Goal: Task Accomplishment & Management: Manage account settings

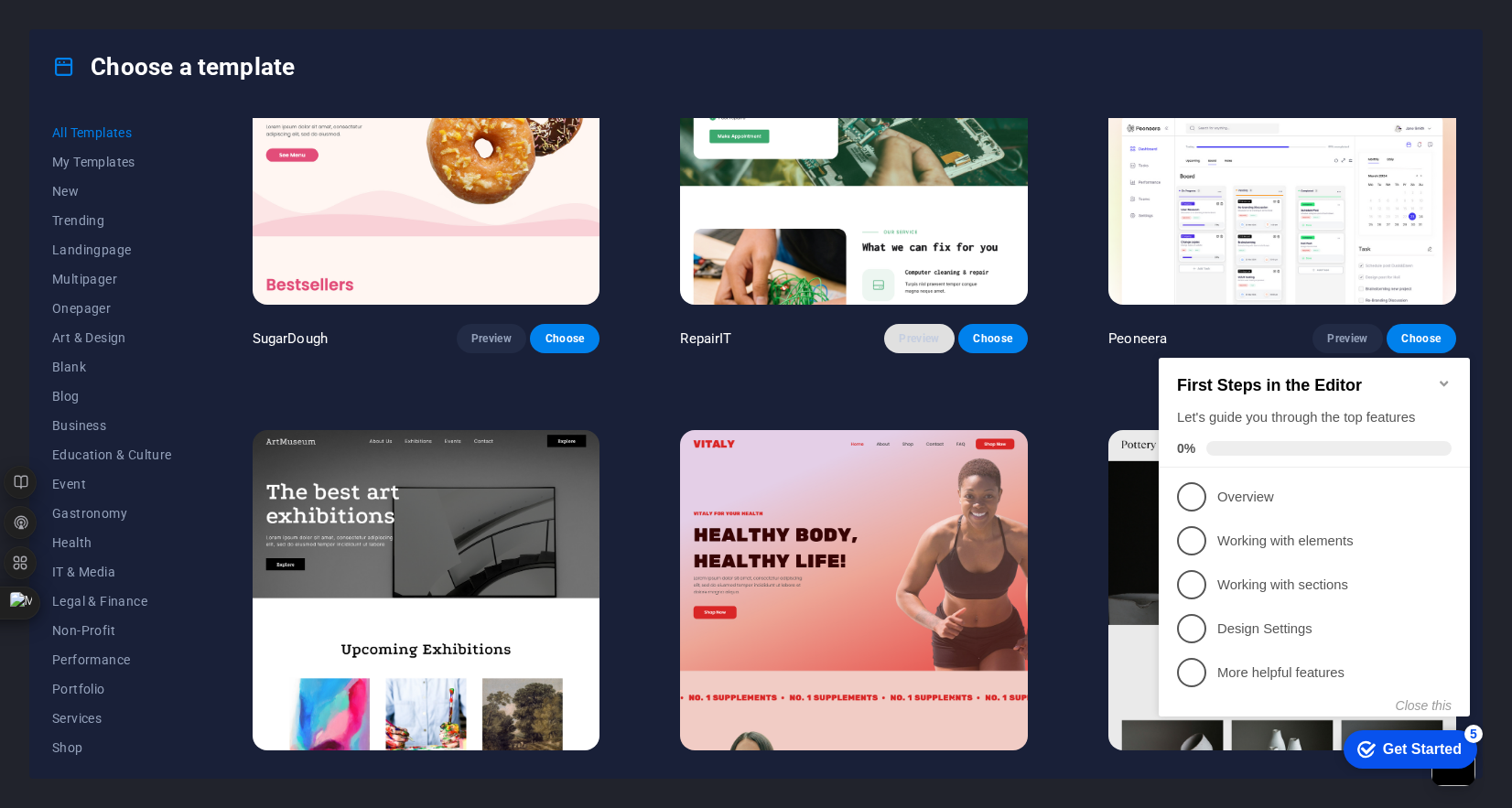
scroll to position [249, 0]
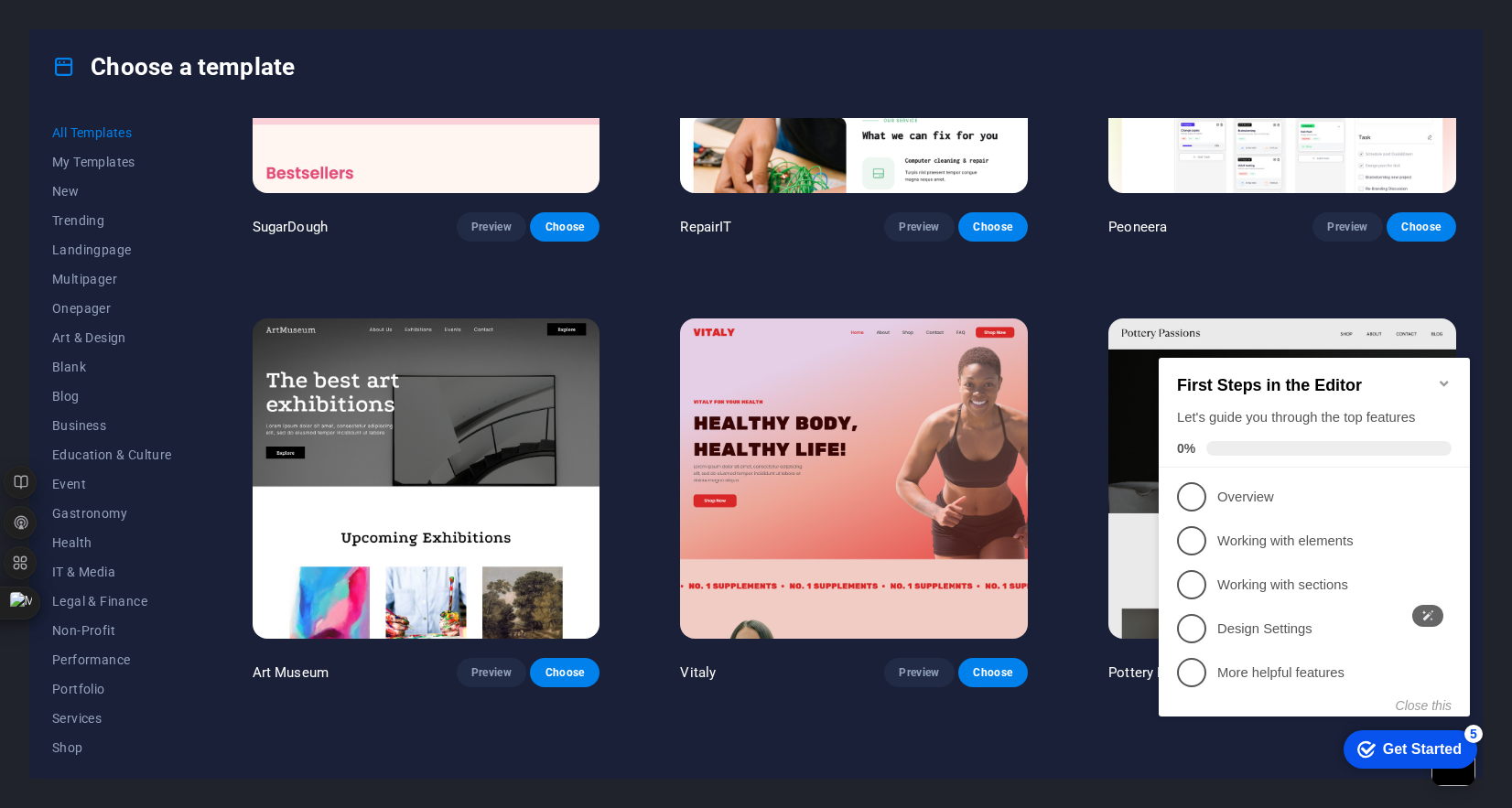
click at [1445, 381] on icon "Minimize checklist" at bounding box center [1444, 384] width 8 height 6
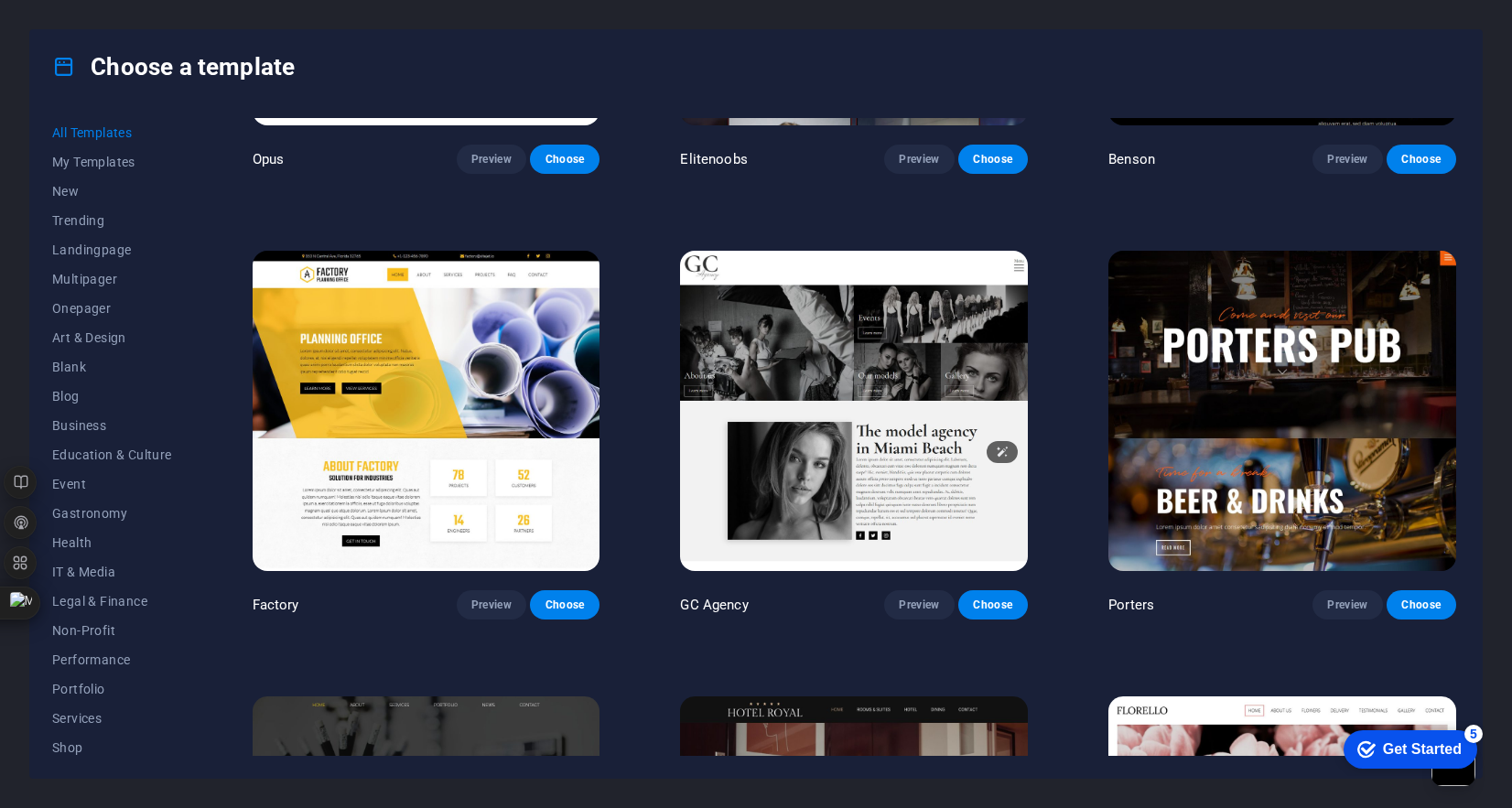
scroll to position [17264, 0]
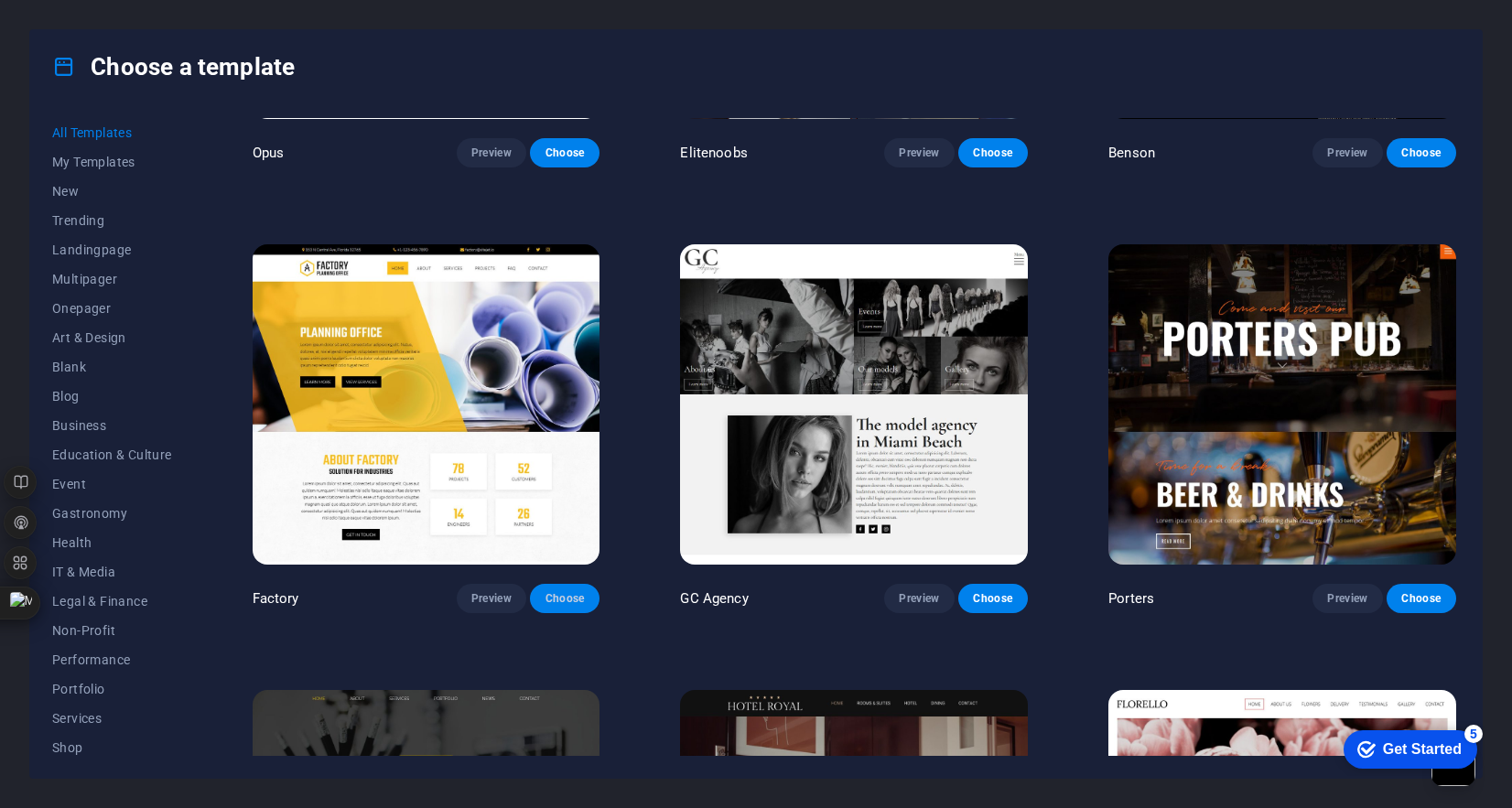
click at [565, 591] on span "Choose" at bounding box center [564, 598] width 40 height 15
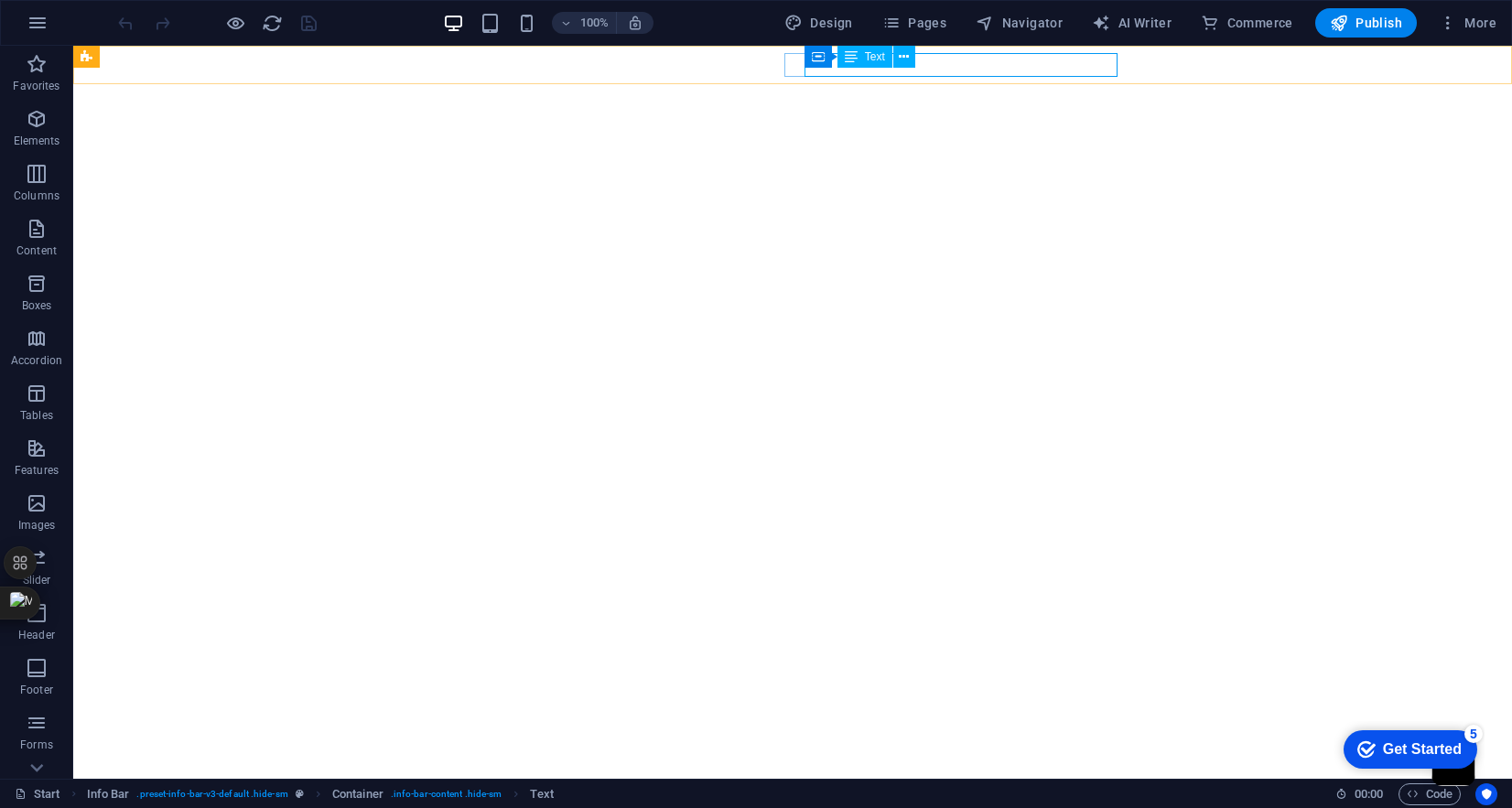
click at [858, 60] on div "Text" at bounding box center [865, 57] width 55 height 22
click at [904, 60] on icon at bounding box center [904, 57] width 10 height 19
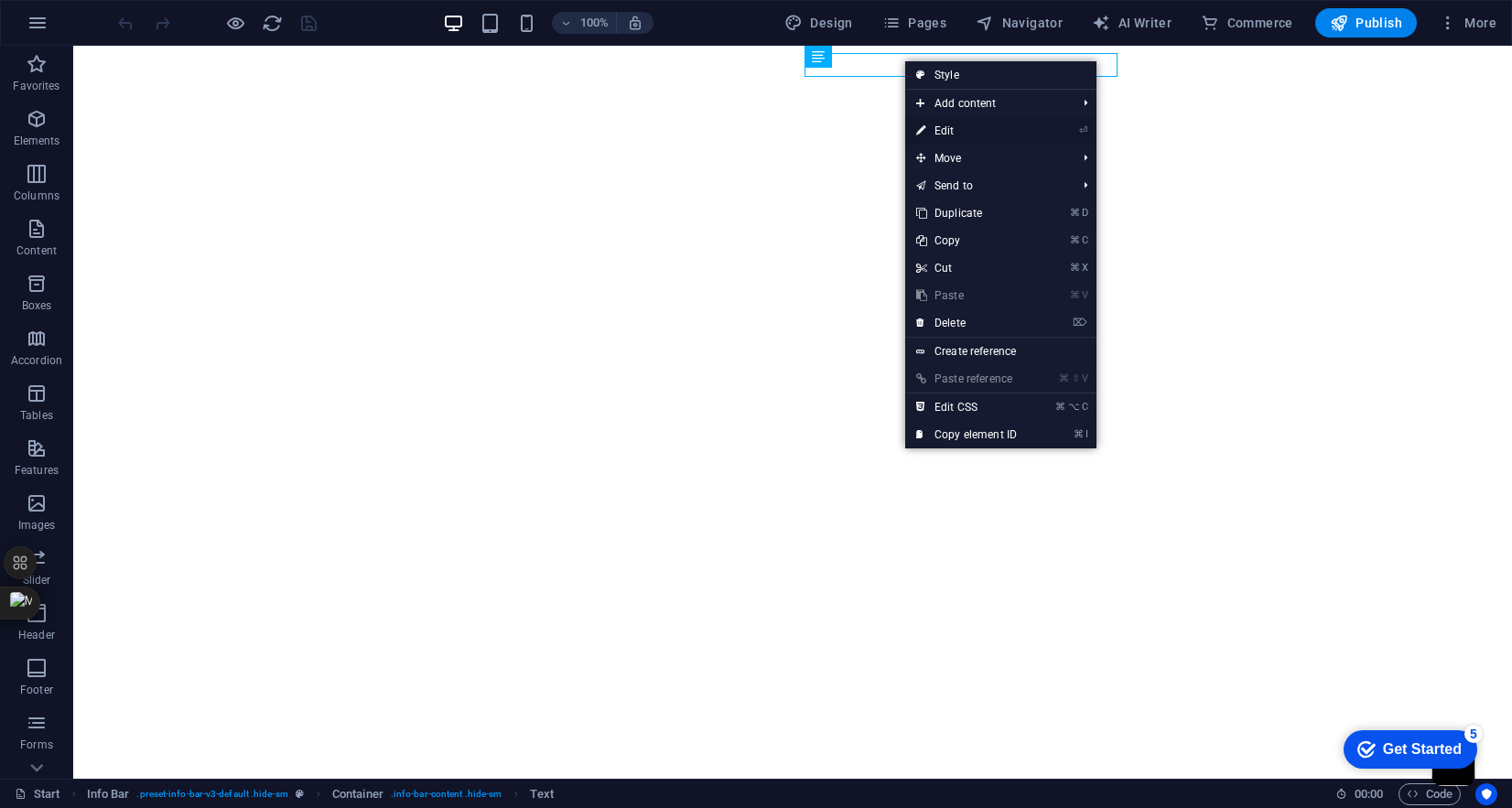
click at [938, 130] on link "⏎ Edit" at bounding box center [967, 131] width 123 height 28
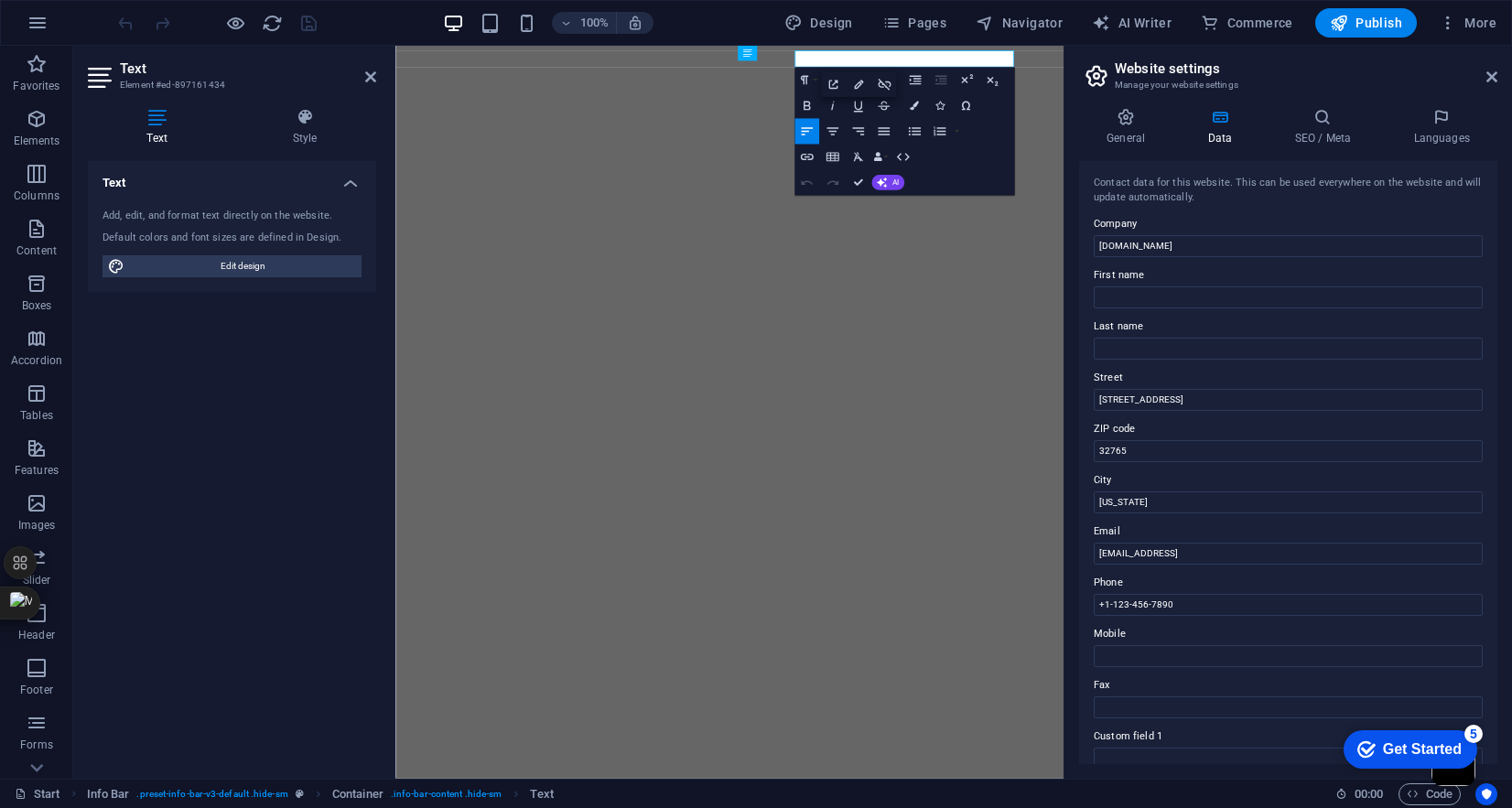
click at [1134, 63] on h2 "Website settings" at bounding box center [1306, 69] width 382 height 17
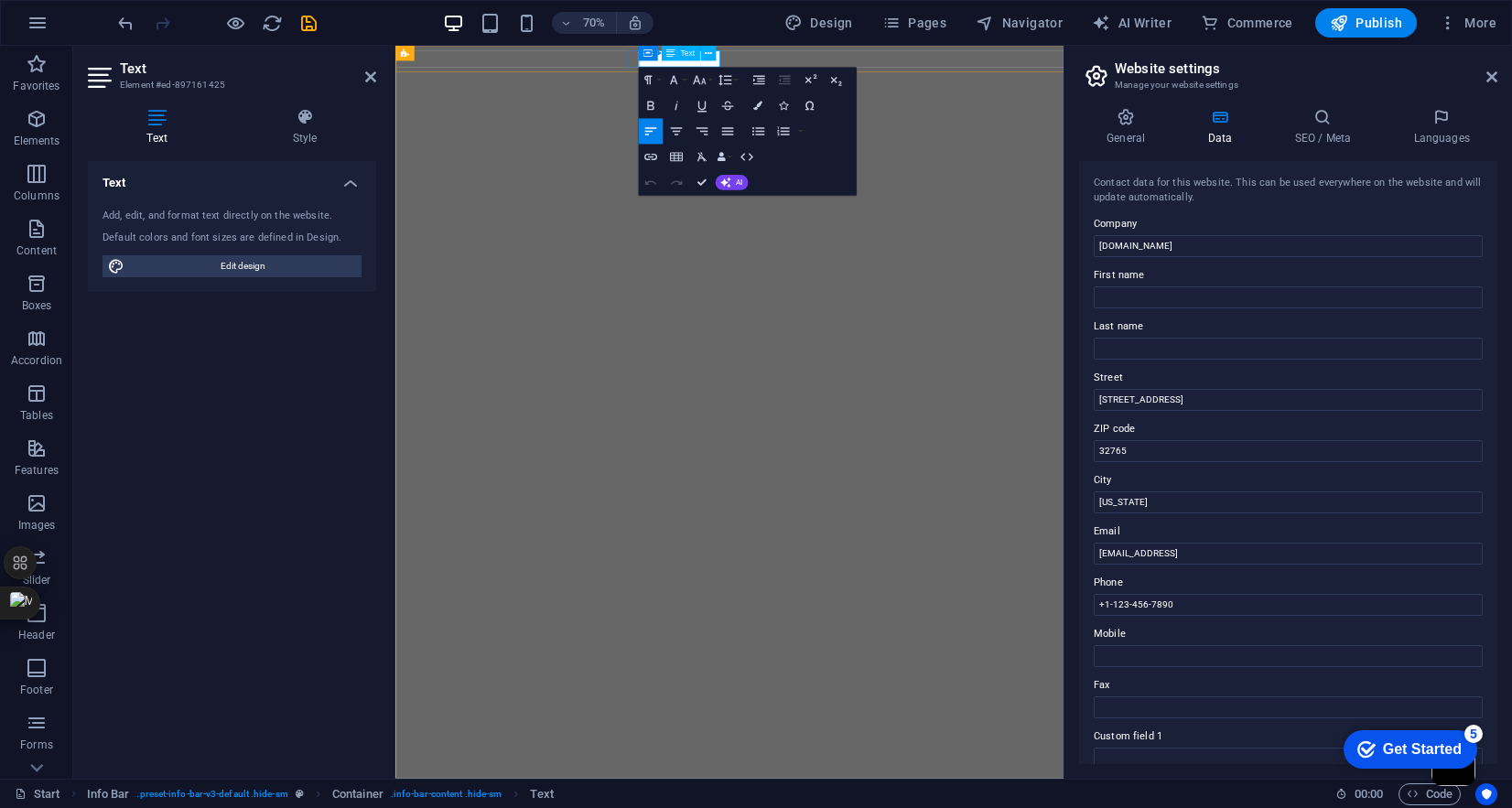
click at [718, 61] on div "Container Text" at bounding box center [681, 54] width 86 height 17
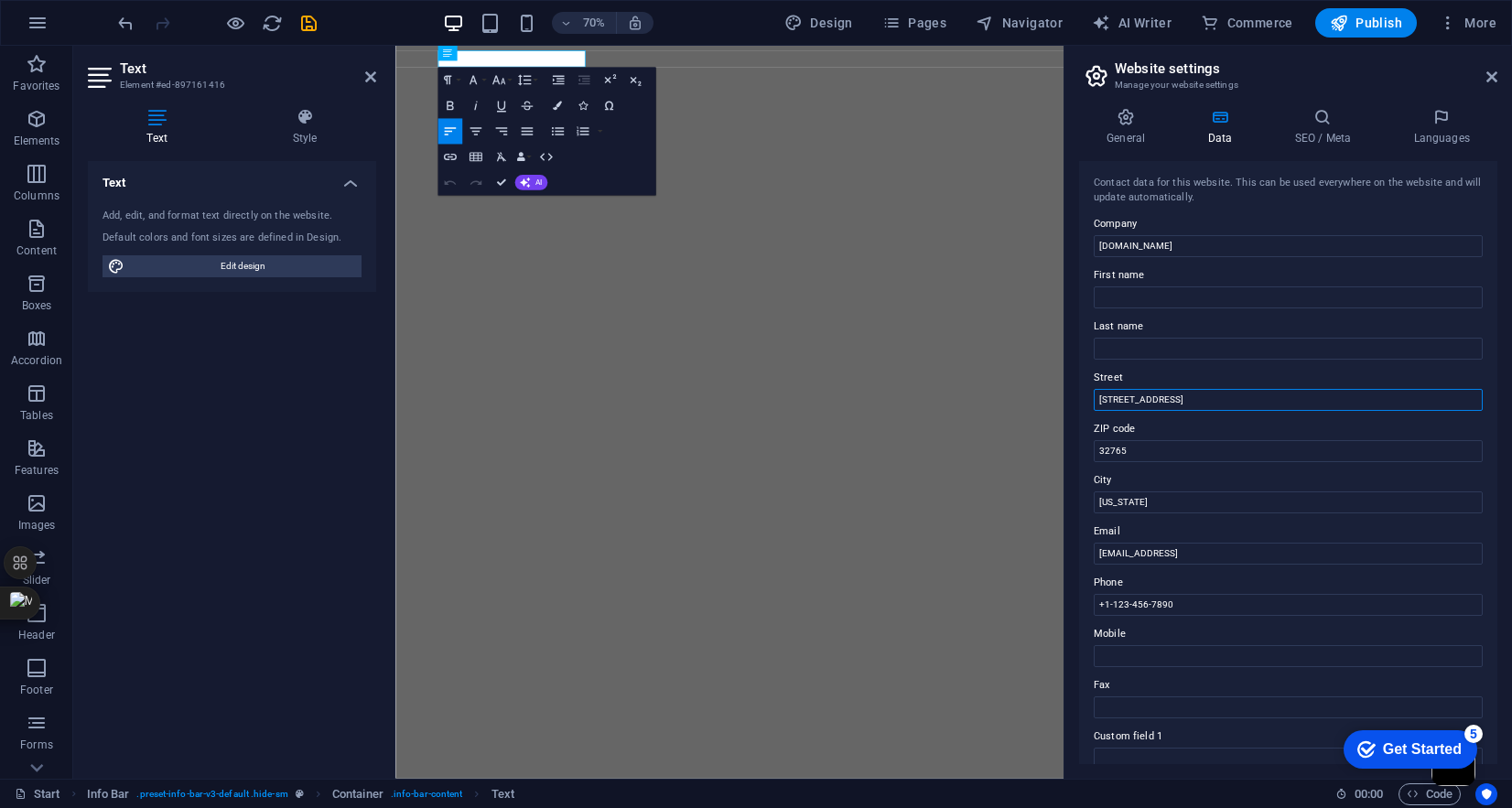
click at [1221, 400] on input "353 N Central Ave" at bounding box center [1289, 401] width 389 height 22
click at [1239, 251] on input "[DOMAIN_NAME]" at bounding box center [1289, 247] width 389 height 22
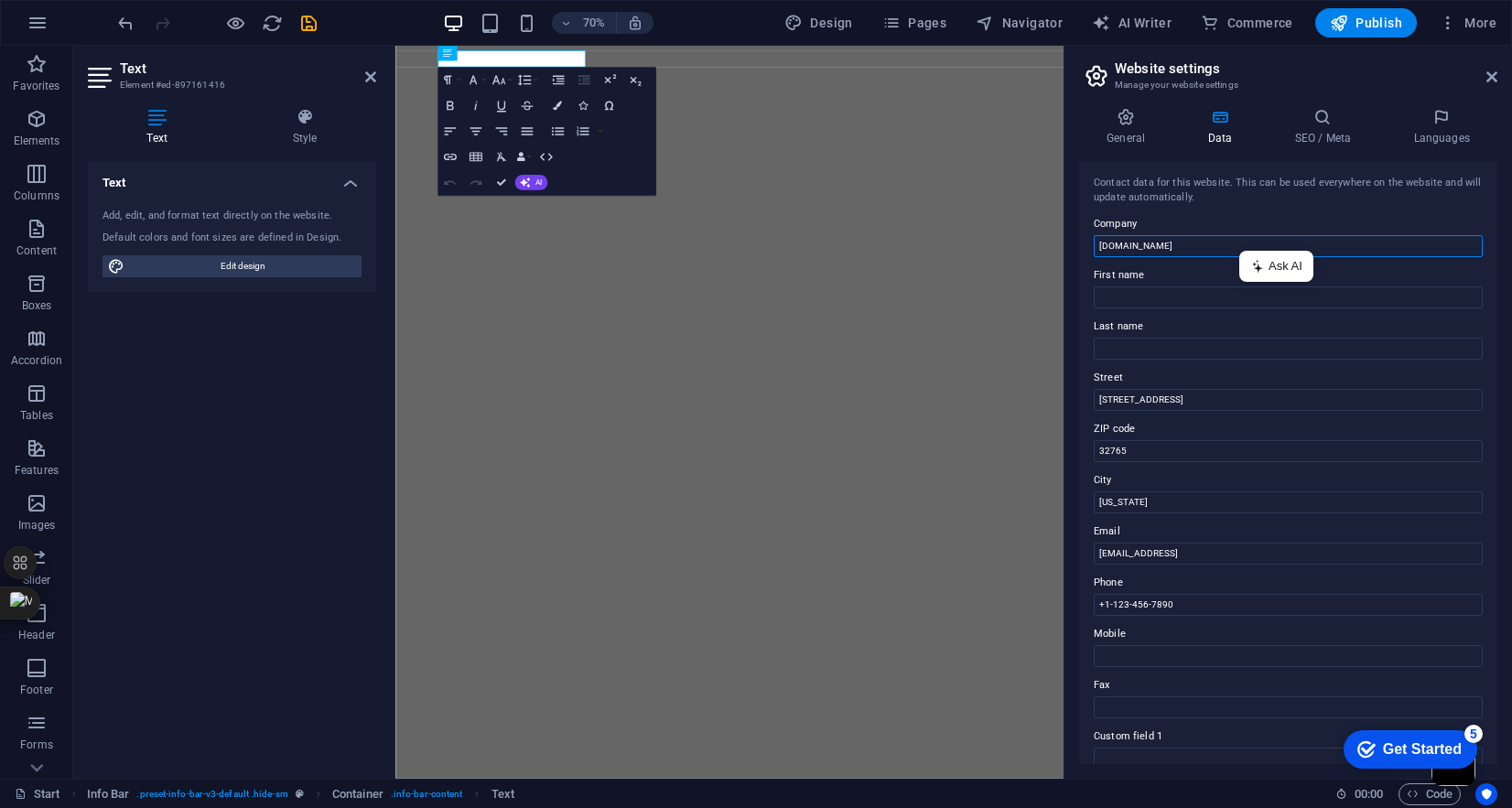
click at [1239, 251] on input "[DOMAIN_NAME]" at bounding box center [1289, 247] width 389 height 22
type input "Elite Fuel Exchange"
click at [1303, 554] on input "8f7b988f91b2c67ae8ce3307e577d2@plesk.local" at bounding box center [1289, 554] width 389 height 22
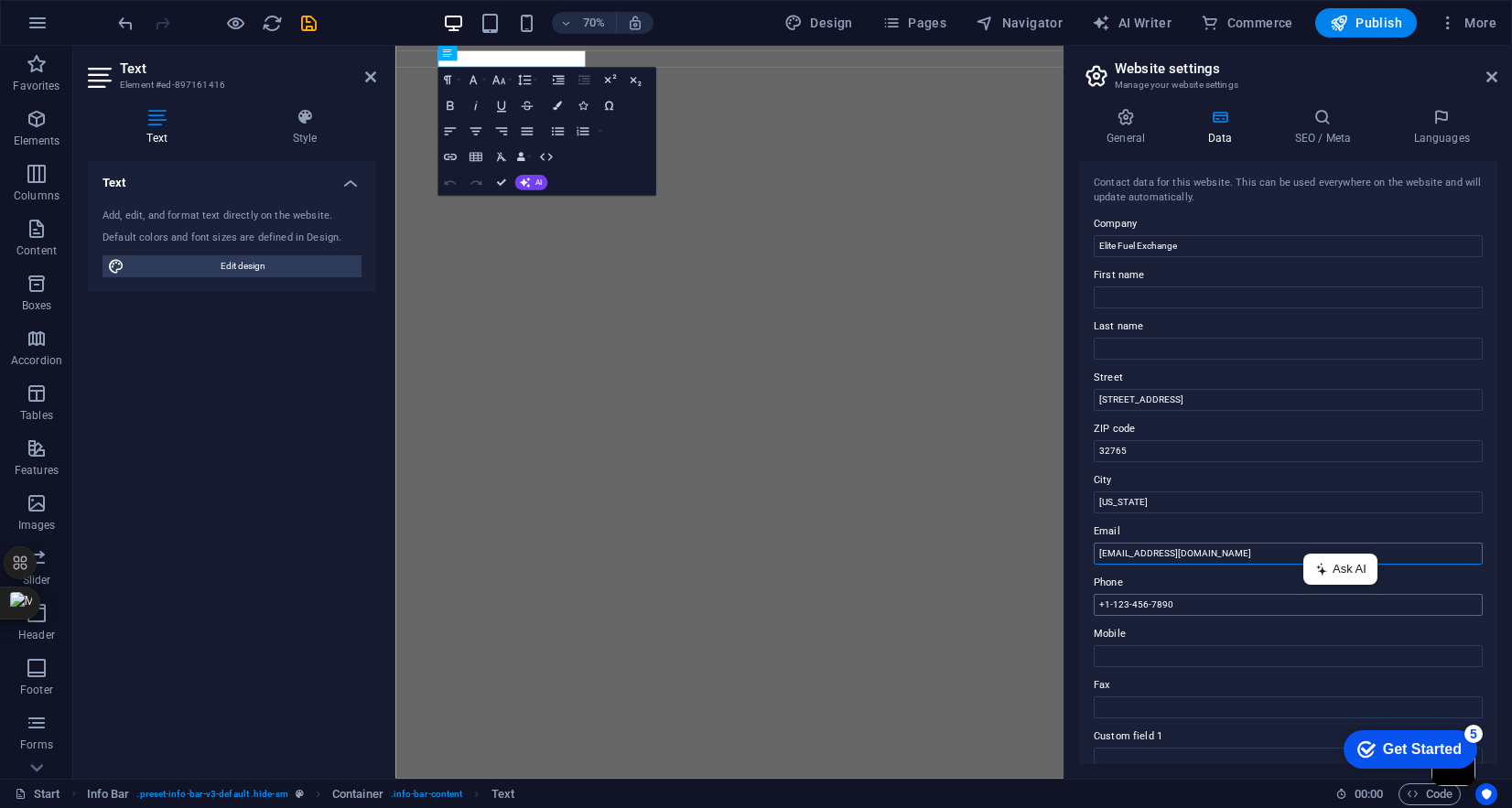
type input "[EMAIL_ADDRESS][DOMAIN_NAME]"
click at [1179, 604] on input "+1-123-456-7890" at bounding box center [1289, 605] width 389 height 22
click at [1121, 605] on input "+1-123-456-7890" at bounding box center [1289, 605] width 389 height 22
click at [1188, 655] on input "Mobile" at bounding box center [1289, 656] width 389 height 22
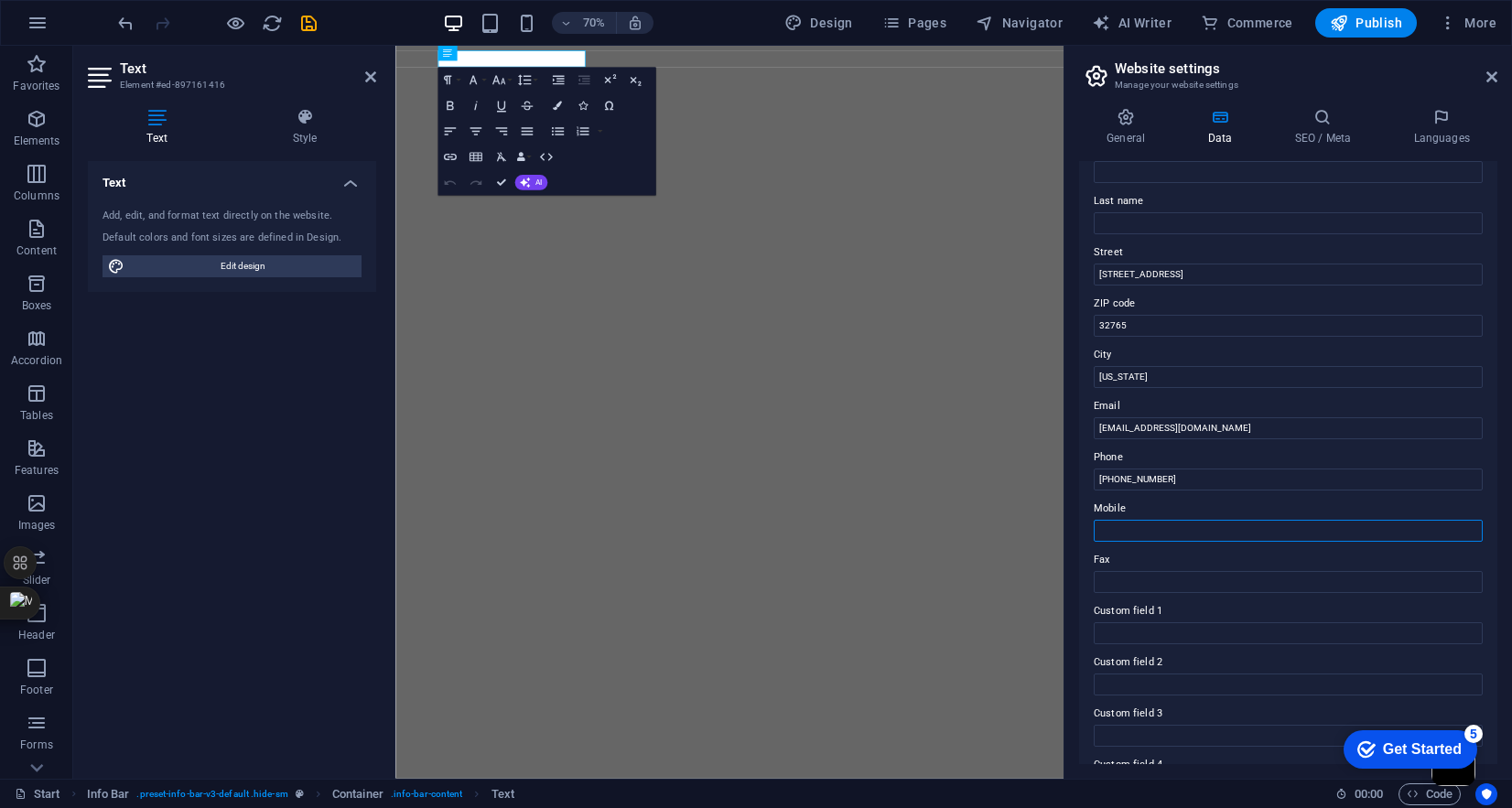
scroll to position [122, 0]
click at [1171, 479] on input "+1-240-477-2477" at bounding box center [1289, 483] width 389 height 22
type input "[PHONE_NUMBER]"
click at [1184, 278] on input "353 N Central Ave" at bounding box center [1289, 279] width 389 height 22
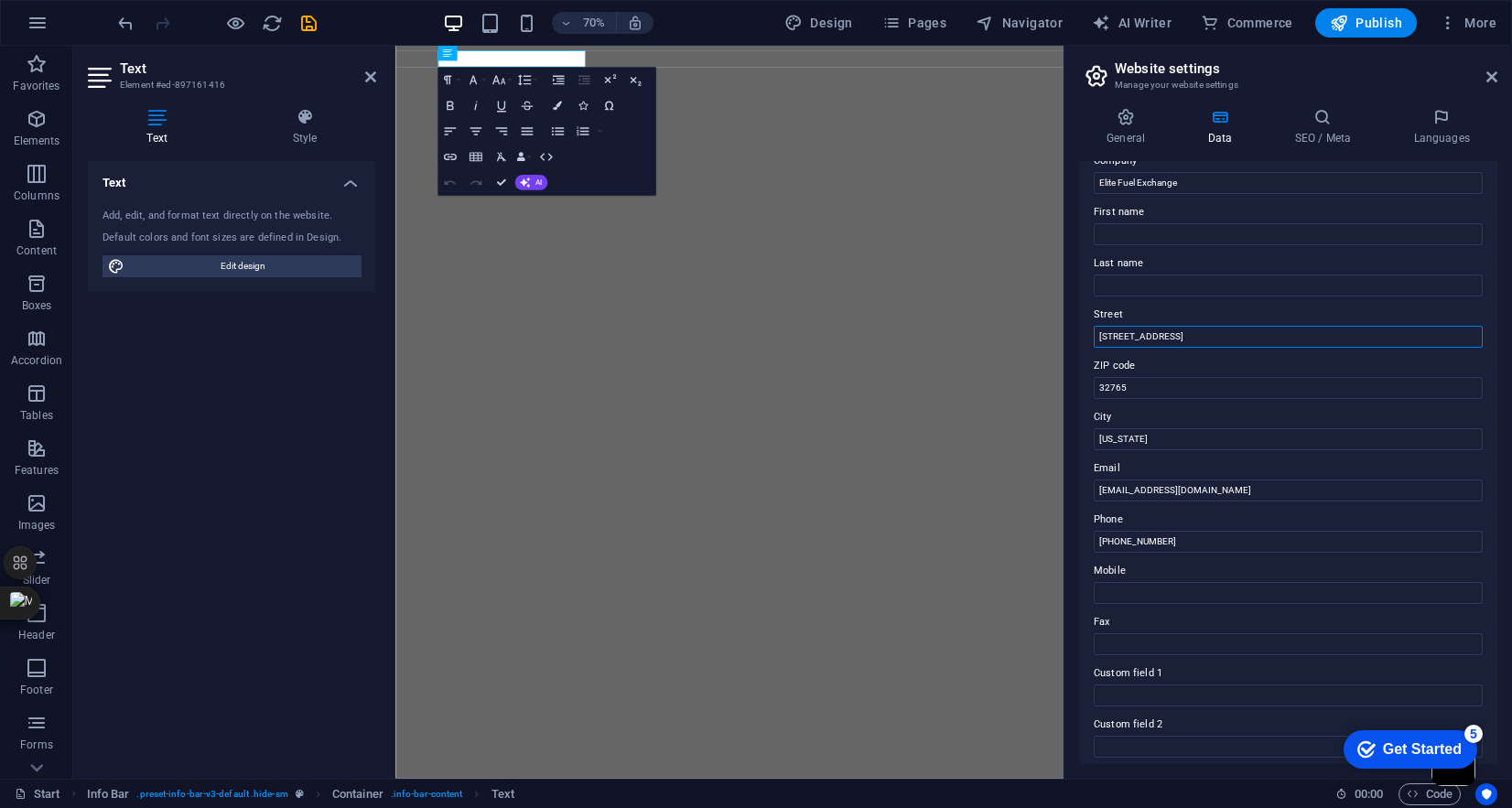
scroll to position [0, 0]
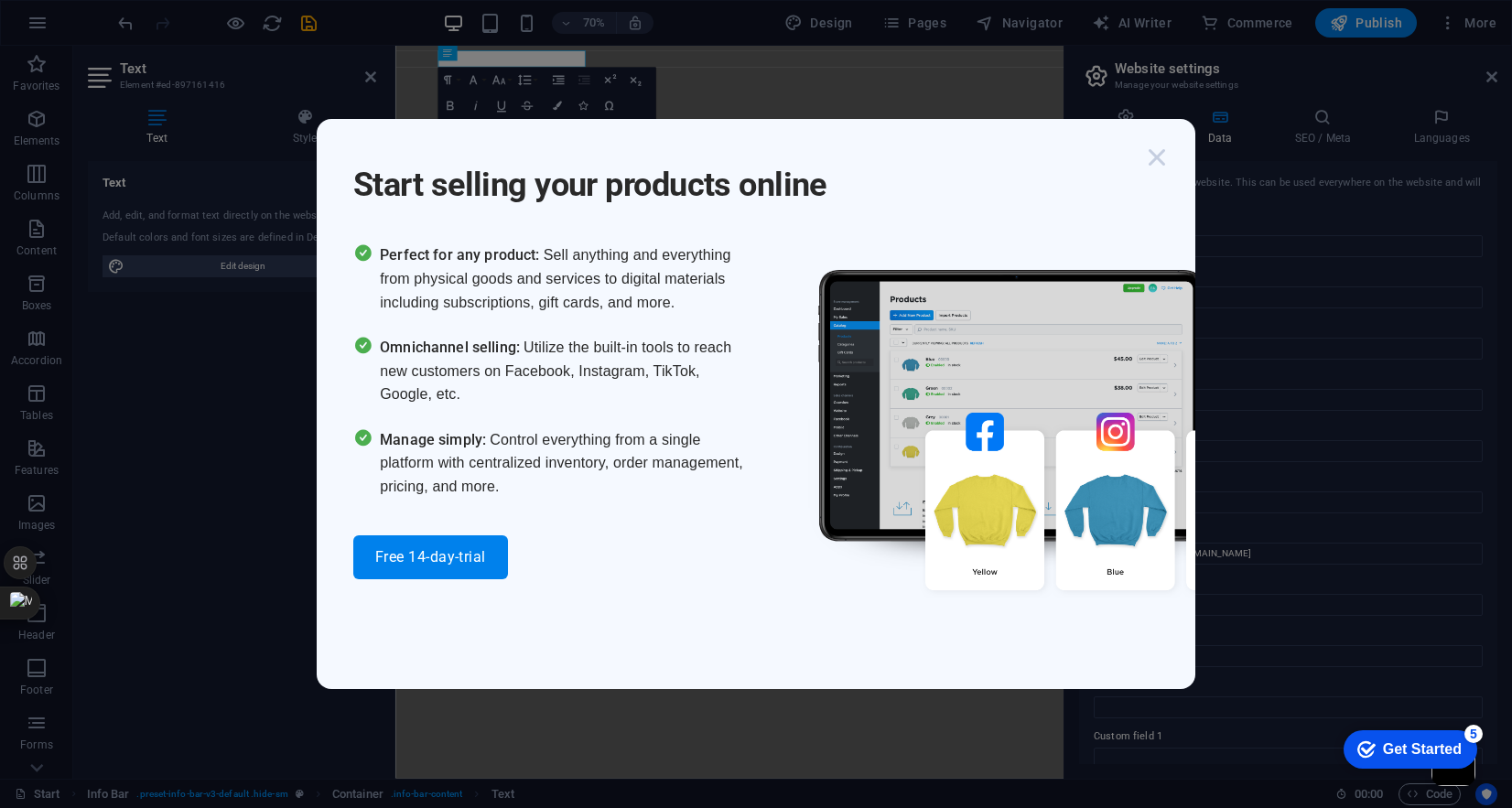
click at [1151, 163] on icon "button" at bounding box center [1156, 157] width 33 height 33
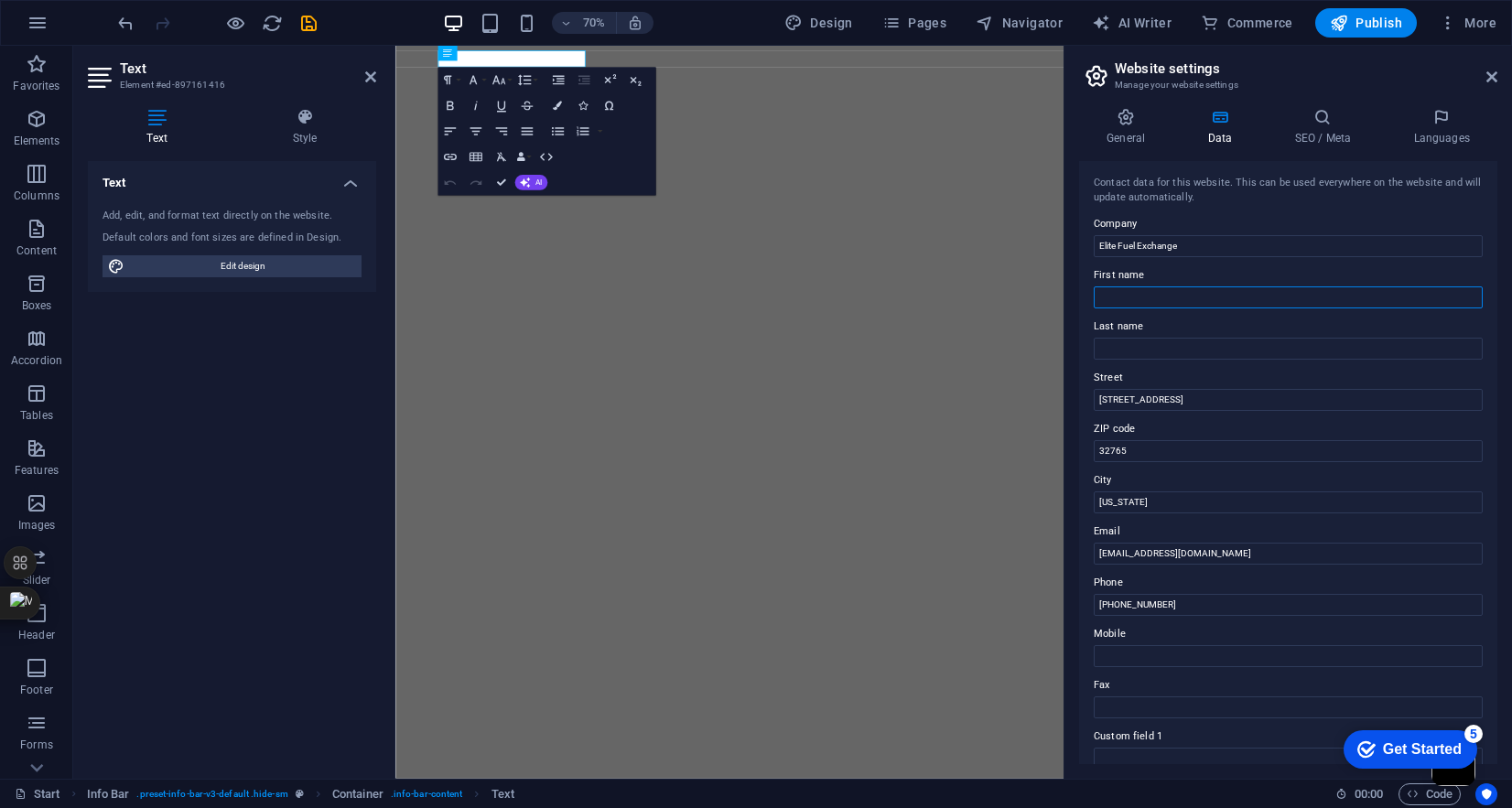
click at [1182, 290] on input "First name" at bounding box center [1289, 298] width 389 height 22
type input "Fortune"
type input "A"
type input "[PERSON_NAME]"
click at [1179, 398] on input "353 N Central Ave" at bounding box center [1289, 401] width 389 height 22
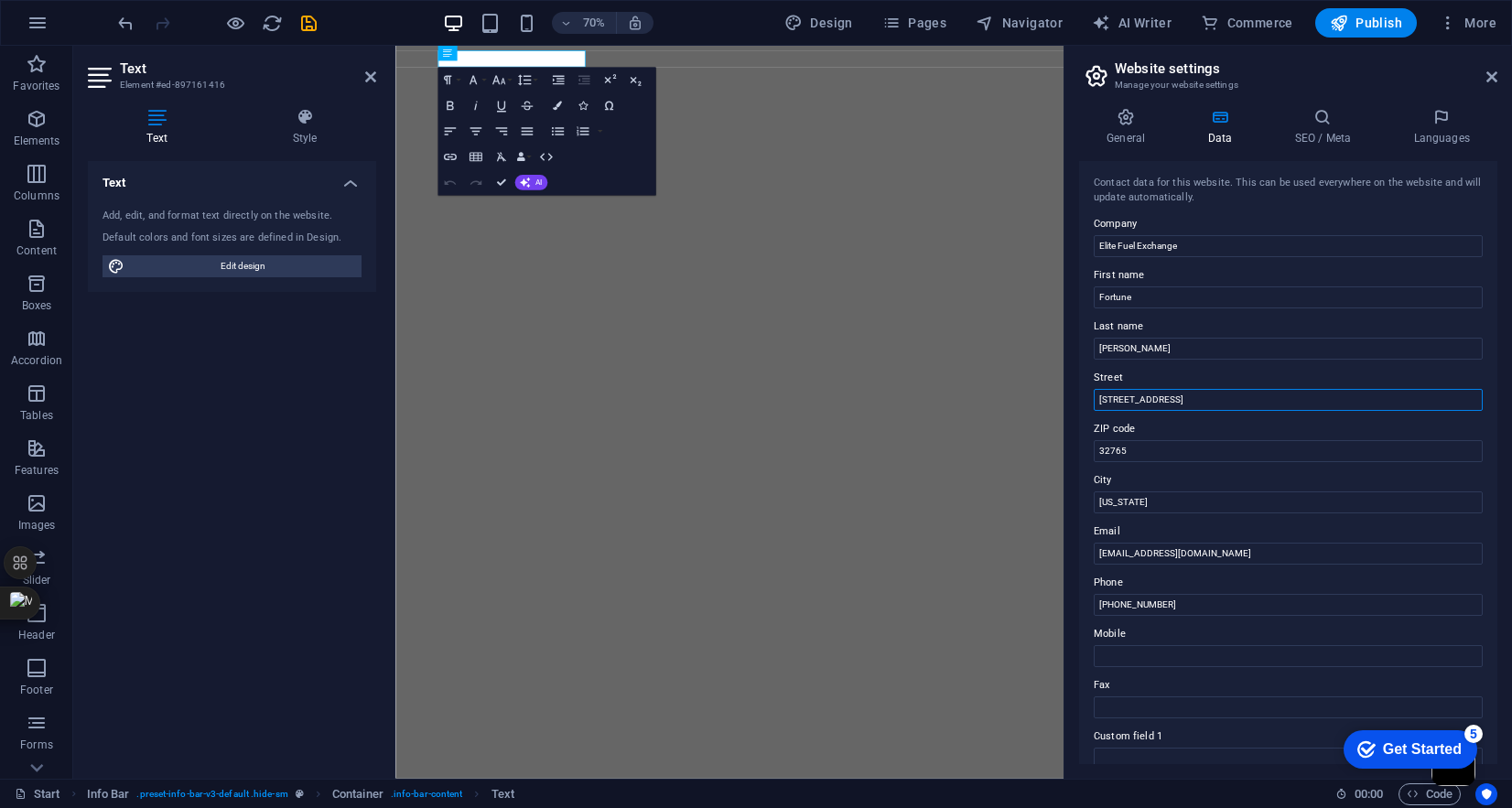
click at [1179, 398] on input "353 N Central Ave" at bounding box center [1289, 401] width 389 height 22
type input "[STREET_ADDRESS][PERSON_NAME]"
click at [1159, 450] on input "32765" at bounding box center [1289, 451] width 389 height 22
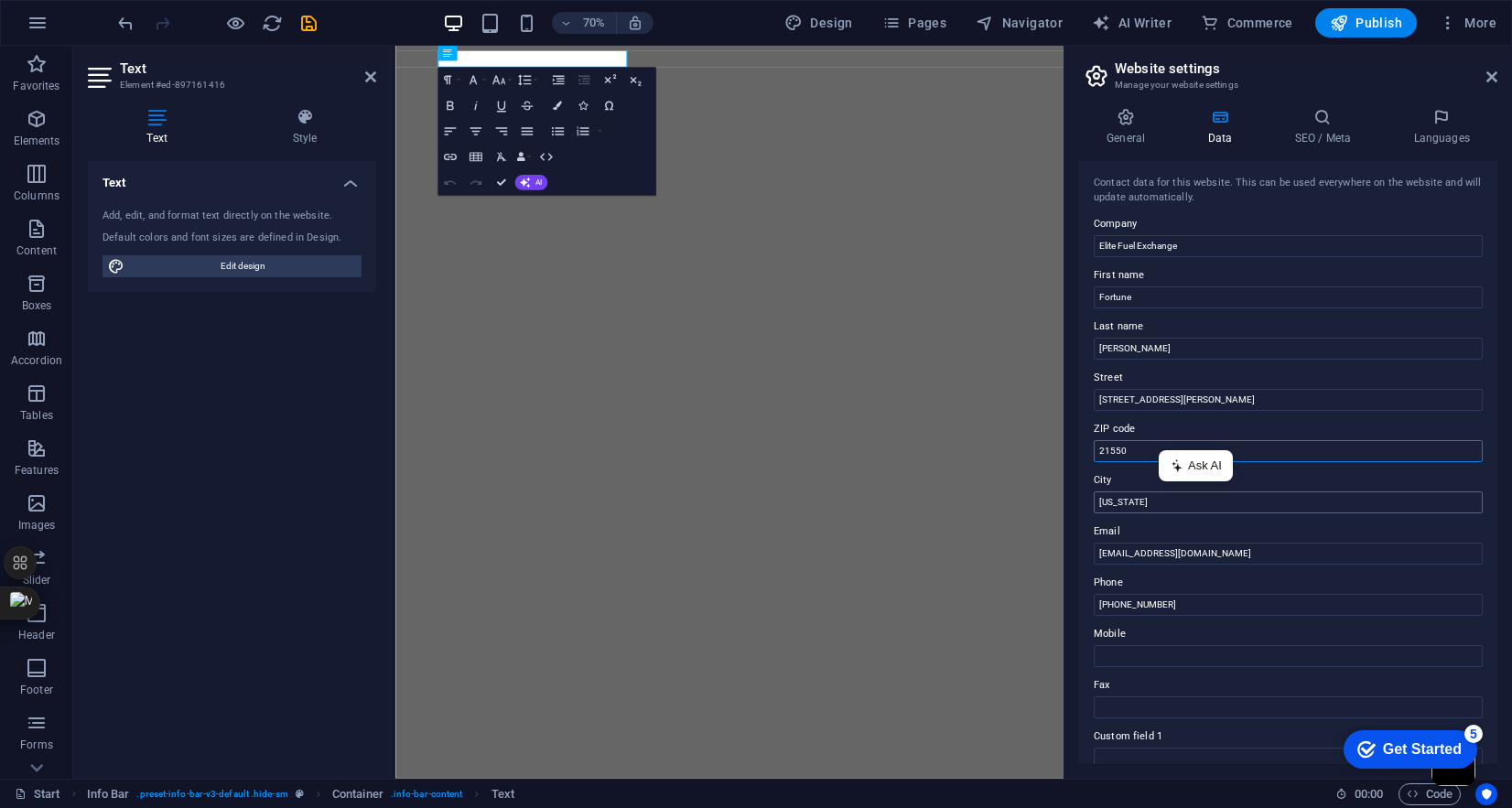
type input "21550"
click at [1145, 505] on input "Florida" at bounding box center [1289, 502] width 389 height 22
click at [1138, 502] on input "Maryland" at bounding box center [1289, 502] width 389 height 22
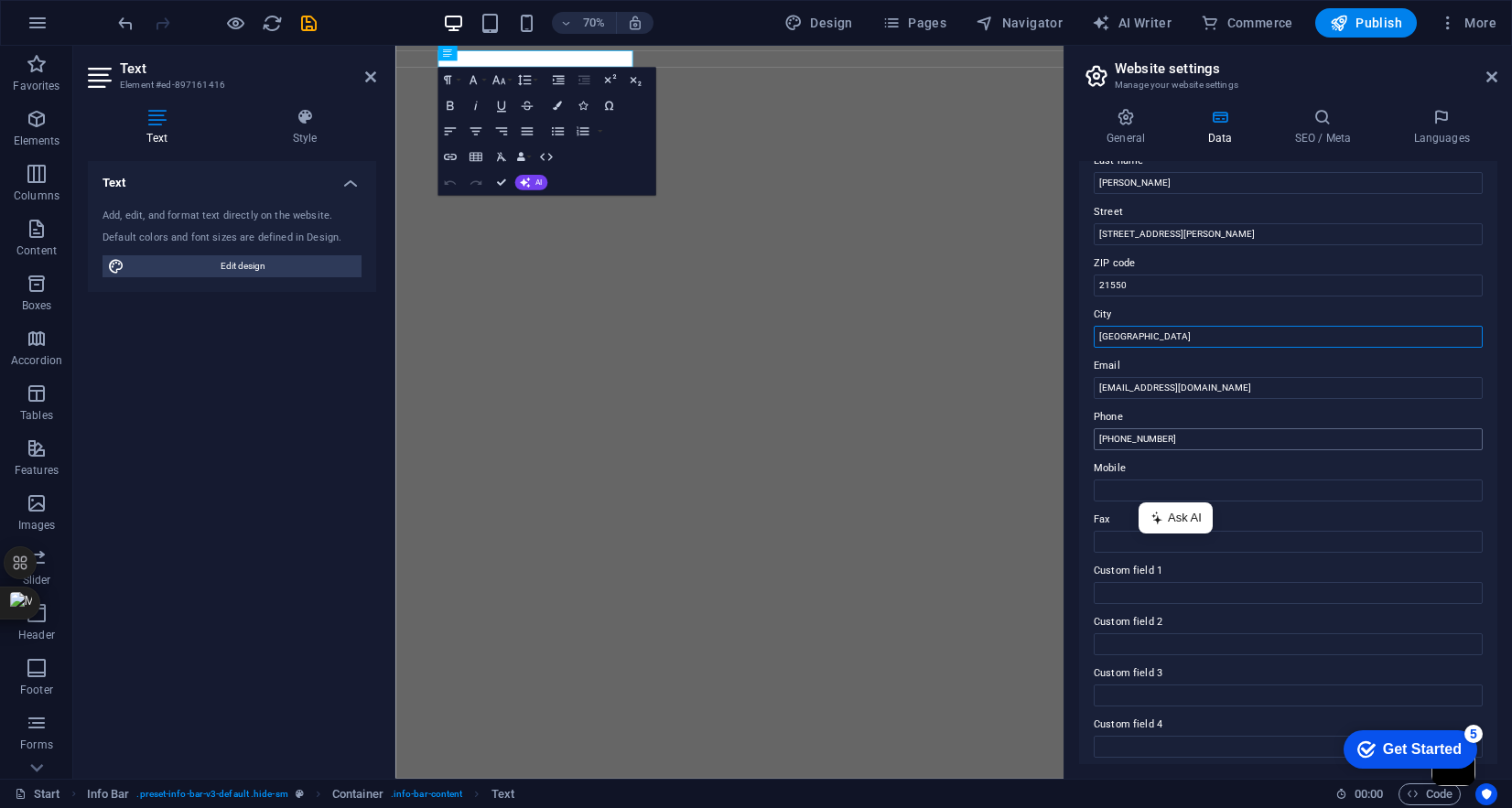
scroll to position [167, 0]
type input "[GEOGRAPHIC_DATA]"
click at [1315, 133] on h4 "SEO / Meta" at bounding box center [1326, 127] width 119 height 39
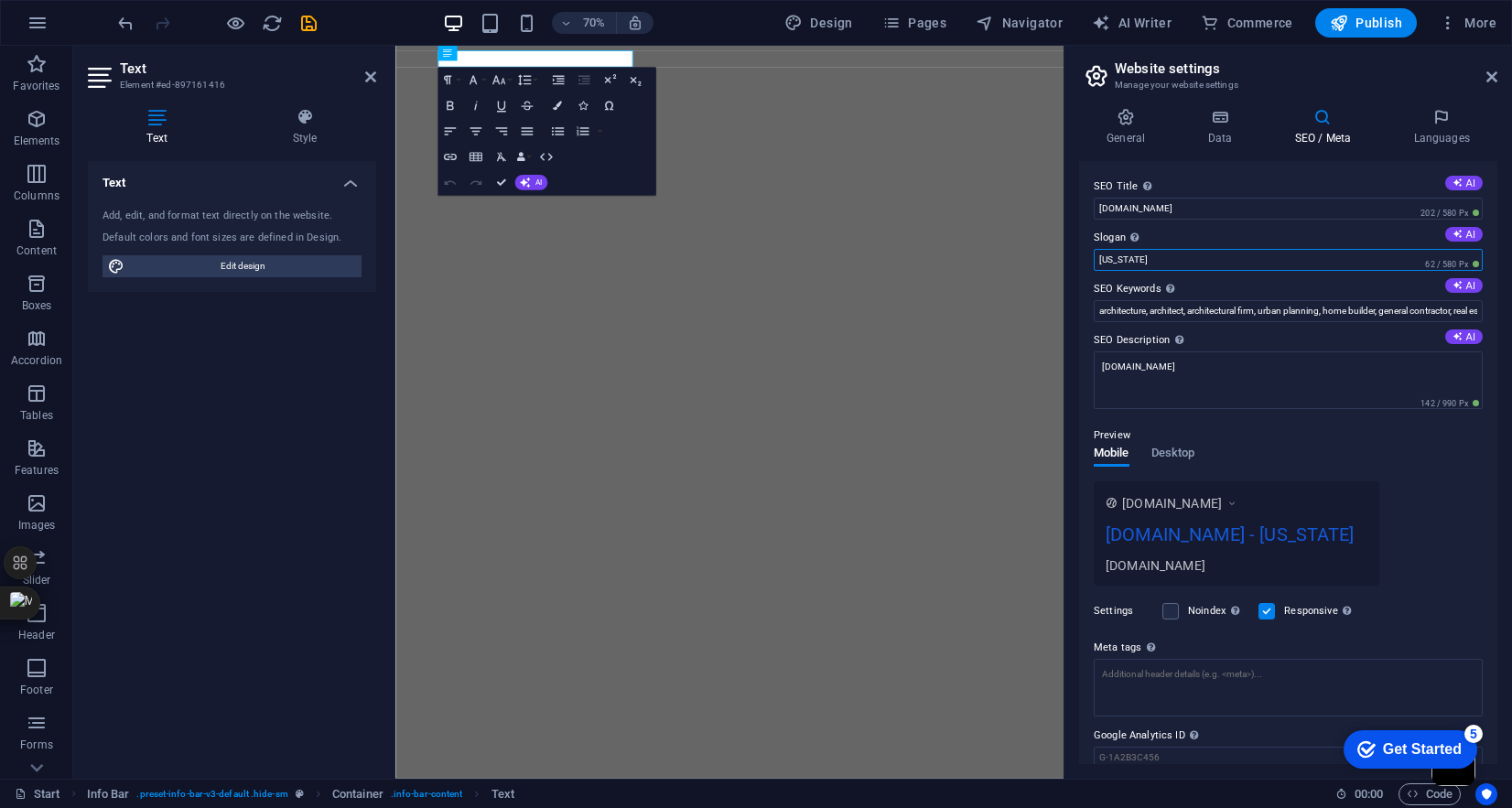
click at [1160, 260] on input "Florida" at bounding box center [1289, 260] width 389 height 22
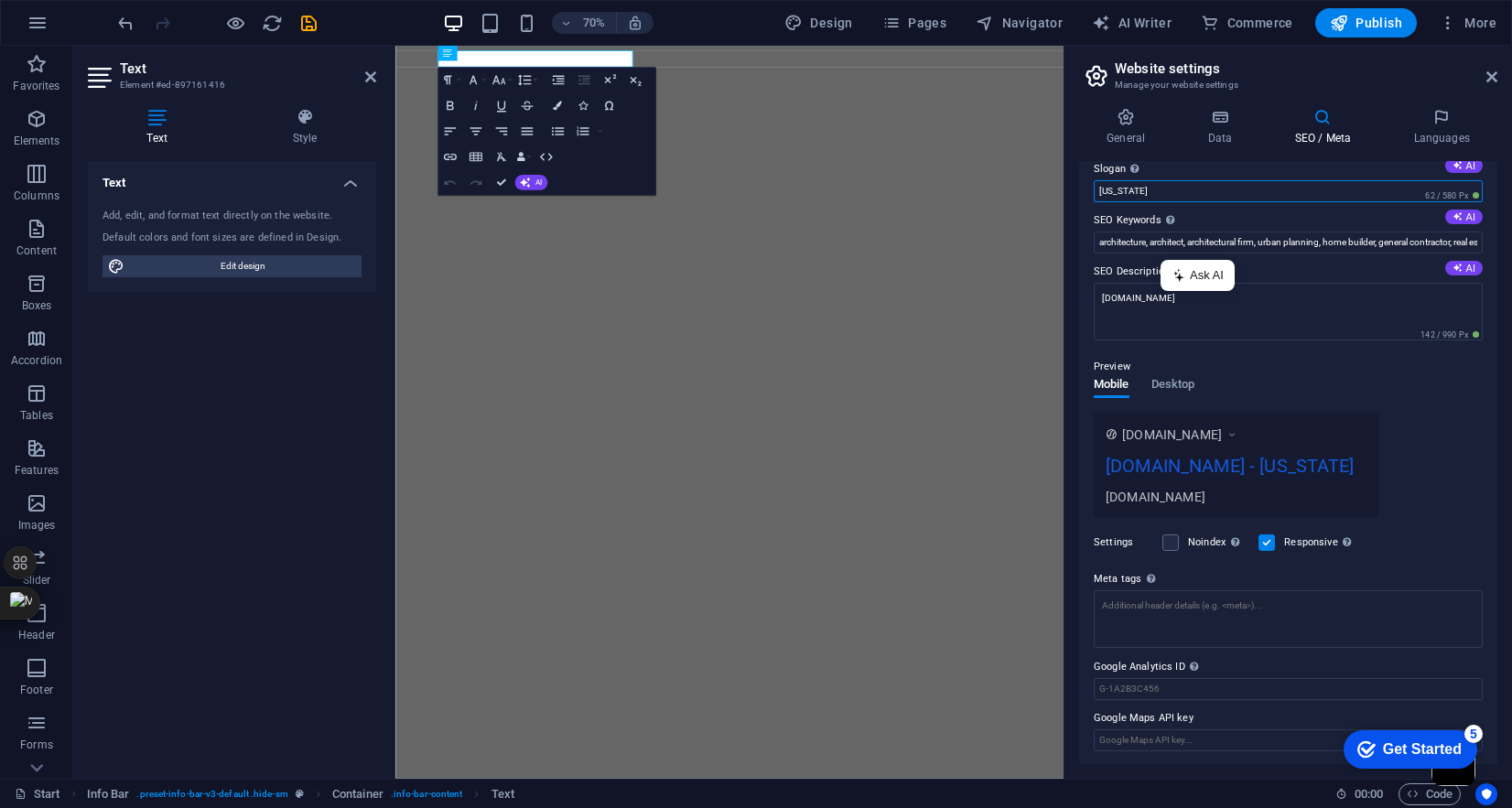
scroll to position [70, 0]
click at [1417, 134] on h4 "Languages" at bounding box center [1442, 127] width 112 height 39
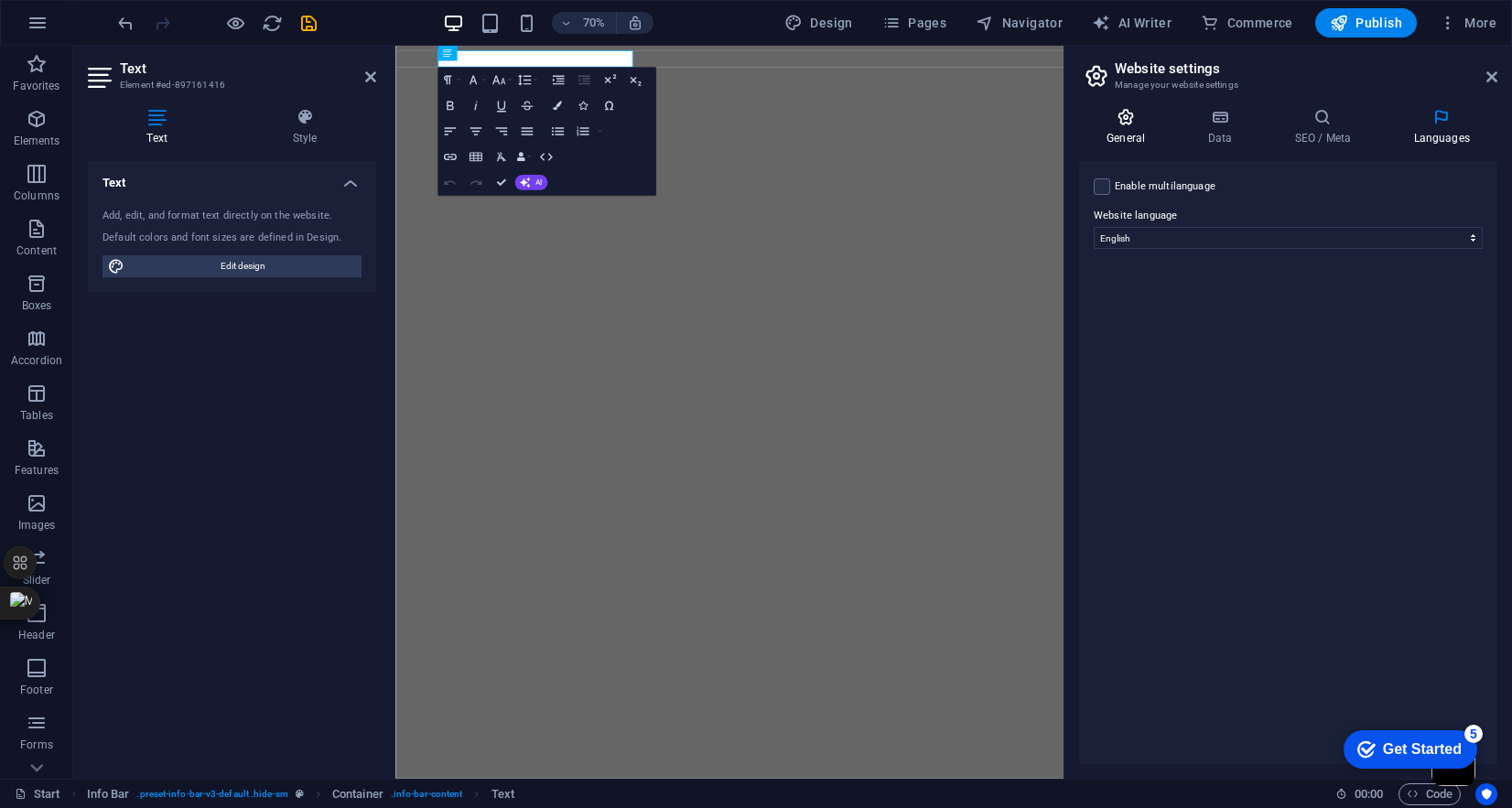
click at [1134, 136] on h4 "General" at bounding box center [1130, 127] width 101 height 39
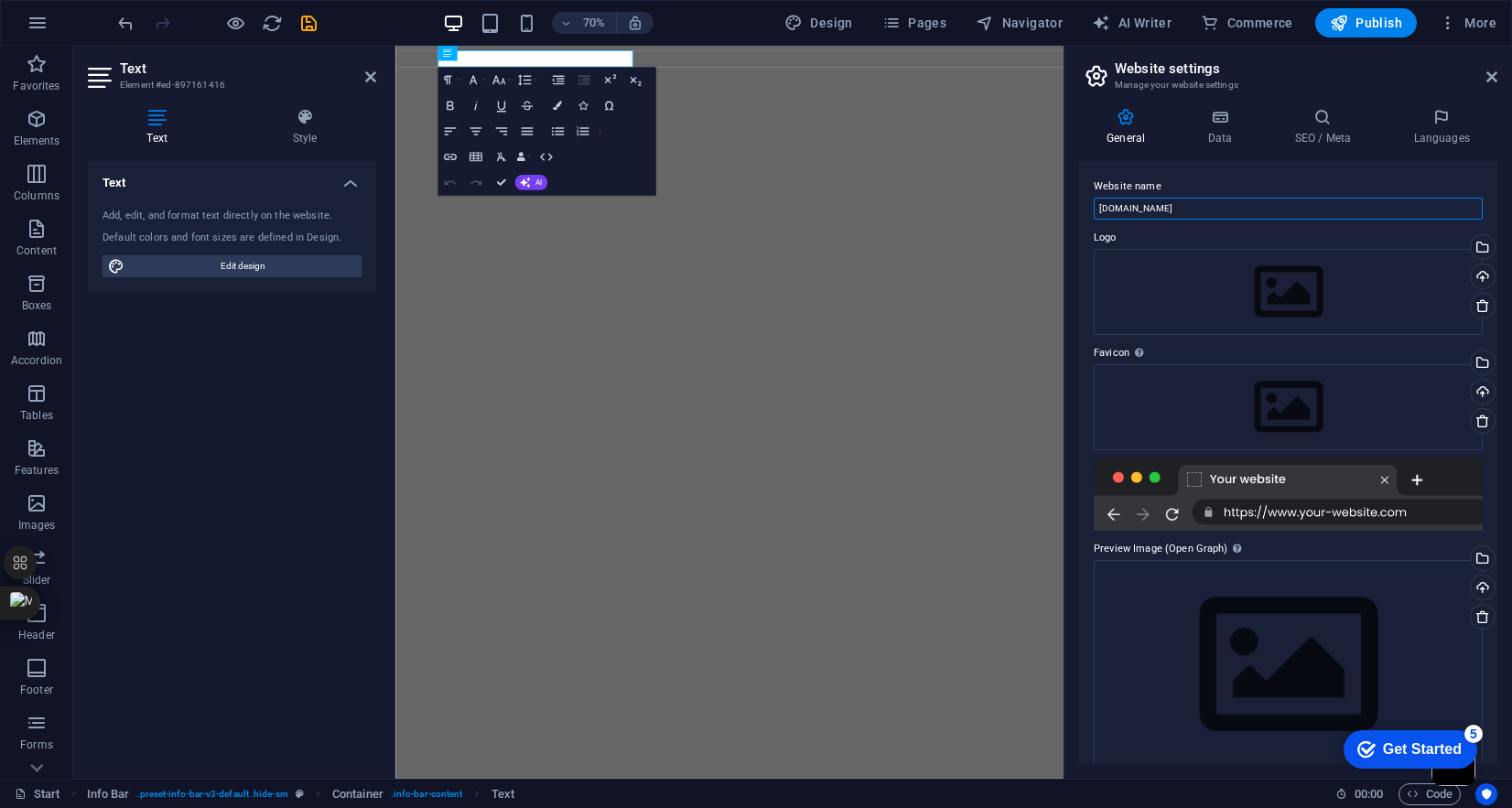
click at [1226, 206] on input "[DOMAIN_NAME]" at bounding box center [1289, 209] width 389 height 22
click at [1226, 206] on body "elitefuelexchange.com Start Favorites Elements Columns Content Boxes Accordion …" at bounding box center [756, 404] width 1512 height 808
type input "Elite Fuel Exchange"
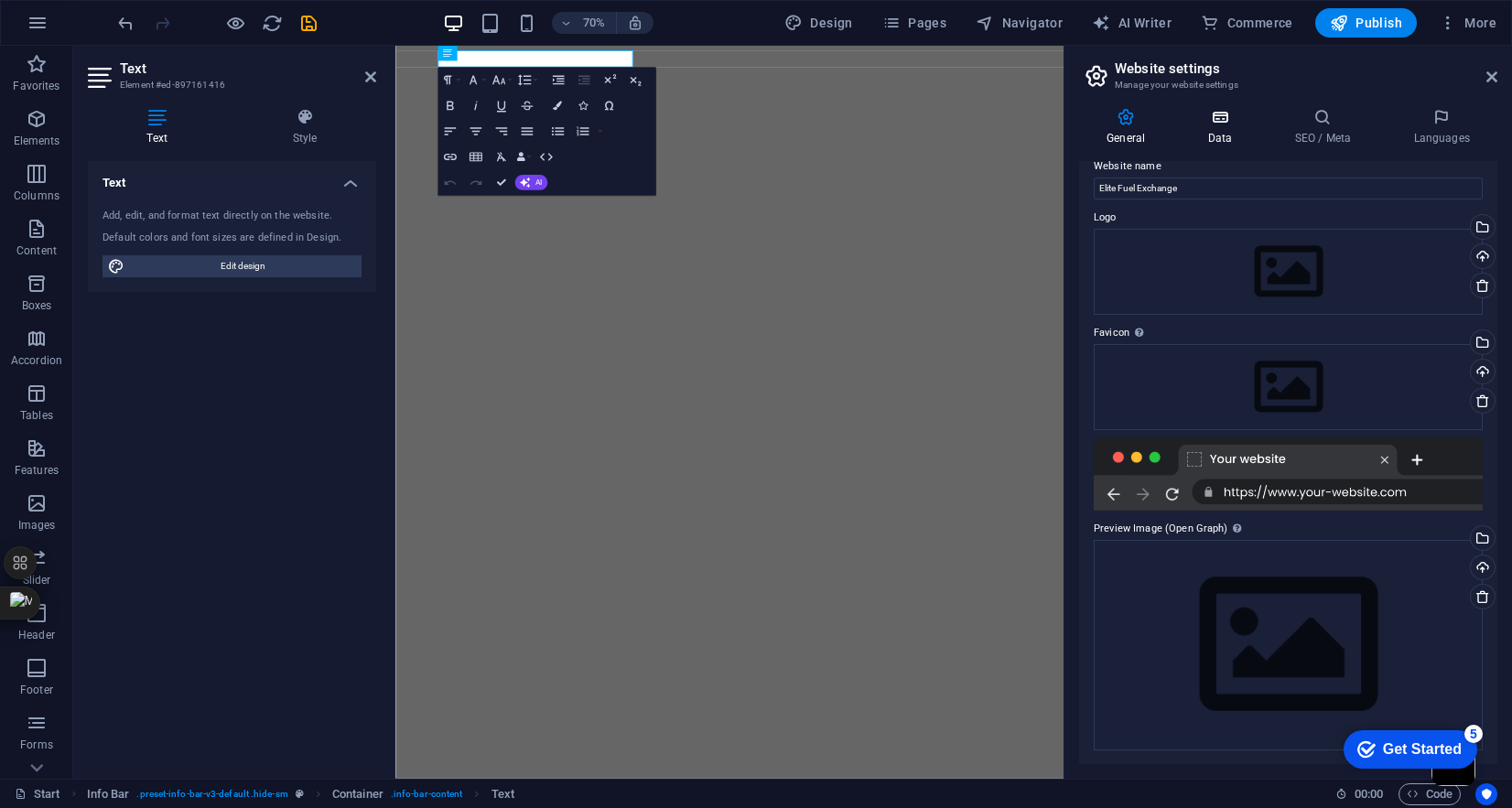
click at [1226, 124] on icon at bounding box center [1220, 117] width 80 height 18
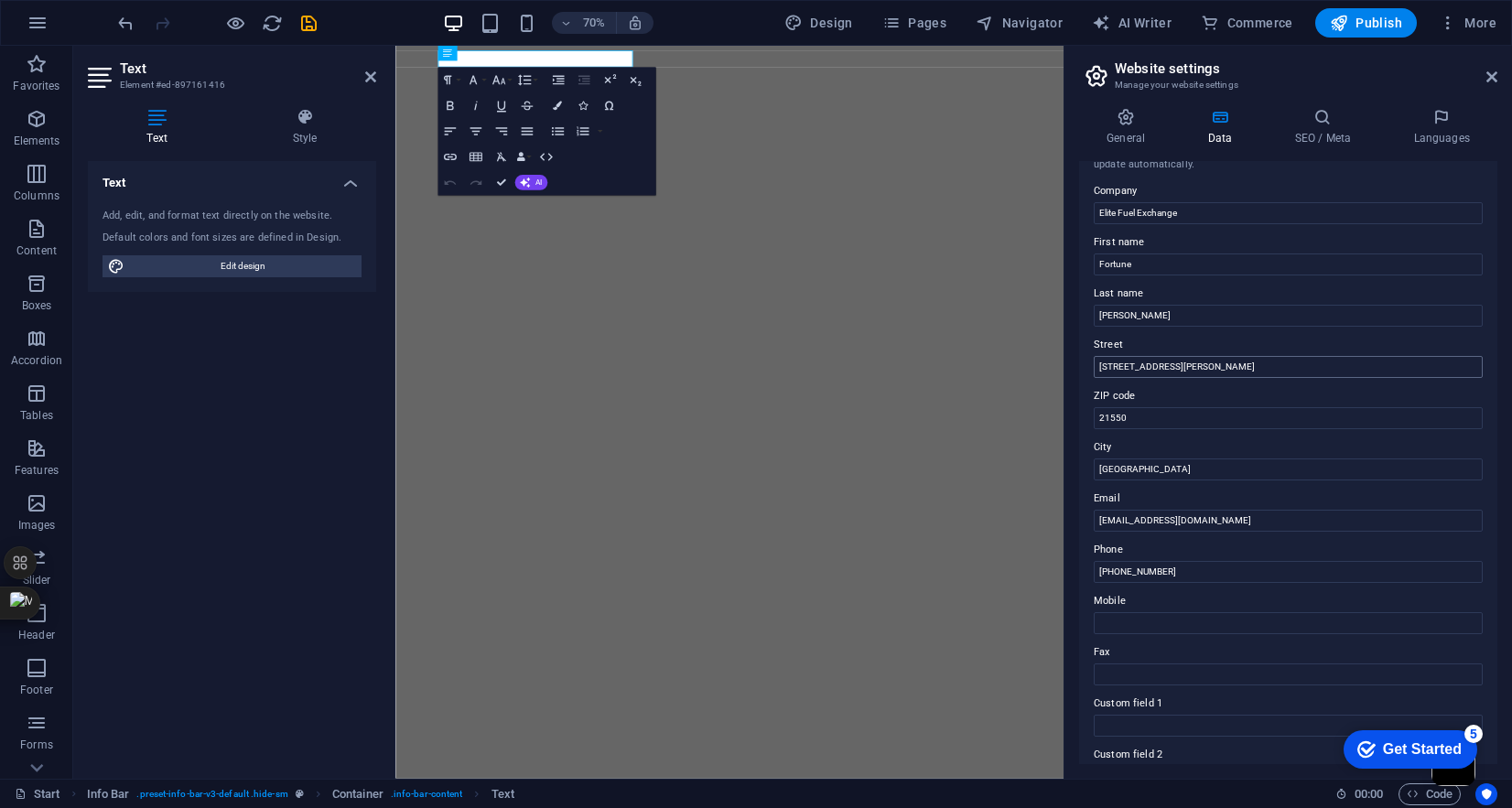
scroll to position [0, 0]
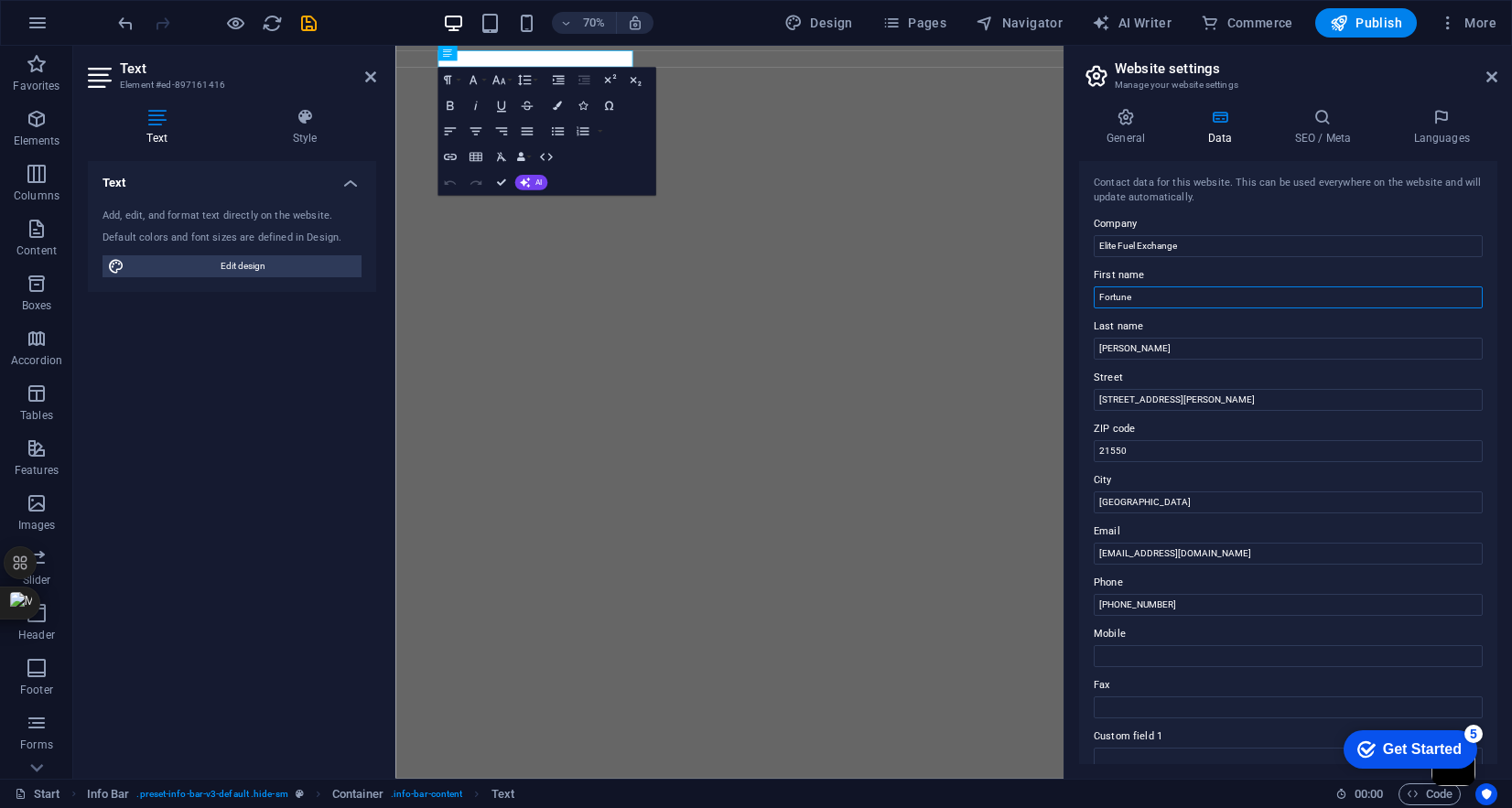
click at [1203, 295] on input "Fortune" at bounding box center [1289, 298] width 389 height 22
type input "Fortune"
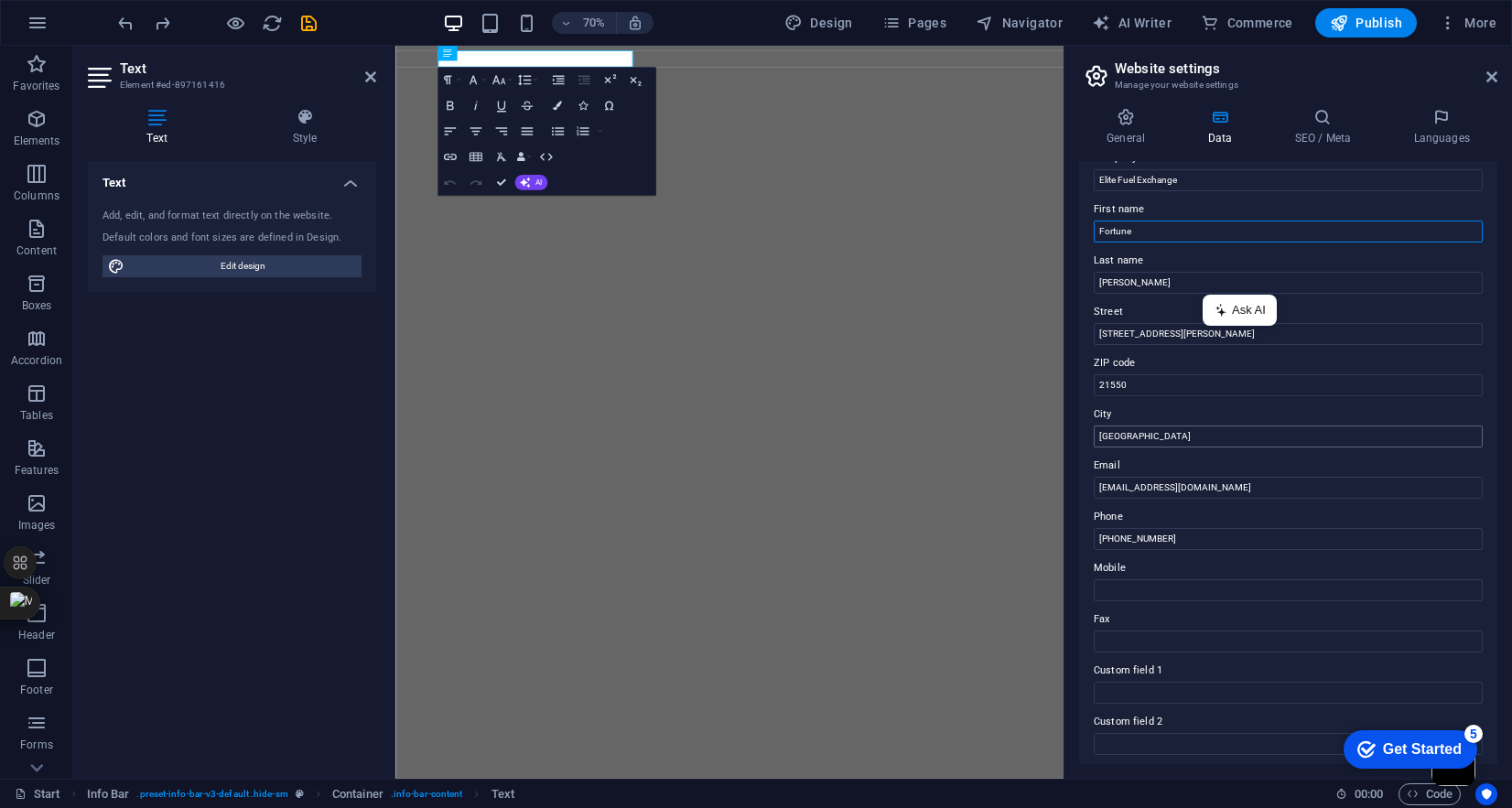
scroll to position [92, 0]
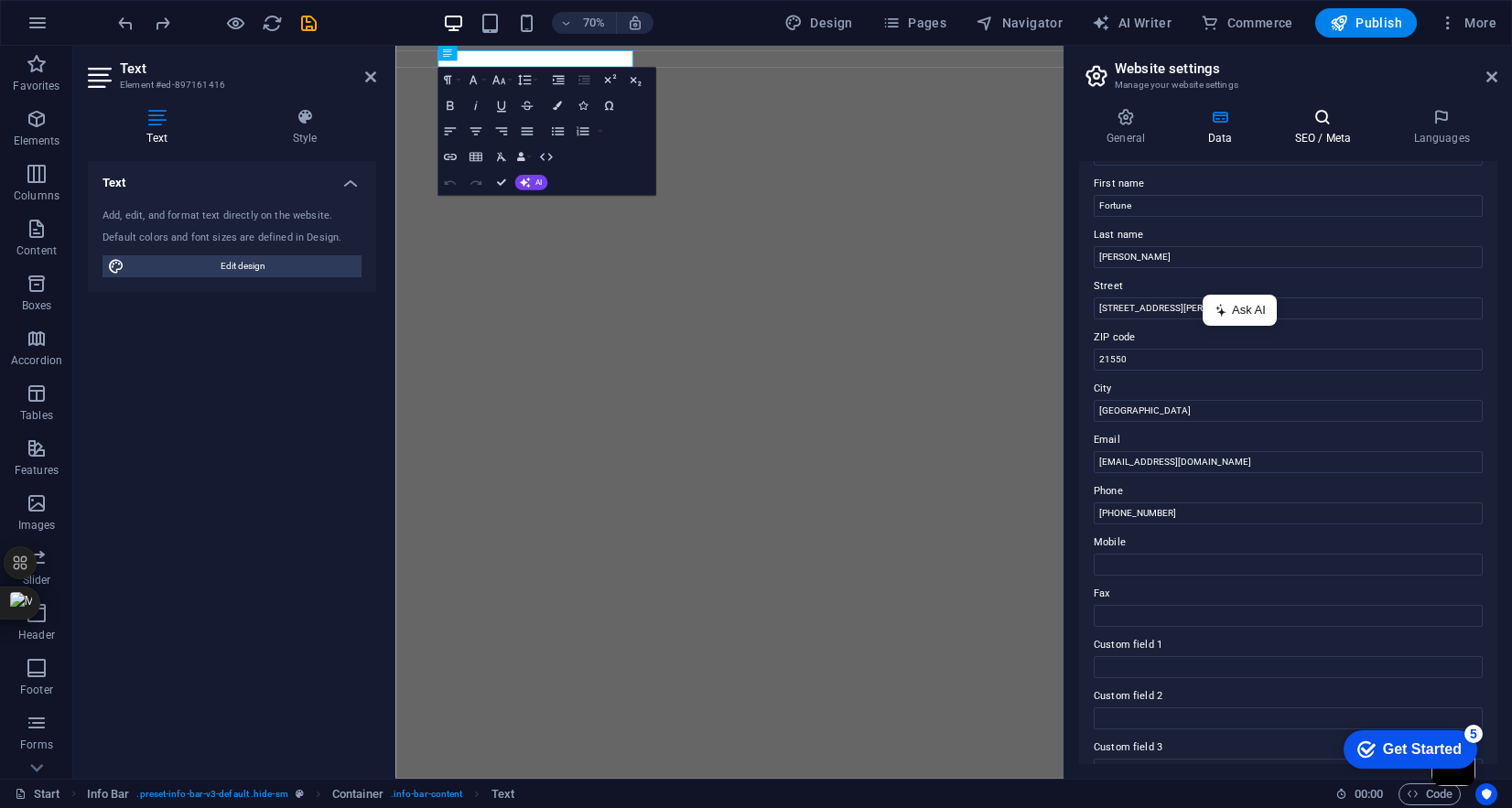
click at [1325, 138] on h4 "SEO / Meta" at bounding box center [1326, 127] width 119 height 39
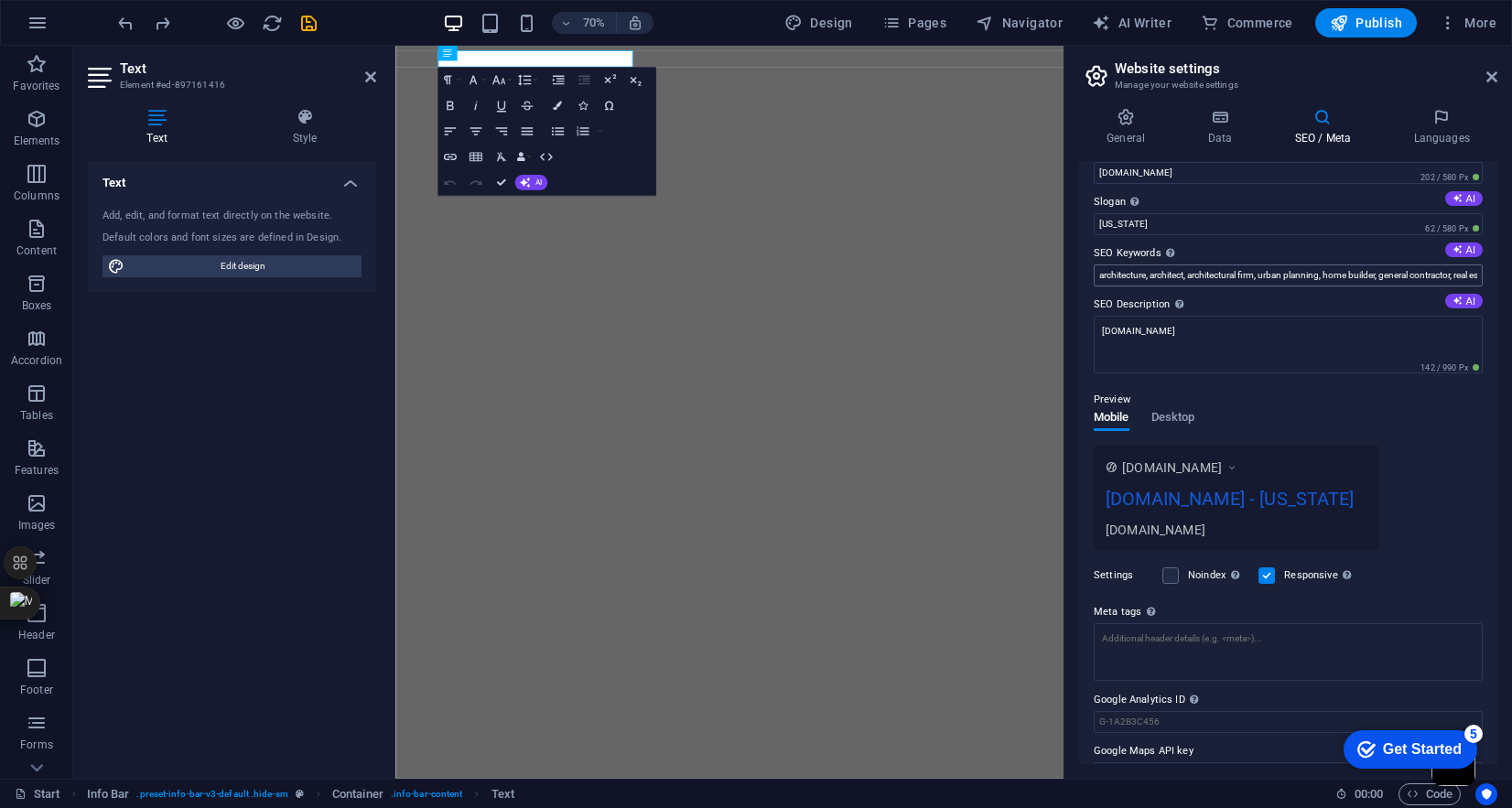
scroll to position [0, 0]
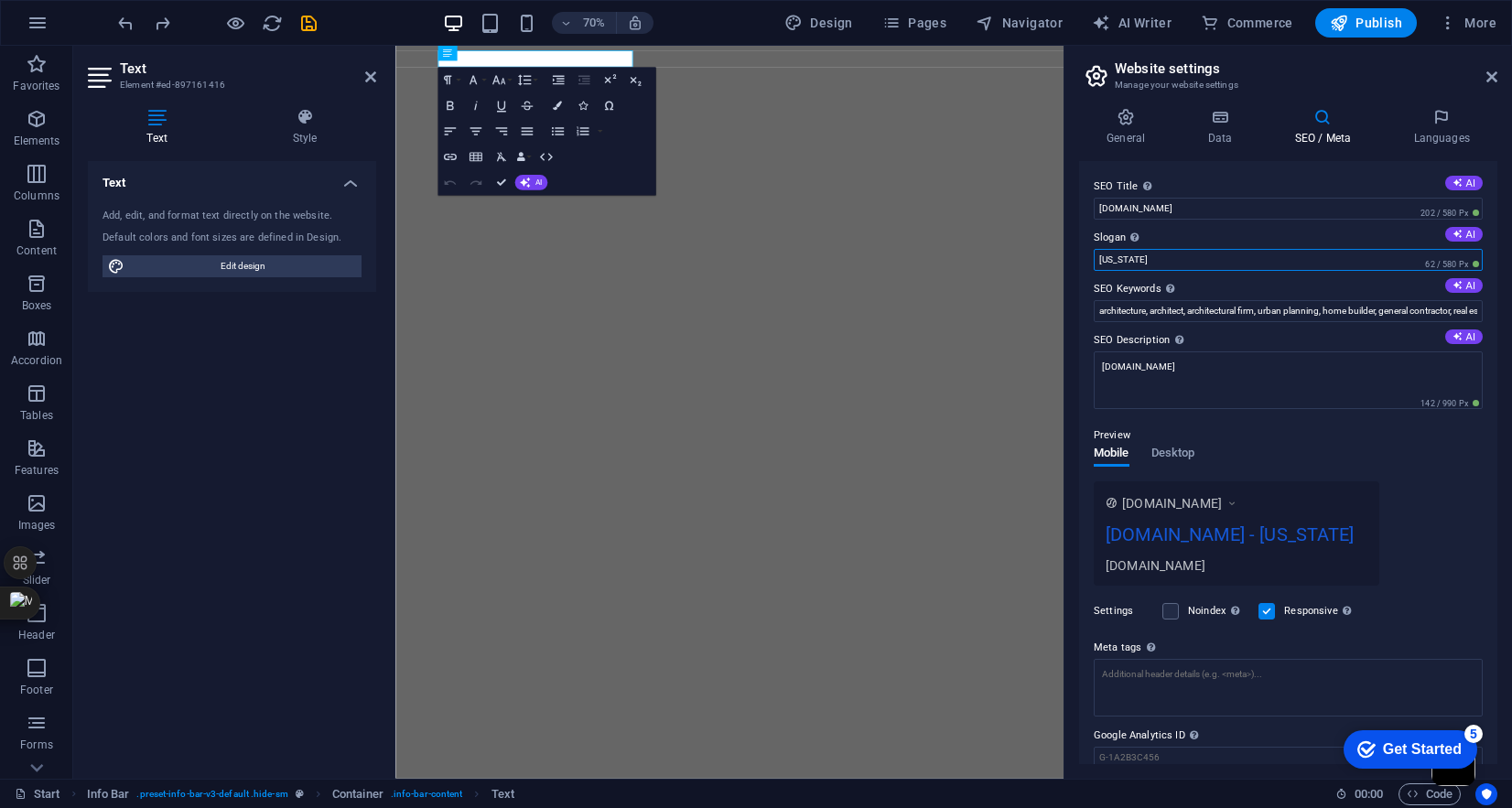
click at [1206, 258] on input "Florida" at bounding box center [1289, 260] width 389 height 22
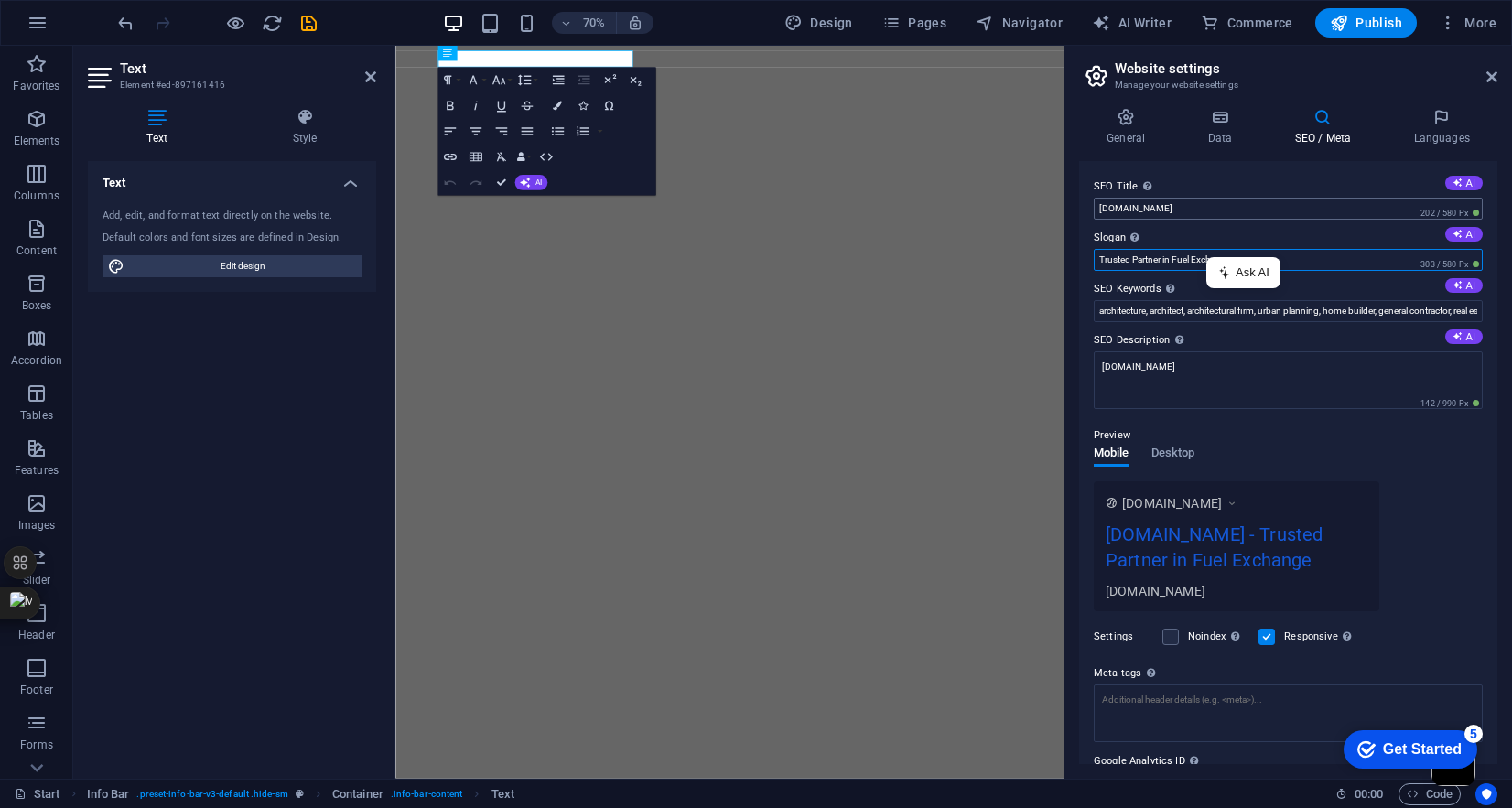
type input "Trusted Partner in Fuel Exchange"
click at [1241, 207] on input "[DOMAIN_NAME]" at bounding box center [1289, 209] width 389 height 22
type input "e"
type input "Elite Fuel Exchange"
click at [1205, 362] on textarea "[DOMAIN_NAME]" at bounding box center [1289, 381] width 389 height 58
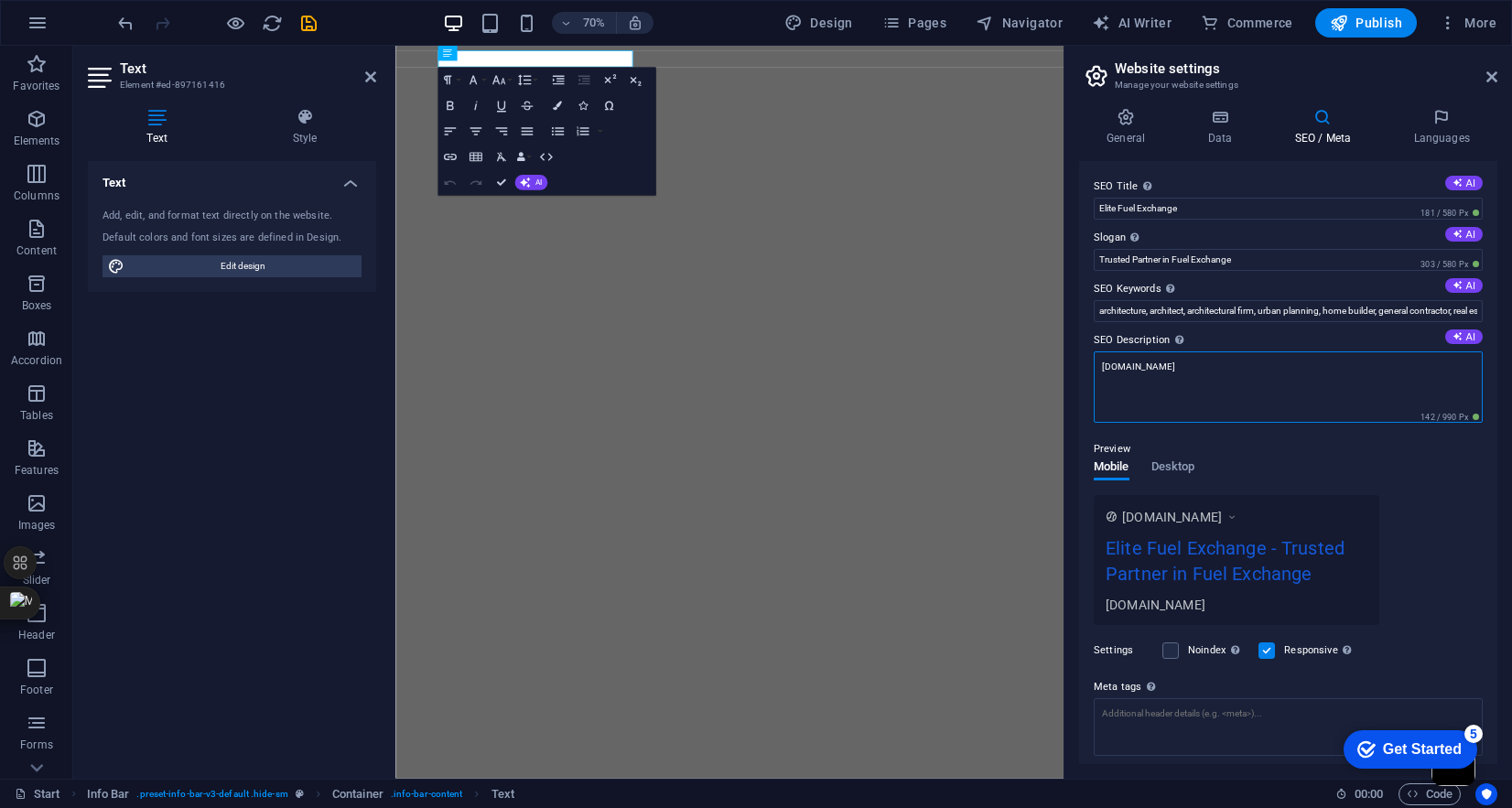
click at [1205, 362] on textarea "[DOMAIN_NAME]" at bounding box center [1289, 388] width 389 height 72
paste textarea "connects verified buyers and sellers of EN590, Jet A1, crude oil, LNG, and petr…"
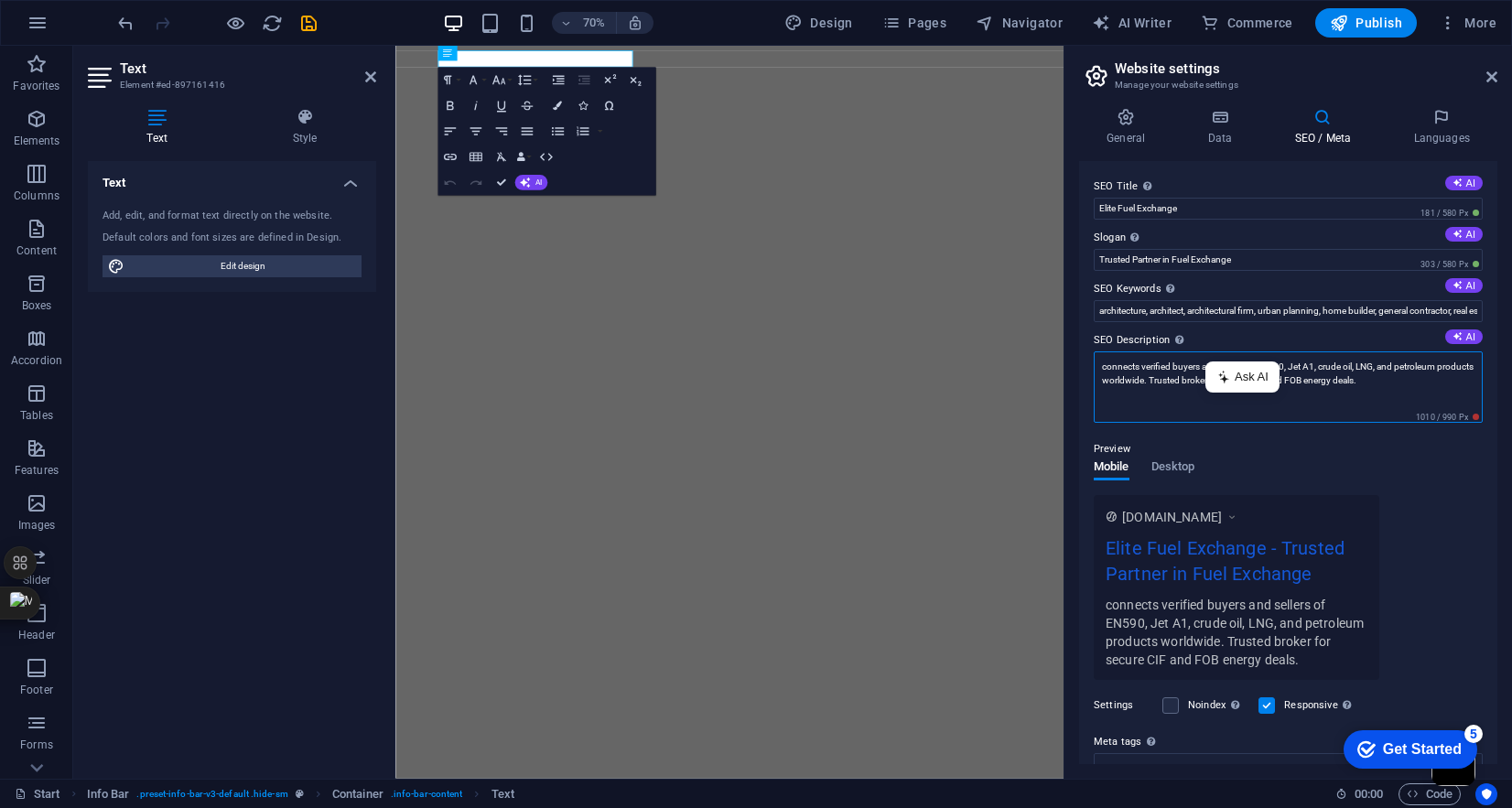
click at [1102, 369] on textarea "connects verified buyers and sellers of EN590, Jet A1, crude oil, LNG, and petr…" at bounding box center [1289, 388] width 389 height 72
type textarea "ELite Fuel Exchange connects verified buyers and sellers of EN590, Jet A1, crud…"
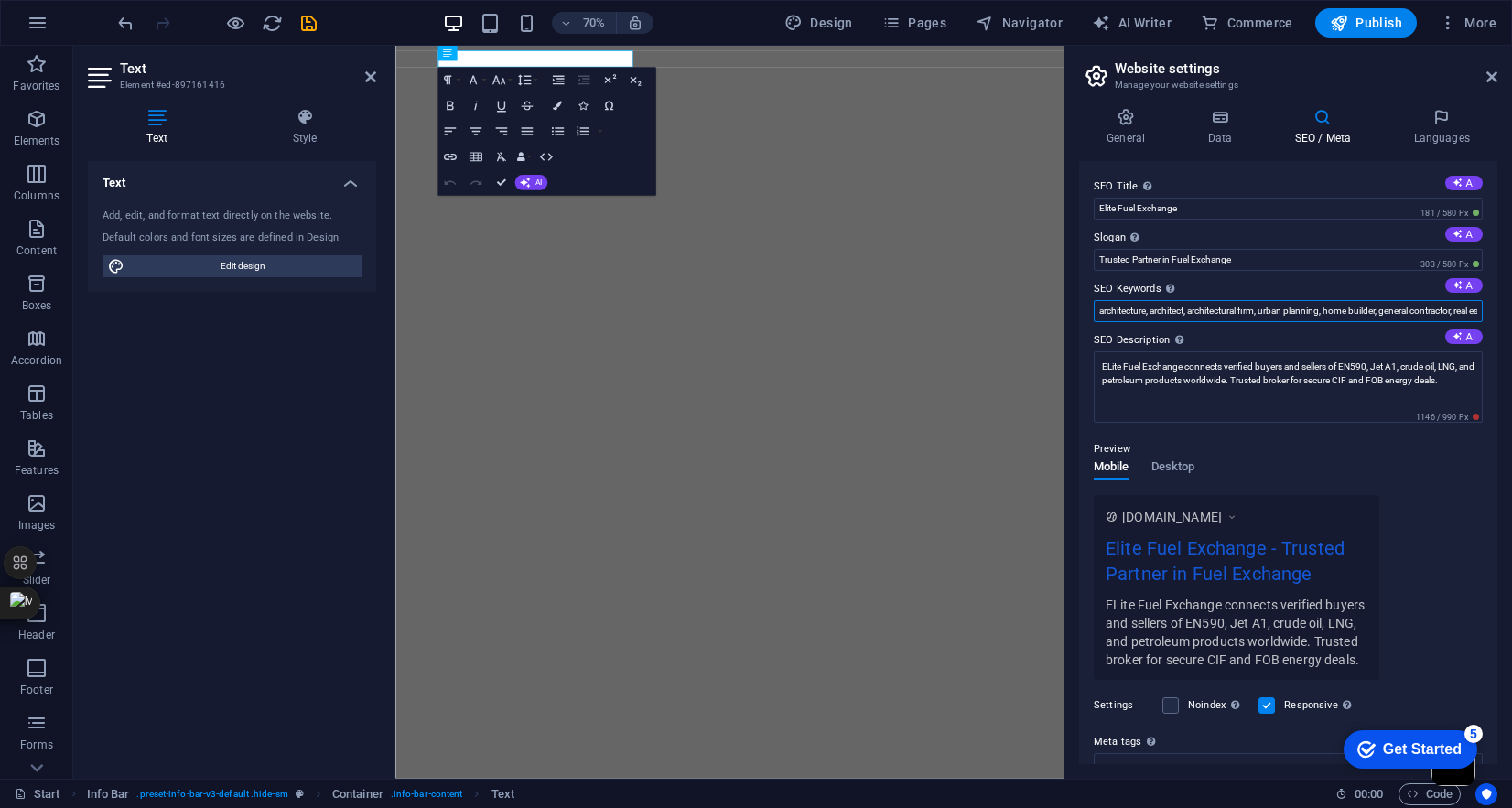
click at [1154, 308] on input "architecture, architect, architectural firm, urban planning, home builder, gene…" at bounding box center [1289, 312] width 389 height 22
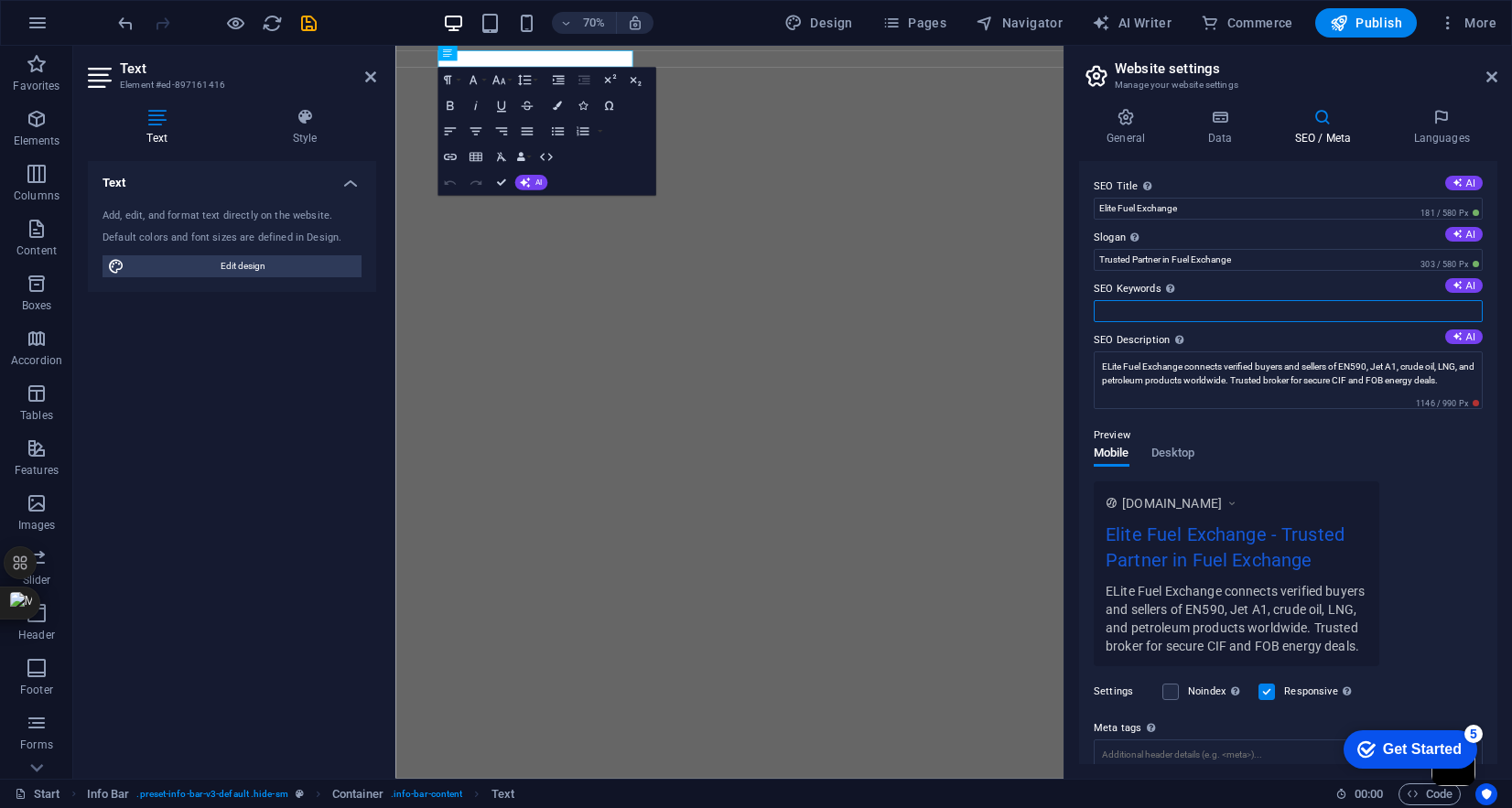
paste input "EN590 diesel buyers and sellers"
type input "EN590 diesel buyers and sellers"
paste input "EN590 diesel buyers and sellers"
paste input "Jet A1 aviation fuel supplier Crude oil broker services Petroleum products brok…"
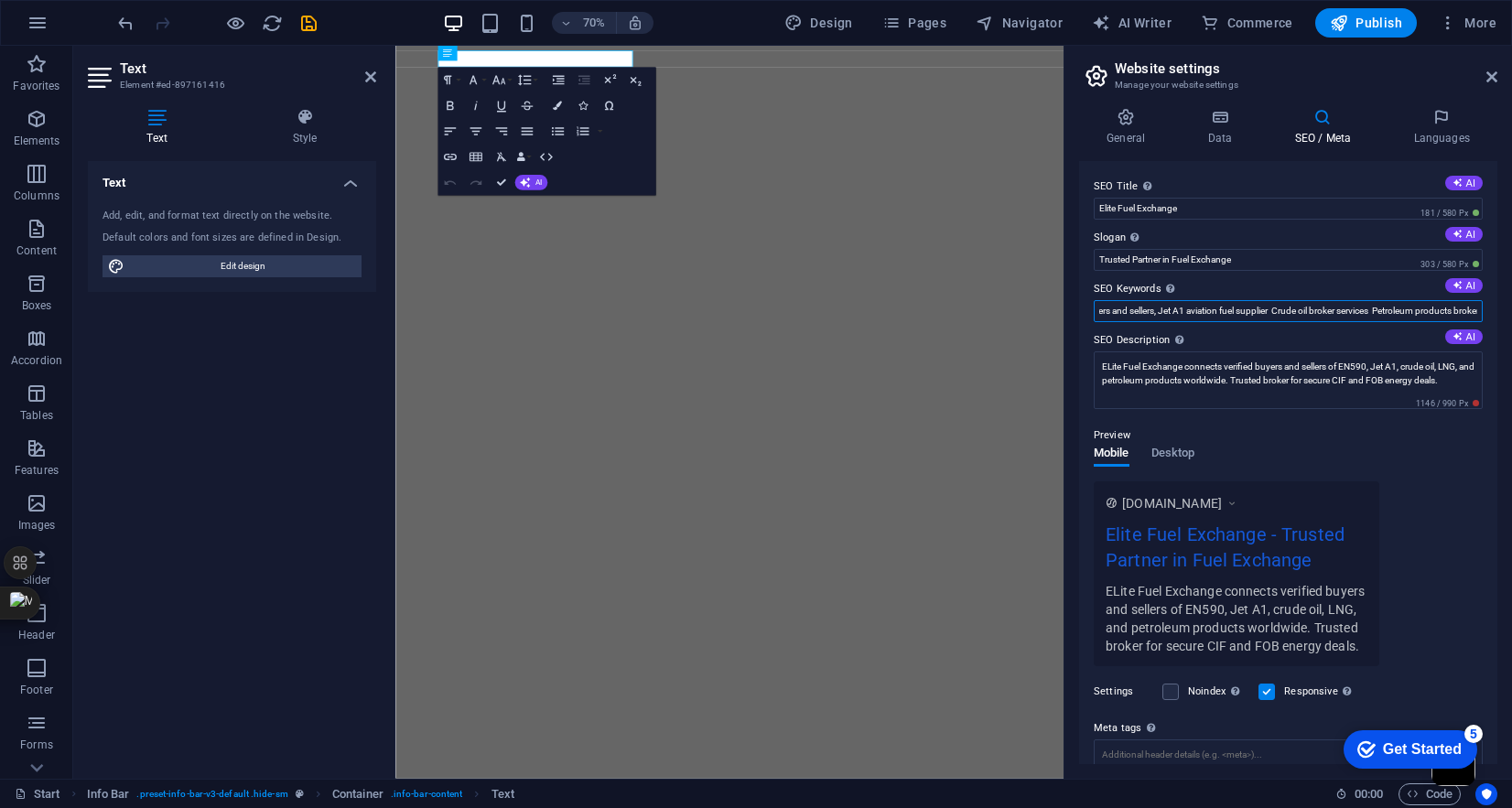
click at [1276, 310] on input "EN590 diesel buyers and sellers, Jet A1 aviation fuel supplier Crude oil broker…" at bounding box center [1289, 312] width 389 height 22
click at [1381, 310] on input "EN590 diesel buyers and sellers, Jet A1 aviation fuel supplier, Crude oil broke…" at bounding box center [1289, 312] width 389 height 22
click at [1380, 311] on input "EN590 diesel buyers and sellers, Jet A1 aviation fuel supplier, Crude oil broke…" at bounding box center [1289, 312] width 389 height 22
click at [1269, 312] on input "EN590 diesel buyers and sellers, Jet A1 aviation fuel supplier, Crude oil broke…" at bounding box center [1289, 312] width 389 height 22
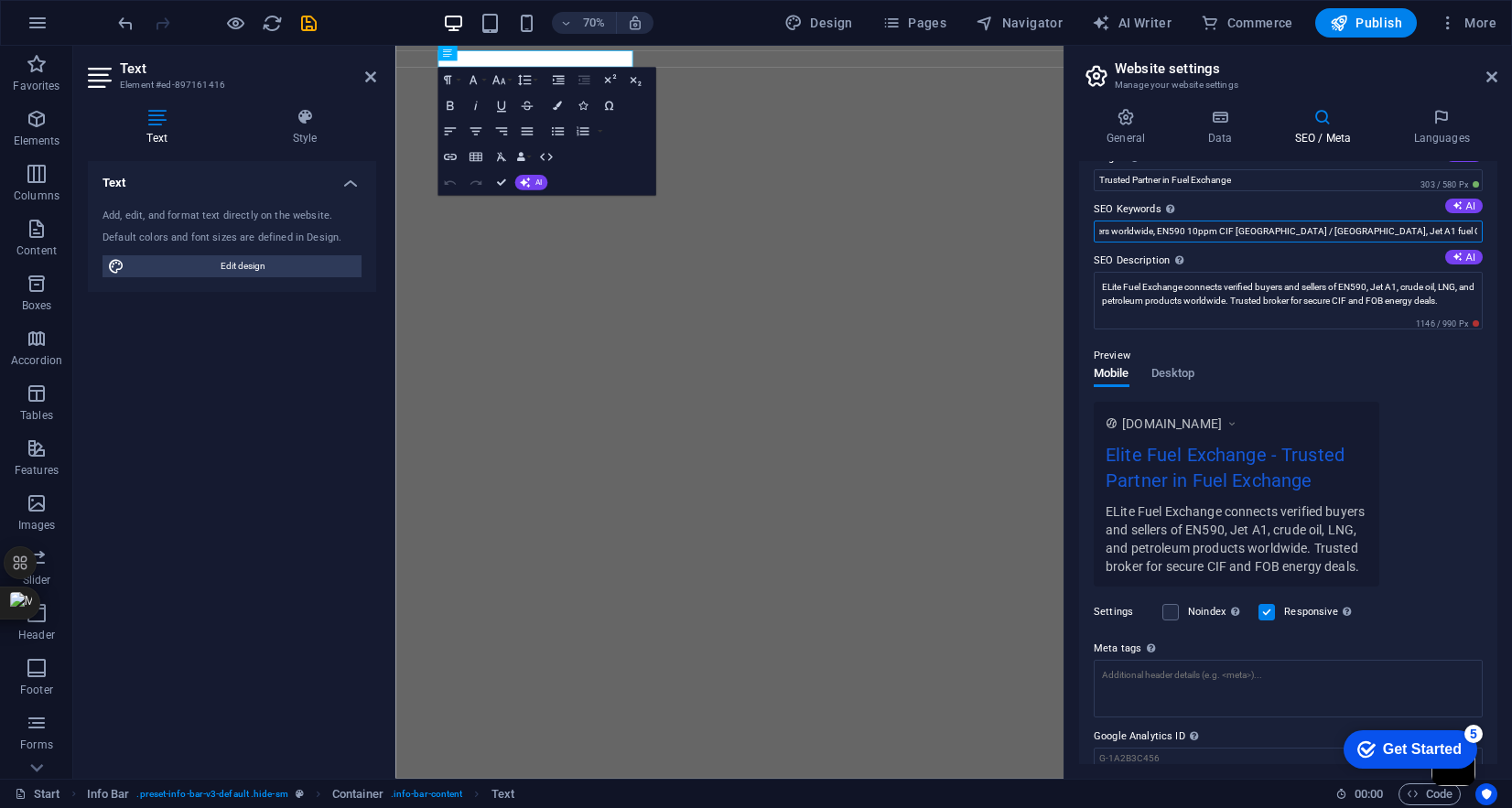
scroll to position [0, 0]
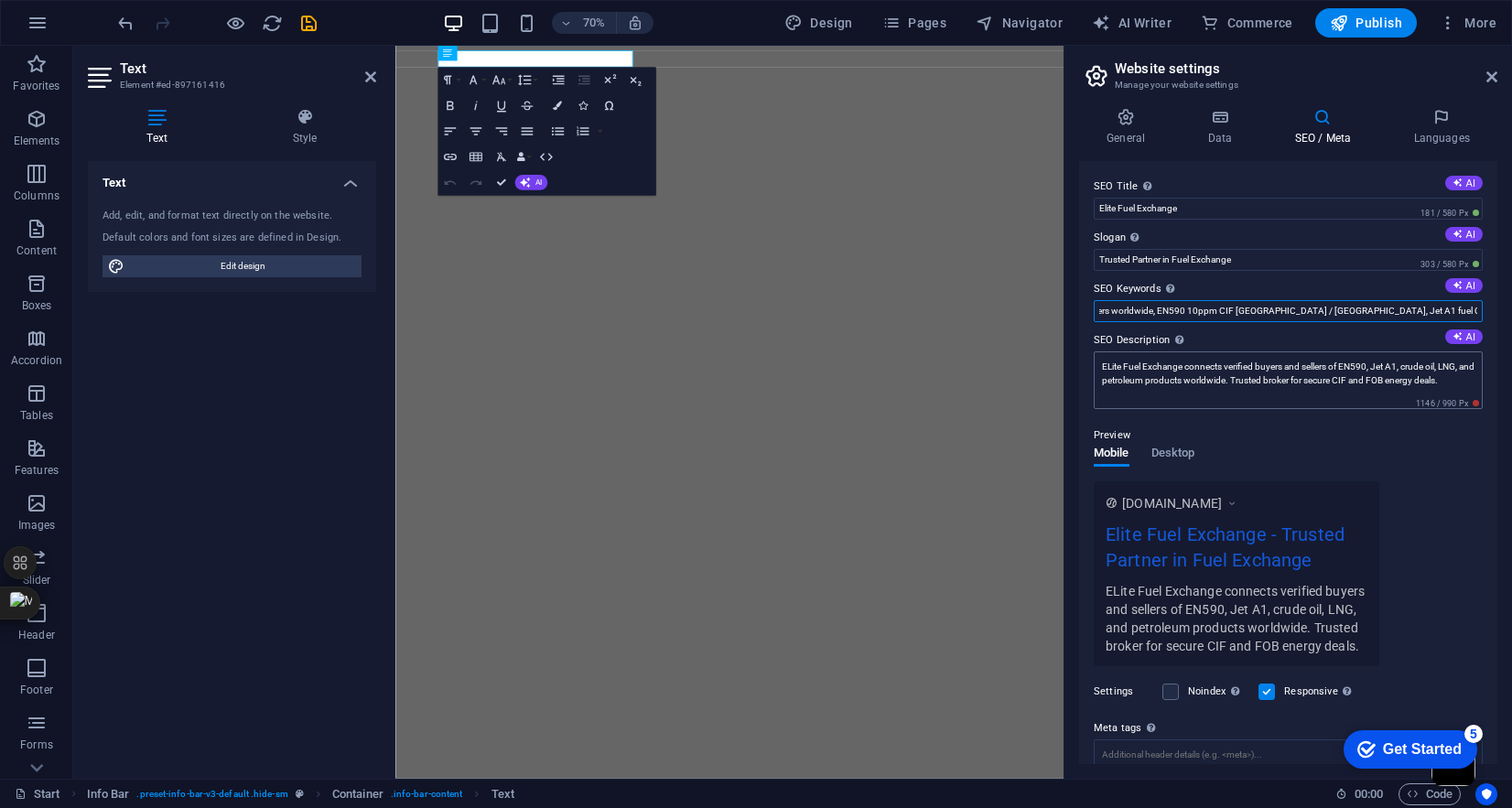
type input "EN590 diesel buyers and sellers, Jet A1 aviation fuel supplier, Crude oil broke…"
click at [1444, 380] on textarea "ELite Fuel Exchange connects verified buyers and sellers of EN590, Jet A1, crud…" at bounding box center [1289, 381] width 389 height 58
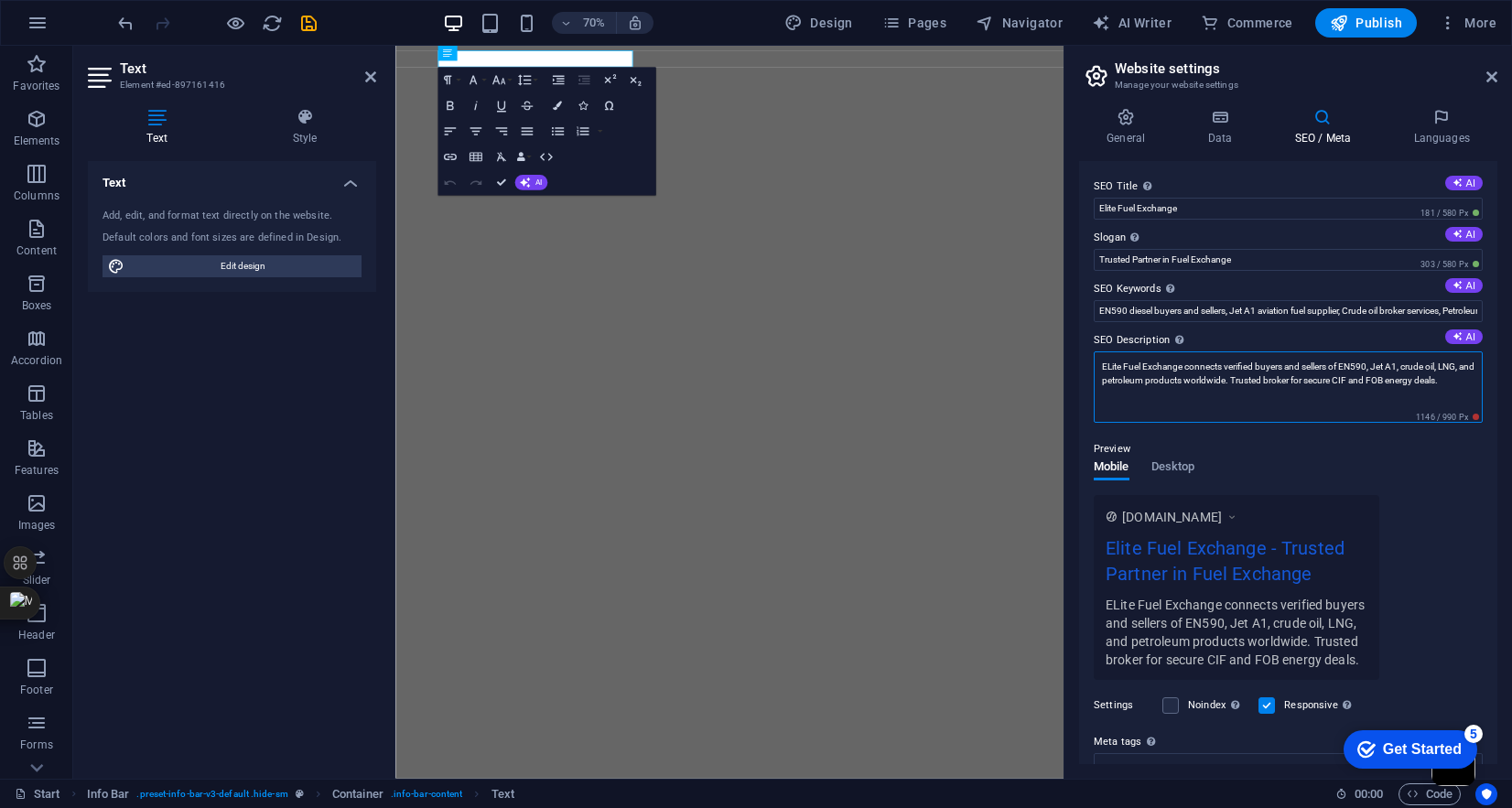
click at [1444, 380] on textarea "ELite Fuel Exchange connects verified buyers and sellers of EN590, Jet A1, crud…" at bounding box center [1289, 388] width 389 height 72
type textarea "ELite Fuel Exchange connects verified buyers and sellers of EN590, Jet A1, crud…"
click at [1191, 365] on textarea "ELite Fuel Exchange connects verified buyers and sellers of EN590, Jet A1, crud…" at bounding box center [1289, 388] width 389 height 72
click at [1336, 438] on div "Preview" at bounding box center [1289, 449] width 389 height 22
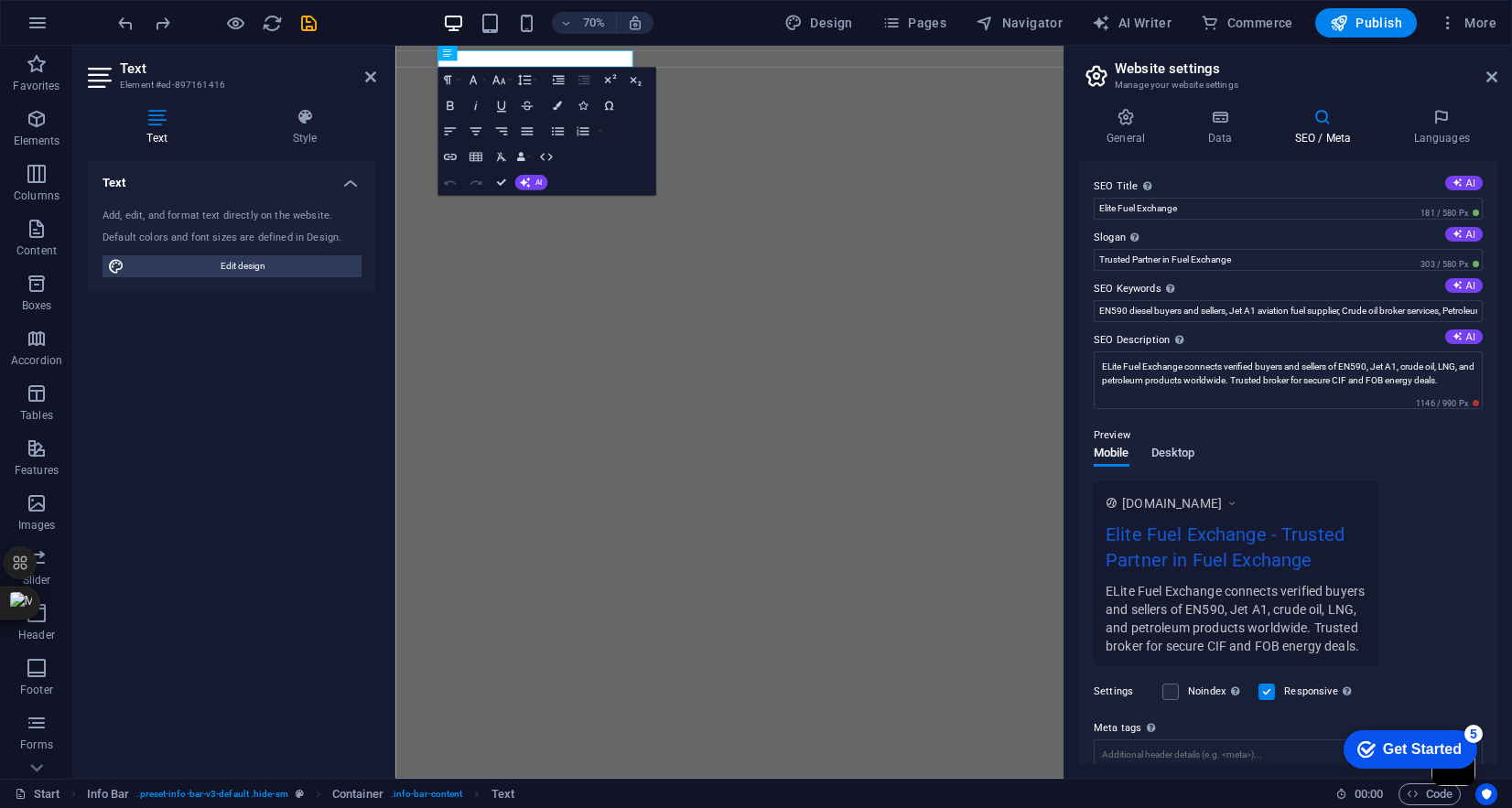
click at [1181, 457] on span "Desktop" at bounding box center [1173, 455] width 44 height 26
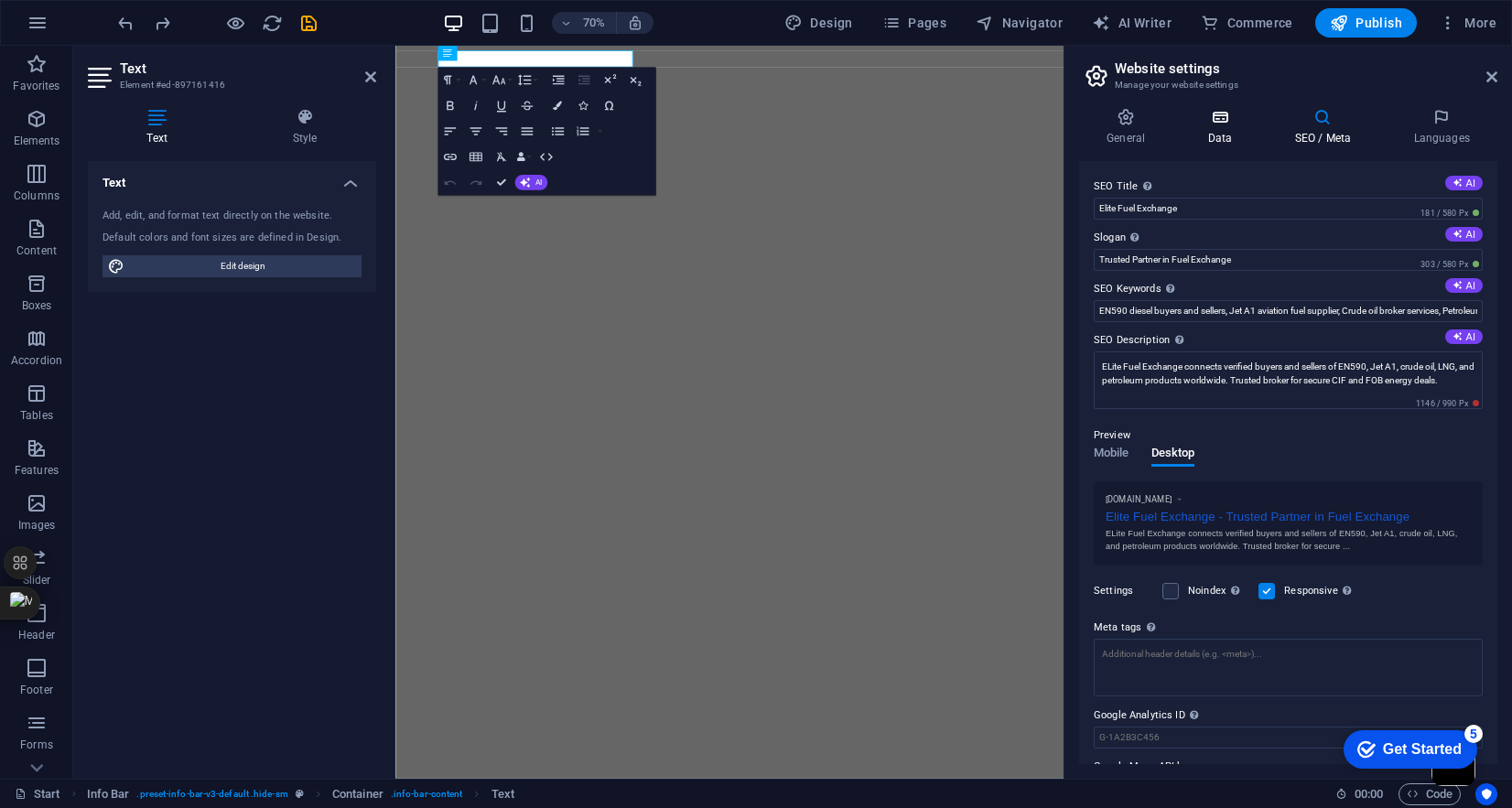
click at [1210, 138] on h4 "Data" at bounding box center [1223, 127] width 87 height 39
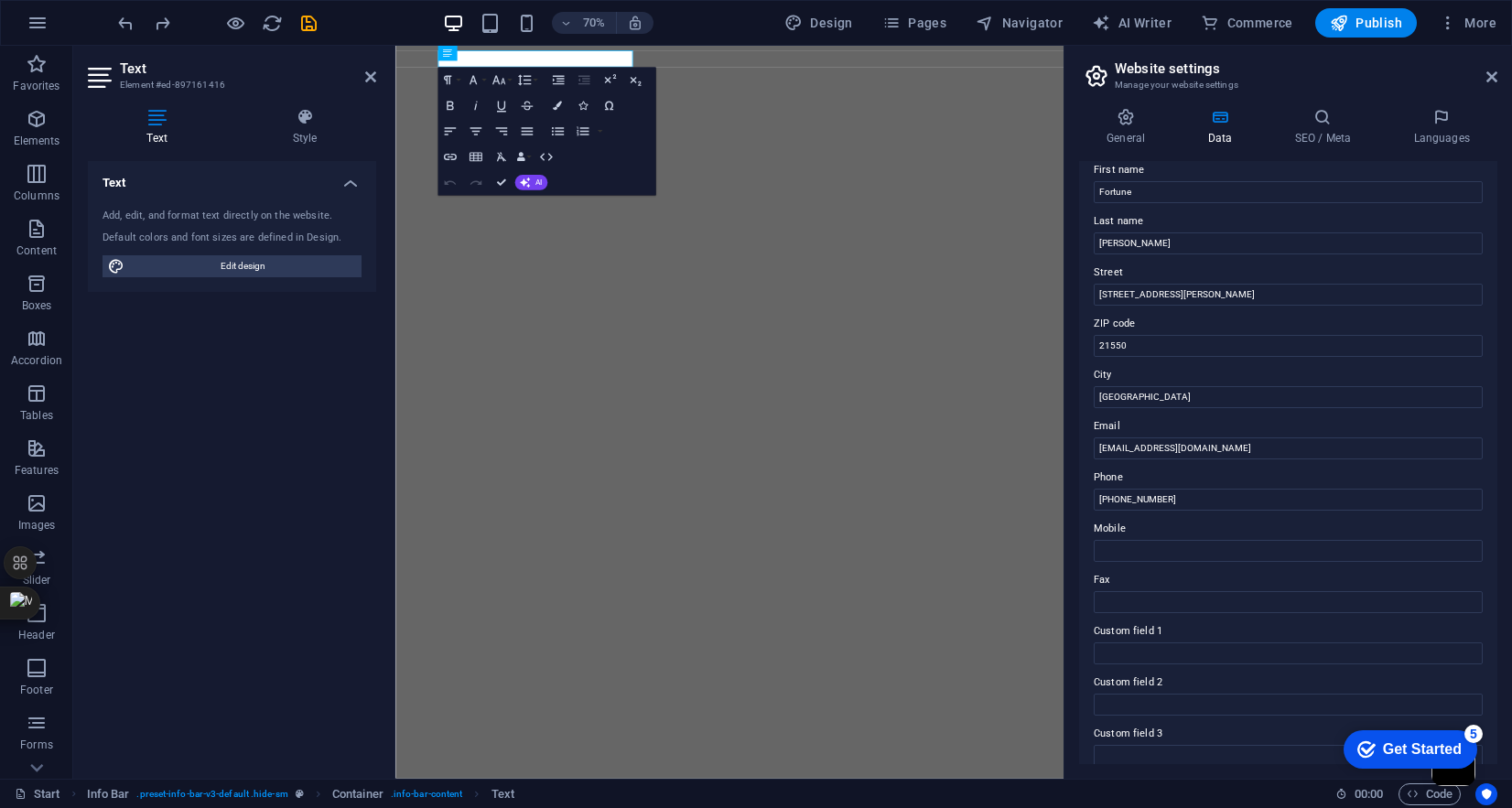
scroll to position [276, 0]
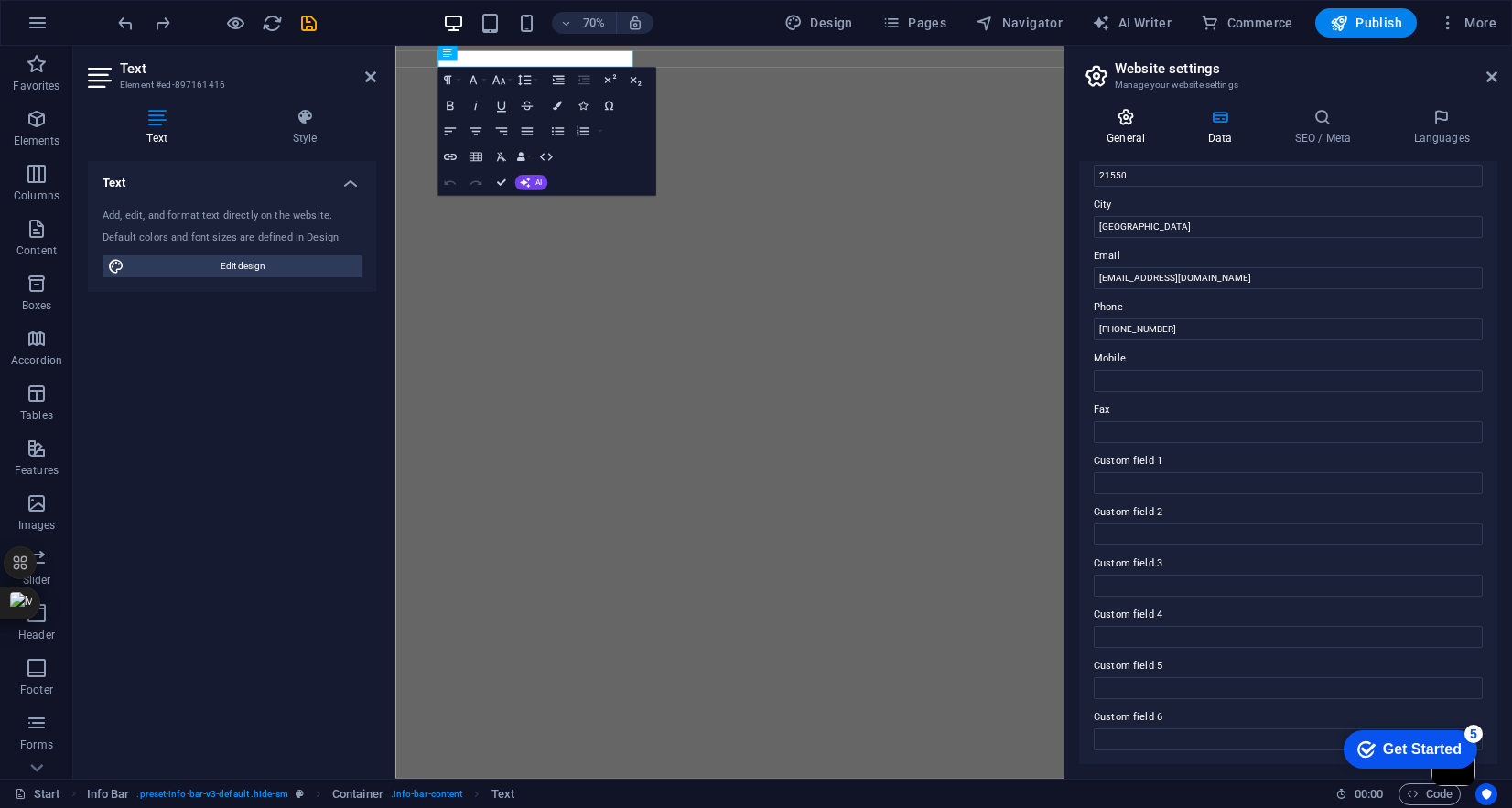
click at [1128, 134] on h4 "General" at bounding box center [1130, 127] width 101 height 39
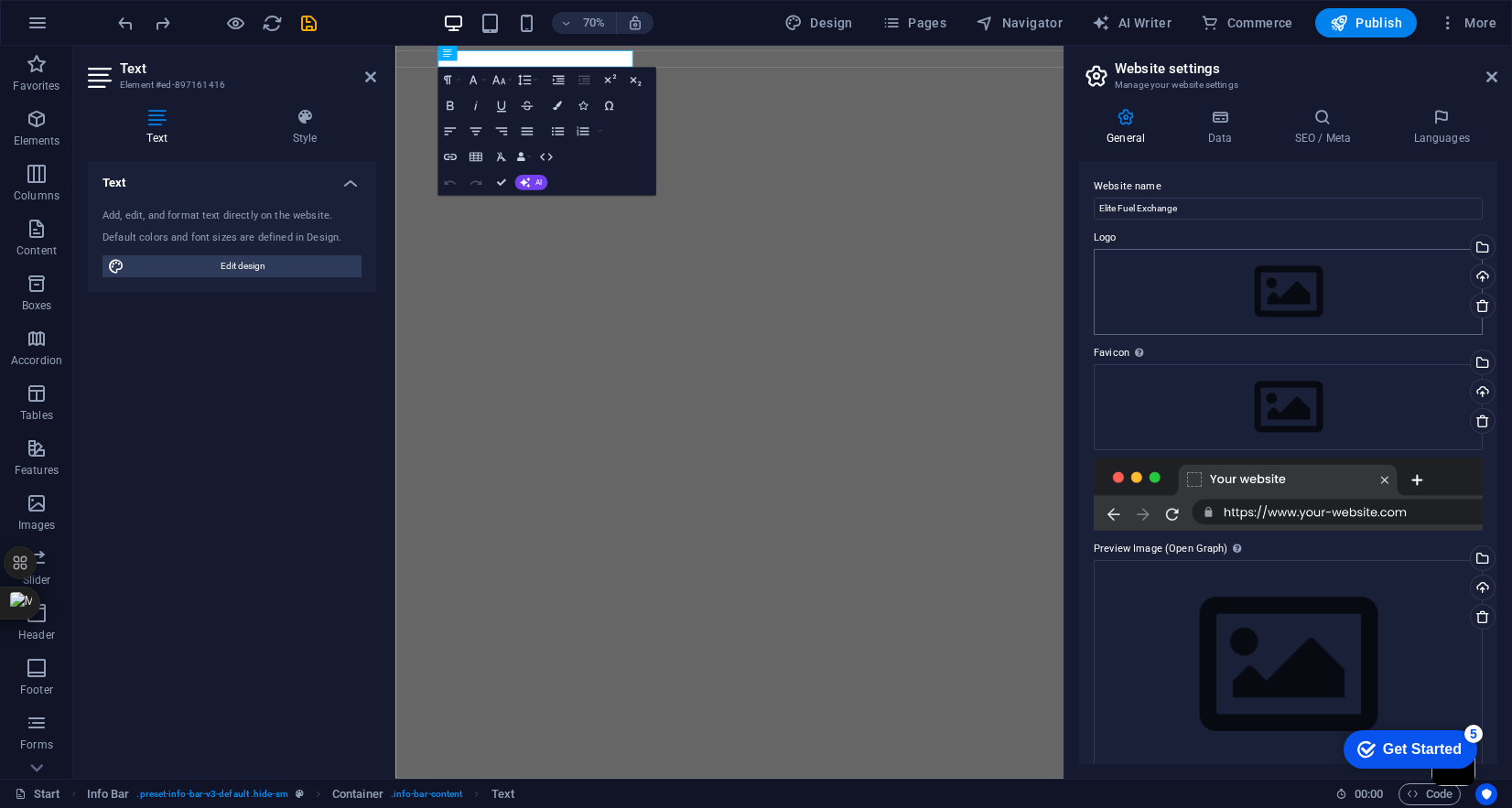
scroll to position [20, 0]
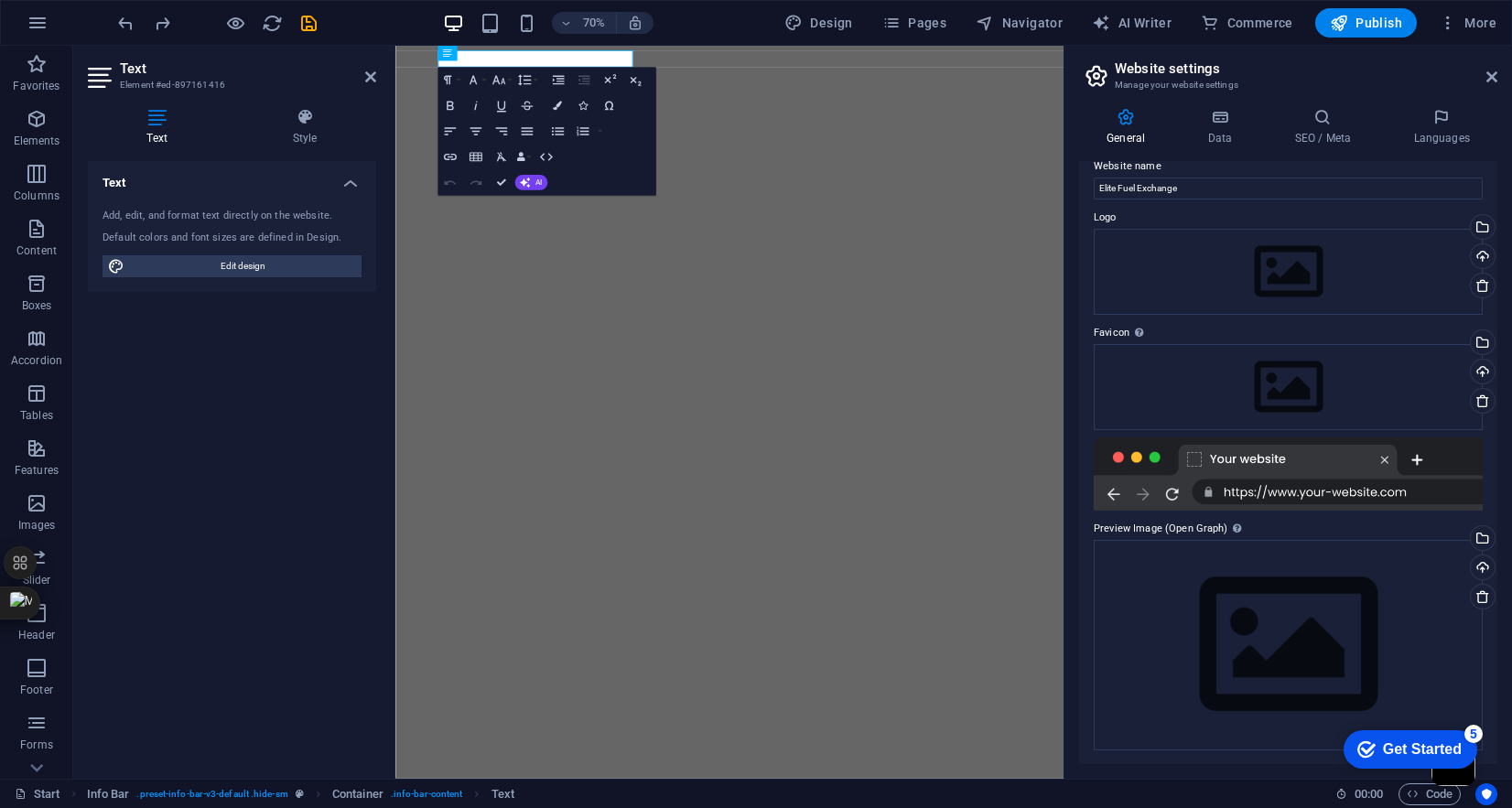
click at [1302, 83] on h3 "Manage your website settings" at bounding box center [1288, 85] width 347 height 17
click at [1491, 78] on icon at bounding box center [1492, 77] width 11 height 15
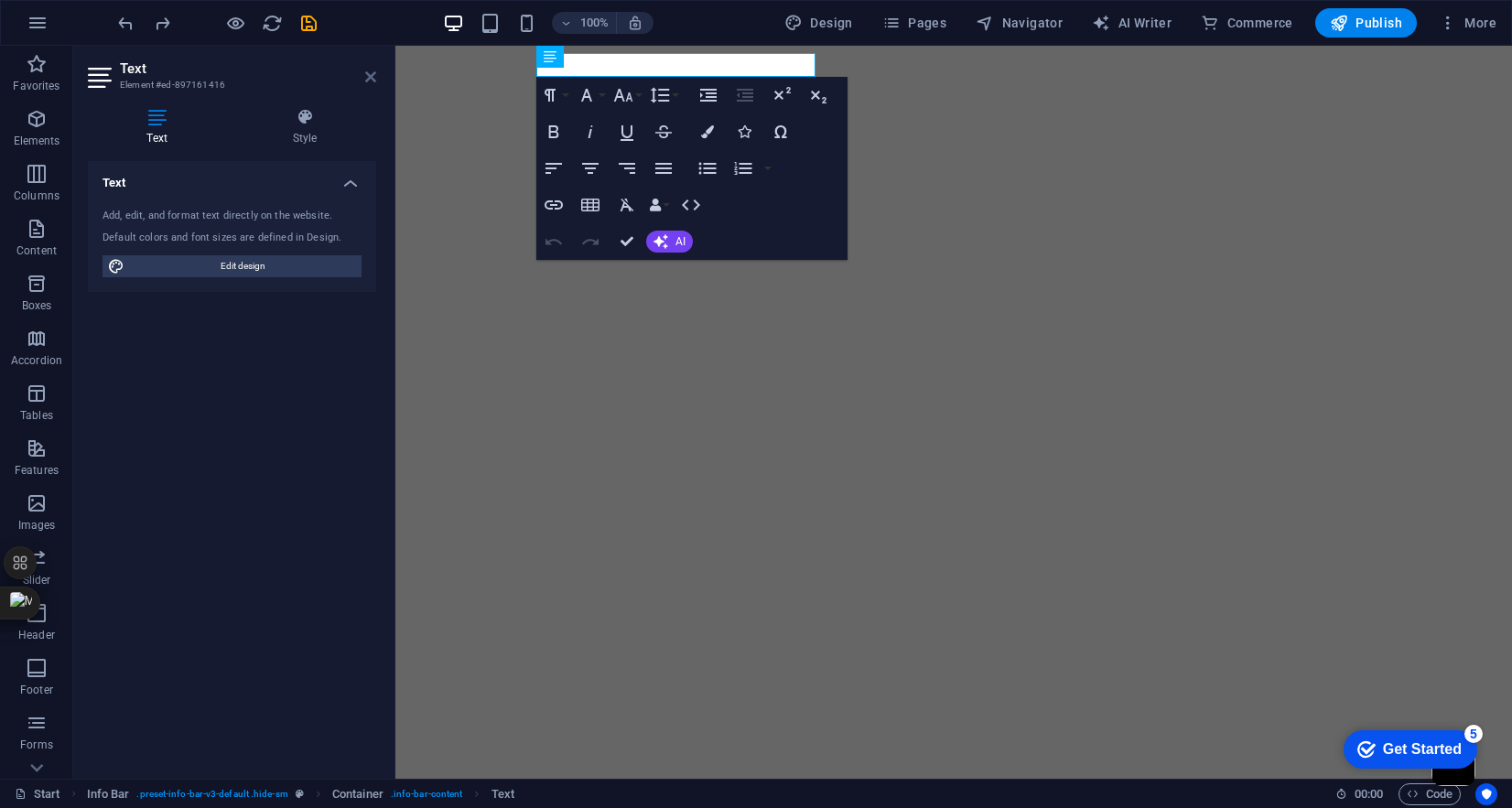
click at [369, 79] on icon at bounding box center [371, 77] width 11 height 15
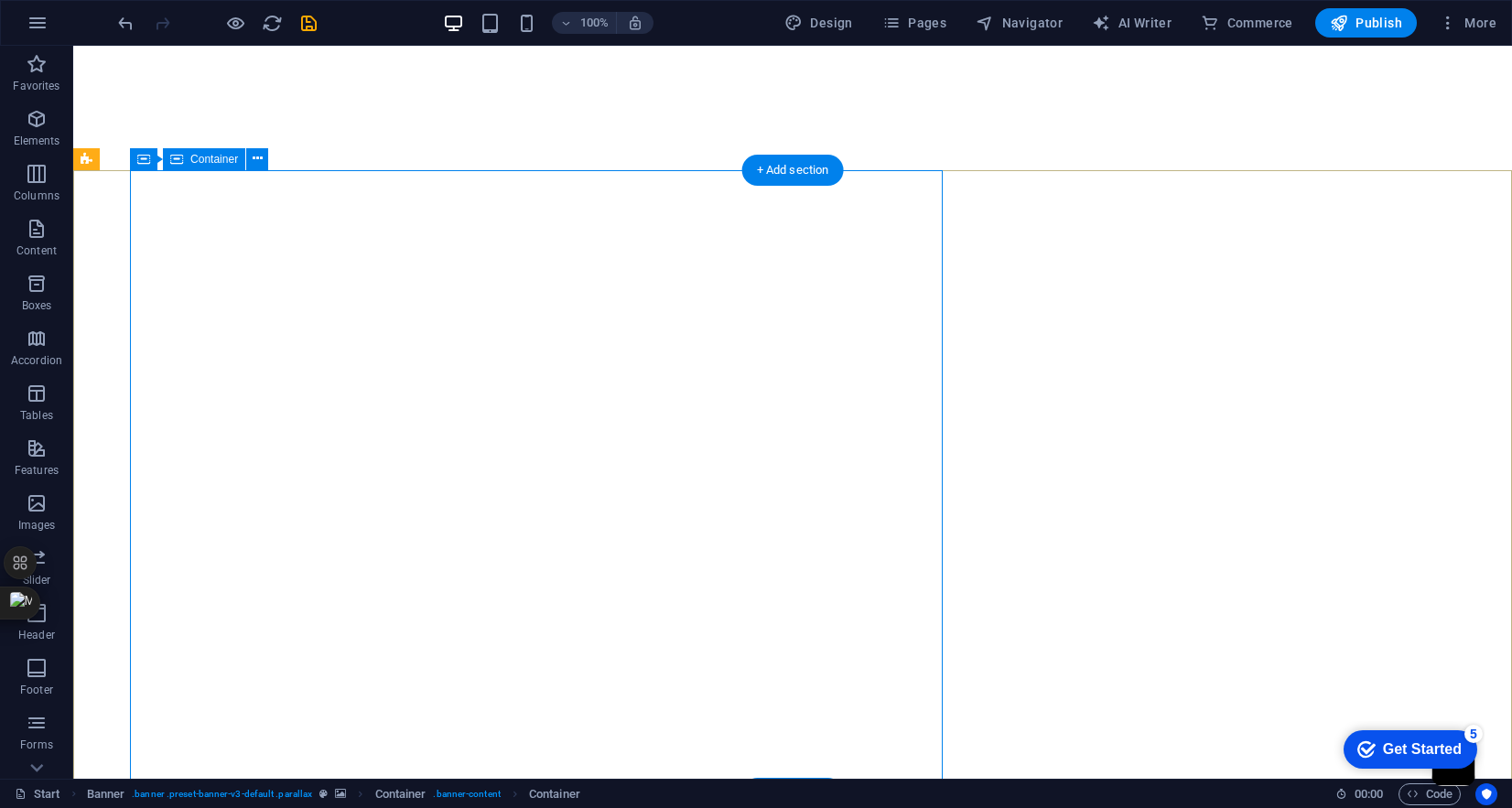
select select "%"
select select "px"
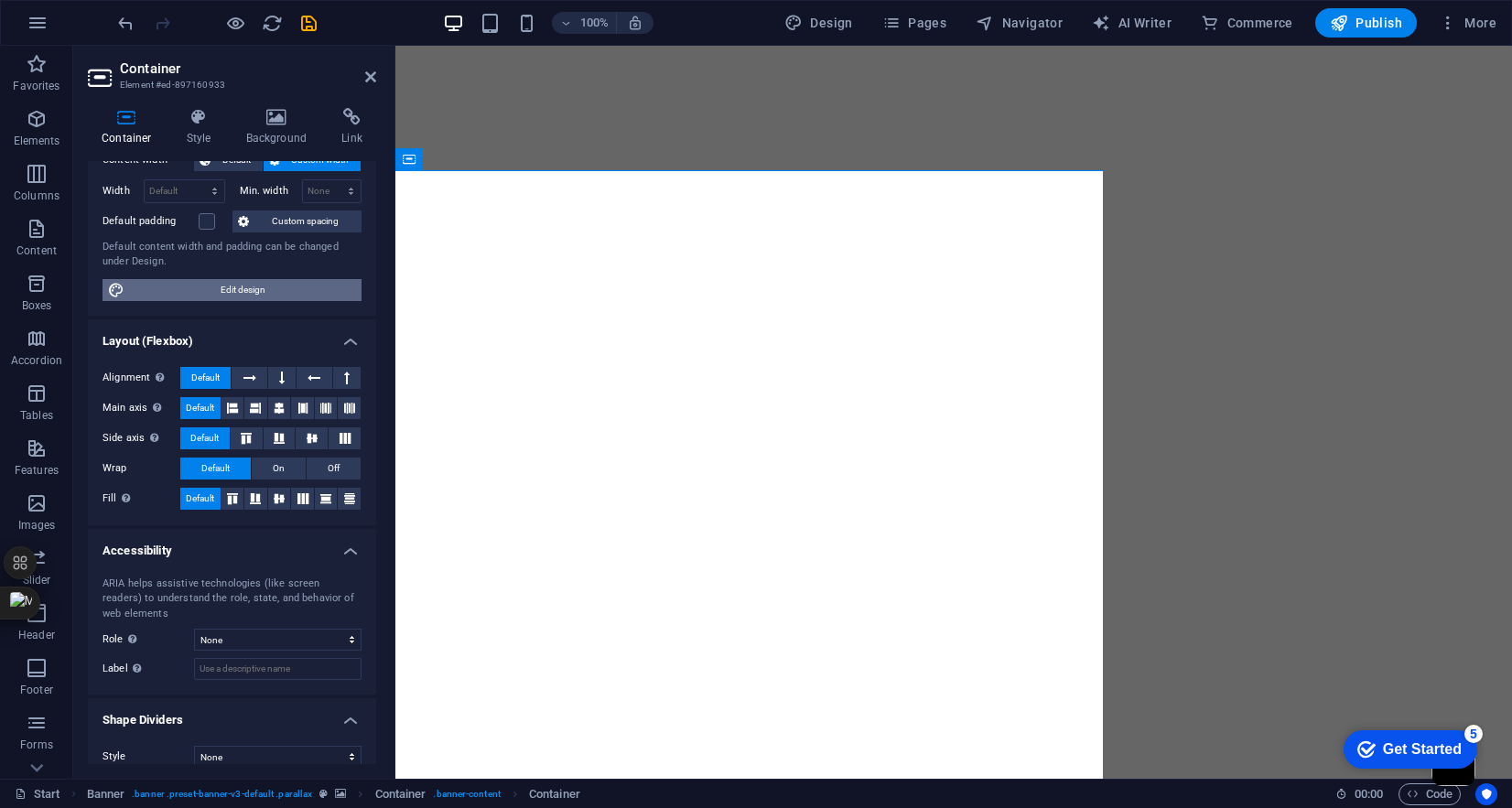
scroll to position [138, 0]
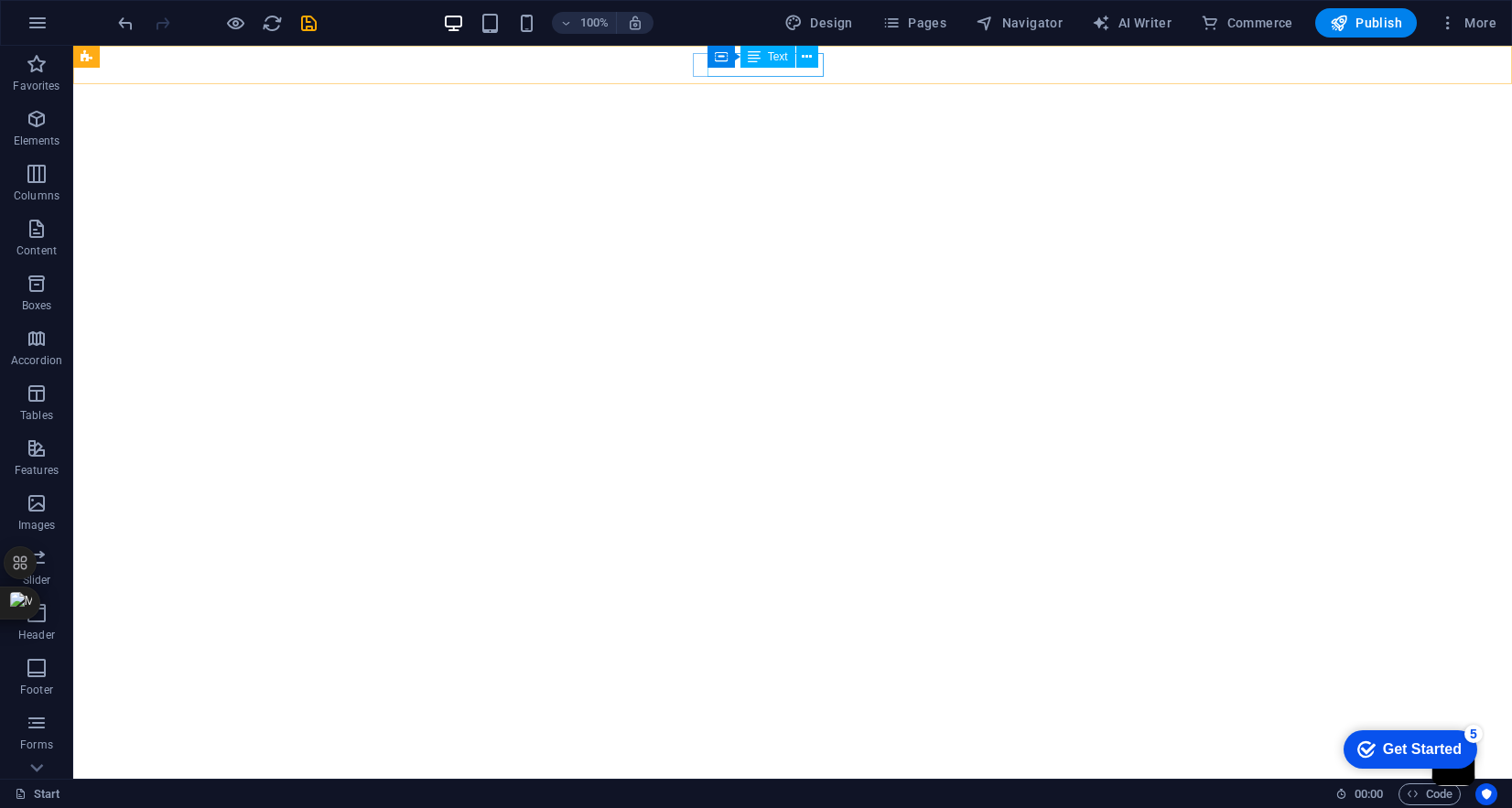
click at [783, 67] on div "Text" at bounding box center [768, 57] width 55 height 22
click at [818, 61] on div "Container Text" at bounding box center [769, 57] width 123 height 23
click at [808, 61] on icon at bounding box center [807, 57] width 10 height 19
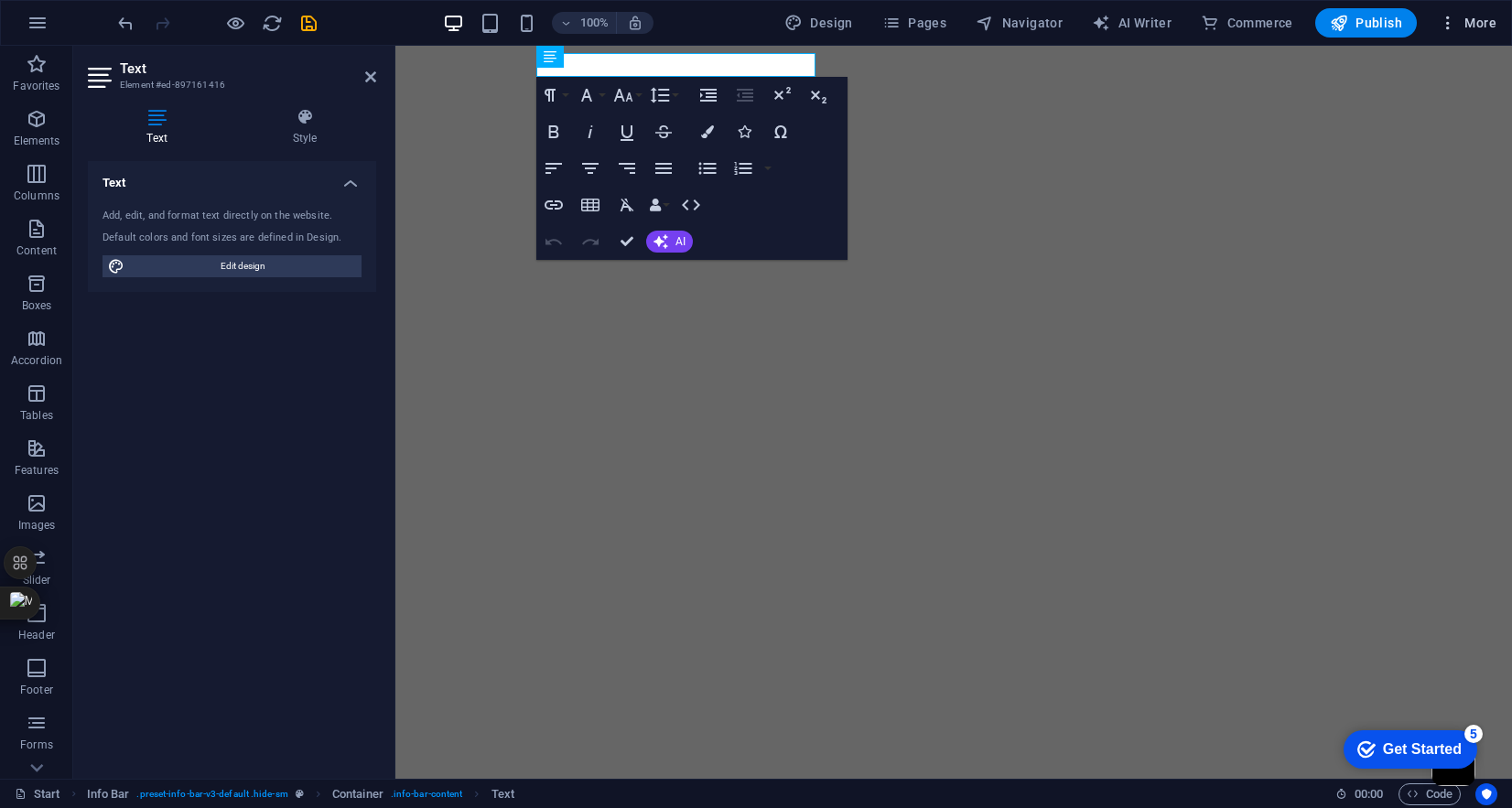
click at [1458, 32] on button "More" at bounding box center [1468, 22] width 72 height 29
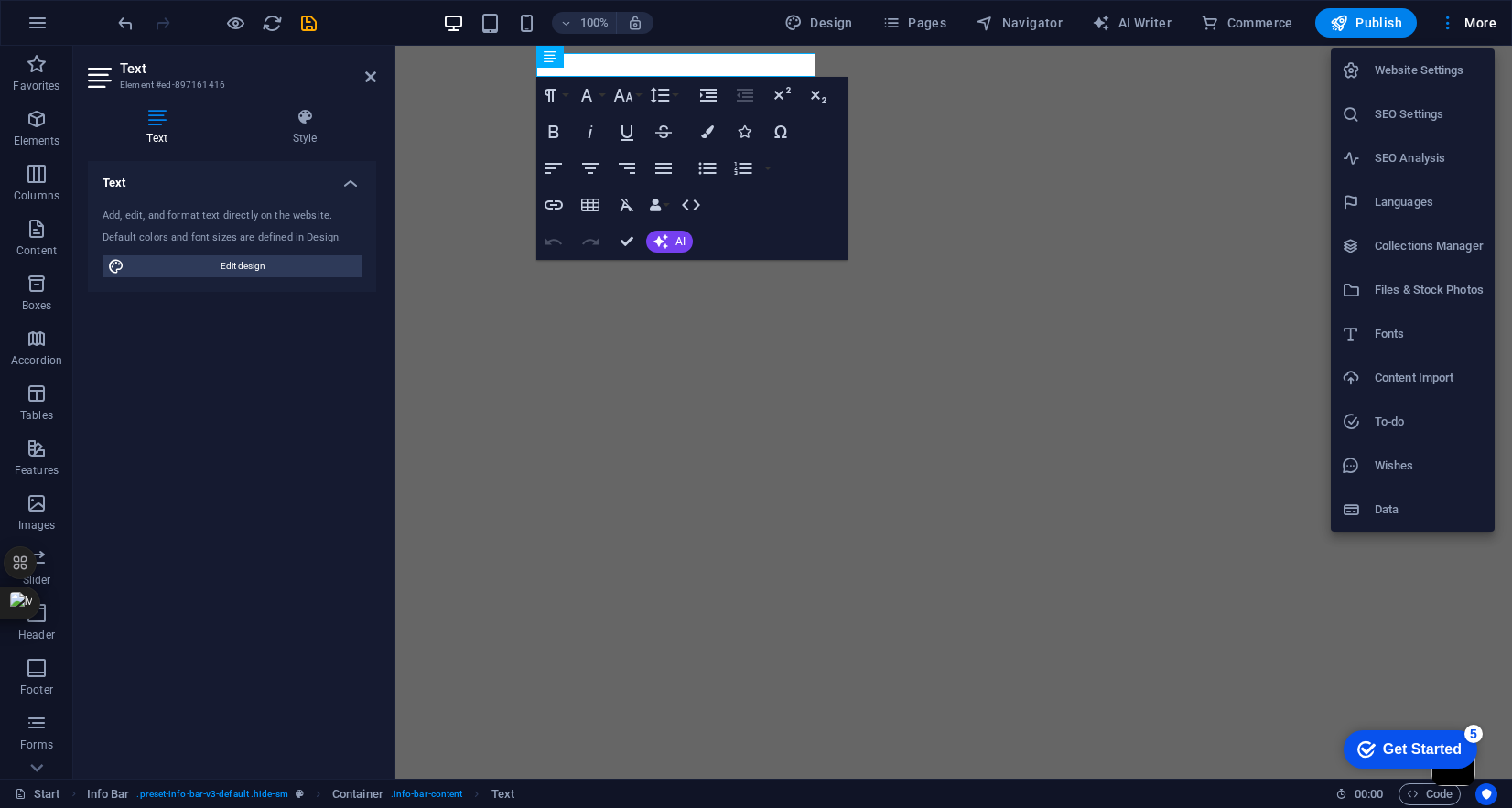
click at [1431, 72] on h6 "Website Settings" at bounding box center [1429, 71] width 109 height 22
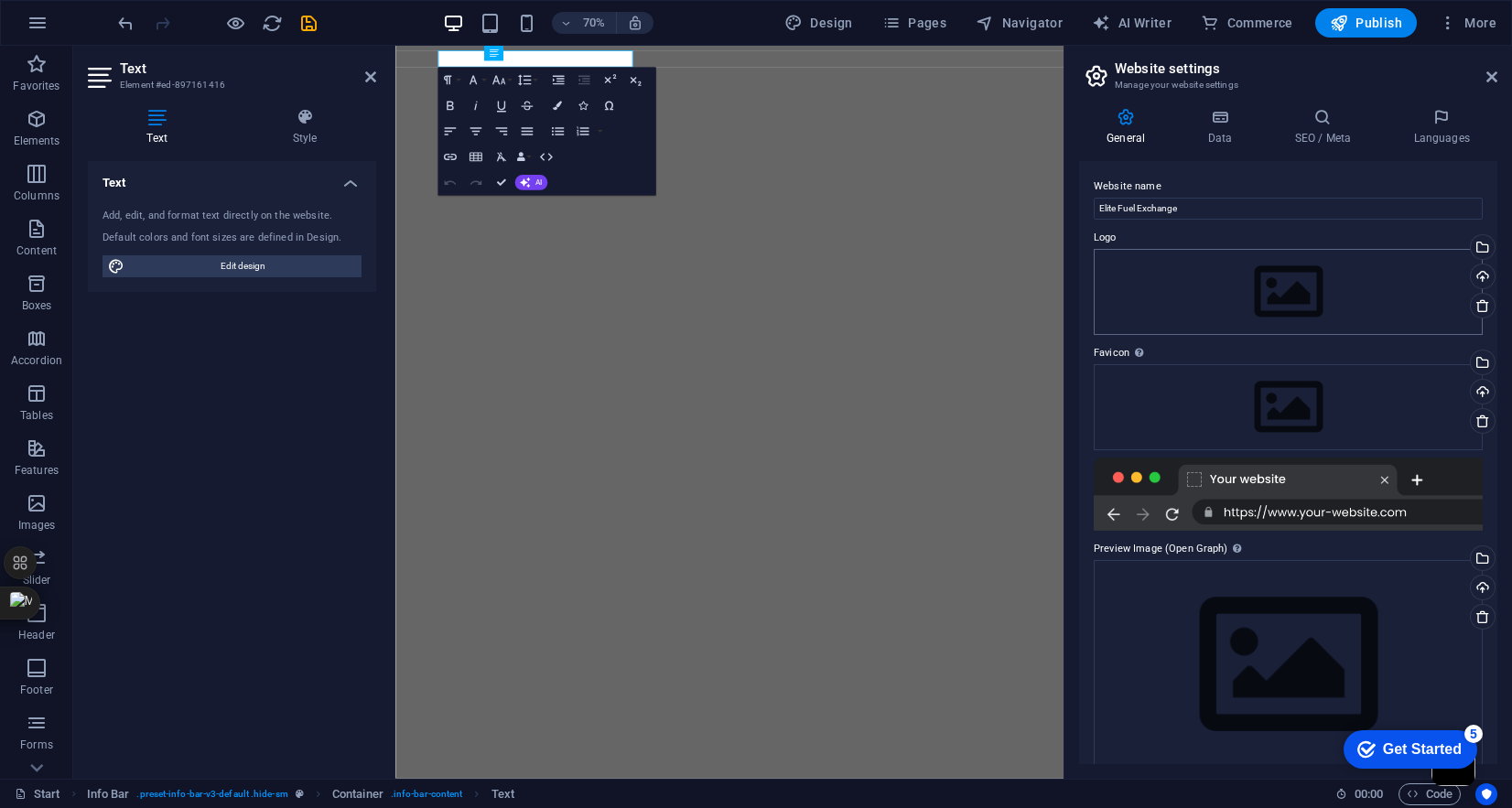
scroll to position [20, 0]
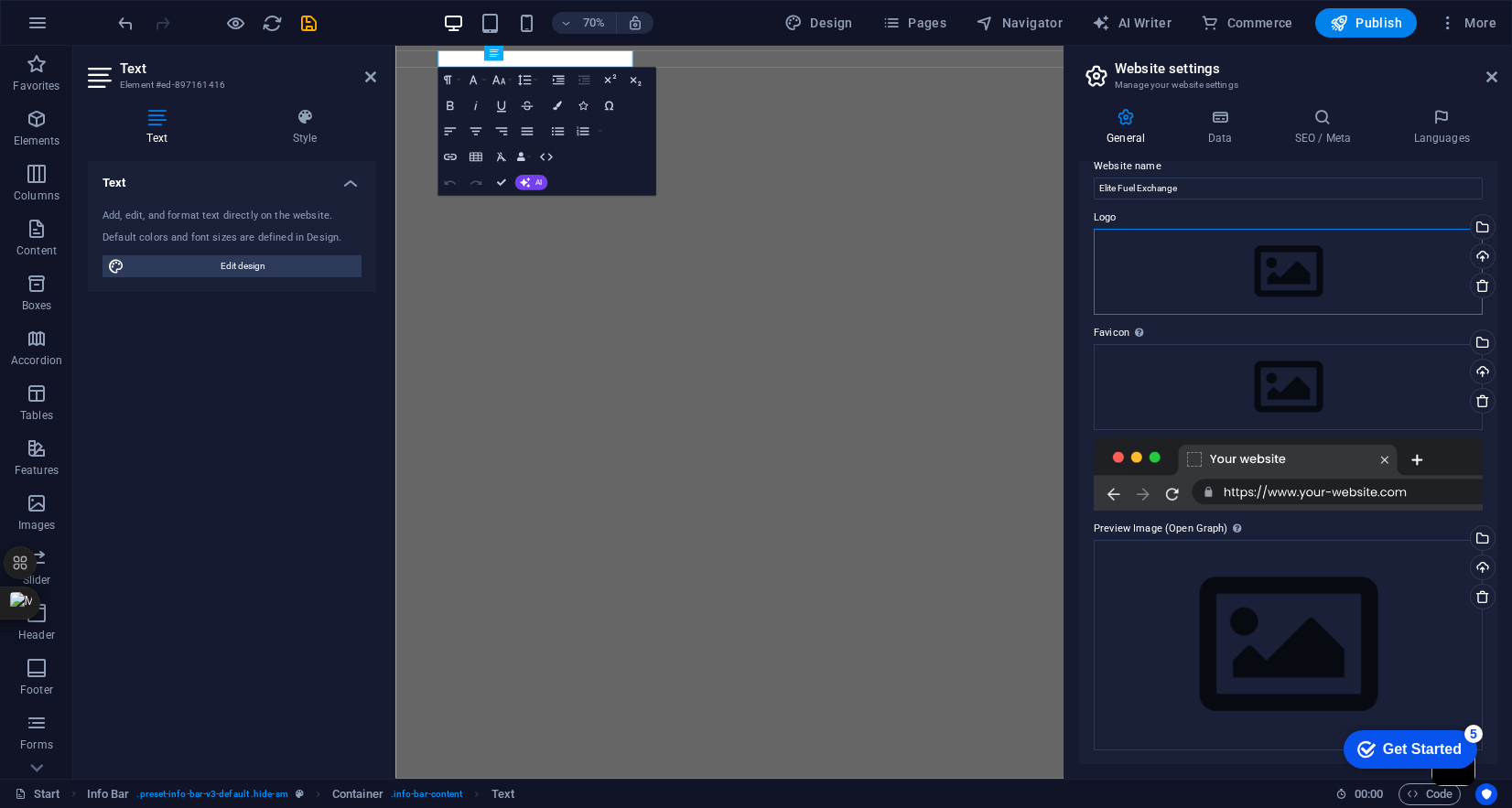
click at [1281, 281] on div "Drag files here, click to choose files or select files from Files or our free s…" at bounding box center [1289, 272] width 389 height 86
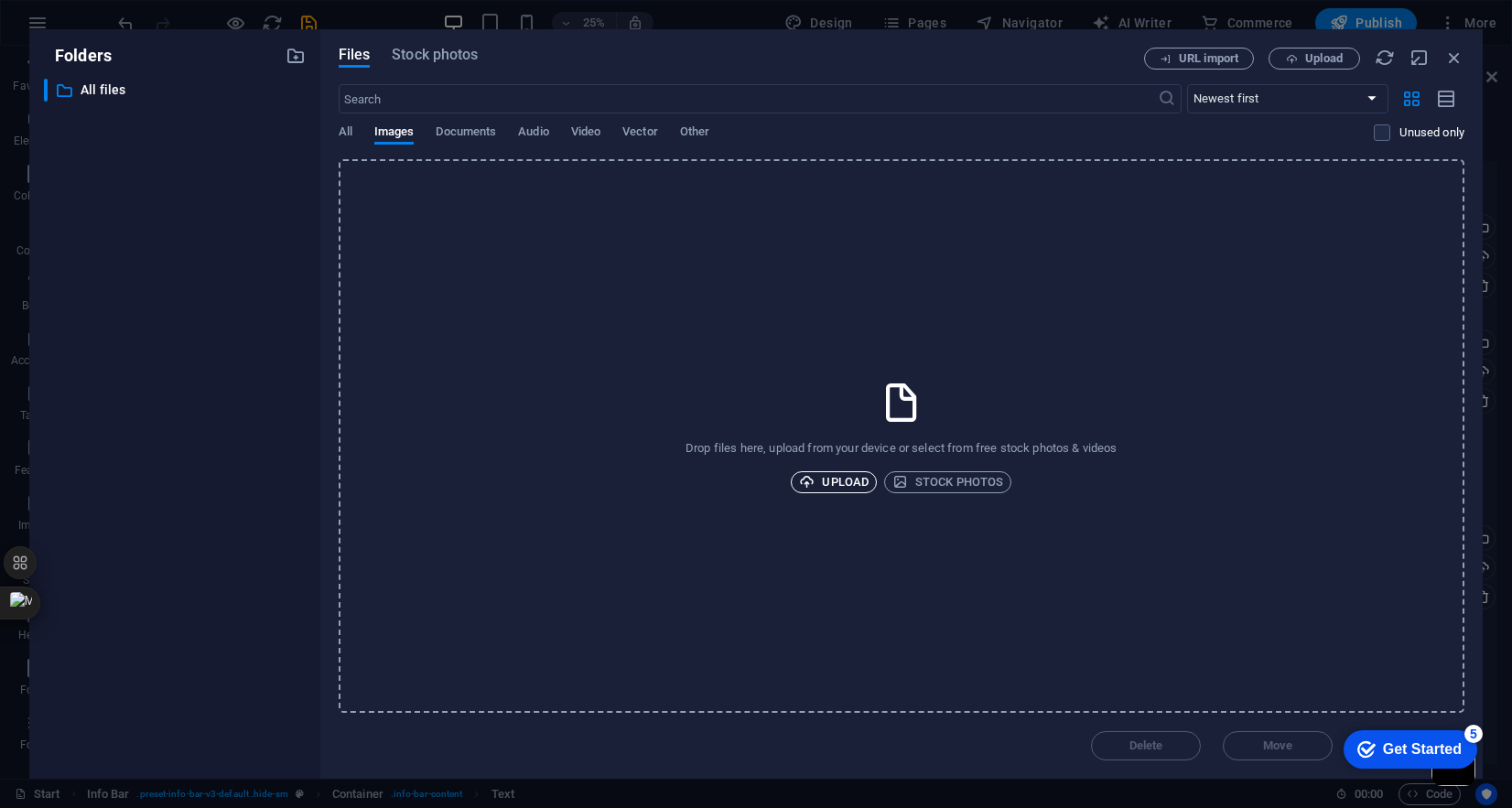
click at [833, 478] on span "Upload" at bounding box center [834, 482] width 70 height 22
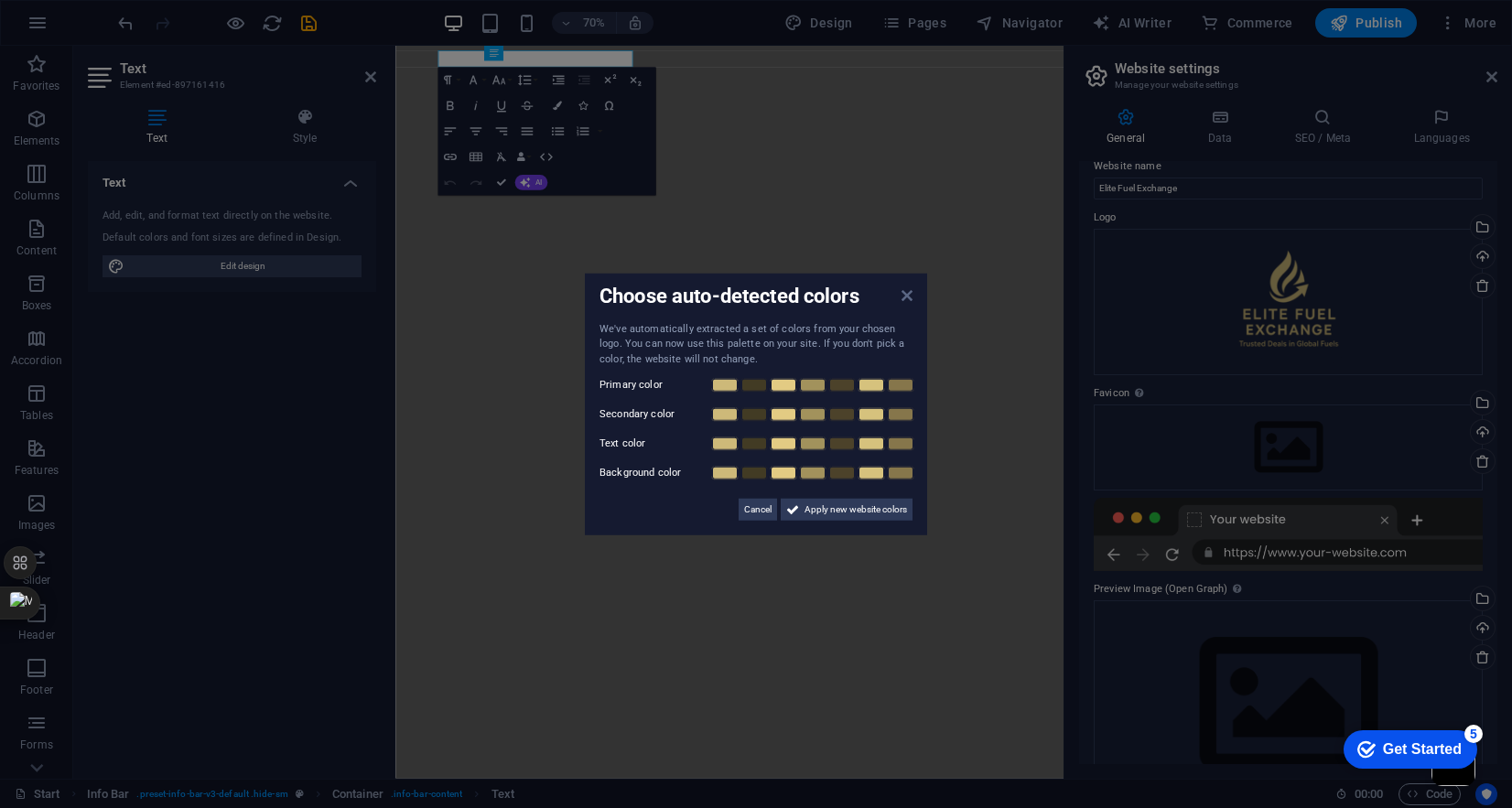
click at [907, 299] on icon at bounding box center [907, 295] width 11 height 15
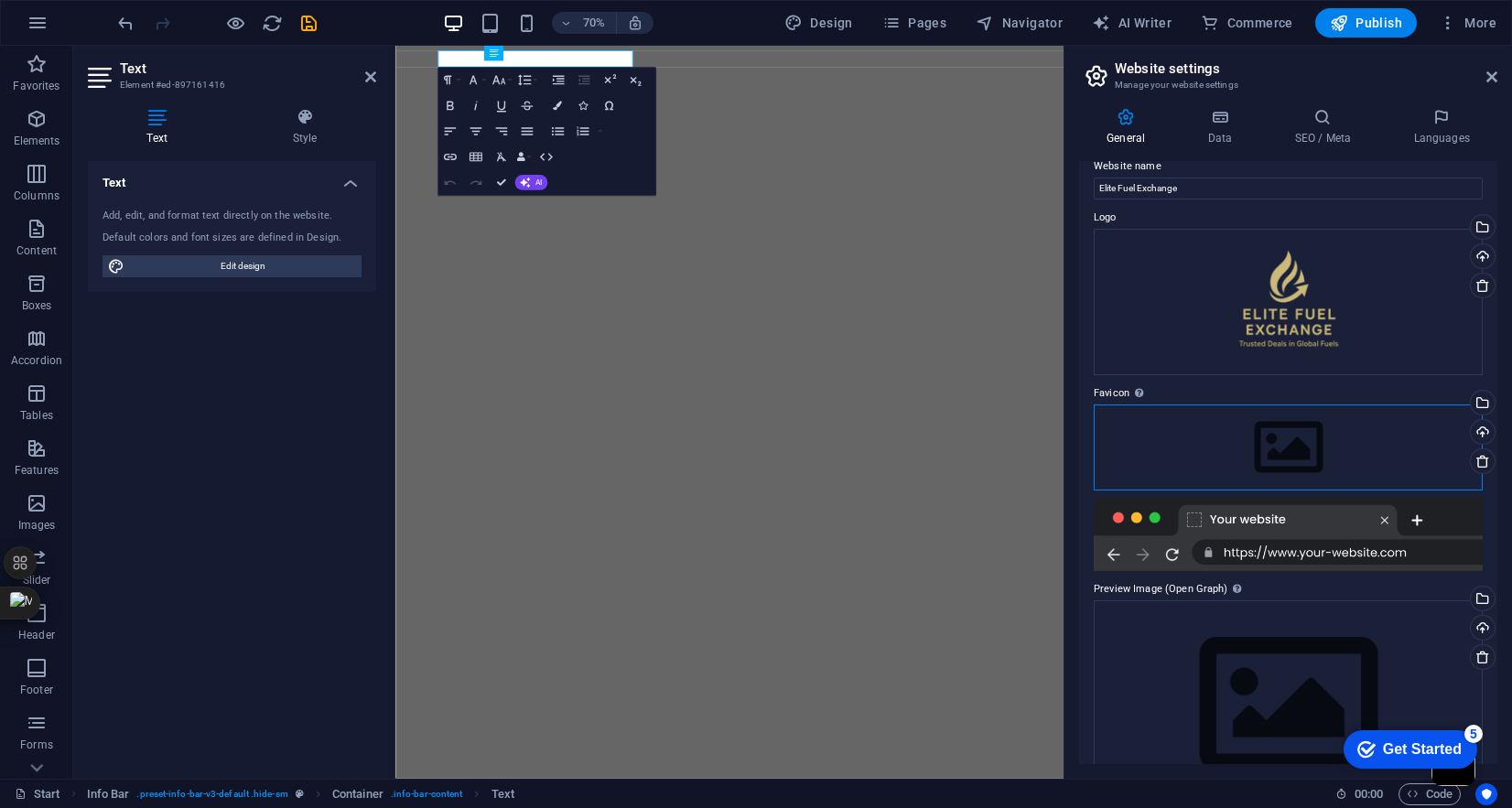
click at [1303, 453] on div "Drag files here, click to choose files or select files from Files or our free s…" at bounding box center [1289, 447] width 389 height 86
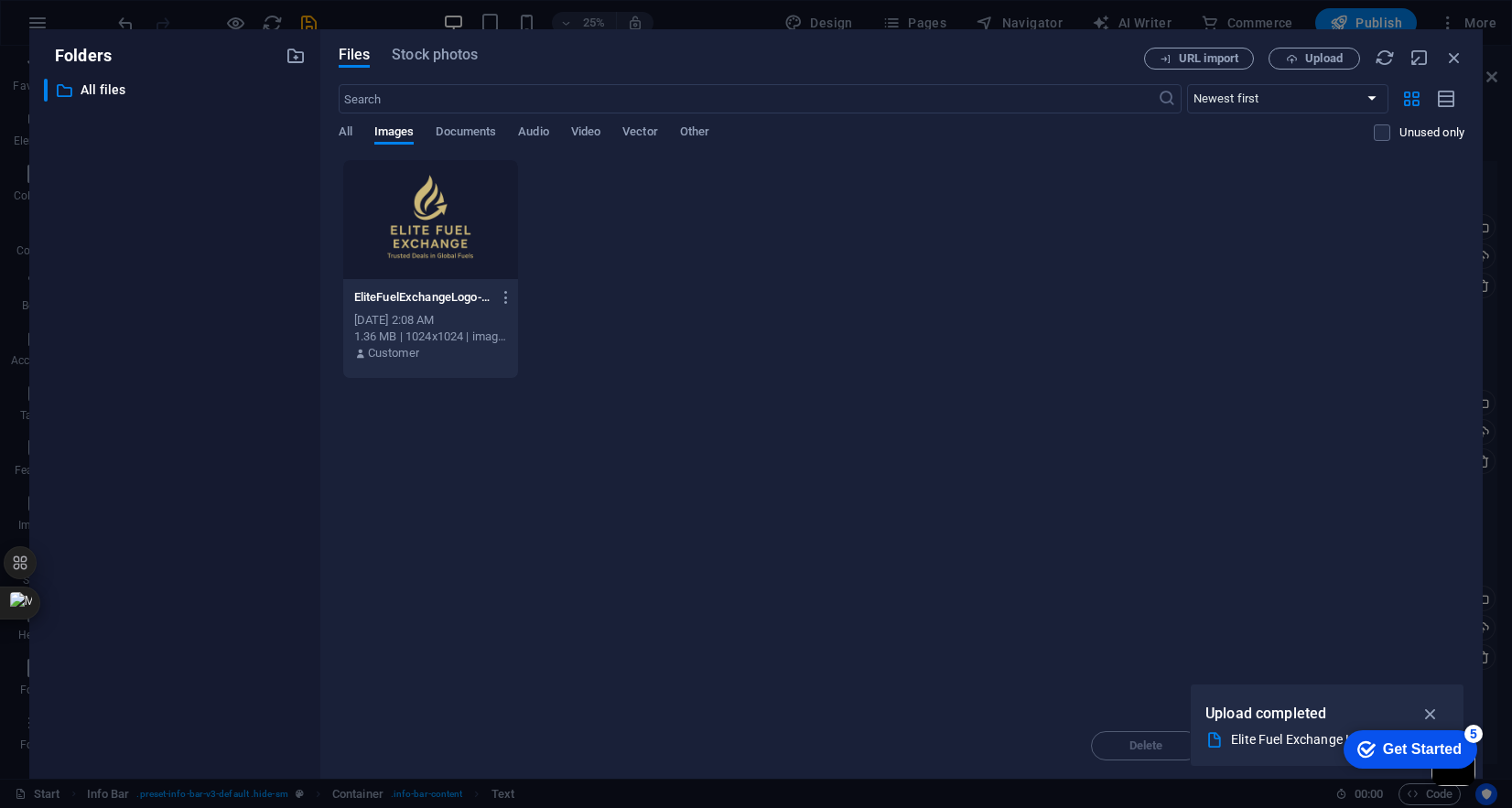
click at [950, 420] on div "Drop files here to upload them instantly EliteFuelExchangeLogo-607rtTEtds0WBOwX…" at bounding box center [902, 436] width 1127 height 554
click at [1435, 712] on icon "button" at bounding box center [1431, 714] width 21 height 20
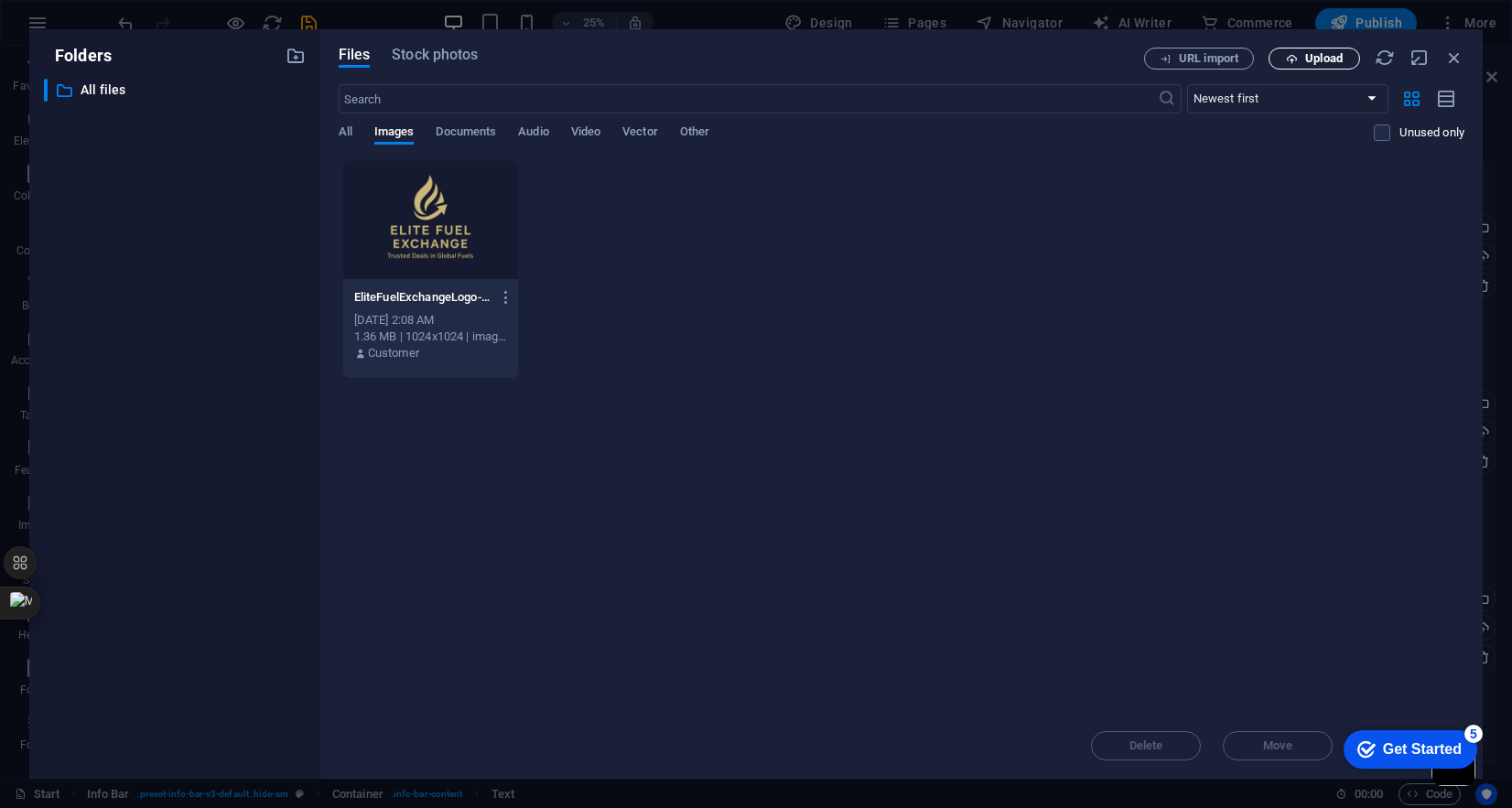
click at [1303, 63] on span "Upload" at bounding box center [1314, 59] width 75 height 12
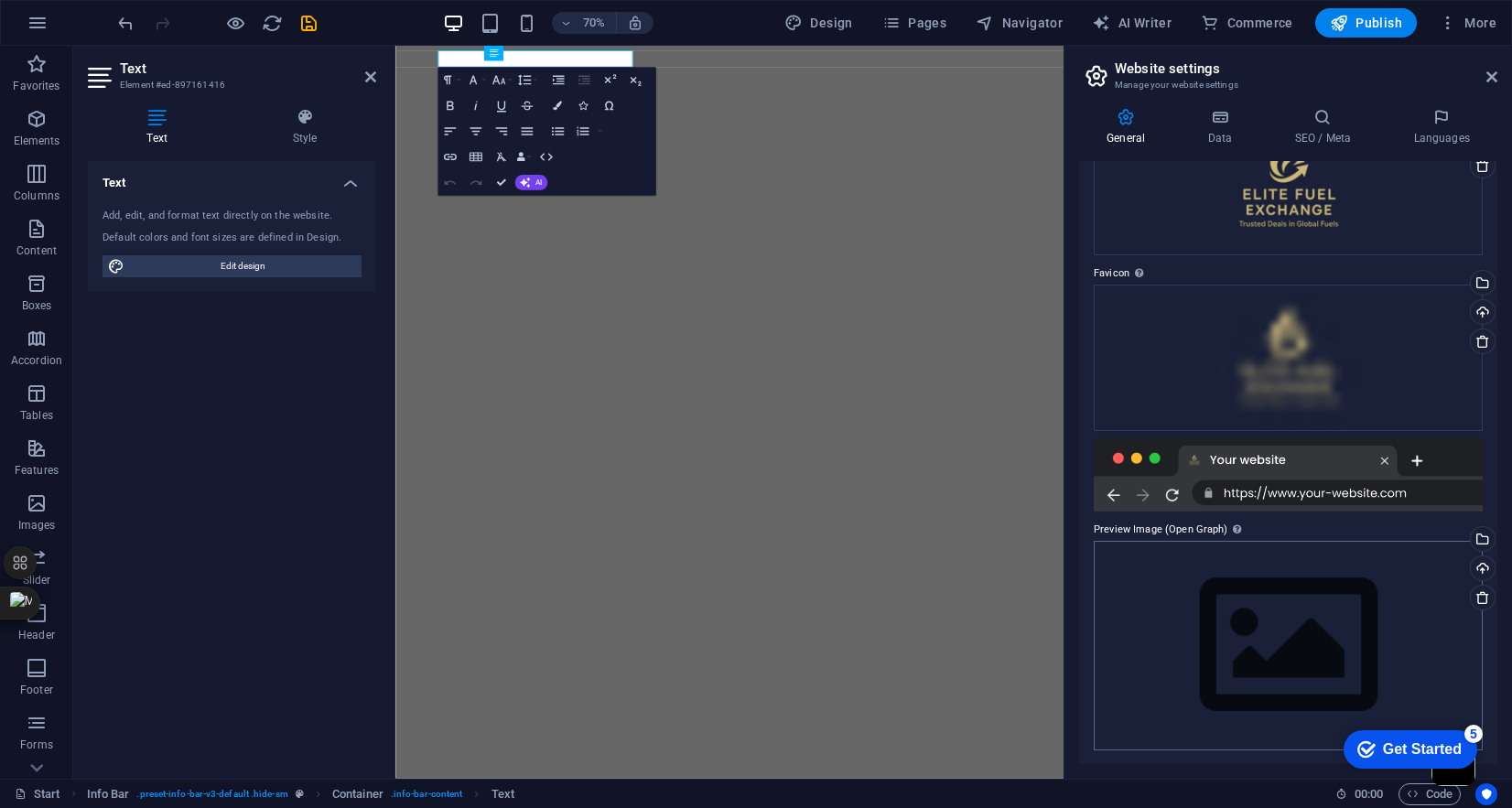
scroll to position [141, 0]
click at [1292, 641] on div "Drag files here, click to choose files or select files from Files or our free s…" at bounding box center [1289, 645] width 389 height 210
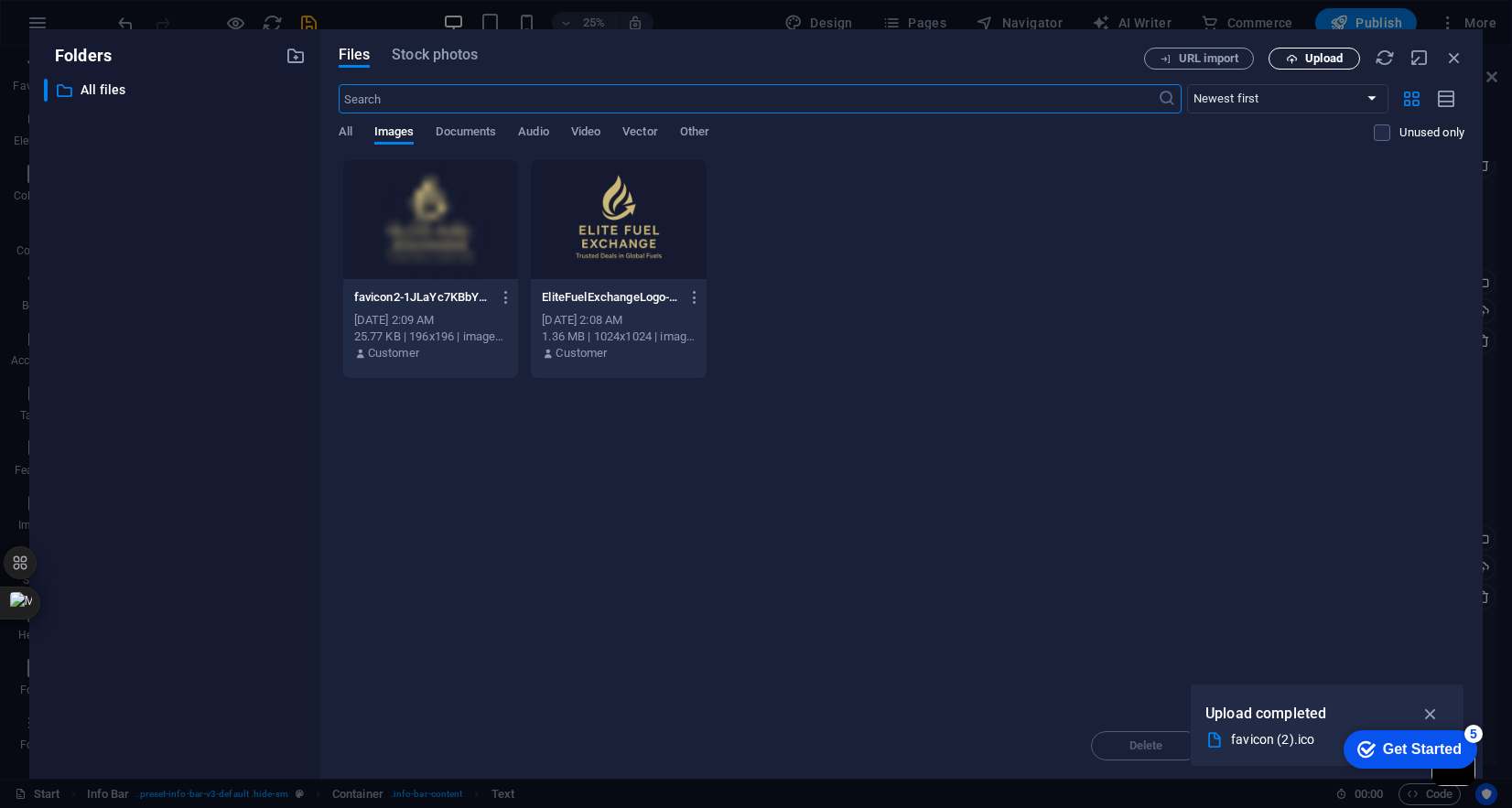
click at [1314, 60] on span "Upload" at bounding box center [1324, 58] width 38 height 11
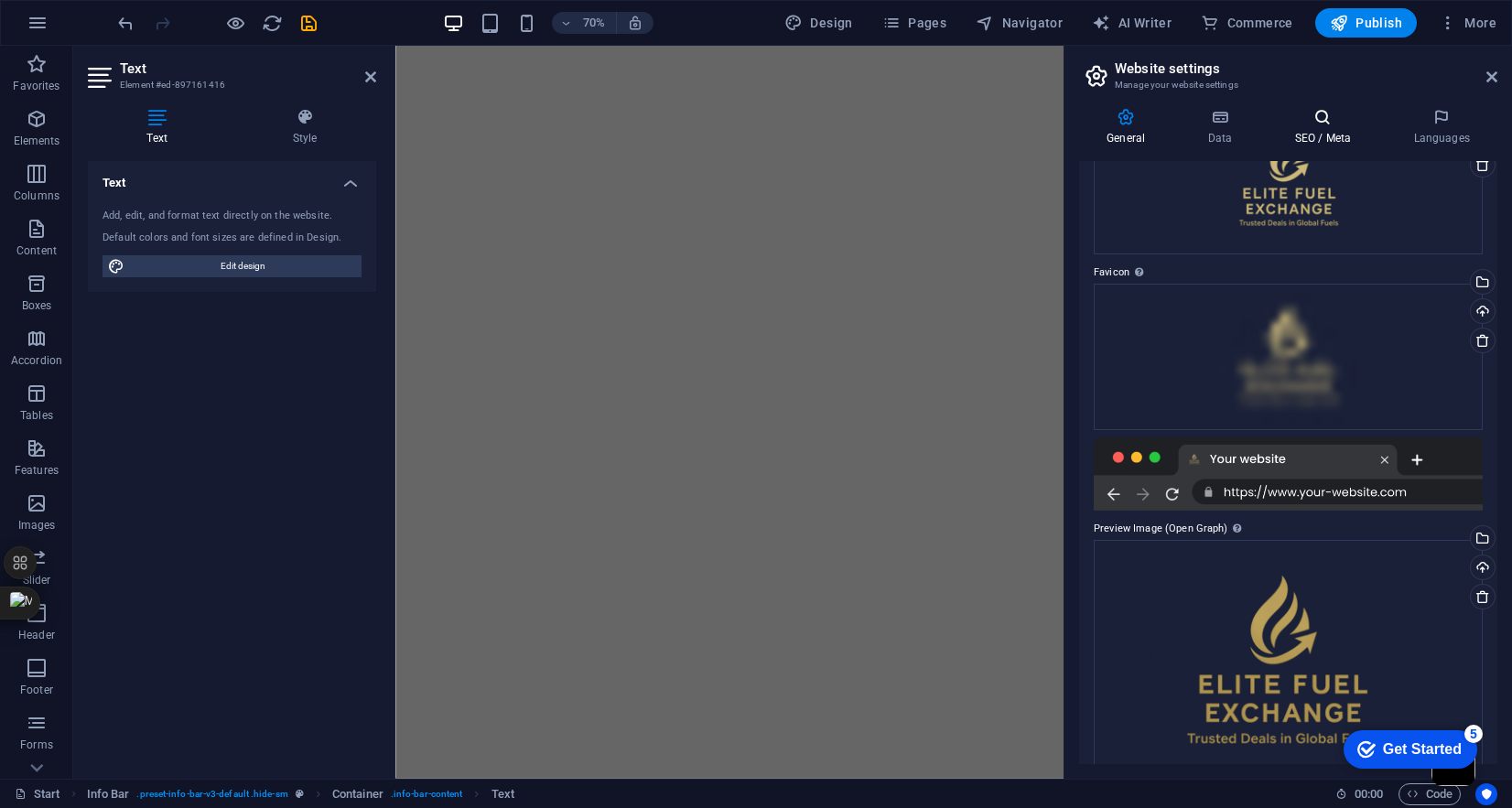
click at [1321, 121] on icon at bounding box center [1323, 117] width 112 height 18
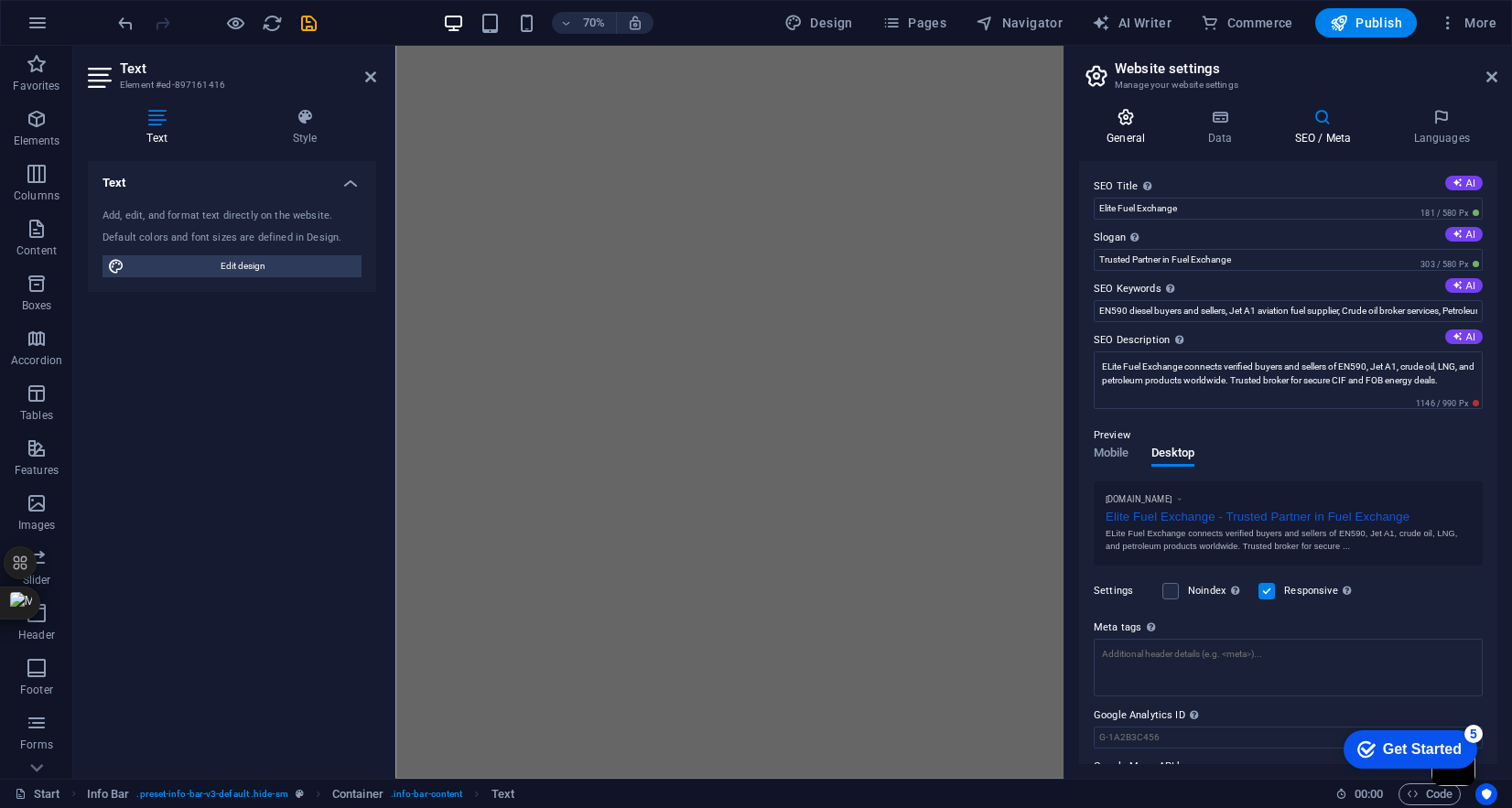
click at [1136, 125] on icon at bounding box center [1127, 117] width 94 height 18
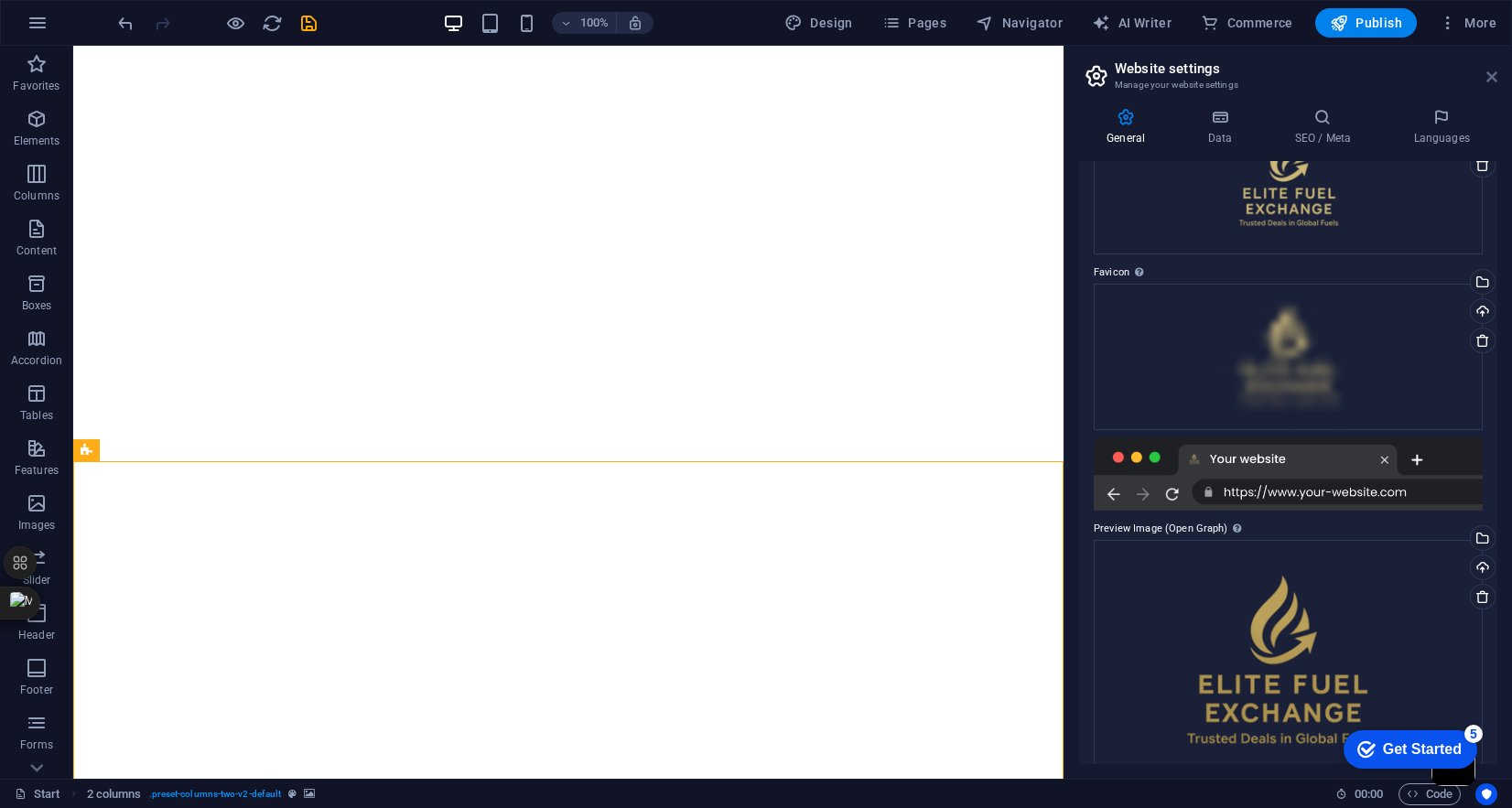
click at [1489, 82] on icon at bounding box center [1492, 77] width 11 height 15
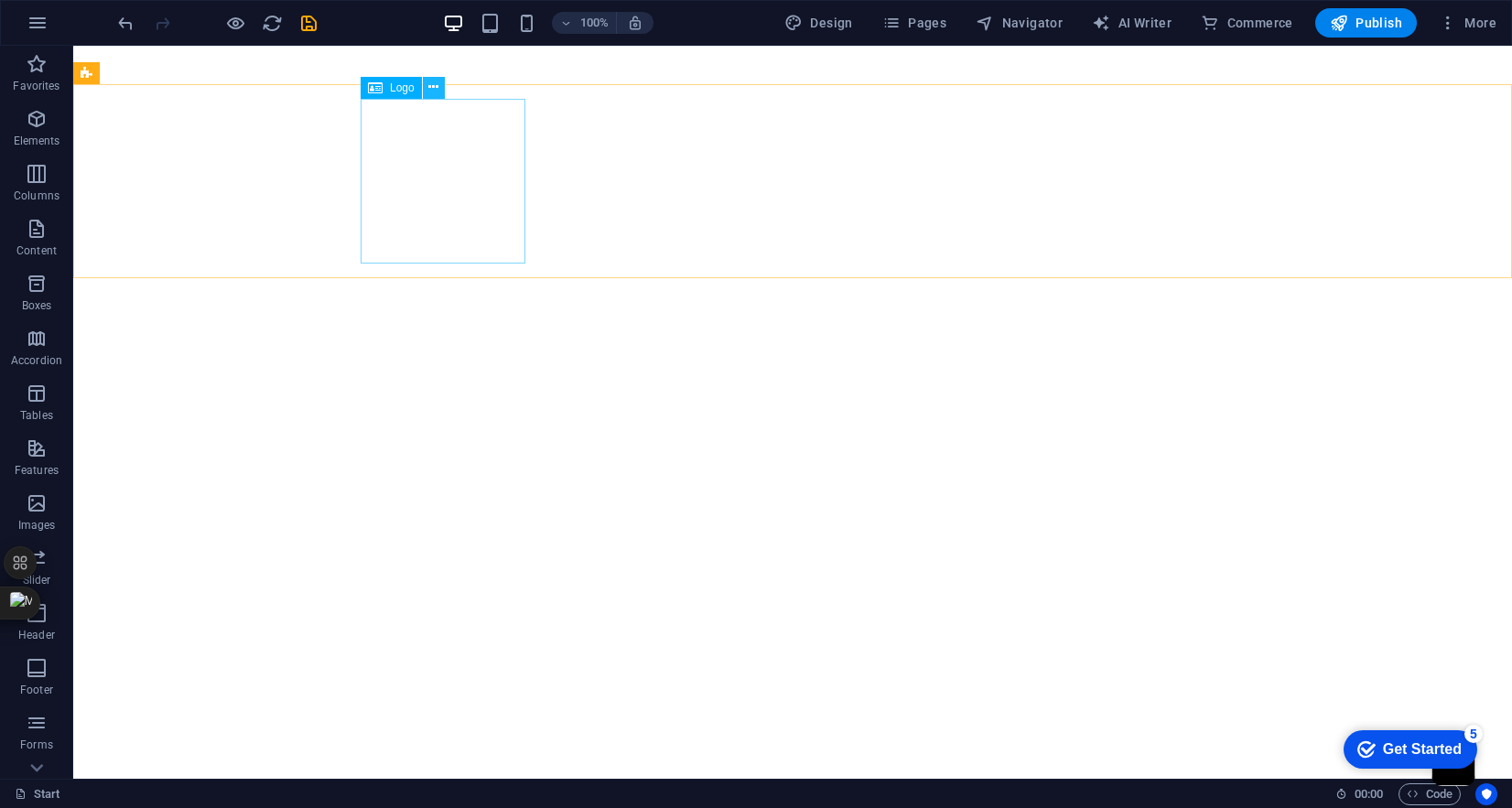
click at [432, 85] on icon at bounding box center [433, 87] width 10 height 19
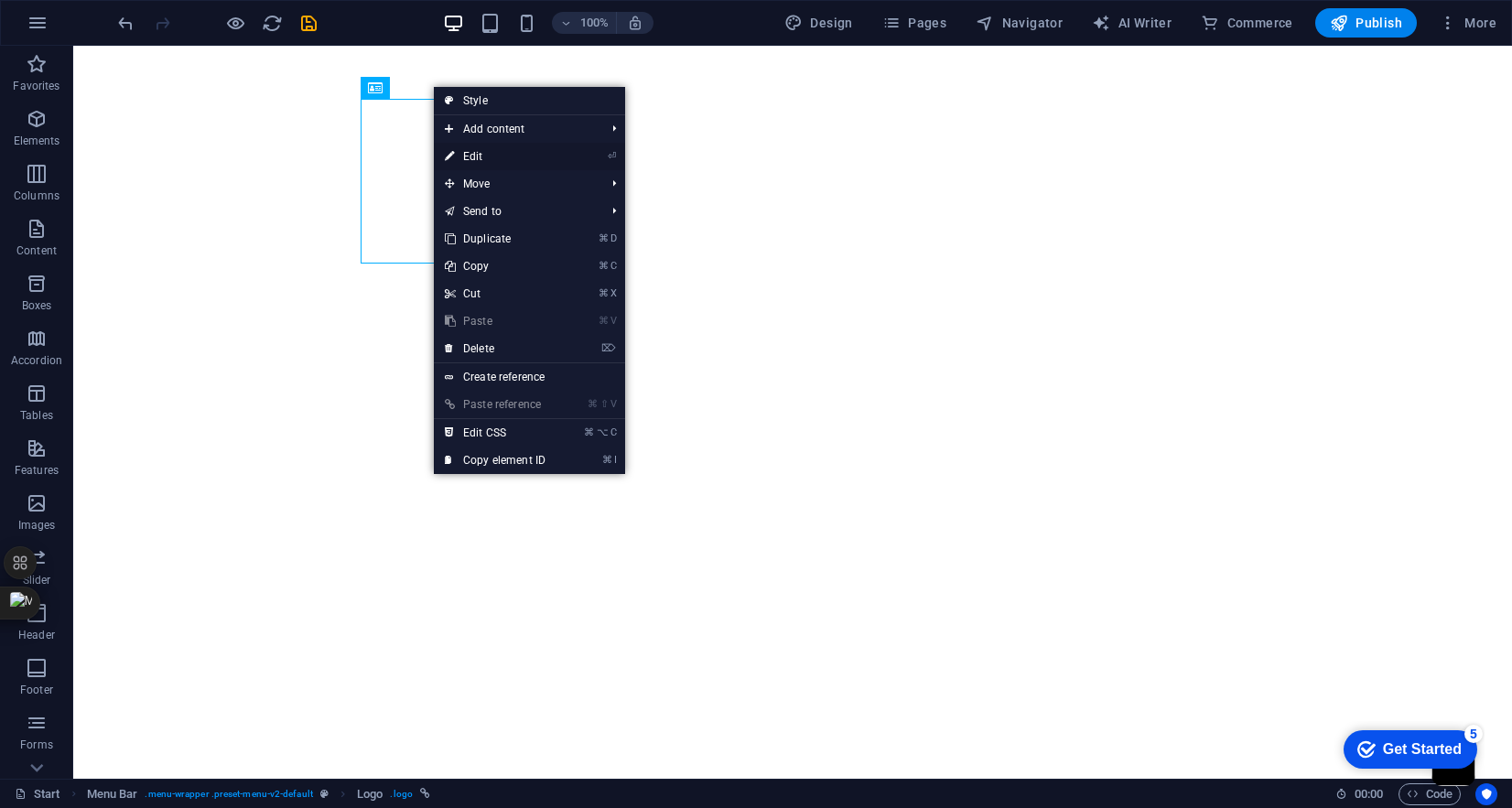
click at [478, 152] on link "⏎ Edit" at bounding box center [495, 157] width 123 height 28
select select "px"
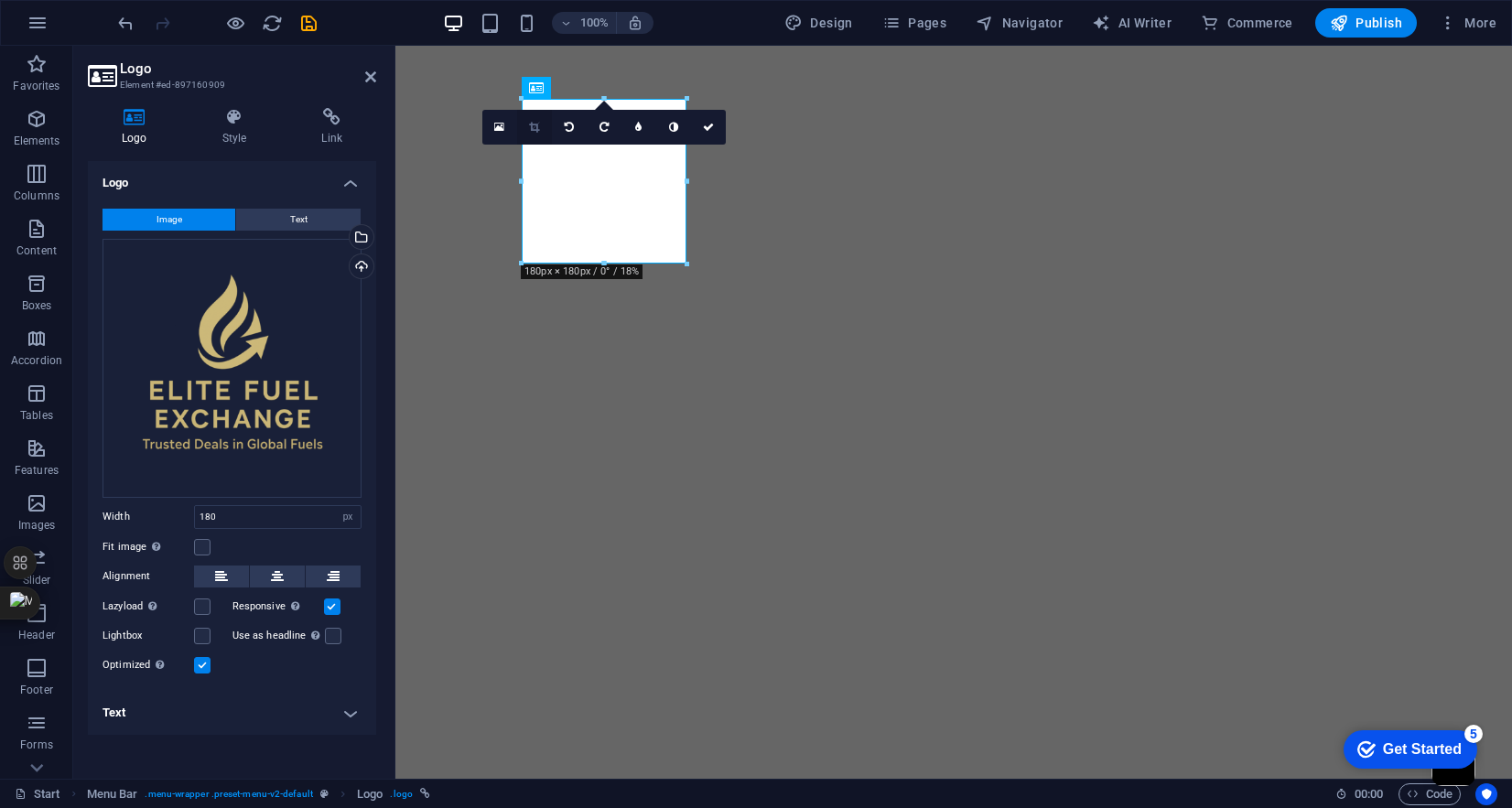
click at [529, 128] on icon at bounding box center [534, 127] width 10 height 11
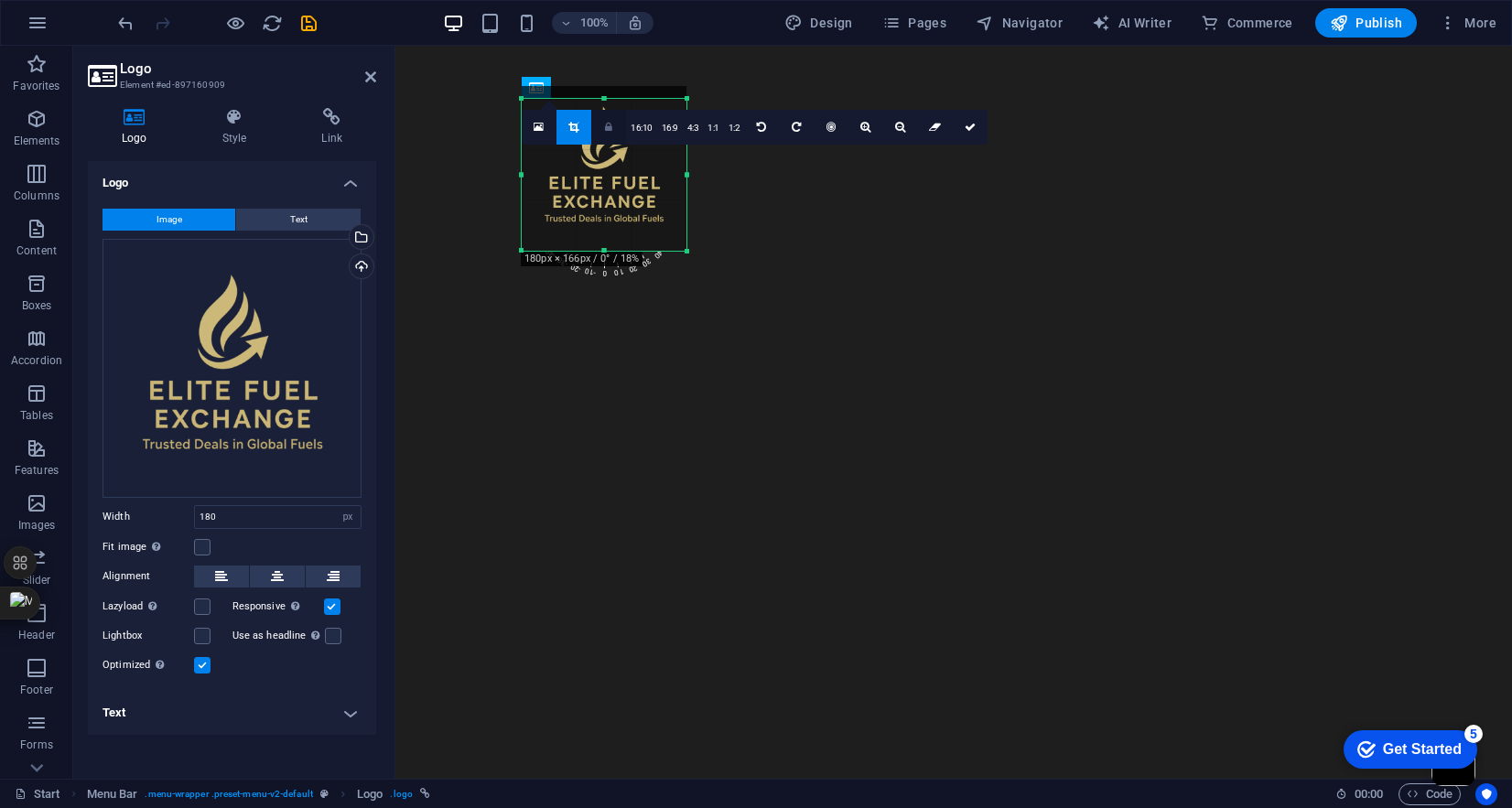
drag, startPoint x: 604, startPoint y: 98, endPoint x: 603, endPoint y: 111, distance: 13.0
click at [603, 111] on div "180 170 160 150 140 130 120 110 100 90 80 70 60 50 40 30 20 10 0 -10 -20 -30 -4…" at bounding box center [604, 175] width 165 height 152
drag, startPoint x: 601, startPoint y: 248, endPoint x: 600, endPoint y: 228, distance: 20.0
click at [600, 228] on div at bounding box center [604, 231] width 165 height 6
click at [972, 128] on icon at bounding box center [970, 127] width 11 height 11
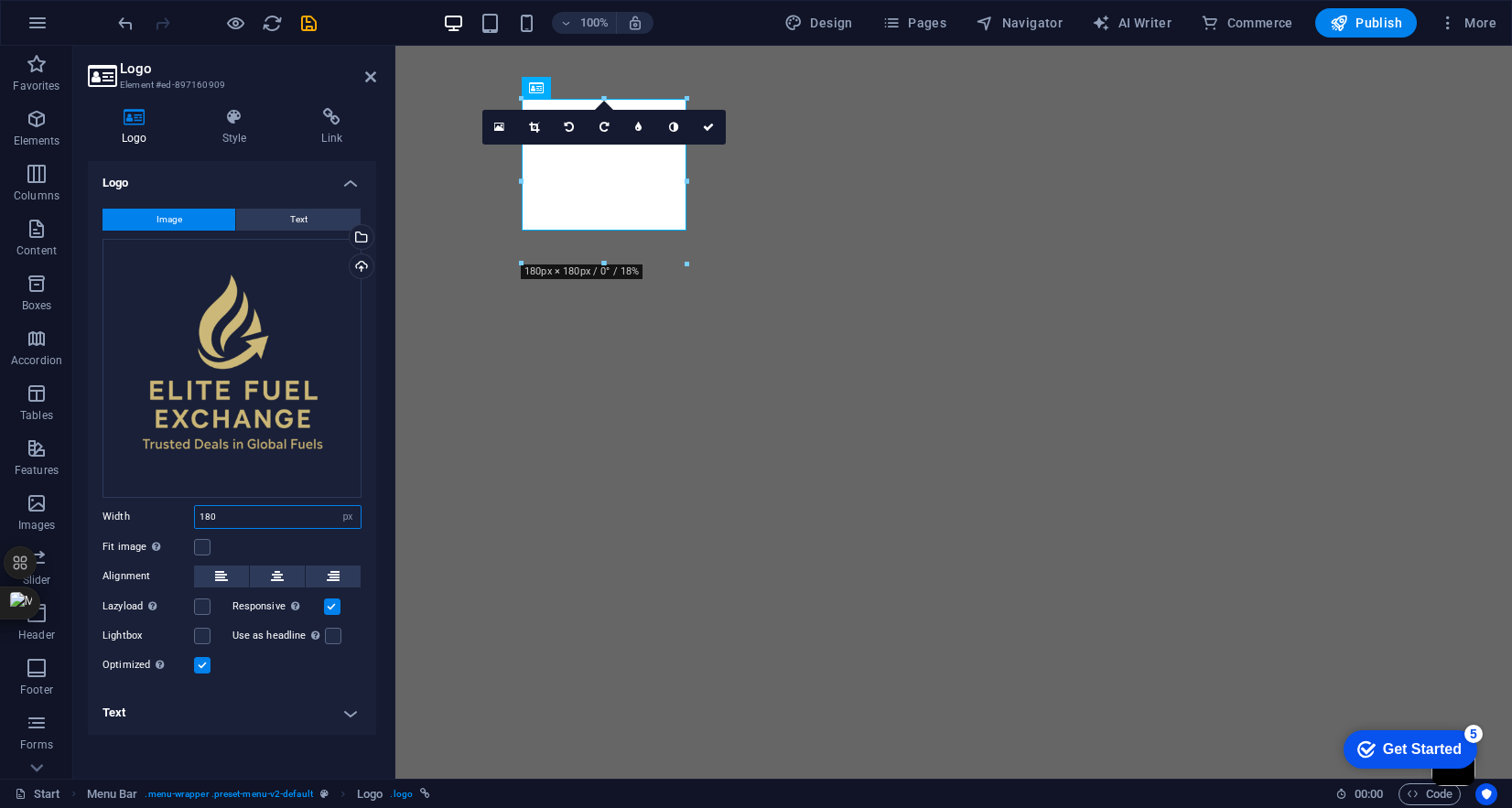
click at [209, 517] on input "180" at bounding box center [278, 517] width 166 height 22
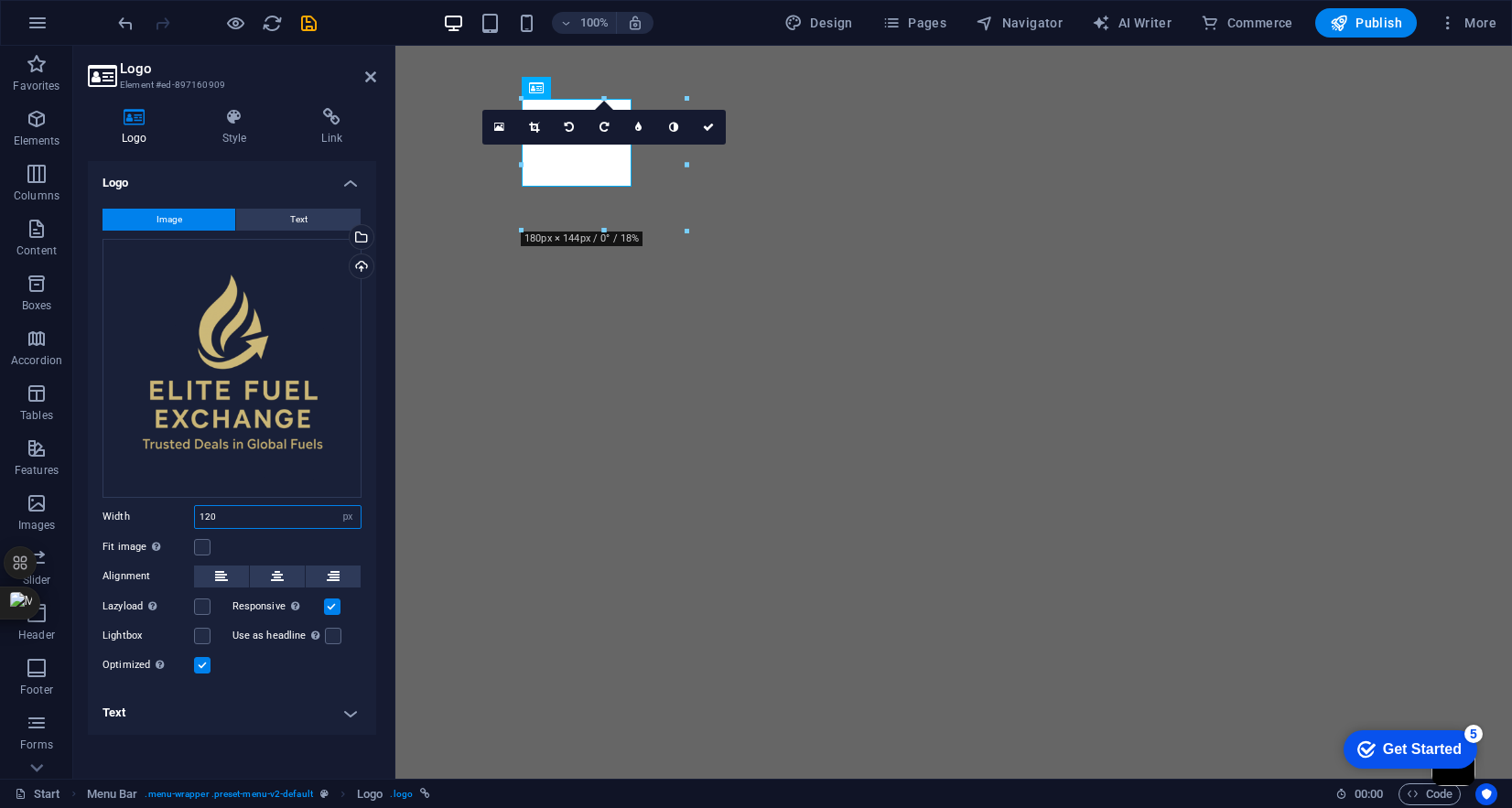
click at [210, 516] on input "120" at bounding box center [278, 517] width 166 height 22
type input "100"
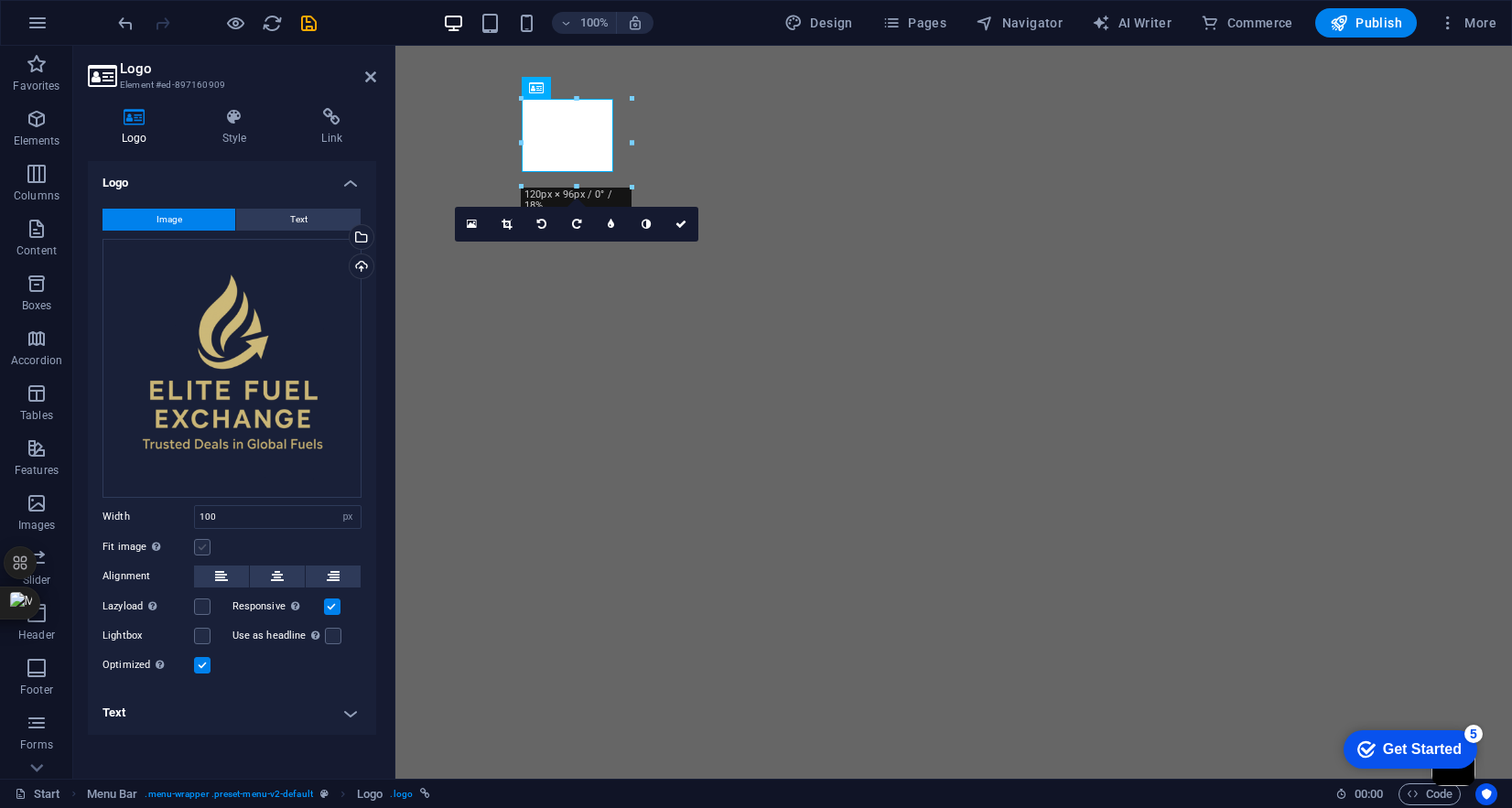
click at [201, 543] on label at bounding box center [202, 547] width 17 height 17
click at [0, 0] on input "Fit image Automatically fit image to a fixed width and height" at bounding box center [0, 0] width 0 height 0
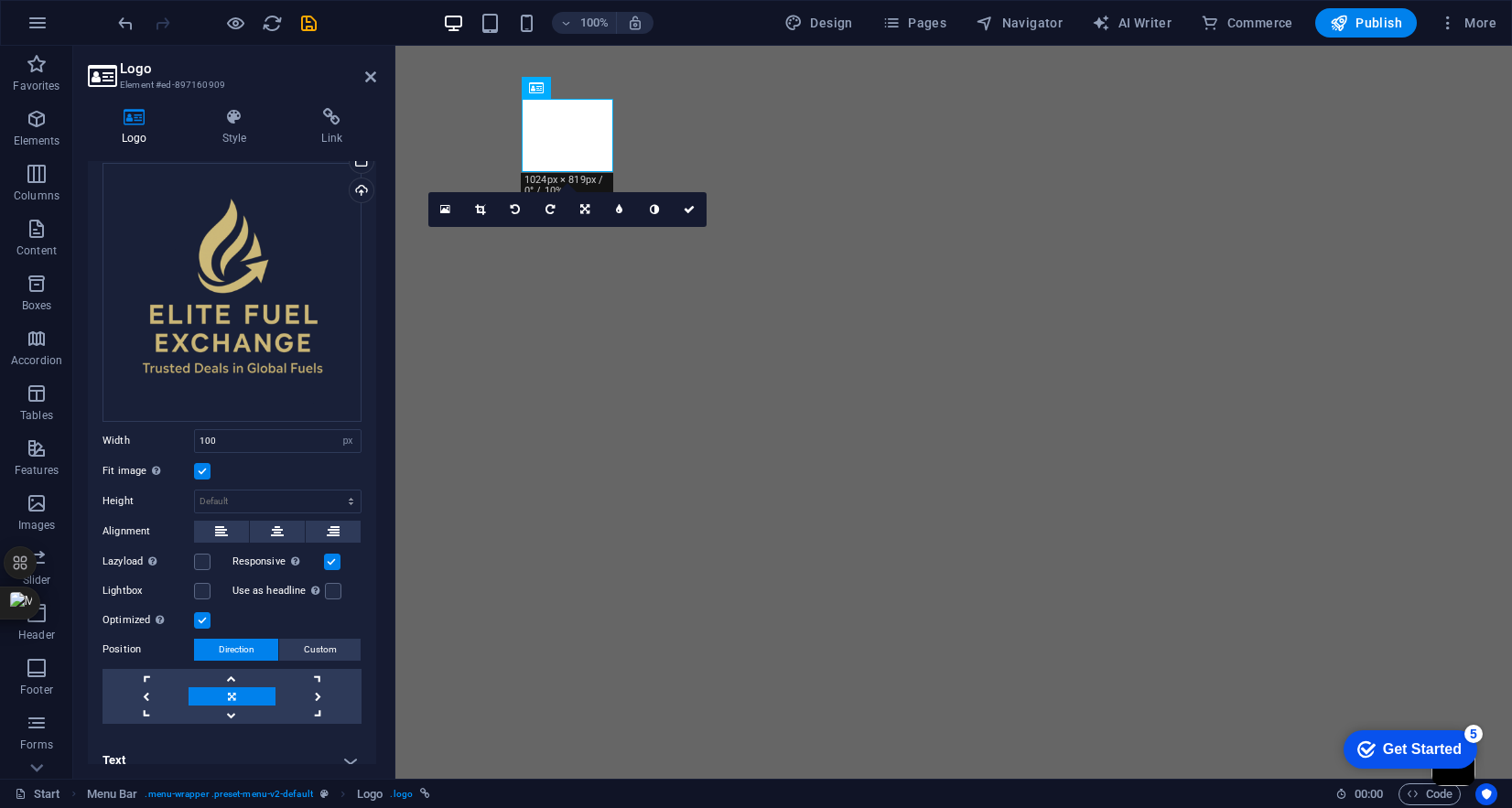
scroll to position [90, 0]
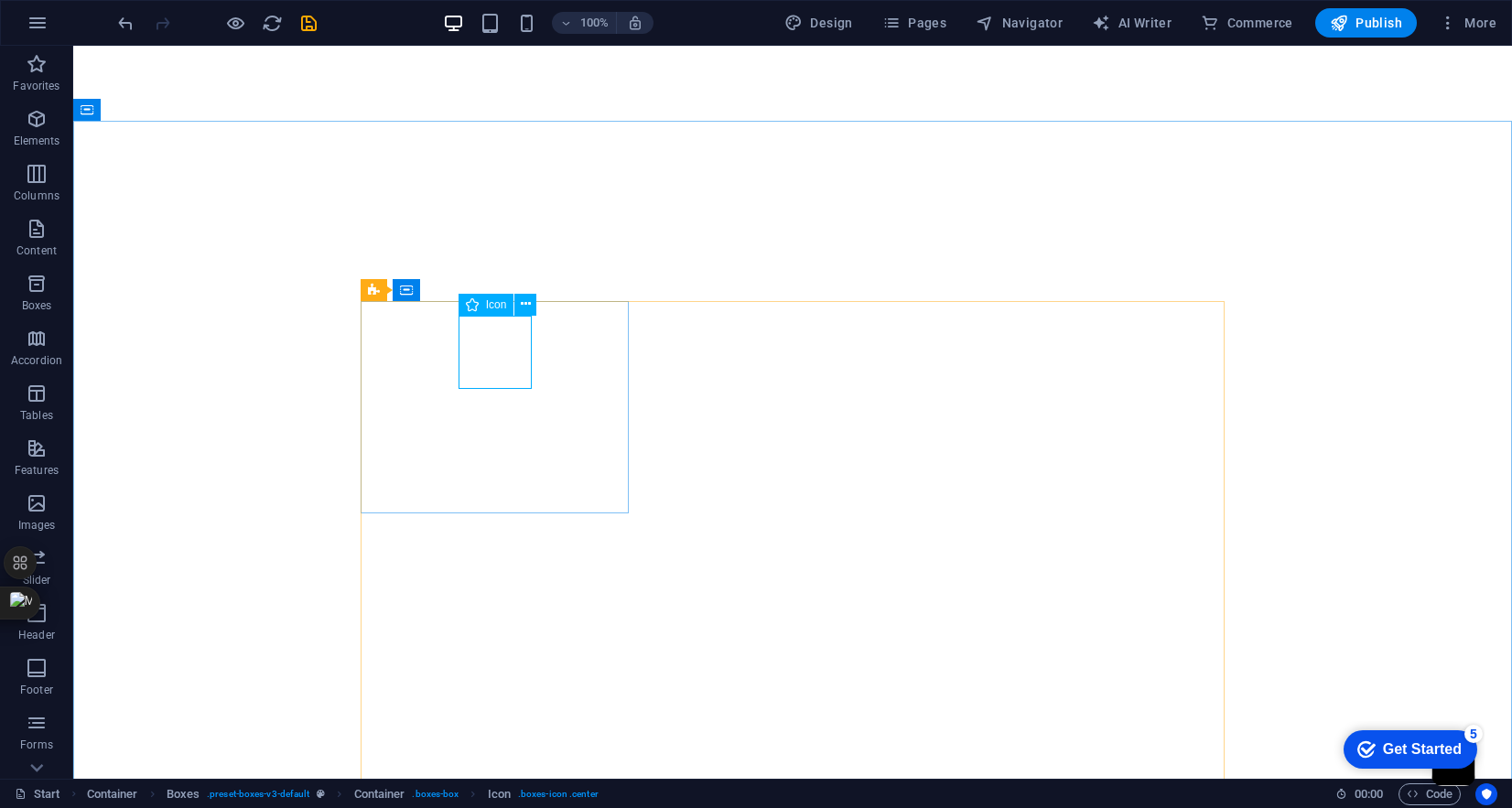
click at [488, 302] on span "Icon" at bounding box center [496, 305] width 21 height 11
click at [527, 305] on icon at bounding box center [526, 304] width 10 height 19
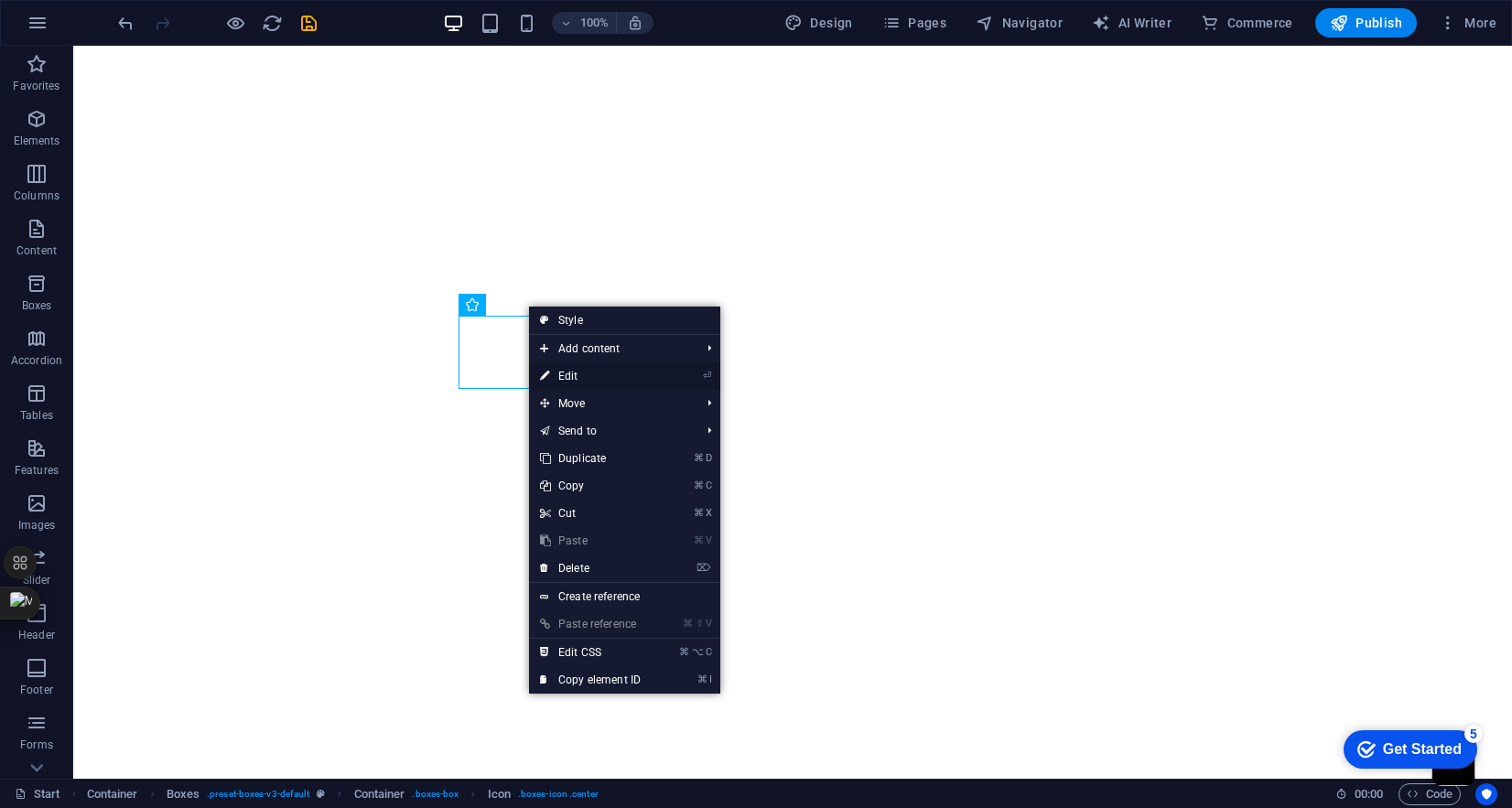
click at [581, 373] on link "⏎ Edit" at bounding box center [590, 377] width 123 height 28
select select "xMidYMid"
select select "px"
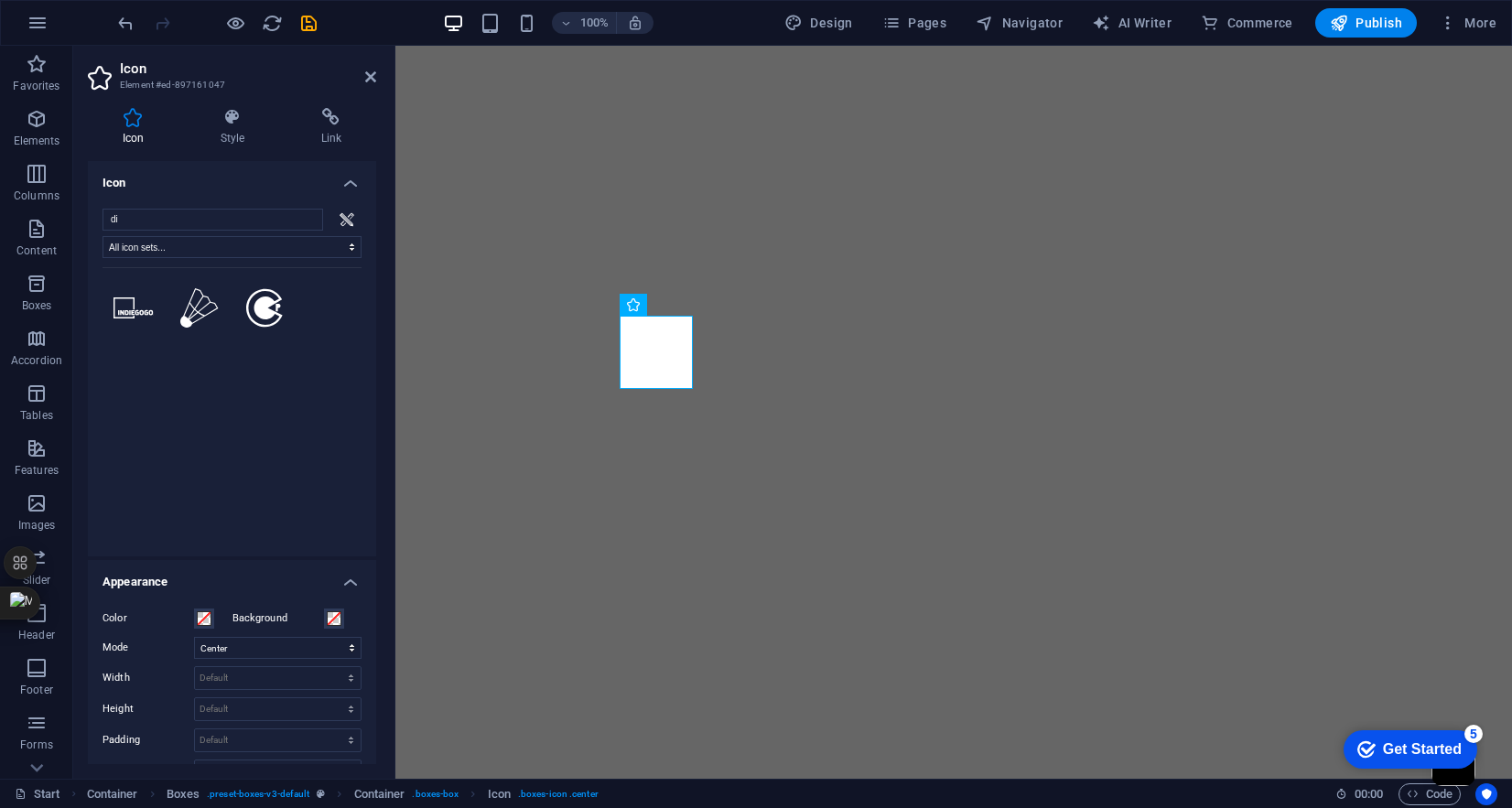
type input "d"
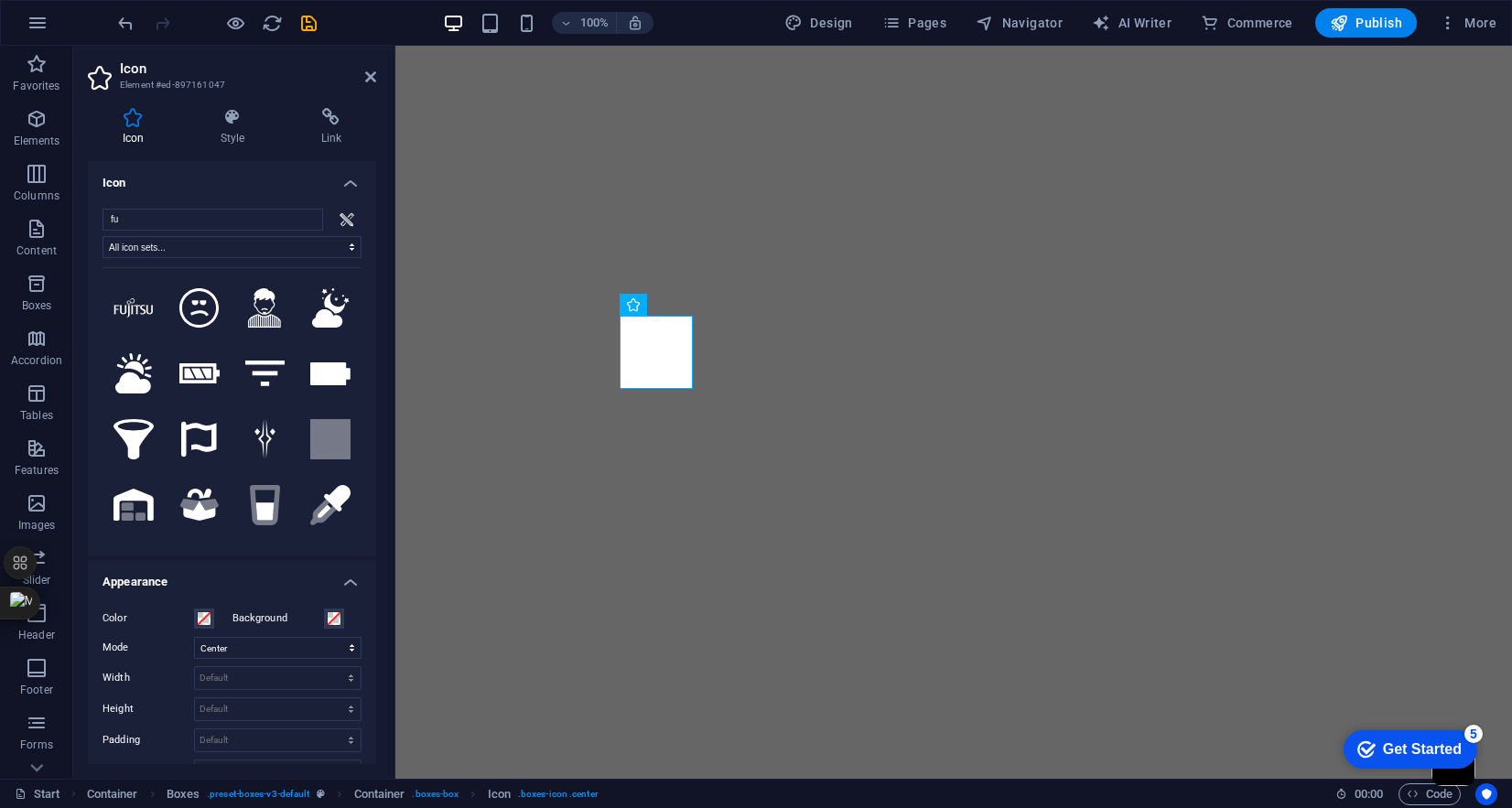
type input "f"
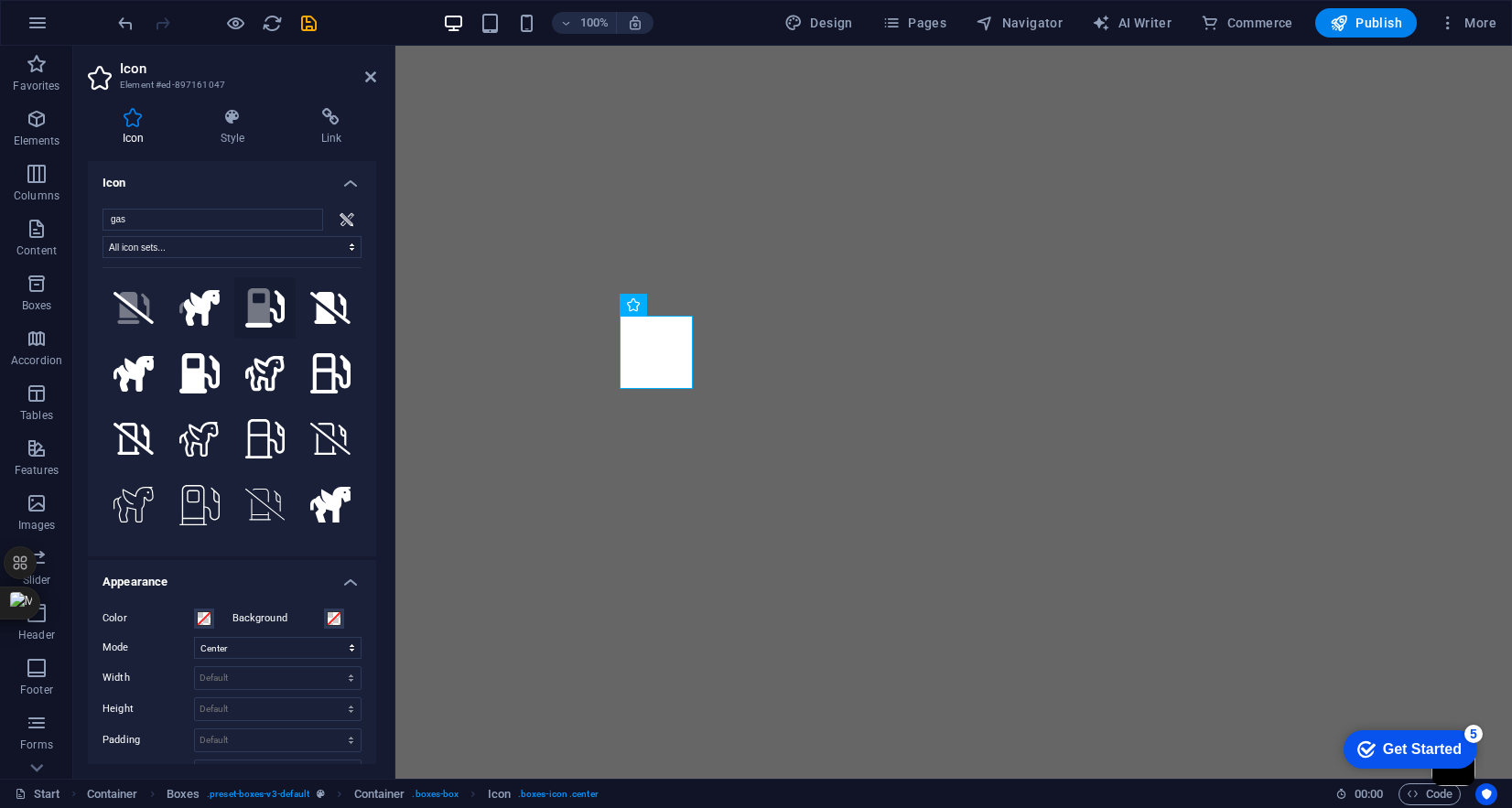
type input "gas"
click at [253, 314] on icon at bounding box center [259, 306] width 23 height 35
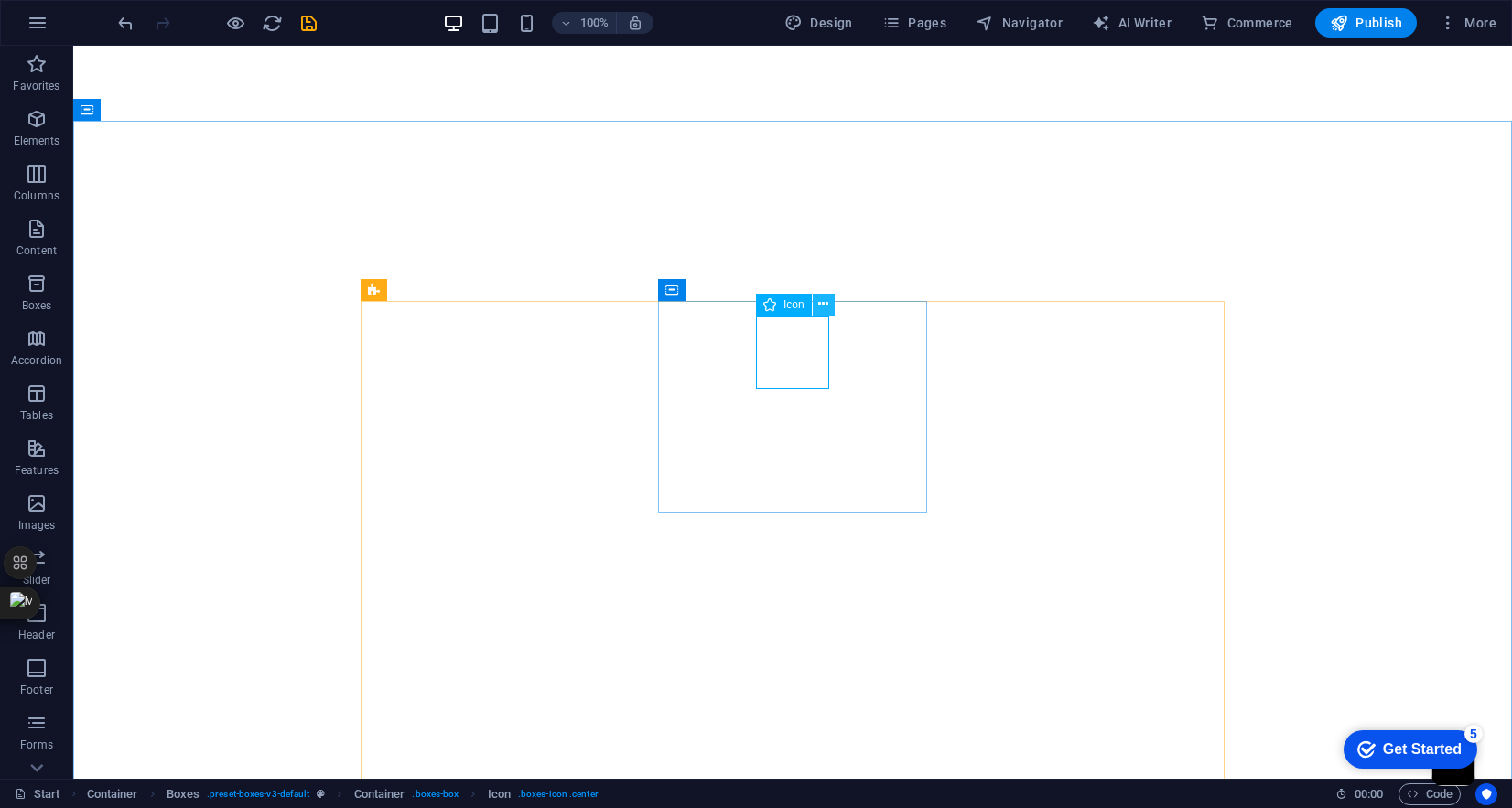
click at [823, 308] on icon at bounding box center [824, 304] width 10 height 19
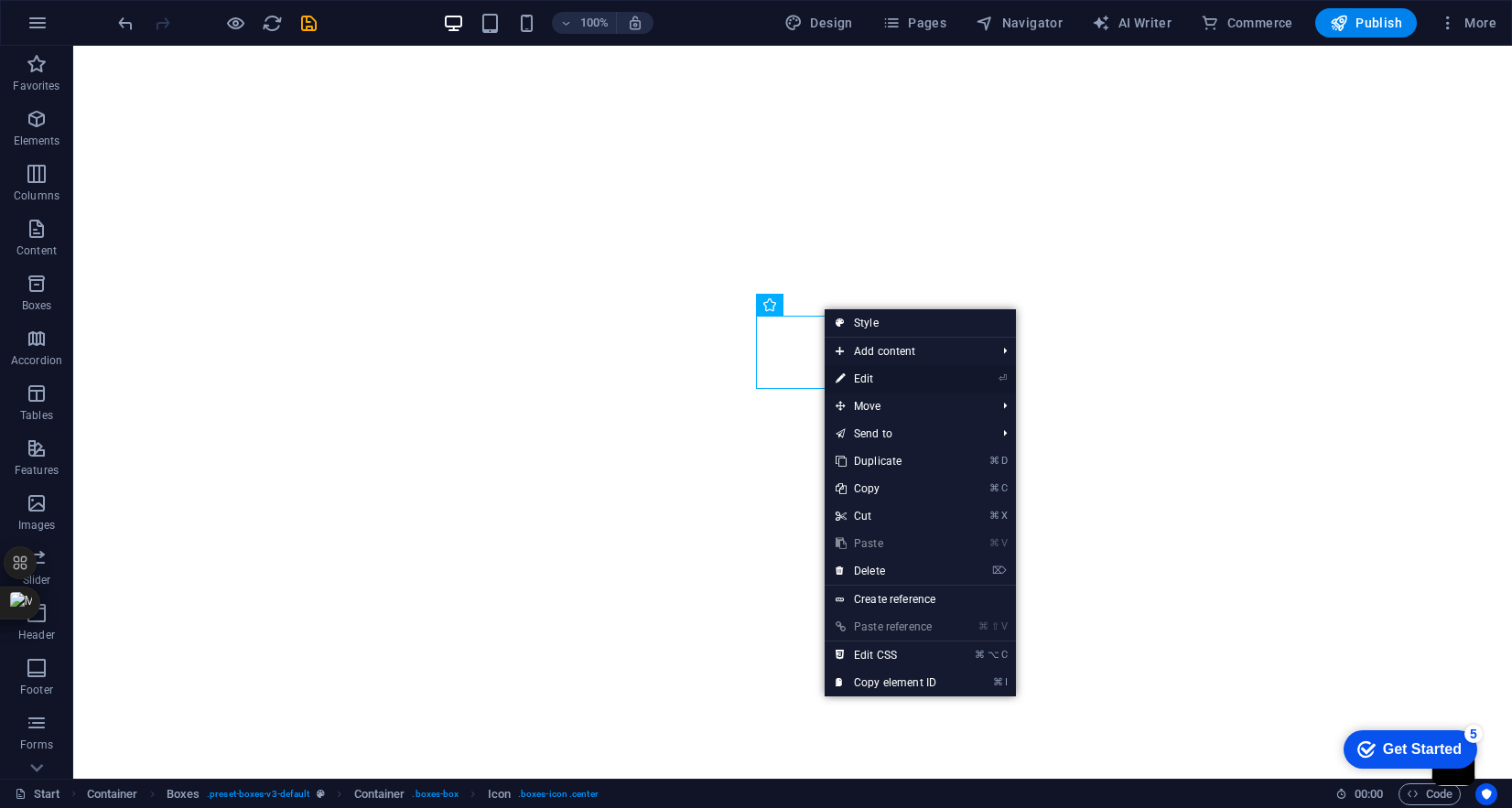
click at [885, 379] on link "⏎ Edit" at bounding box center [886, 380] width 123 height 28
select select "xMidYMid"
select select "px"
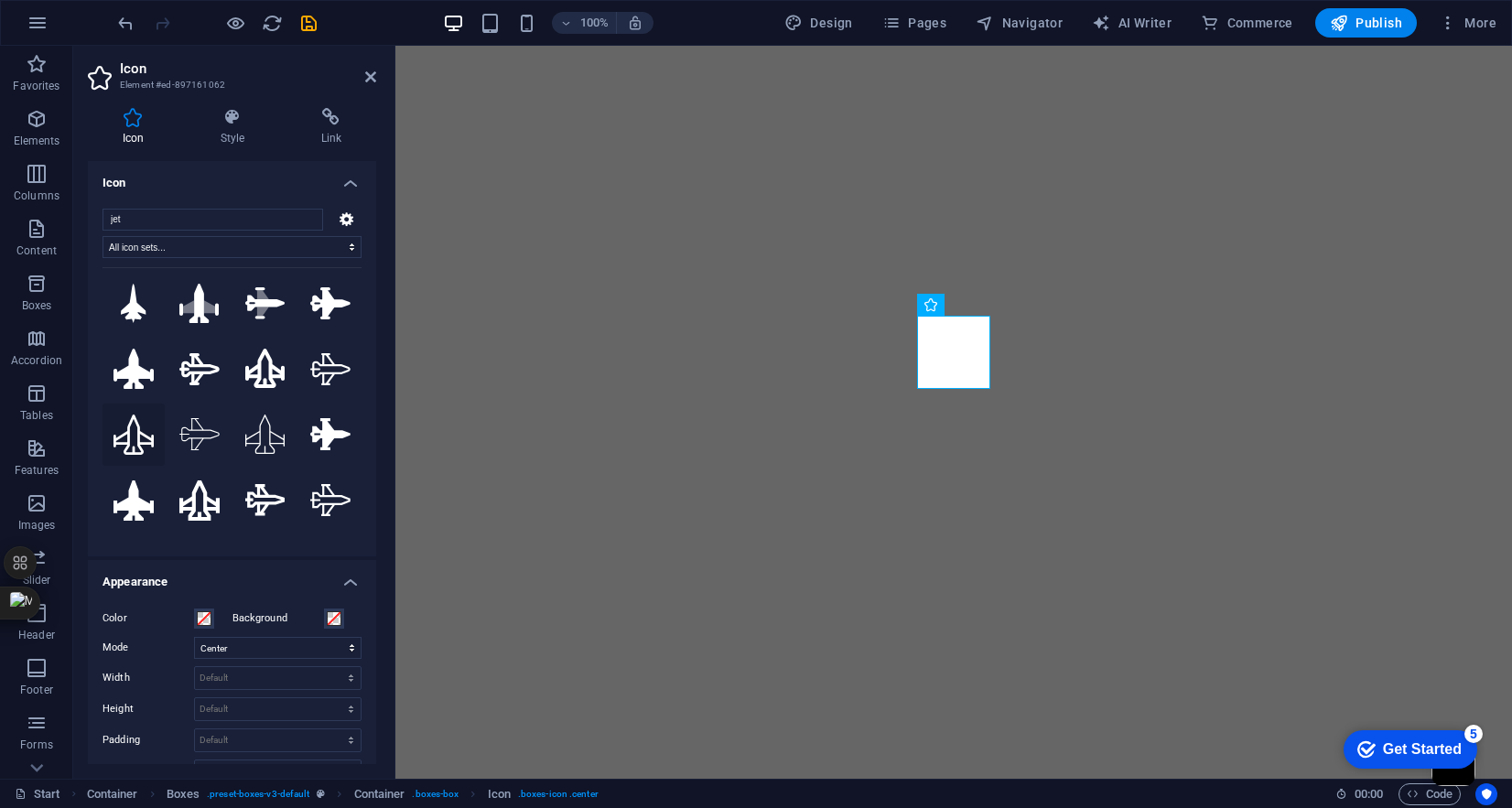
scroll to position [0, 0]
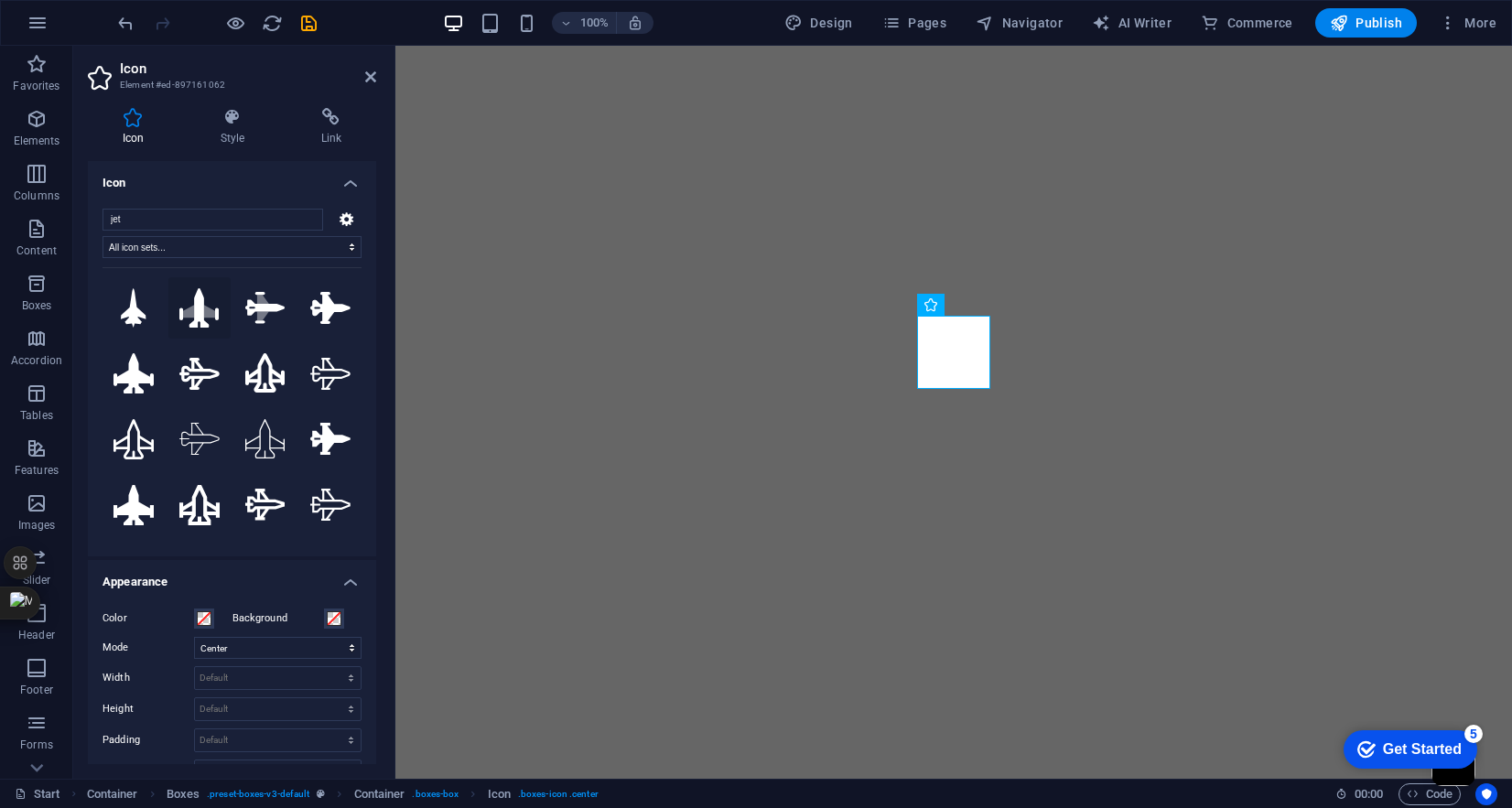
type input "jet"
click at [200, 314] on icon at bounding box center [200, 309] width 40 height 40
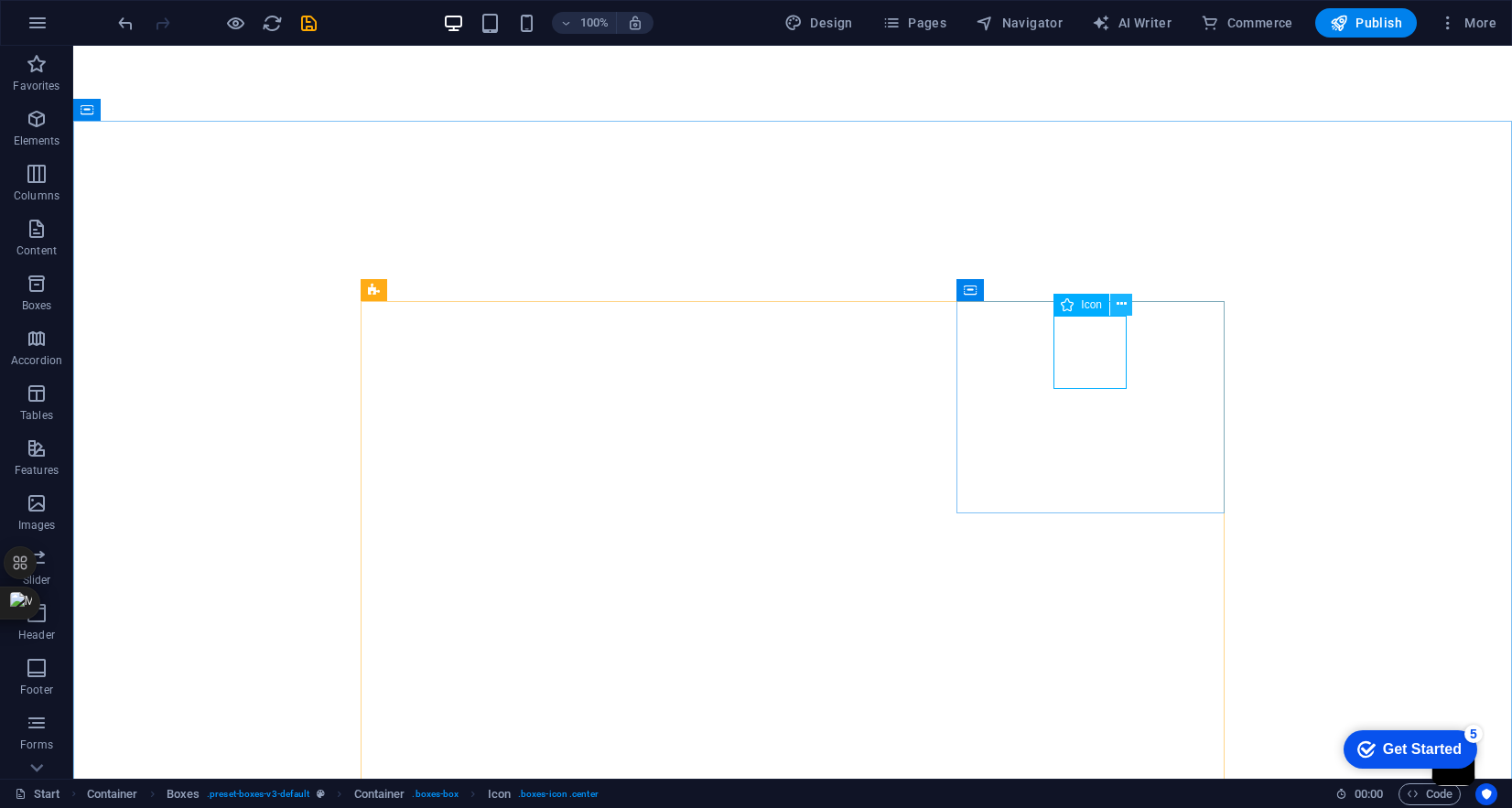
click at [1123, 312] on icon at bounding box center [1122, 304] width 10 height 19
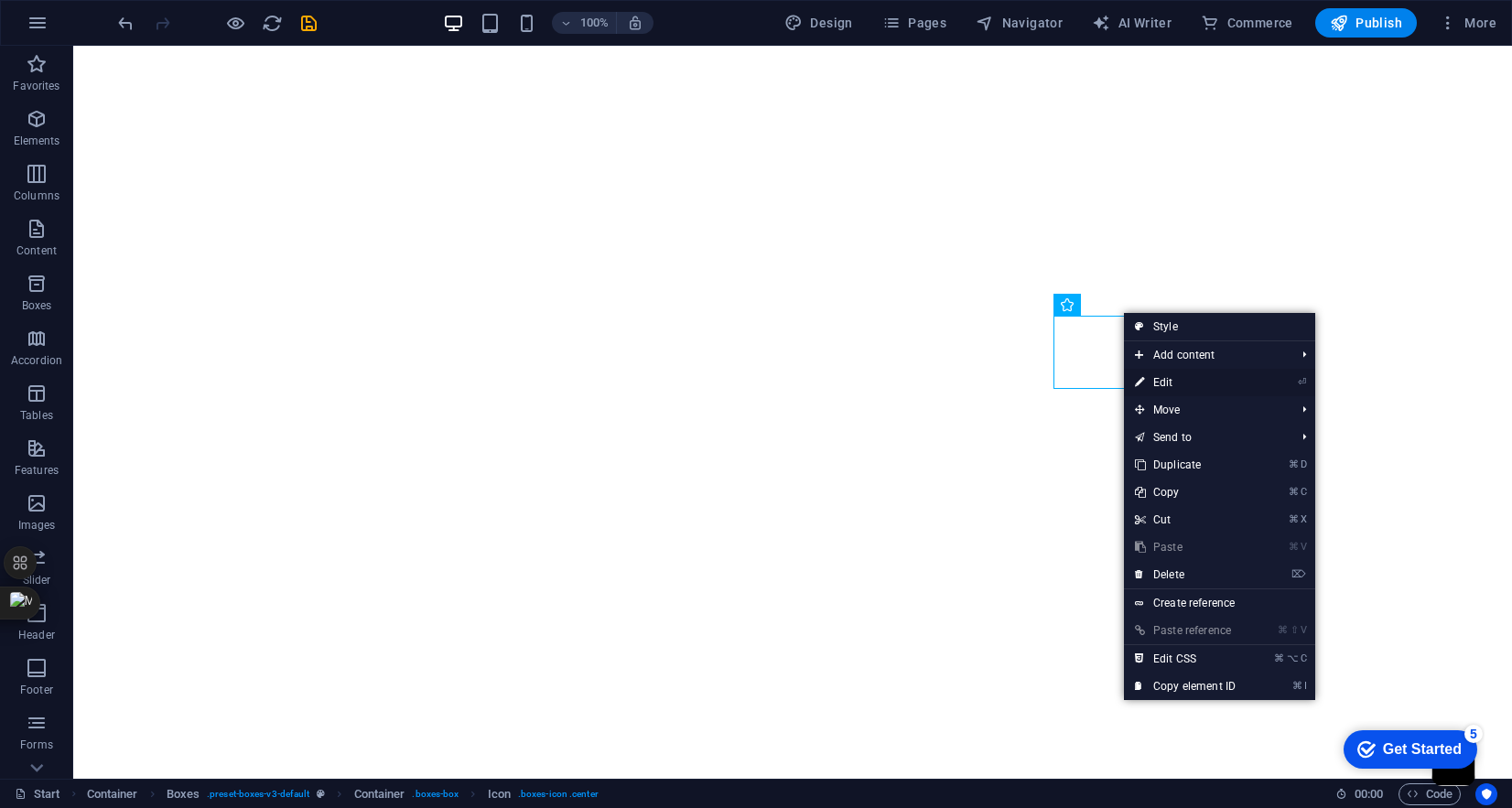
click at [1182, 380] on link "⏎ Edit" at bounding box center [1185, 383] width 123 height 28
select select "xMidYMid"
select select "px"
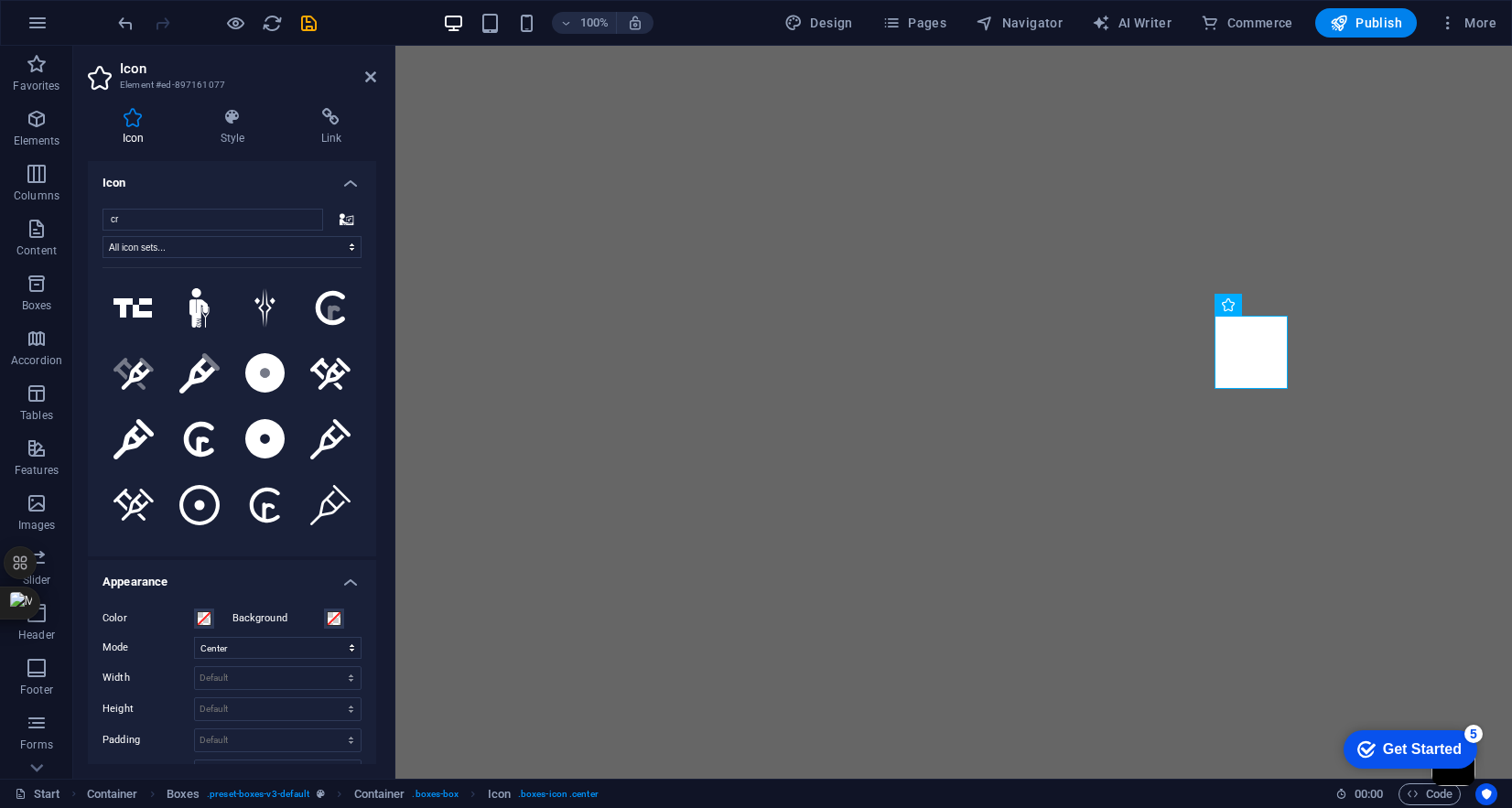
type input "c"
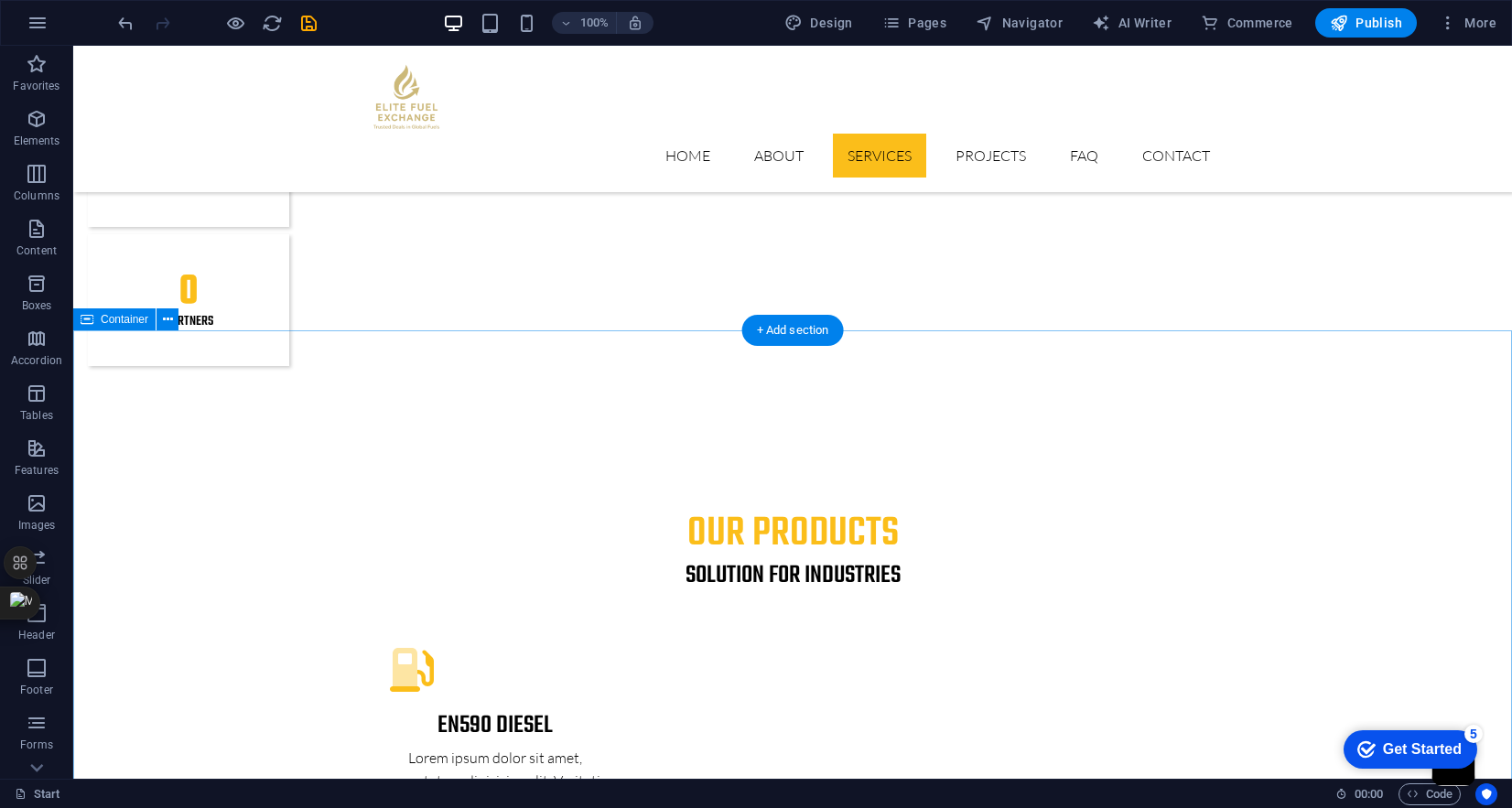
scroll to position [2406, 0]
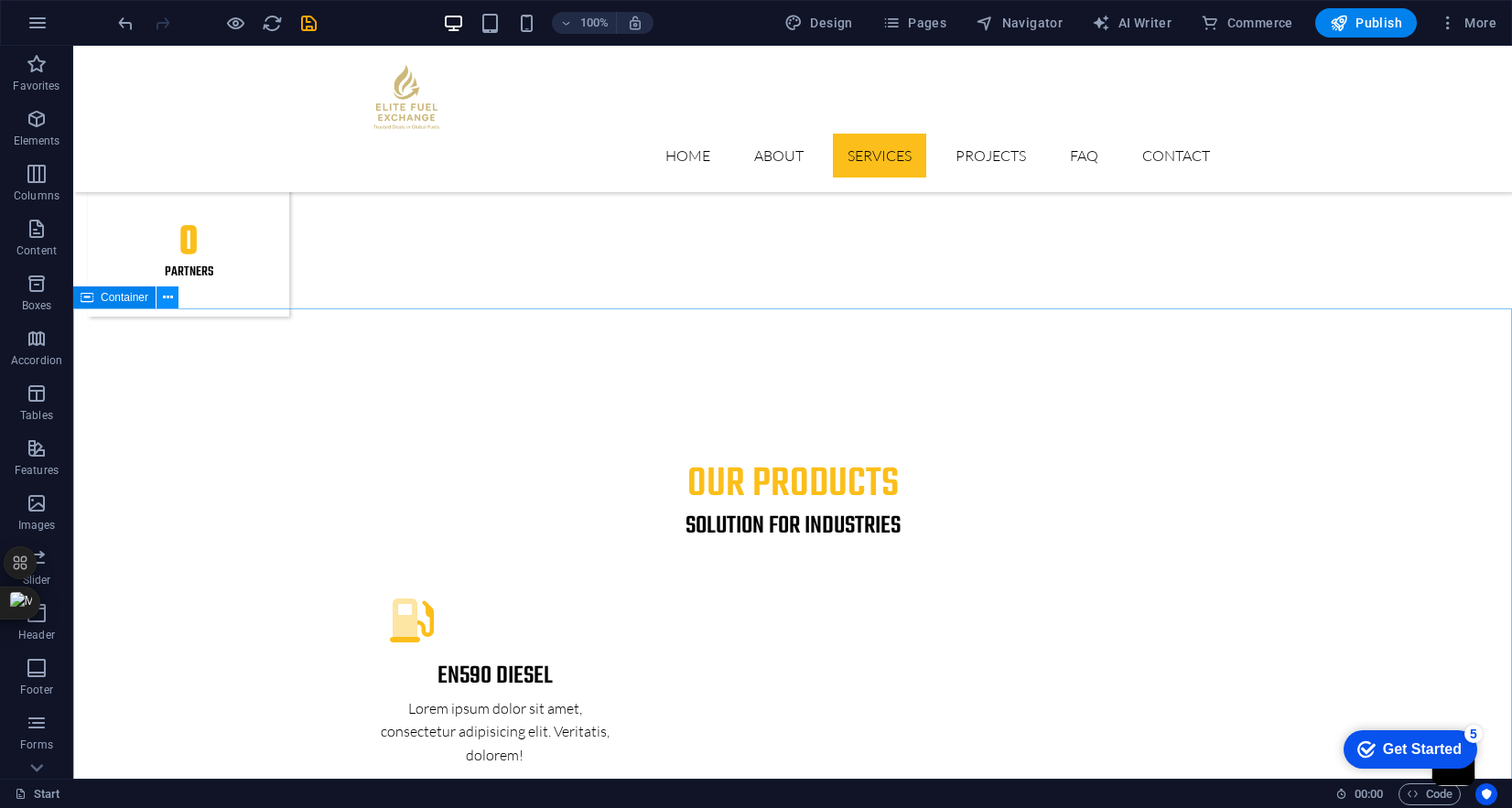
click at [168, 300] on icon at bounding box center [168, 298] width 10 height 19
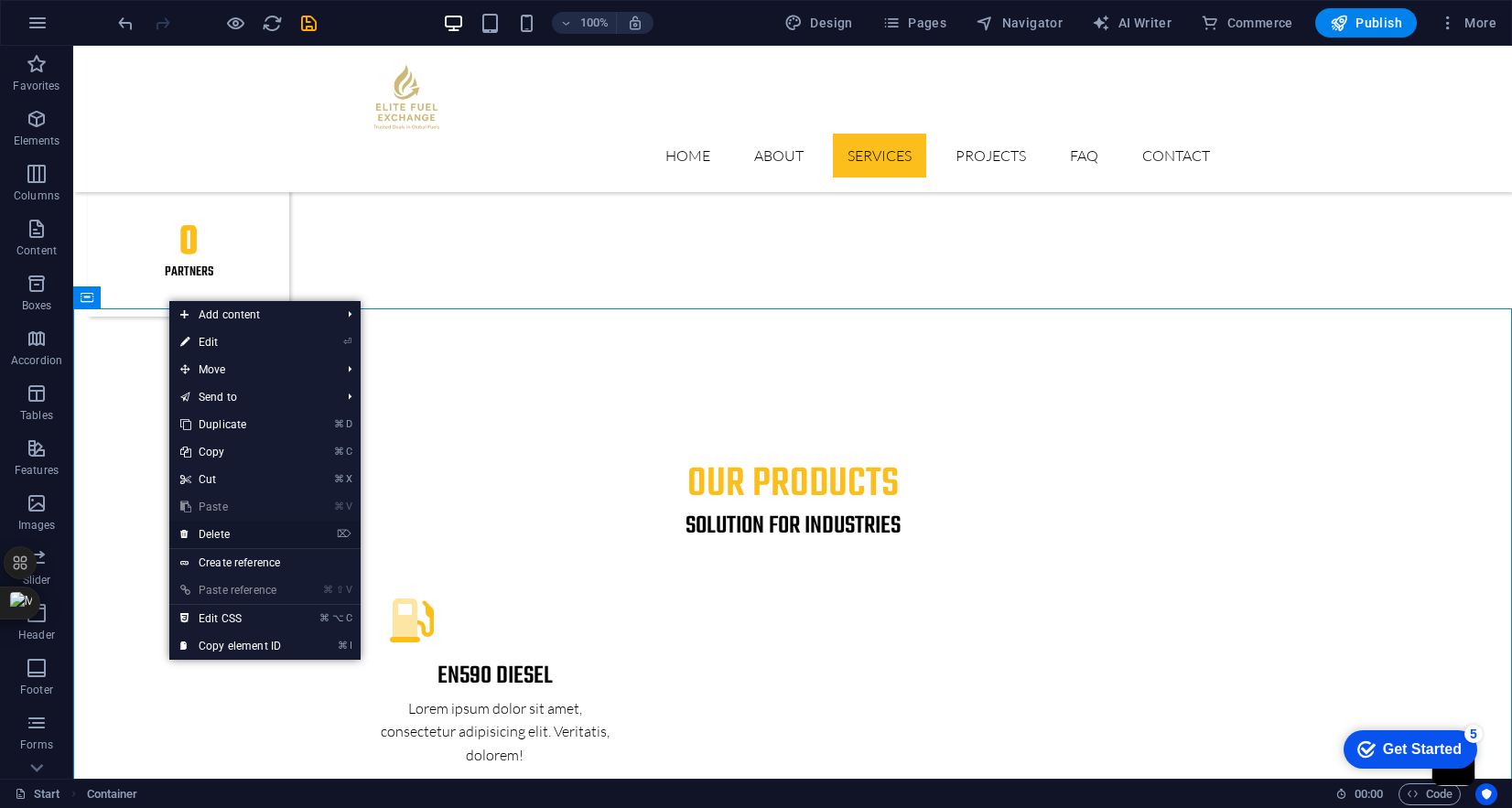
click at [217, 532] on link "⌦ Delete" at bounding box center [231, 535] width 123 height 28
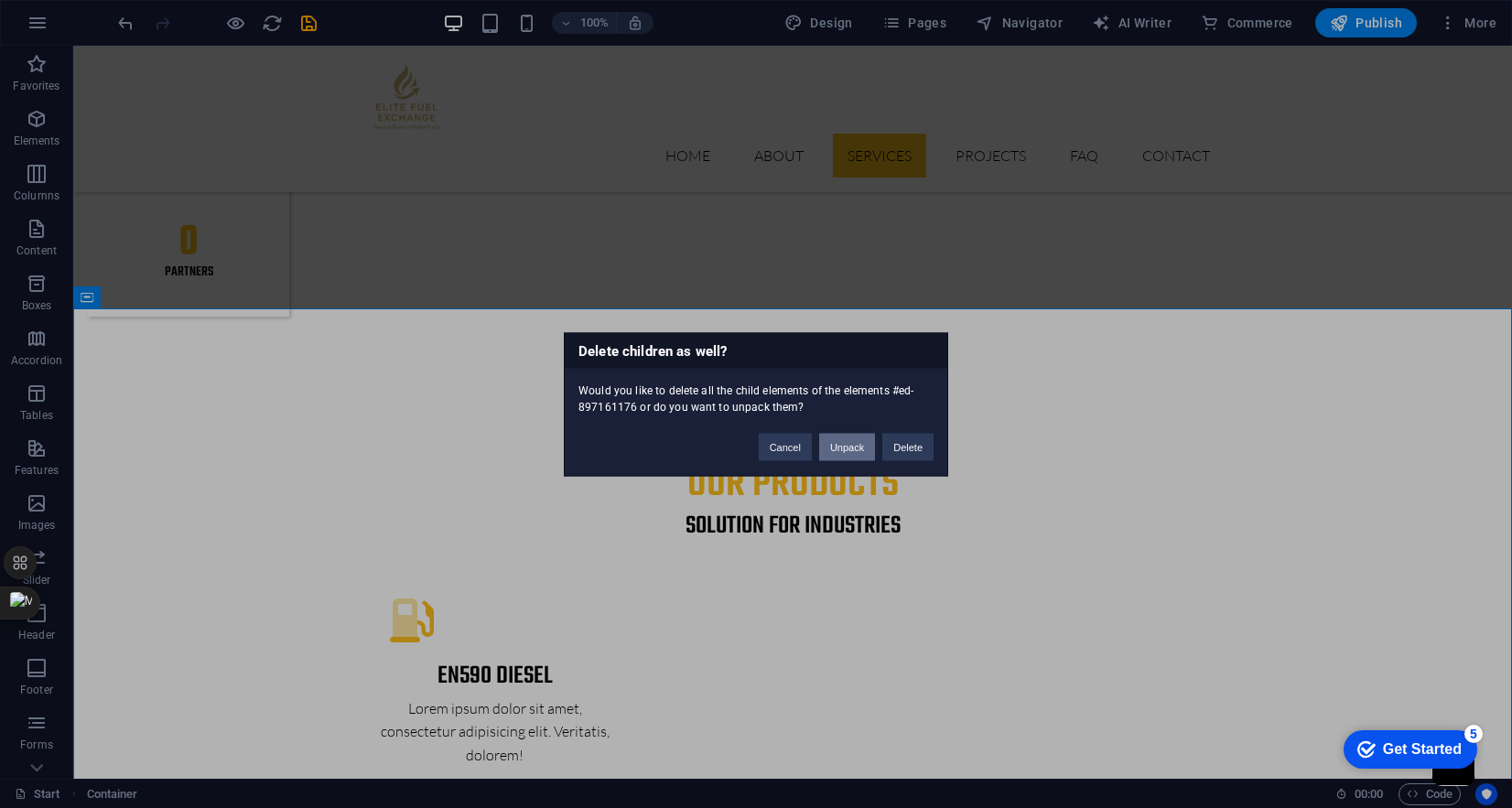
click at [851, 447] on button "Unpack" at bounding box center [847, 447] width 56 height 28
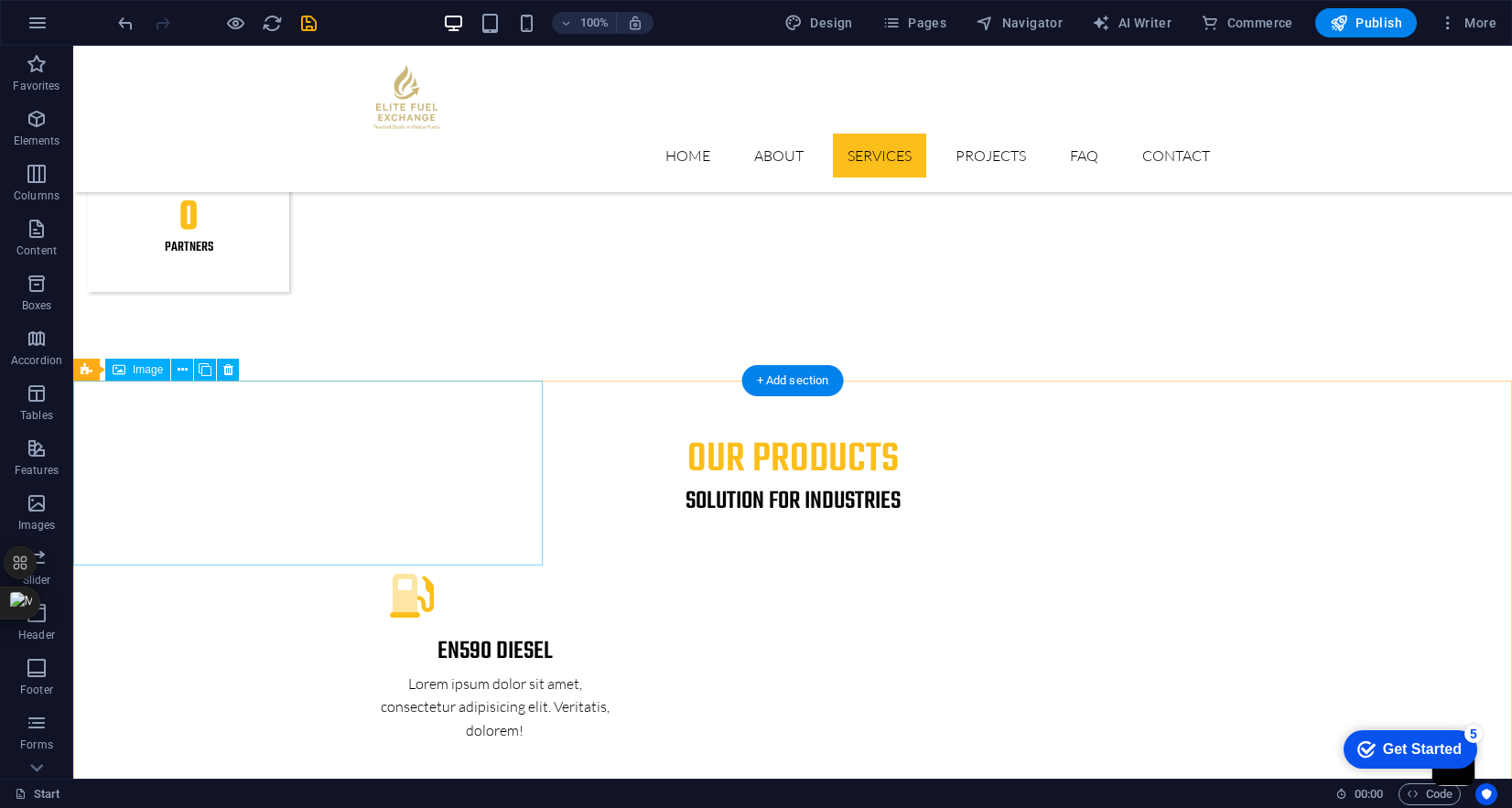
scroll to position [2414, 0]
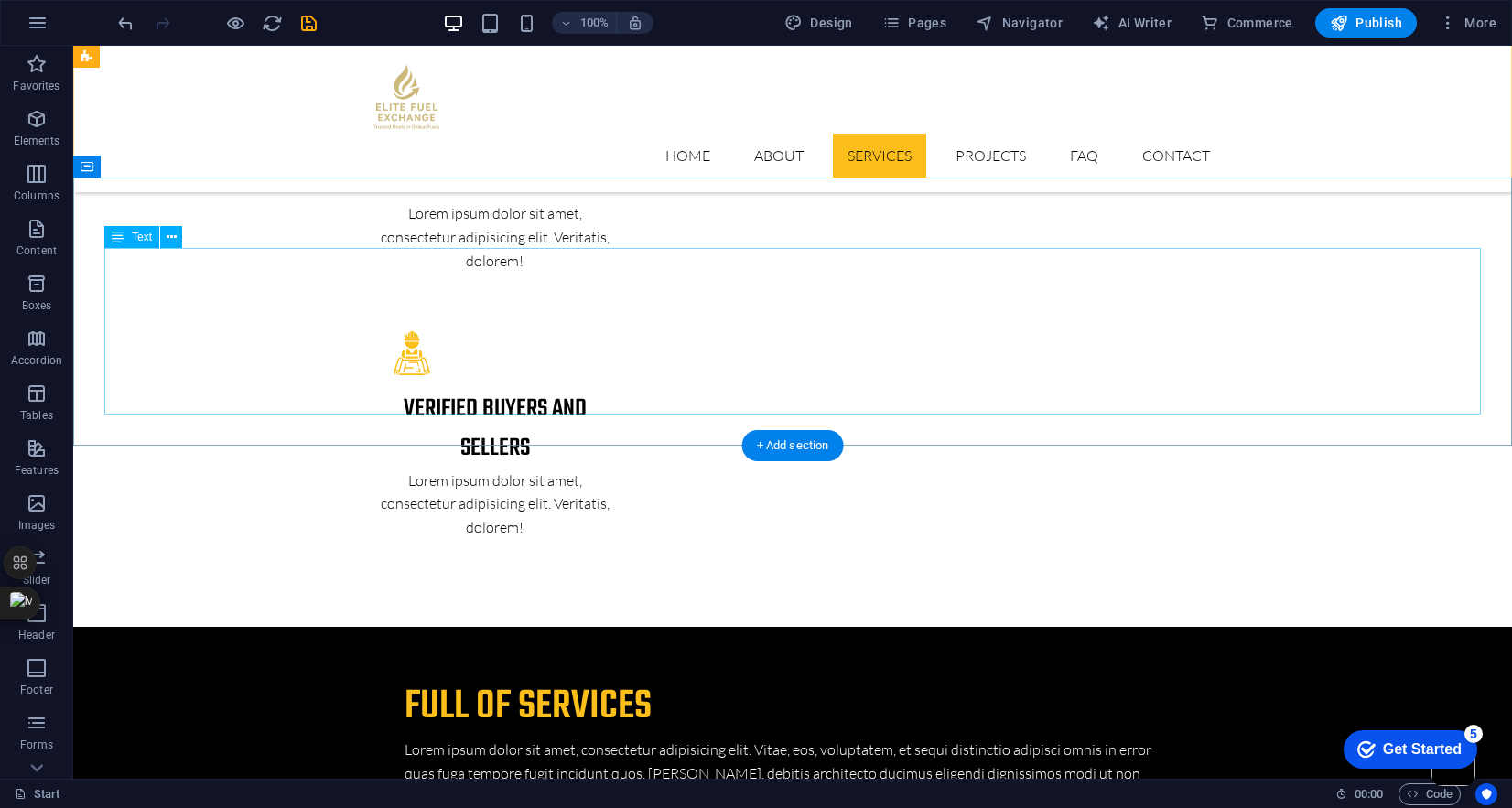
scroll to position [3804, 0]
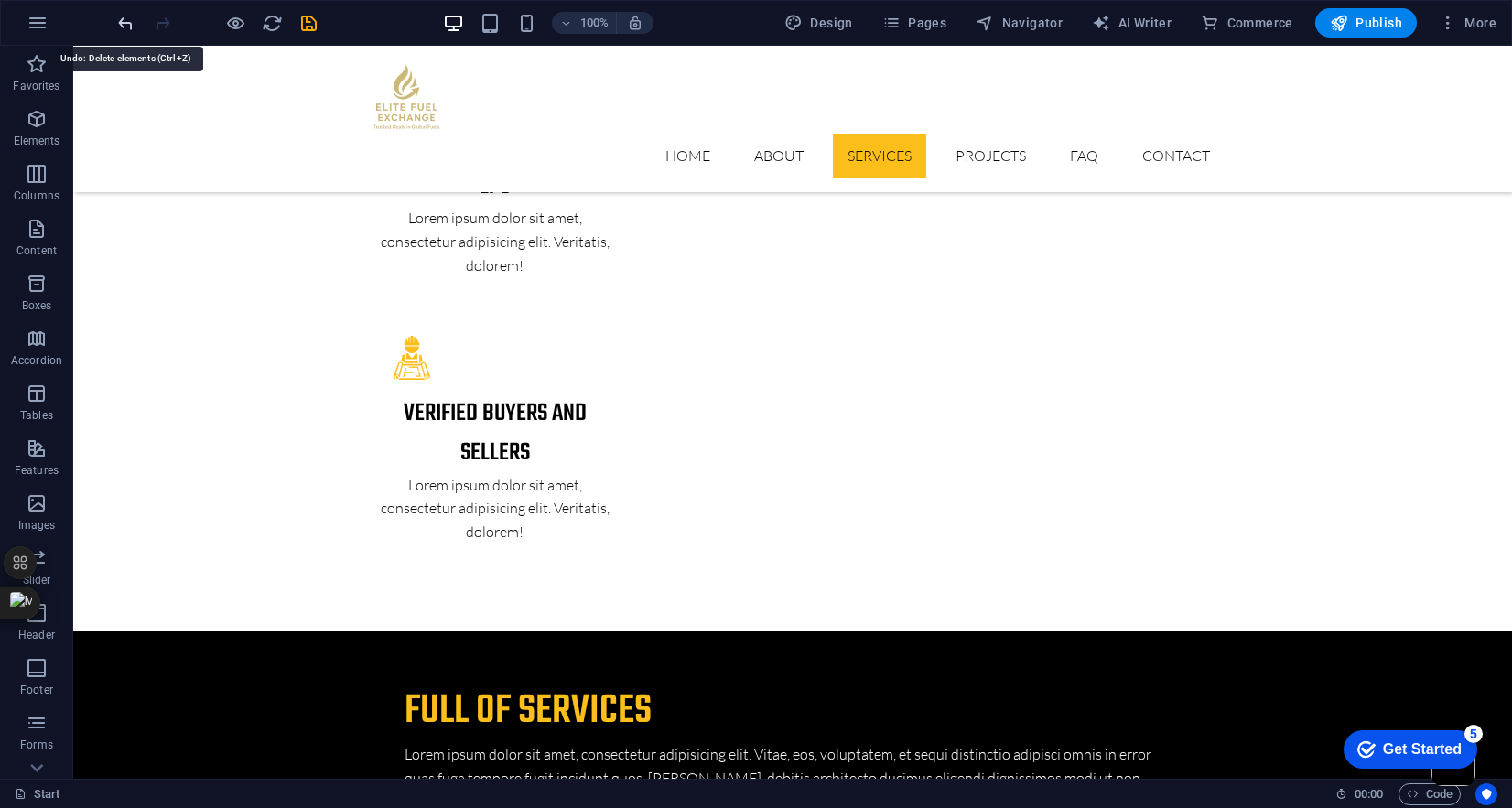
click at [124, 28] on icon "undo" at bounding box center [126, 23] width 21 height 21
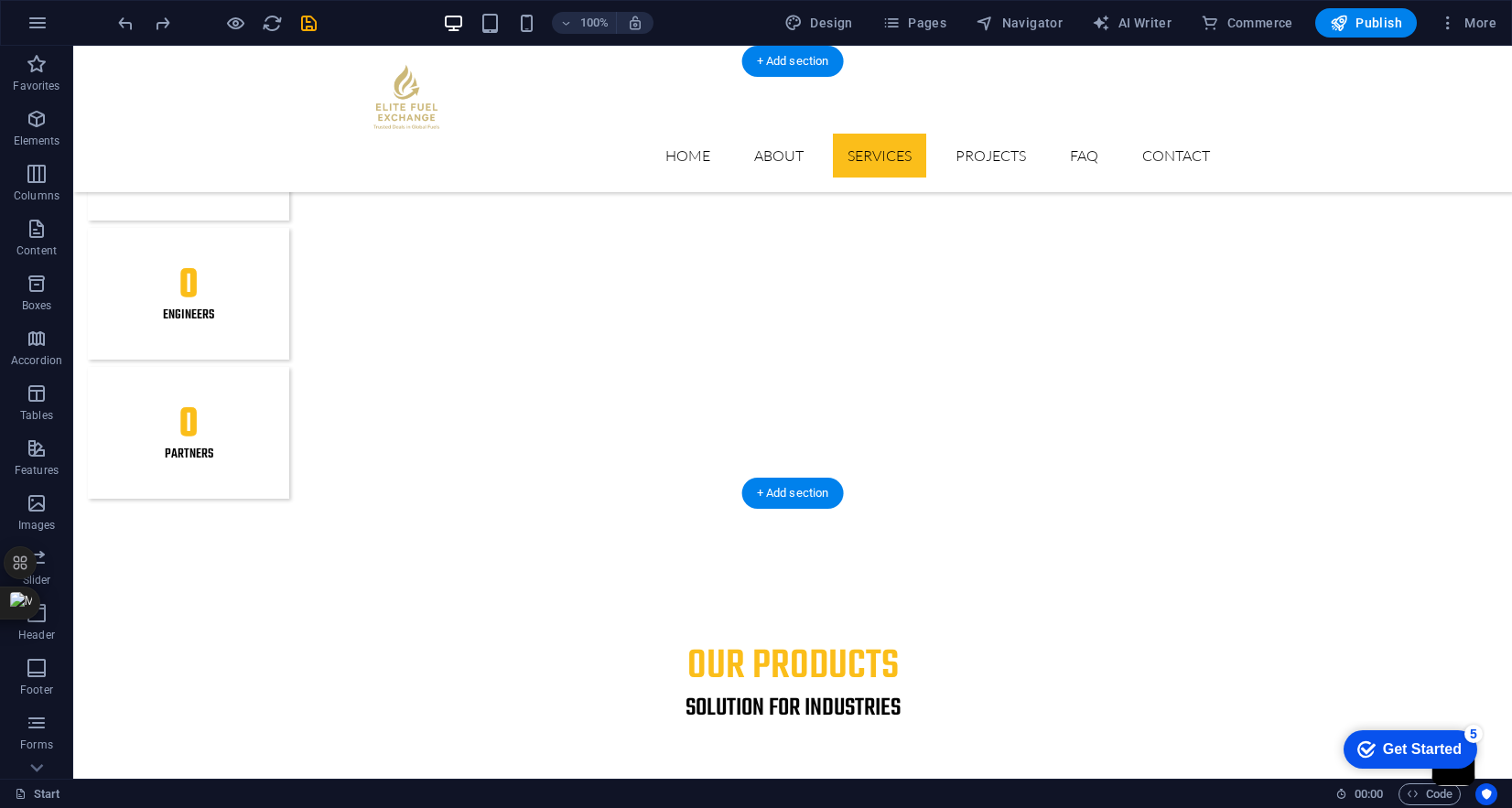
scroll to position [2220, 0]
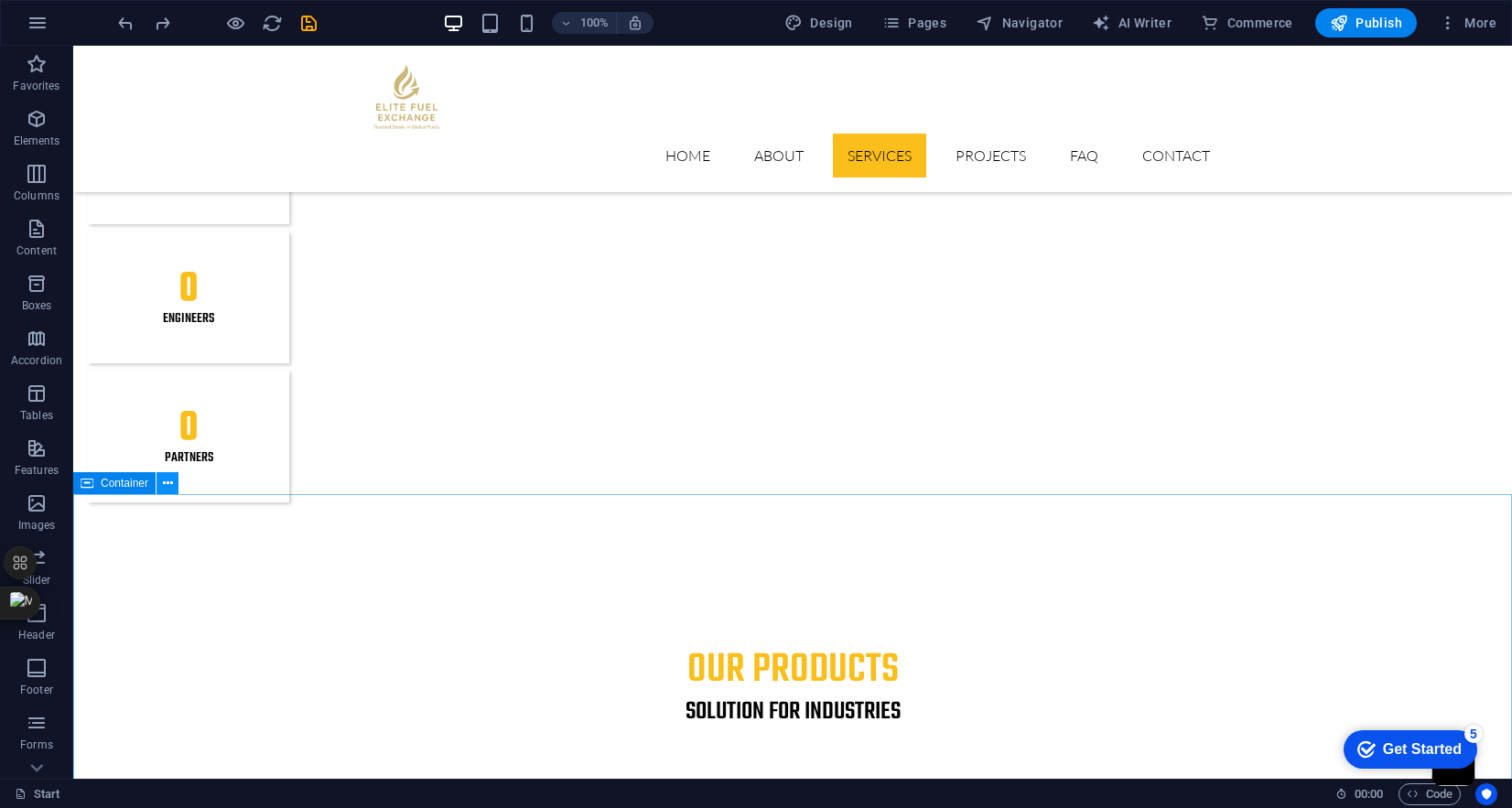
click at [166, 481] on icon at bounding box center [168, 483] width 10 height 19
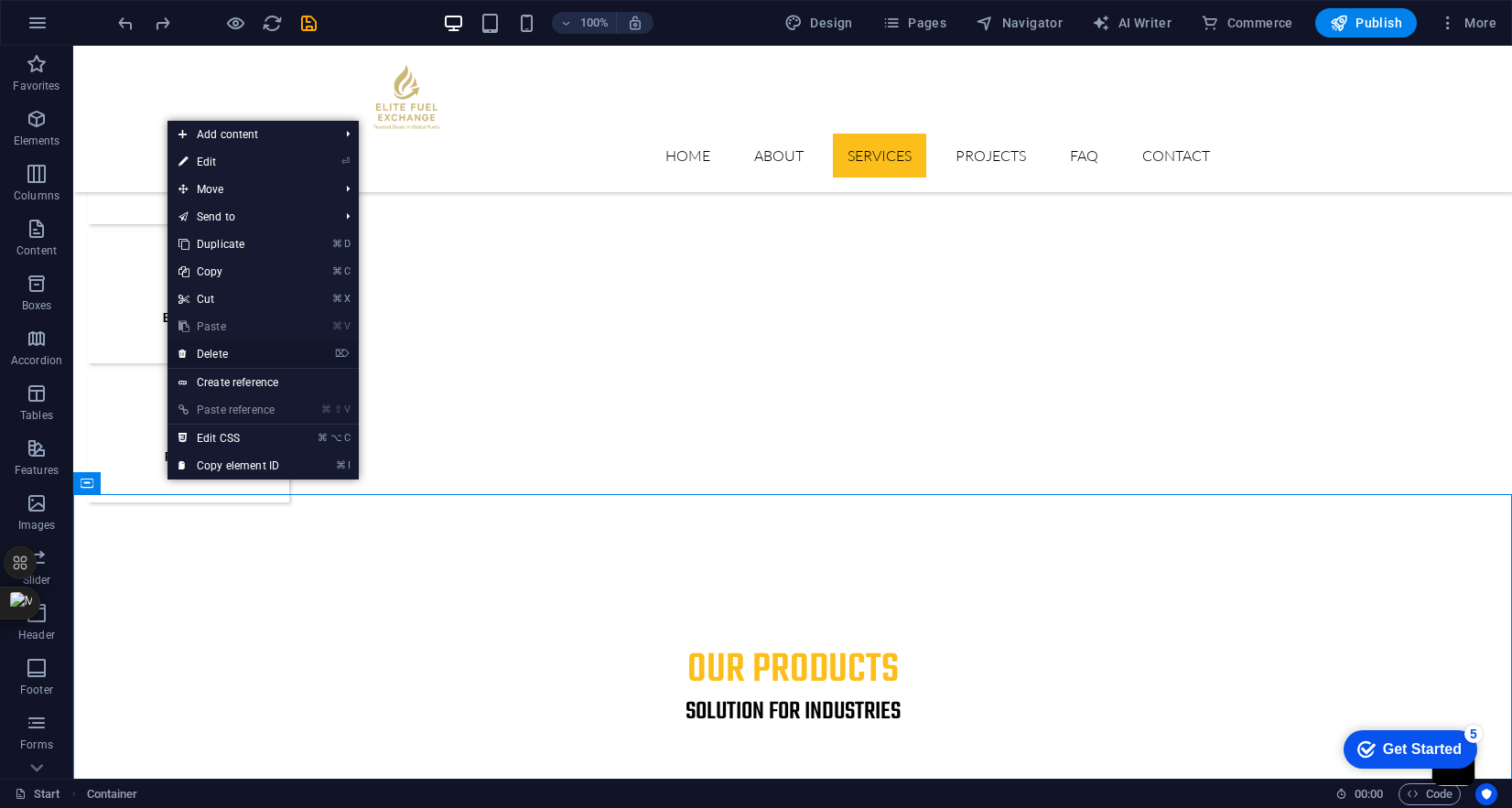
click at [244, 355] on link "⌦ Delete" at bounding box center [229, 355] width 123 height 28
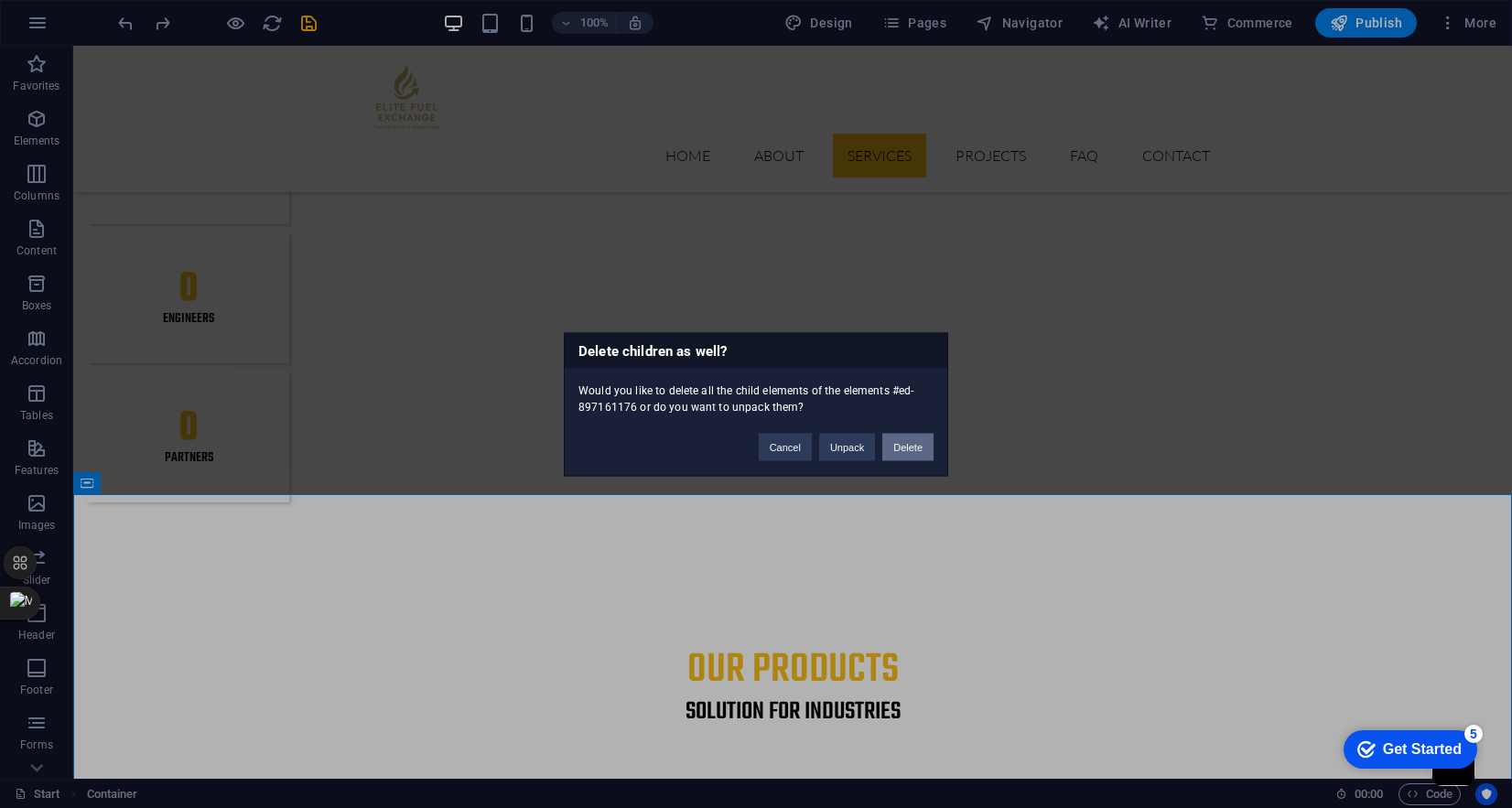
click at [907, 444] on button "Delete" at bounding box center [908, 447] width 51 height 28
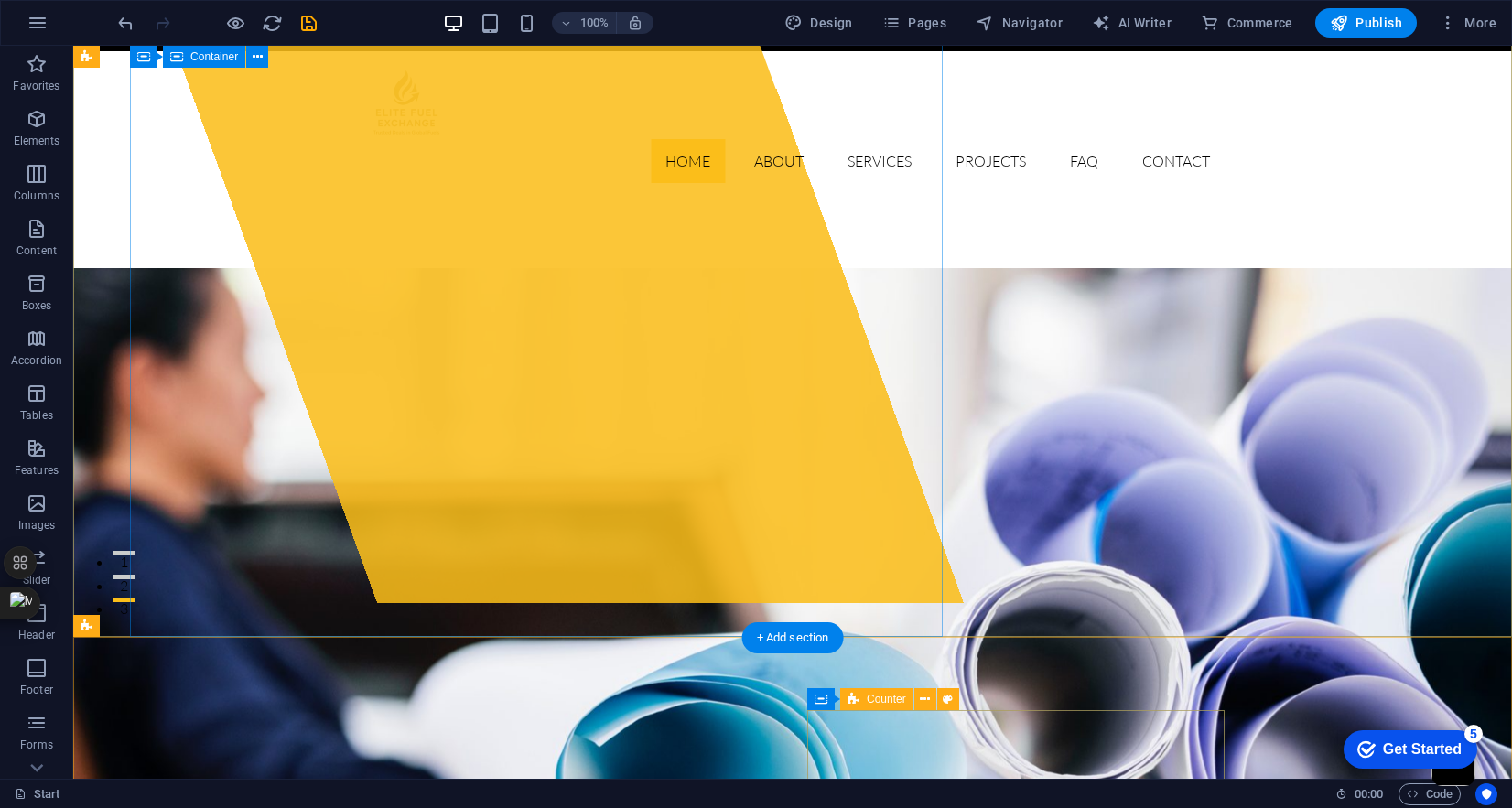
scroll to position [179, 0]
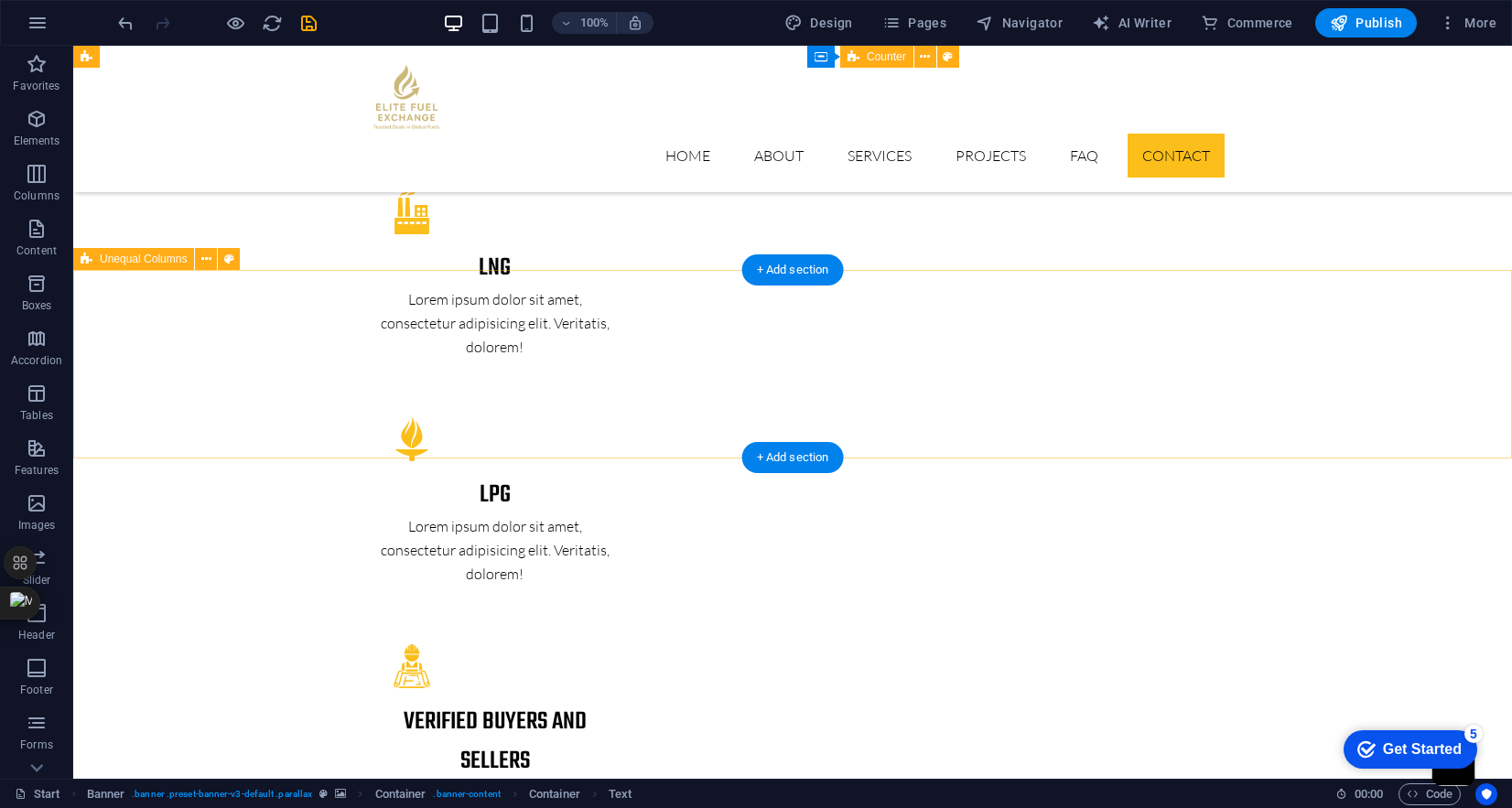
scroll to position [4023, 0]
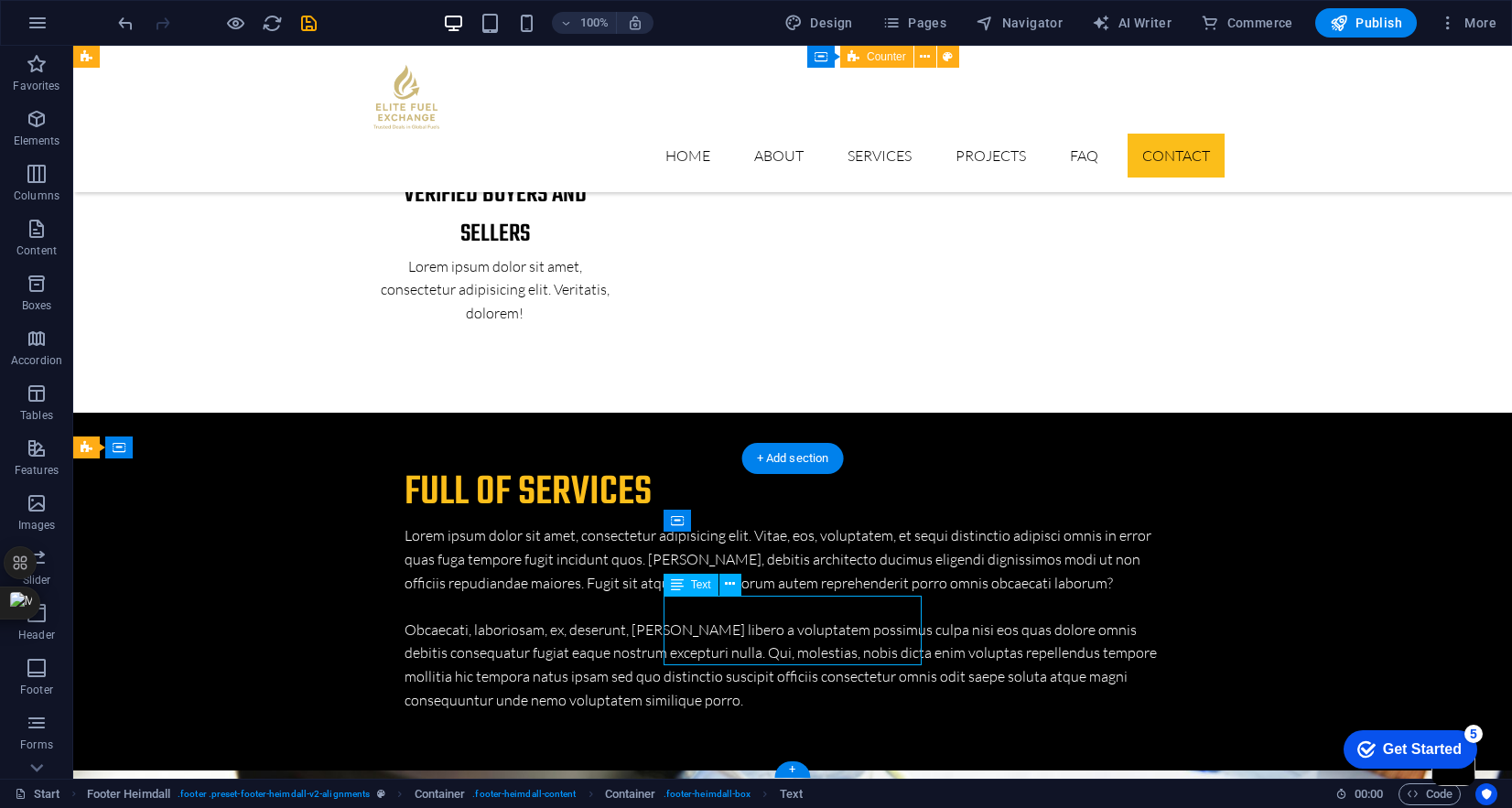
scroll to position [4118, 0]
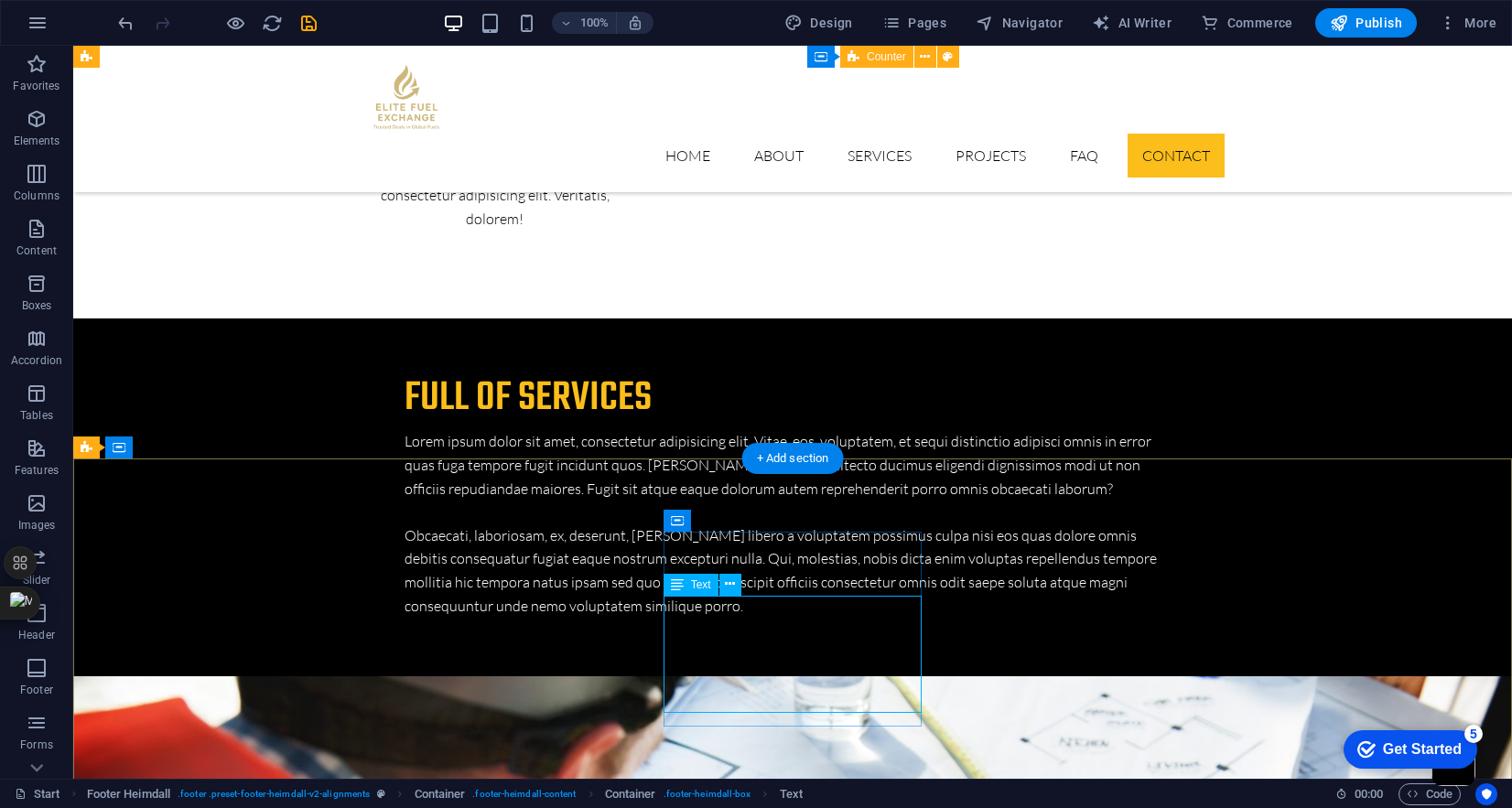
scroll to position [4023, 0]
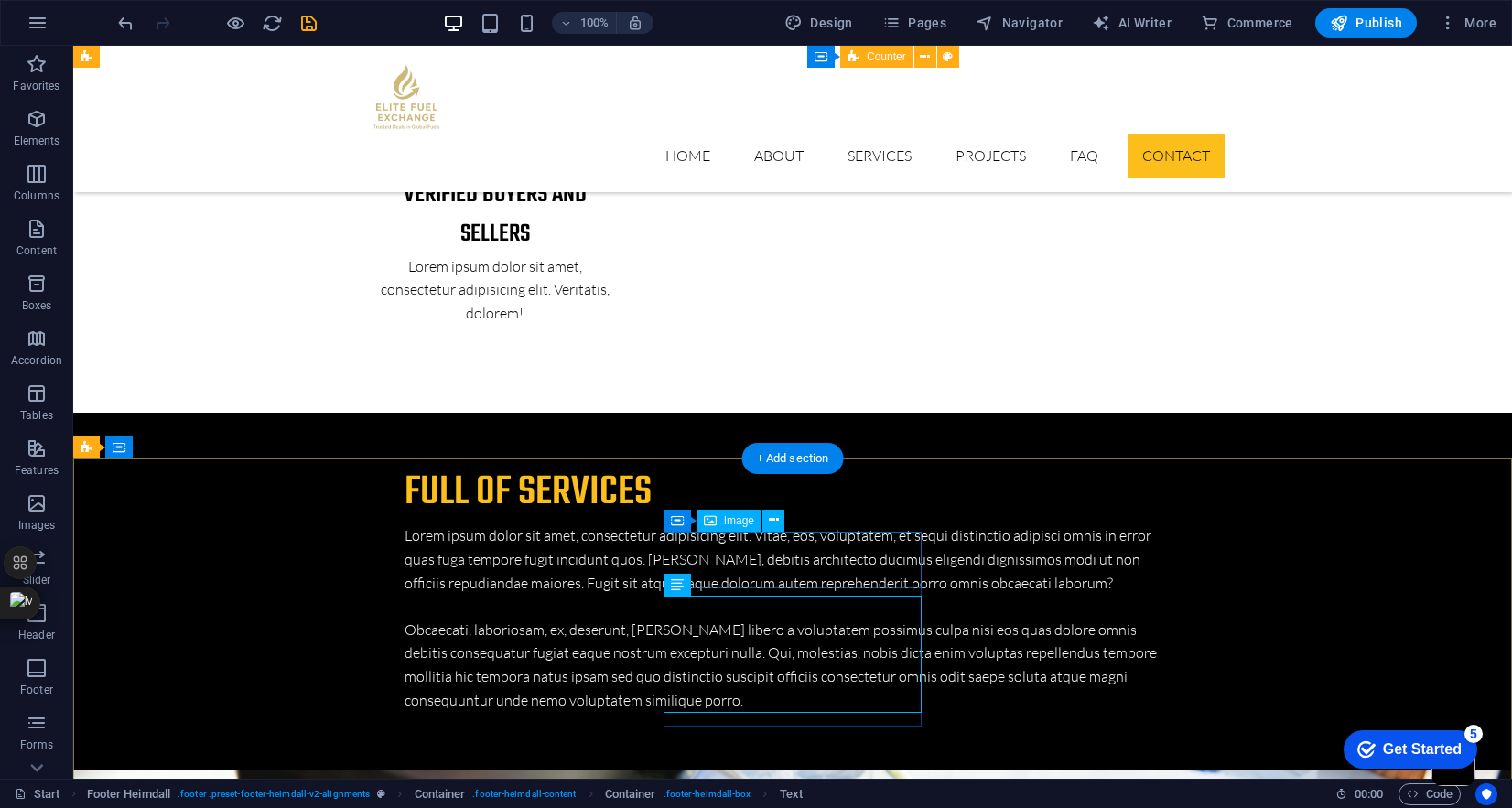
click at [774, 519] on icon at bounding box center [774, 520] width 10 height 19
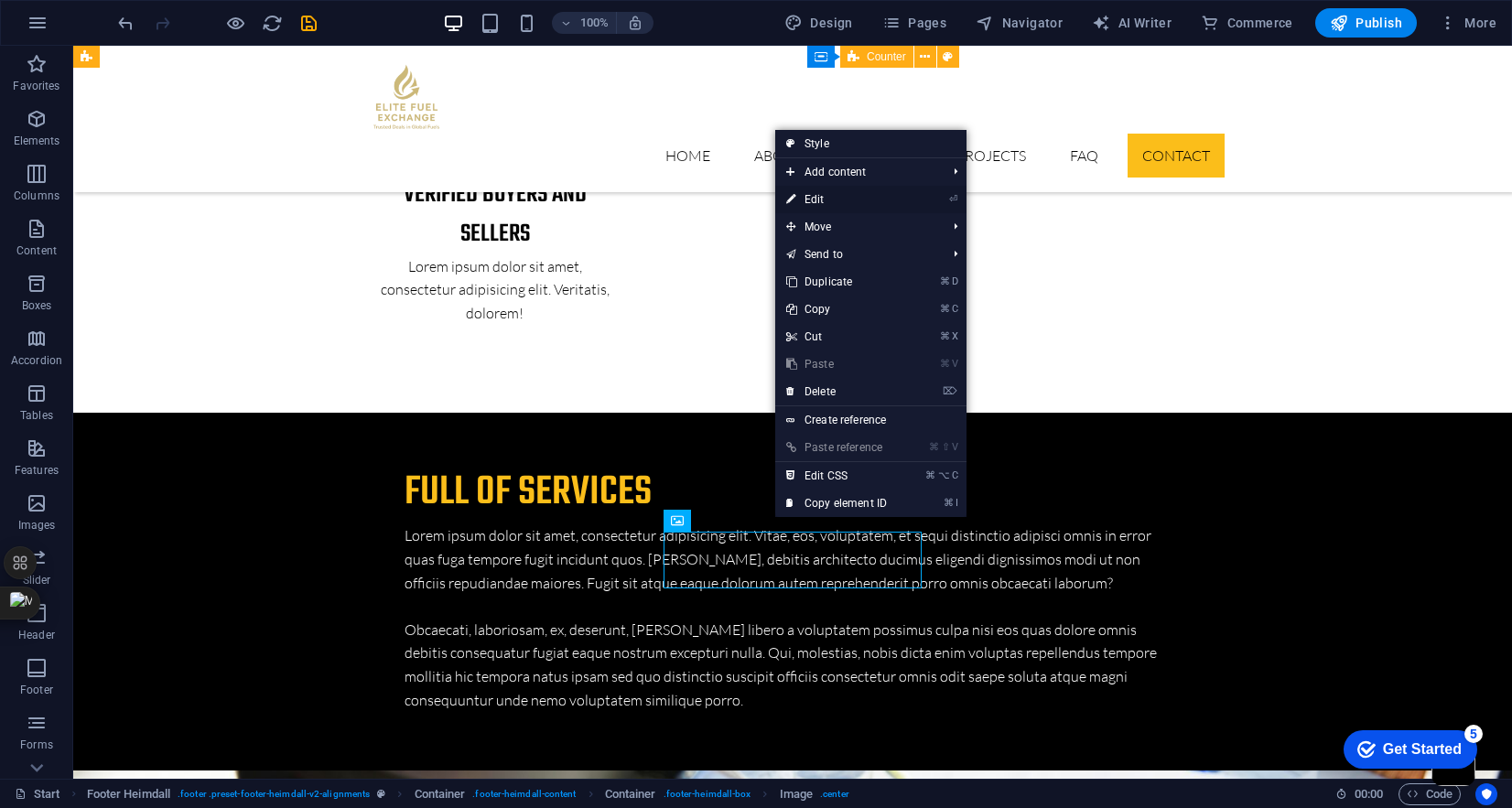
click at [838, 202] on link "⏎ Edit" at bounding box center [836, 200] width 123 height 28
select select "px"
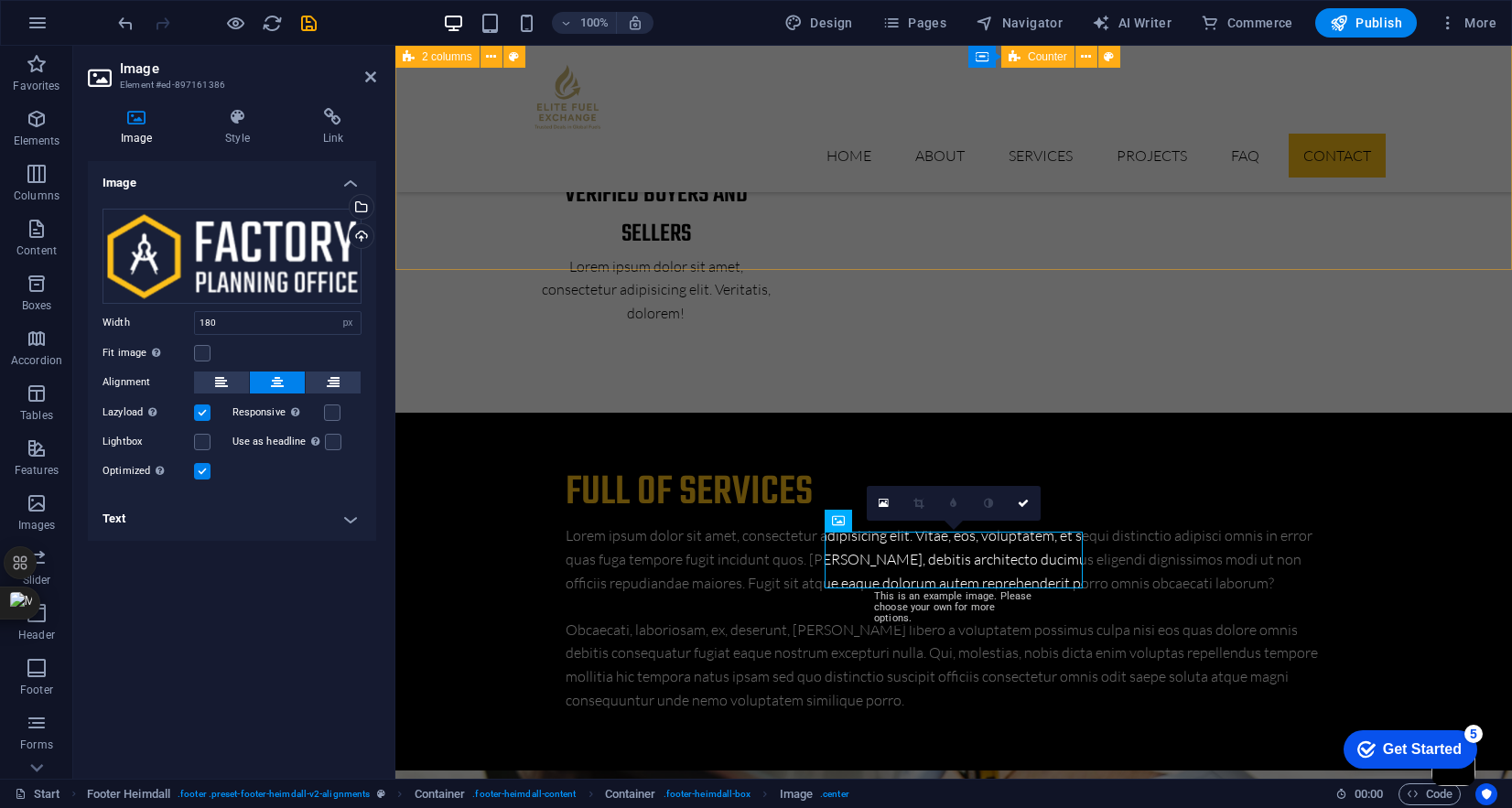
scroll to position [4118, 0]
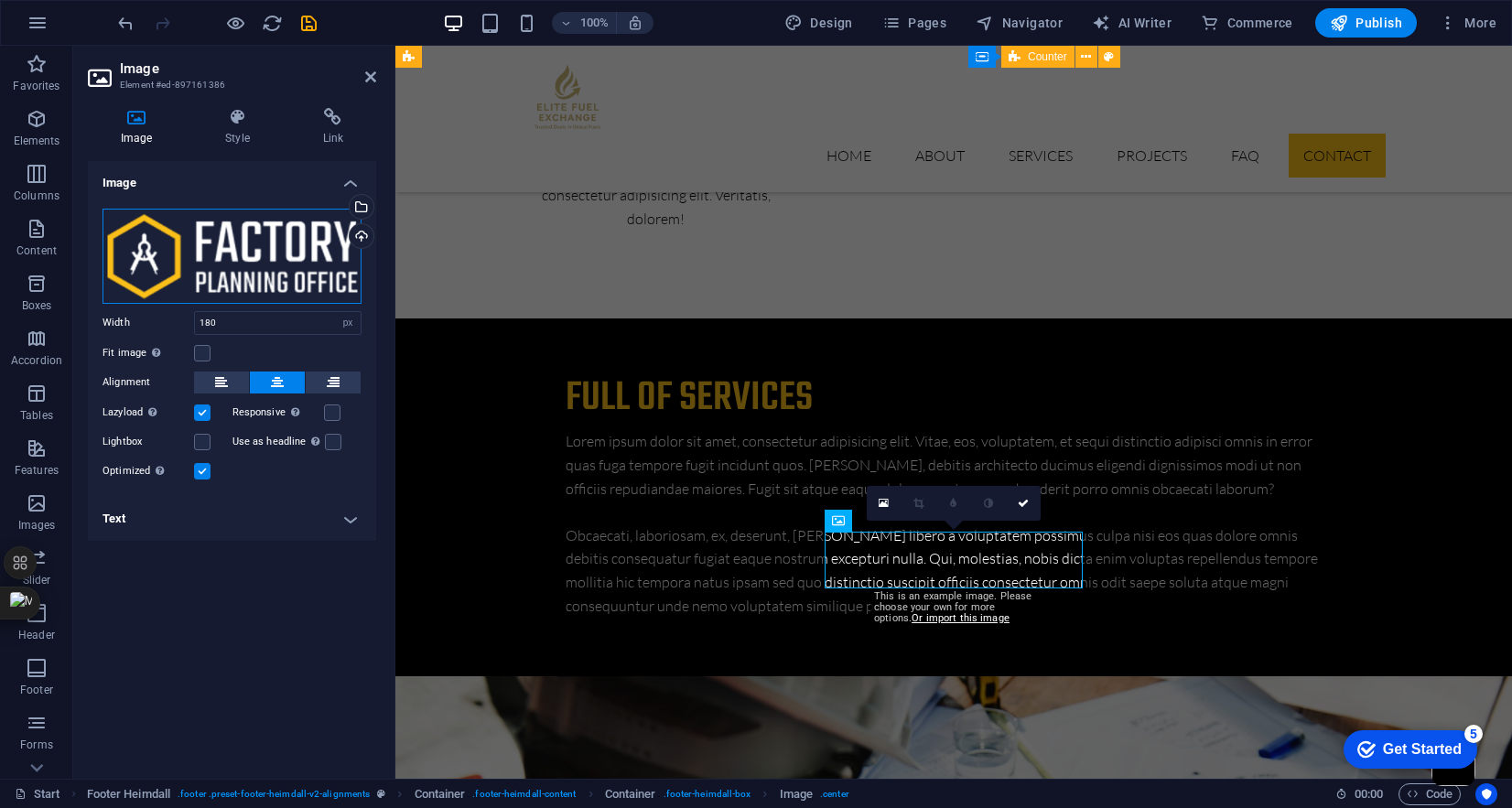
click at [276, 246] on div "Drag files here, click to choose files or select files from Files or our free s…" at bounding box center [232, 256] width 259 height 95
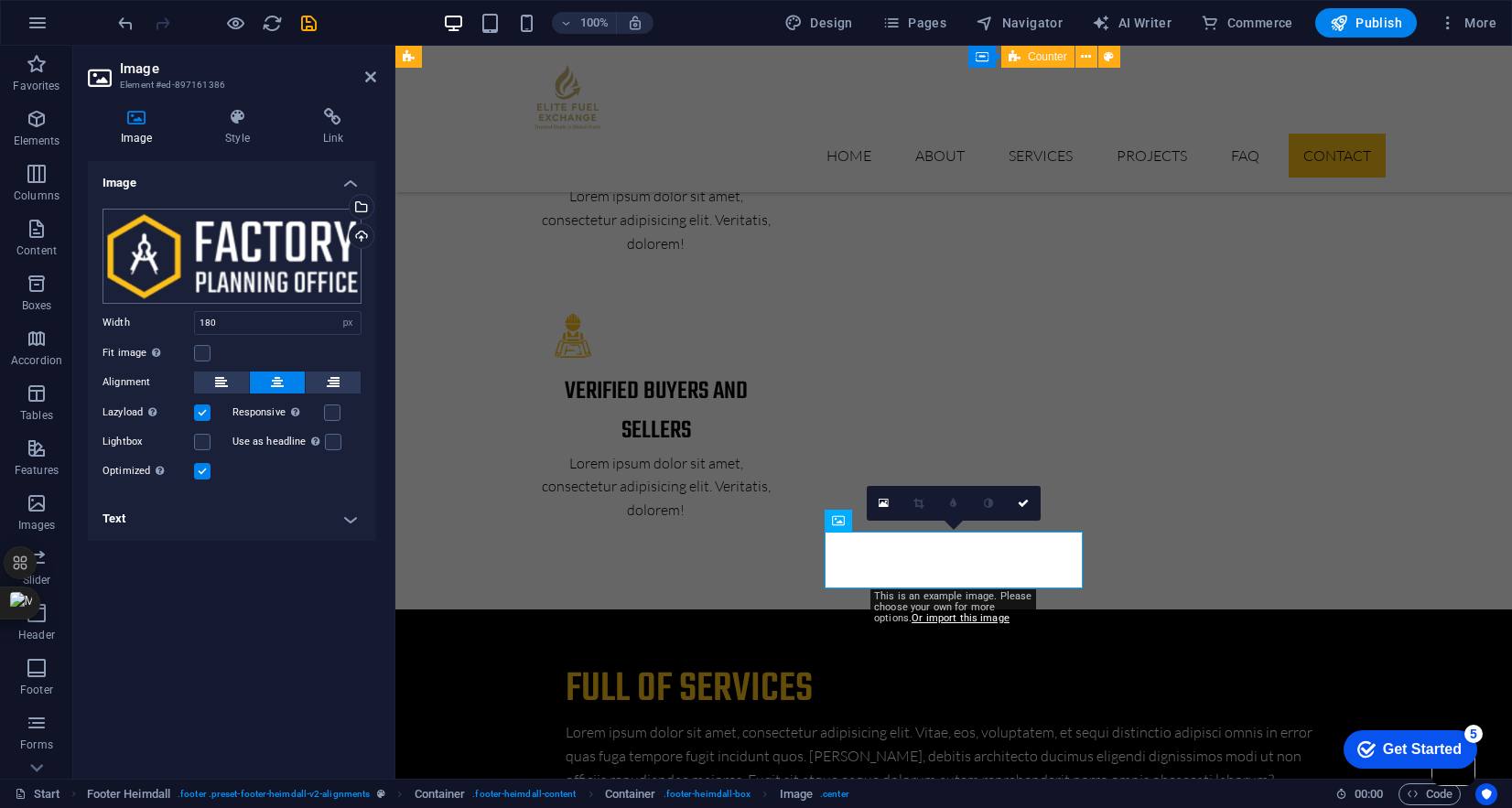
scroll to position [4208, 0]
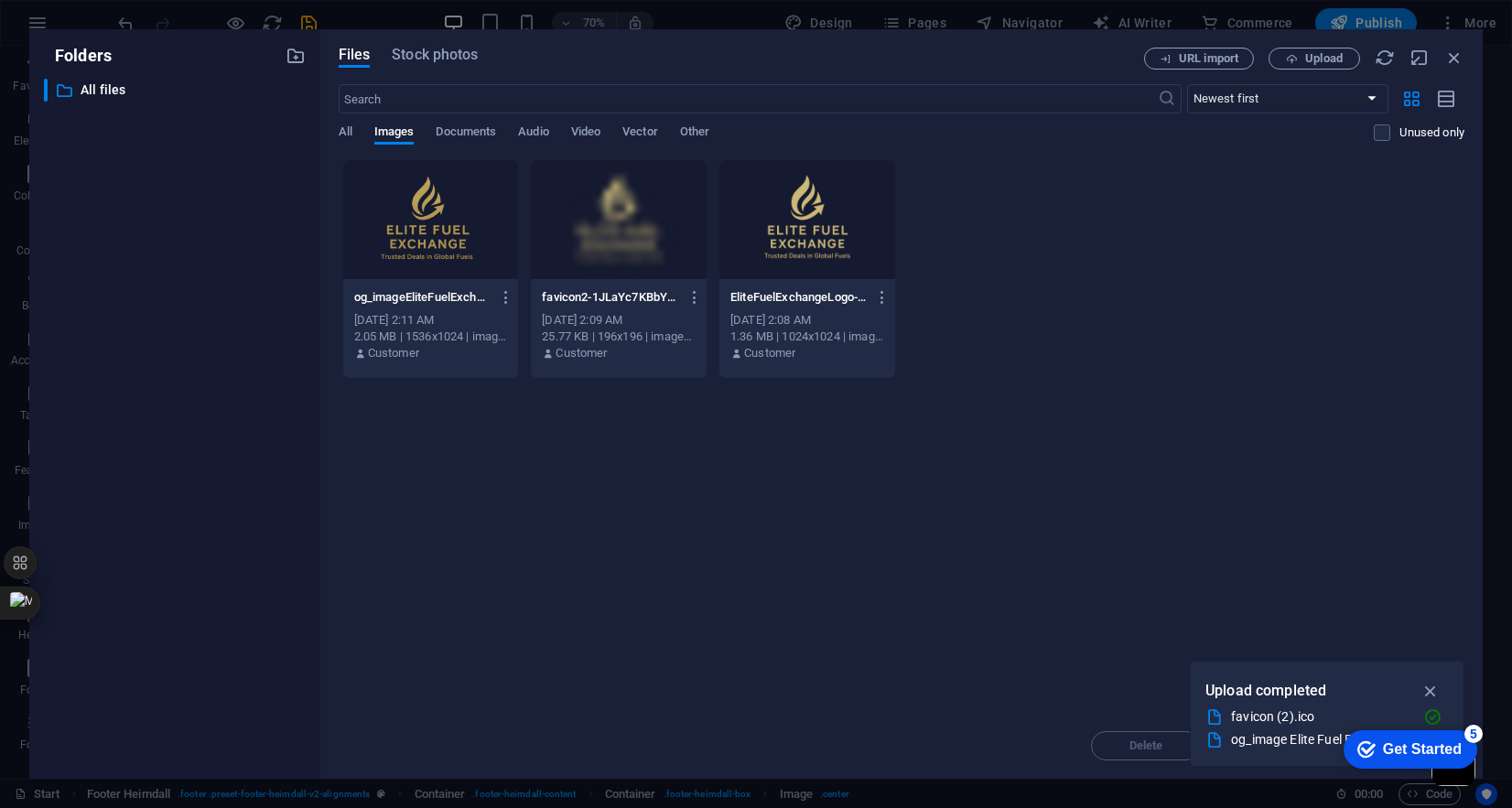
click at [855, 204] on div at bounding box center [808, 219] width 176 height 119
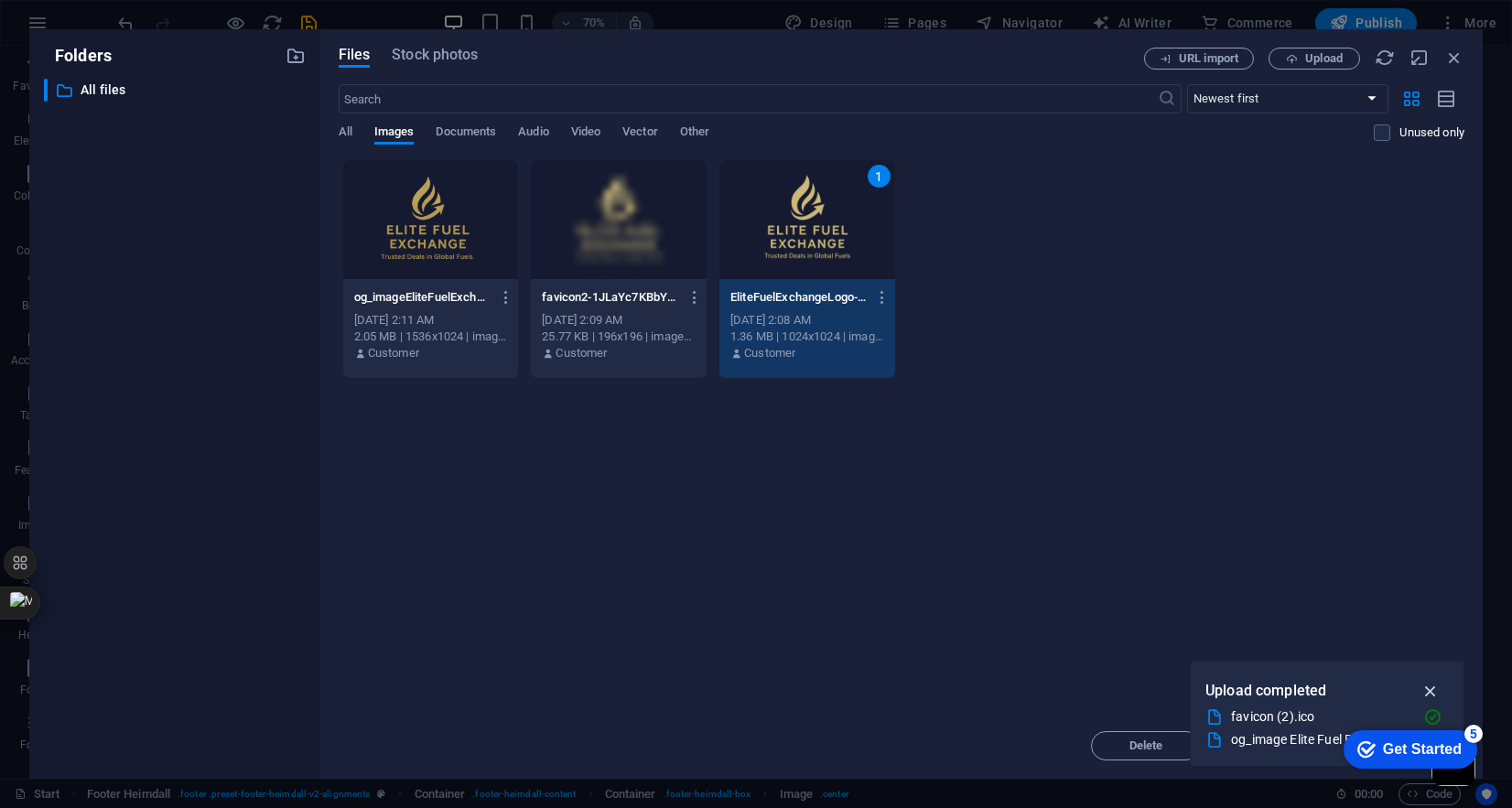
click at [1431, 690] on icon "button" at bounding box center [1431, 691] width 21 height 20
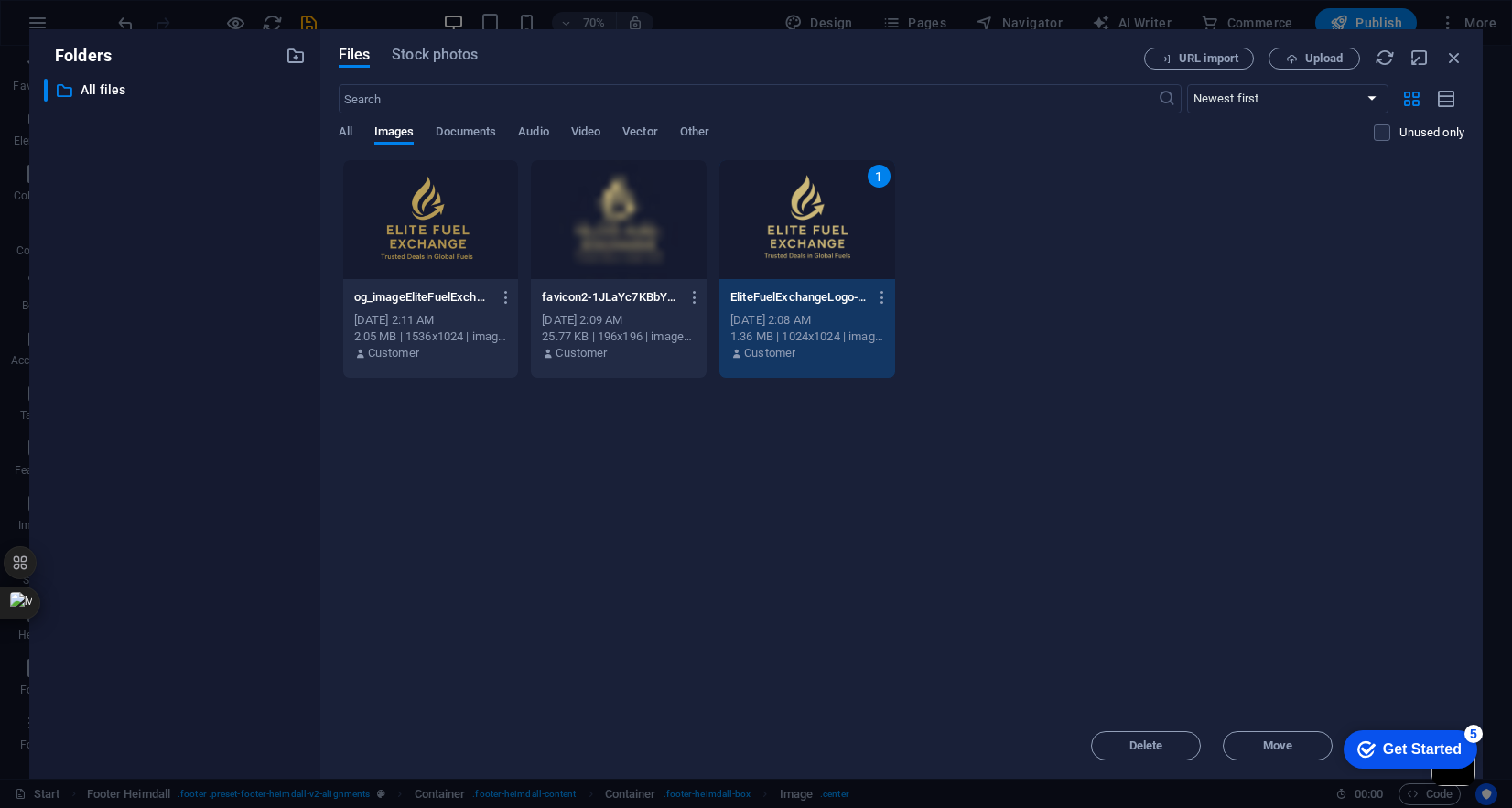
click at [855, 212] on div "1" at bounding box center [808, 219] width 176 height 119
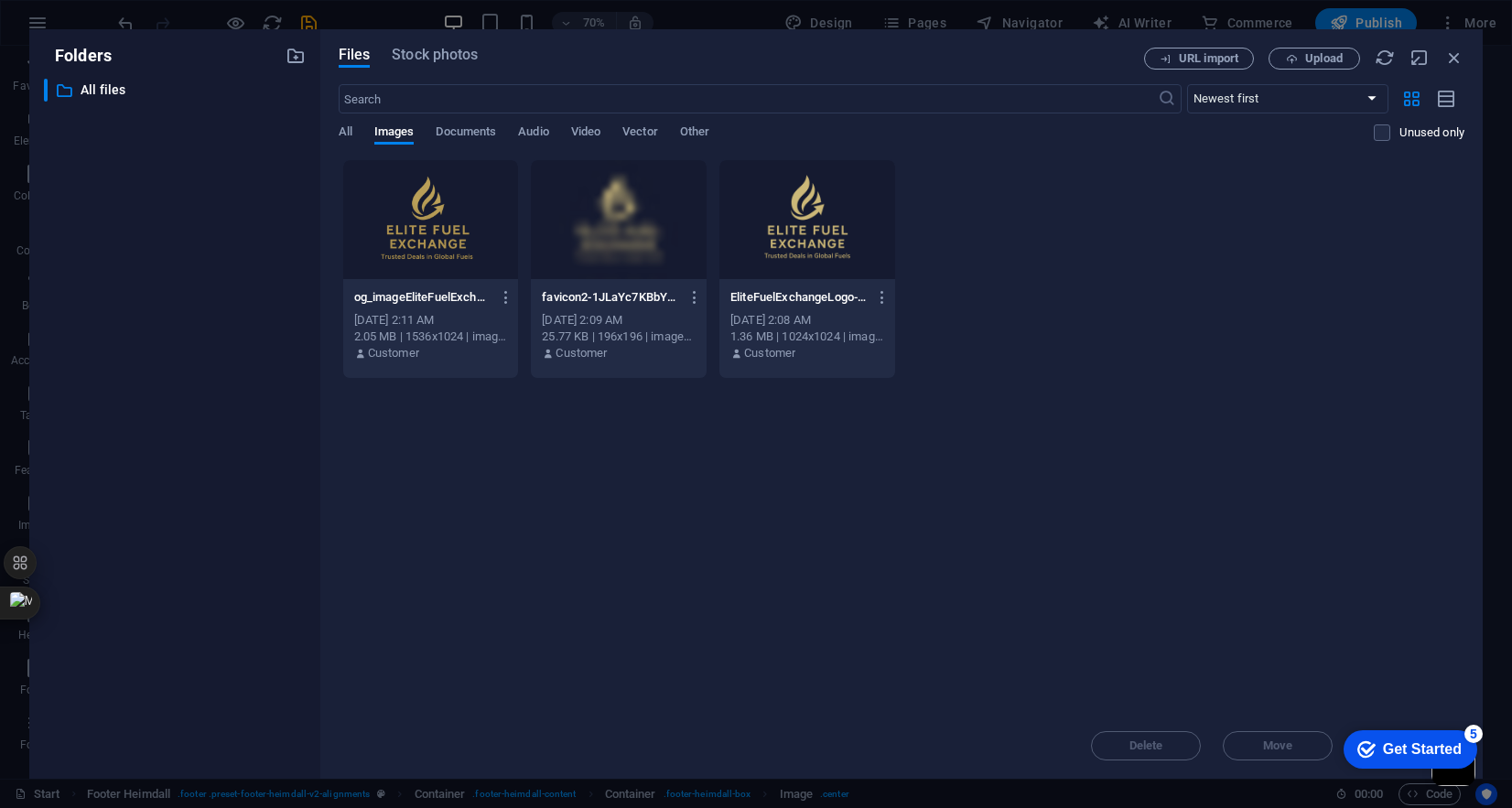
click at [855, 212] on div at bounding box center [808, 219] width 176 height 119
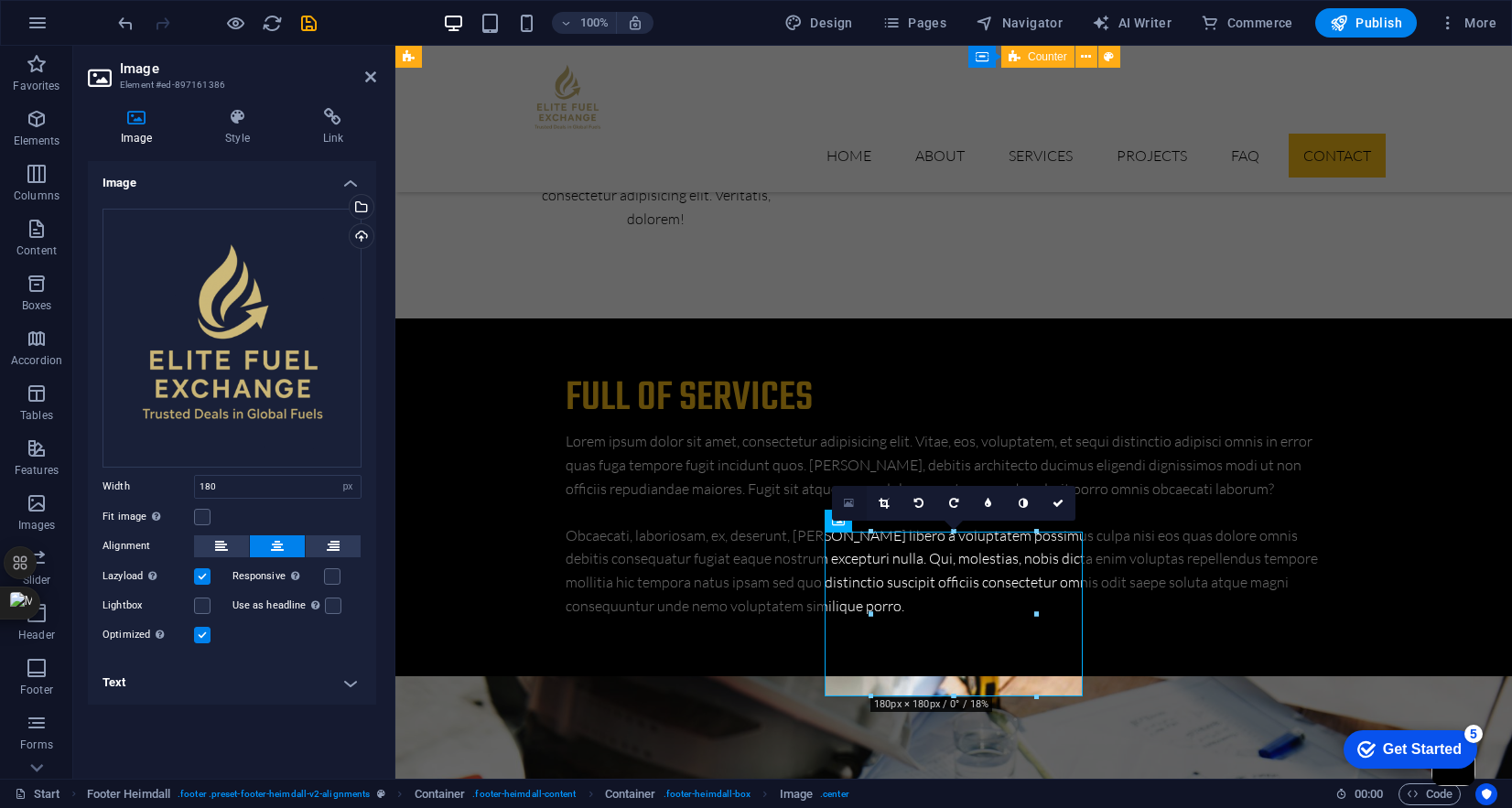
click at [852, 499] on icon at bounding box center [849, 503] width 10 height 13
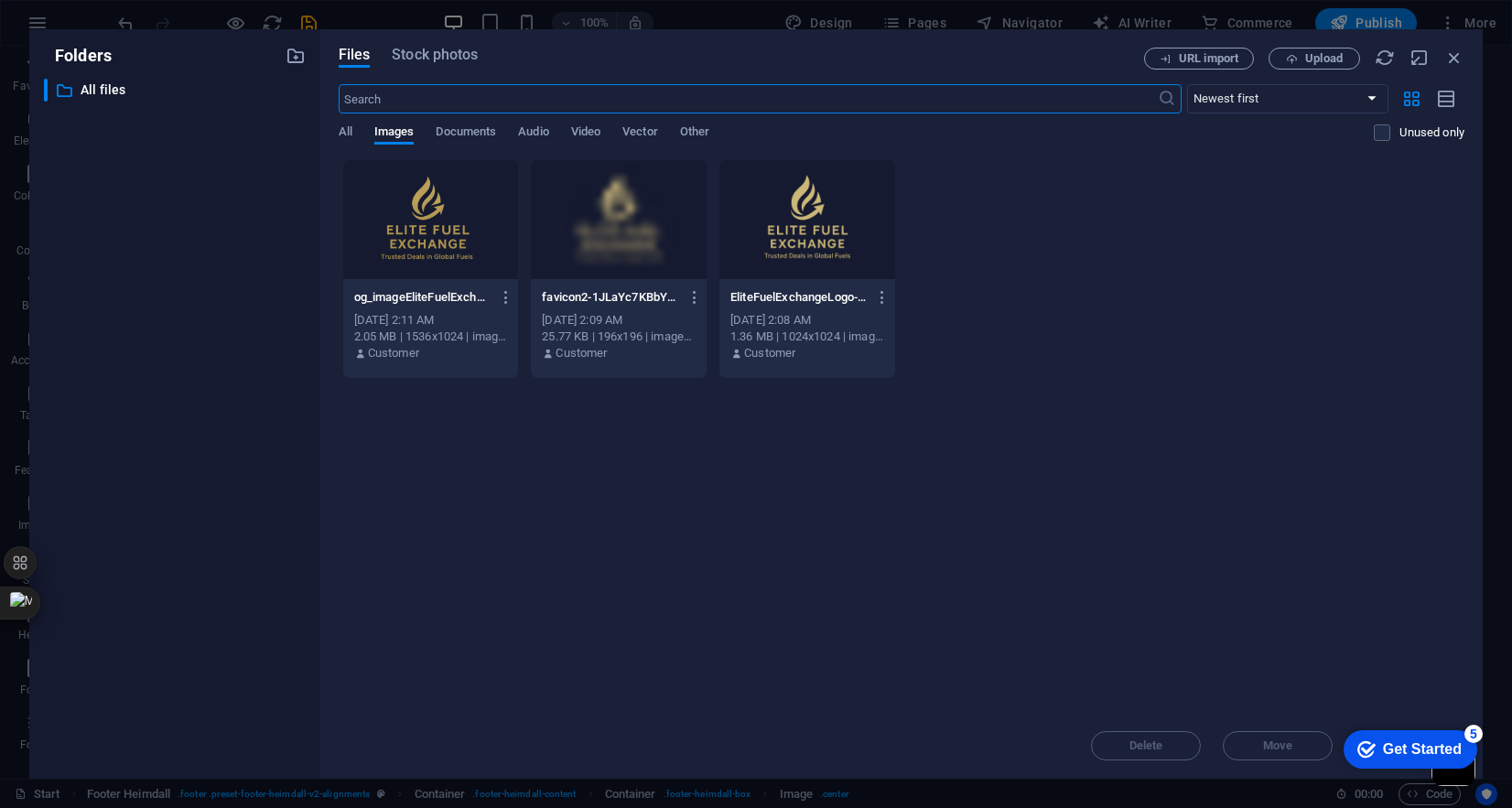
scroll to position [4317, 0]
click at [827, 215] on div at bounding box center [808, 219] width 176 height 119
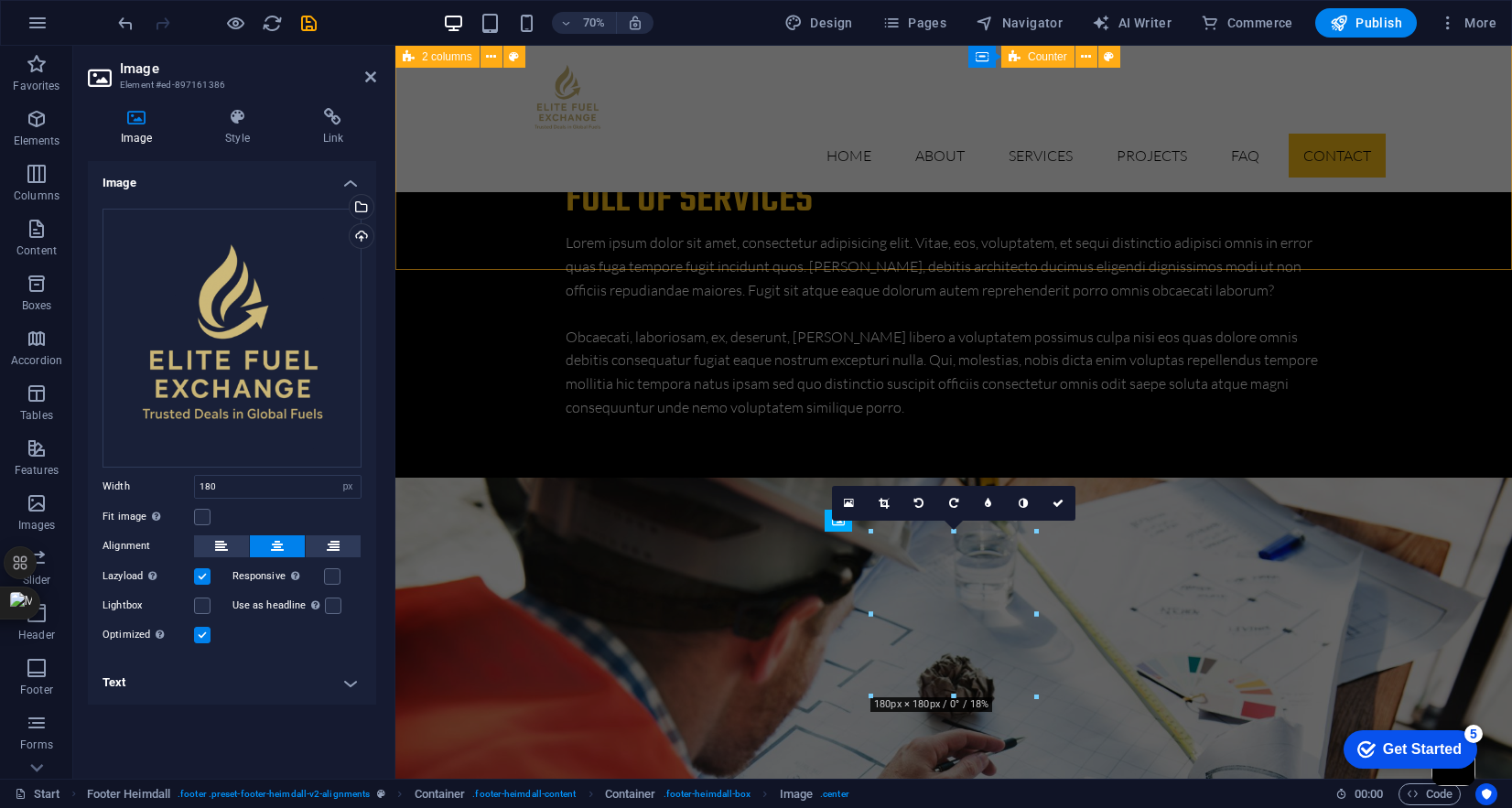
scroll to position [4118, 0]
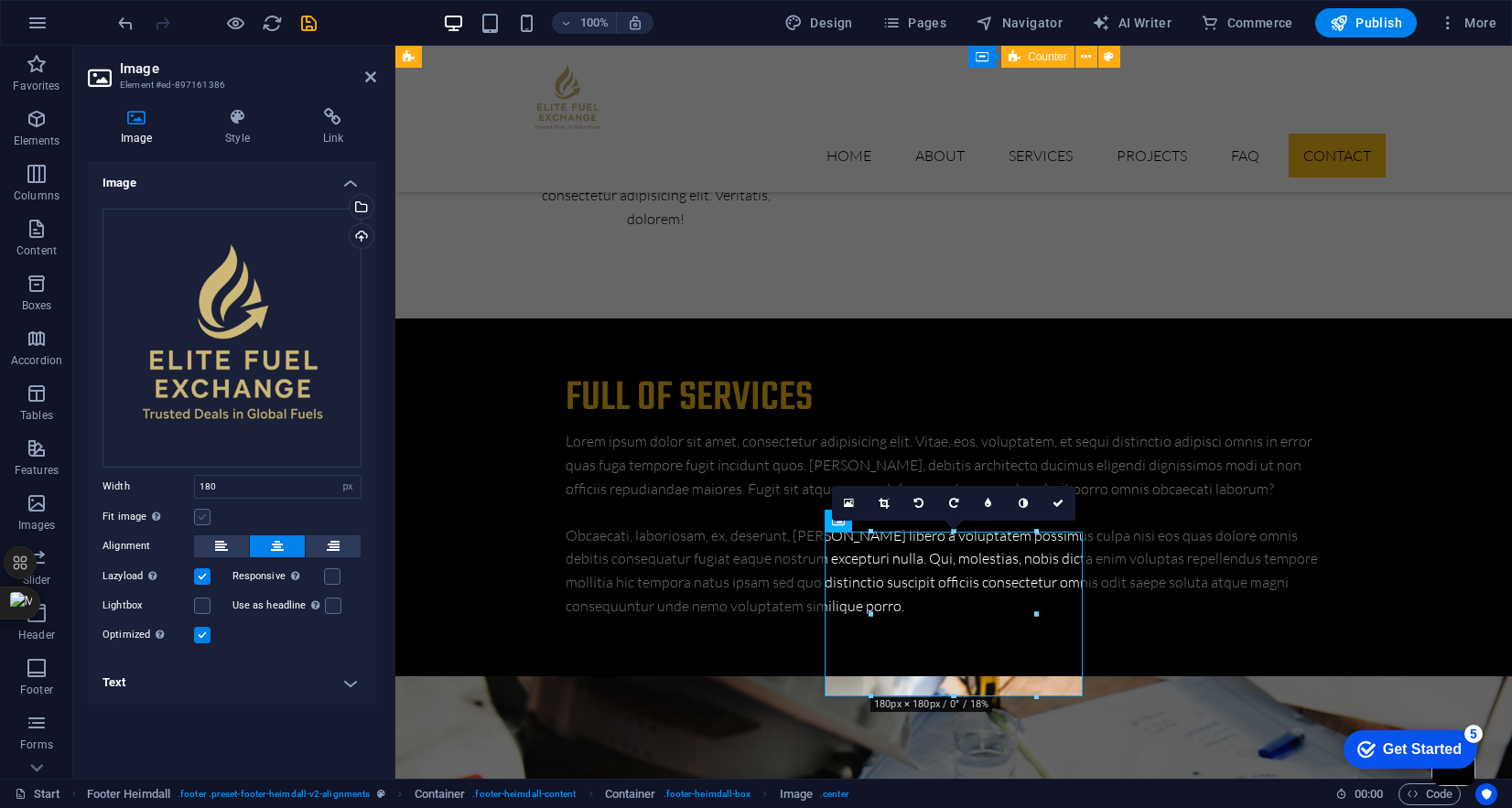
click at [202, 516] on label at bounding box center [202, 517] width 17 height 17
click at [0, 0] on input "Fit image Automatically fit image to a fixed width and height" at bounding box center [0, 0] width 0 height 0
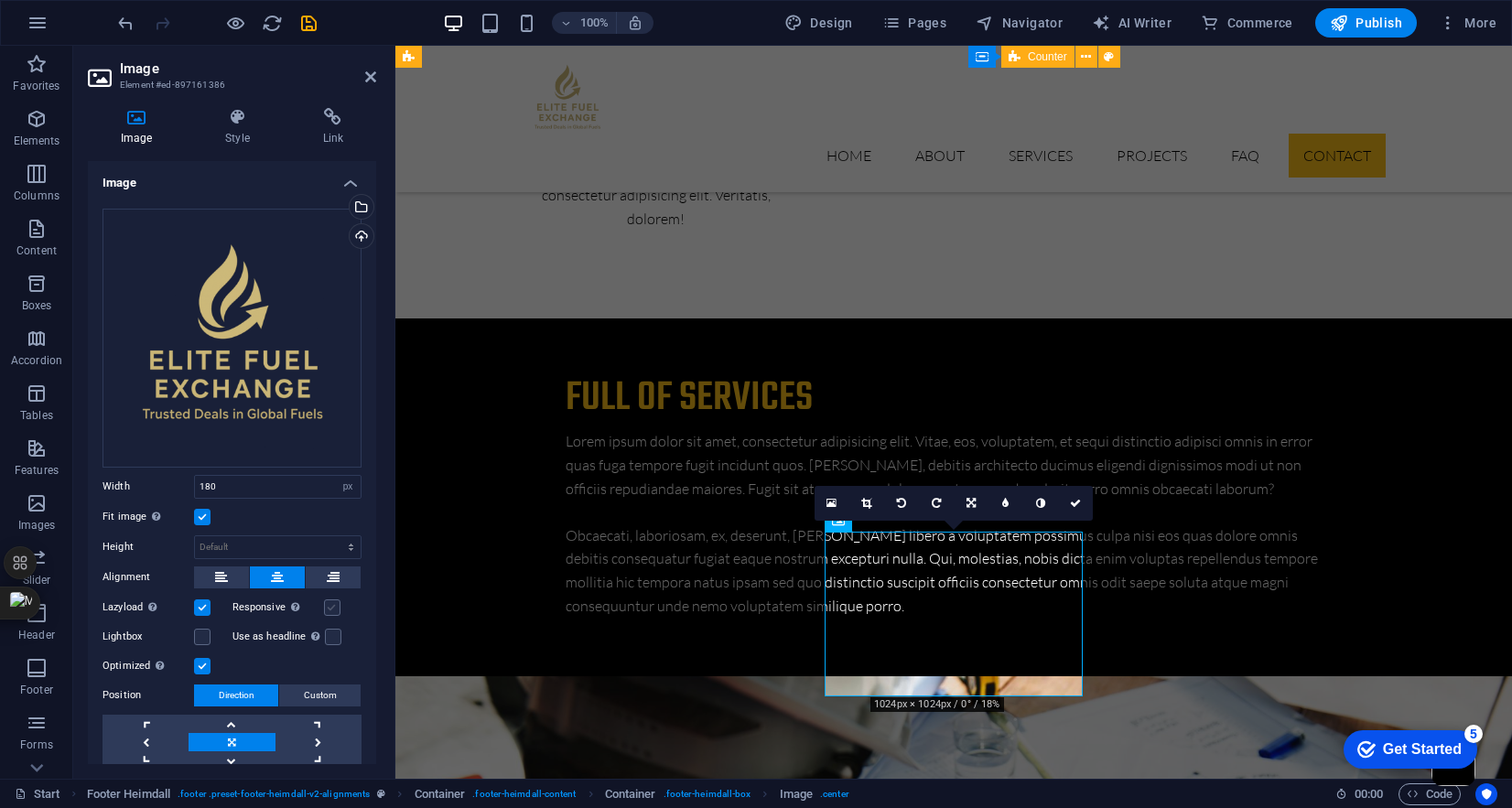
click at [333, 603] on label at bounding box center [333, 607] width 17 height 17
click at [0, 0] on input "Responsive Automatically load retina image and smartphone optimized sizes." at bounding box center [0, 0] width 0 height 0
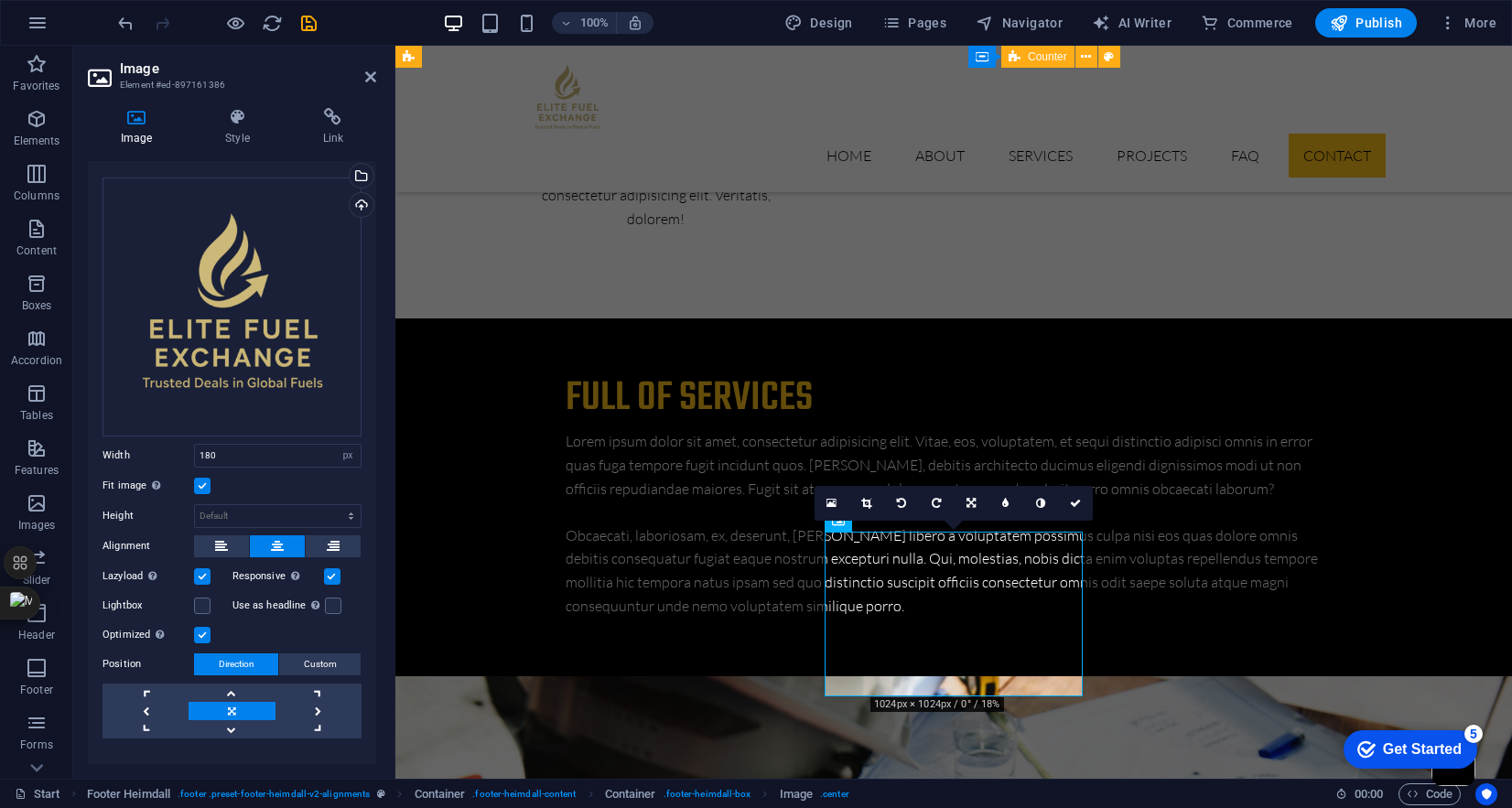
scroll to position [60, 0]
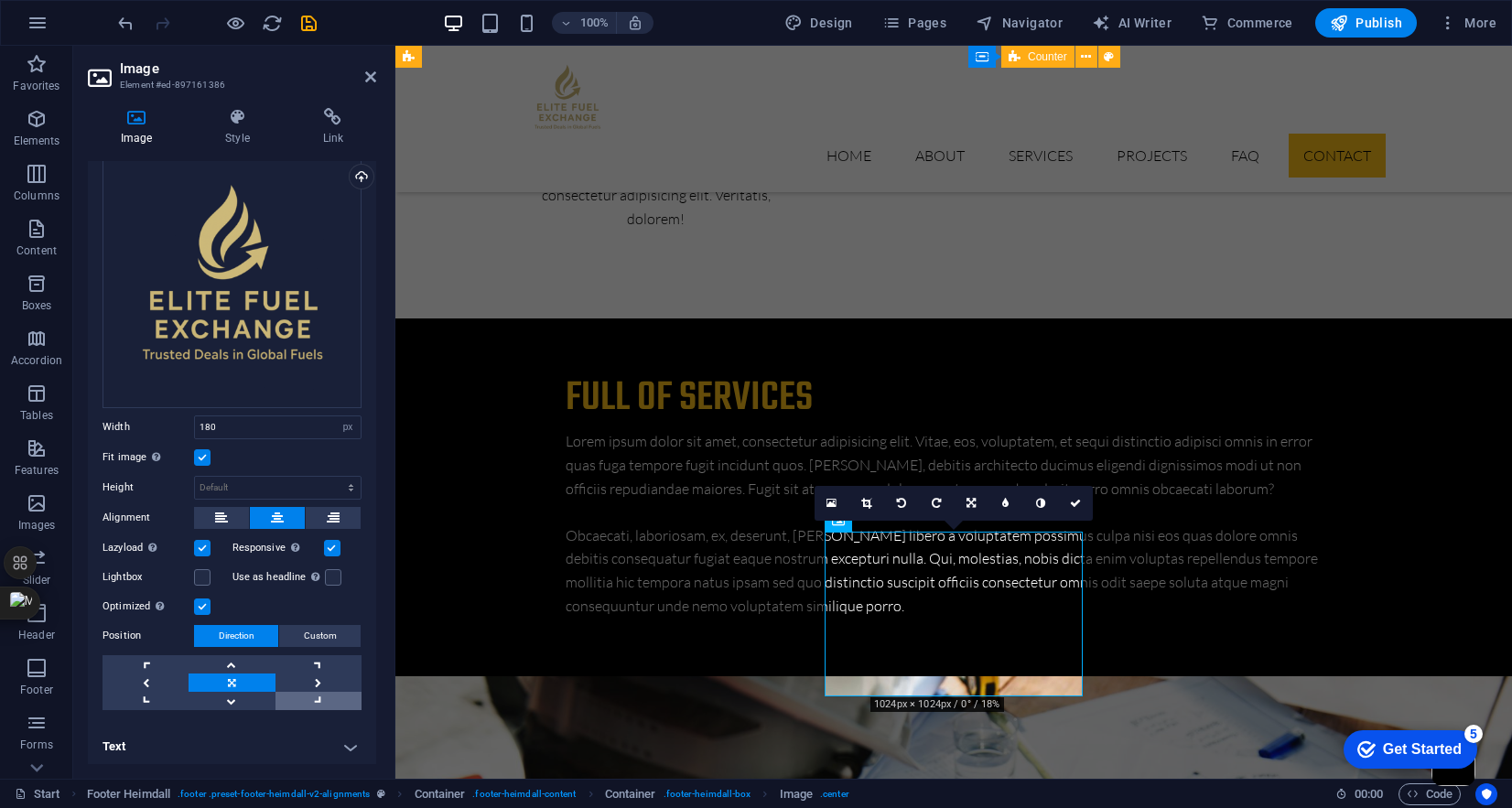
click at [316, 693] on link at bounding box center [319, 701] width 86 height 18
click at [242, 677] on link at bounding box center [232, 683] width 86 height 18
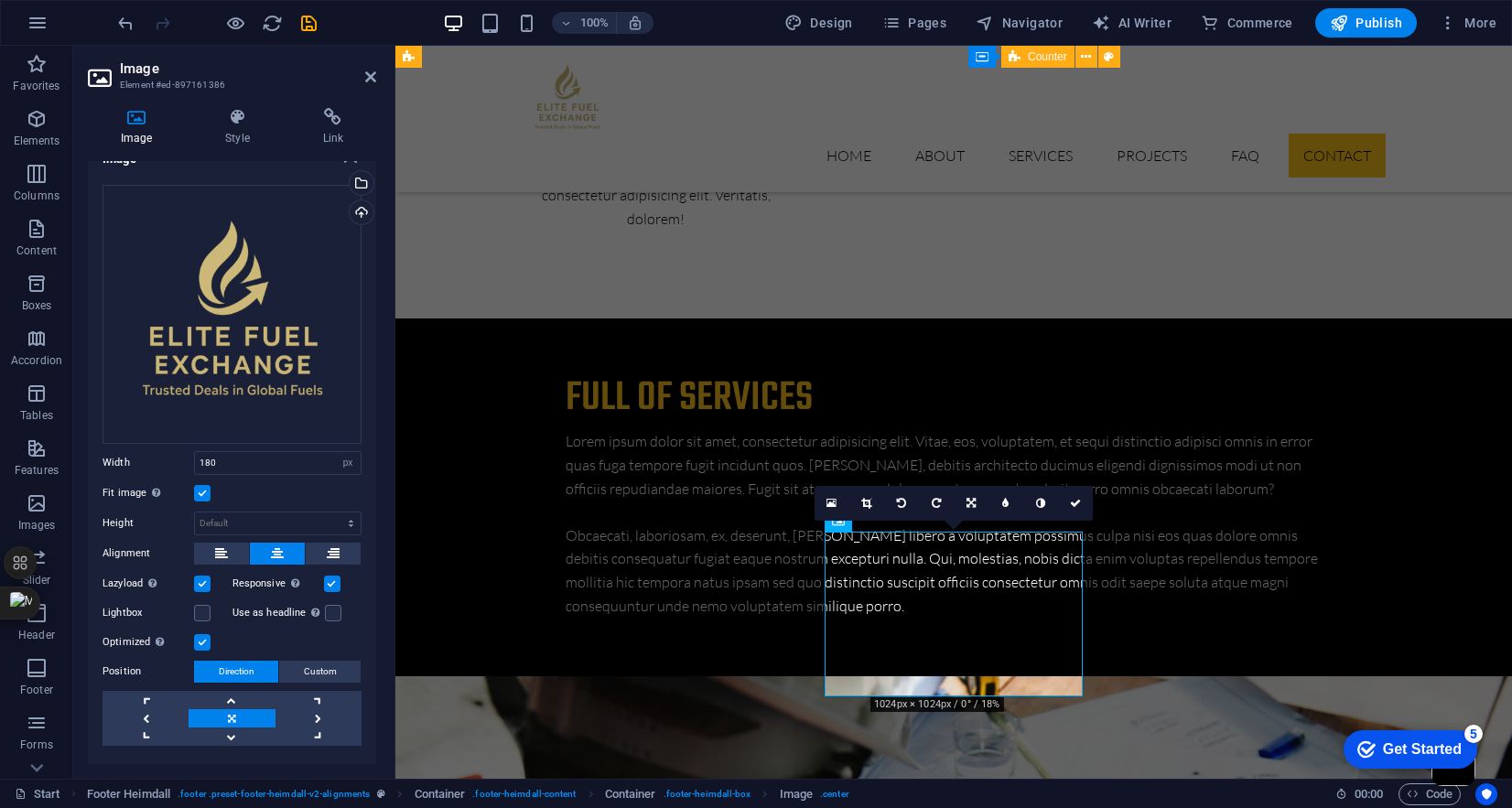
scroll to position [0, 0]
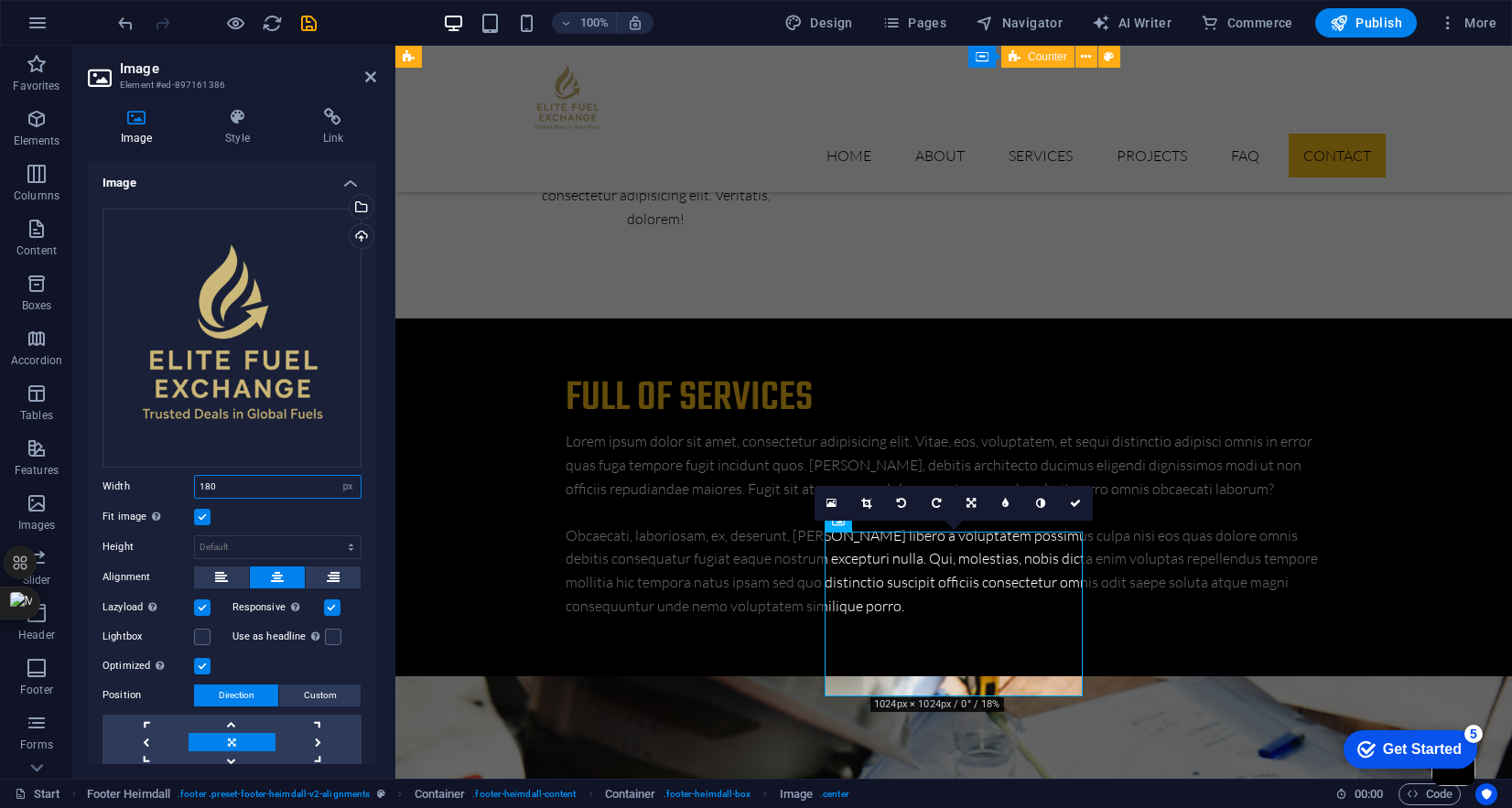
click at [210, 480] on input "180" at bounding box center [278, 487] width 166 height 22
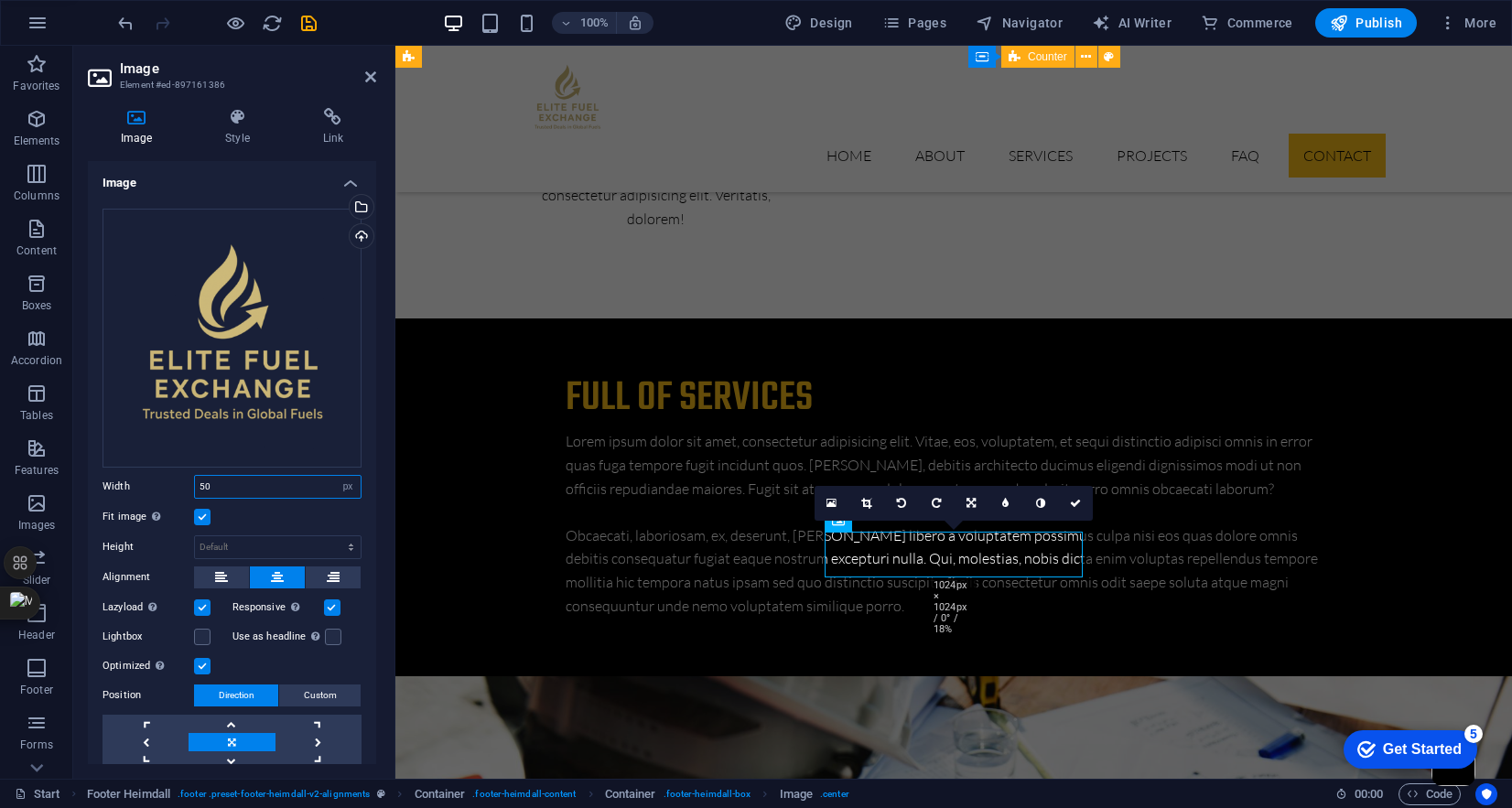
click at [215, 483] on input "50" at bounding box center [278, 487] width 166 height 22
type input "80"
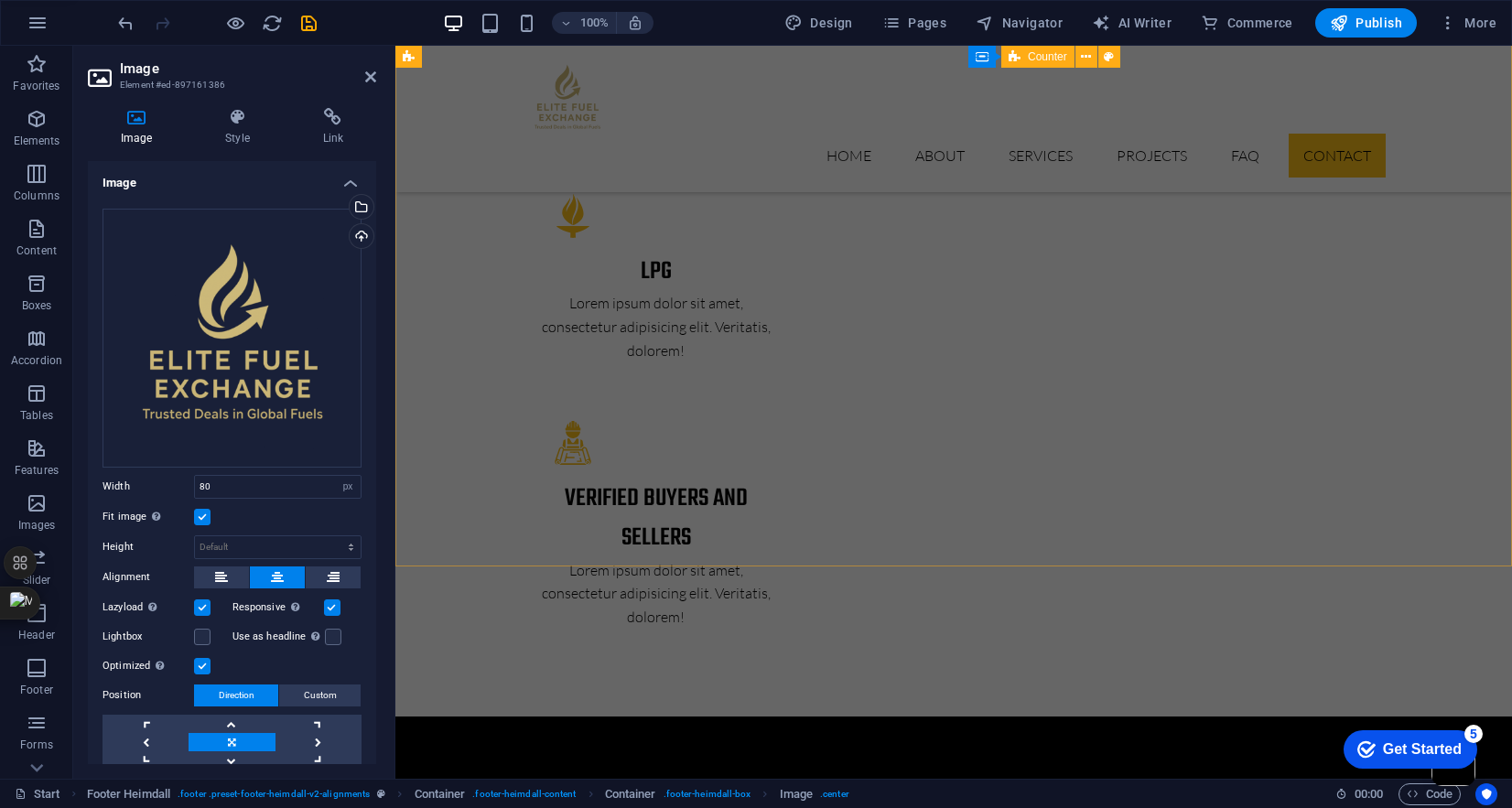
scroll to position [4154, 0]
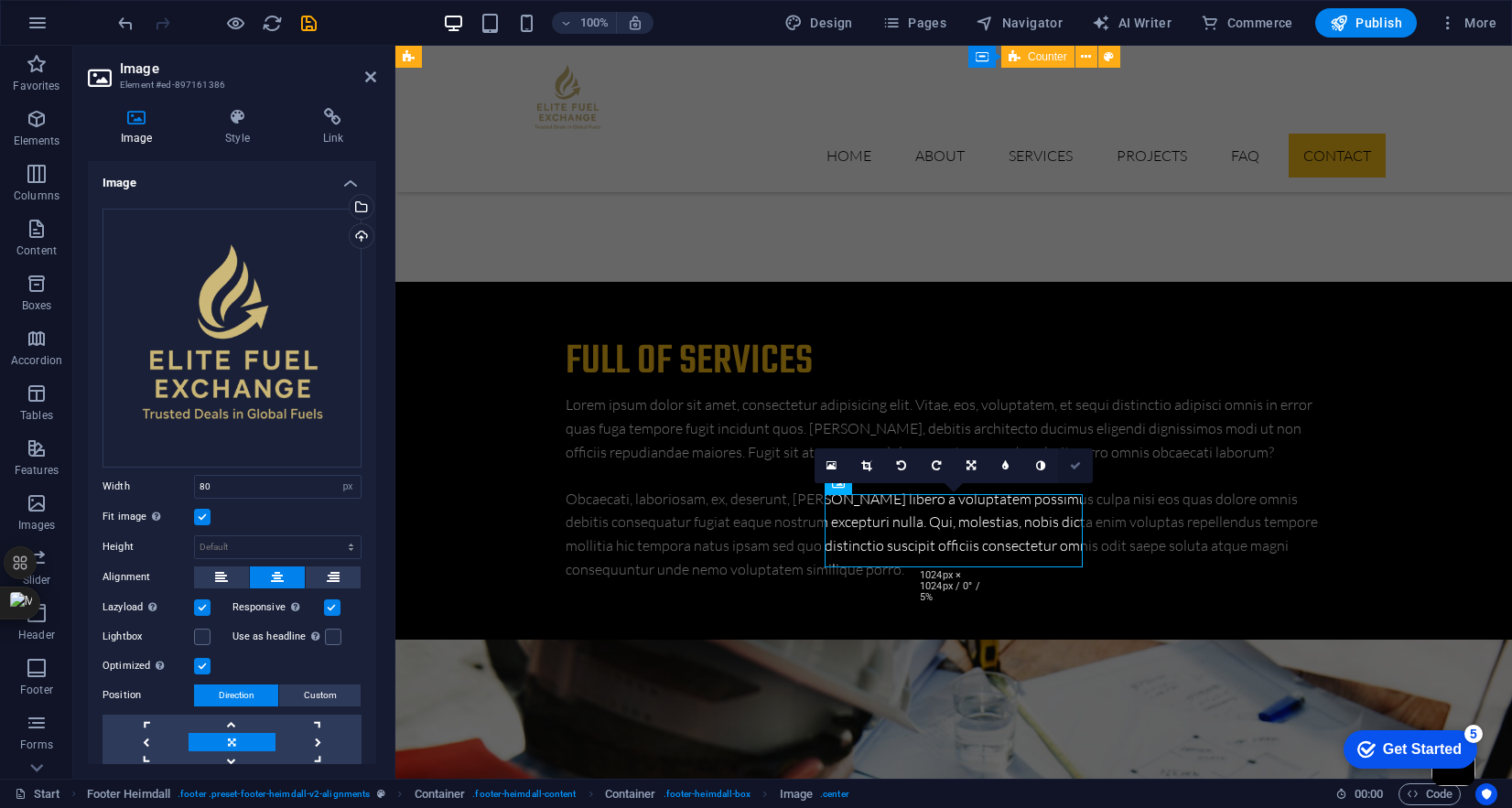
click at [1079, 461] on icon at bounding box center [1076, 465] width 11 height 11
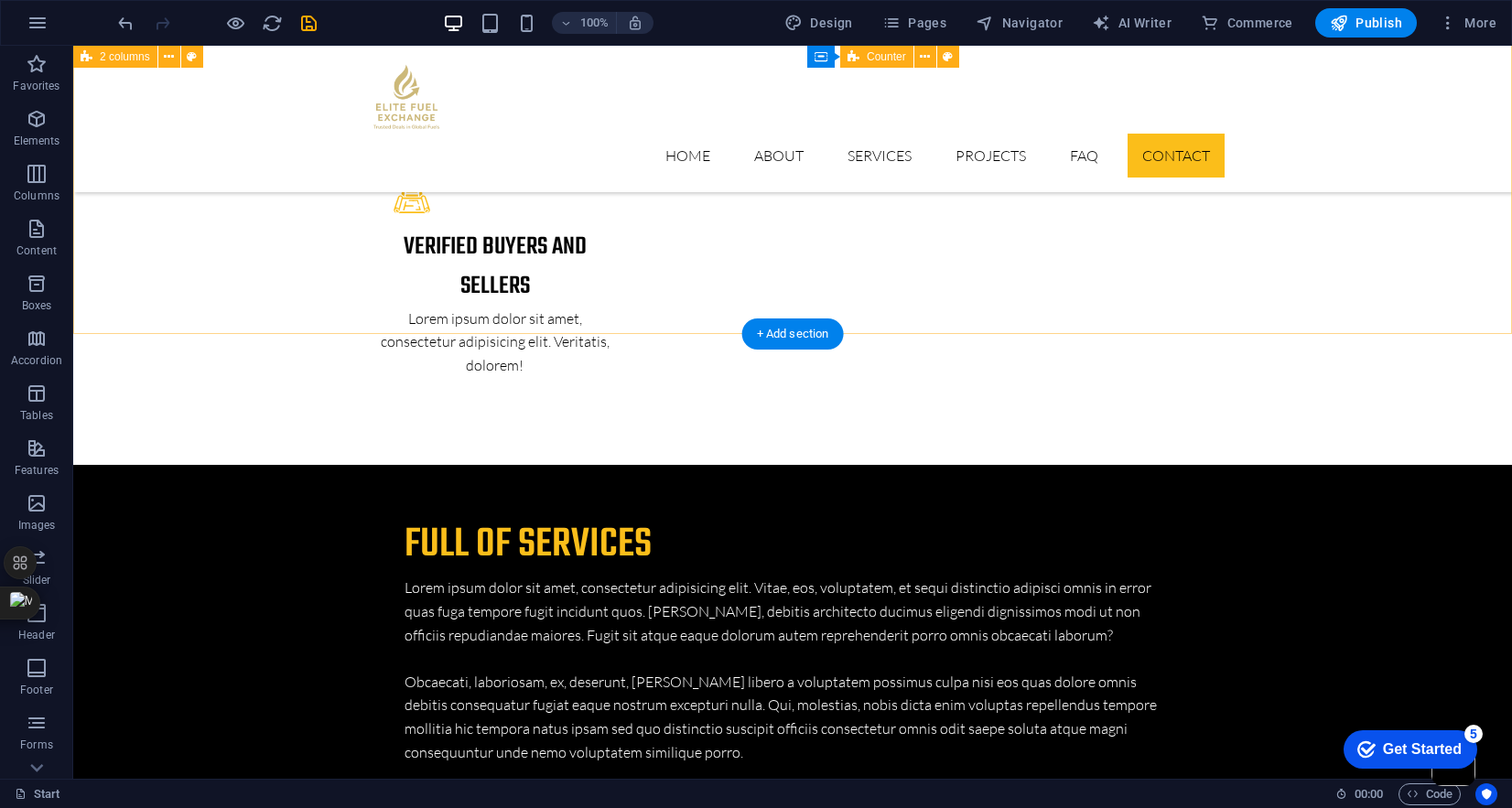
scroll to position [3956, 0]
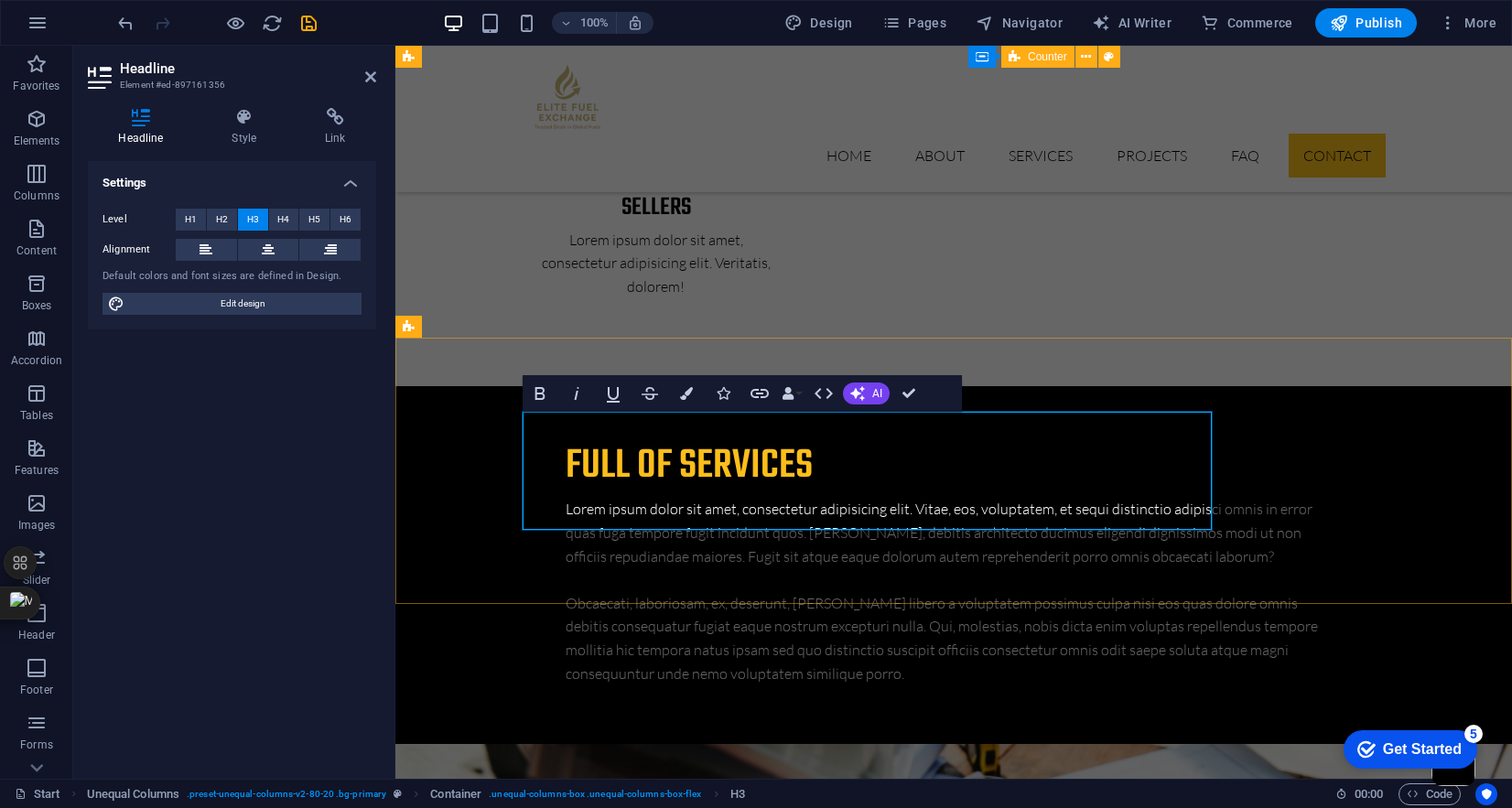
scroll to position [2053, 6]
drag, startPoint x: 679, startPoint y: 468, endPoint x: 685, endPoint y: 500, distance: 32.6
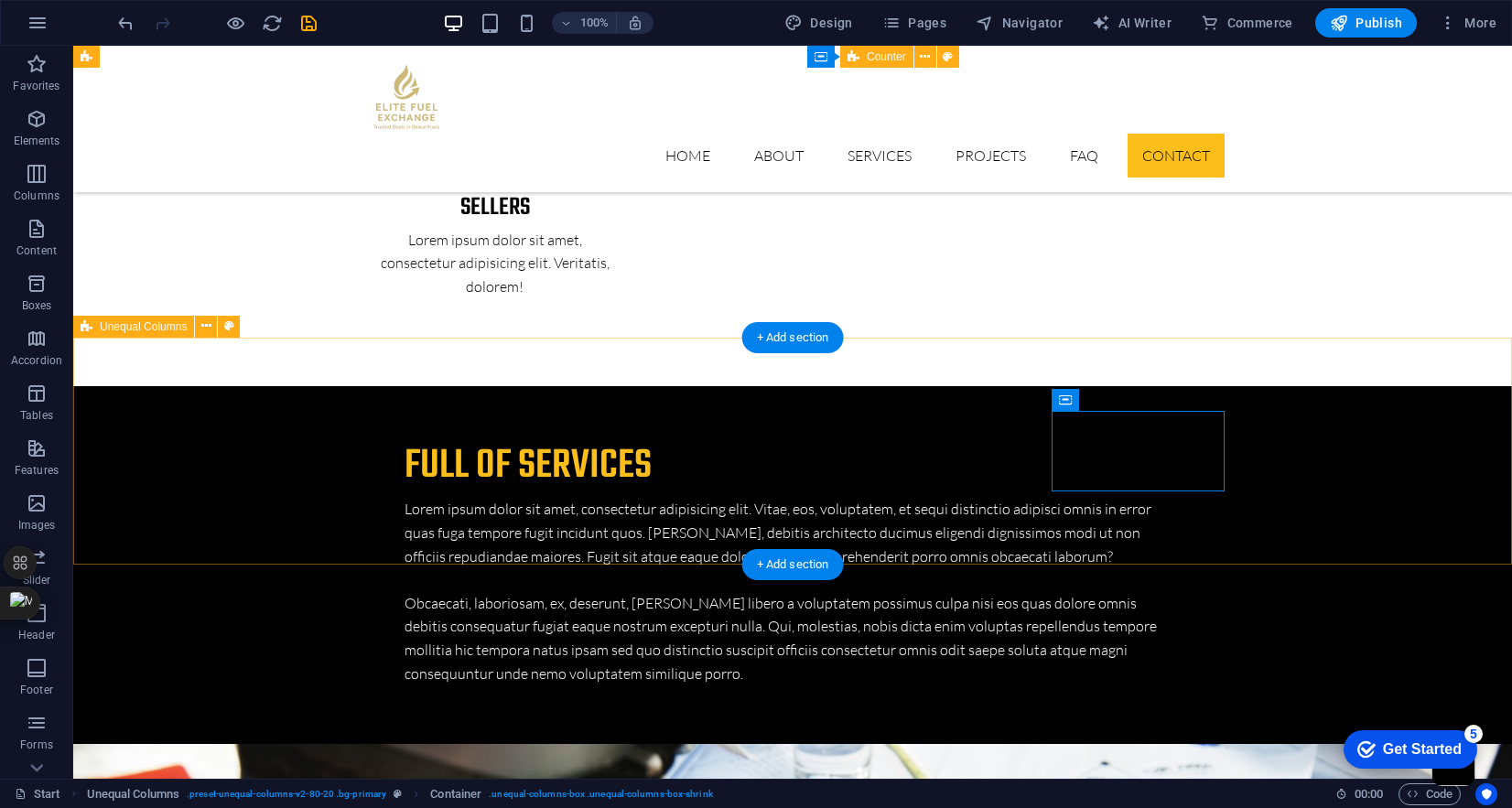
scroll to position [3956, 0]
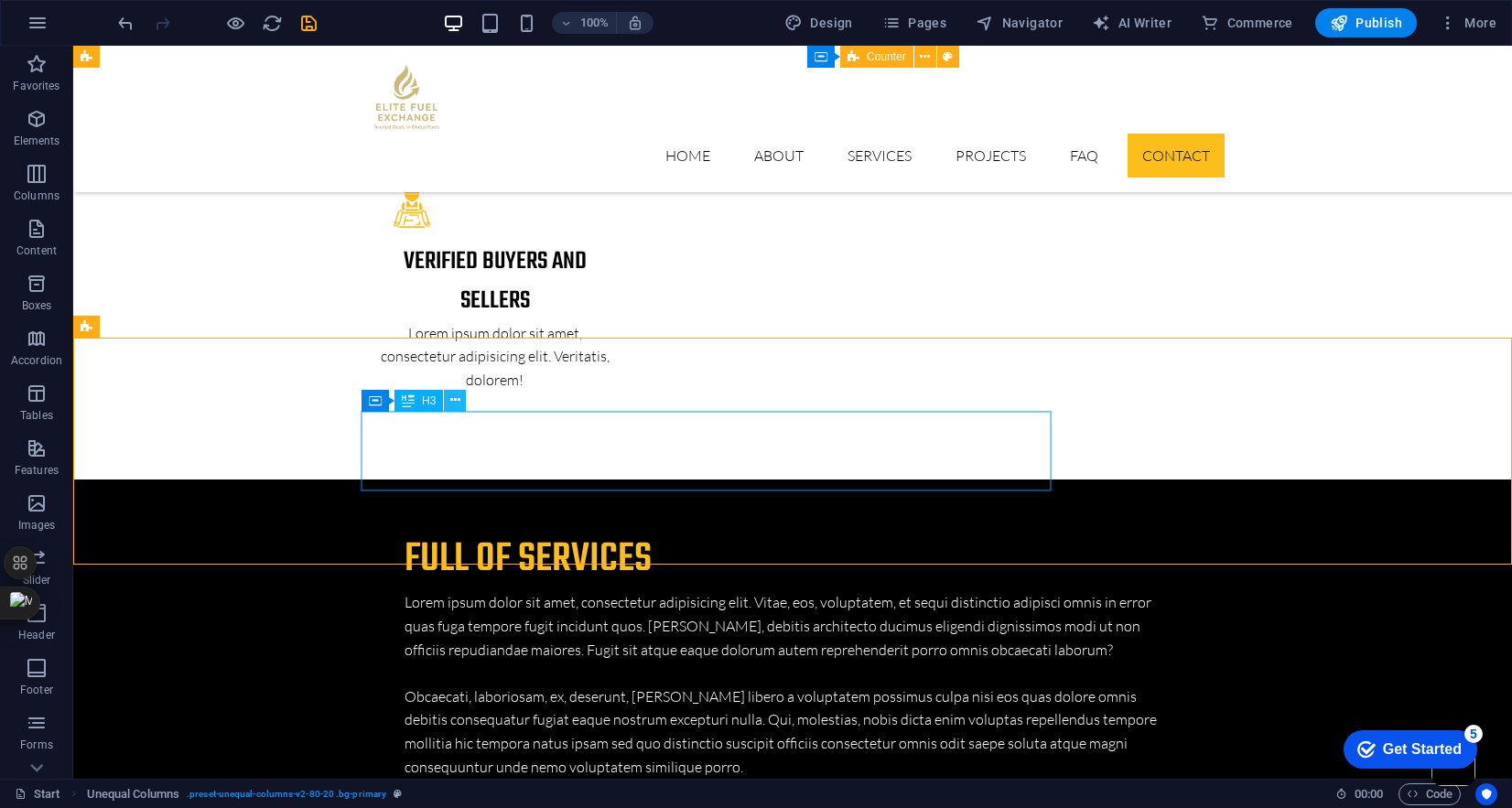
click at [456, 400] on icon at bounding box center [455, 400] width 10 height 19
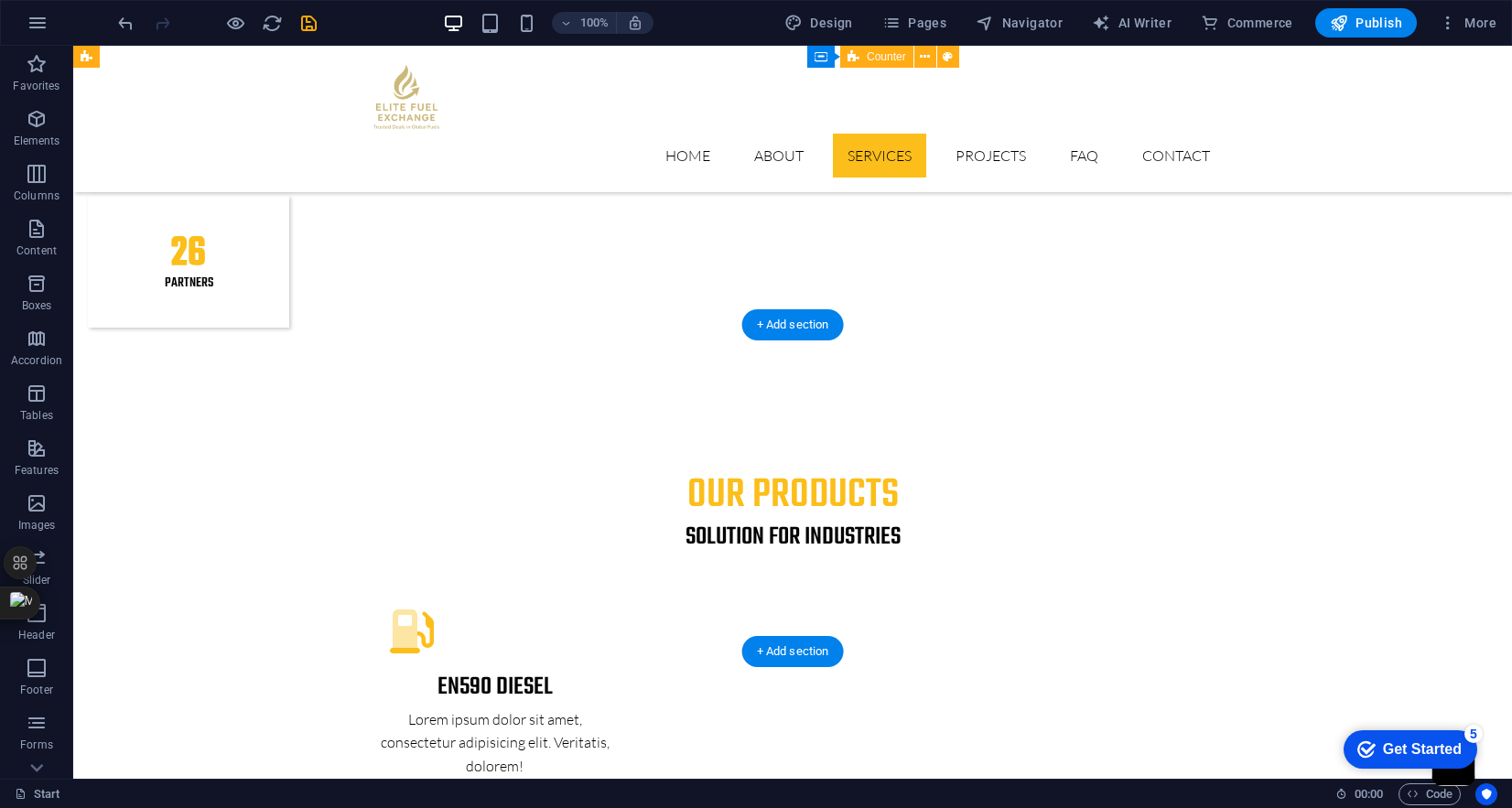
scroll to position [2386, 0]
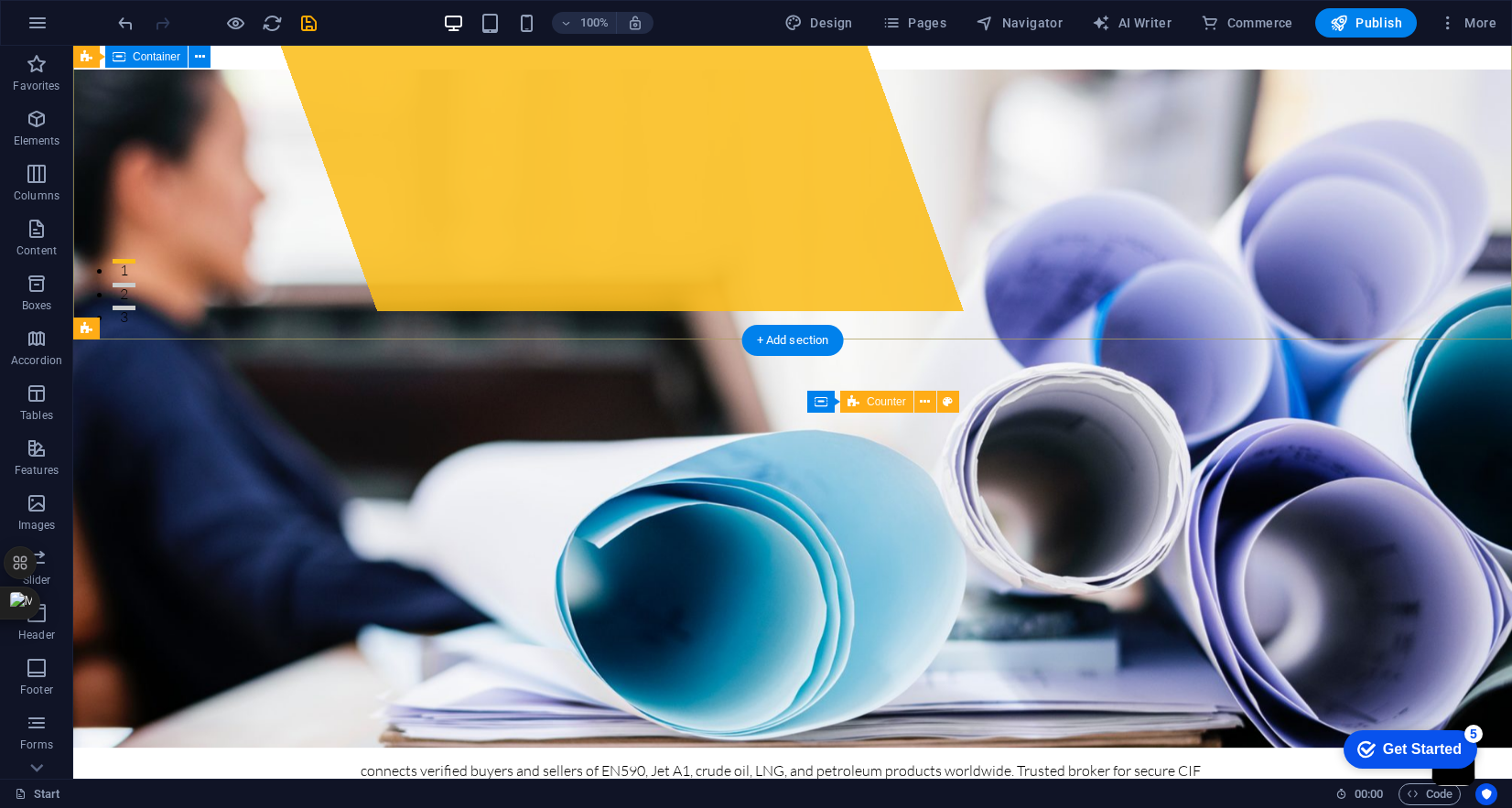
scroll to position [471, 0]
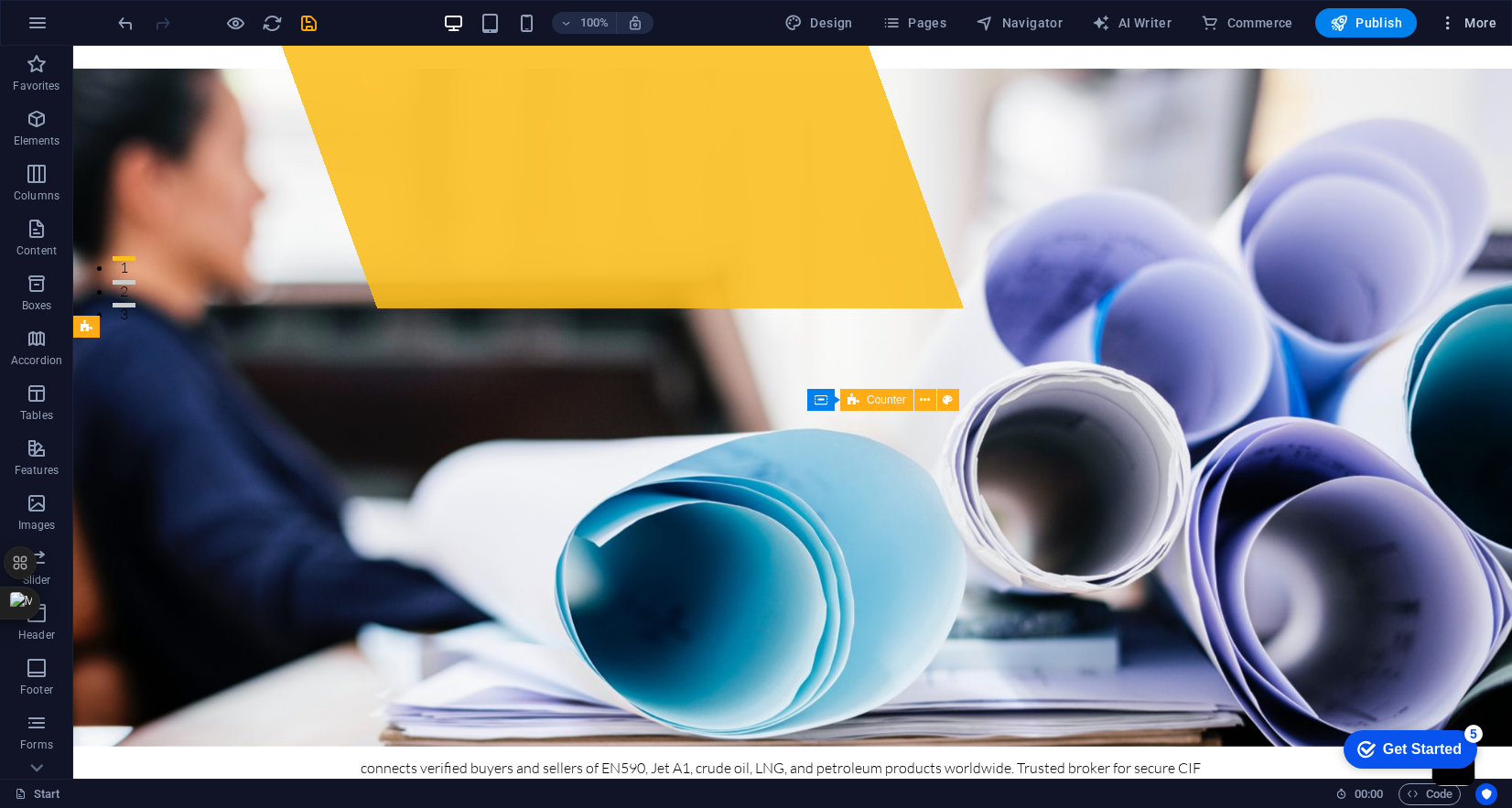
click at [1453, 26] on icon "button" at bounding box center [1448, 23] width 18 height 18
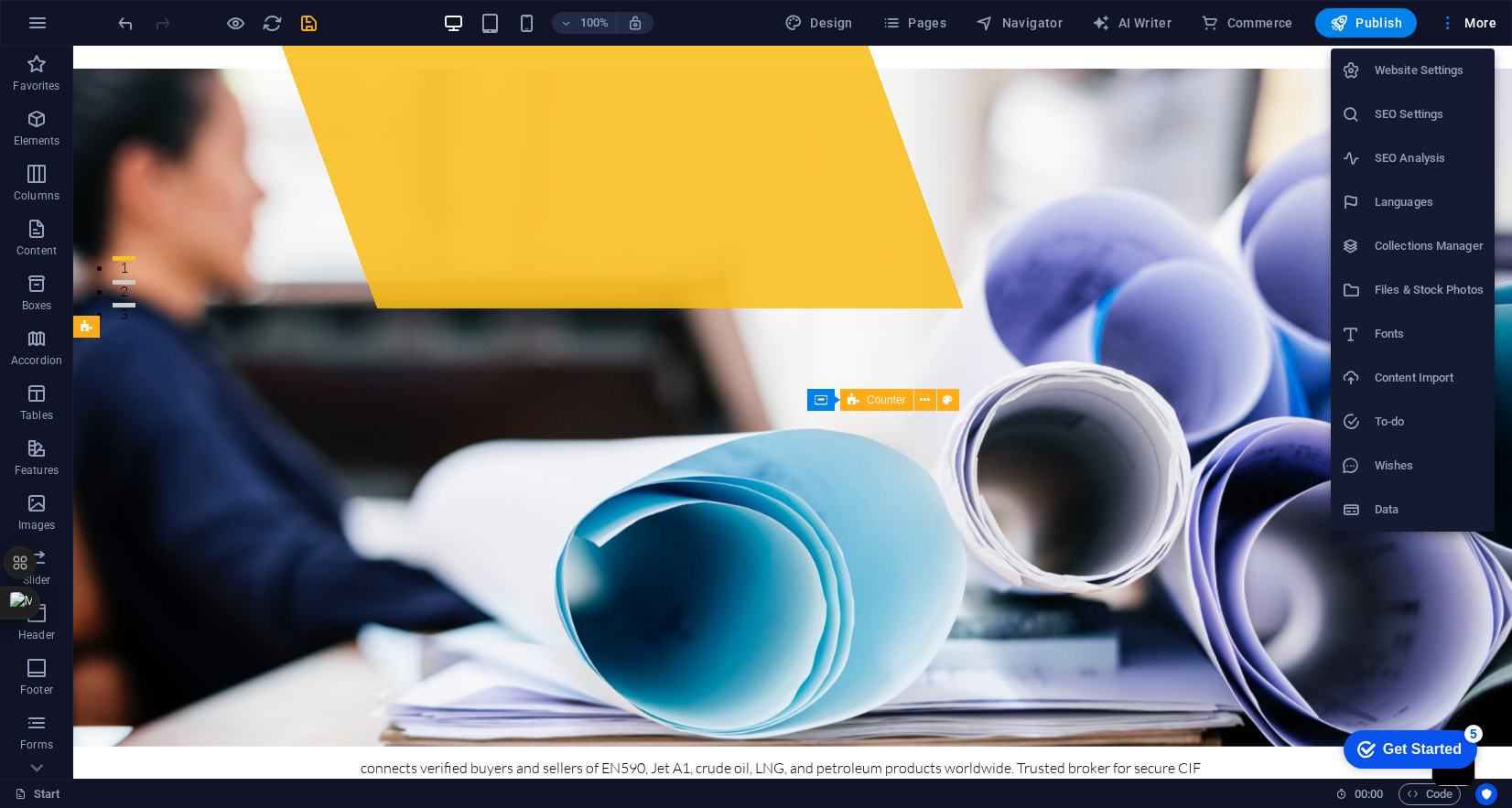
click at [1295, 434] on div at bounding box center [756, 404] width 1512 height 808
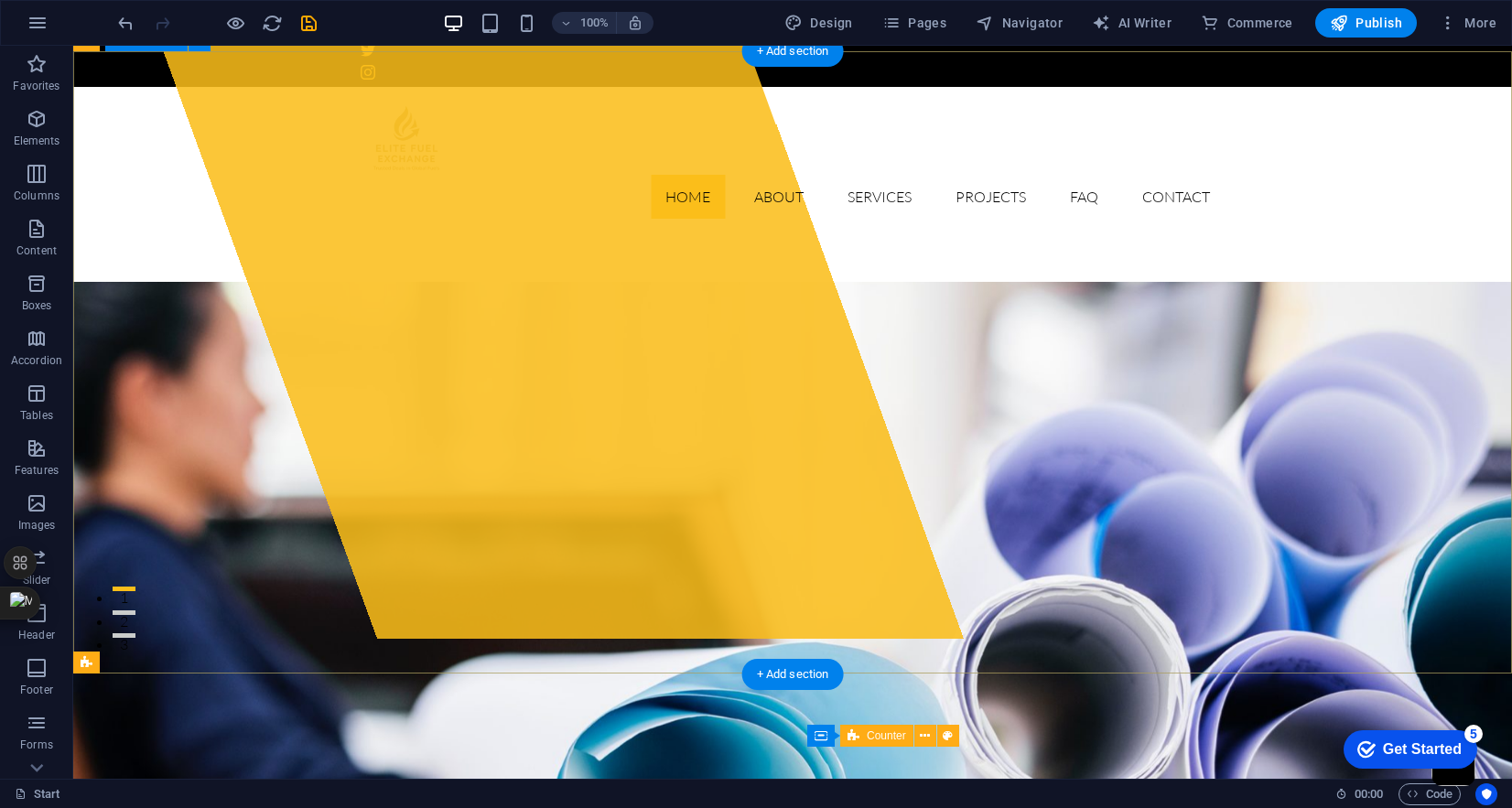
scroll to position [0, 0]
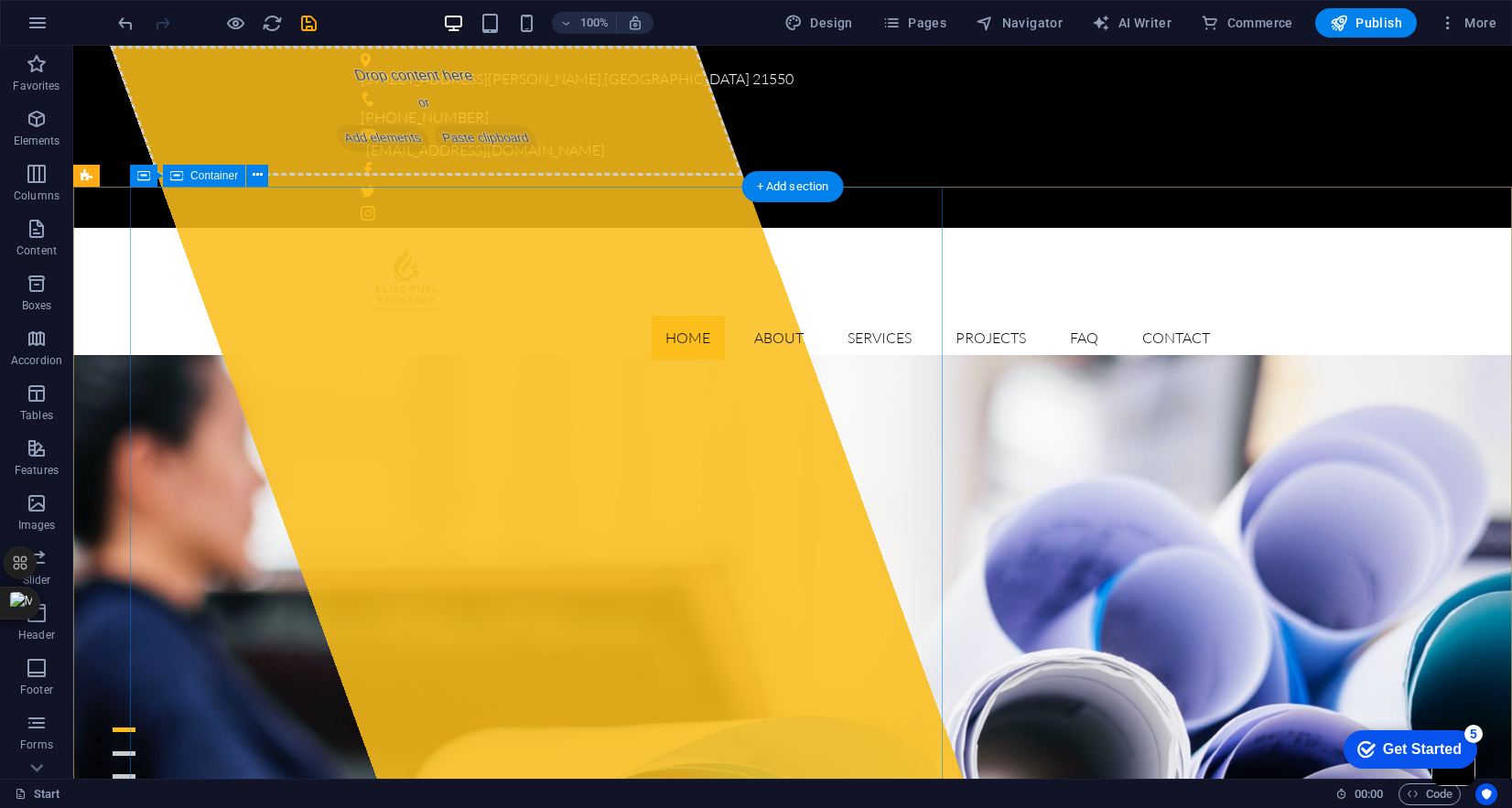
click at [495, 176] on div "Drop content here or Add elements Paste clipboard" at bounding box center [426, 111] width 633 height 130
click at [475, 151] on span "Paste clipboard" at bounding box center [486, 139] width 110 height 26
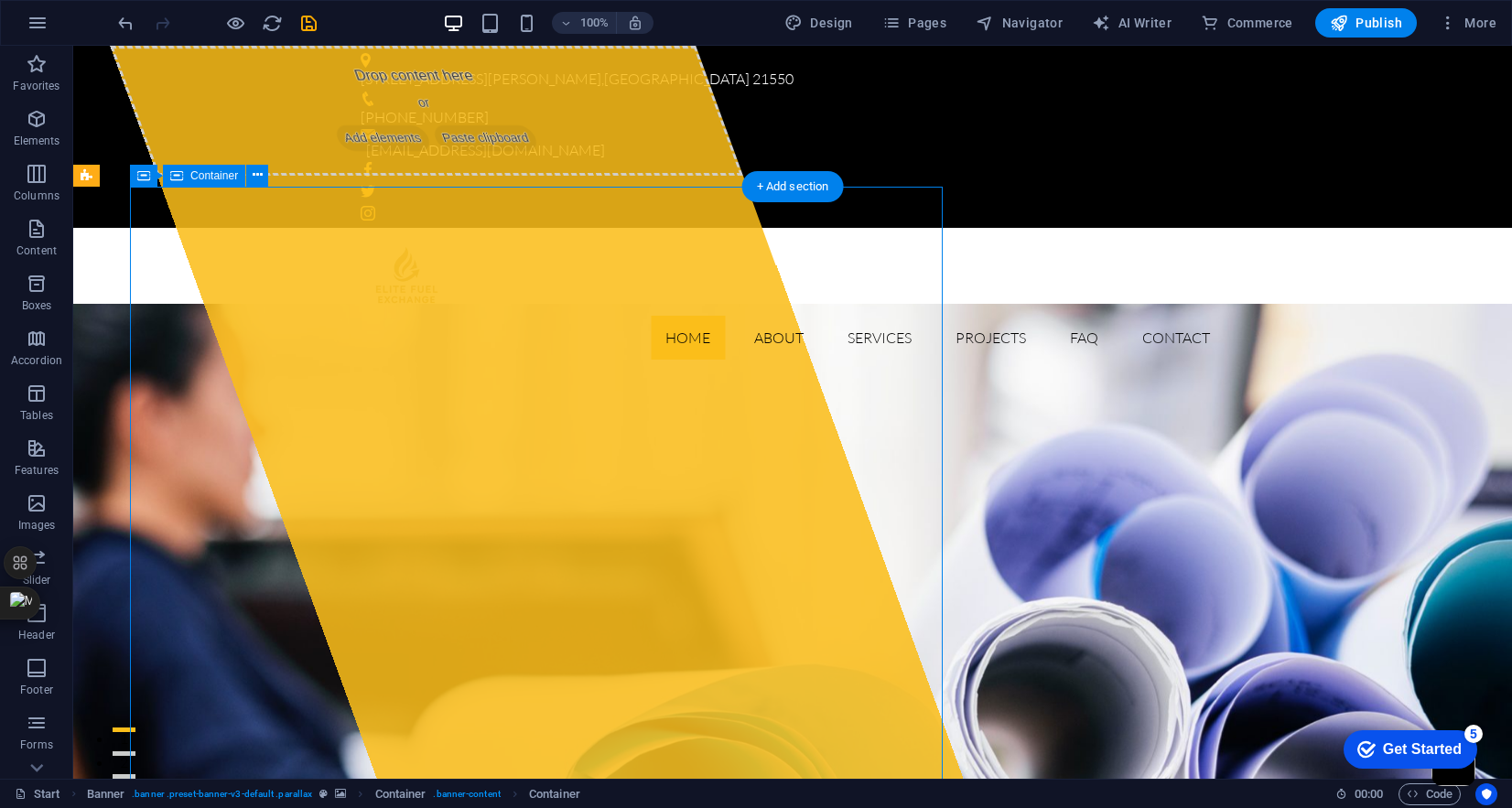
select select "%"
select select "px"
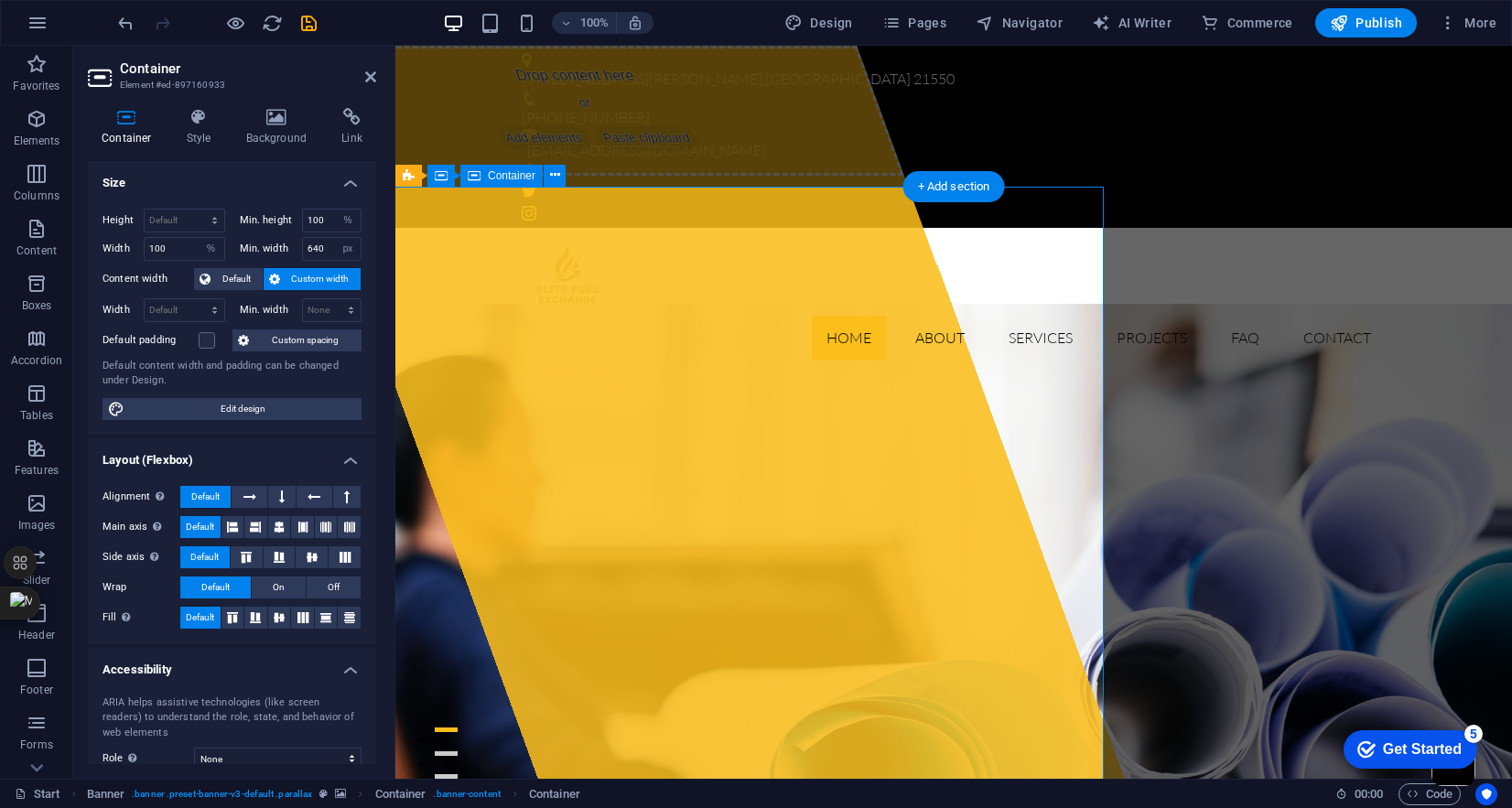
click at [545, 151] on span "Add elements" at bounding box center [543, 139] width 100 height 26
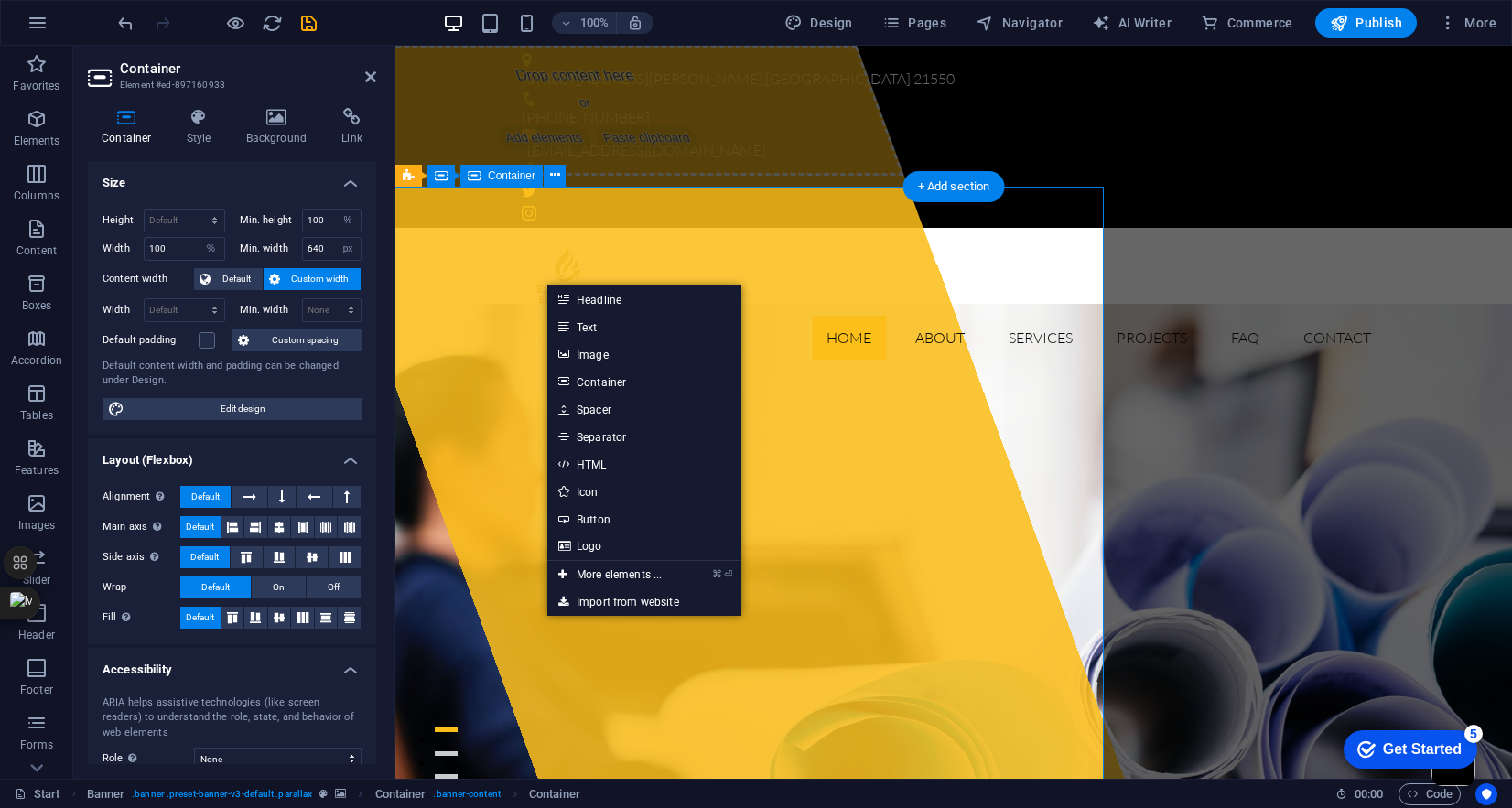
click at [584, 176] on div "Drop content here or Add elements Paste clipboard" at bounding box center [587, 111] width 633 height 130
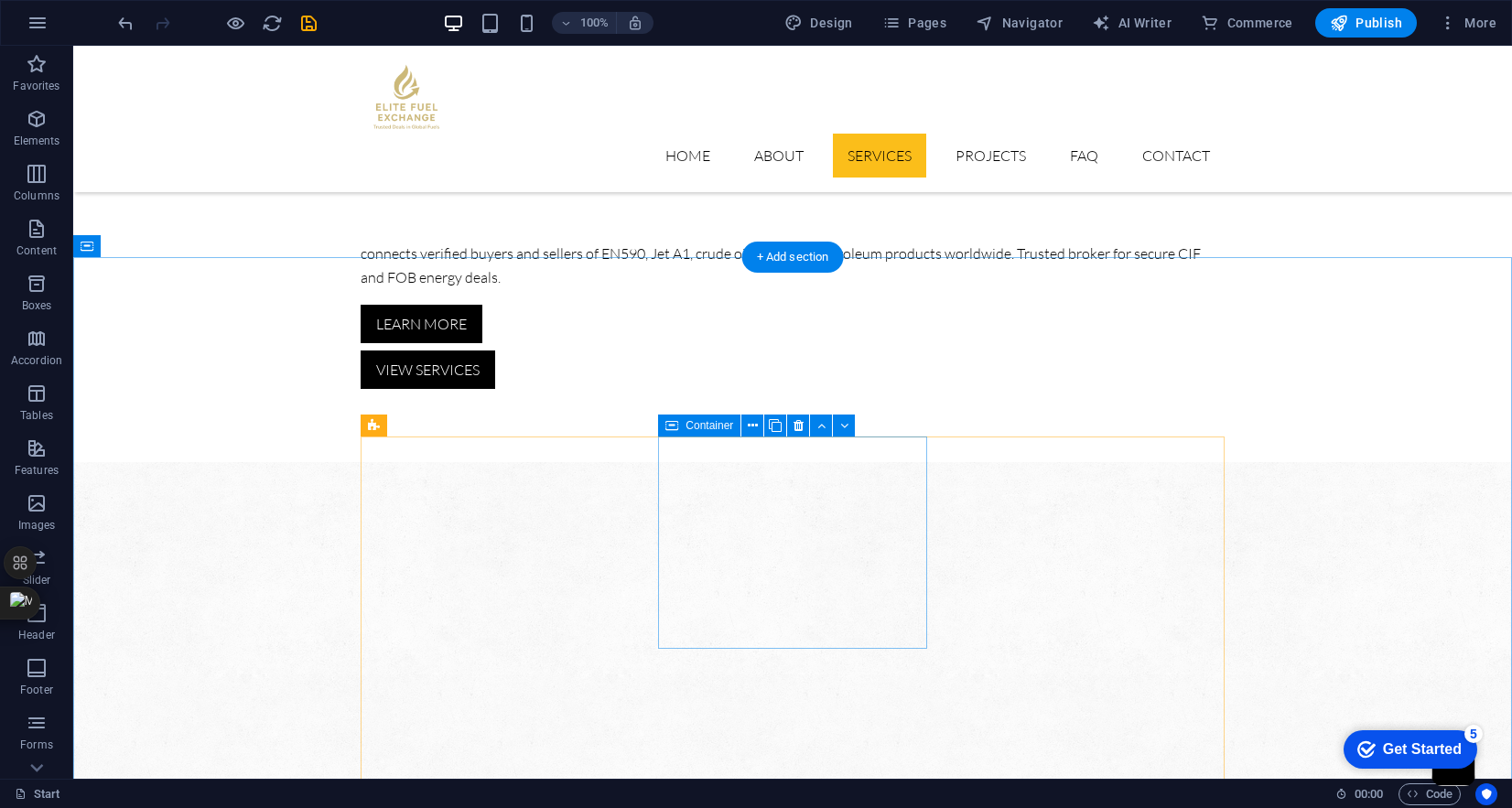
scroll to position [1077, 0]
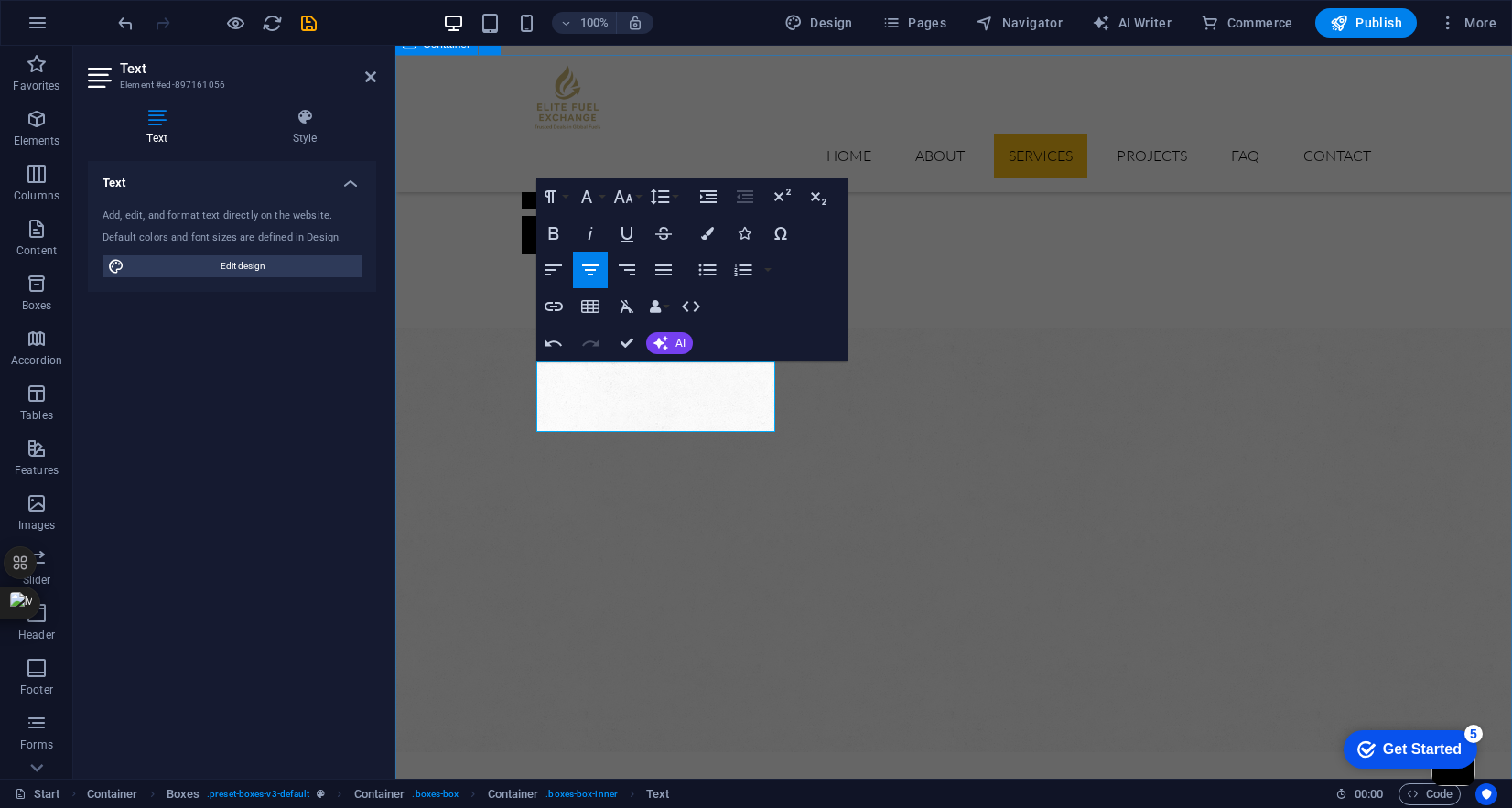
scroll to position [864, 6]
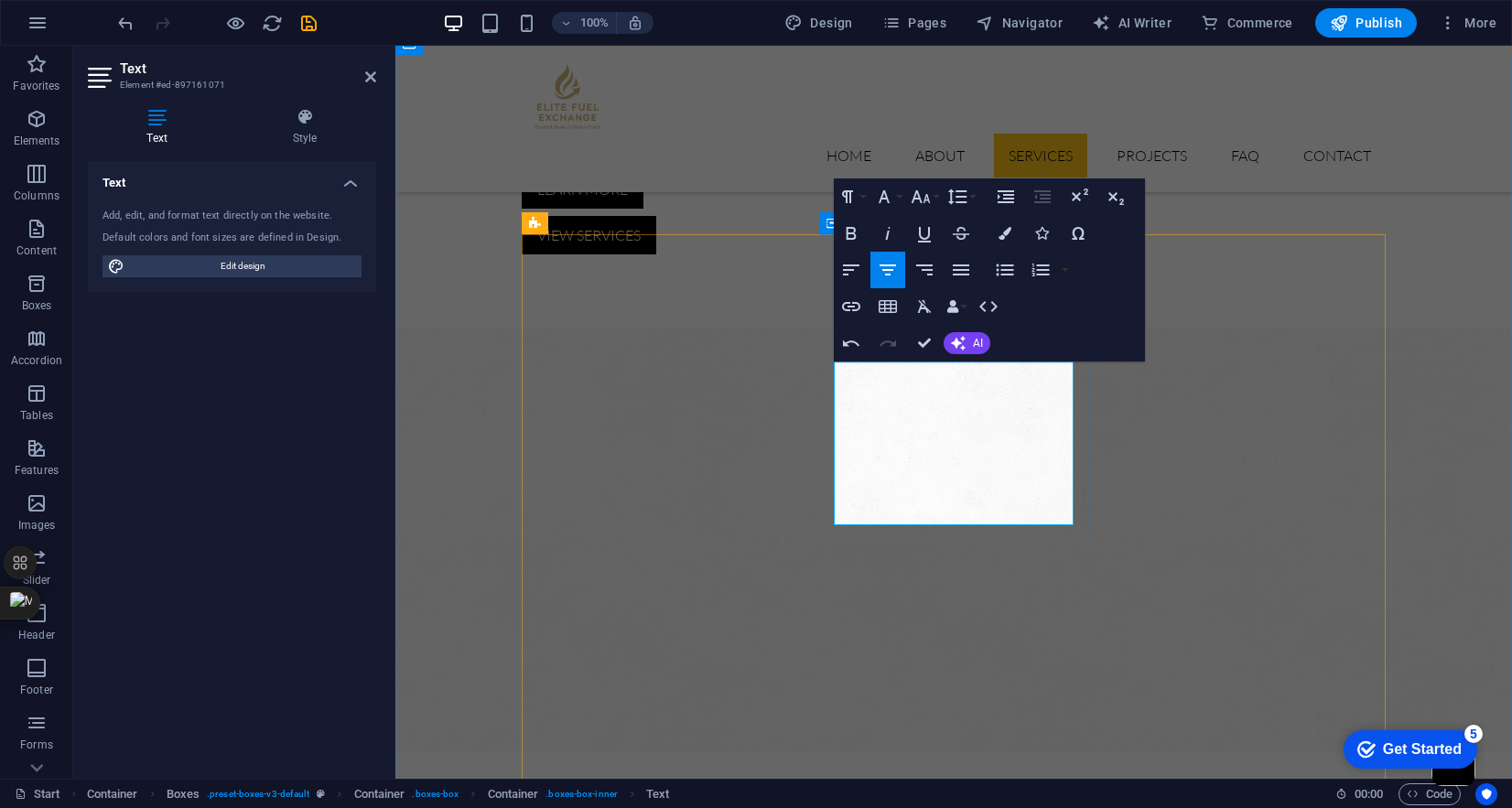
scroll to position [1213, 2]
drag, startPoint x: 905, startPoint y: 438, endPoint x: 1004, endPoint y: 509, distance: 121.8
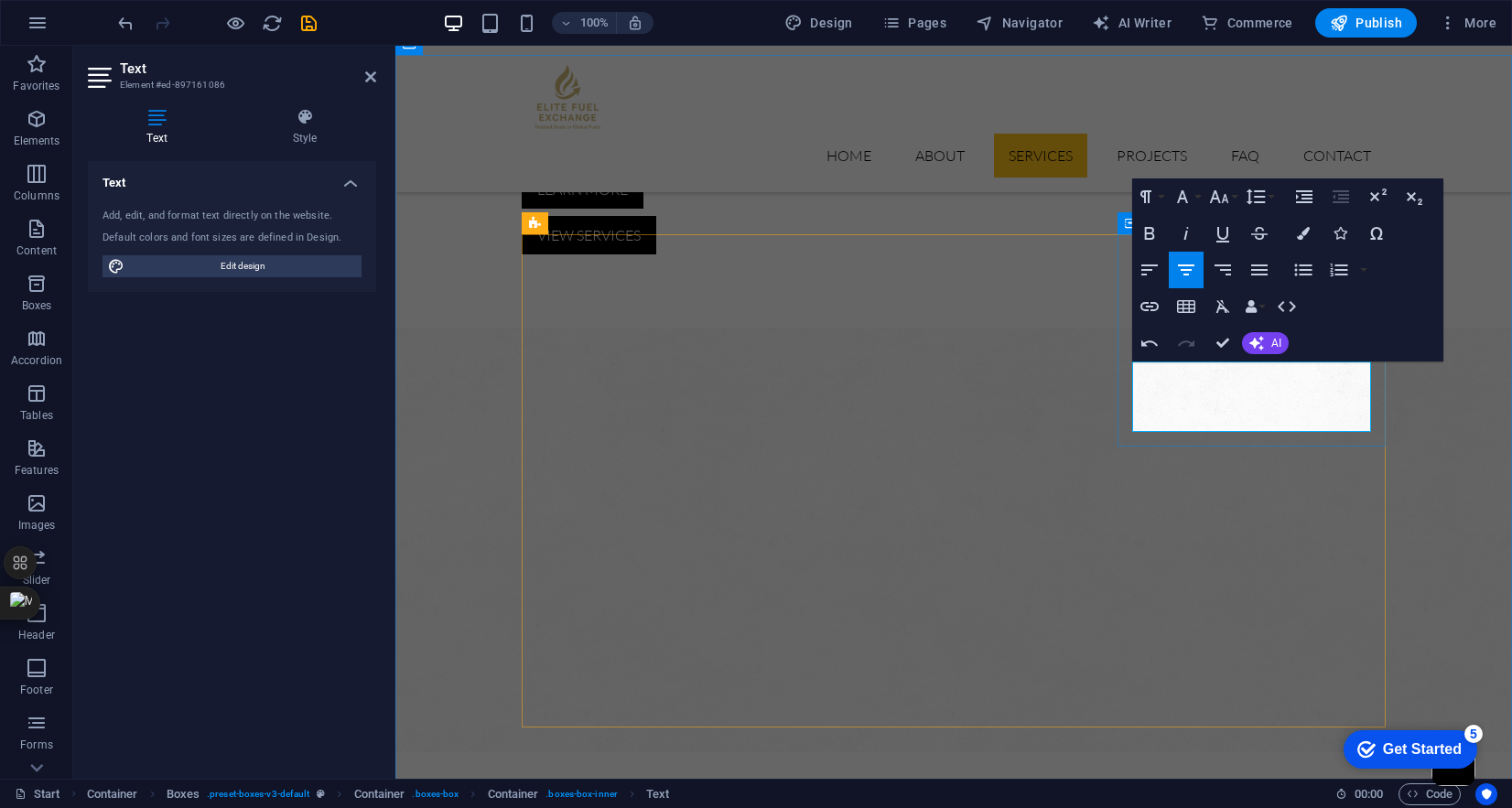
scroll to position [988, 2]
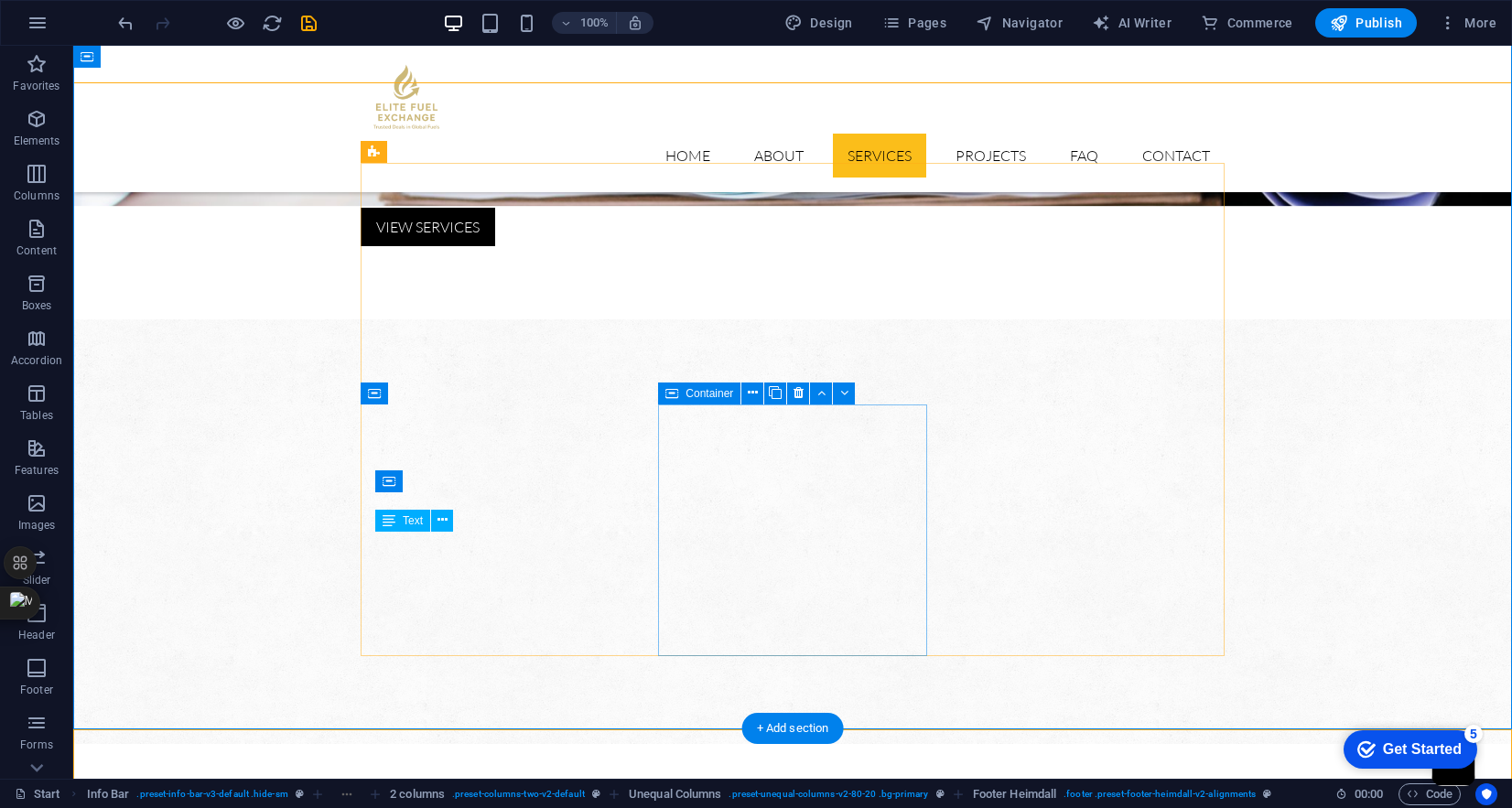
scroll to position [1150, 0]
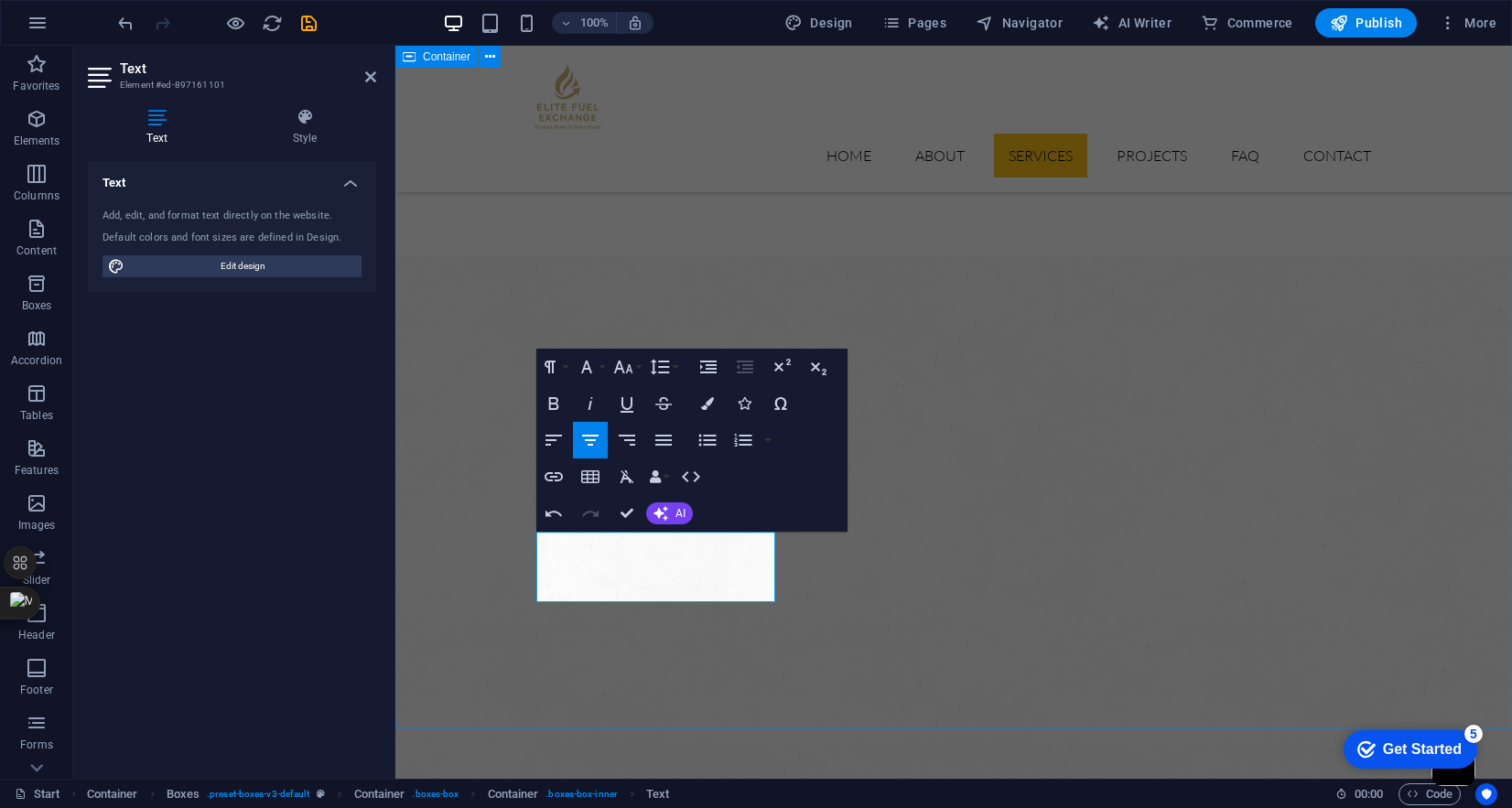
scroll to position [988, 5]
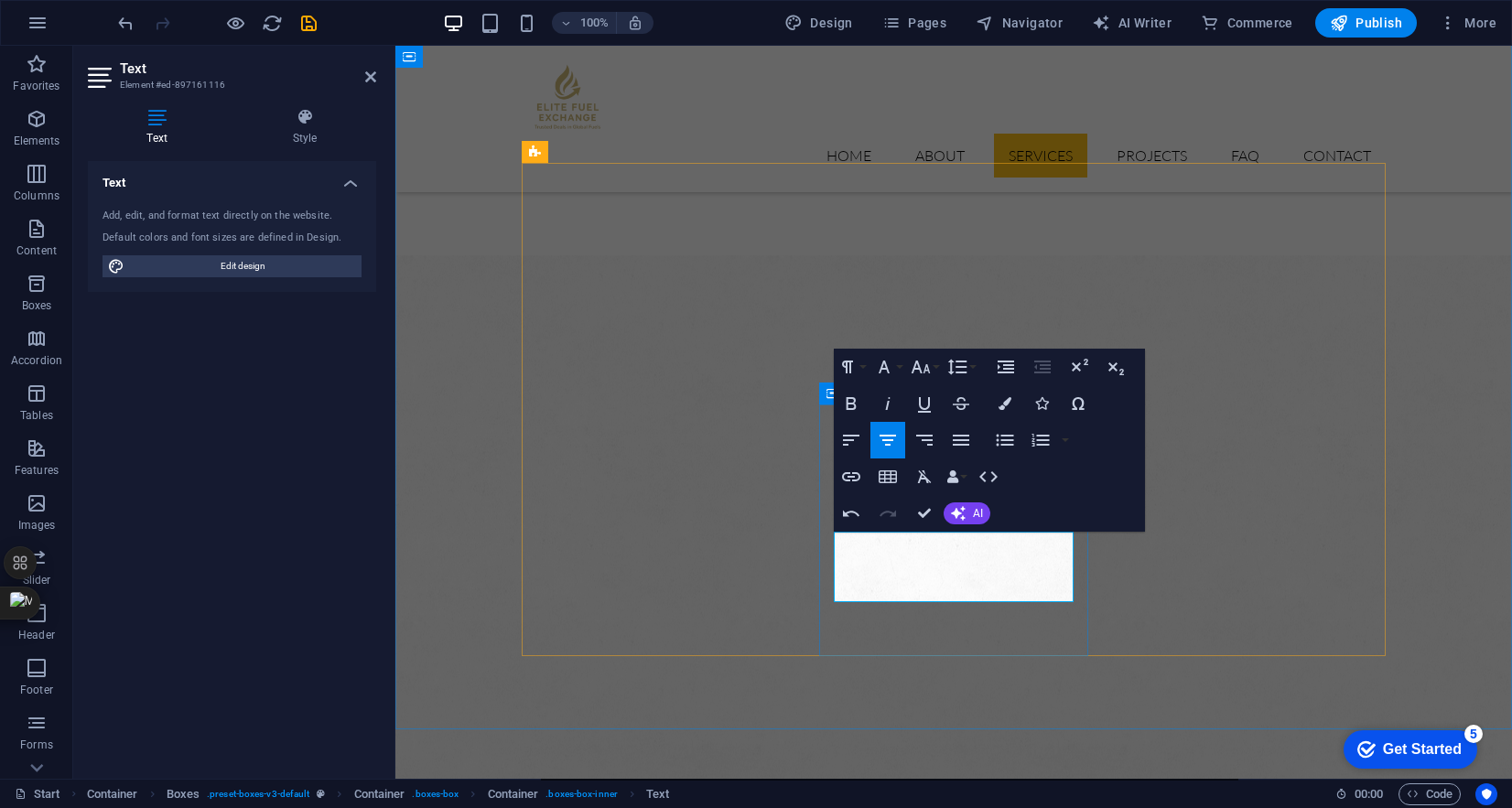
scroll to position [967, 5]
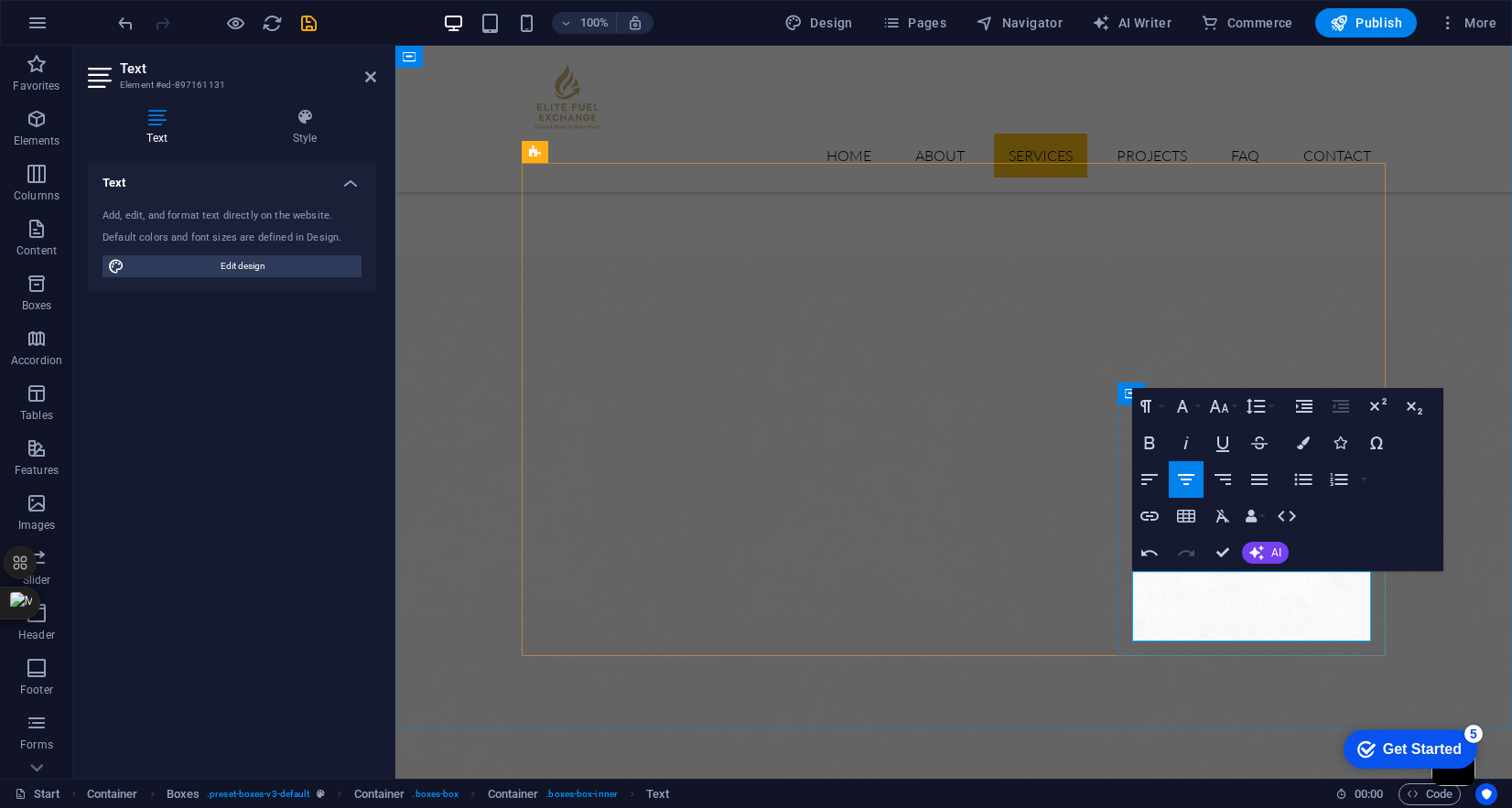
scroll to position [1172, 2]
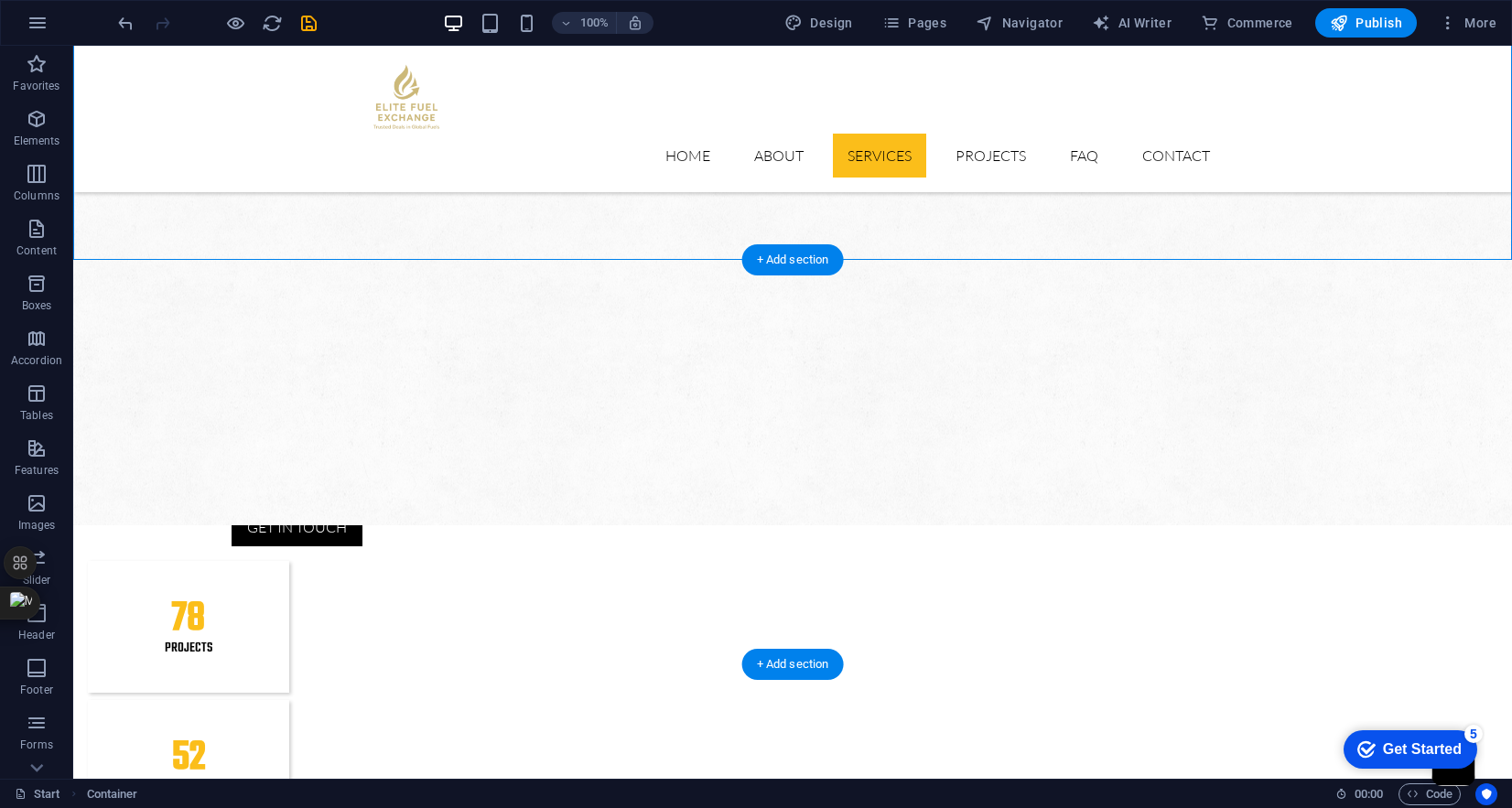
scroll to position [1619, 0]
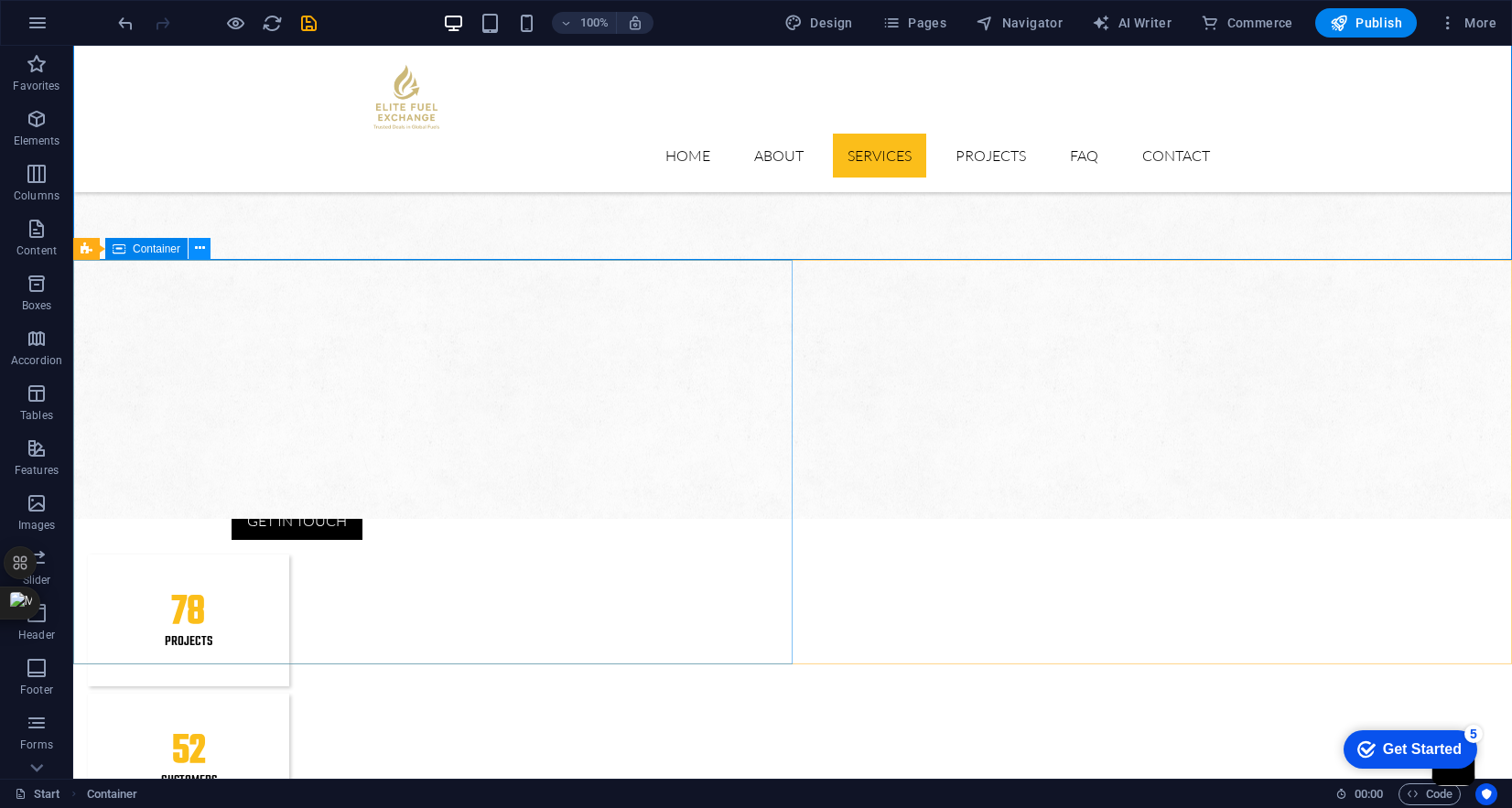
click at [202, 249] on icon at bounding box center [200, 248] width 10 height 19
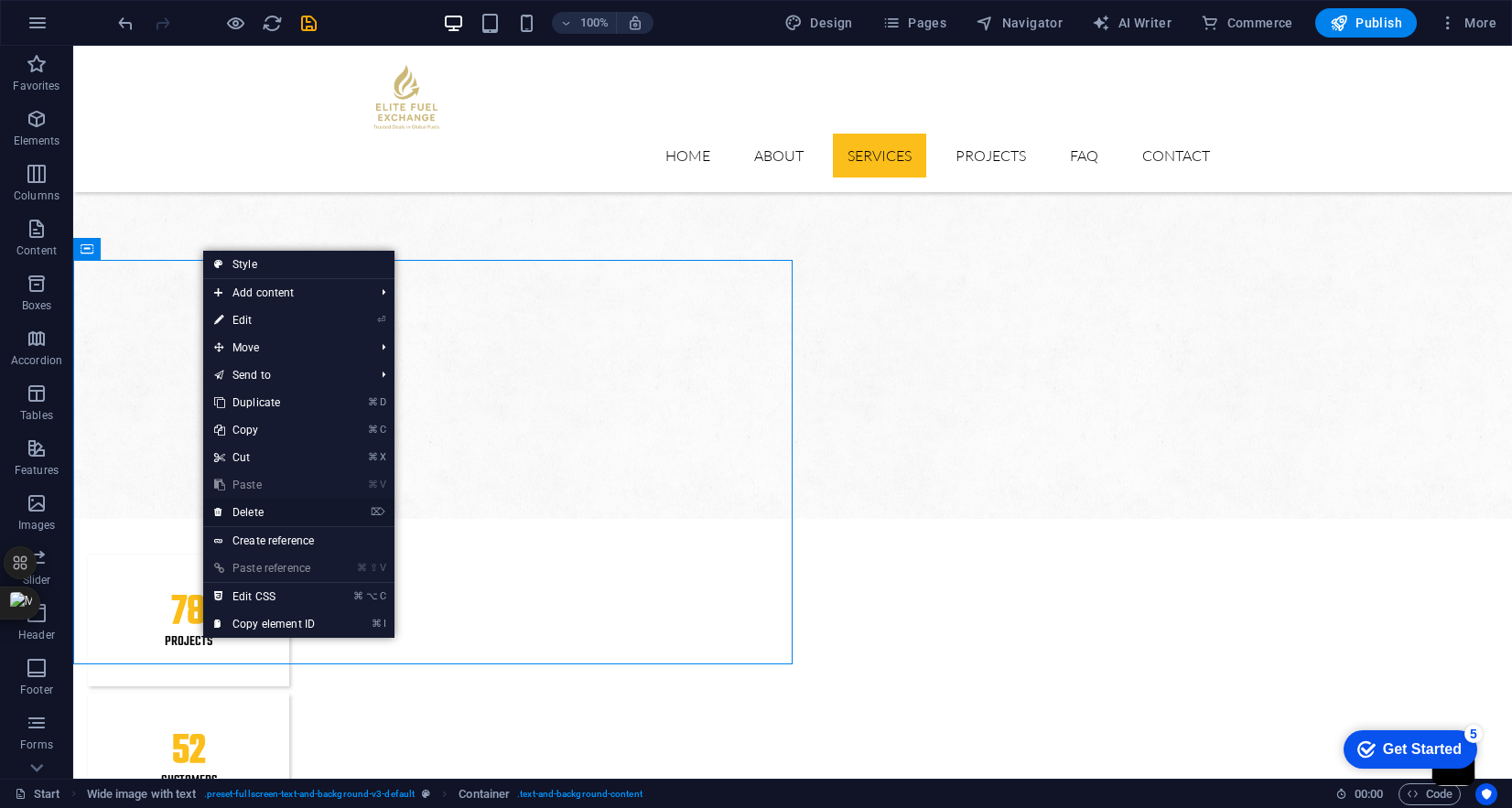
click at [281, 510] on link "⌦ Delete" at bounding box center [265, 513] width 123 height 28
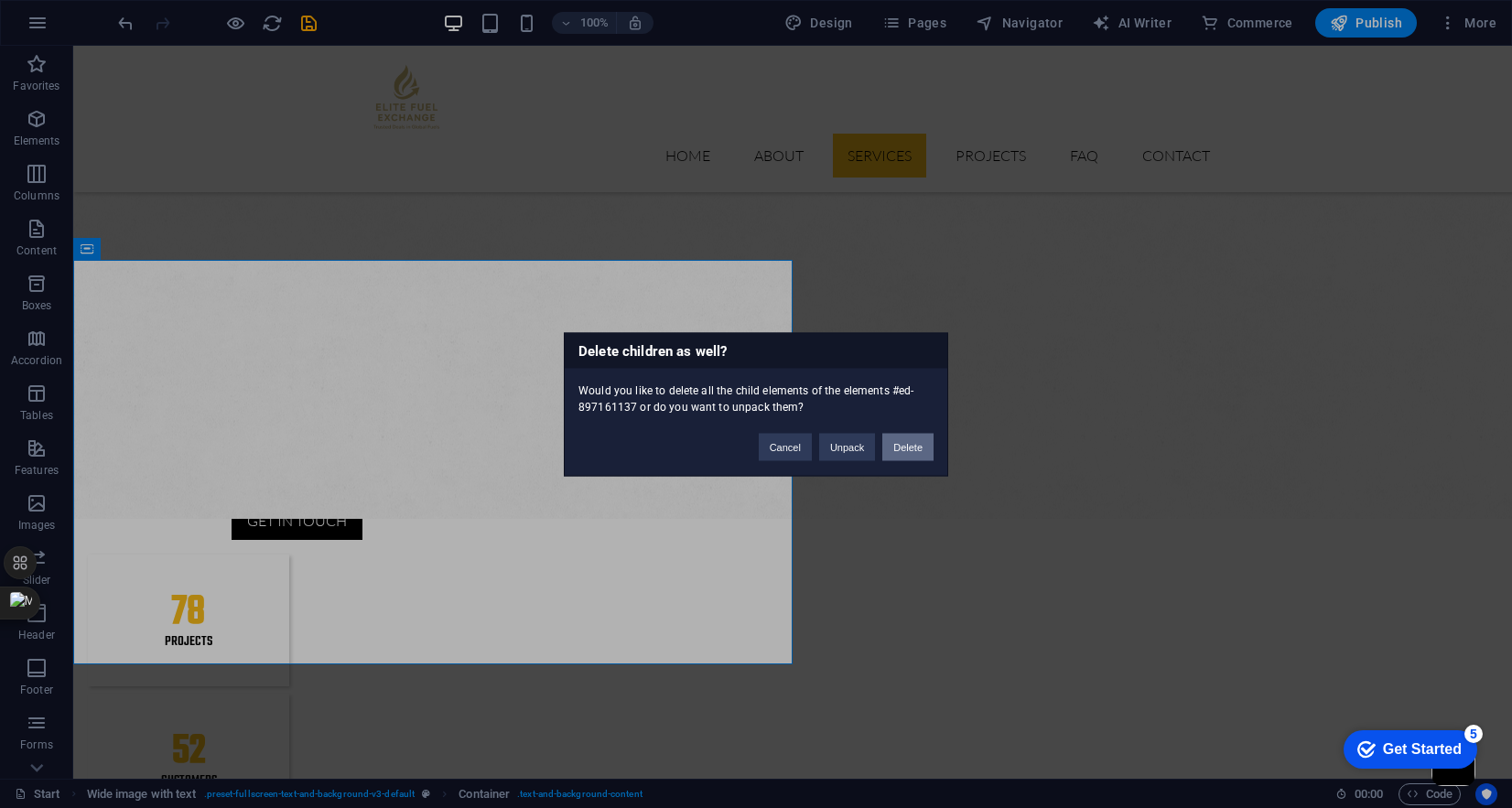
click at [906, 449] on button "Delete" at bounding box center [908, 447] width 51 height 28
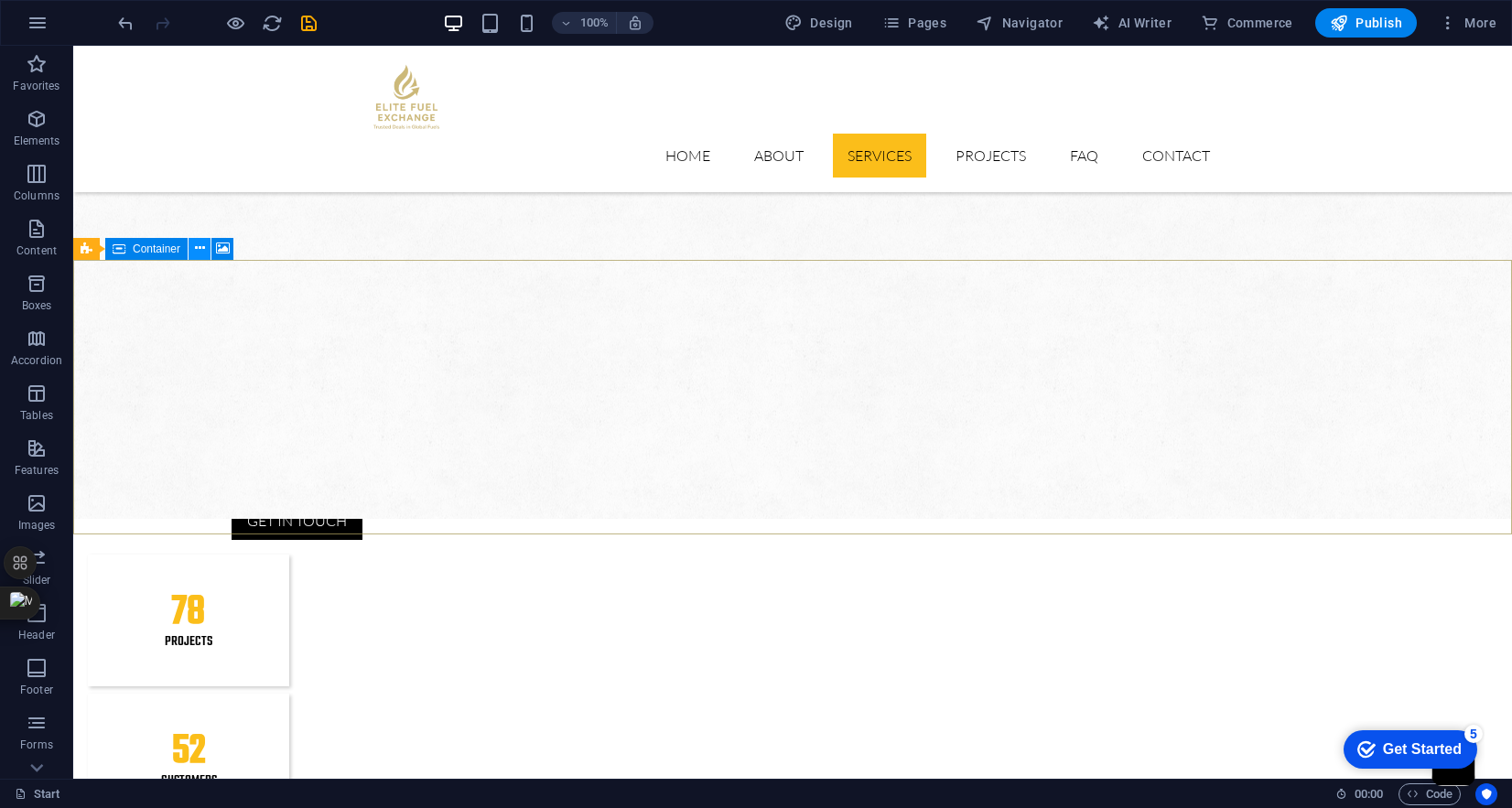
click at [202, 252] on icon at bounding box center [200, 248] width 10 height 19
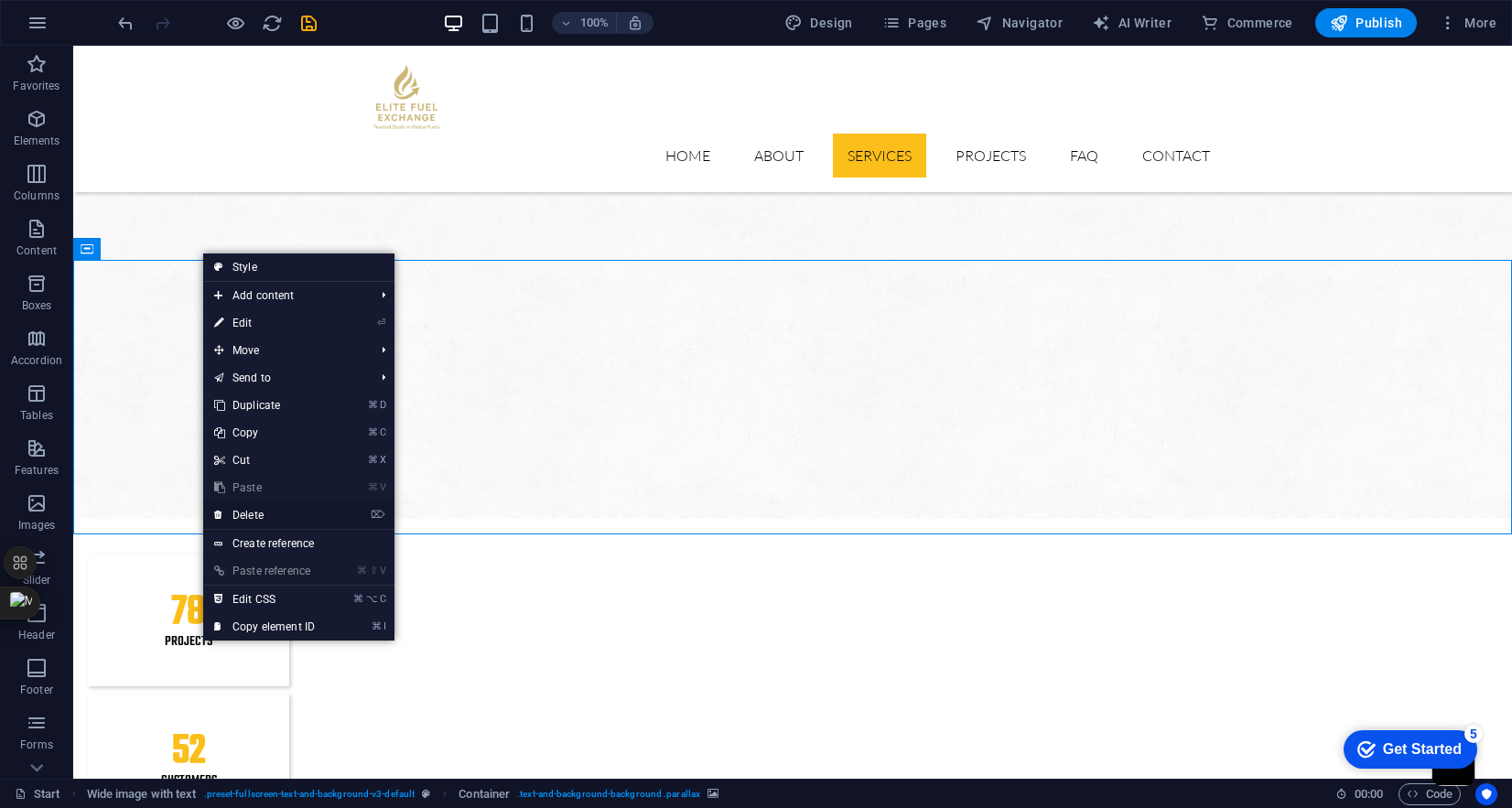
click at [265, 512] on link "⌦ Delete" at bounding box center [265, 515] width 123 height 28
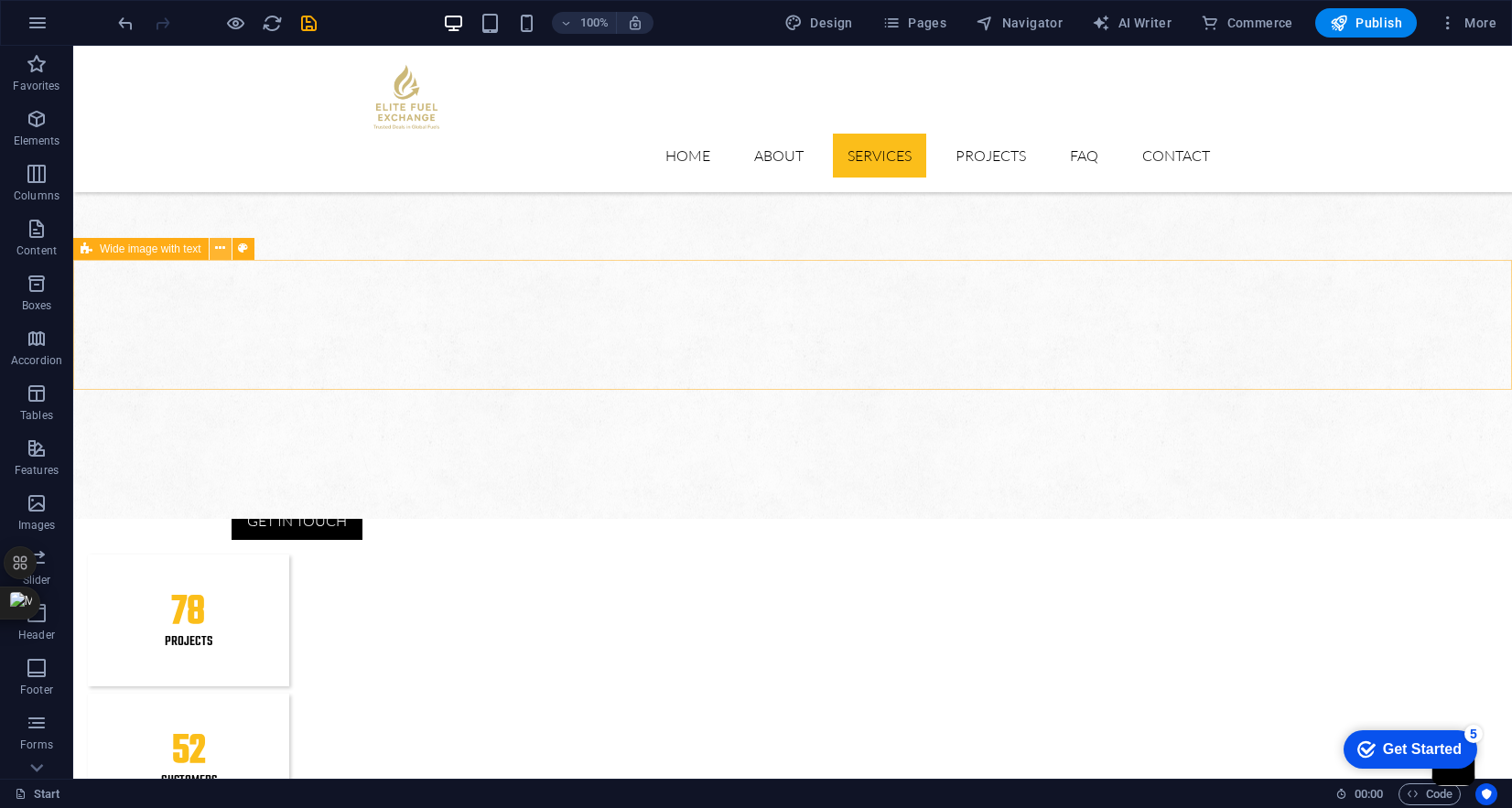
click at [222, 249] on icon at bounding box center [220, 248] width 10 height 19
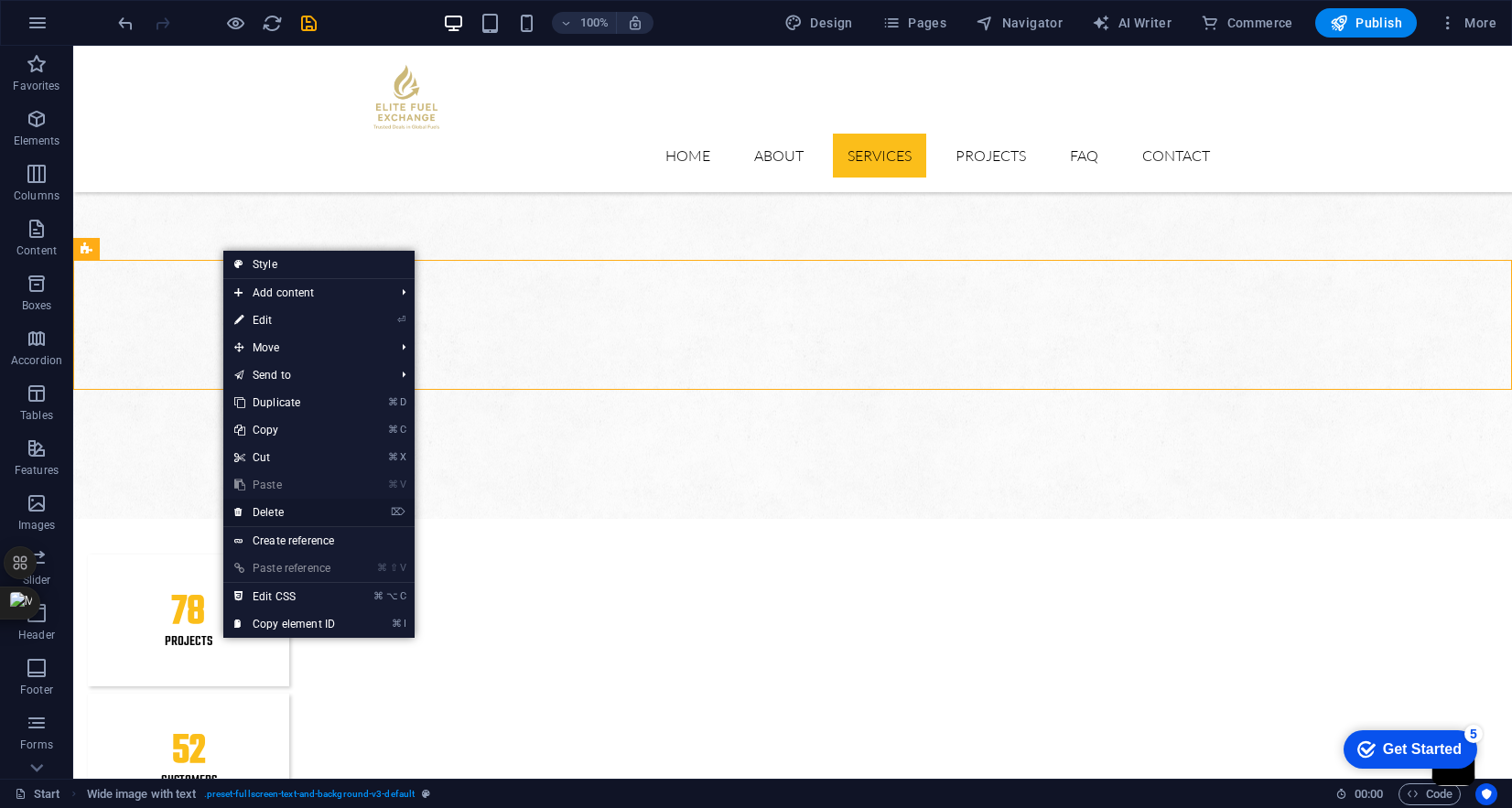
click at [269, 507] on link "⌦ Delete" at bounding box center [285, 513] width 123 height 28
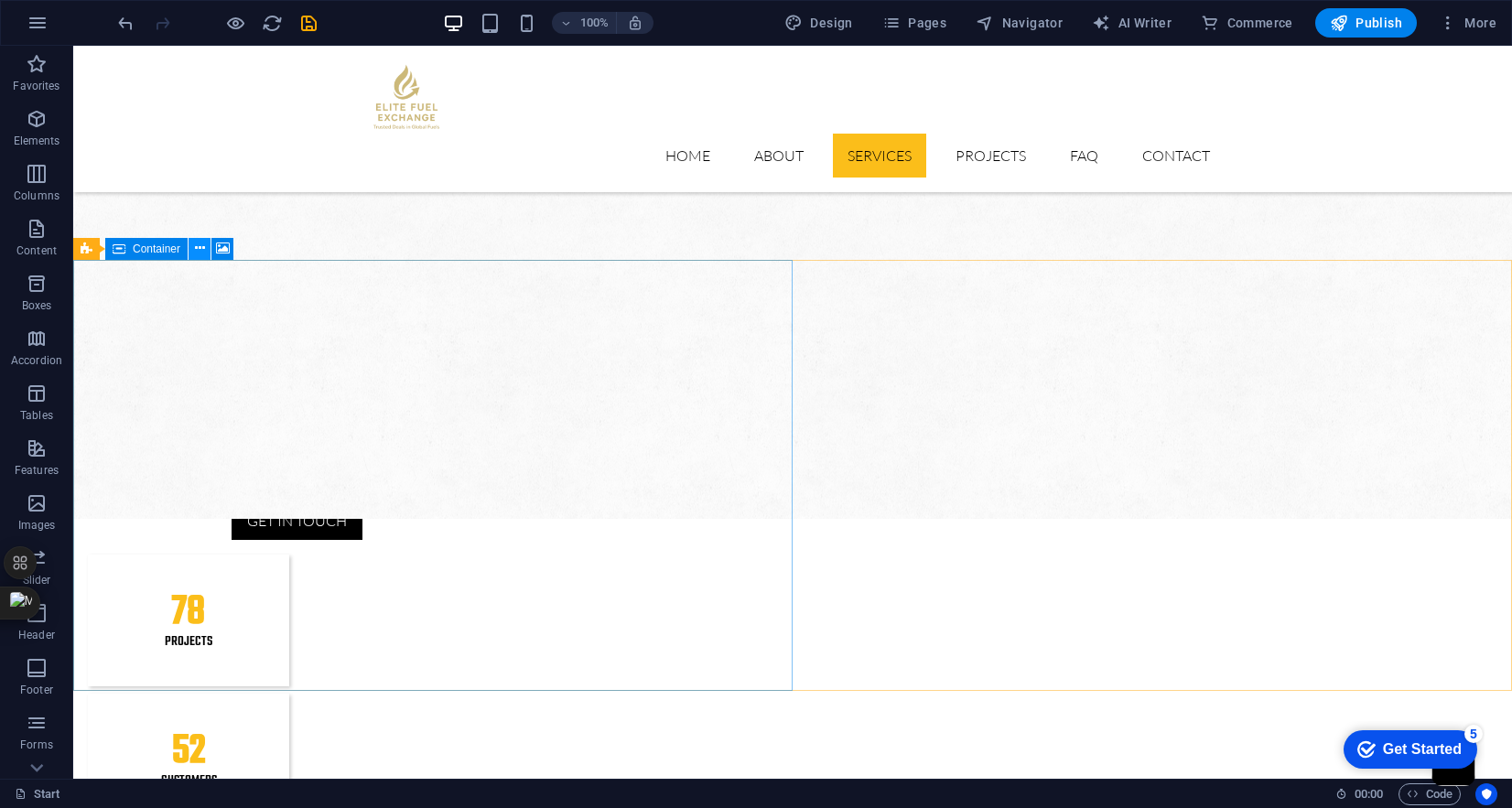
click at [197, 248] on icon at bounding box center [200, 248] width 10 height 19
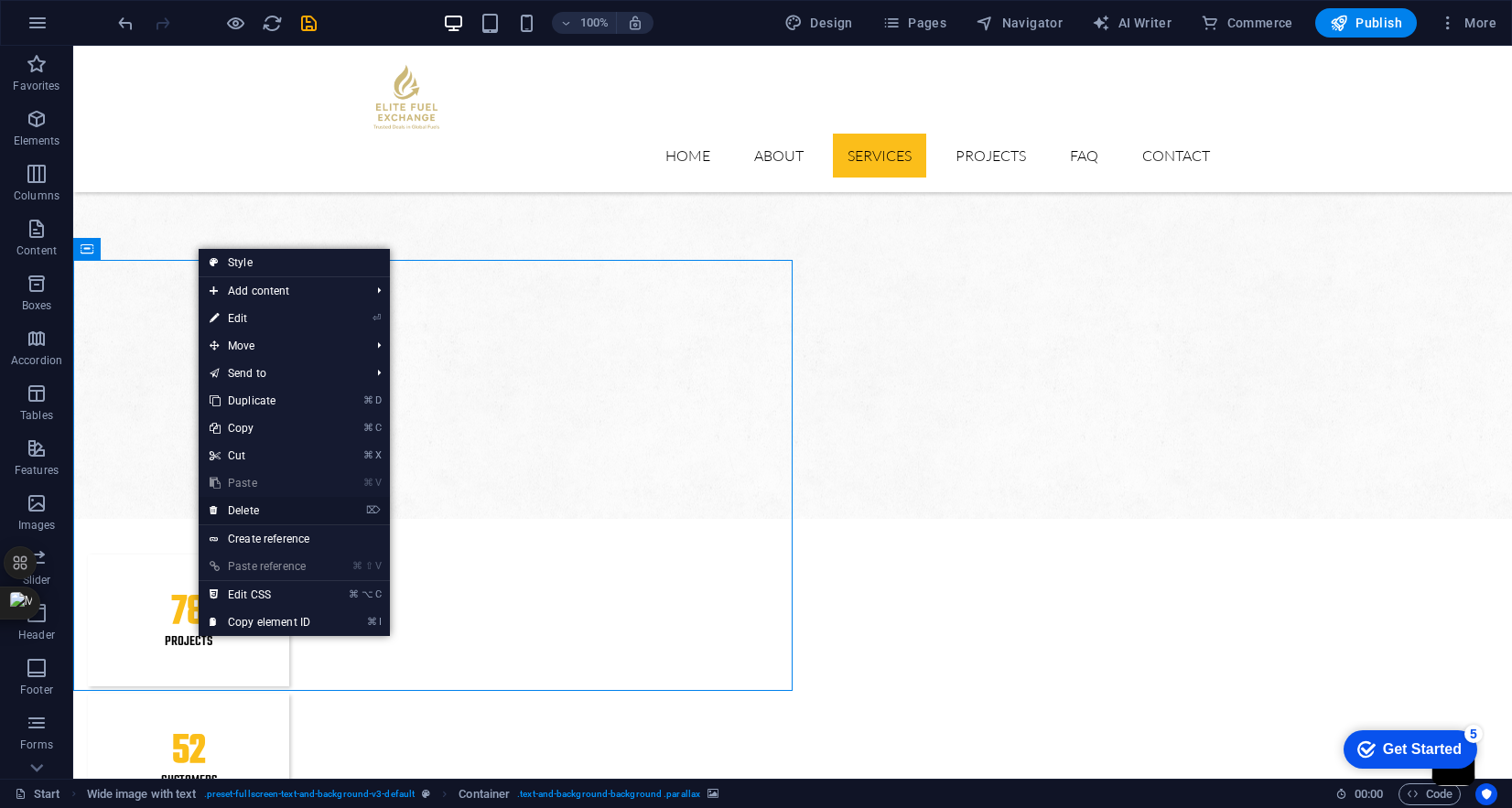
click at [264, 513] on link "⌦ Delete" at bounding box center [260, 511] width 123 height 28
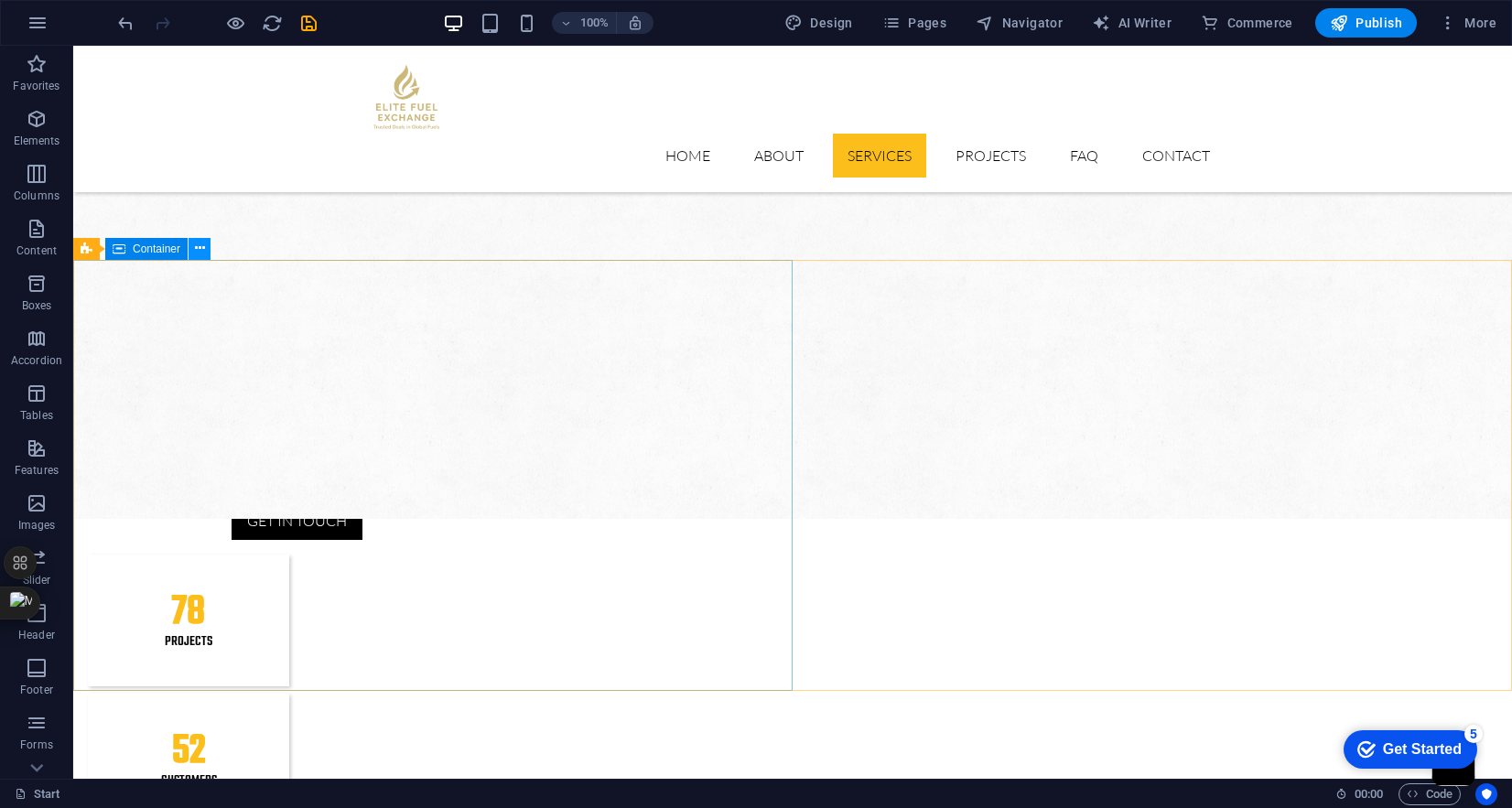
click at [197, 256] on icon at bounding box center [200, 248] width 10 height 19
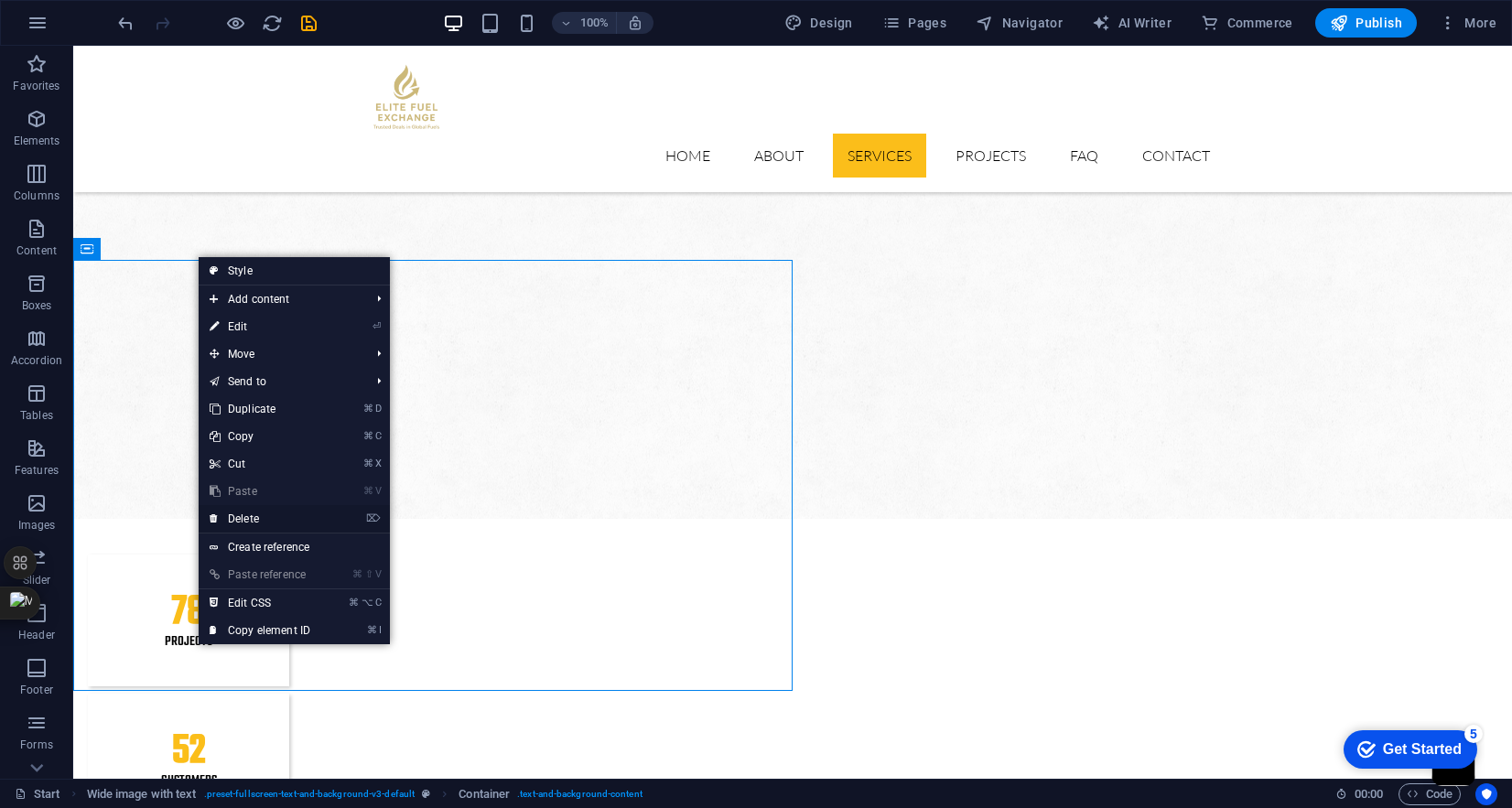
click at [254, 527] on link "⌦ Delete" at bounding box center [260, 519] width 123 height 28
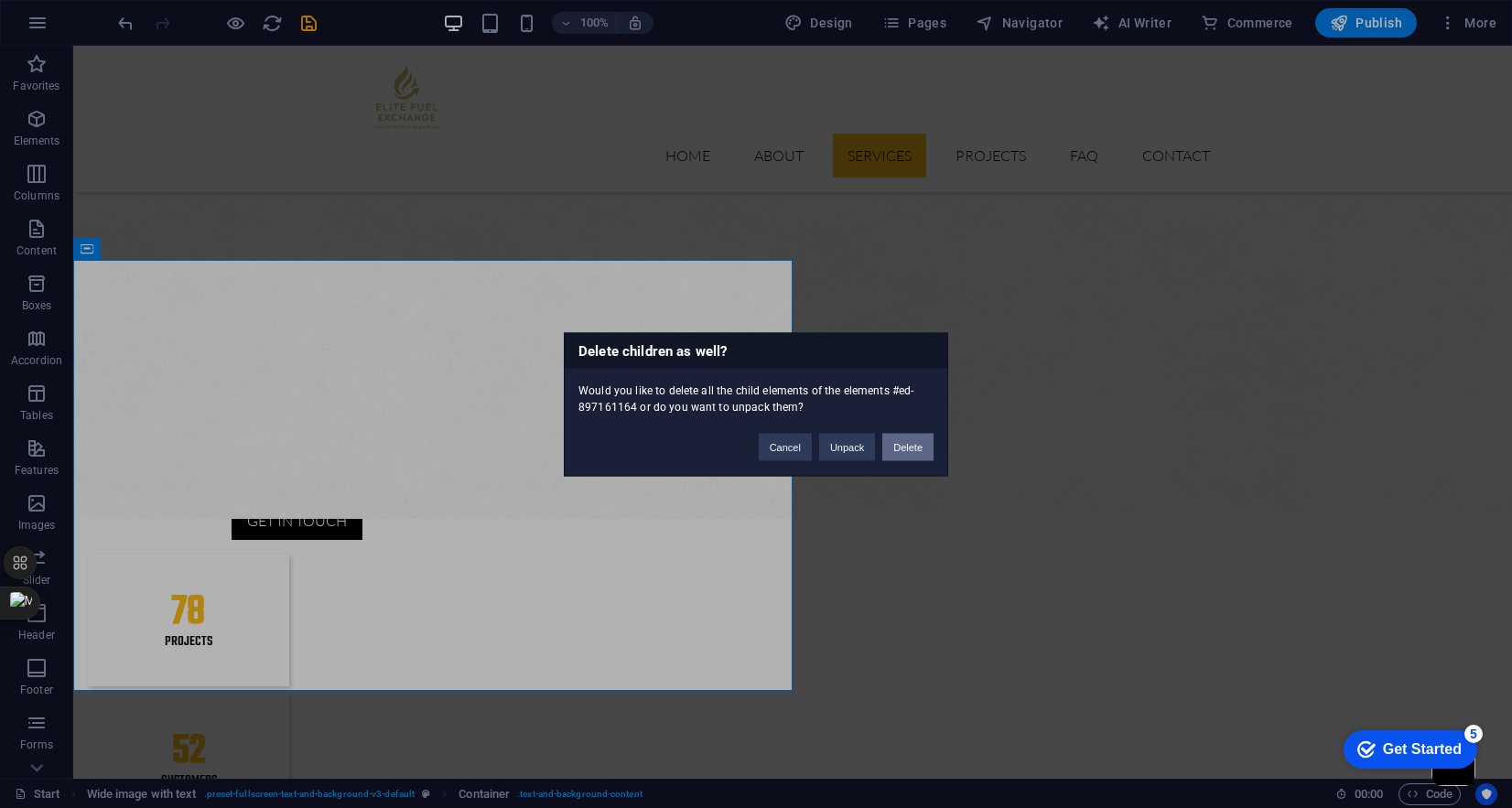
click at [908, 457] on button "Delete" at bounding box center [908, 447] width 51 height 28
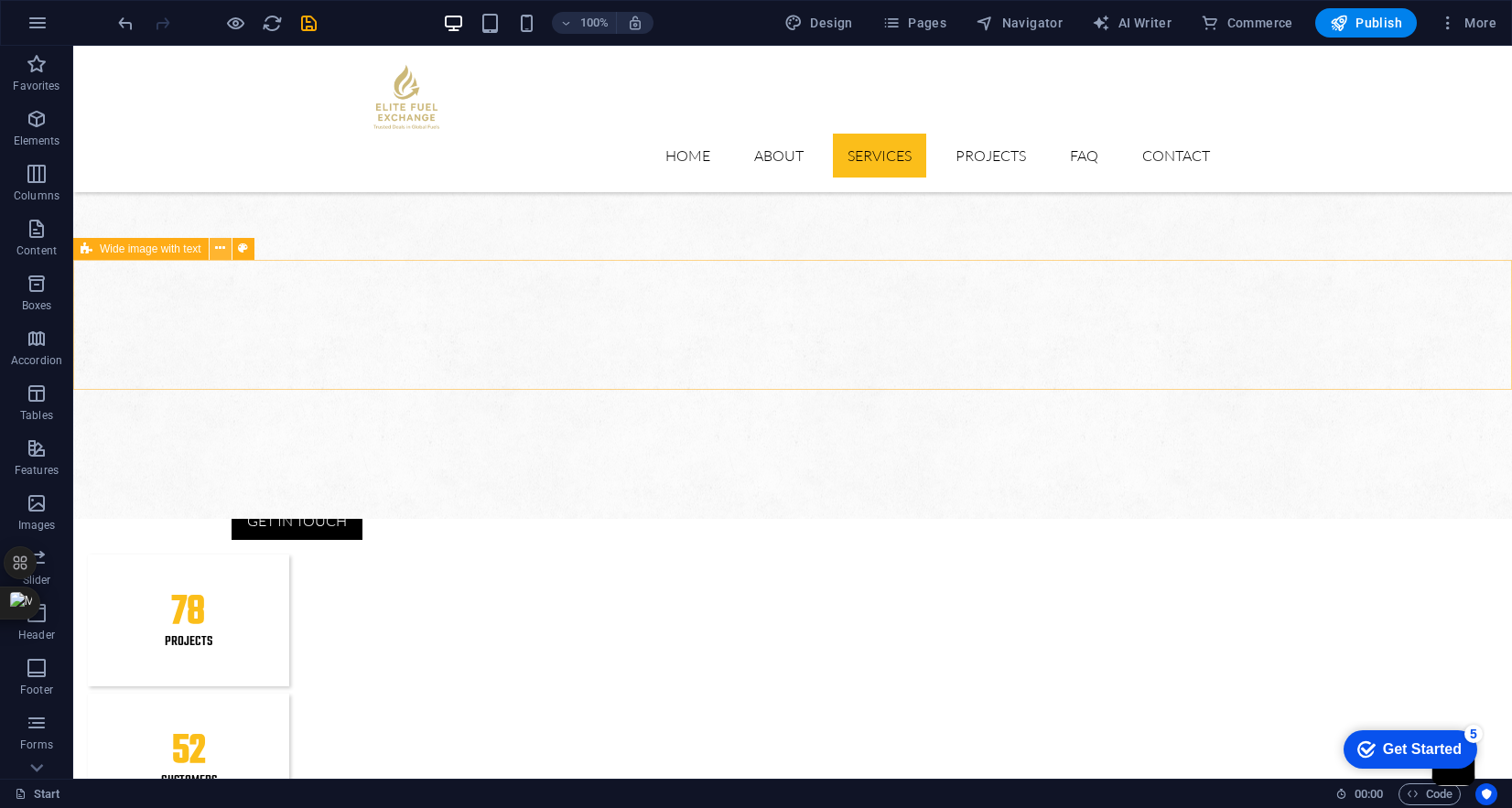
click at [219, 249] on icon at bounding box center [220, 248] width 10 height 19
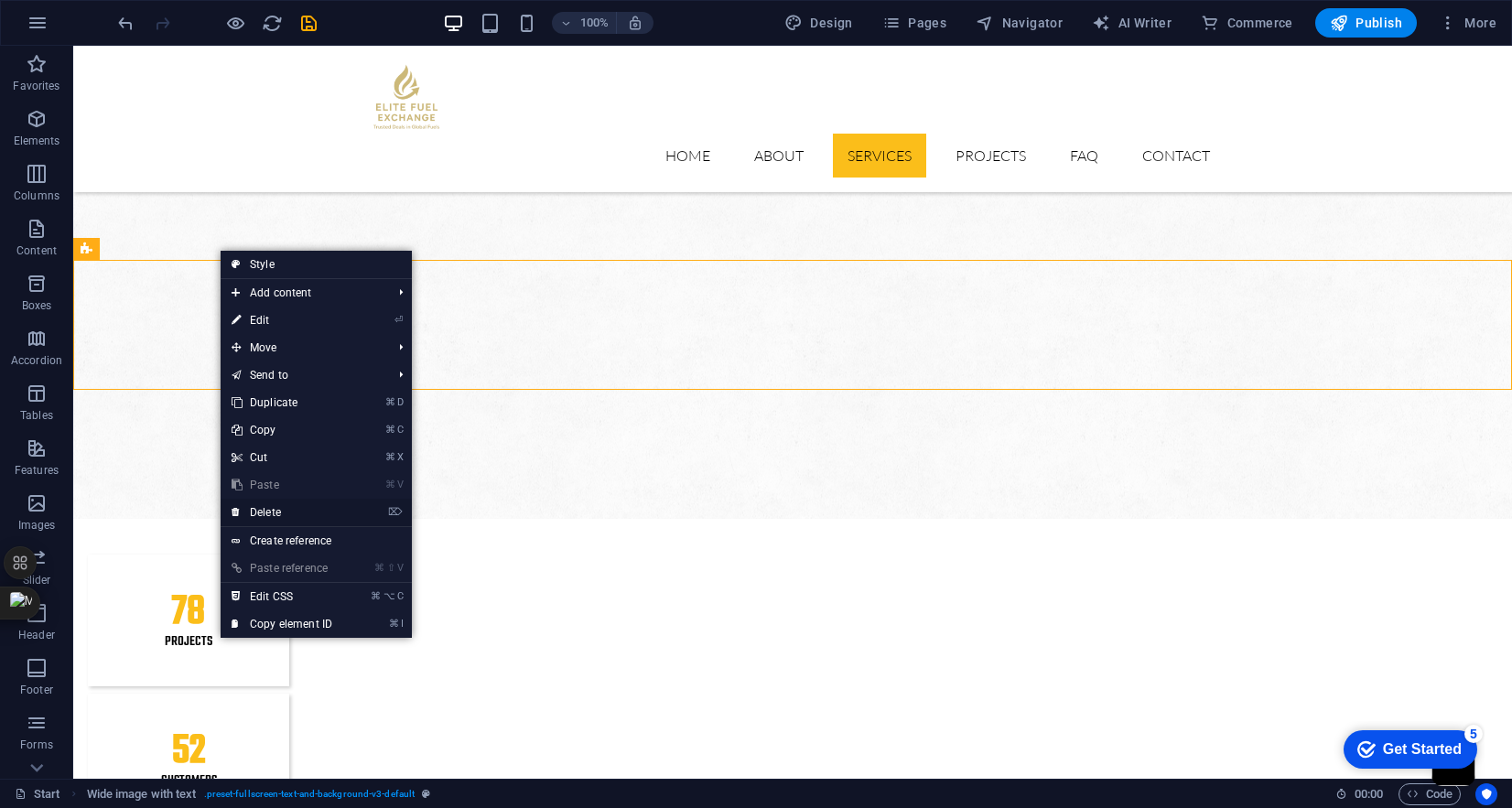
click at [357, 511] on li "⌦ Delete" at bounding box center [317, 513] width 192 height 28
click at [291, 510] on link "⌦ Delete" at bounding box center [282, 513] width 123 height 28
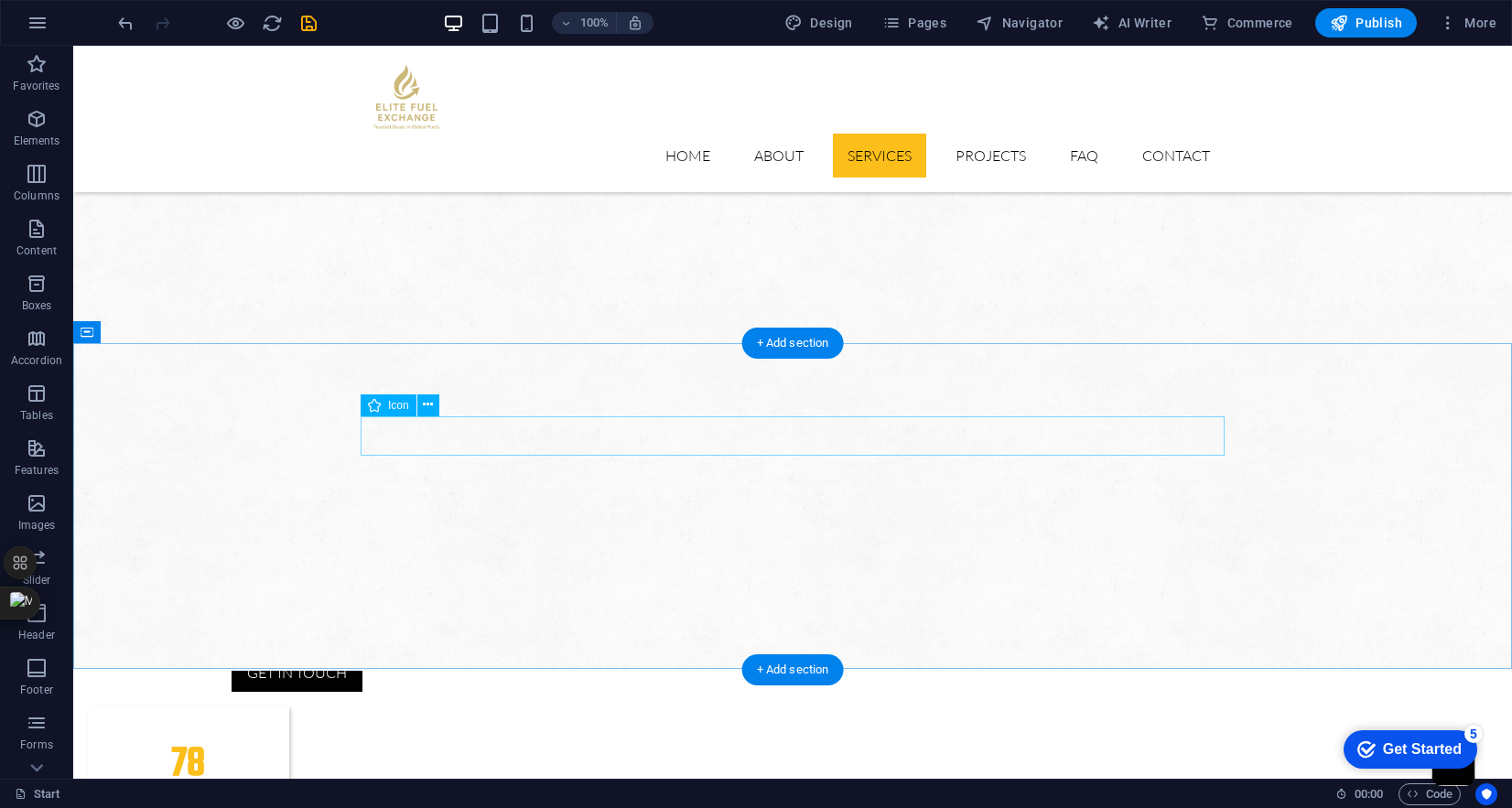
scroll to position [1550, 0]
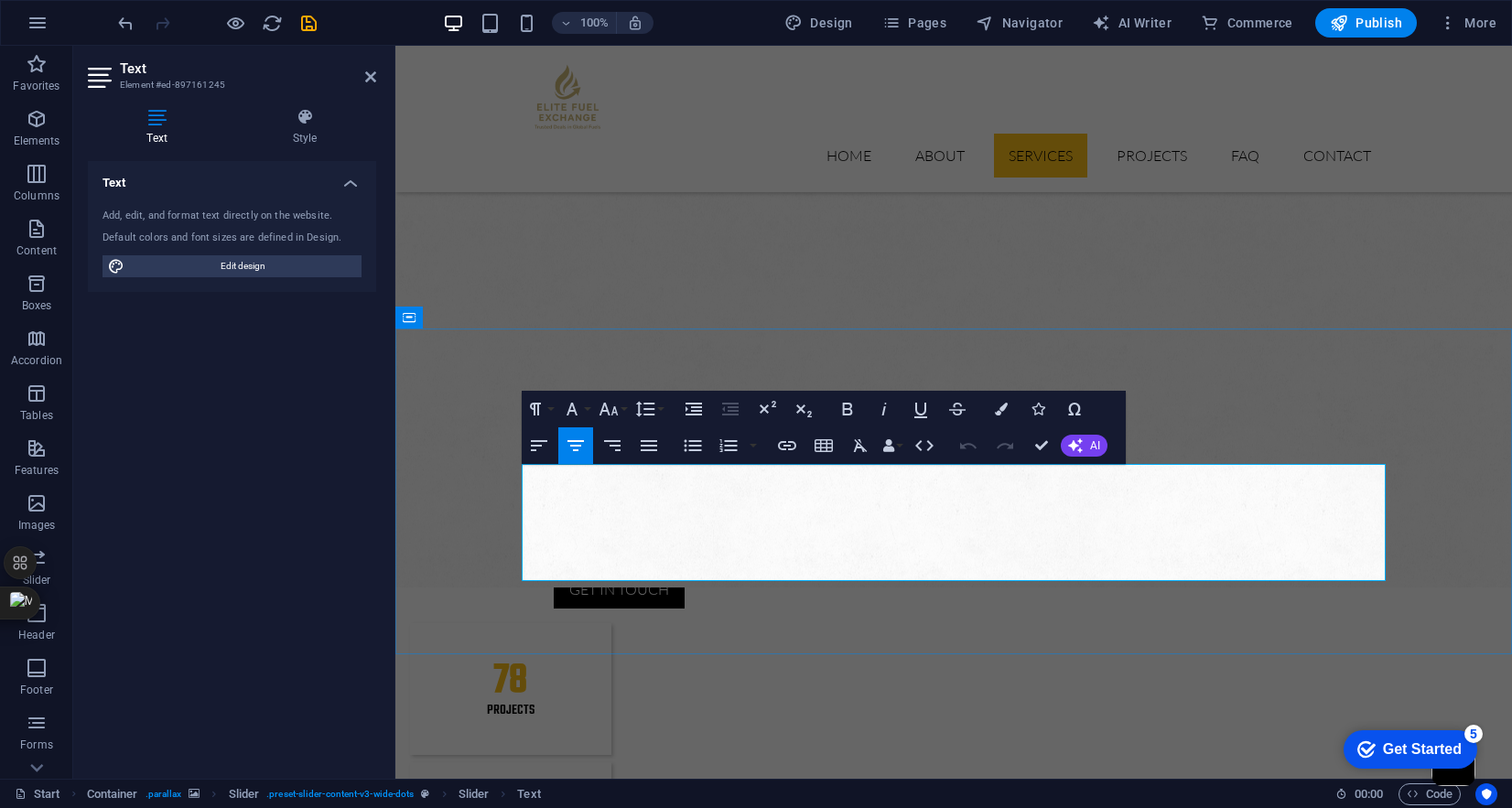
drag, startPoint x: 528, startPoint y: 478, endPoint x: 1120, endPoint y: 522, distance: 593.6
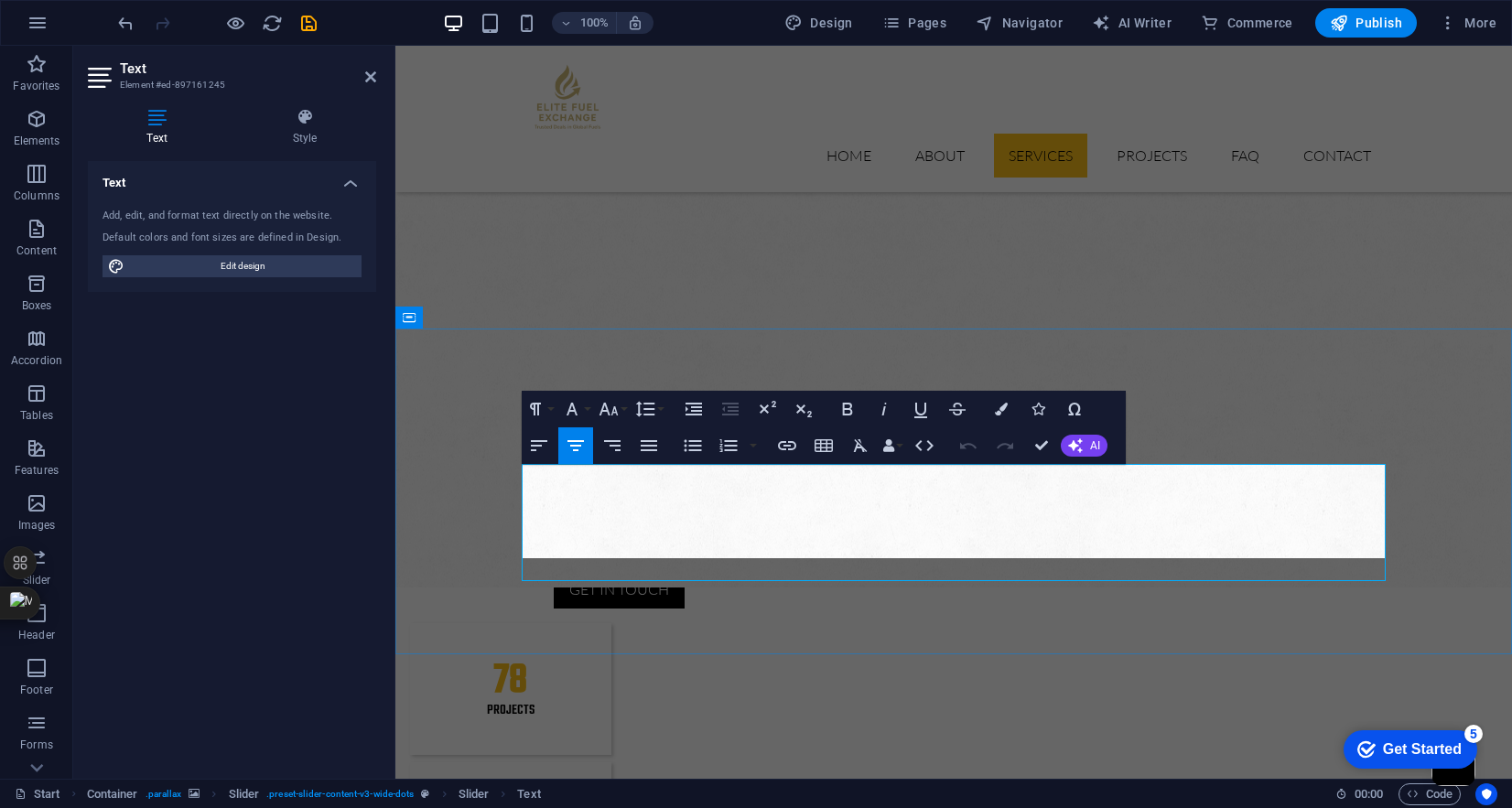
scroll to position [3121, 5]
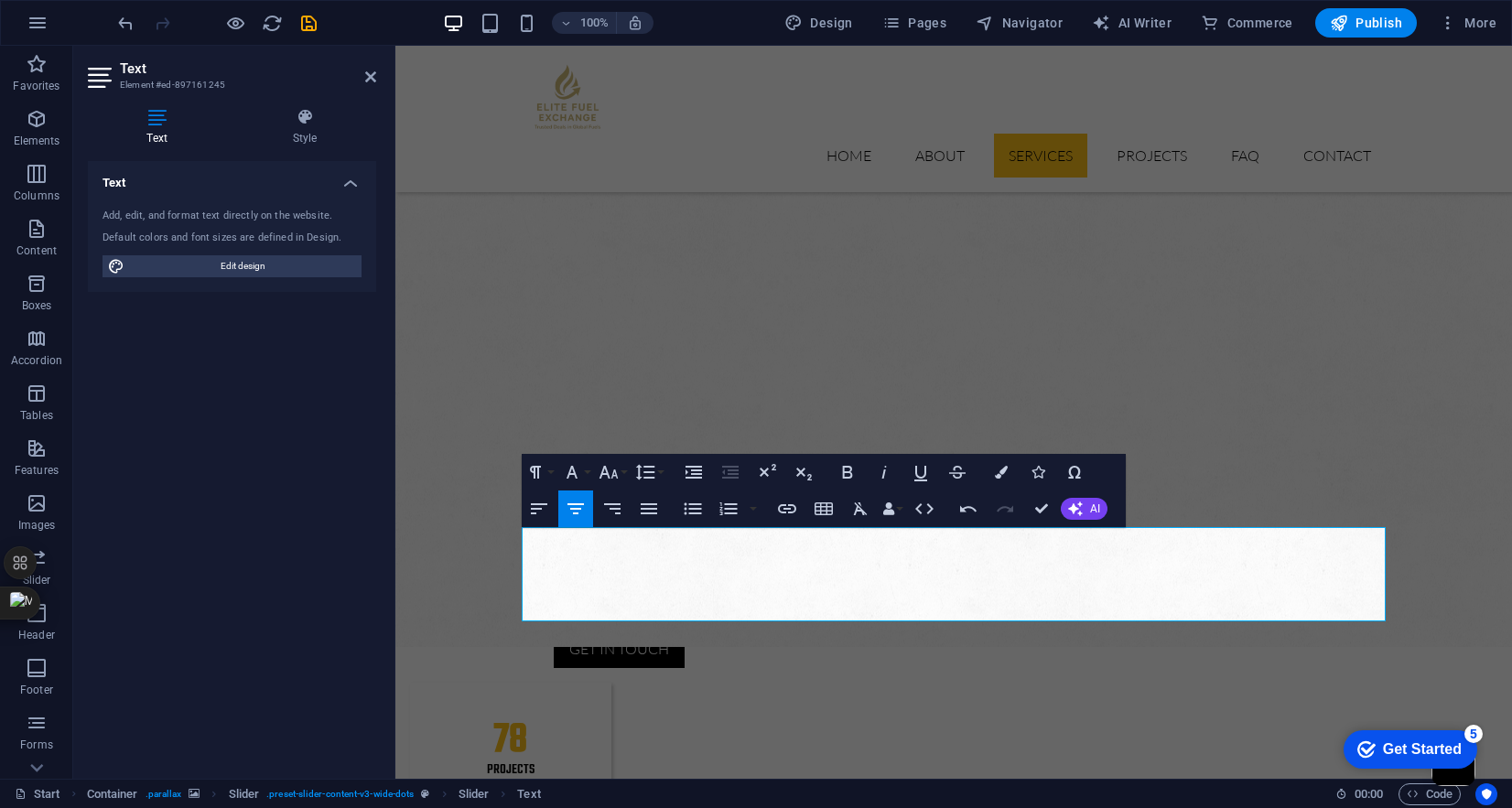
scroll to position [1493, 0]
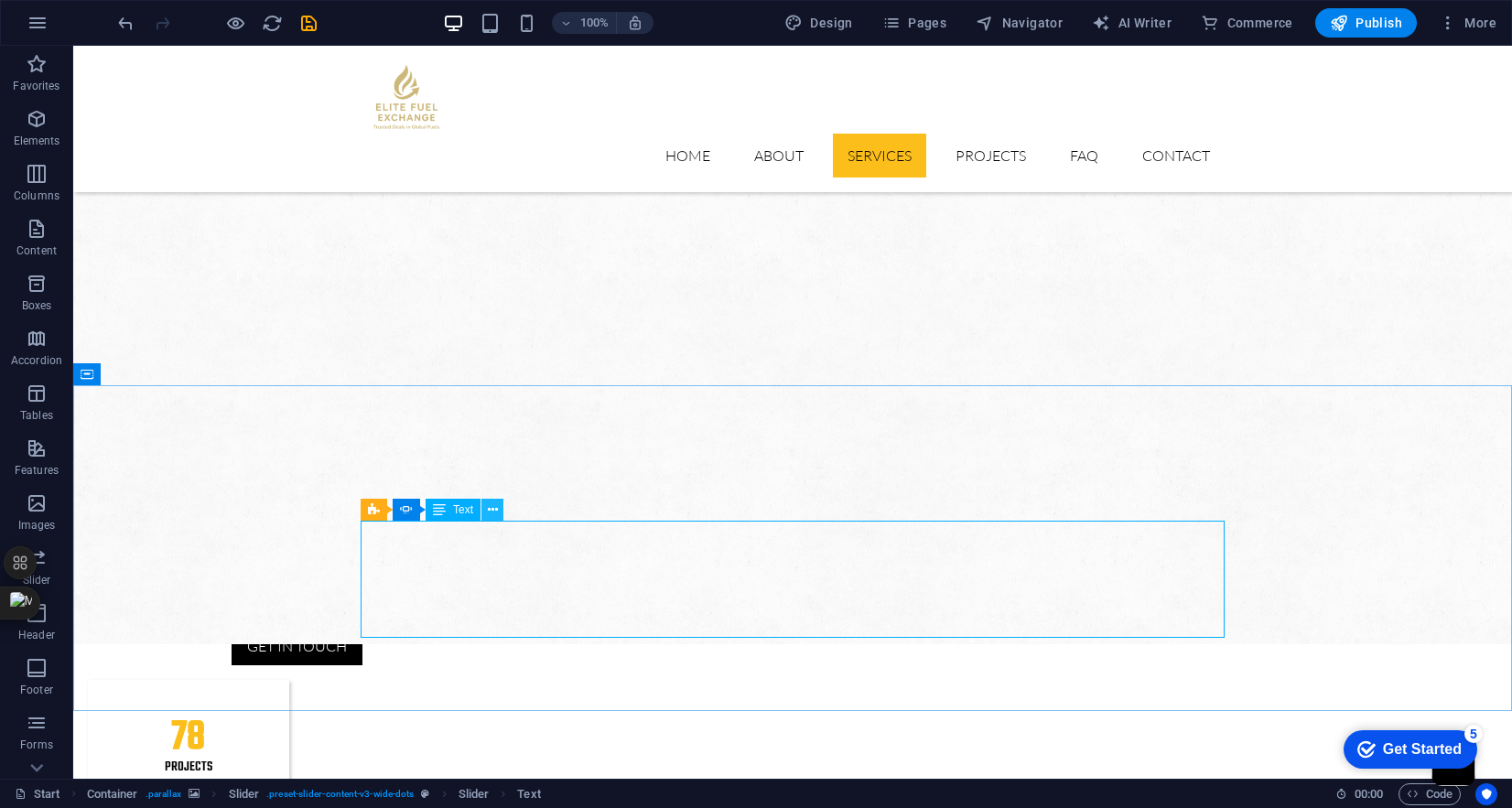
click at [496, 506] on icon at bounding box center [493, 509] width 10 height 19
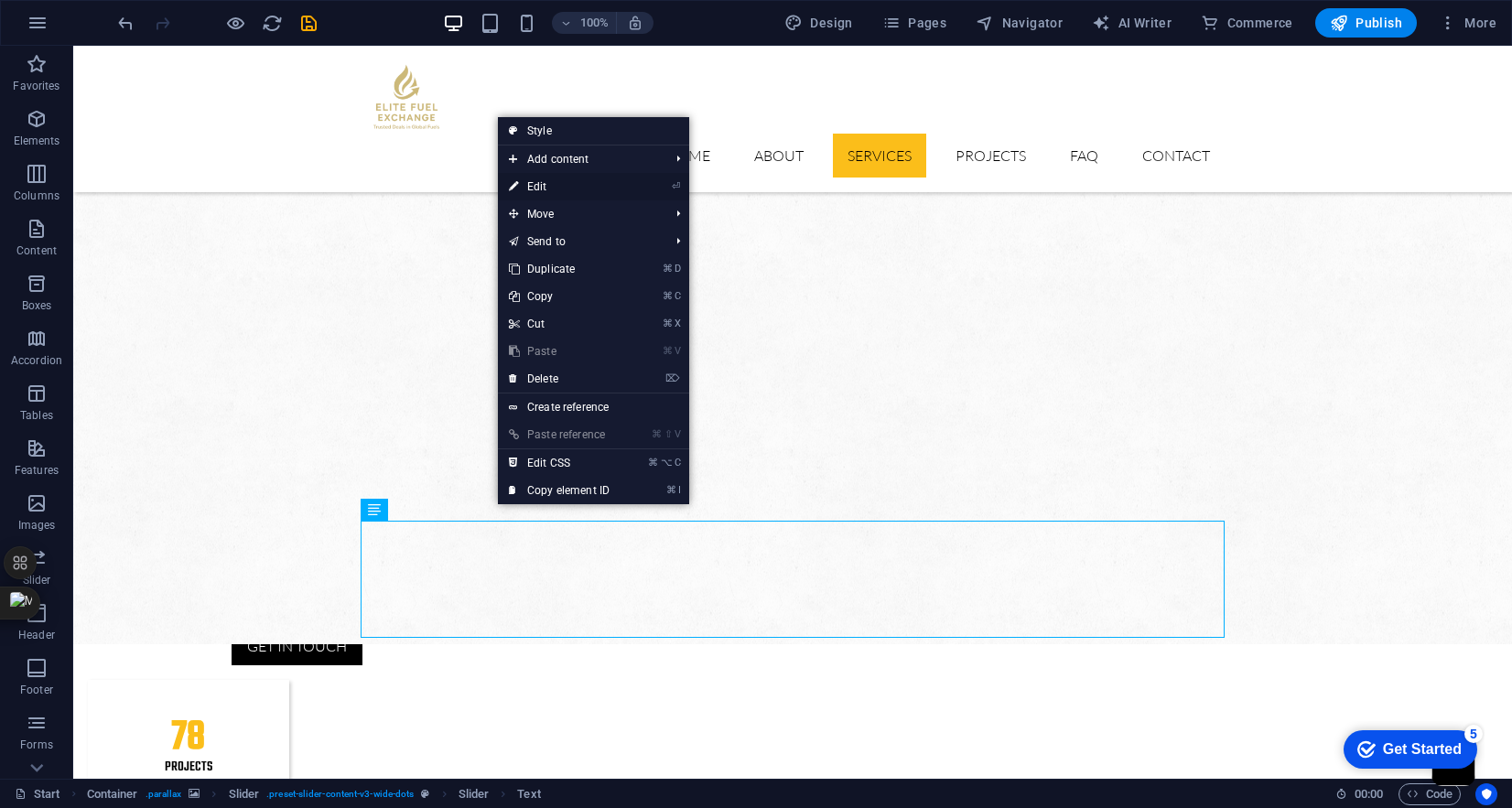
click at [589, 190] on link "⏎ Edit" at bounding box center [559, 187] width 123 height 28
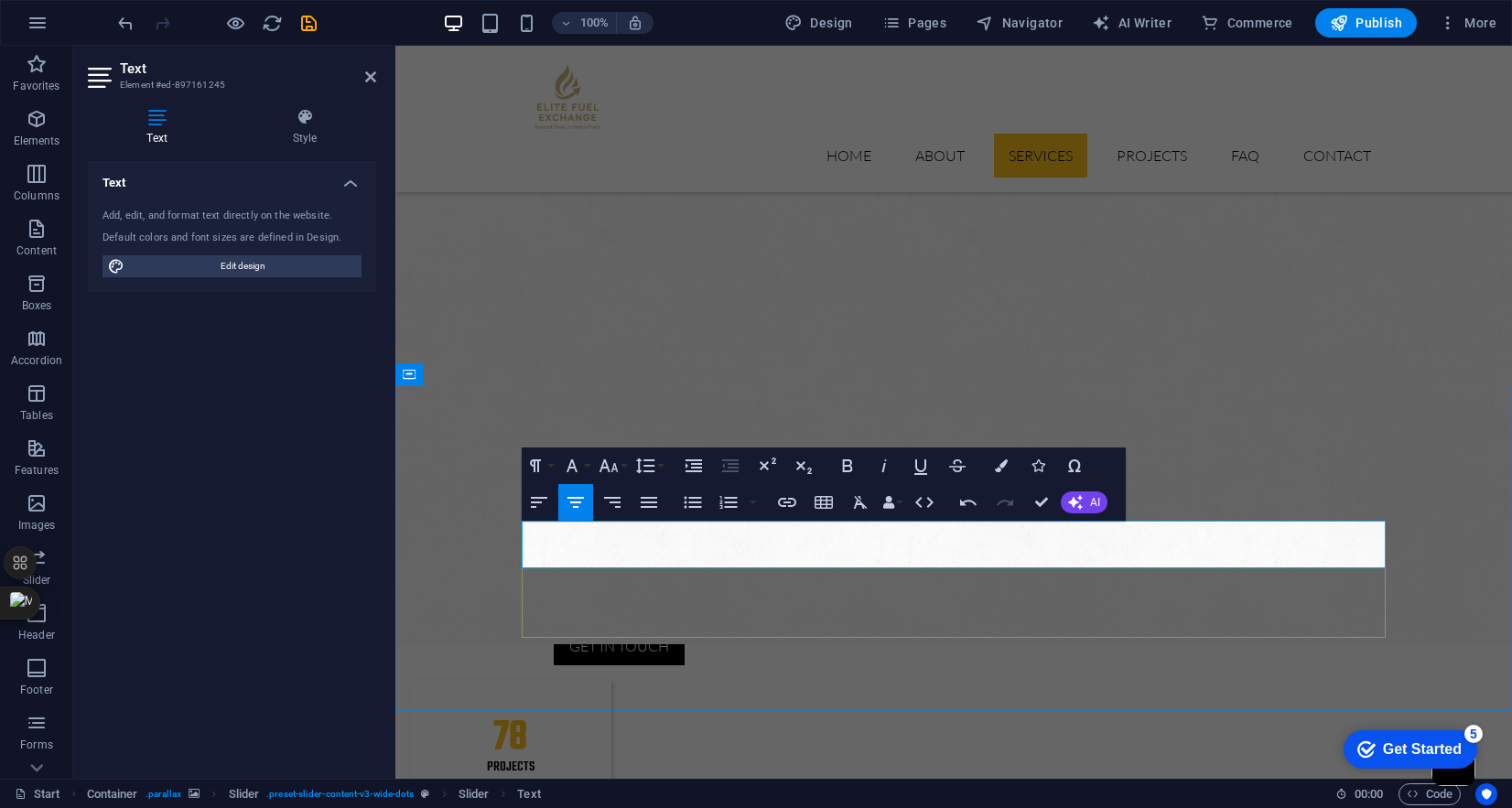
scroll to position [3121, 5]
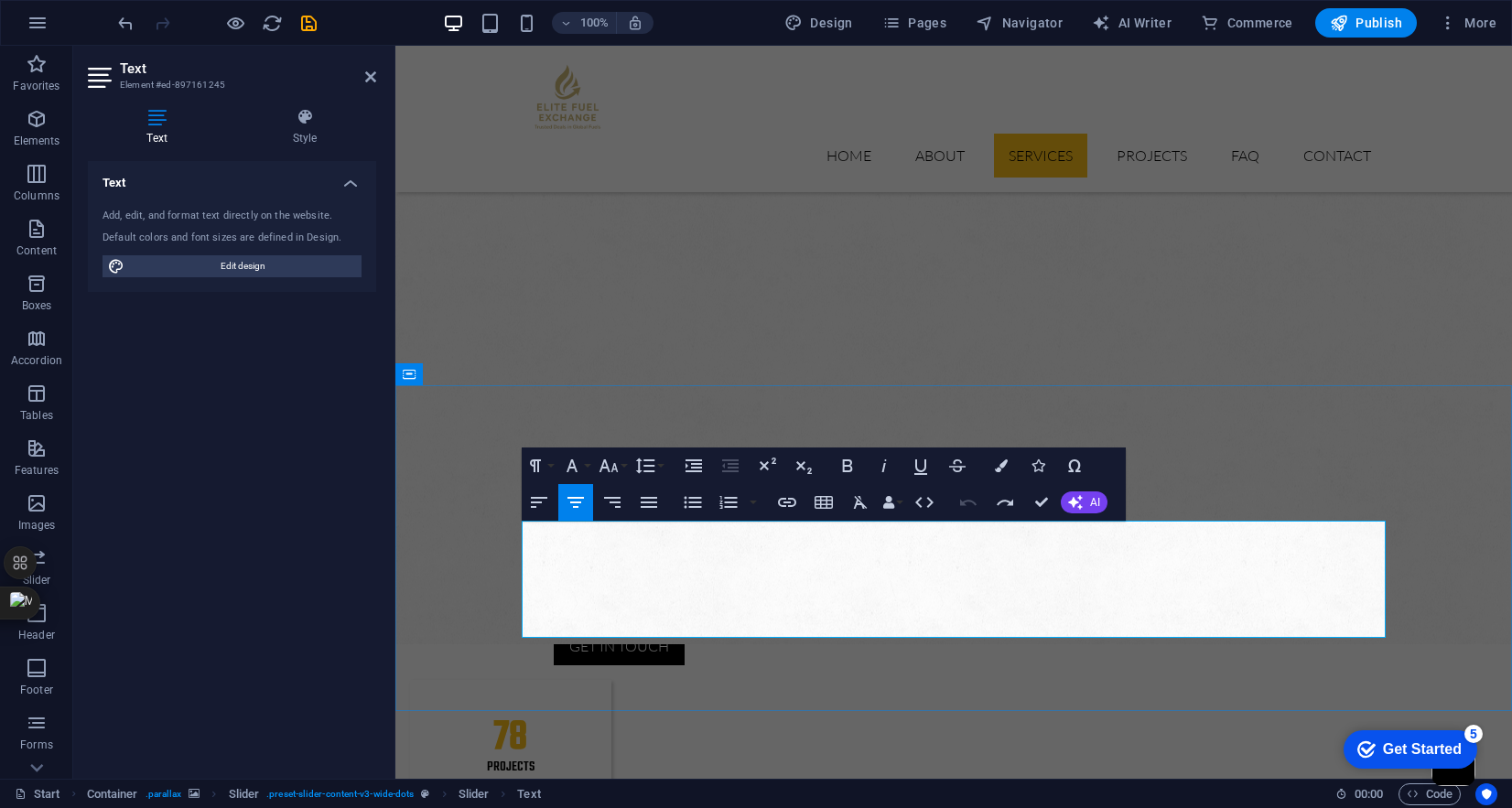
drag, startPoint x: 1117, startPoint y: 587, endPoint x: 720, endPoint y: 539, distance: 399.9
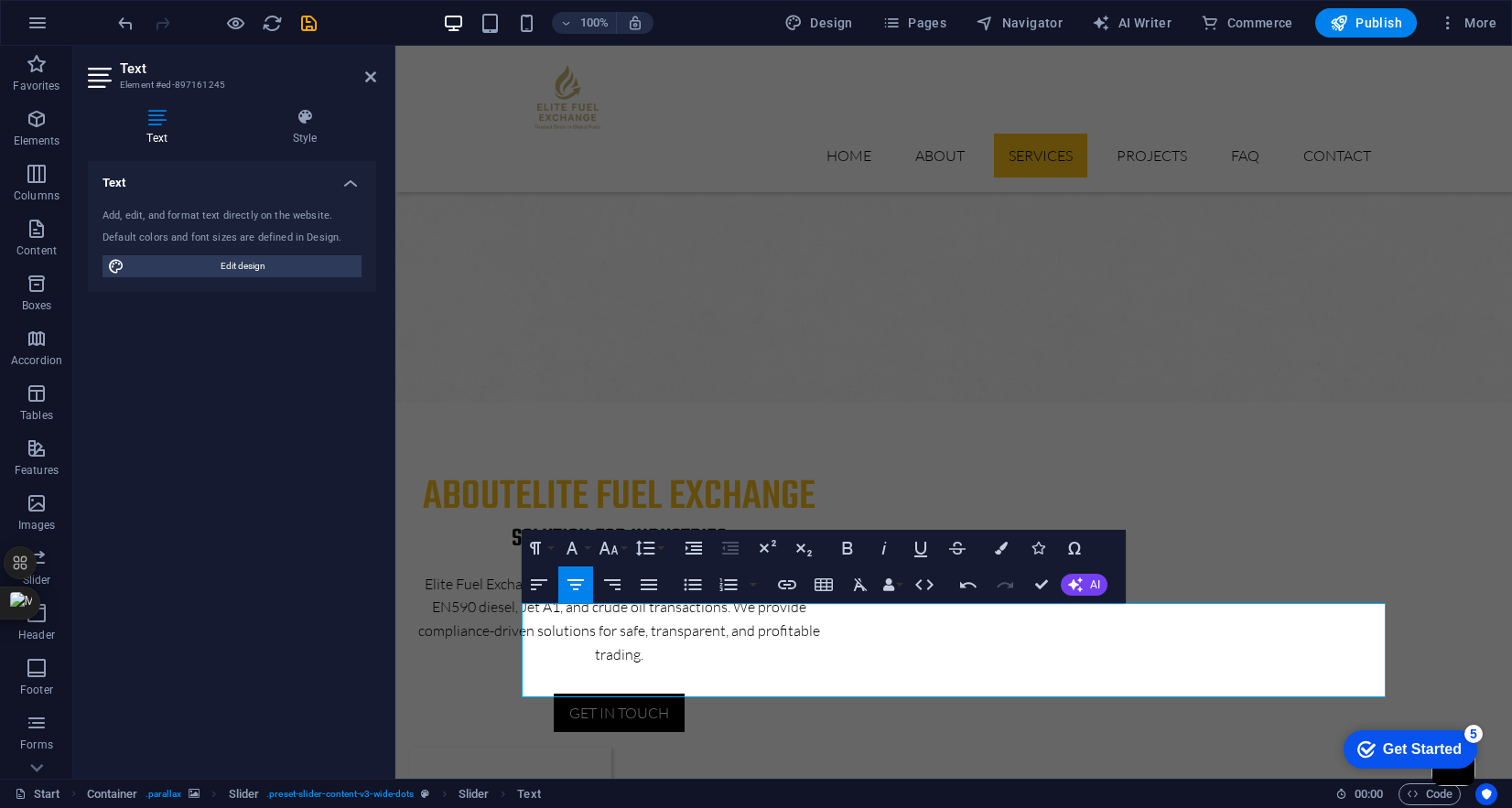
scroll to position [1455, 0]
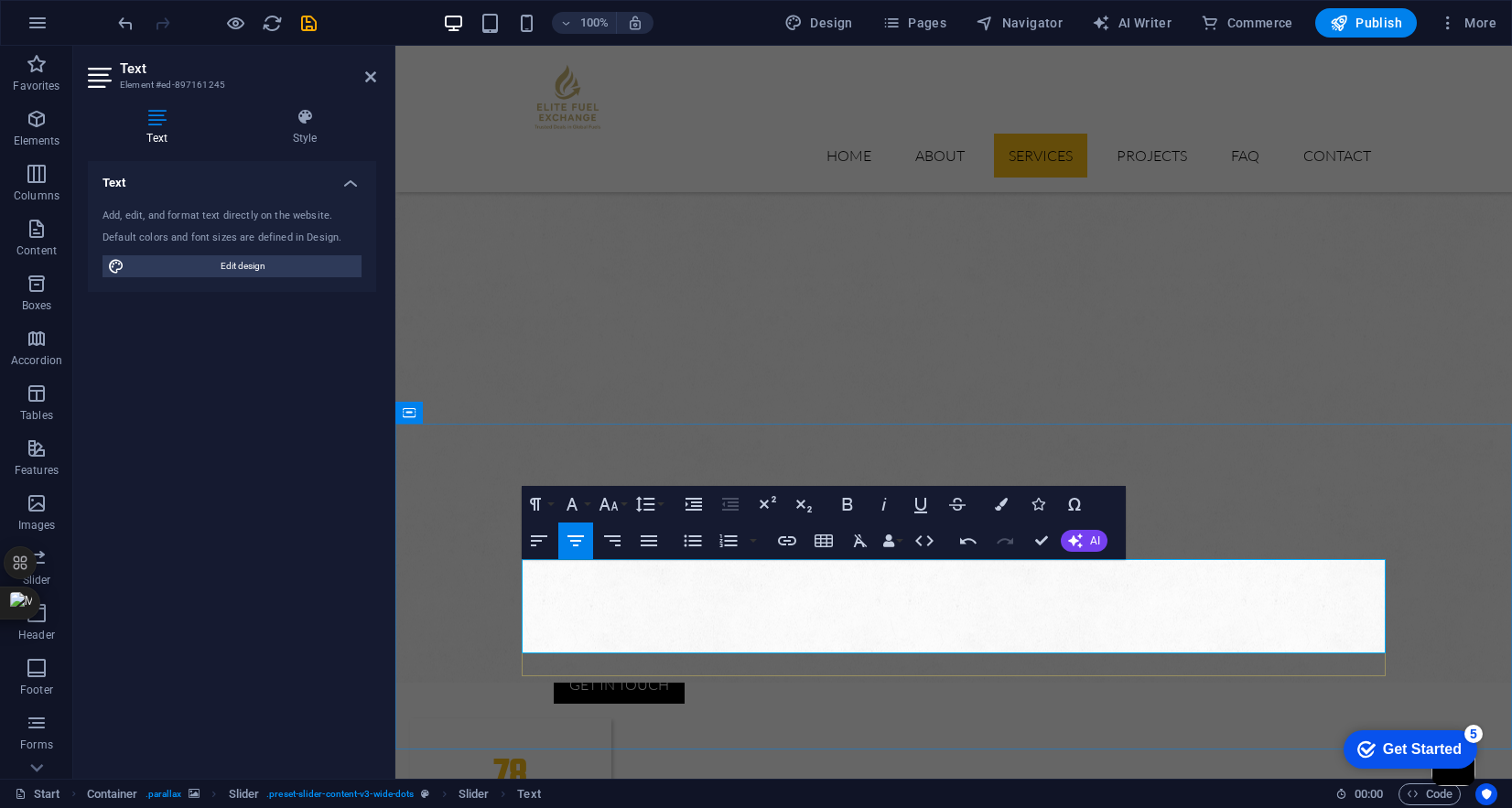
drag, startPoint x: 615, startPoint y: 572, endPoint x: 753, endPoint y: 571, distance: 138.0
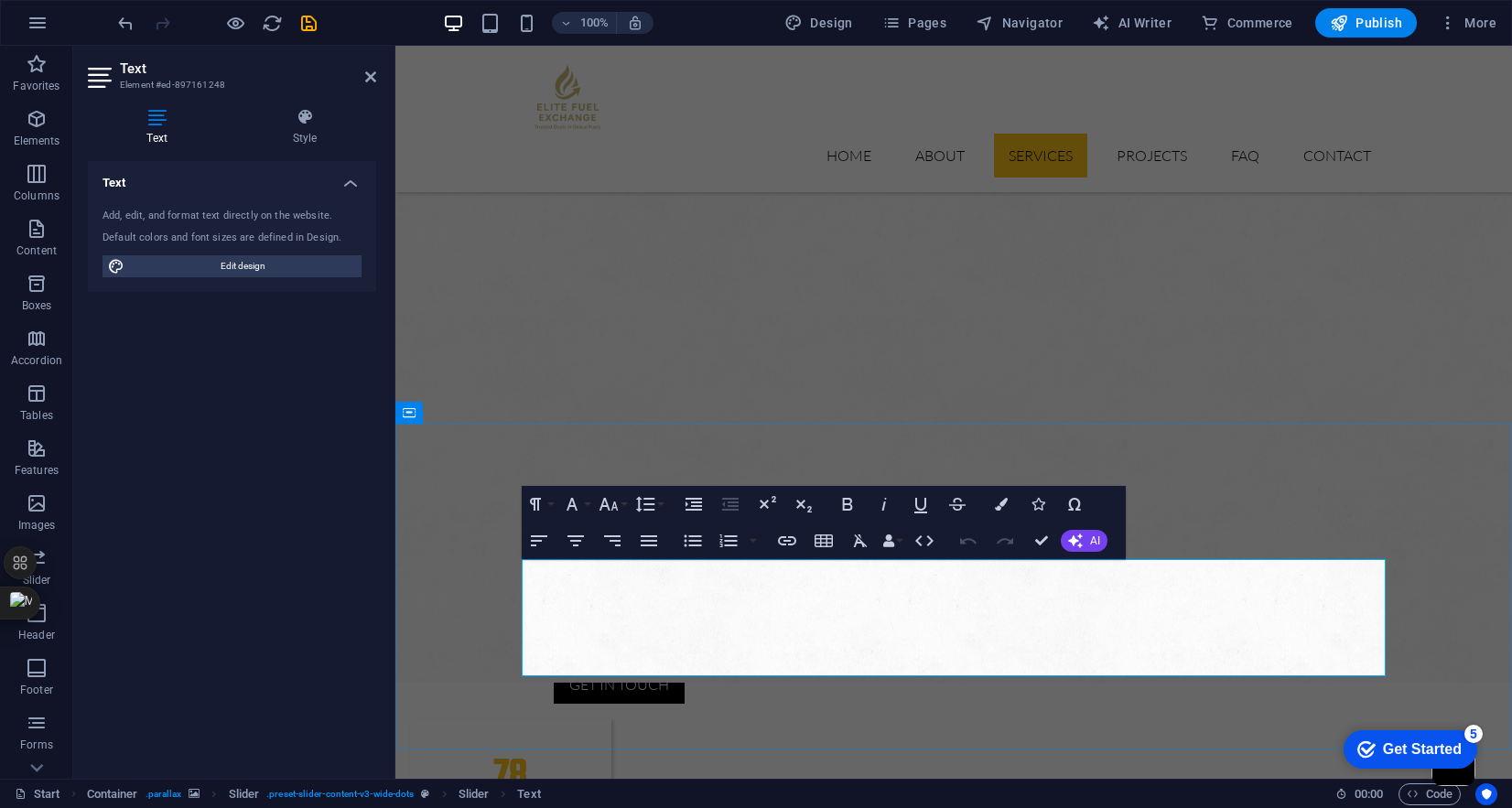
drag, startPoint x: 1116, startPoint y: 620, endPoint x: 539, endPoint y: 572, distance: 579.0
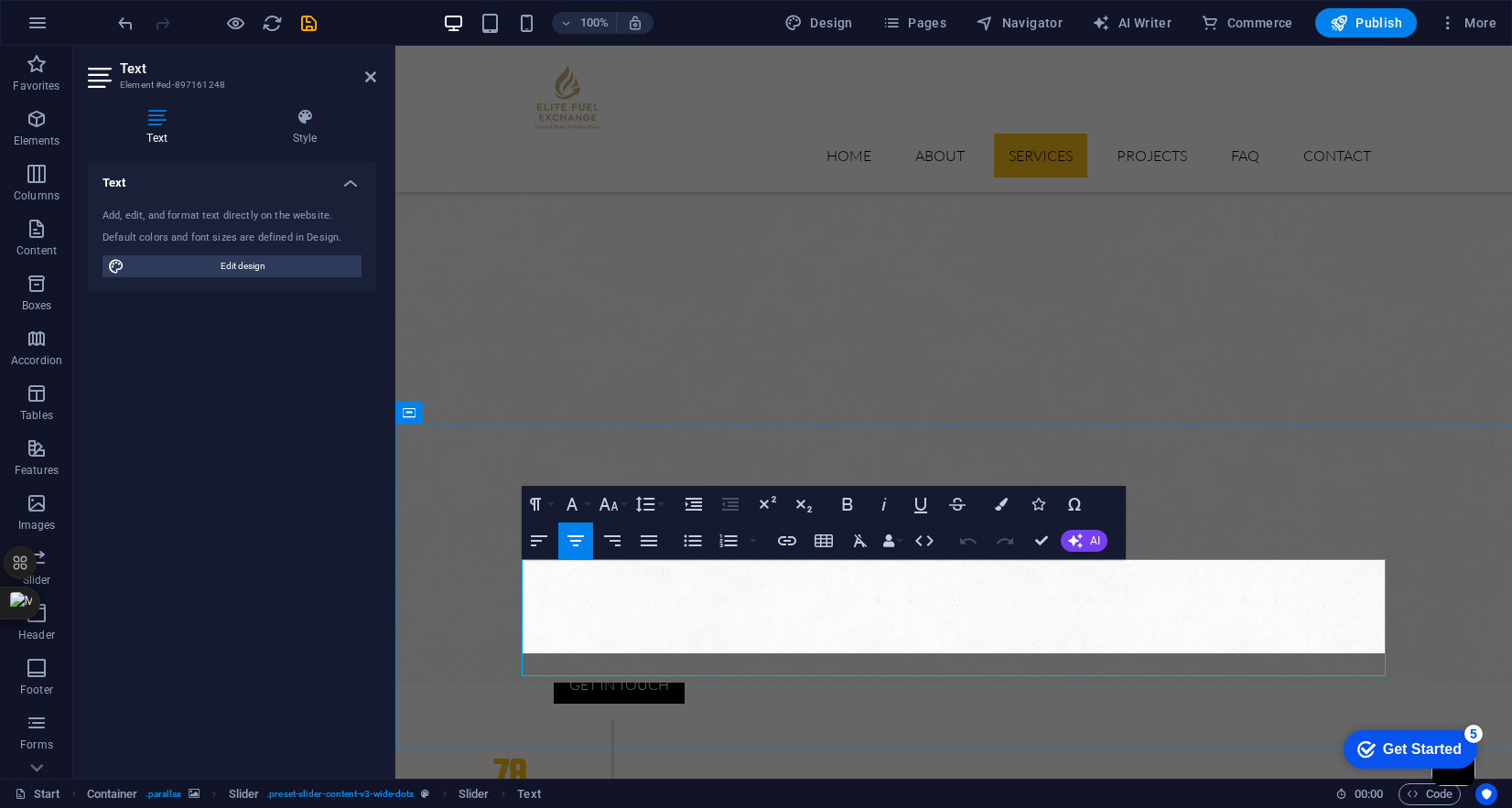
scroll to position [2896, 6]
drag, startPoint x: 931, startPoint y: 641, endPoint x: 1045, endPoint y: 640, distance: 114.0
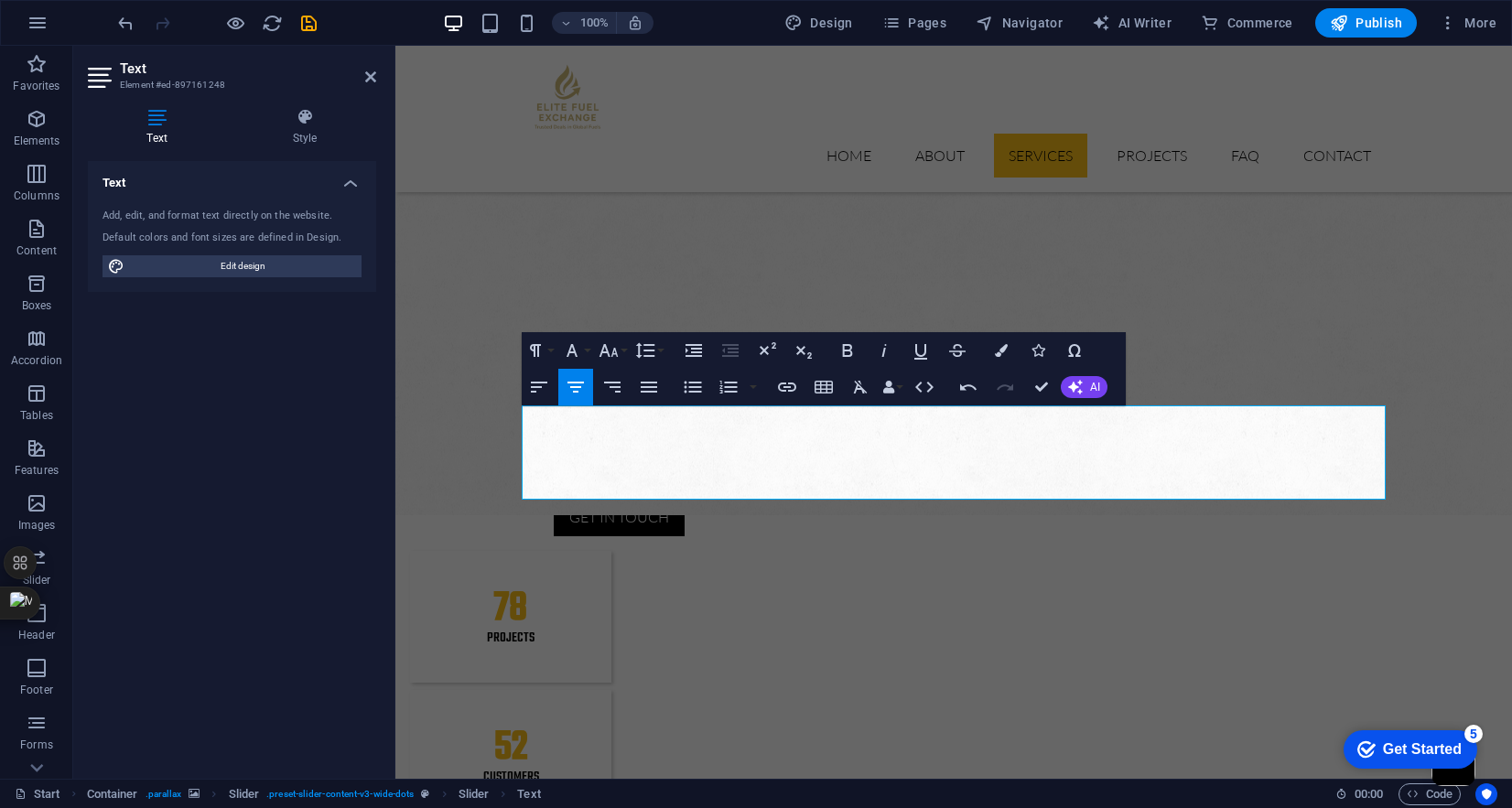
scroll to position [1605, 0]
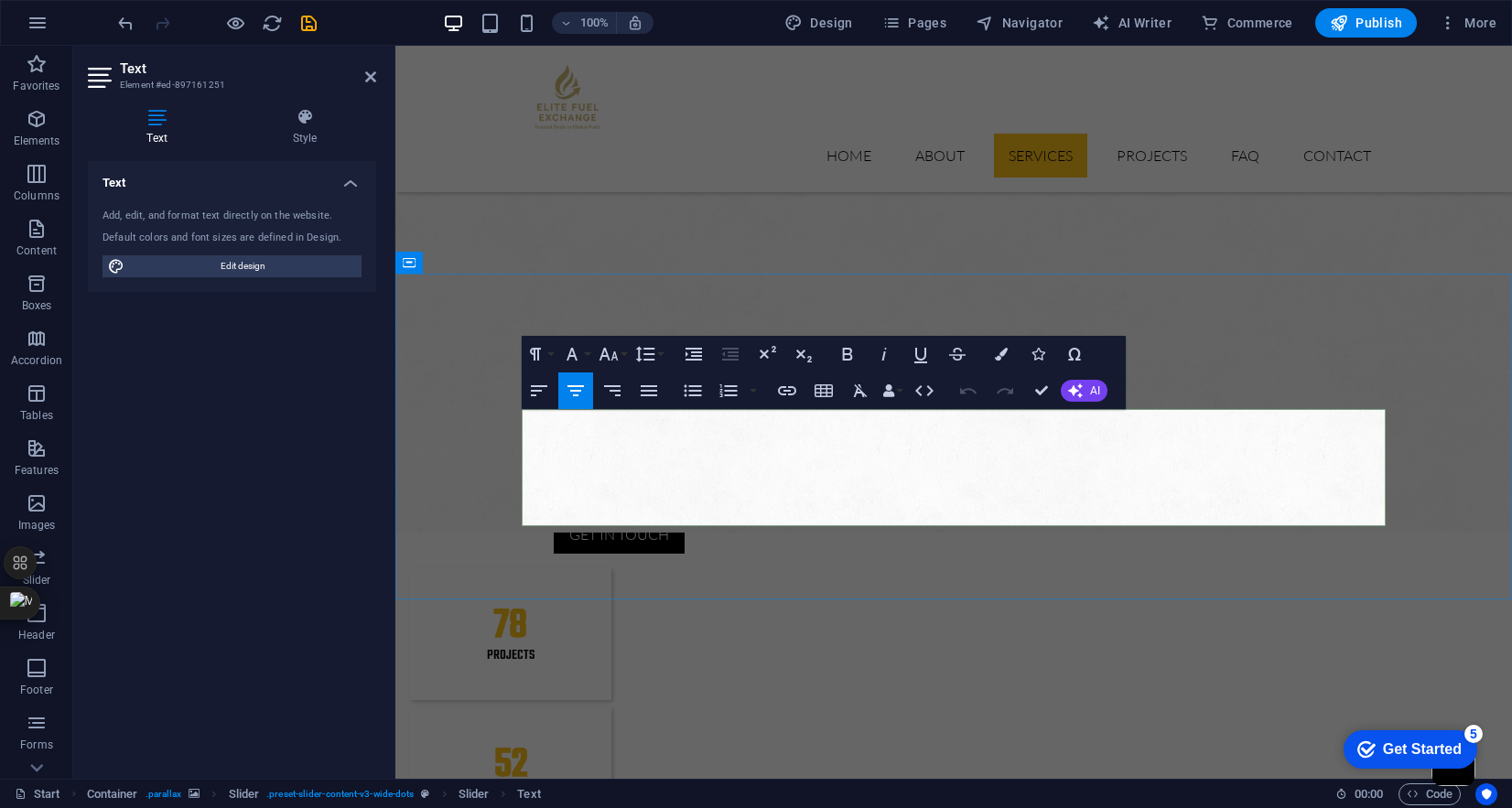
drag, startPoint x: 530, startPoint y: 421, endPoint x: 1112, endPoint y: 467, distance: 583.8
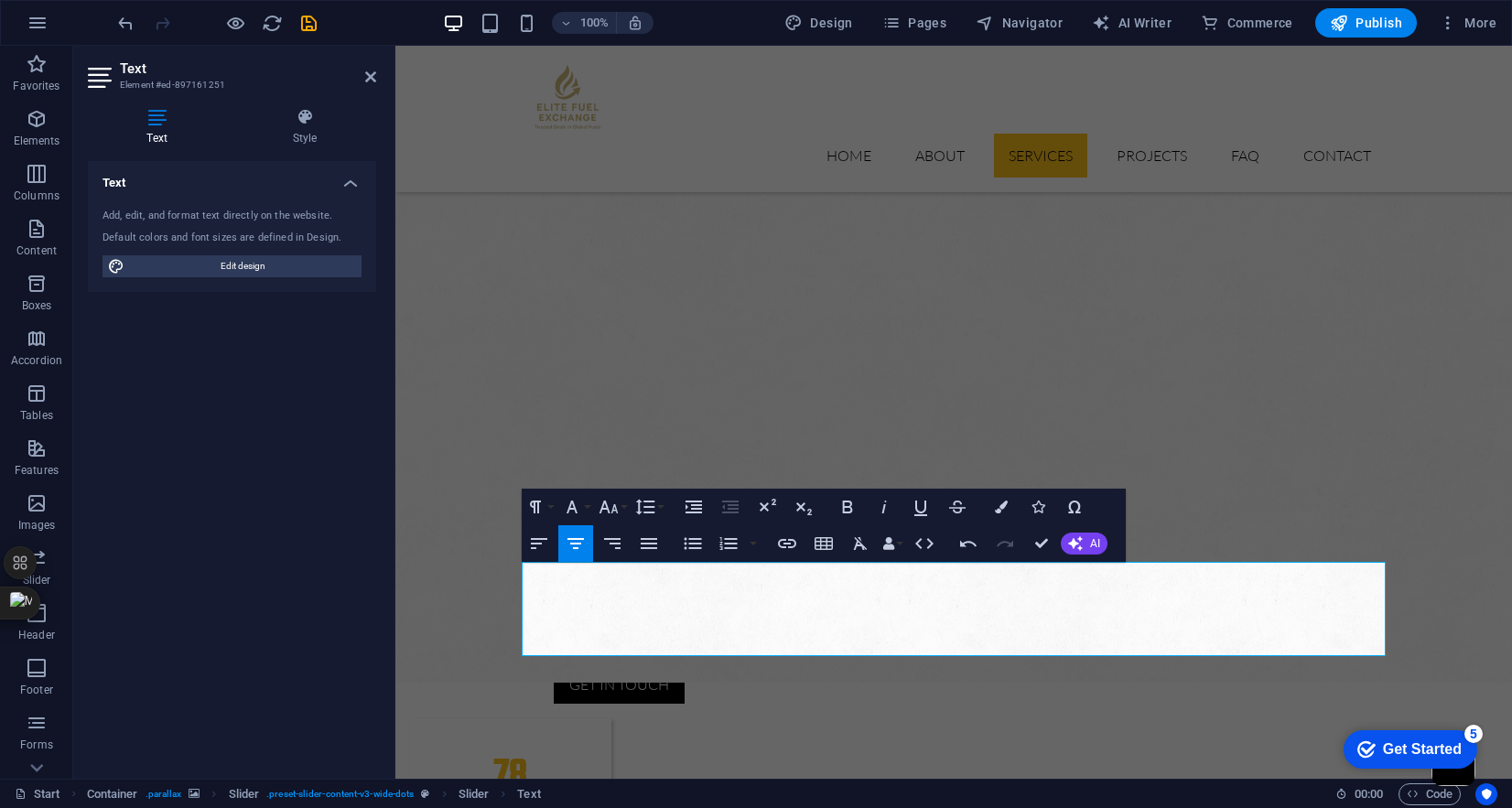
scroll to position [1452, 0]
drag, startPoint x: 809, startPoint y: 577, endPoint x: 949, endPoint y: 582, distance: 140.1
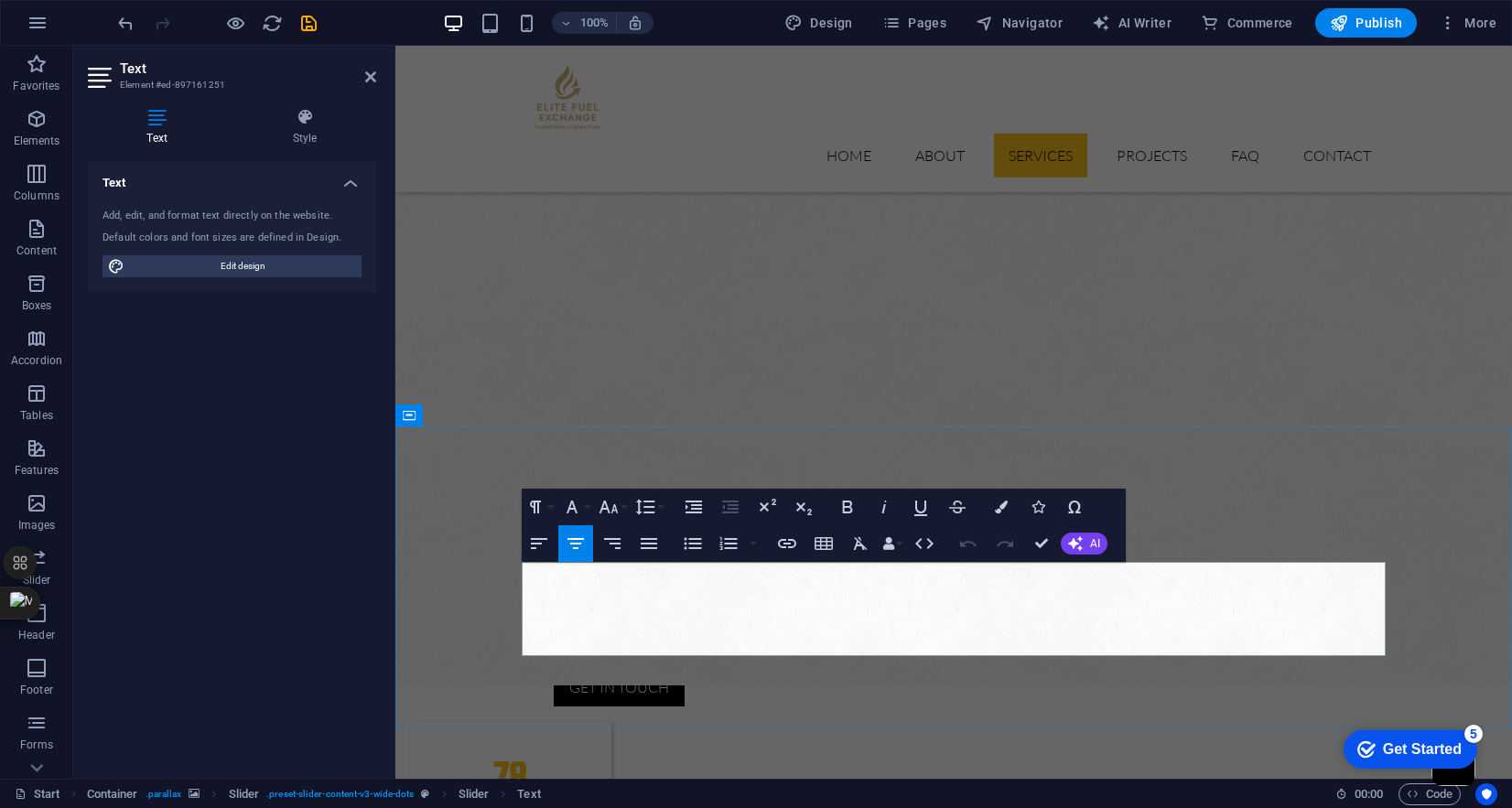
drag, startPoint x: 848, startPoint y: 641, endPoint x: 925, endPoint y: 649, distance: 77.4
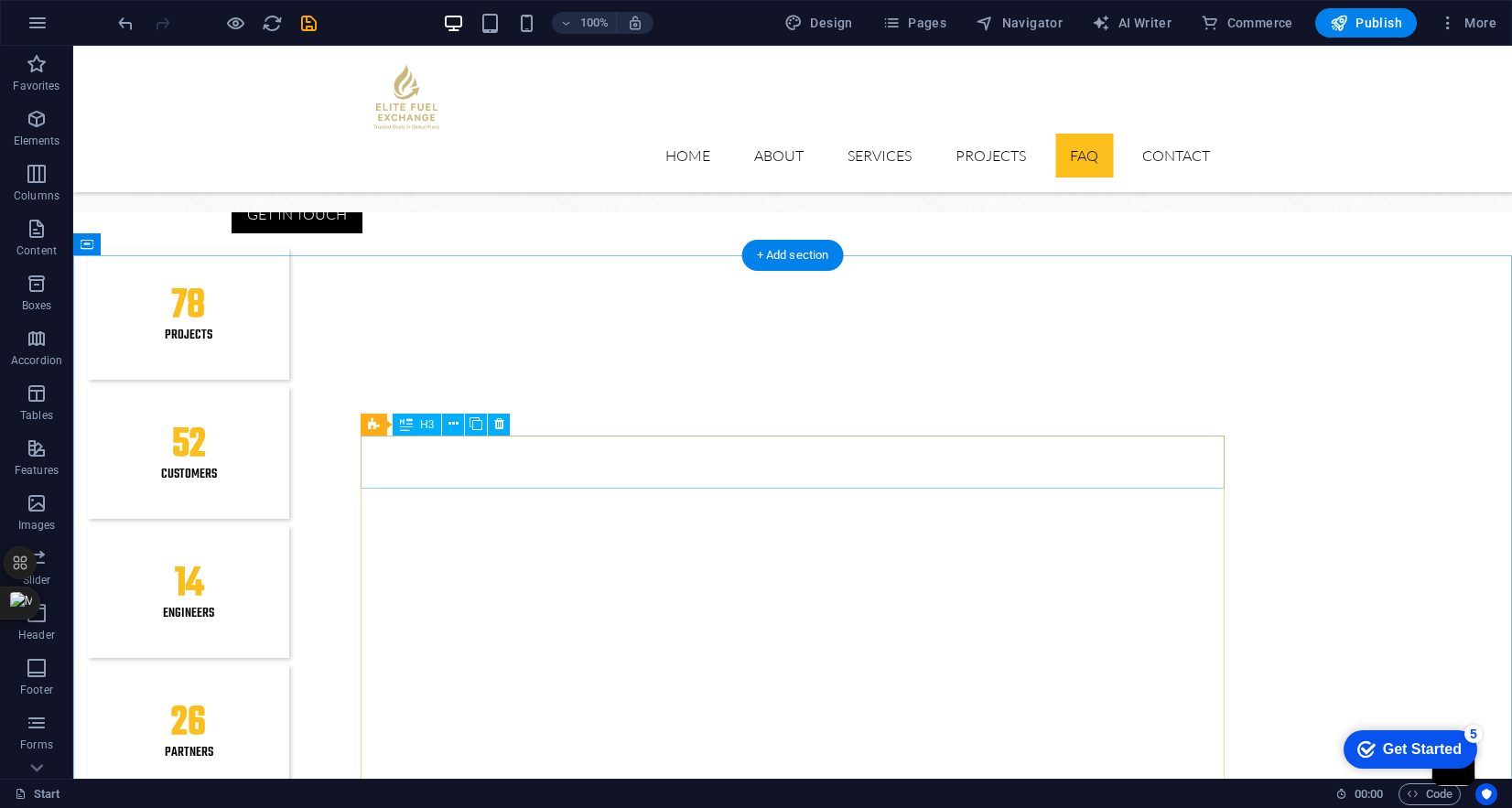
scroll to position [1932, 0]
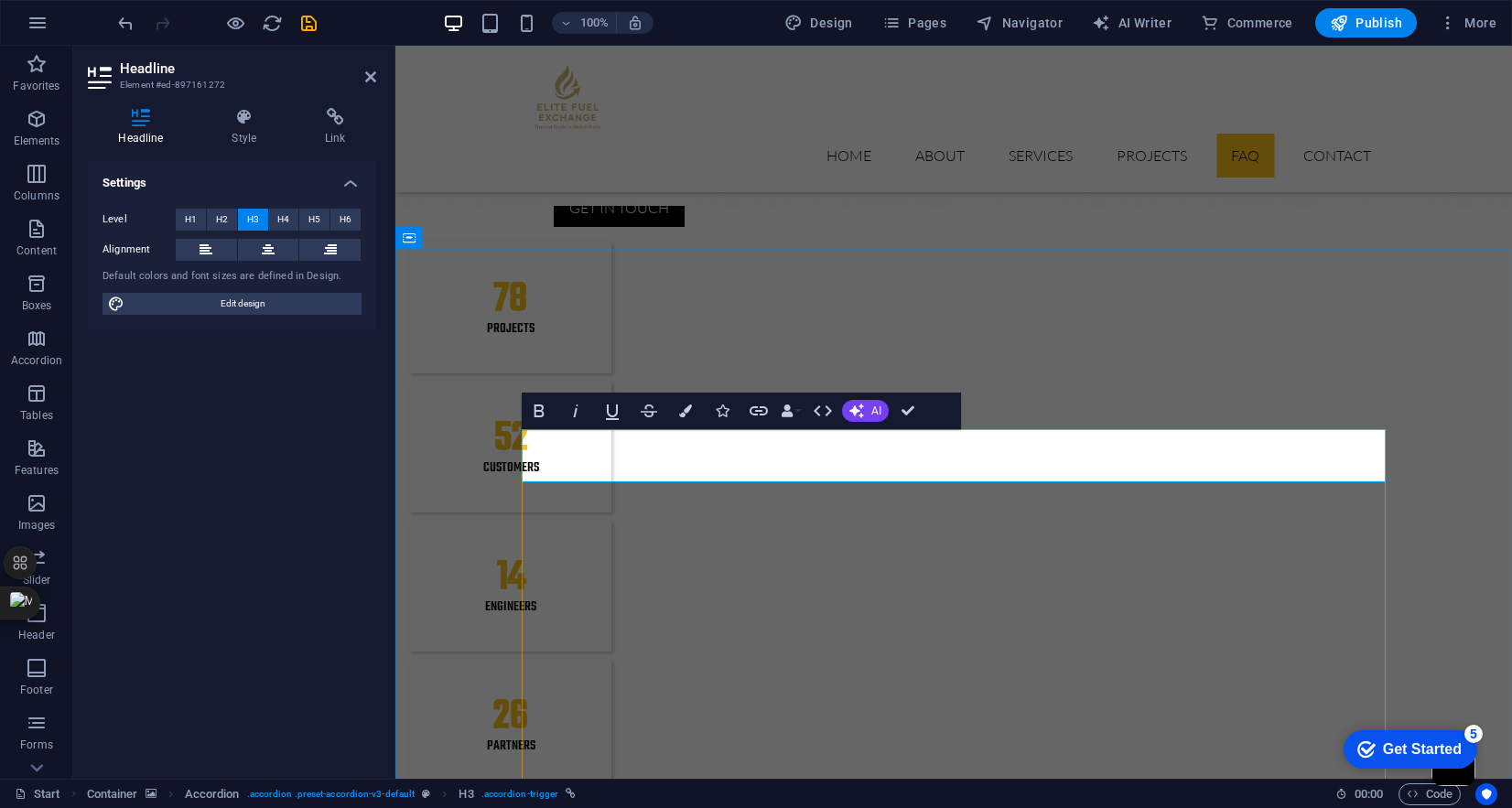
drag, startPoint x: 538, startPoint y: 456, endPoint x: 753, endPoint y: 456, distance: 215.0
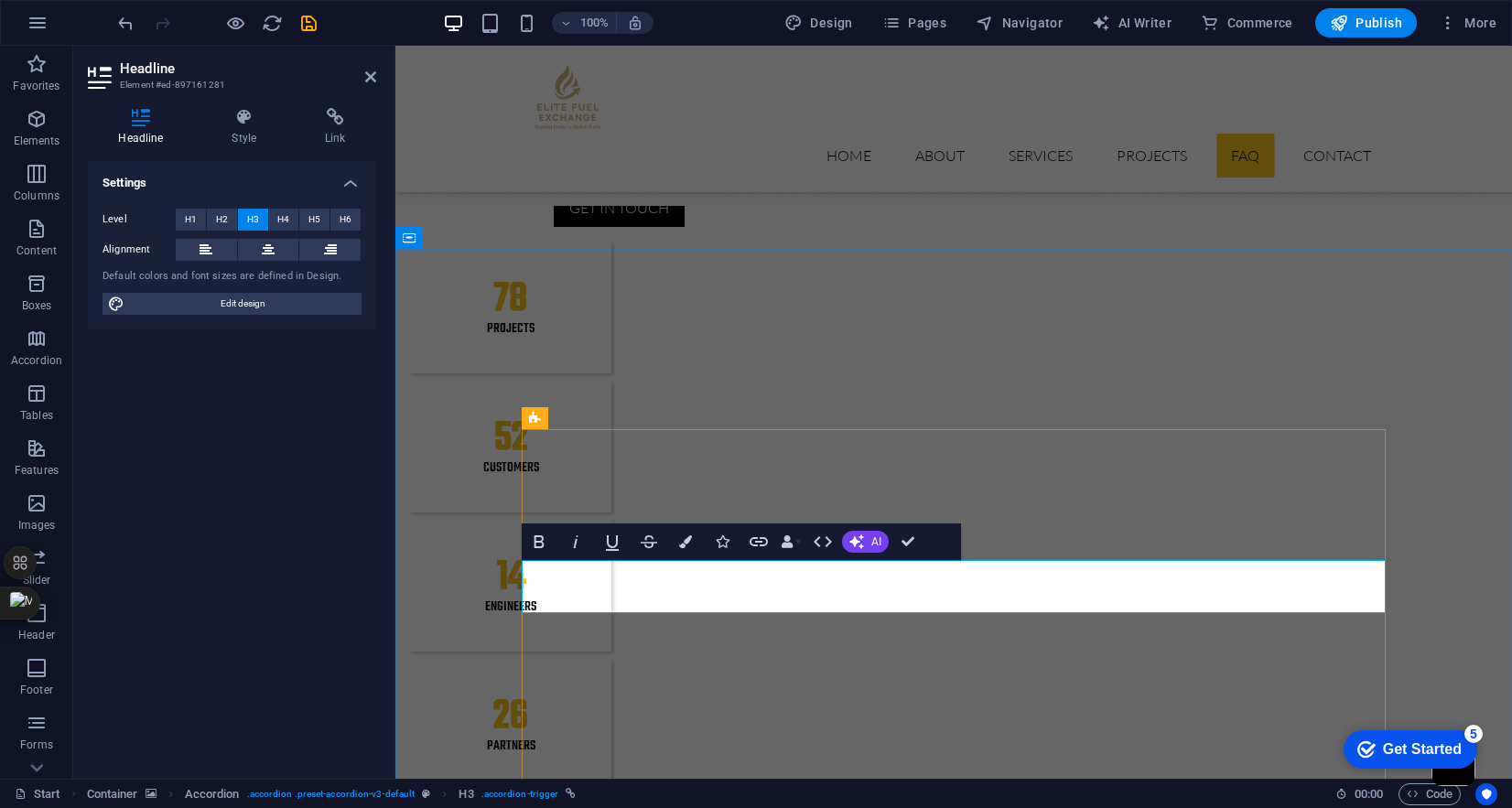
scroll to position [0, 4]
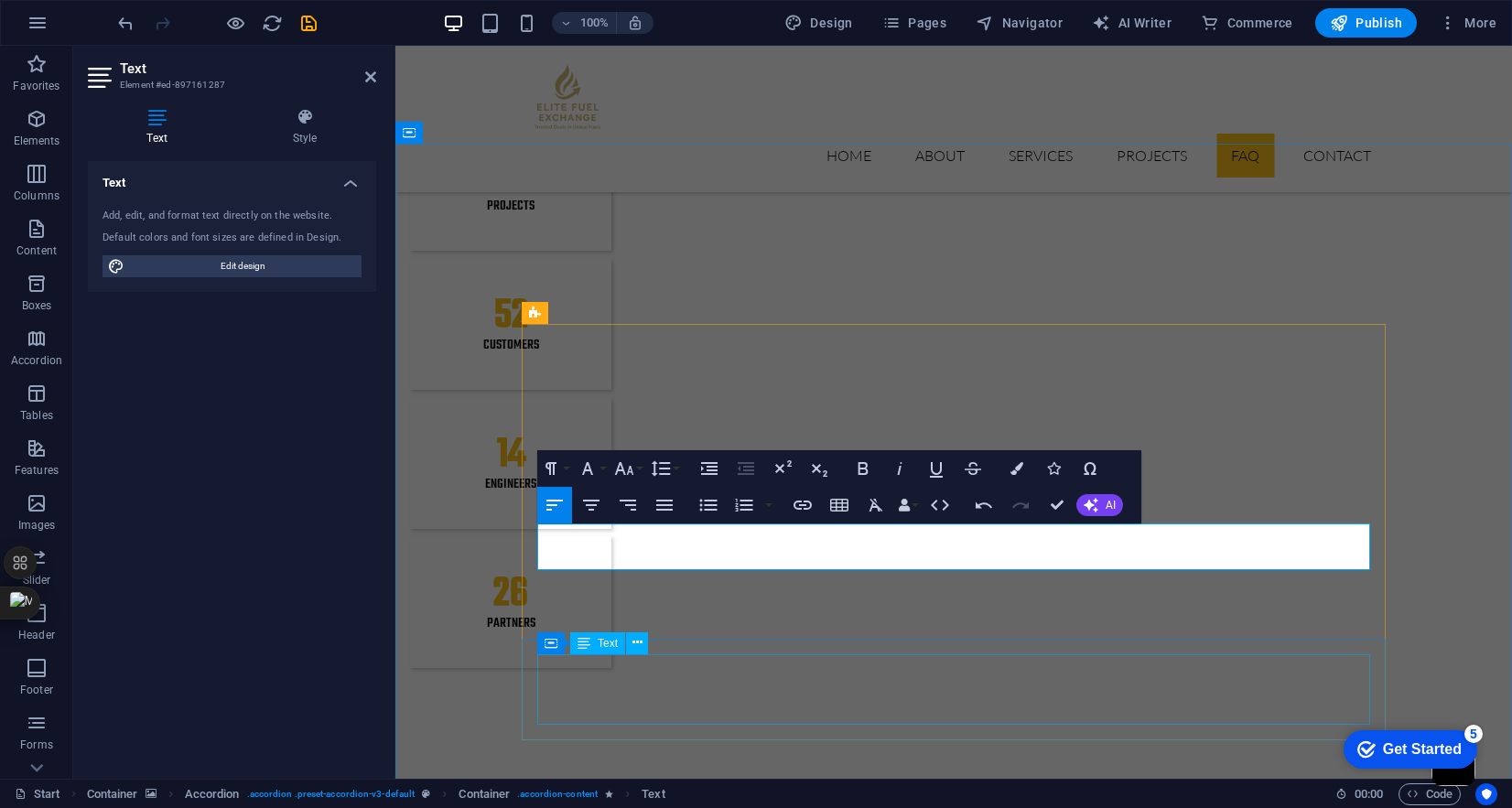
scroll to position [2058, 0]
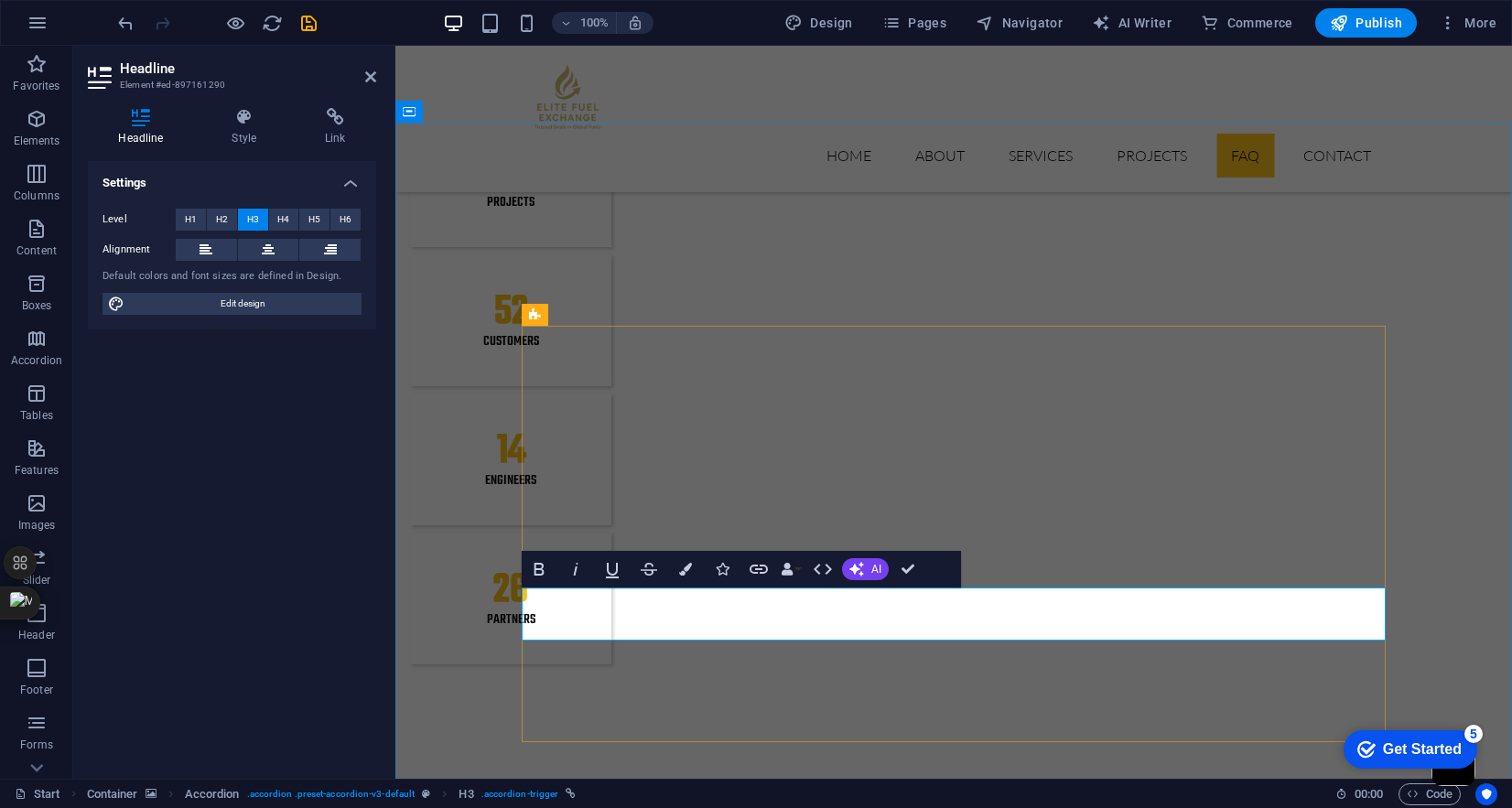
scroll to position [0, 4]
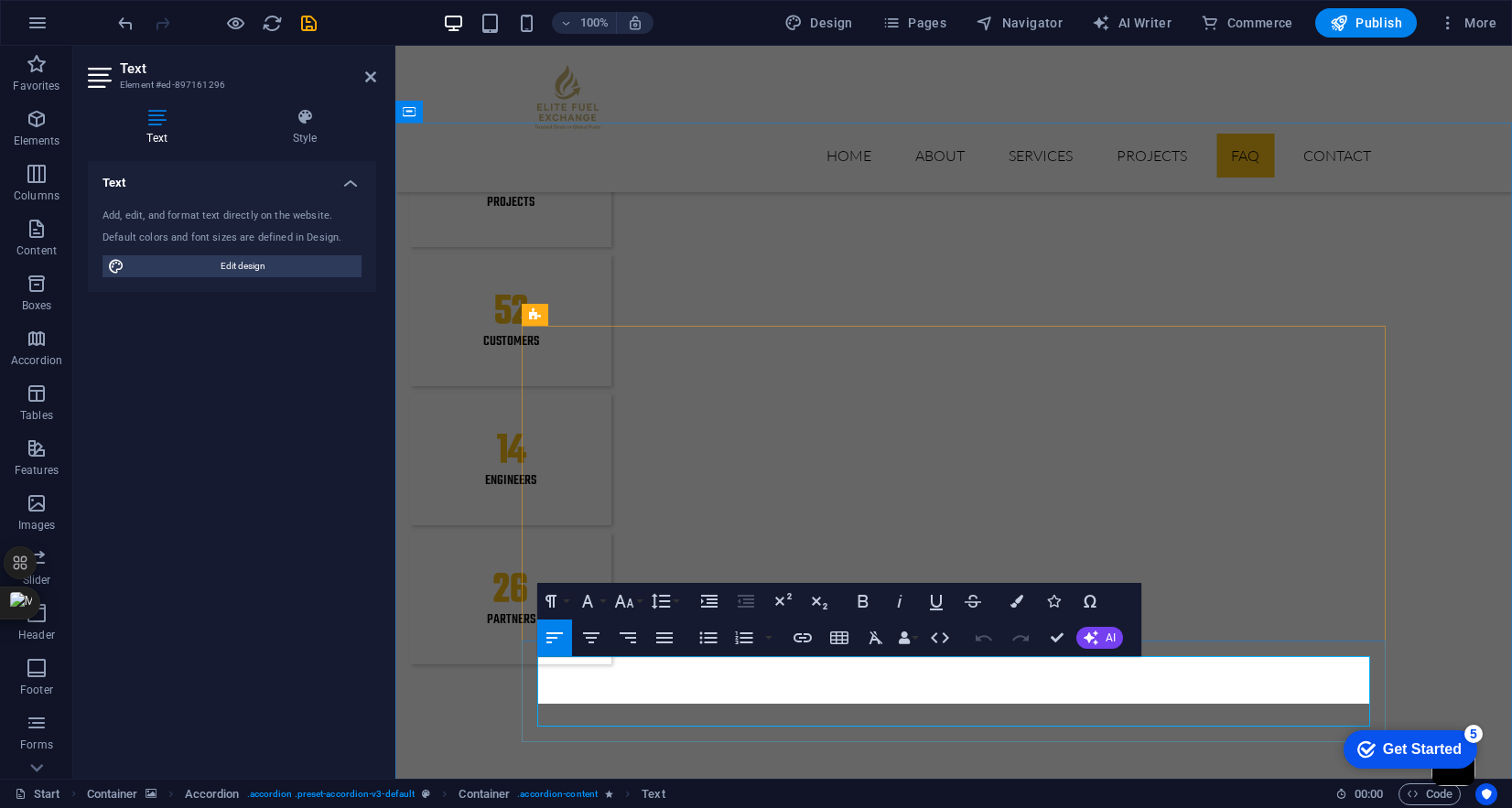
scroll to position [2649, 2]
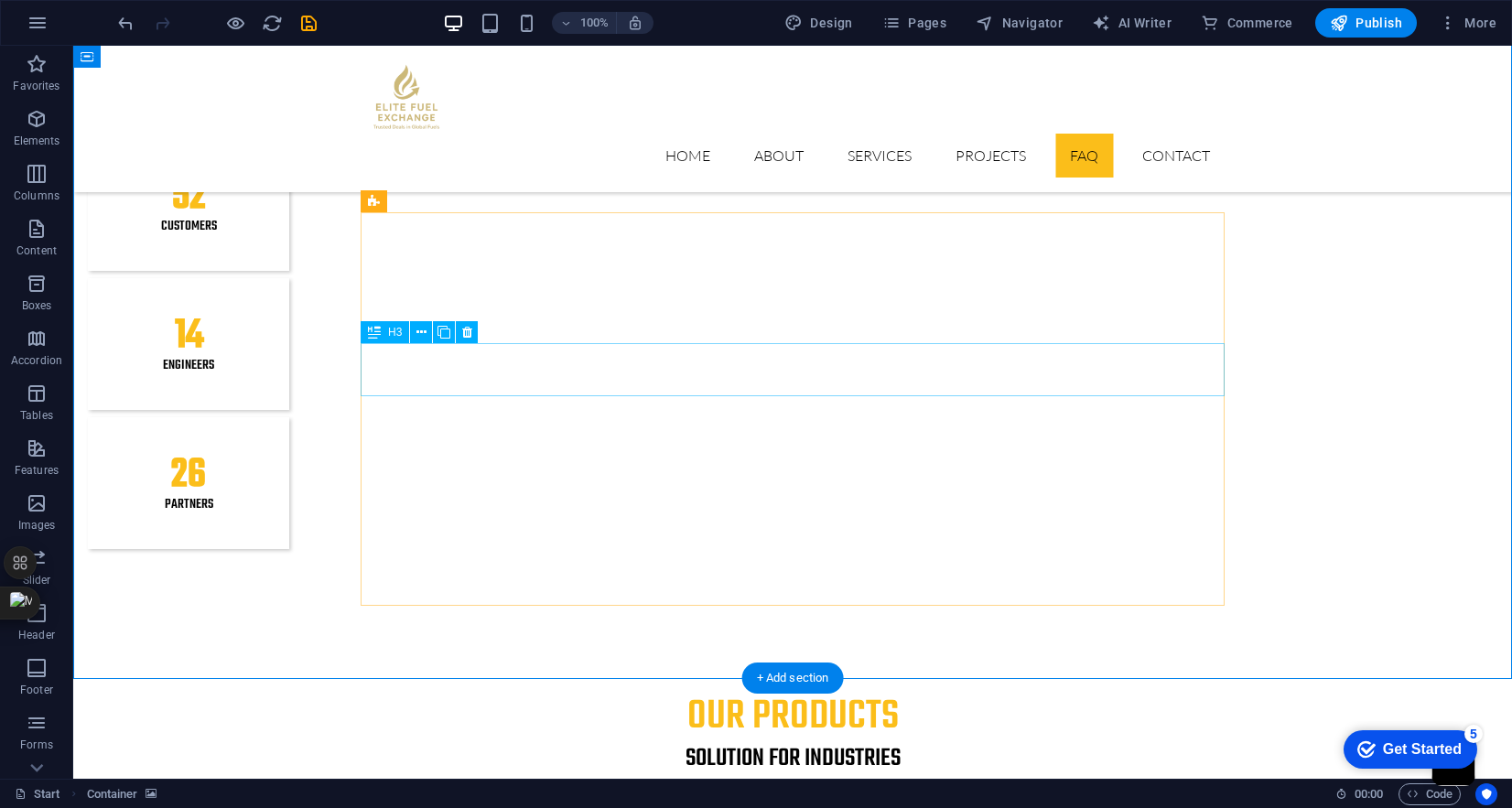
scroll to position [2171, 0]
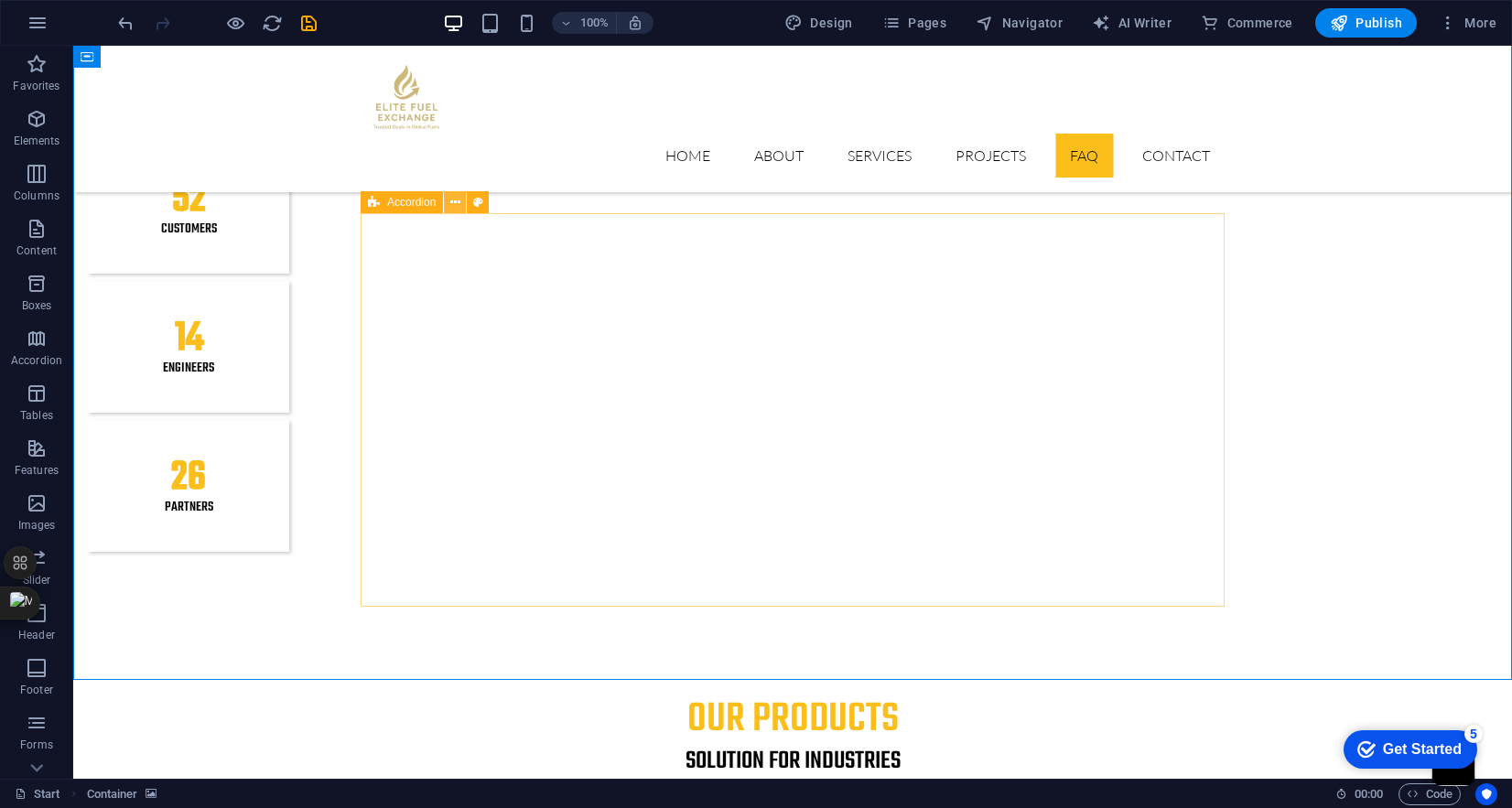
click at [453, 201] on icon at bounding box center [455, 202] width 10 height 19
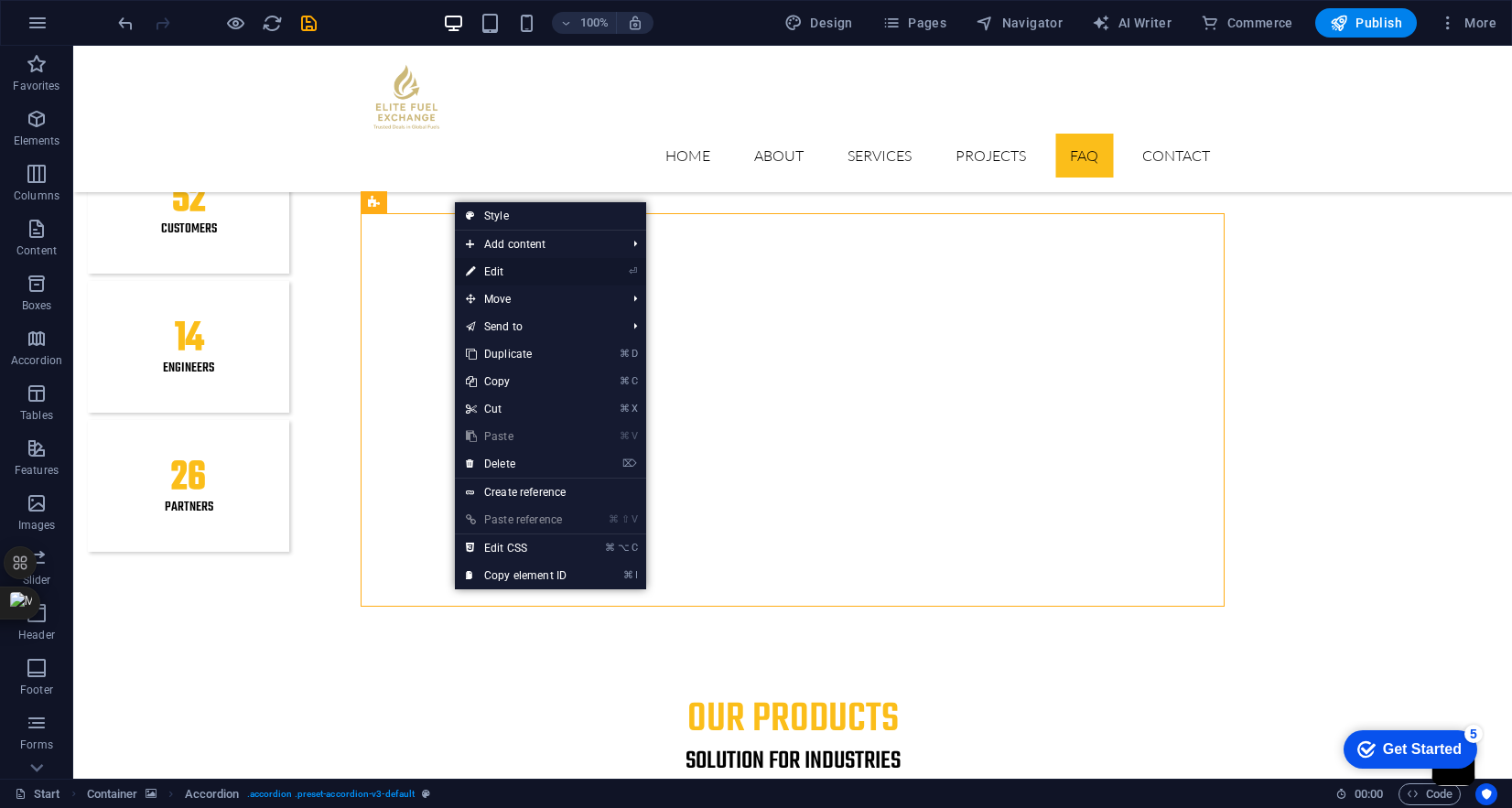
click at [497, 268] on link "⏎ Edit" at bounding box center [516, 273] width 123 height 28
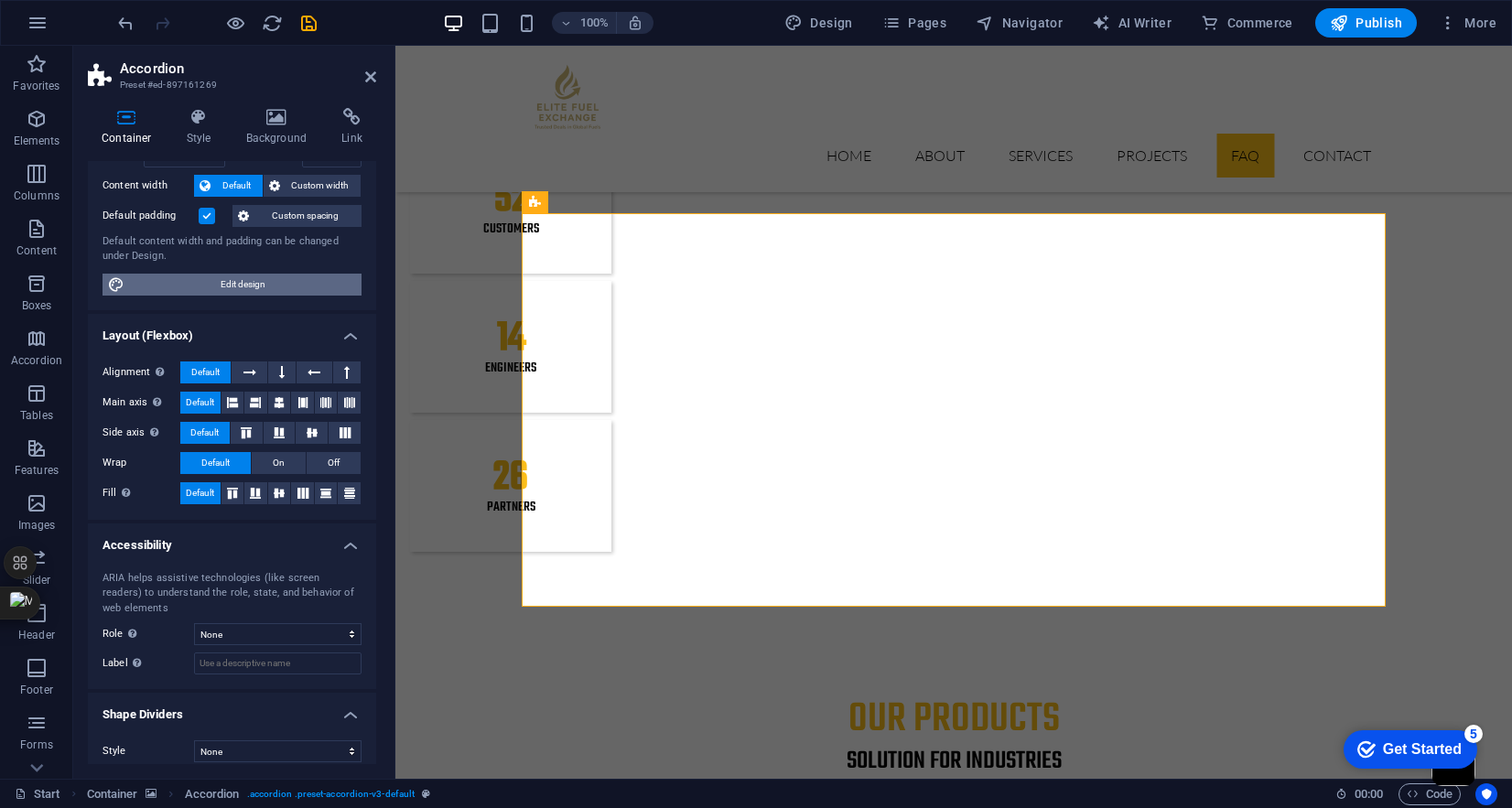
scroll to position [106, 0]
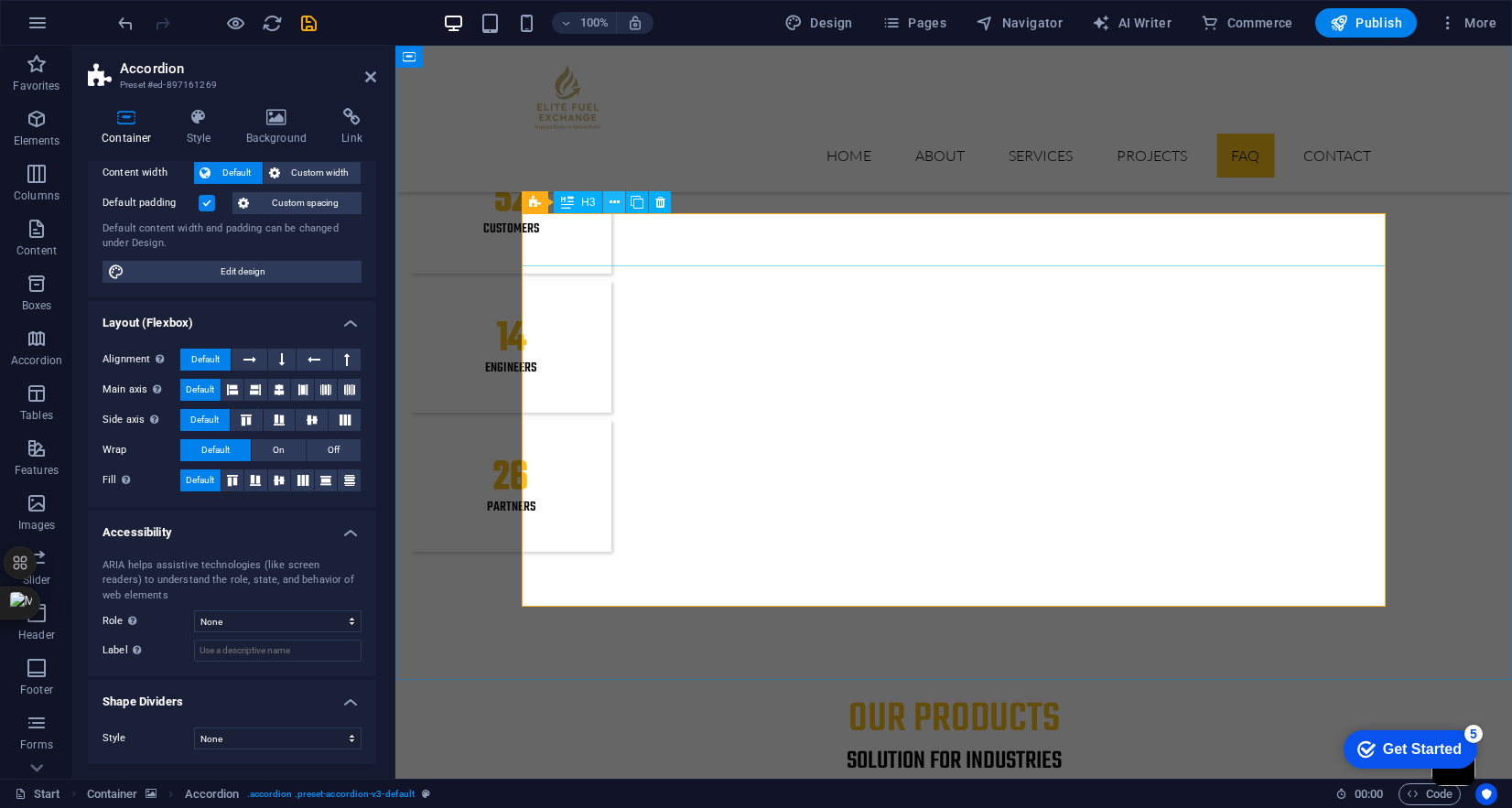
click at [622, 202] on button at bounding box center [614, 203] width 22 height 22
click at [604, 466] on icon at bounding box center [605, 464] width 13 height 19
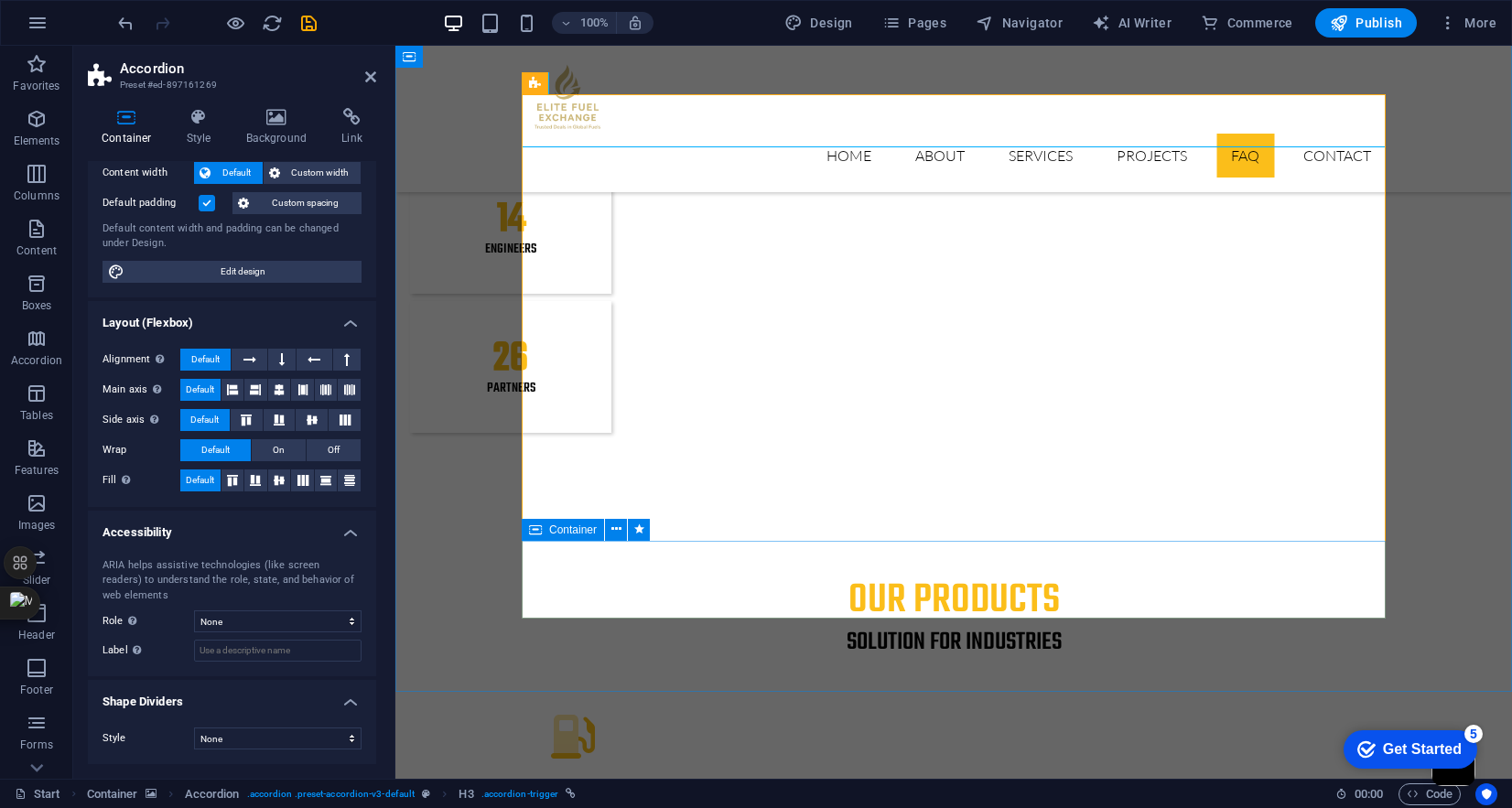
scroll to position [2303, 0]
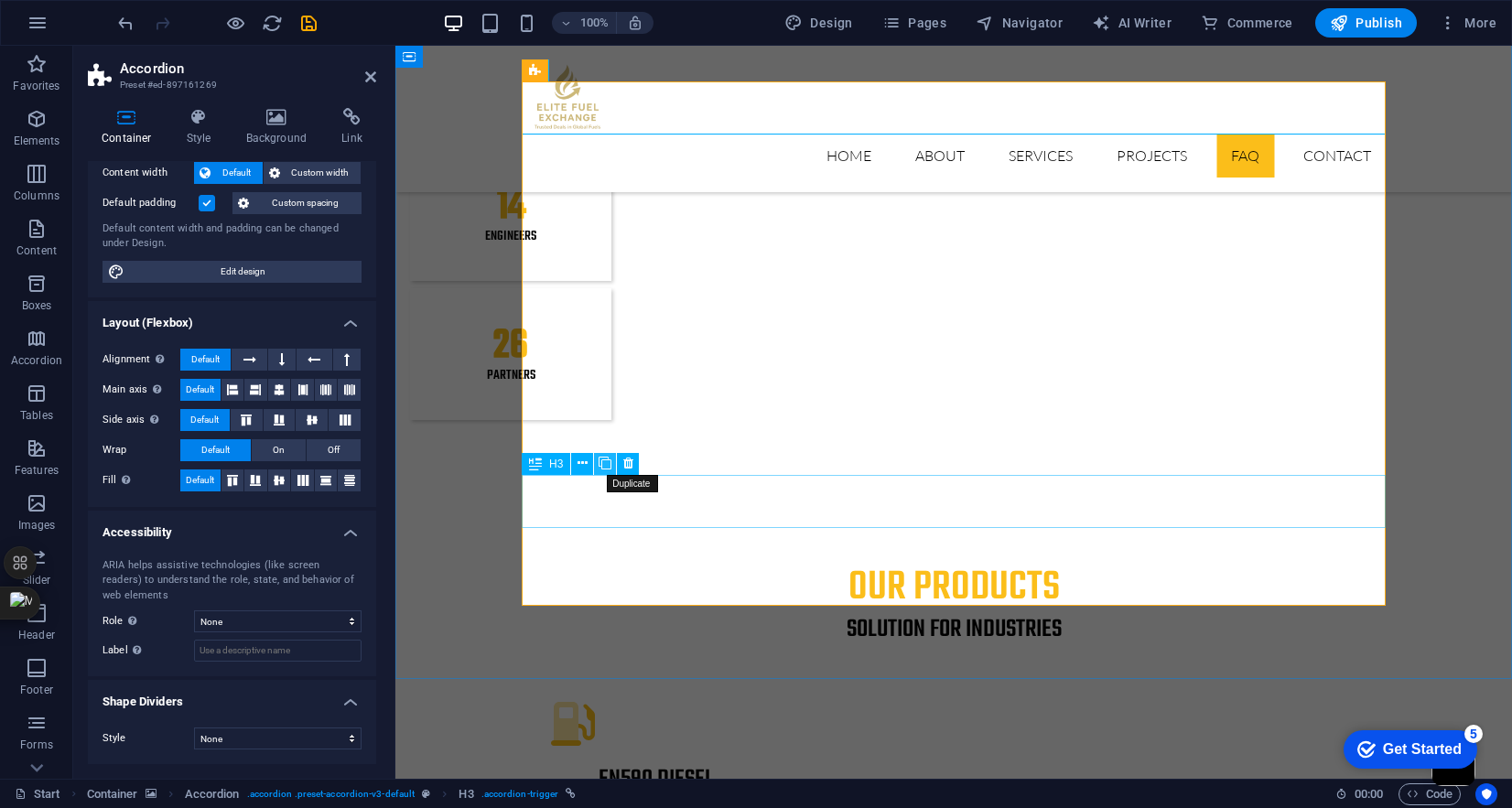
click at [602, 464] on icon at bounding box center [605, 463] width 13 height 19
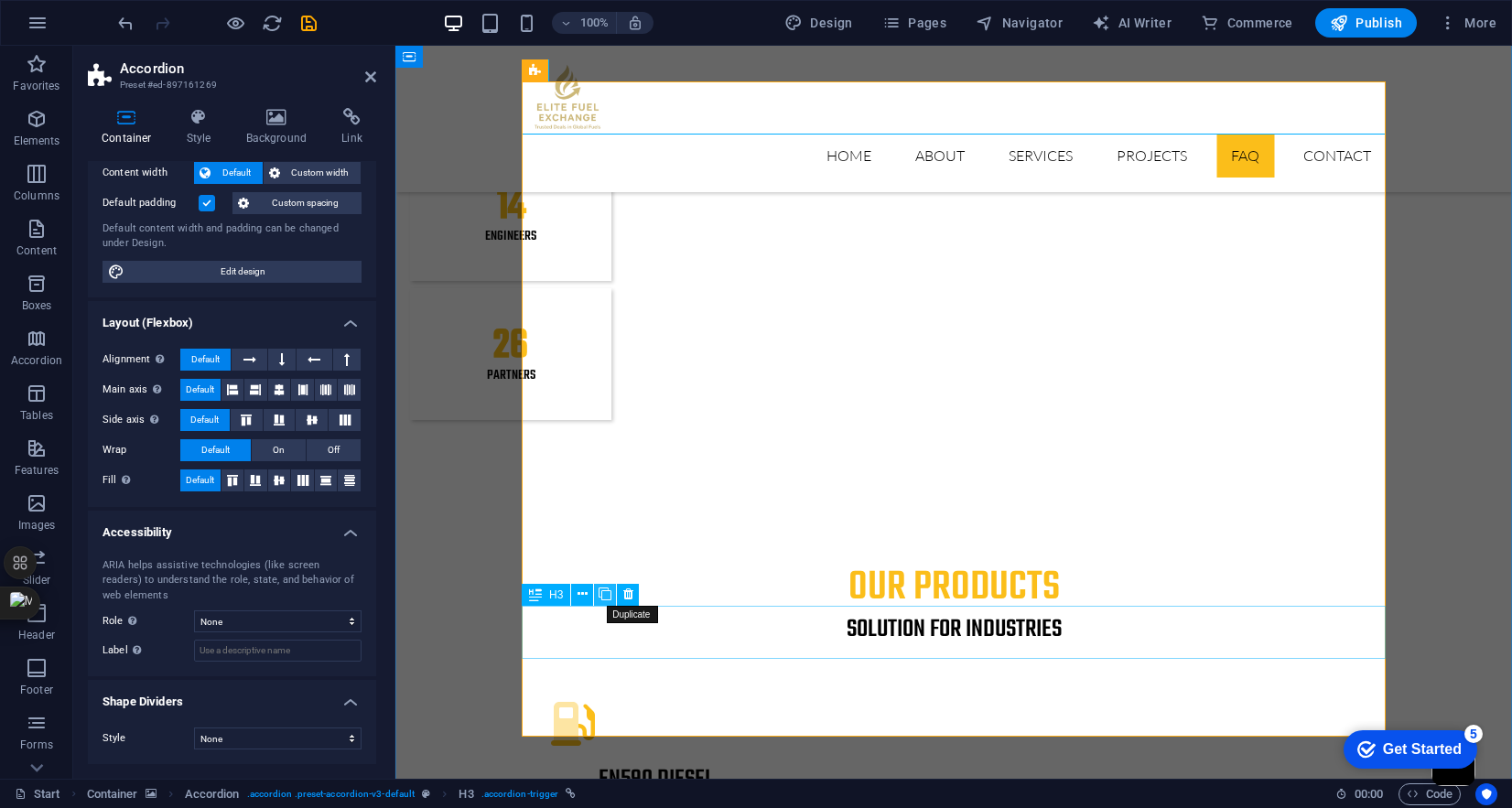
click at [605, 598] on icon at bounding box center [605, 594] width 13 height 19
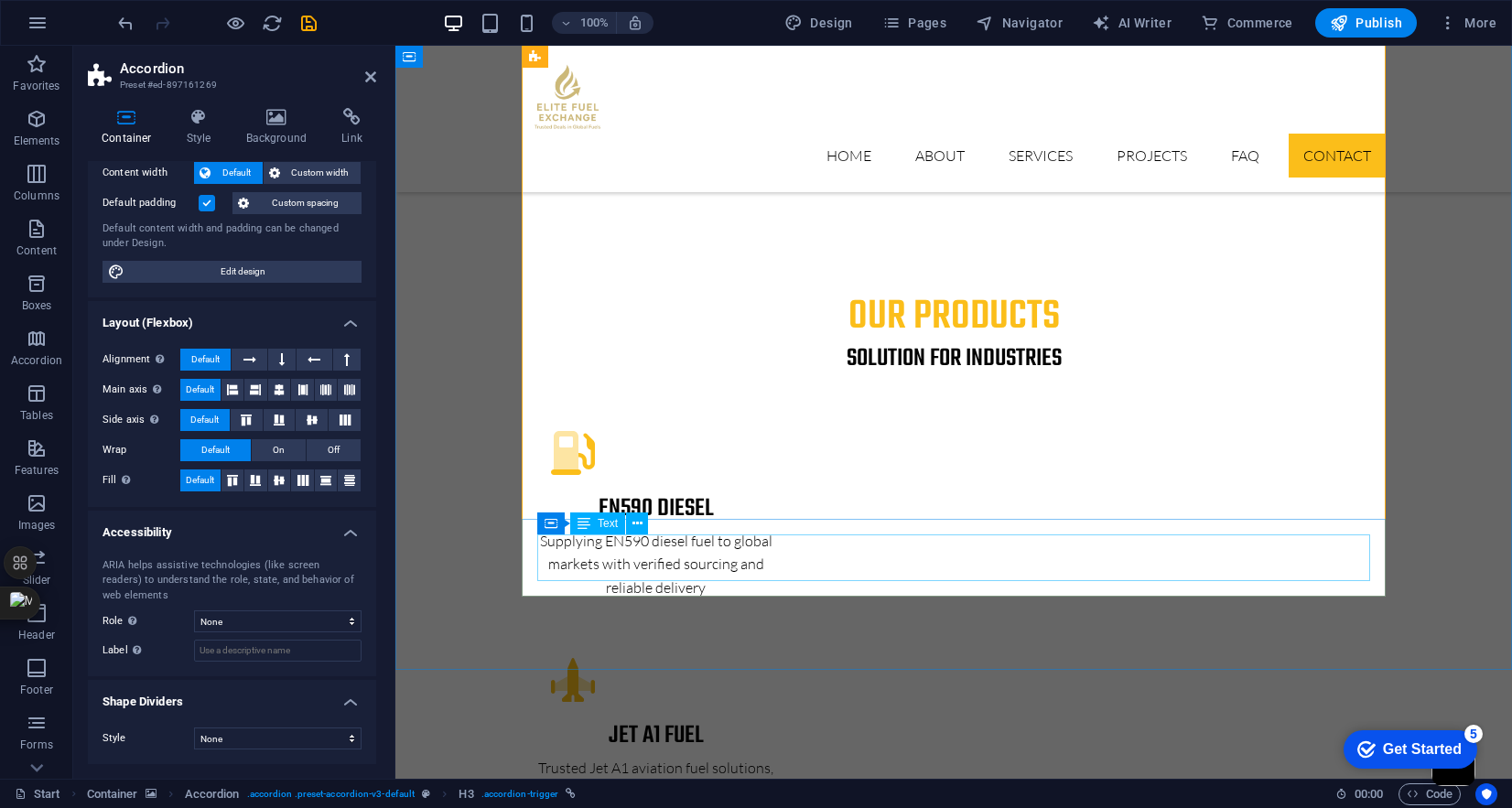
scroll to position [2610, 0]
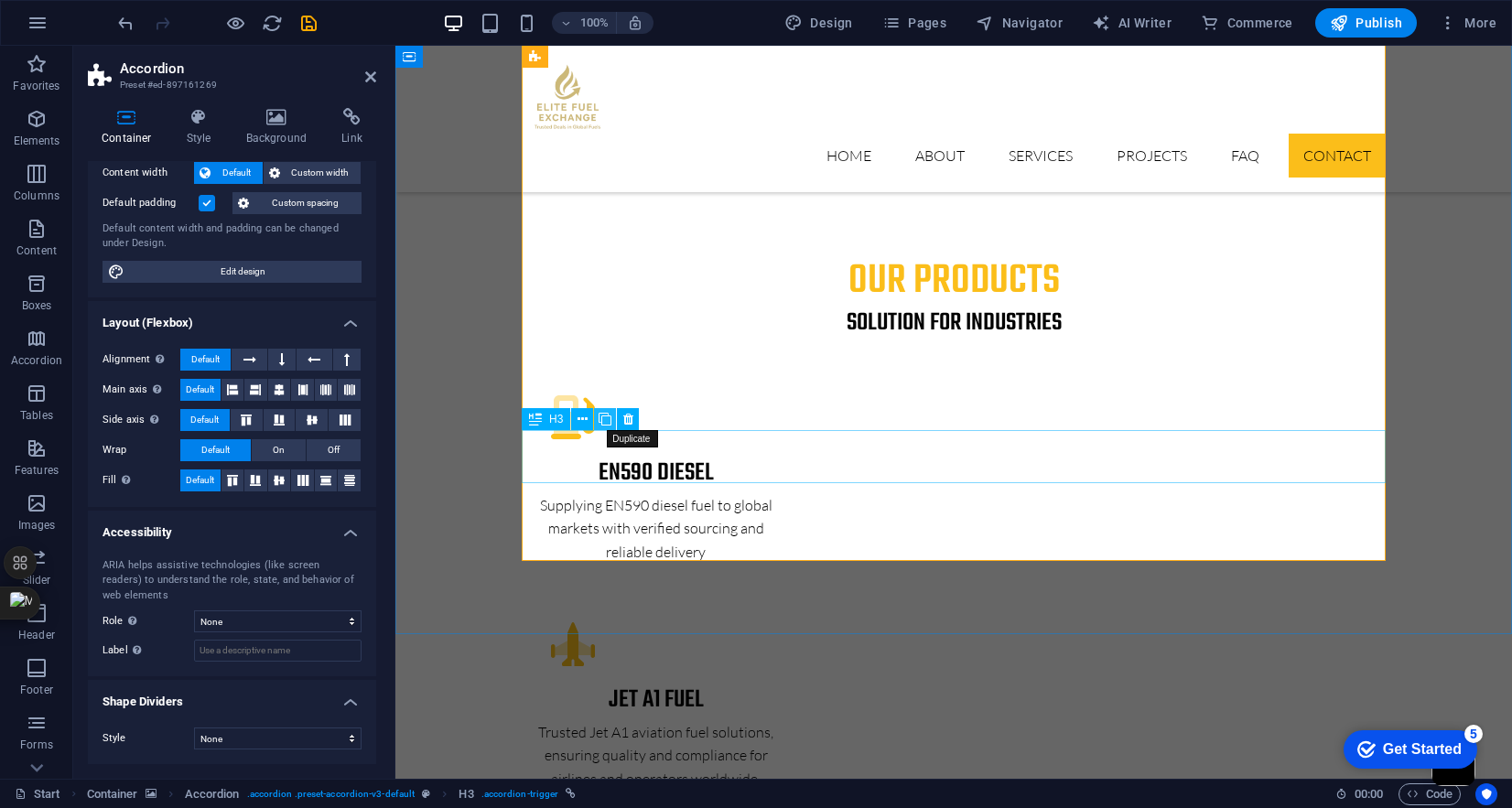
click at [605, 419] on icon at bounding box center [605, 419] width 13 height 19
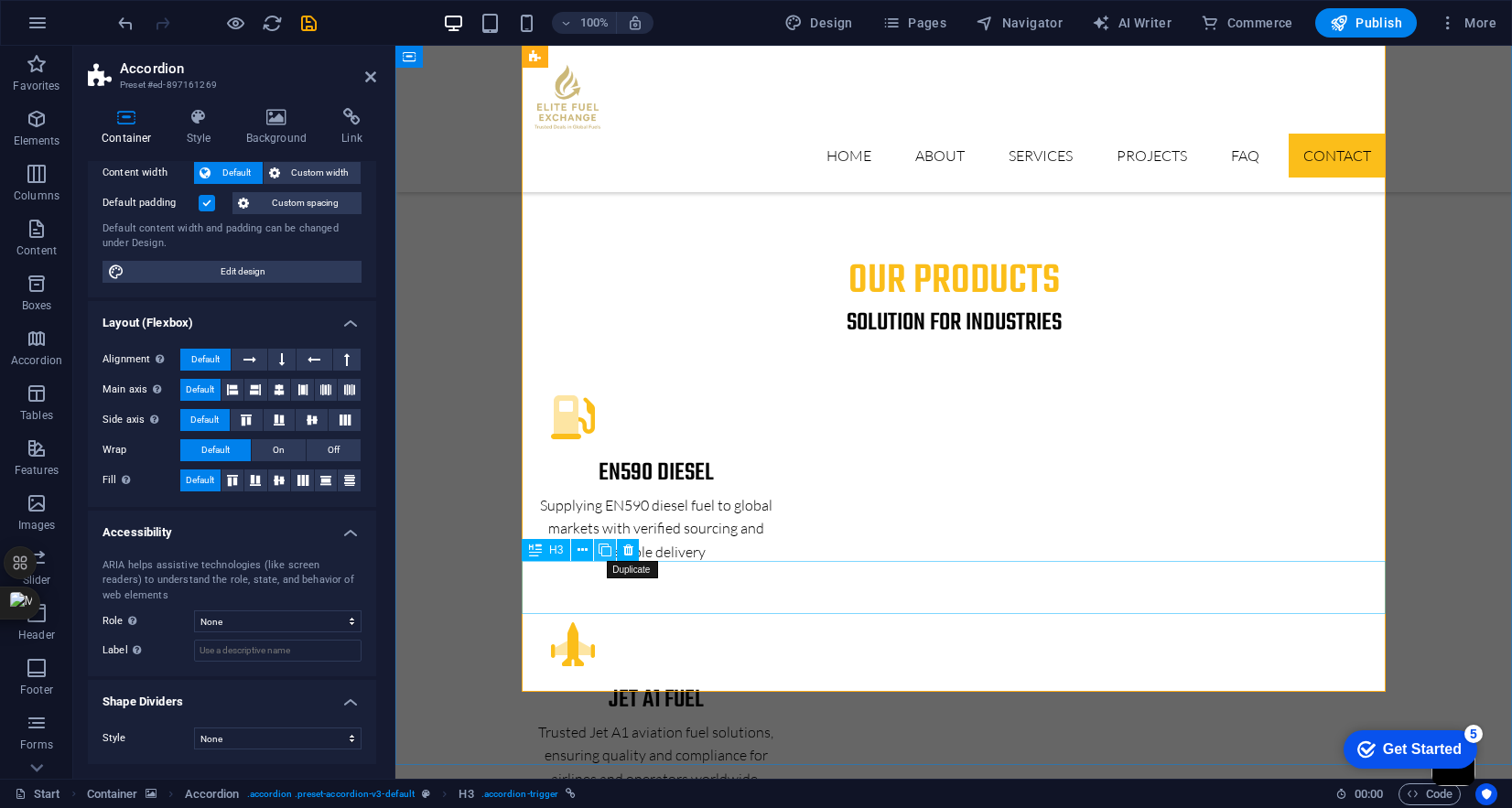
click at [603, 554] on icon at bounding box center [605, 550] width 13 height 19
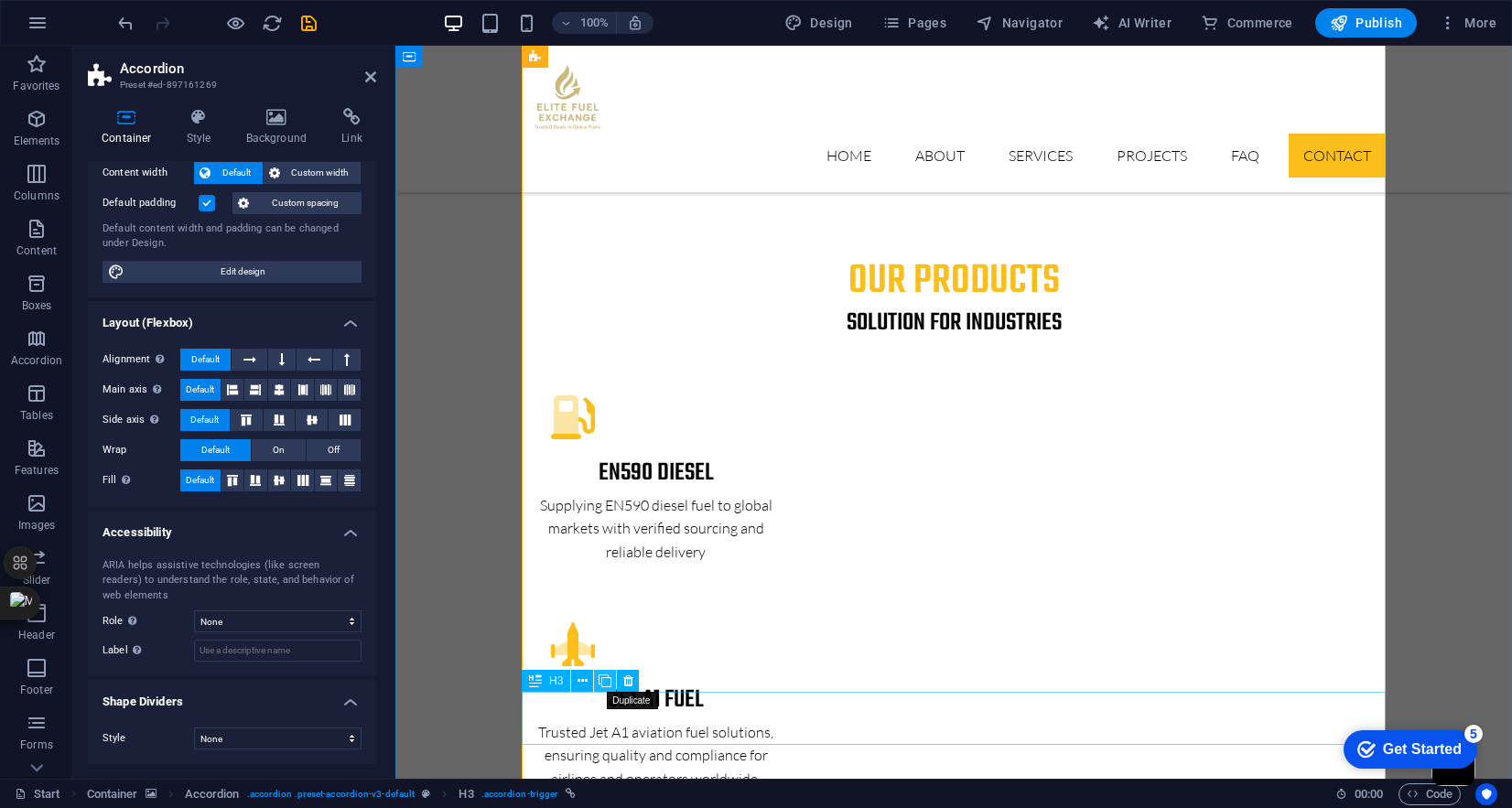
click at [606, 682] on icon at bounding box center [605, 681] width 13 height 19
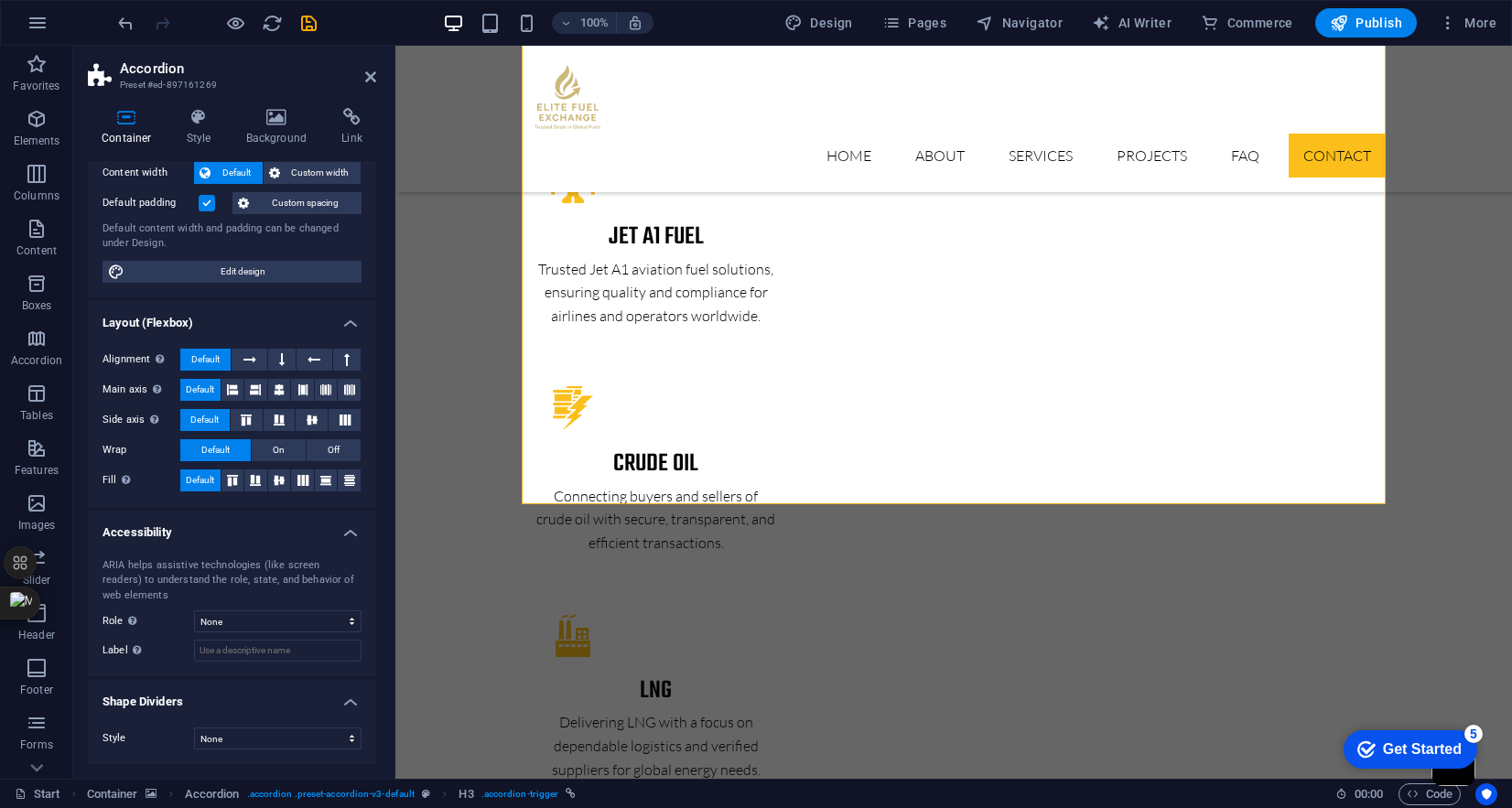
scroll to position [3053, 0]
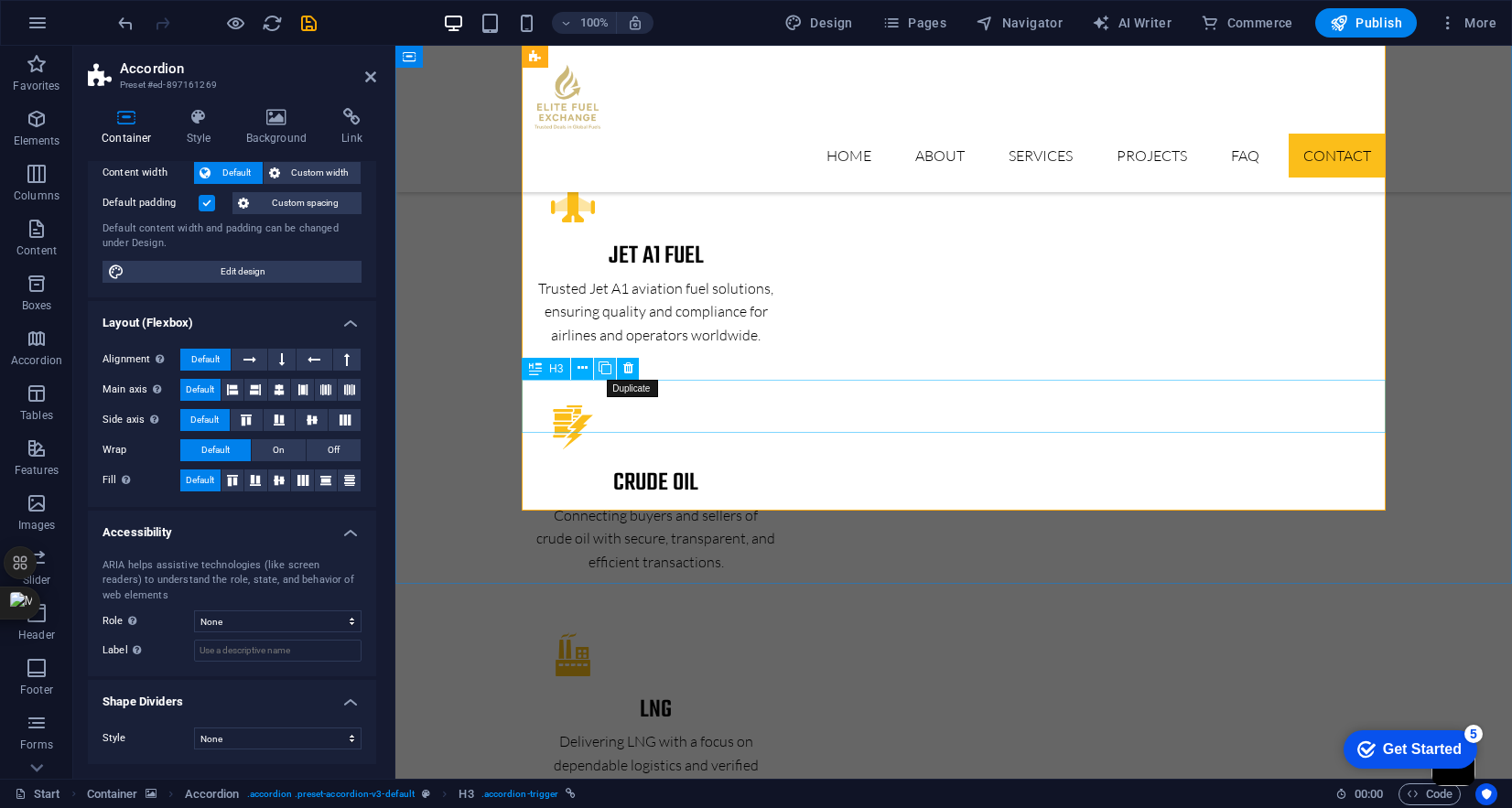
click at [604, 369] on icon at bounding box center [605, 368] width 13 height 19
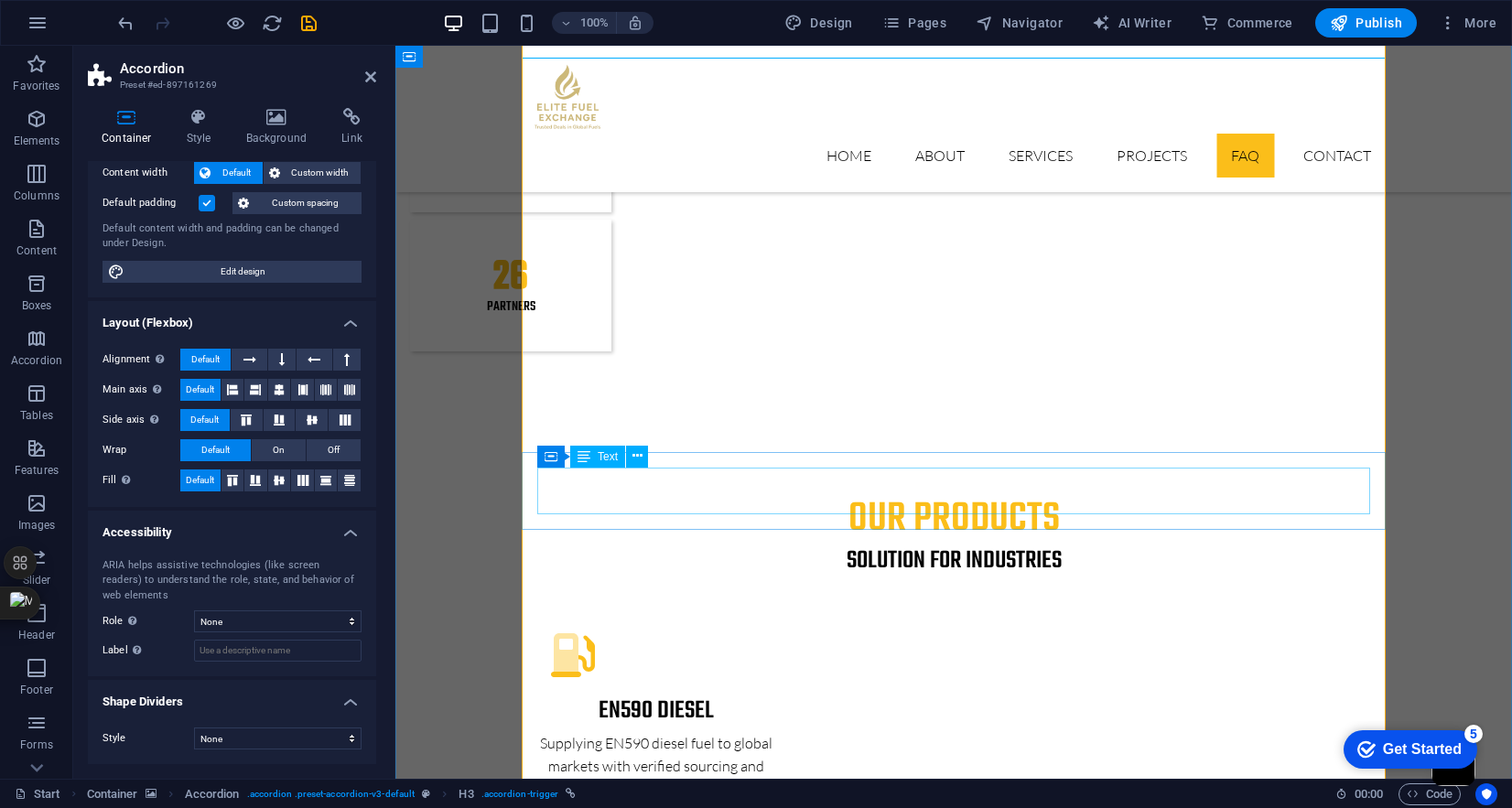
scroll to position [2379, 0]
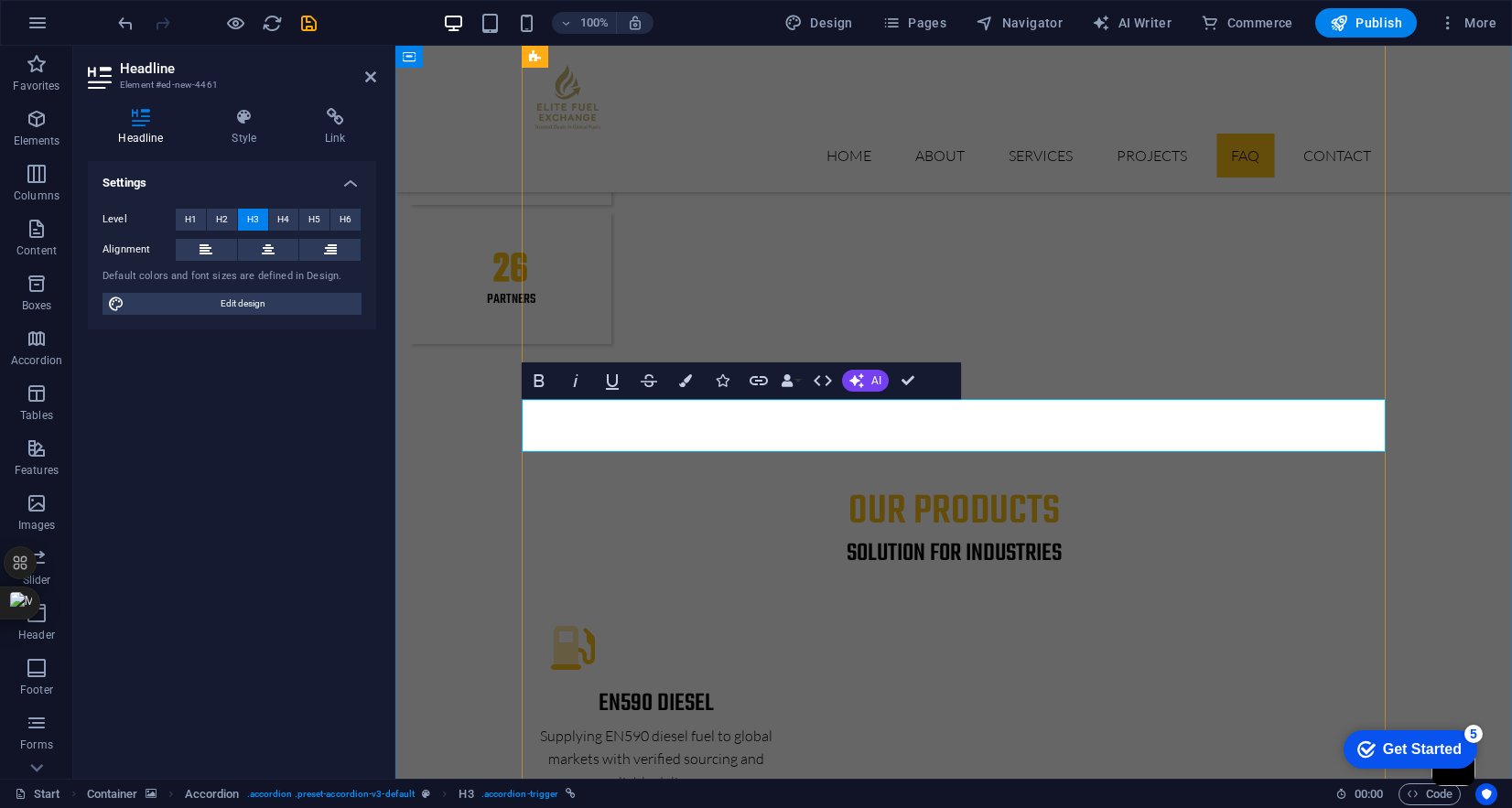
scroll to position [0, 4]
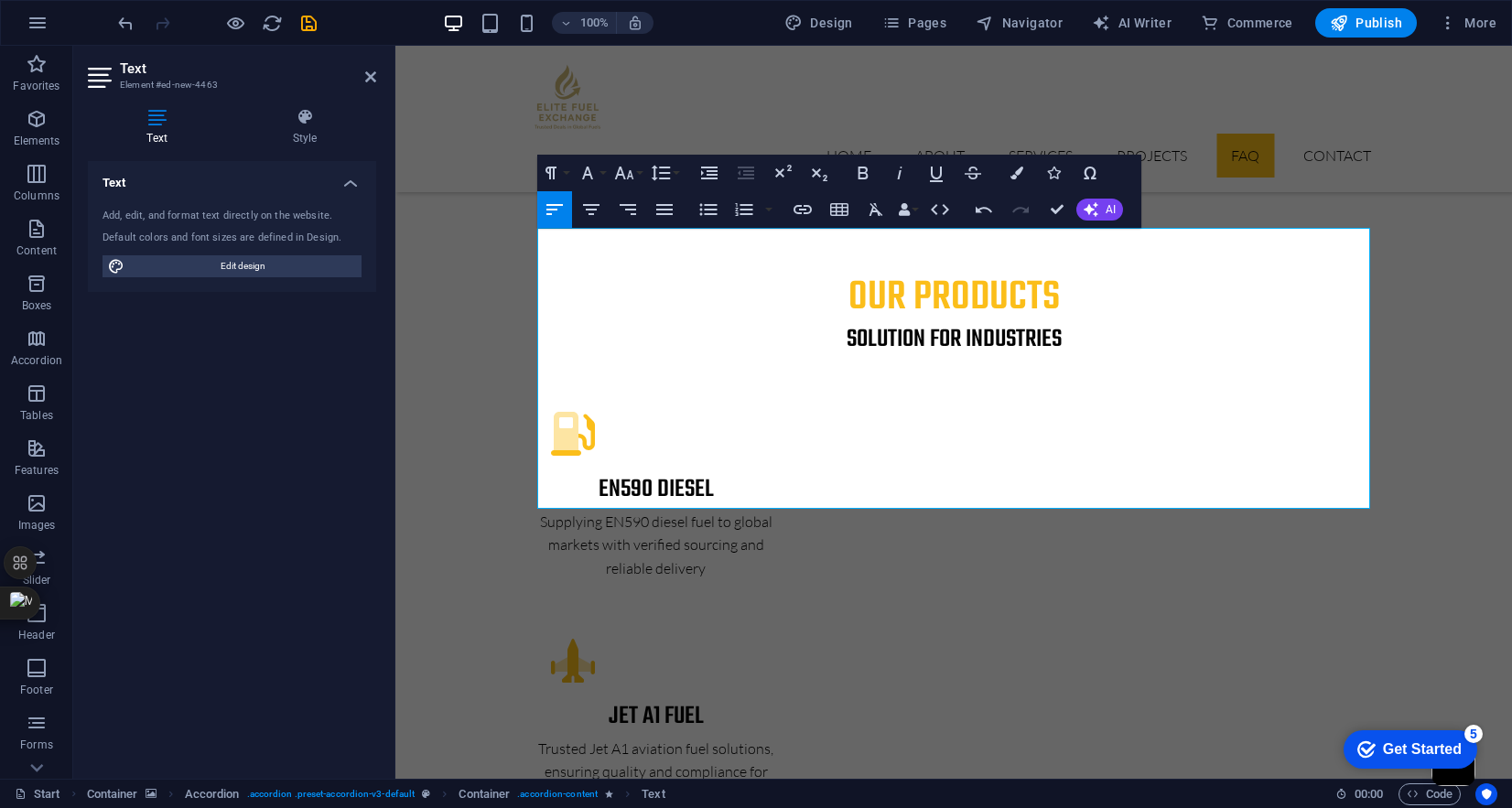
scroll to position [2664, 0]
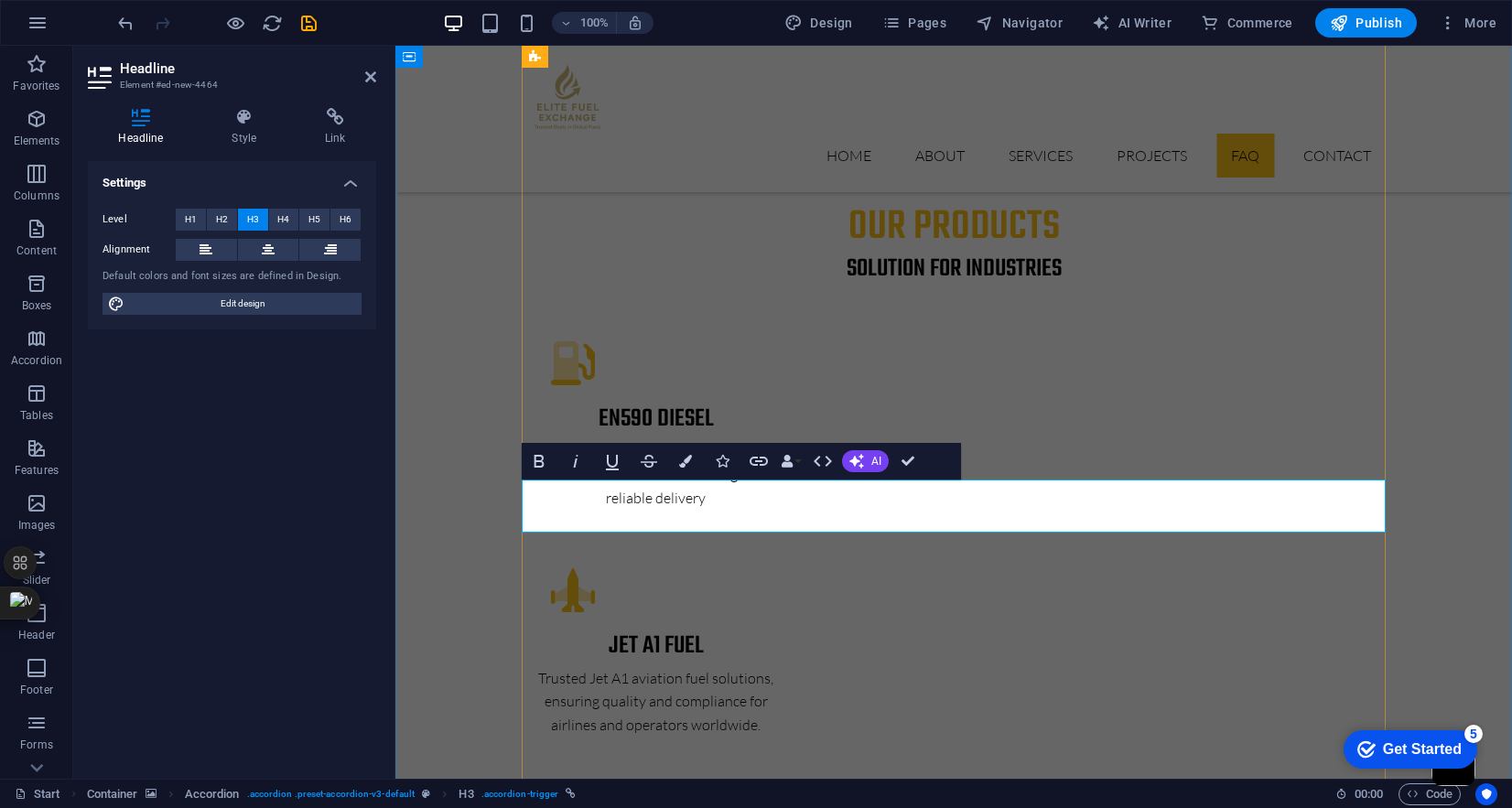
scroll to position [0, 4]
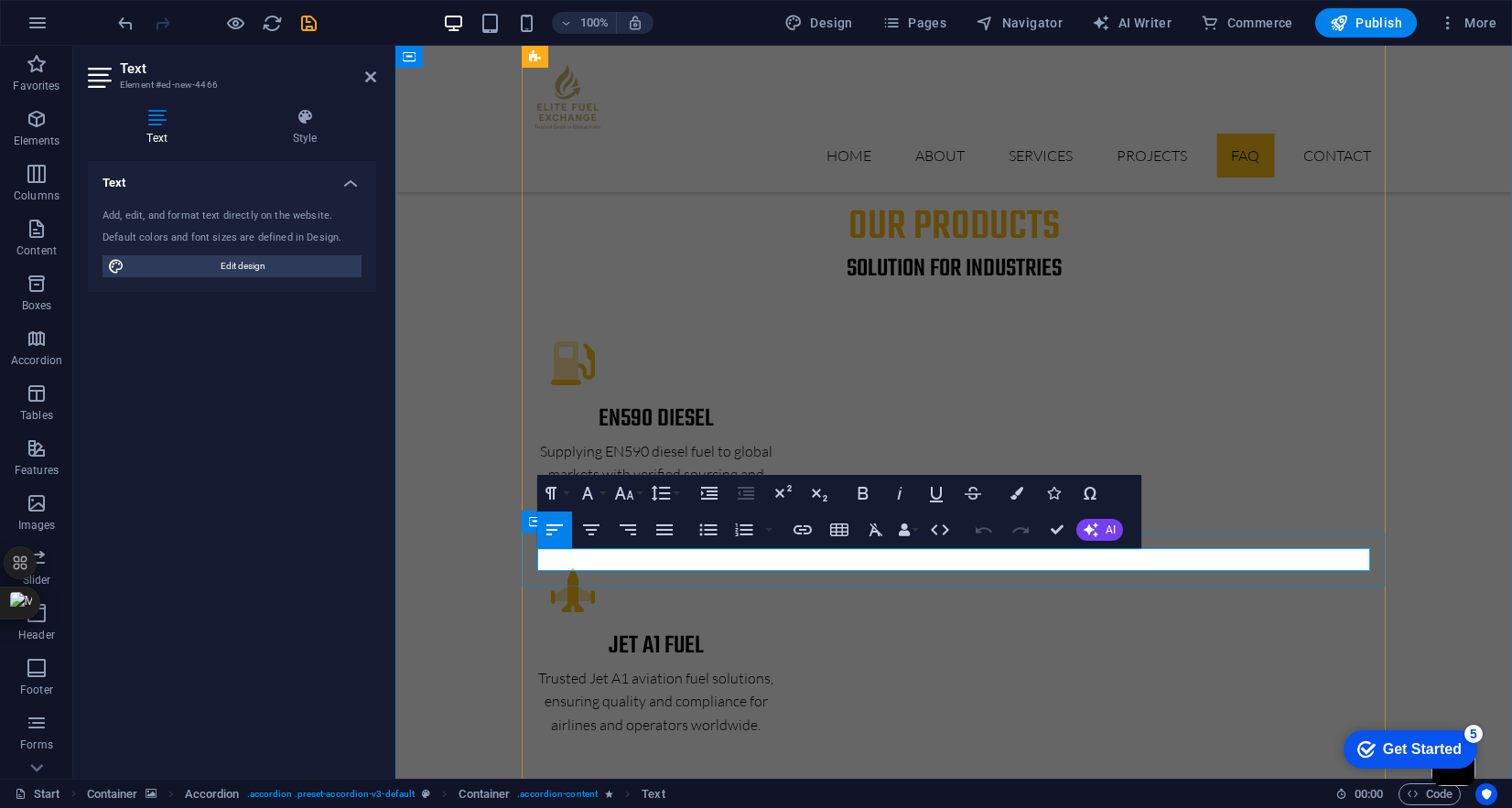
scroll to position [1541, 2]
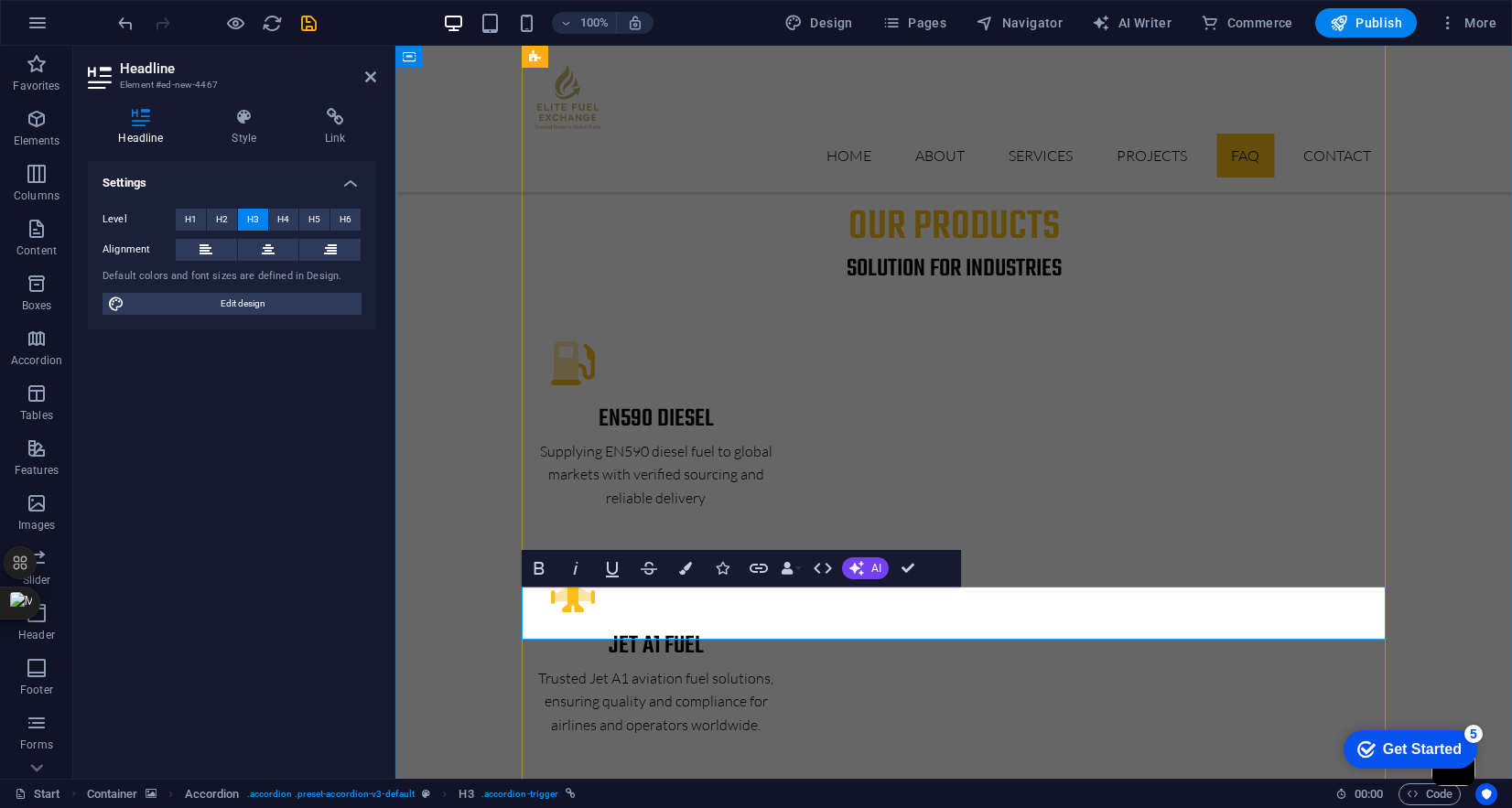
scroll to position [0, 4]
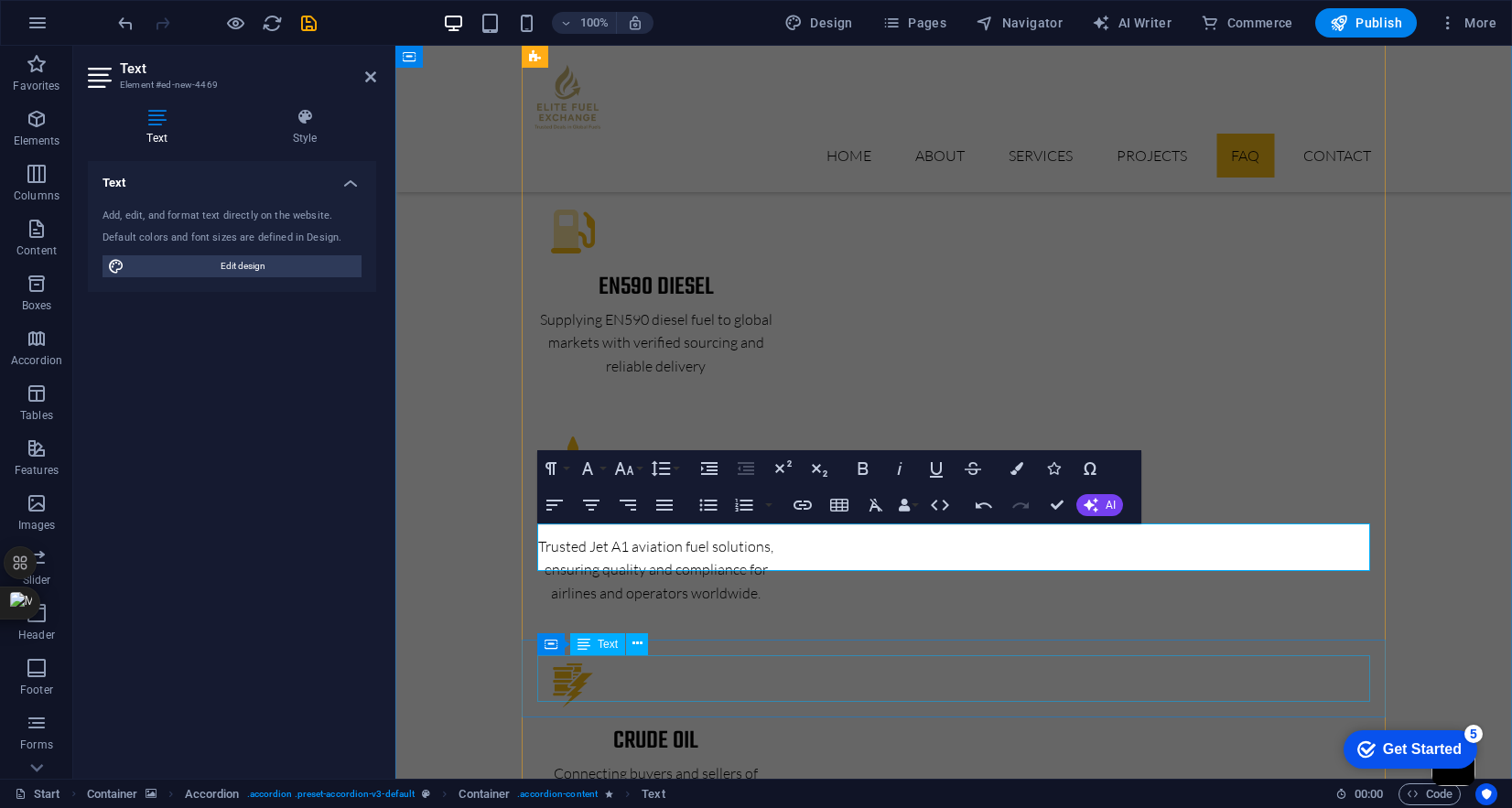
scroll to position [2815, 0]
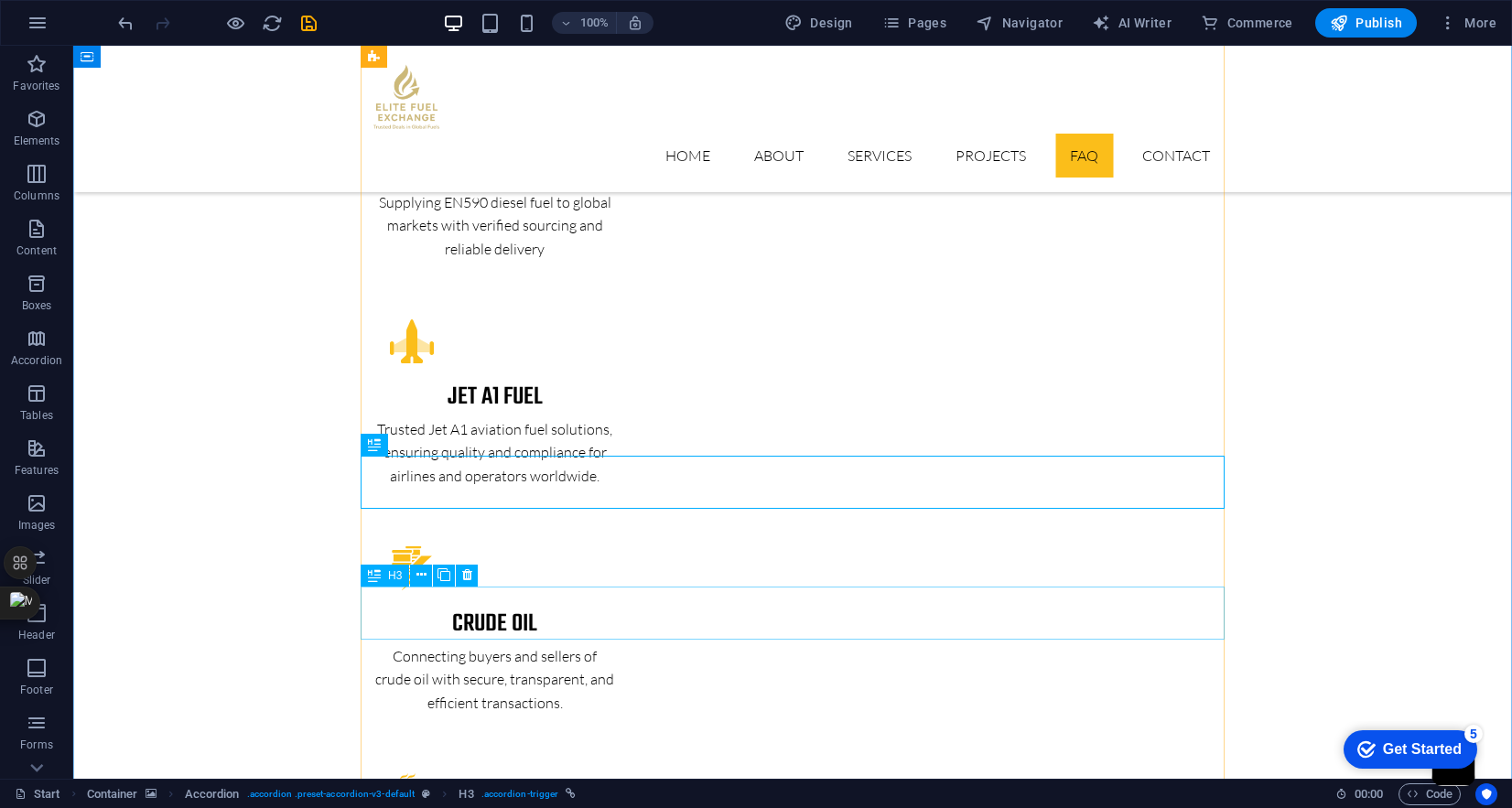
scroll to position [2933, 0]
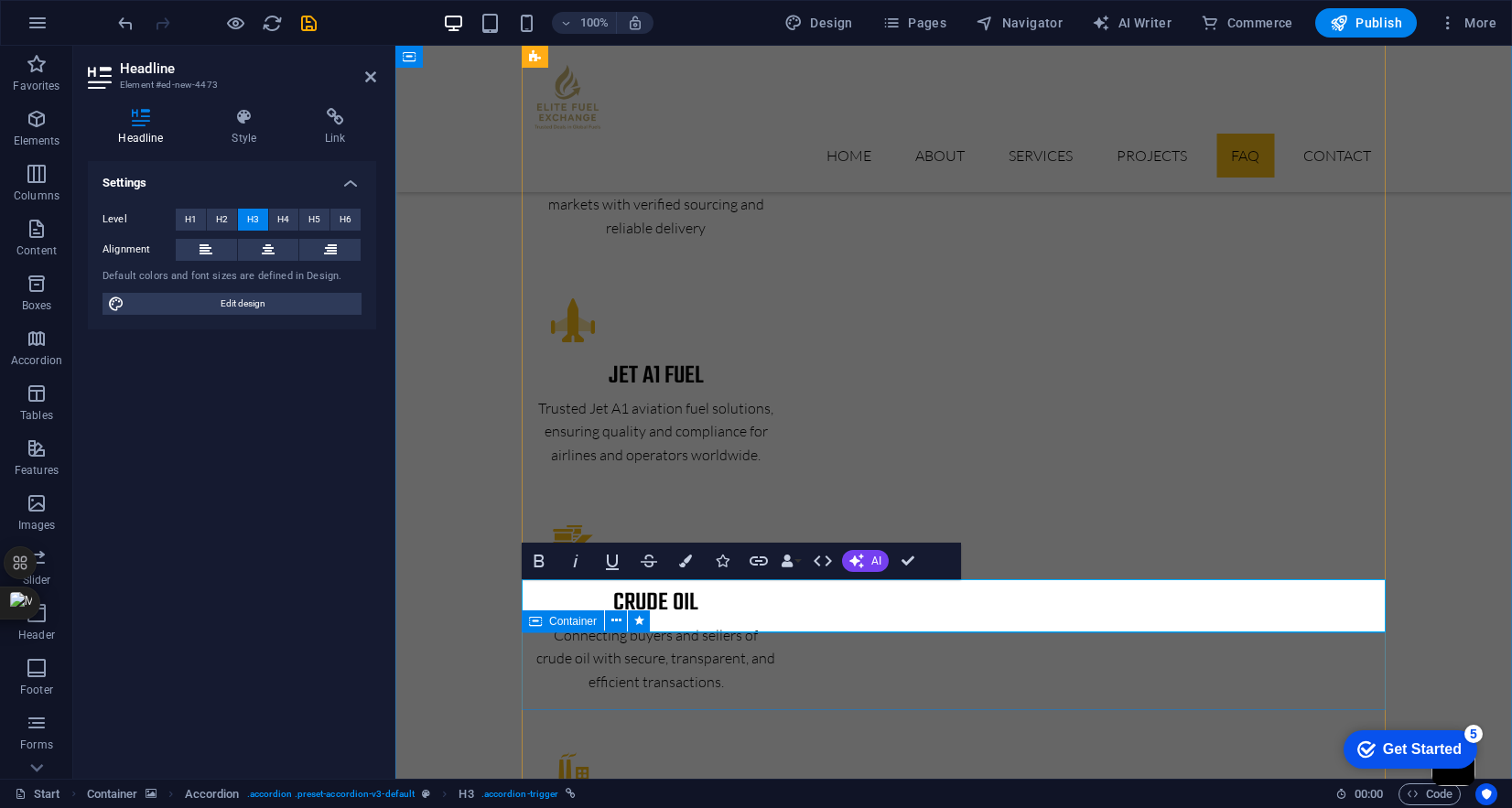
scroll to position [3, 4]
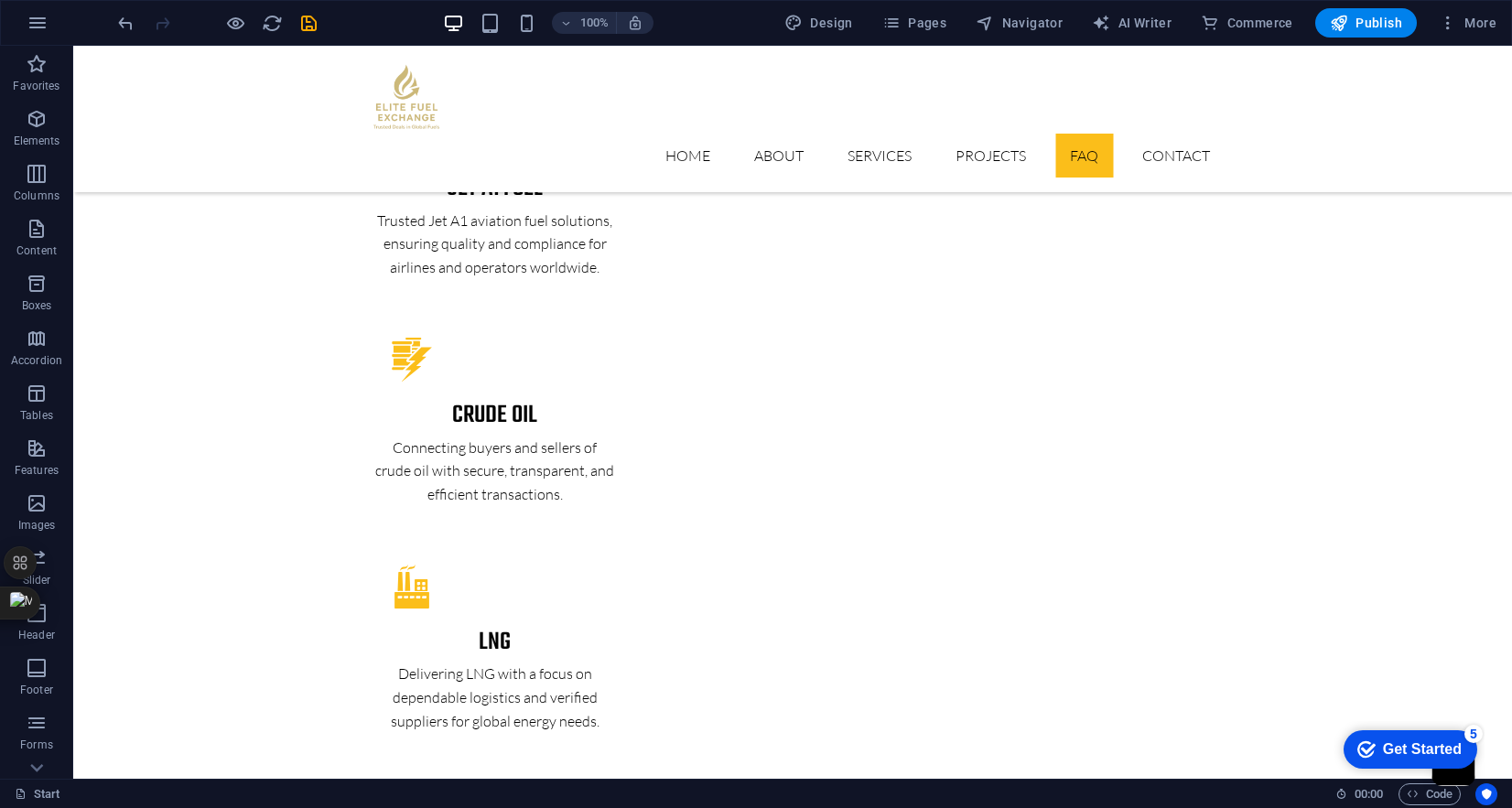
scroll to position [3127, 0]
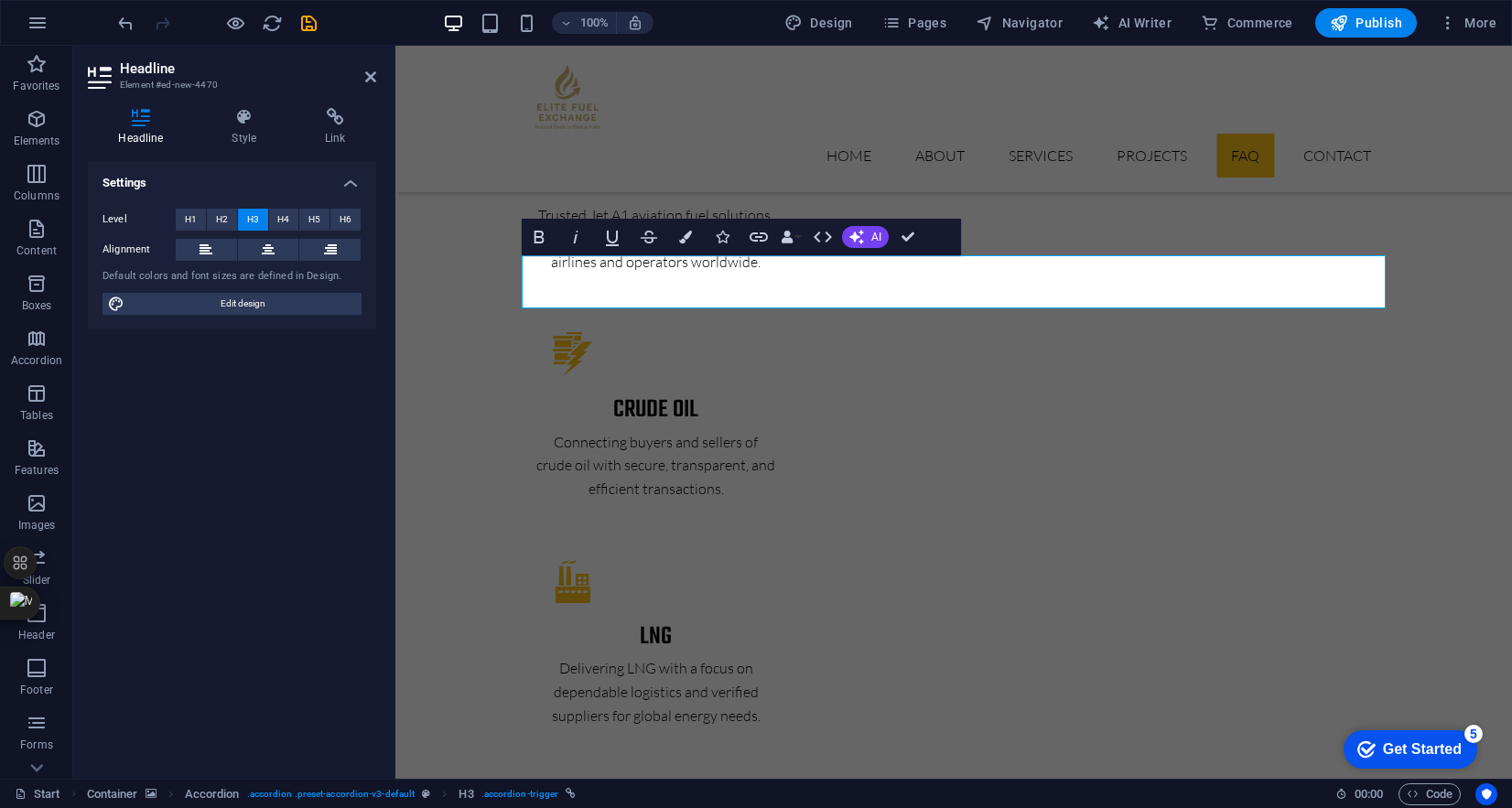
scroll to position [168, 4]
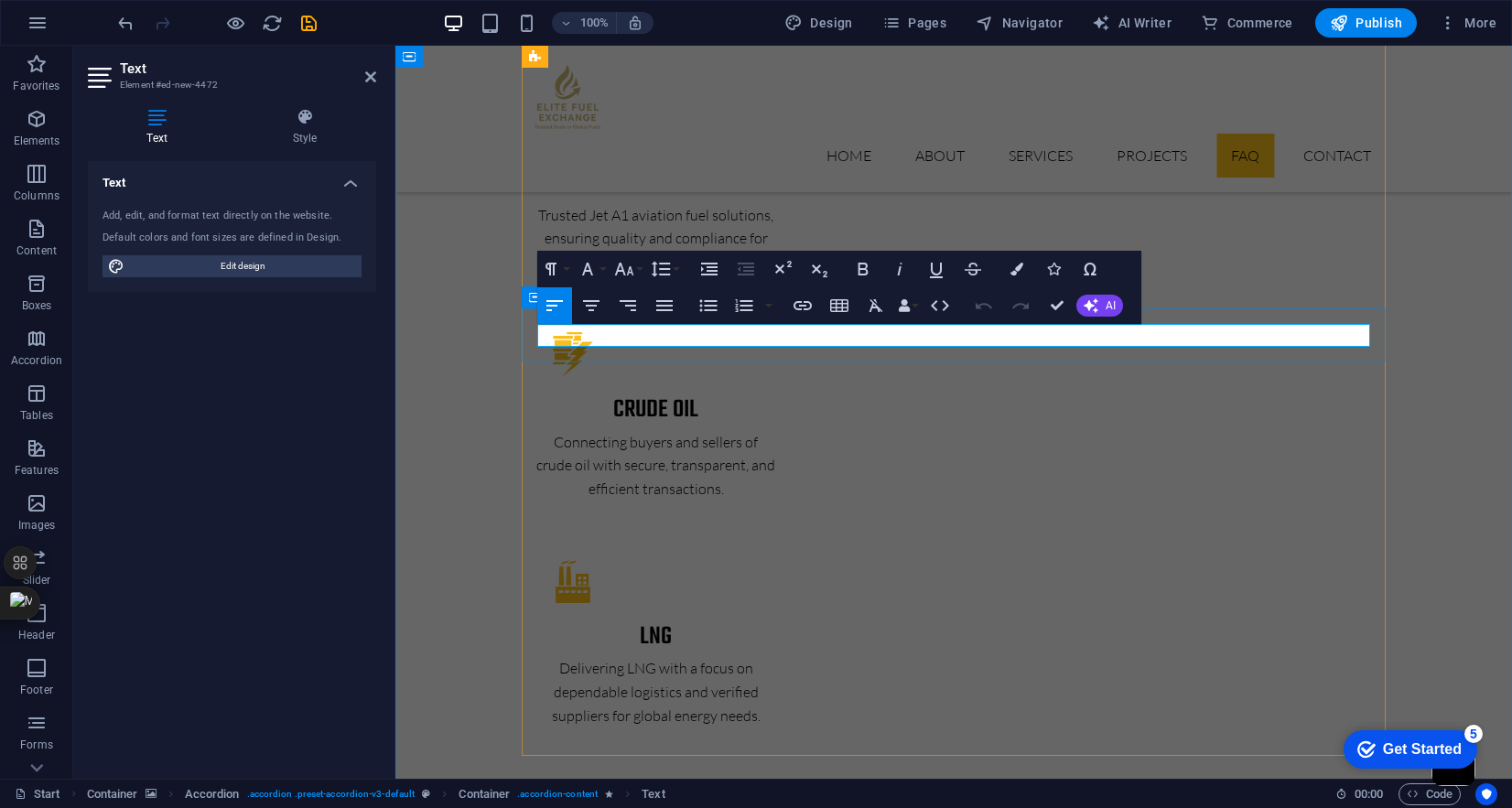
scroll to position [1398, 2]
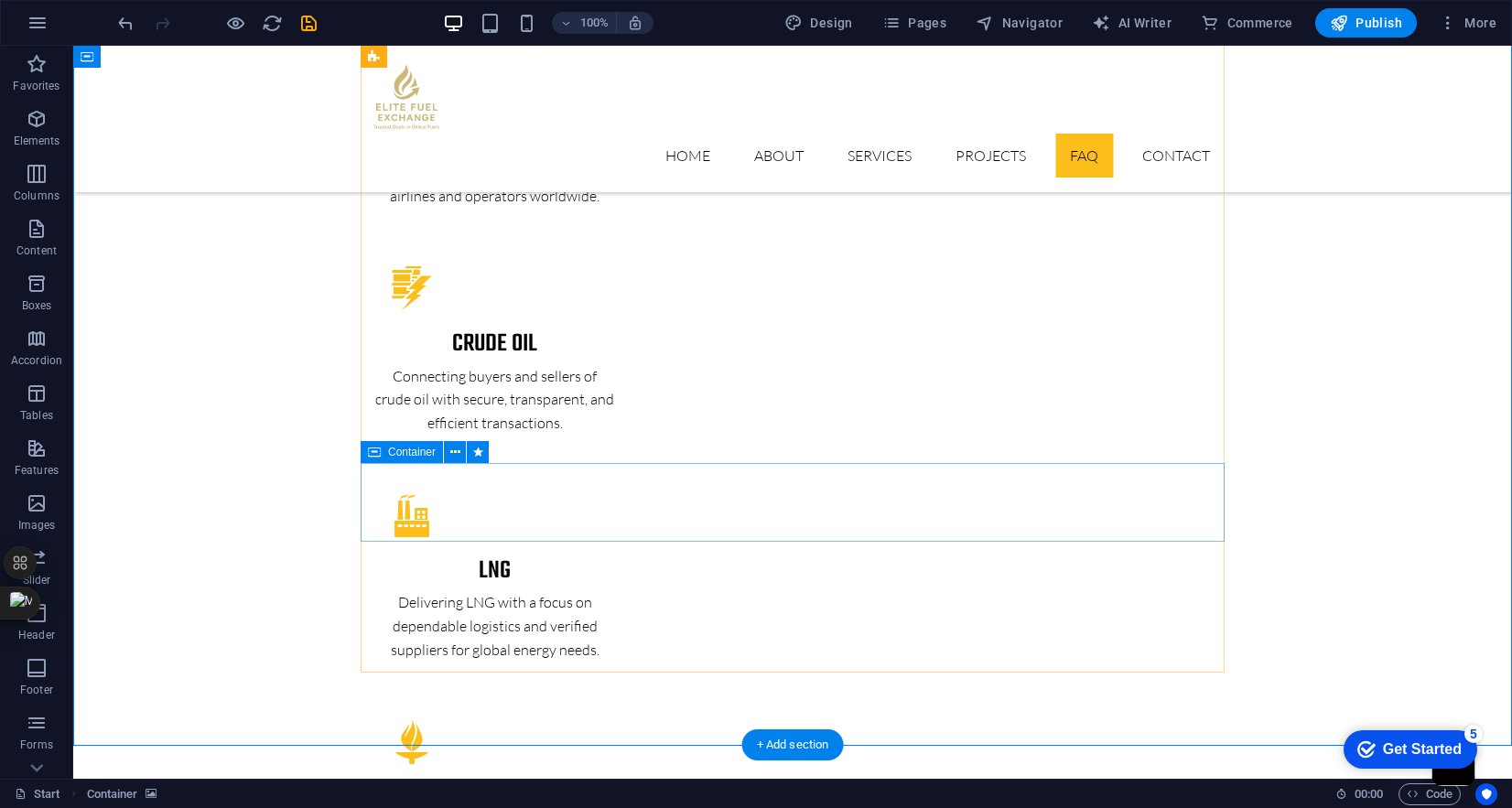
scroll to position [3240, 0]
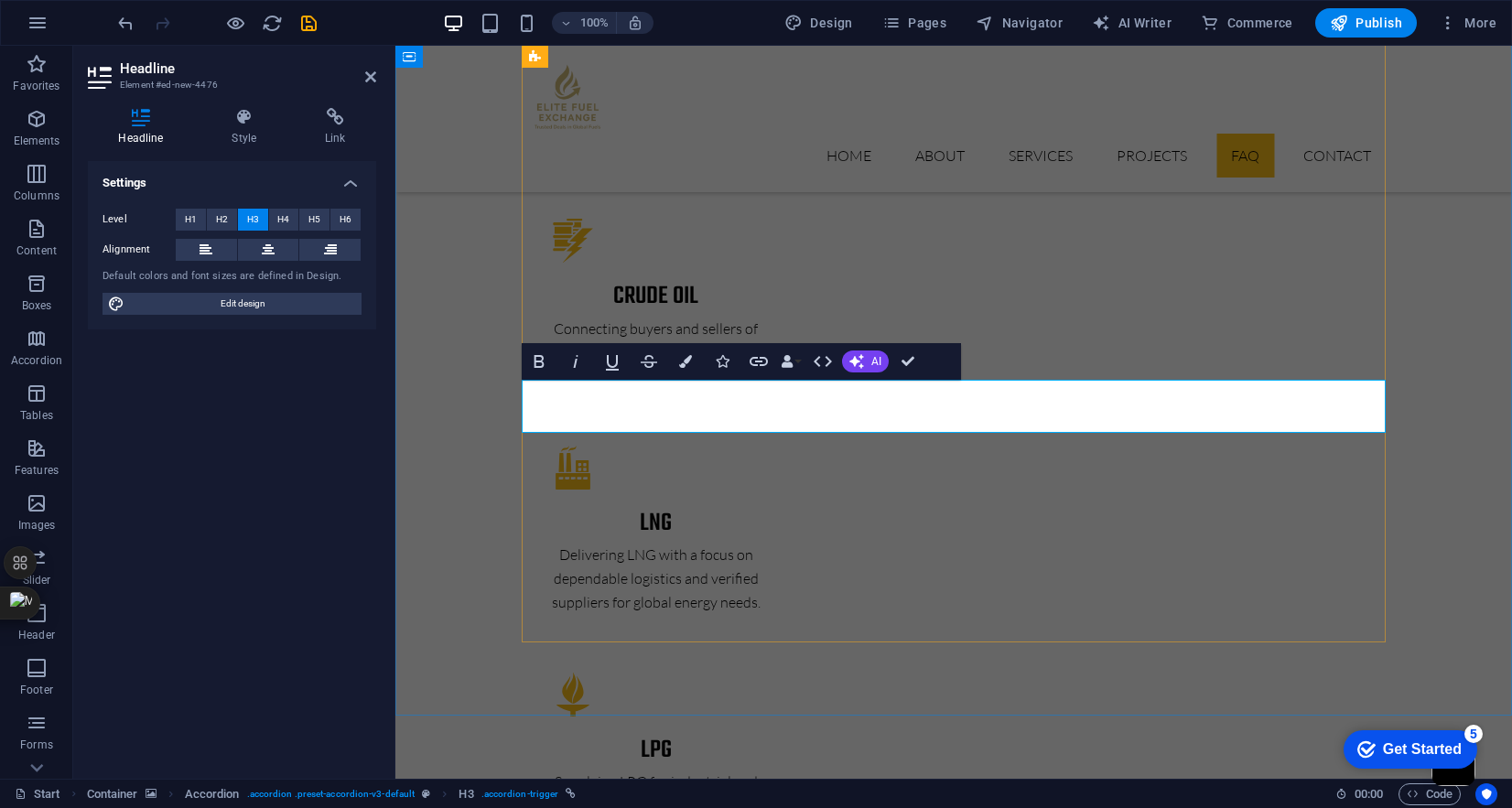
scroll to position [0, 4]
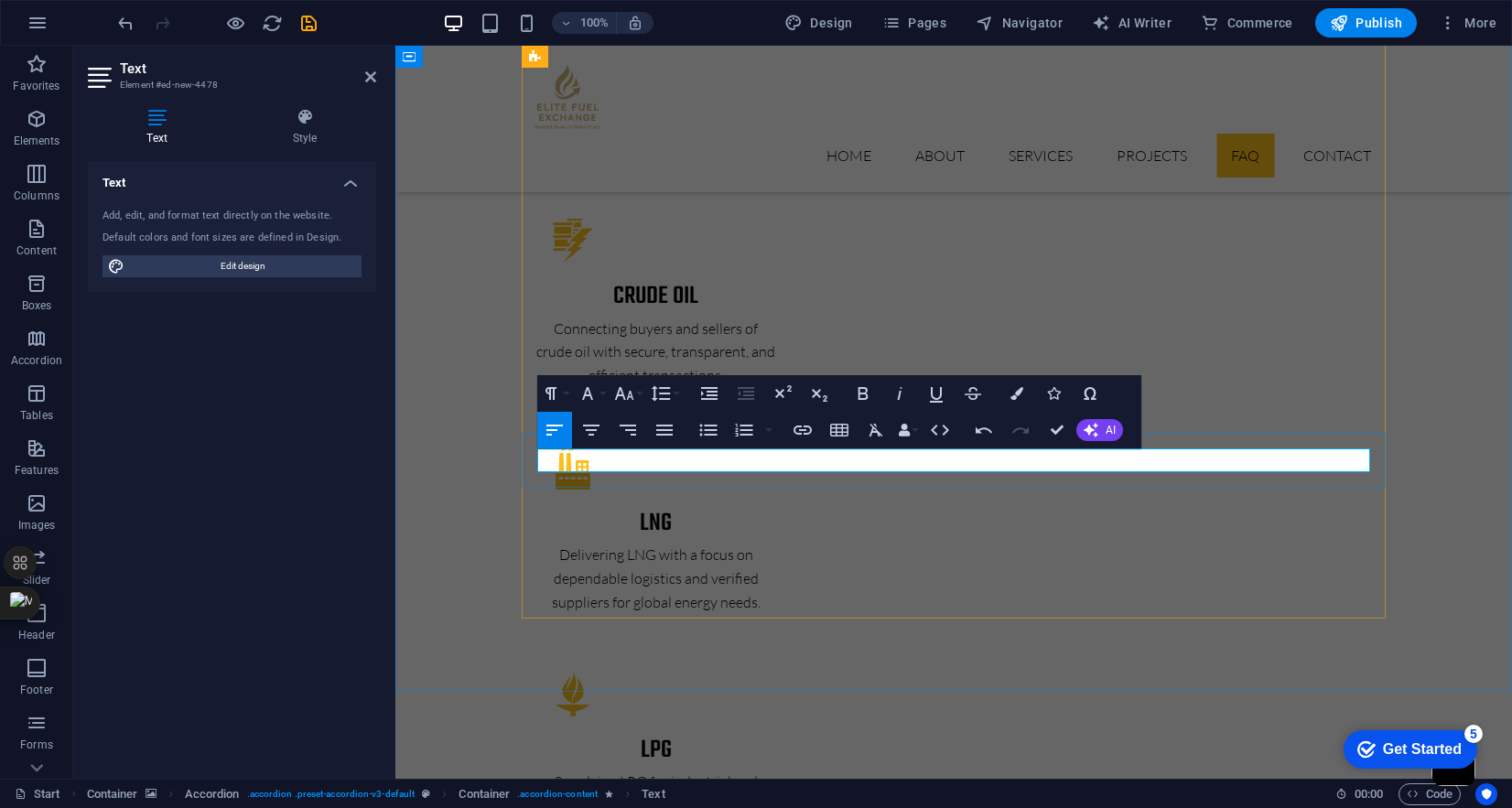
scroll to position [1377, 2]
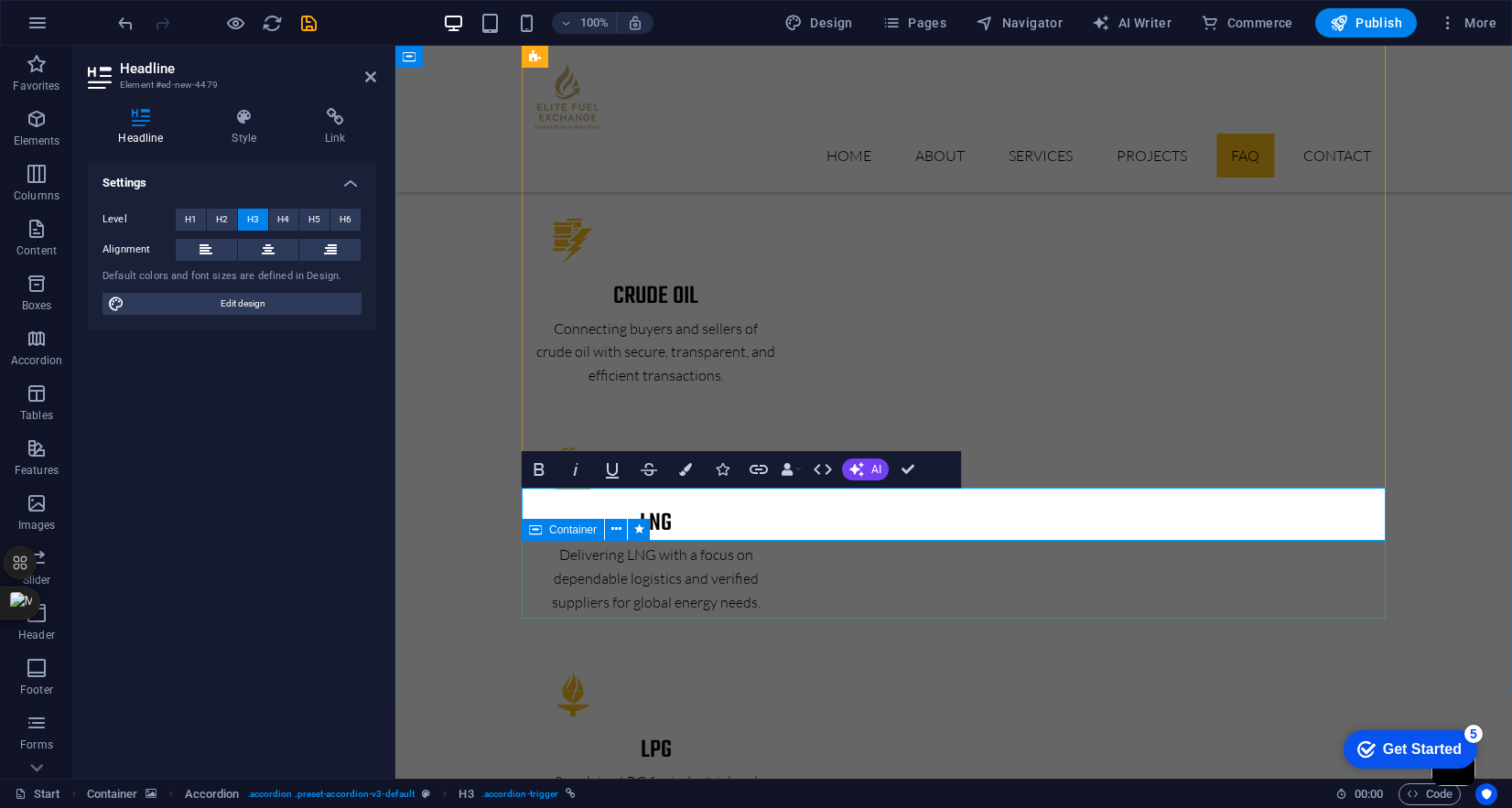
scroll to position [0, 4]
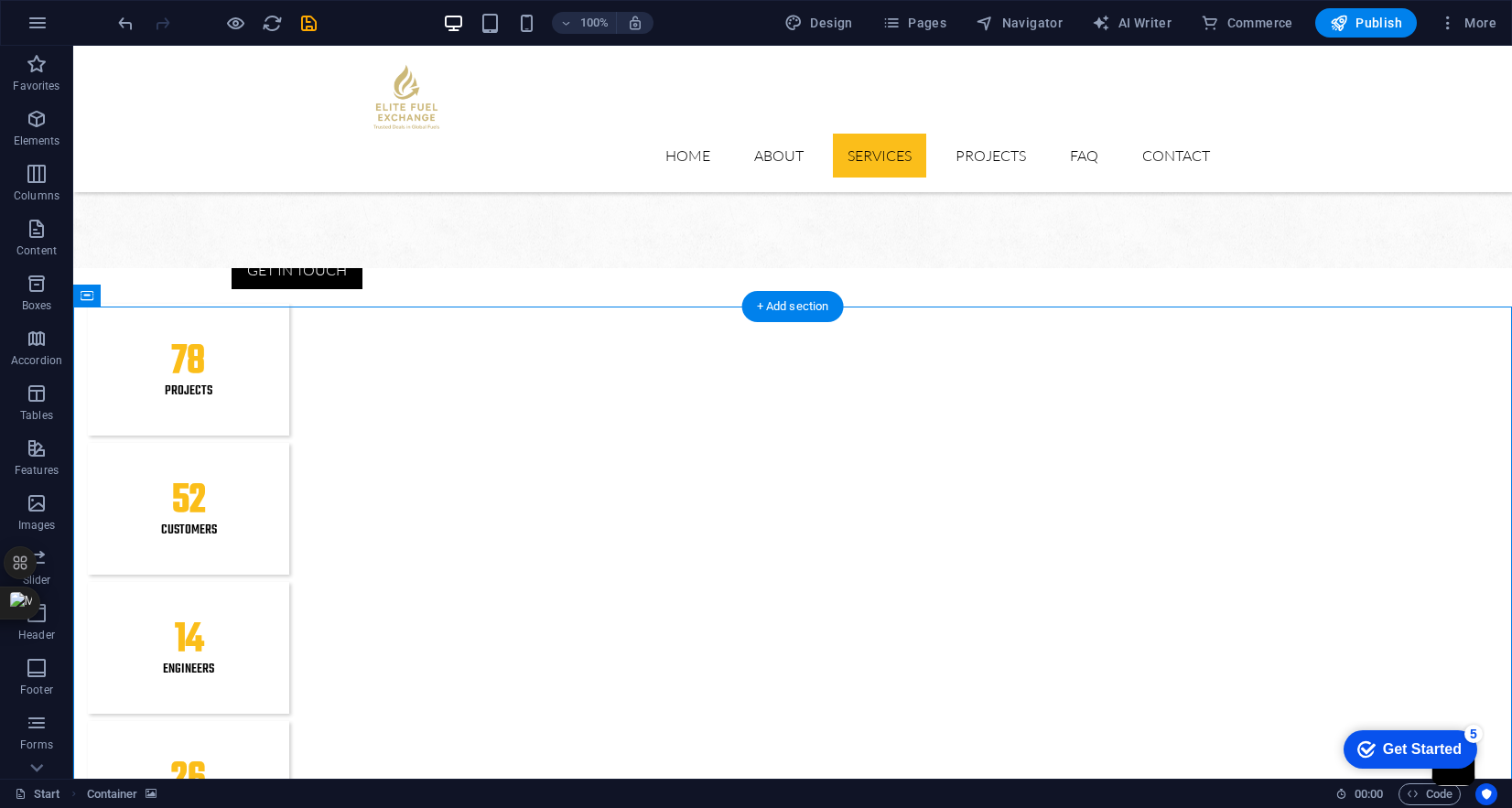
scroll to position [1865, 0]
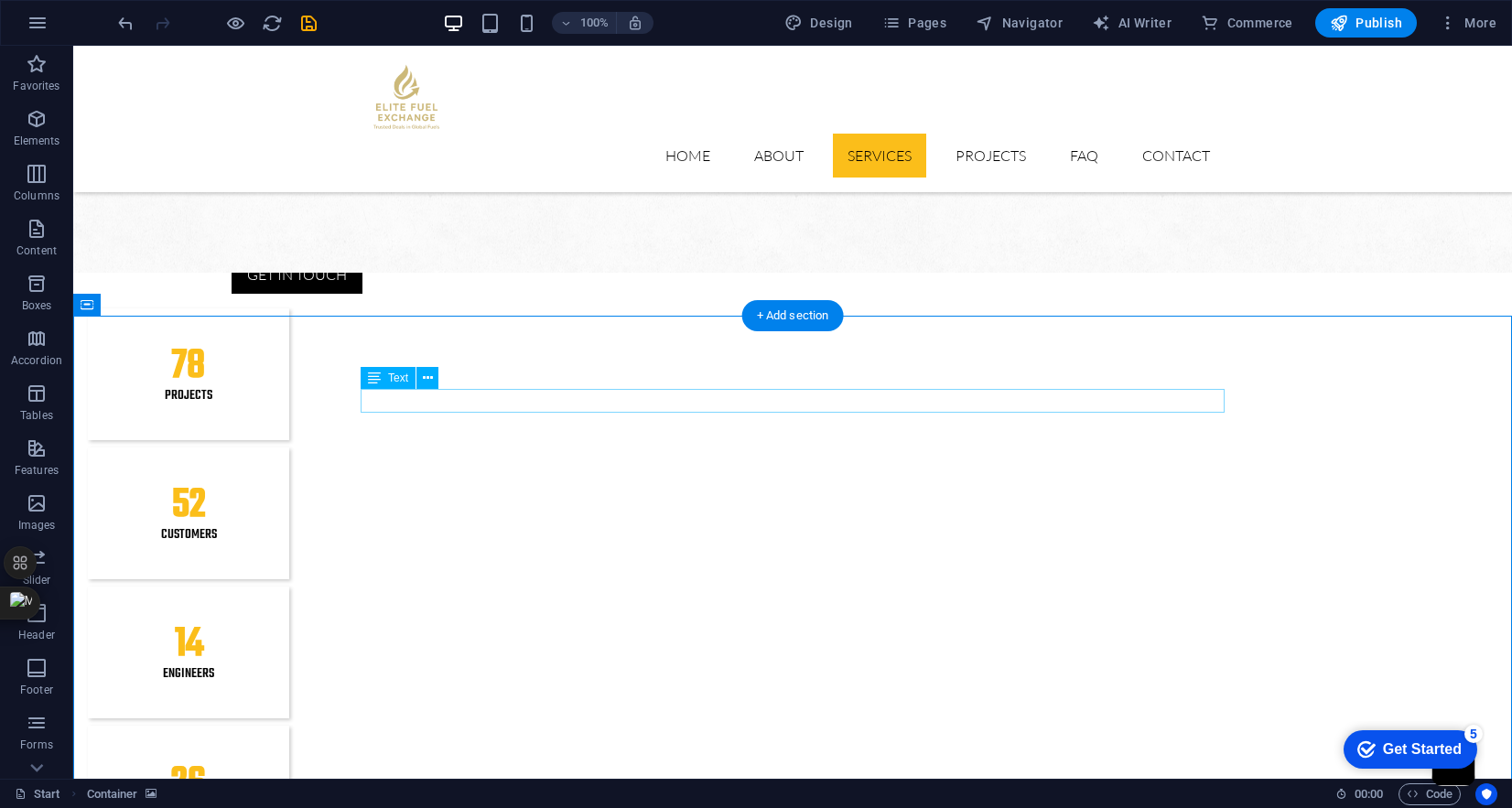
click at [424, 381] on icon at bounding box center [428, 378] width 10 height 19
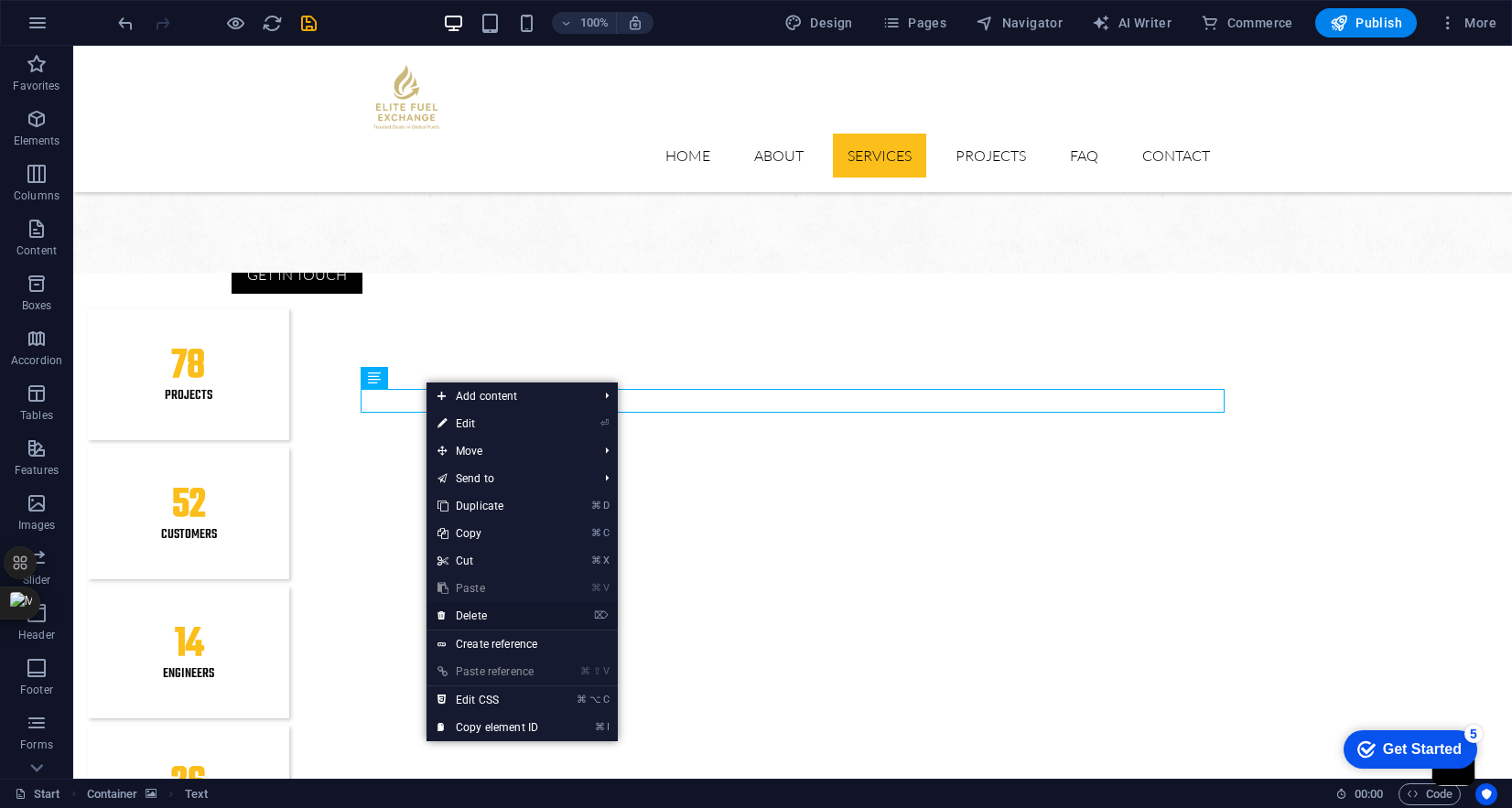
click at [479, 616] on link "⌦ Delete" at bounding box center [487, 616] width 123 height 28
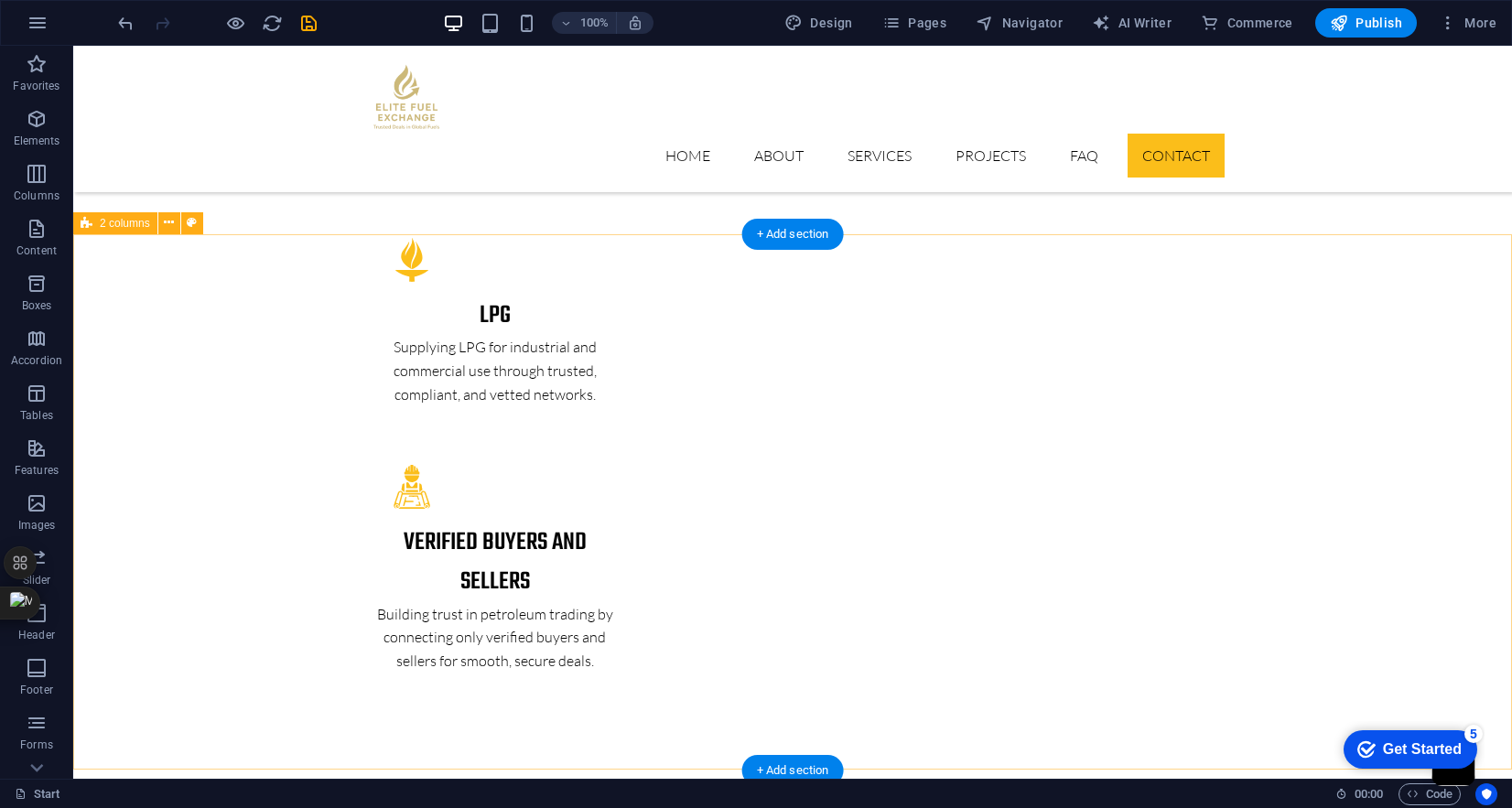
scroll to position [3717, 0]
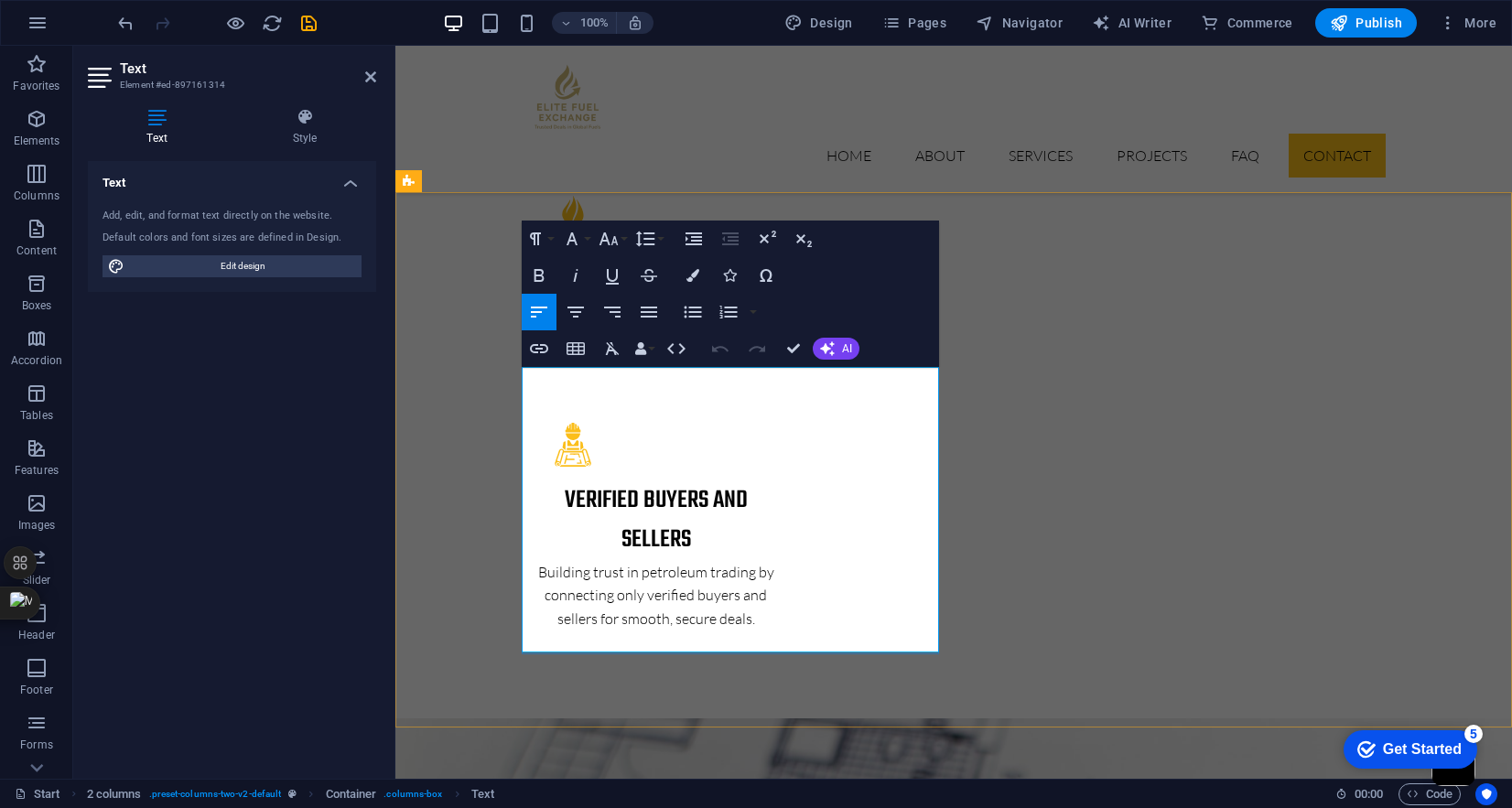
drag, startPoint x: 522, startPoint y: 376, endPoint x: 842, endPoint y: 476, distance: 335.3
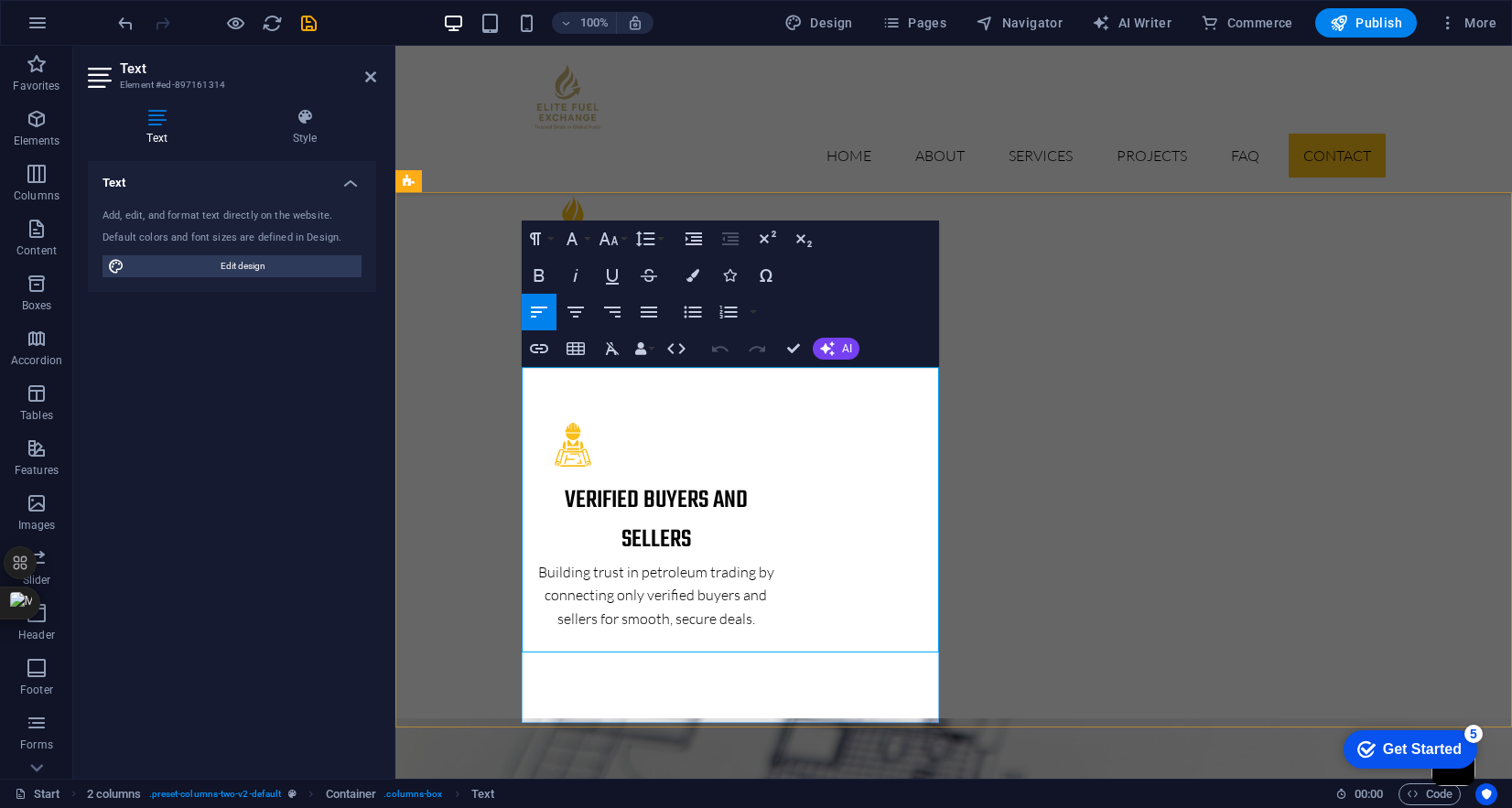
scroll to position [6628, 2]
drag, startPoint x: 680, startPoint y: 376, endPoint x: 538, endPoint y: 383, distance: 142.2
drag, startPoint x: 551, startPoint y: 568, endPoint x: 808, endPoint y: 714, distance: 295.6
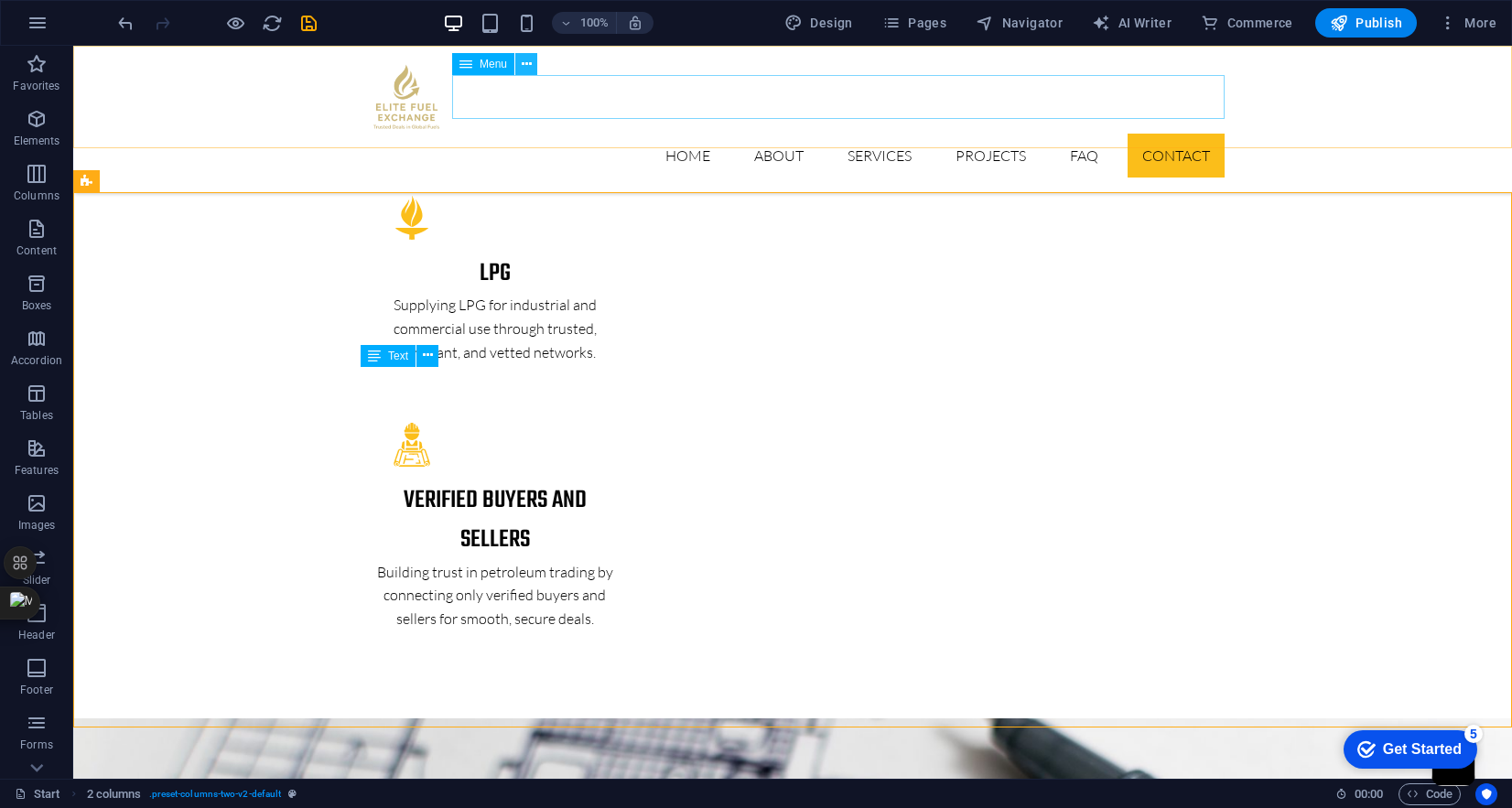
click at [529, 67] on icon at bounding box center [527, 64] width 10 height 19
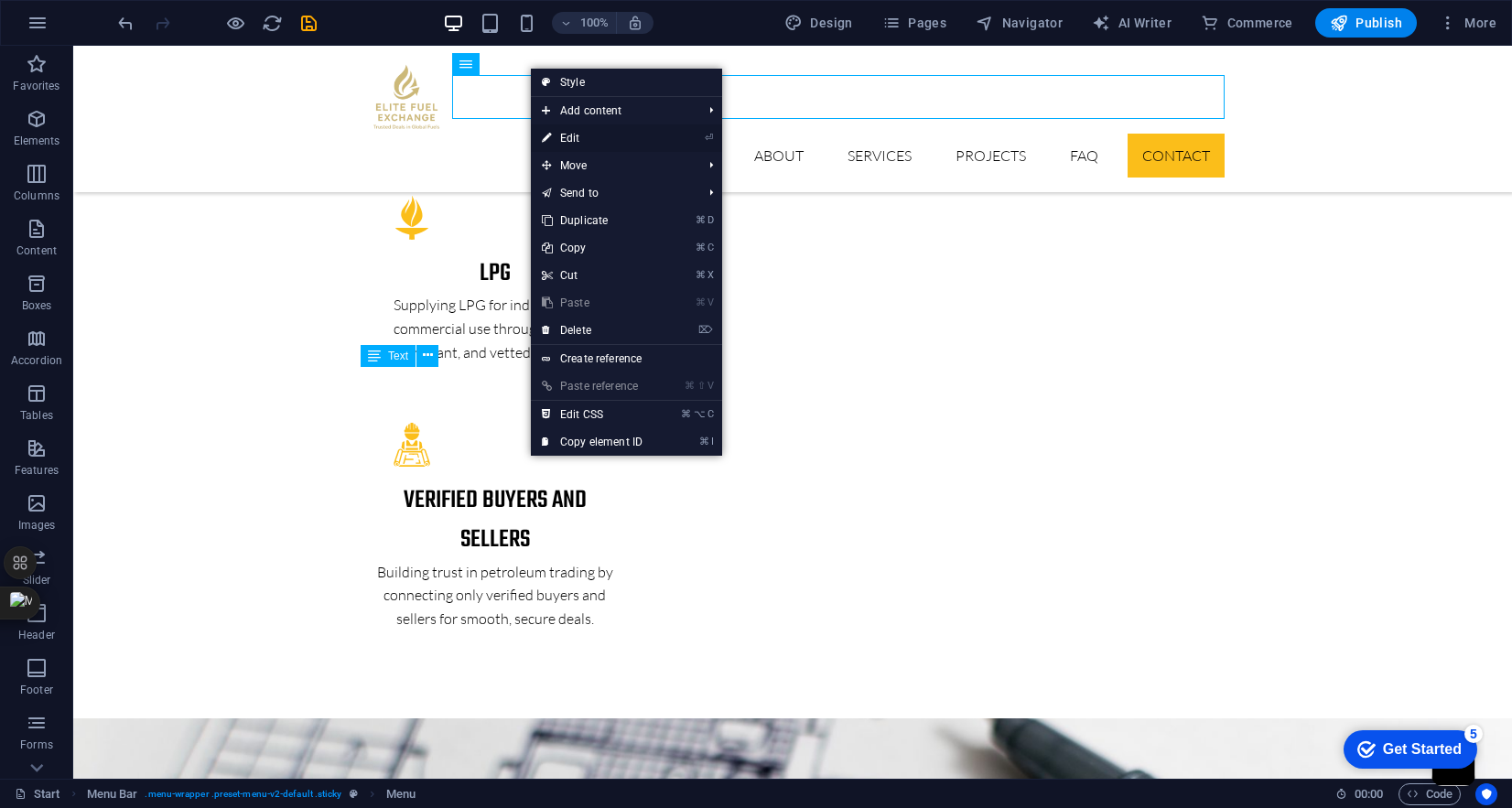
click at [558, 133] on link "⏎ Edit" at bounding box center [592, 139] width 123 height 28
select select
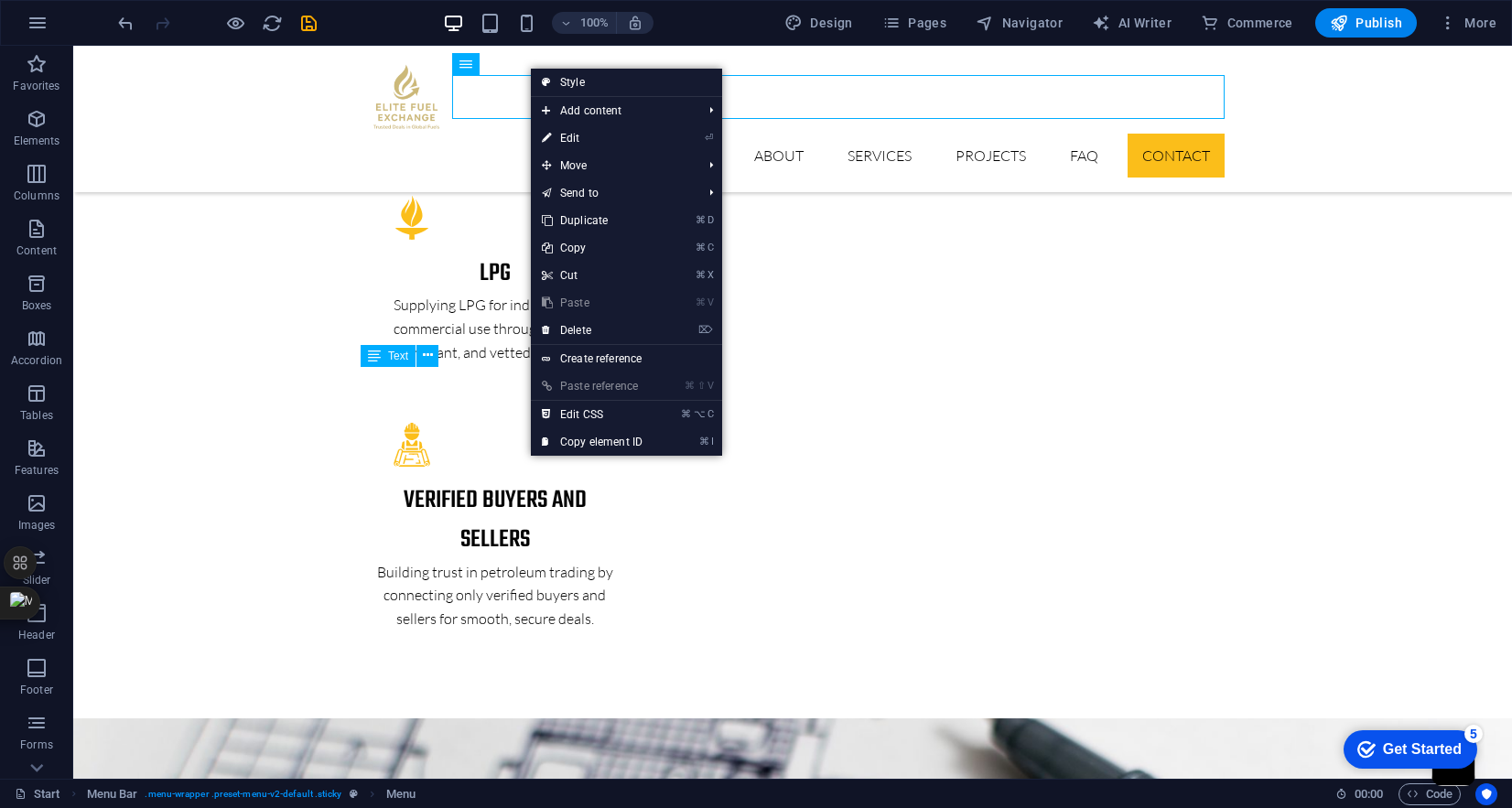
select select
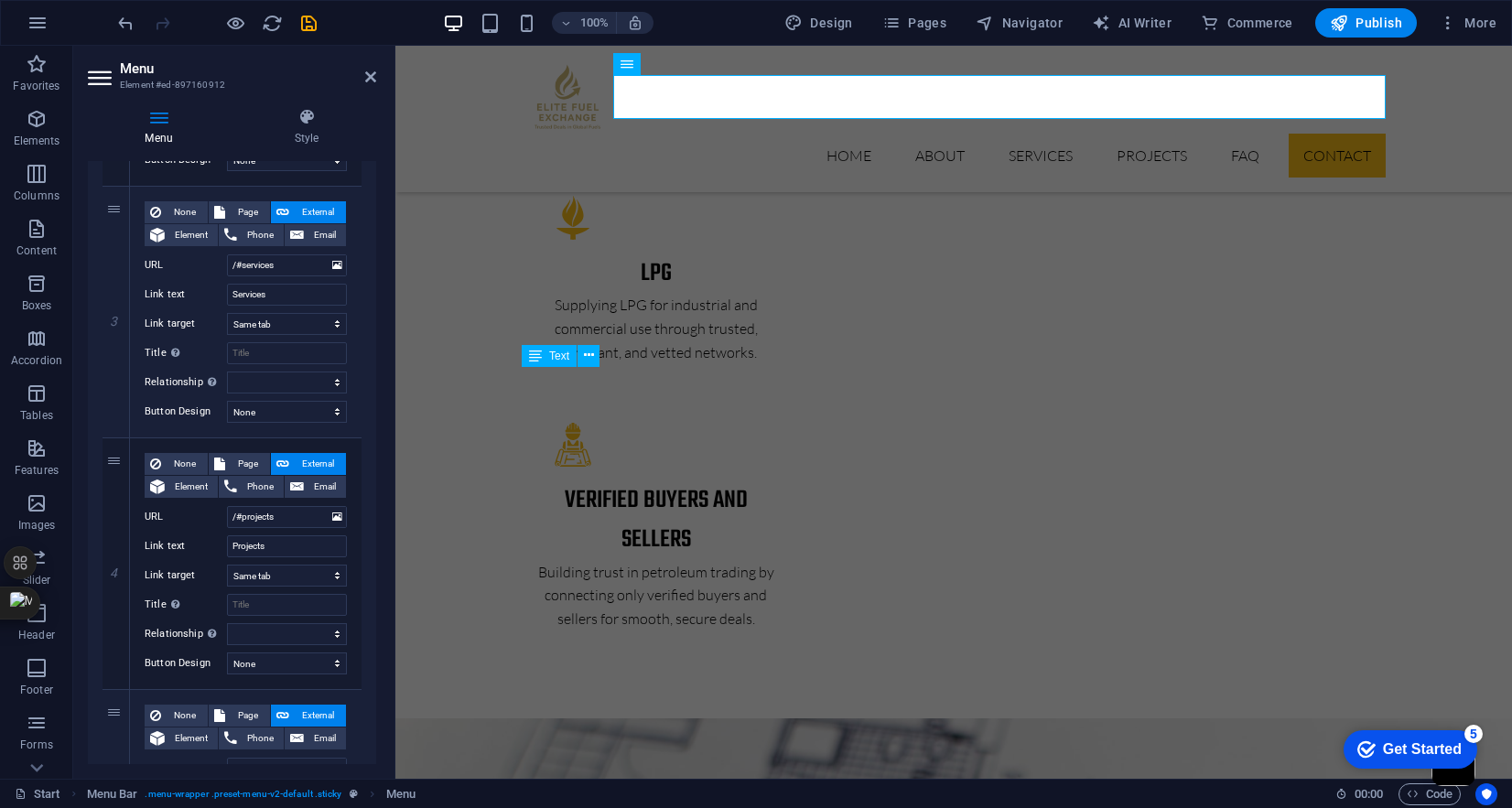
scroll to position [663, 0]
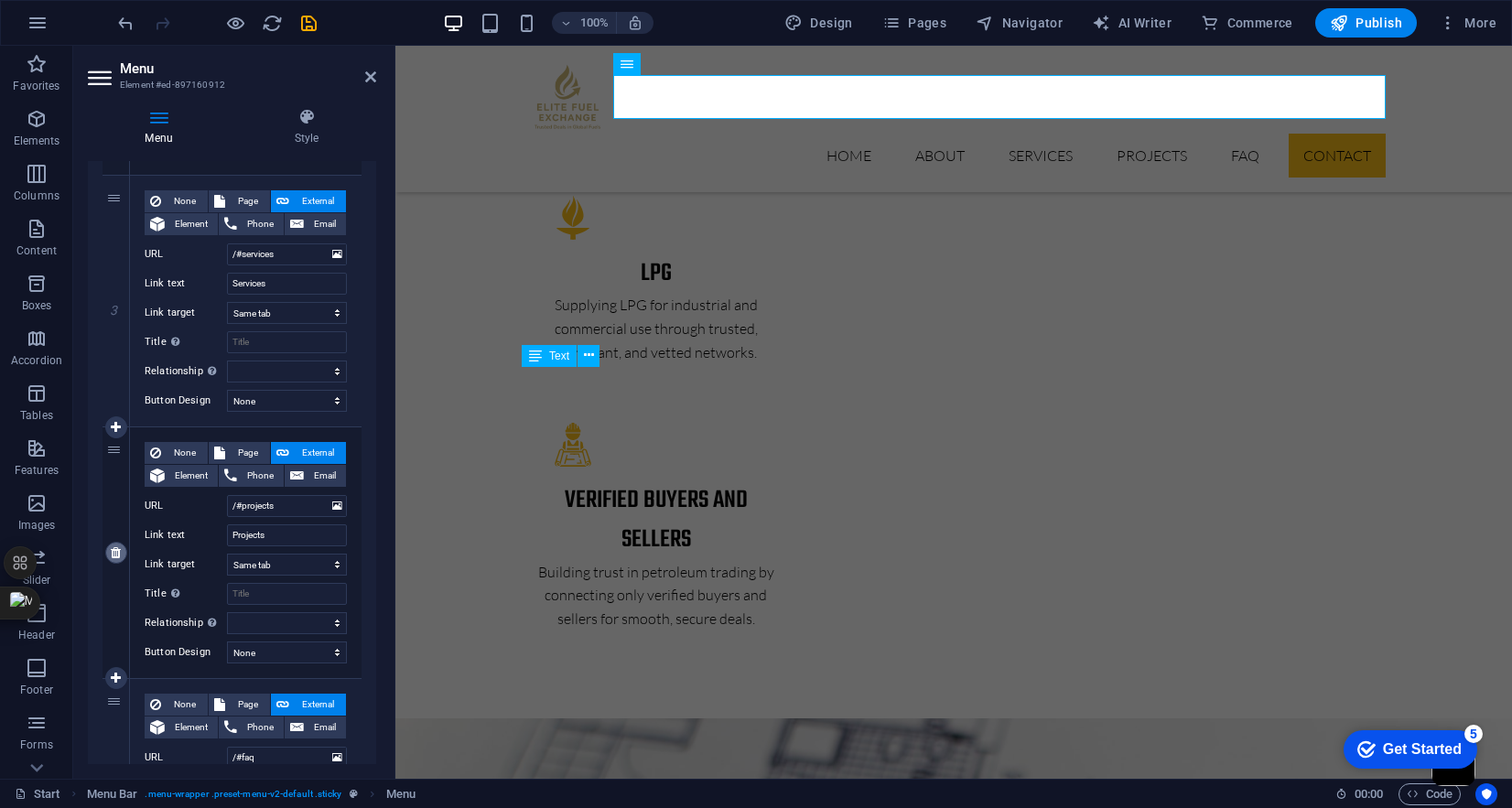
click at [113, 553] on icon at bounding box center [116, 552] width 10 height 13
select select
type input "/#faq"
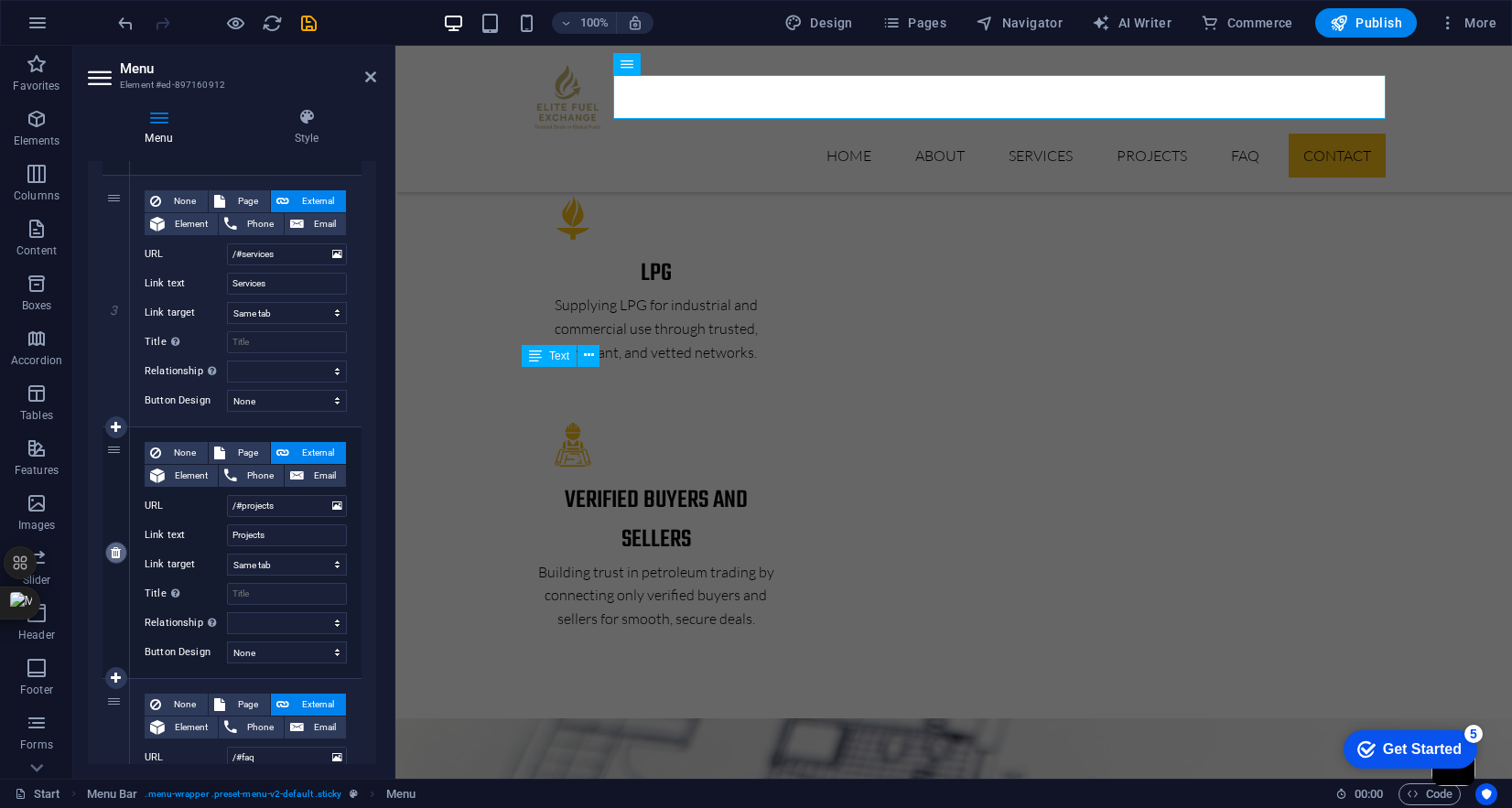
type input "FAQ"
select select
type input "/#contact"
type input "Contact"
select select
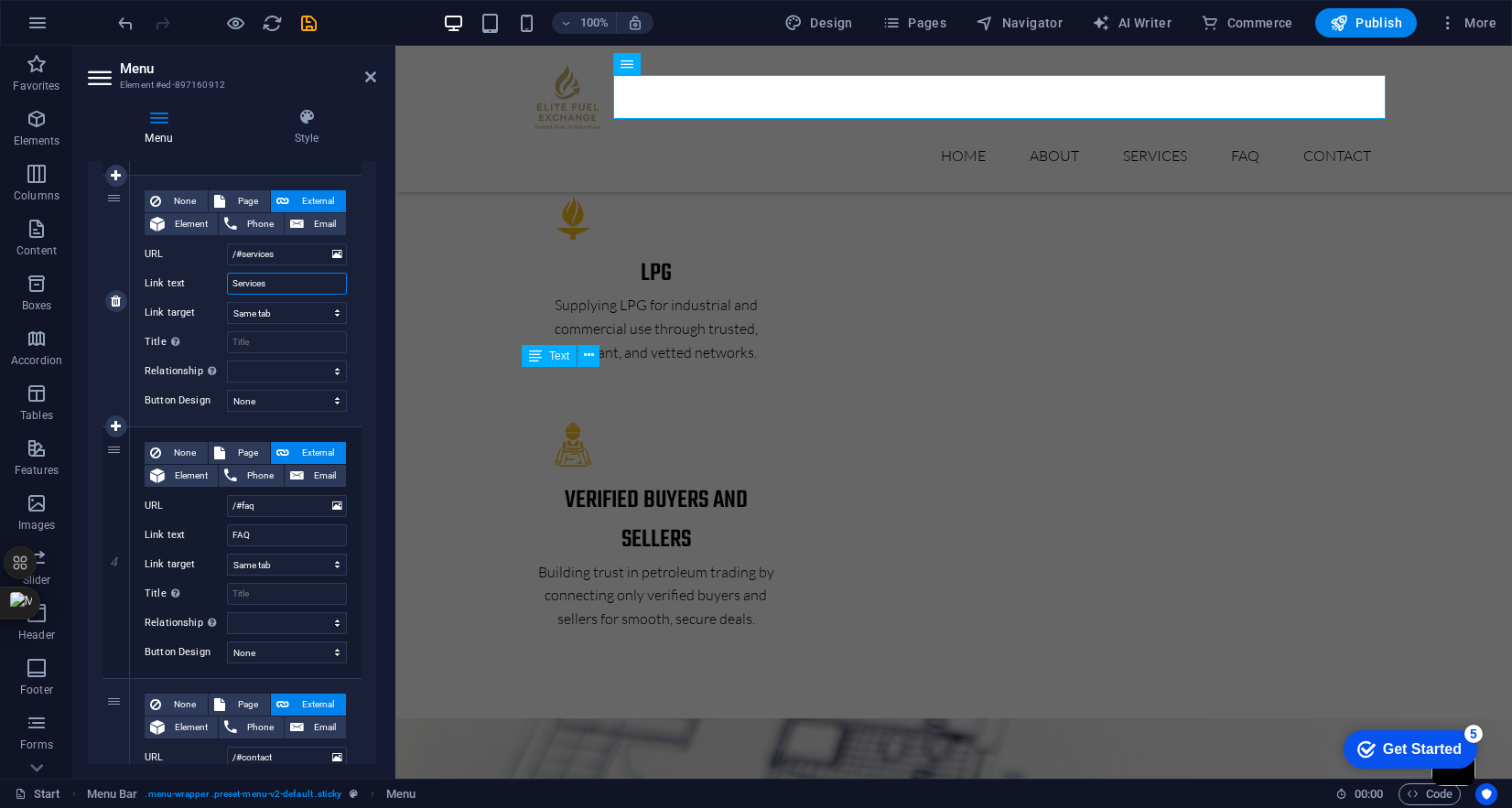
click at [264, 285] on input "Services" at bounding box center [287, 284] width 120 height 22
type input "Products"
select select
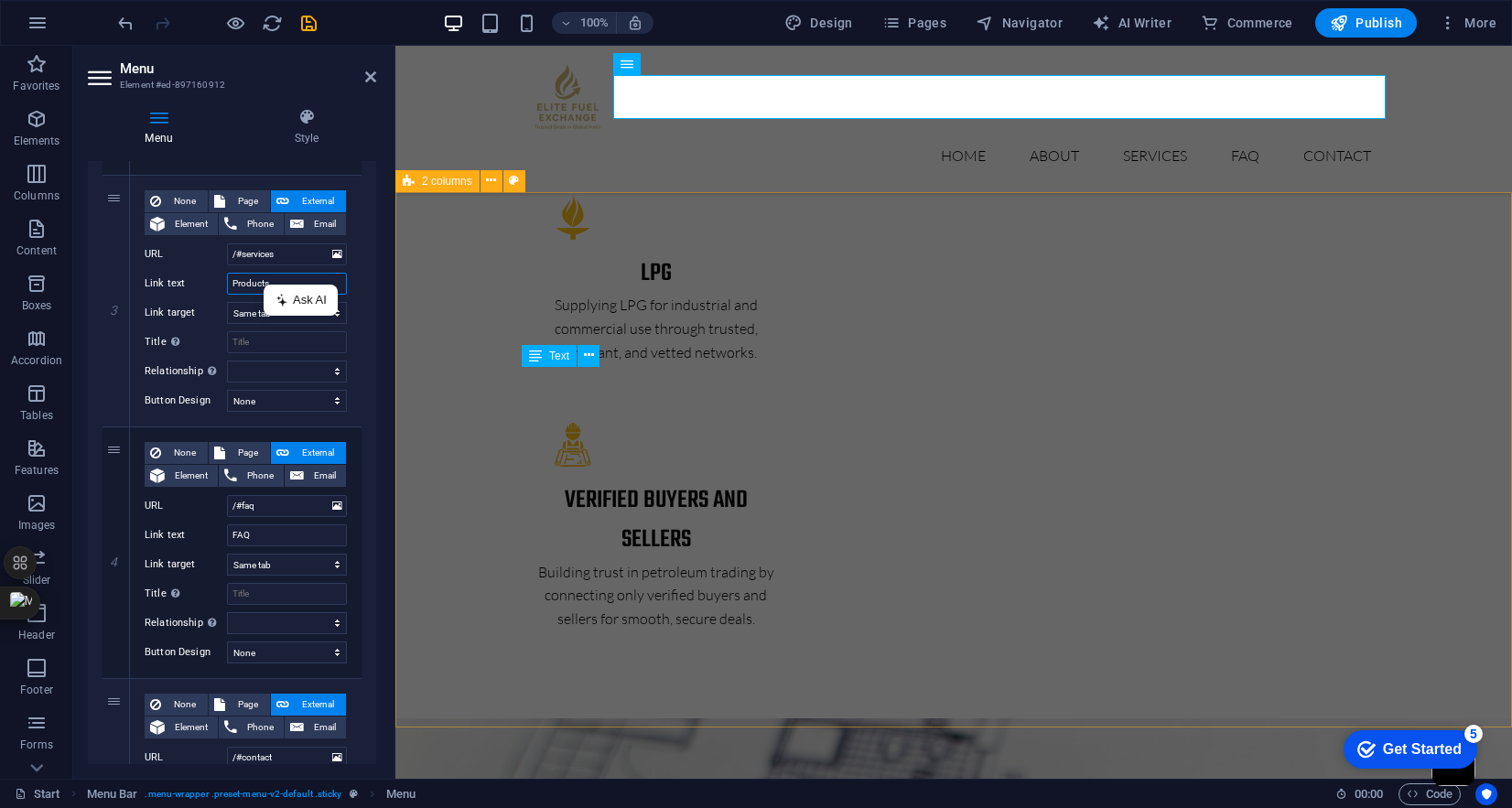
select select
type input "Products"
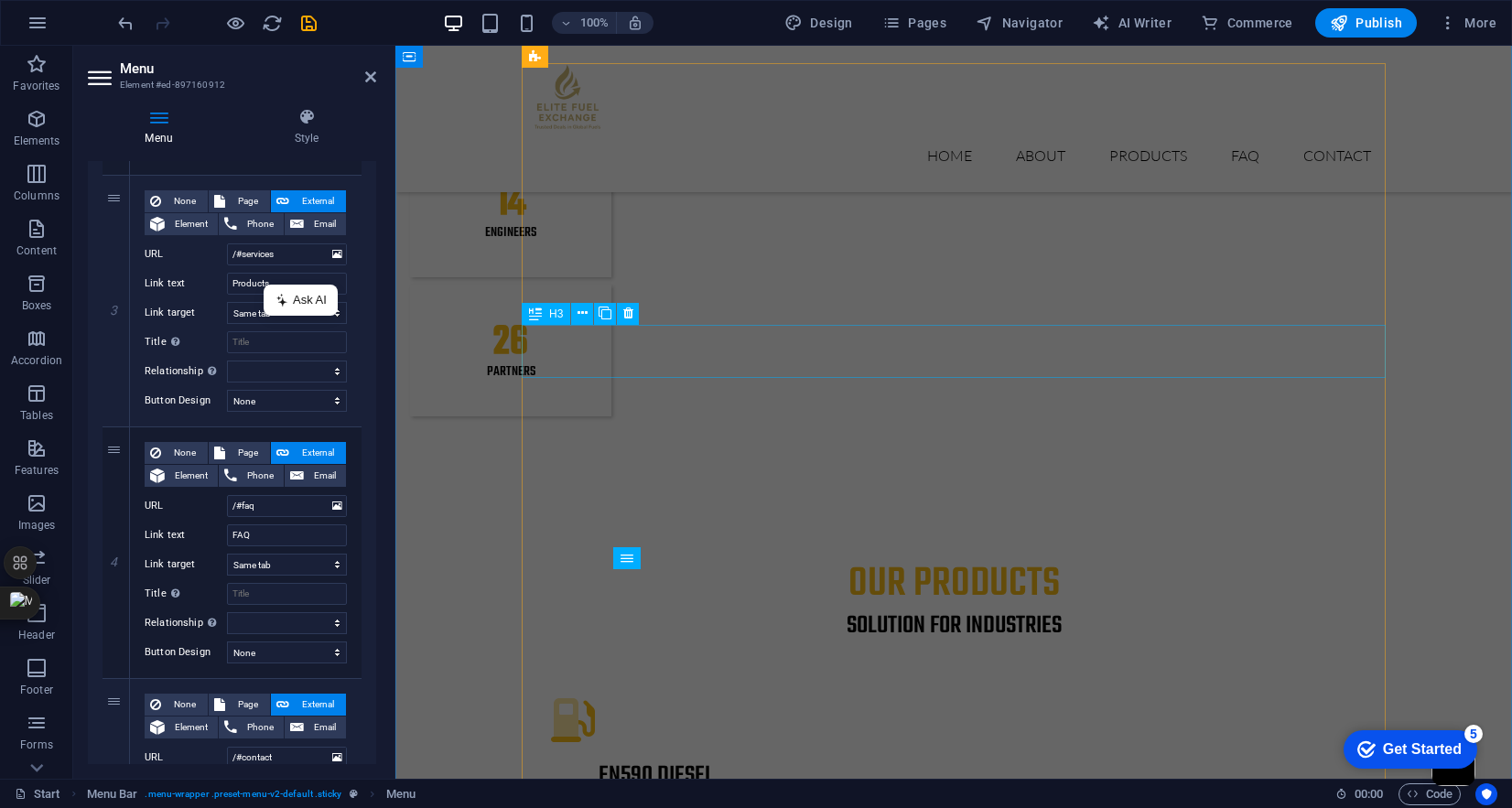
scroll to position [2292, 0]
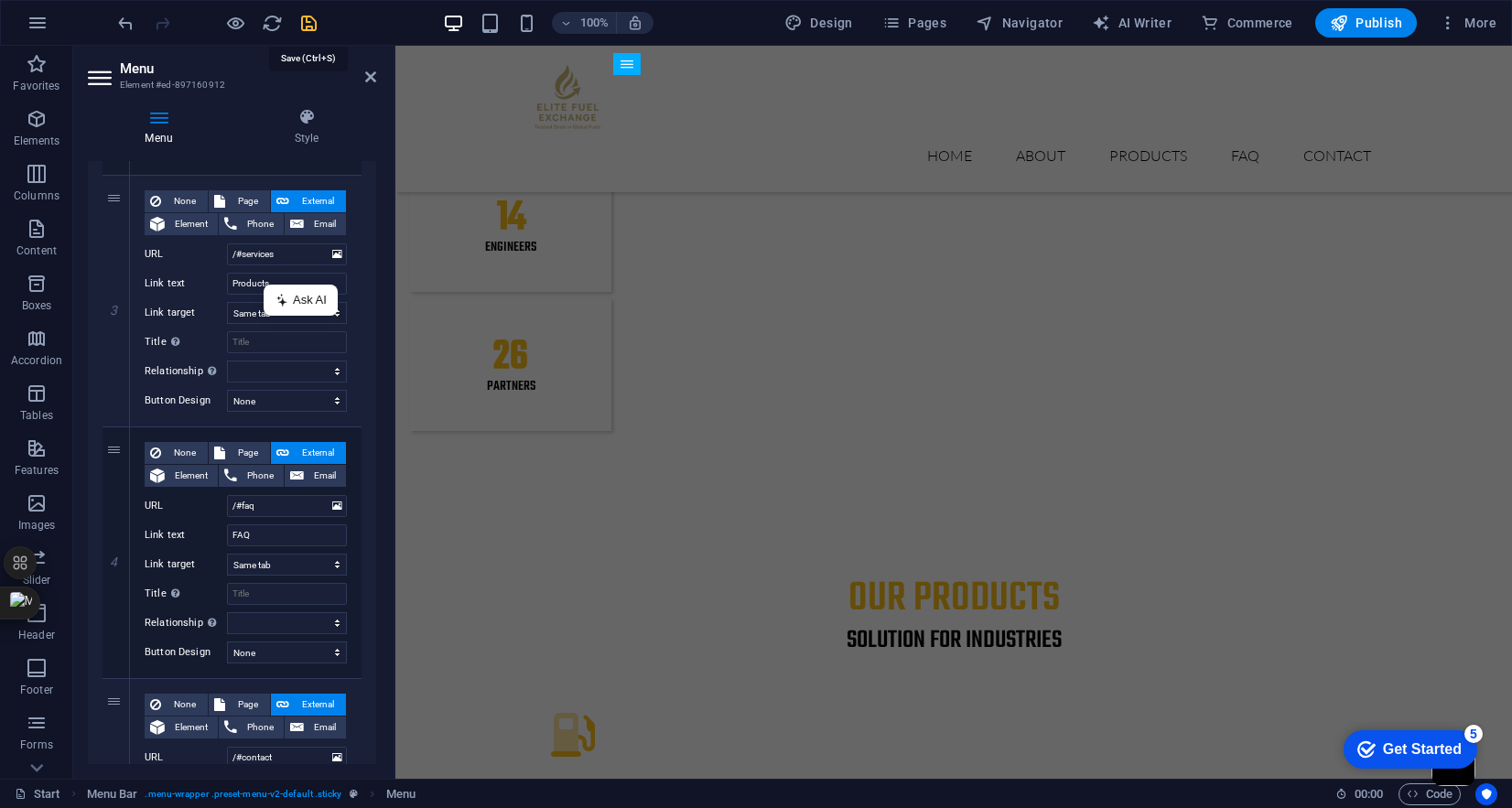
click at [310, 17] on icon "save" at bounding box center [309, 23] width 21 height 21
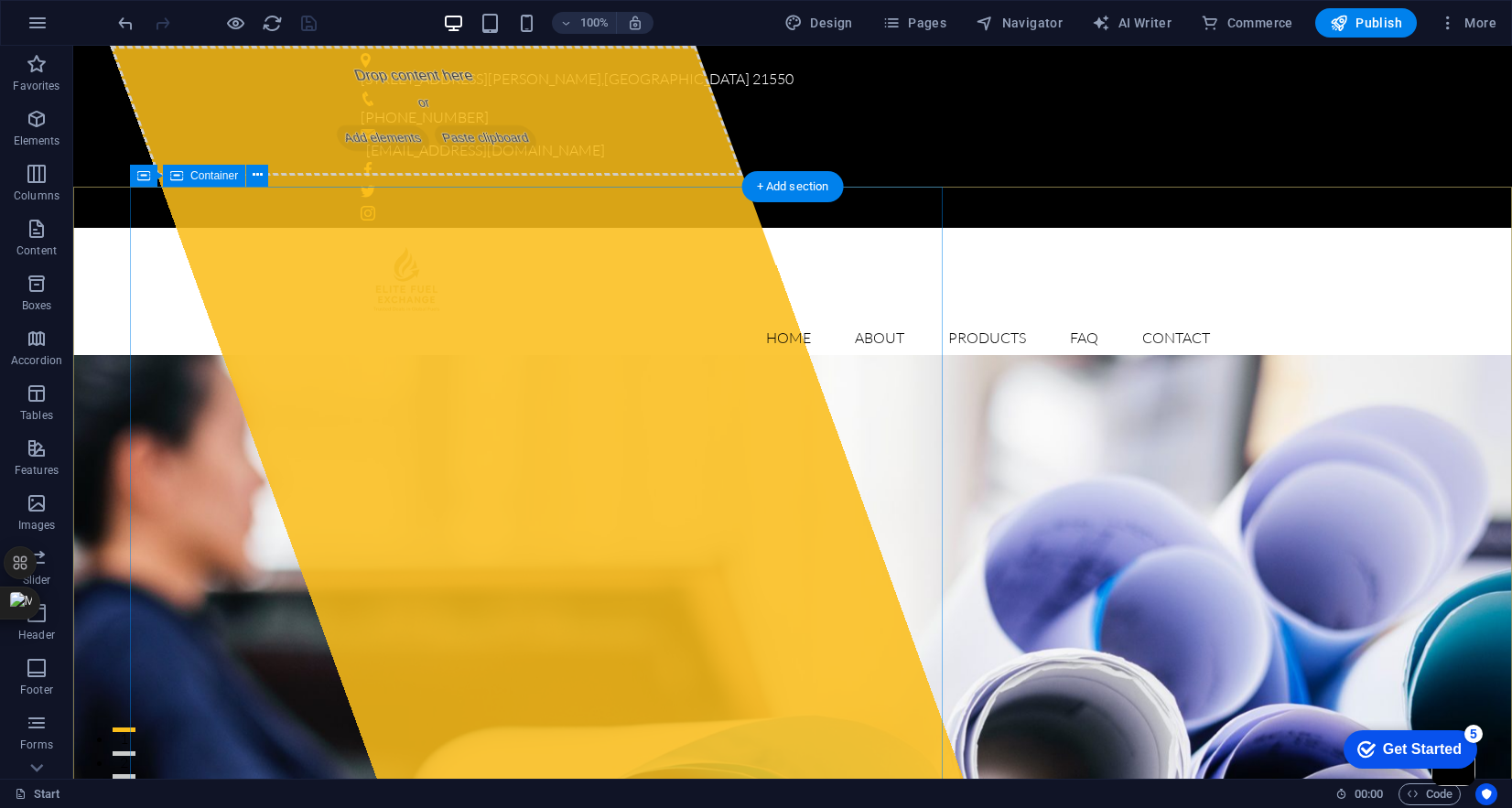
click at [420, 176] on div "Drop content here or Add elements Paste clipboard" at bounding box center [426, 111] width 633 height 130
click at [541, 151] on span "Paste clipboard" at bounding box center [486, 139] width 110 height 26
click at [663, 176] on div "Drop content here or Add elements Paste clipboard" at bounding box center [426, 111] width 633 height 130
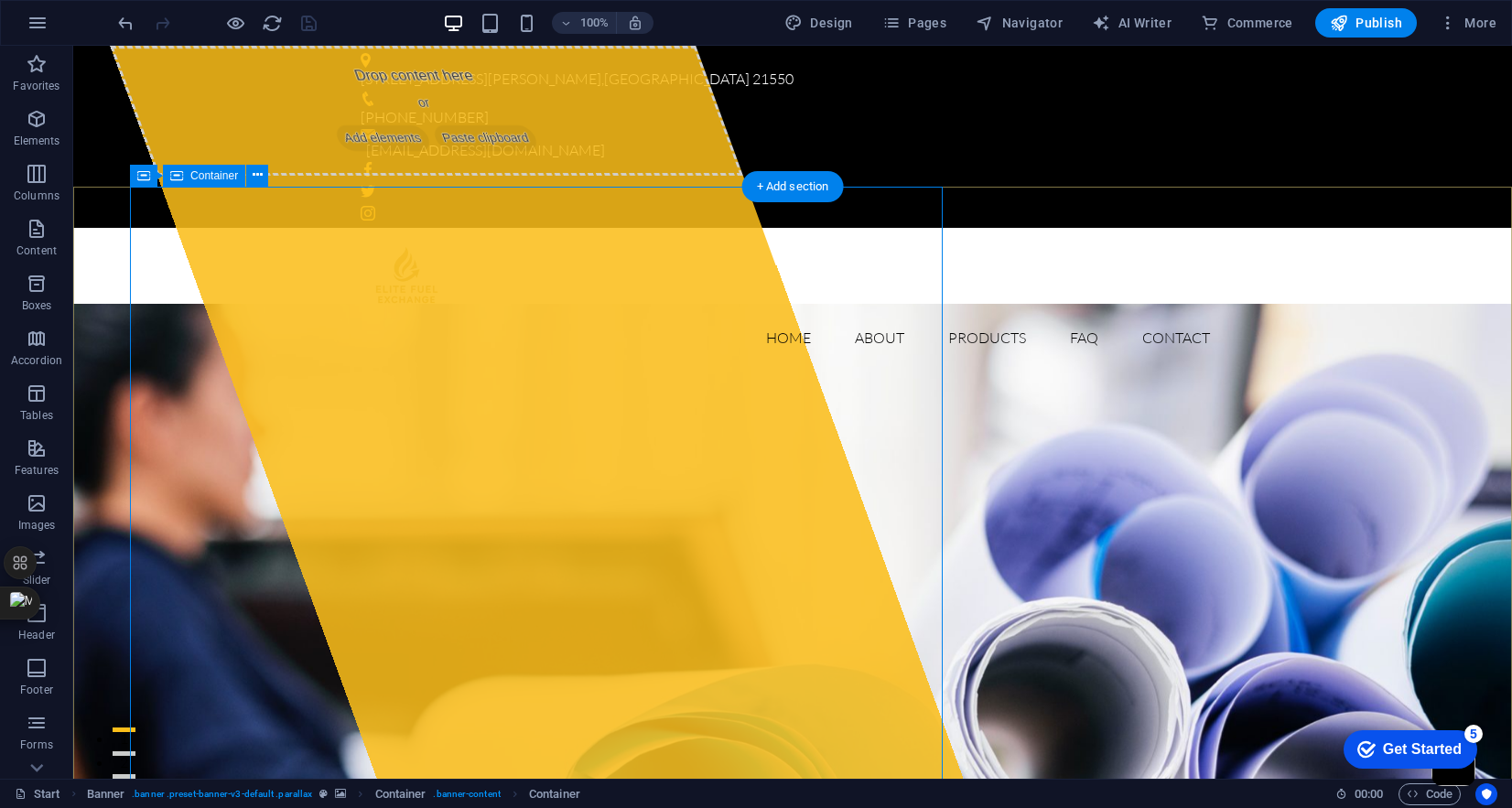
click at [431, 151] on span "Paste clipboard" at bounding box center [486, 139] width 110 height 26
select select "%"
select select "px"
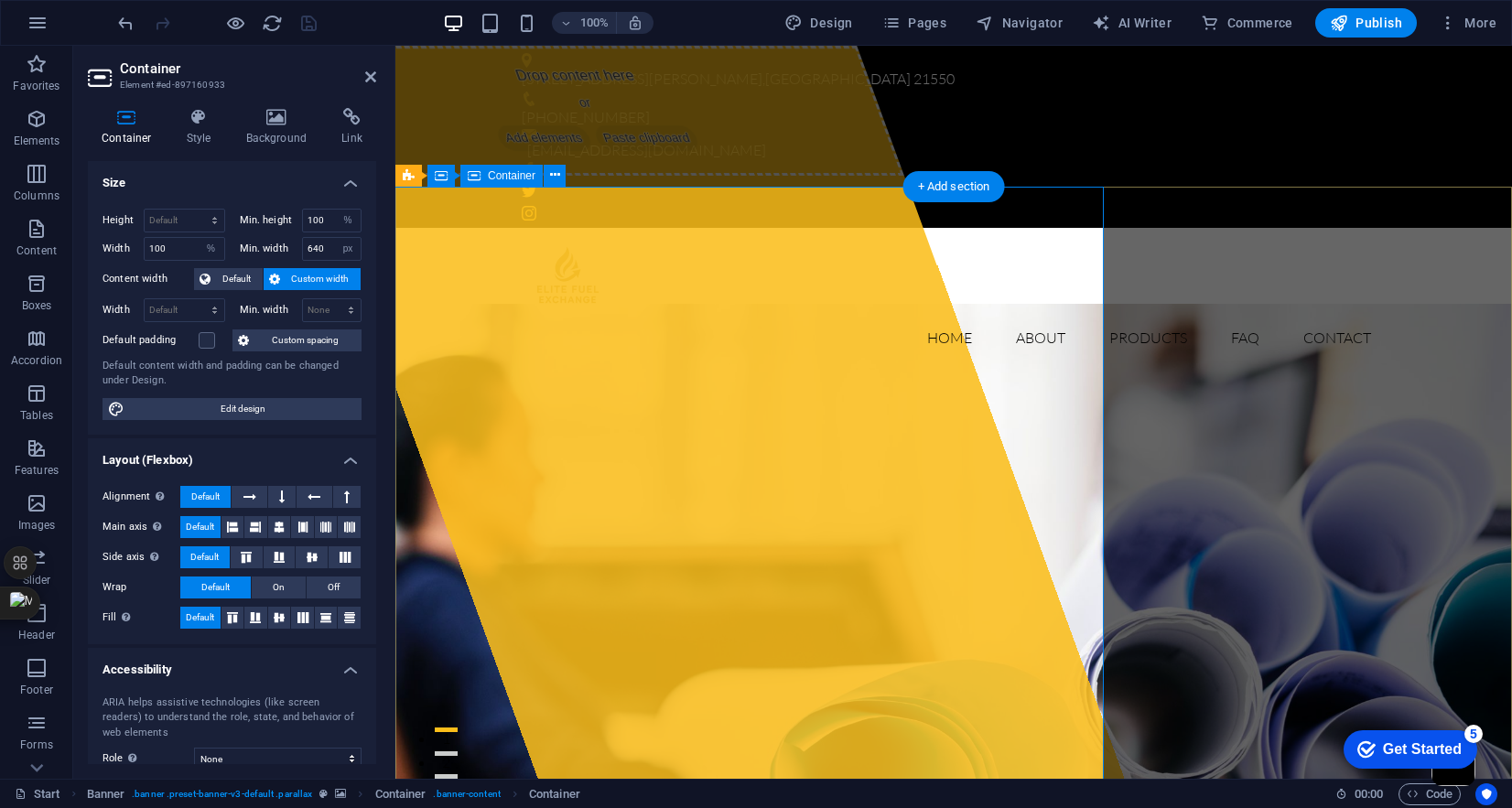
click at [663, 151] on span "Paste clipboard" at bounding box center [647, 139] width 110 height 26
click at [552, 177] on icon at bounding box center [555, 175] width 10 height 19
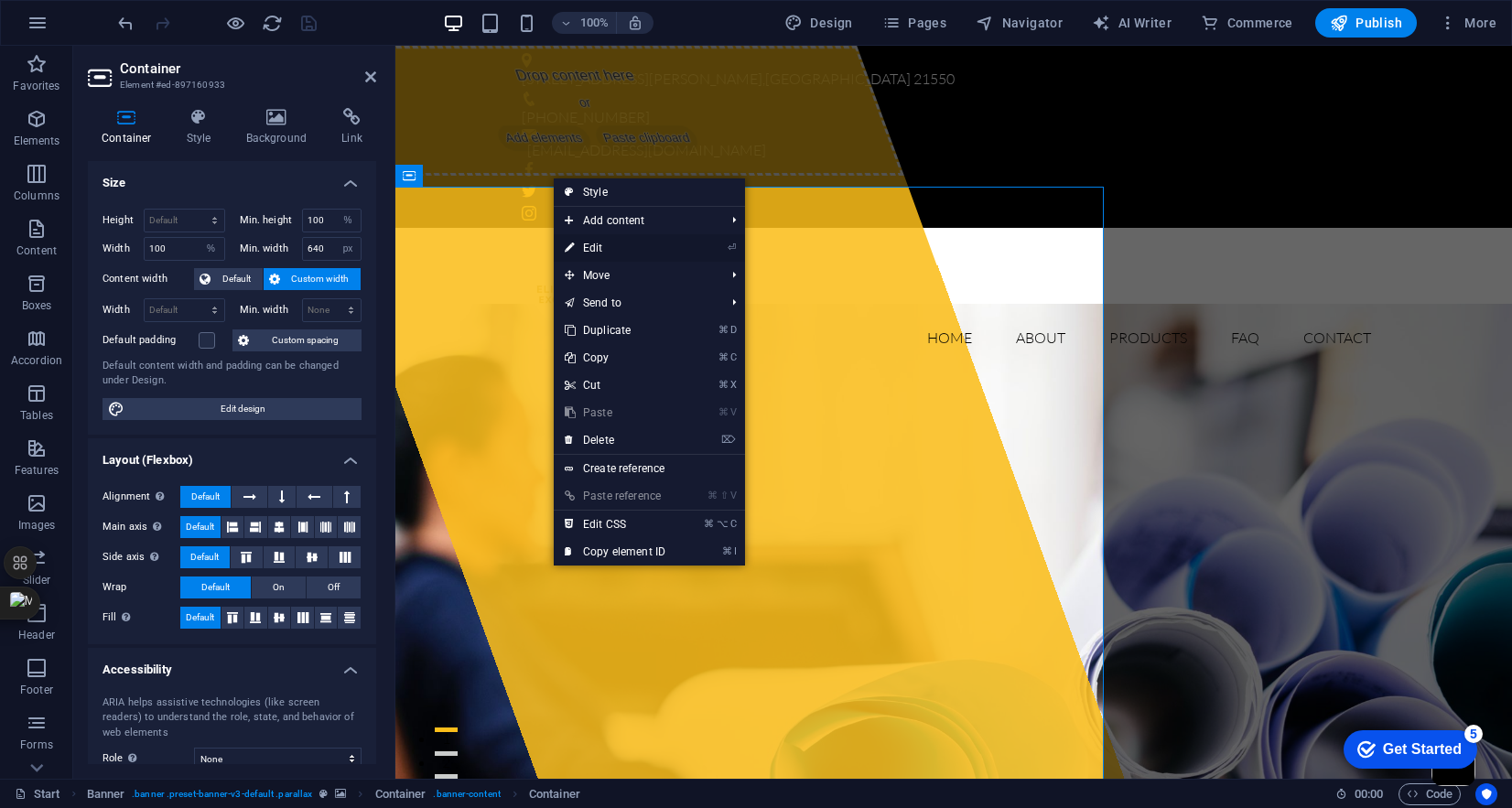
click at [593, 251] on link "⏎ Edit" at bounding box center [615, 249] width 123 height 28
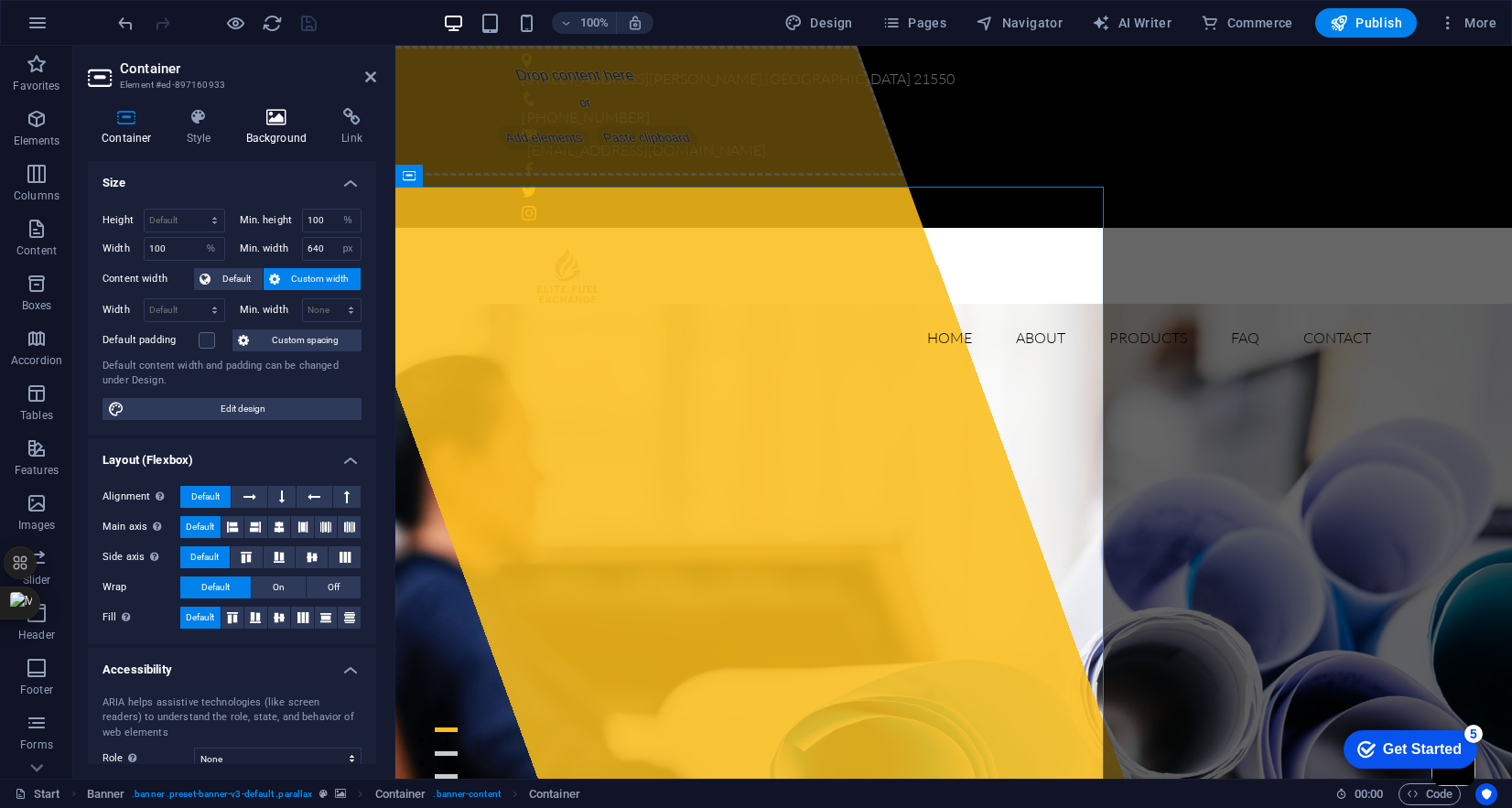
click at [276, 138] on h4 "Background" at bounding box center [281, 127] width 96 height 39
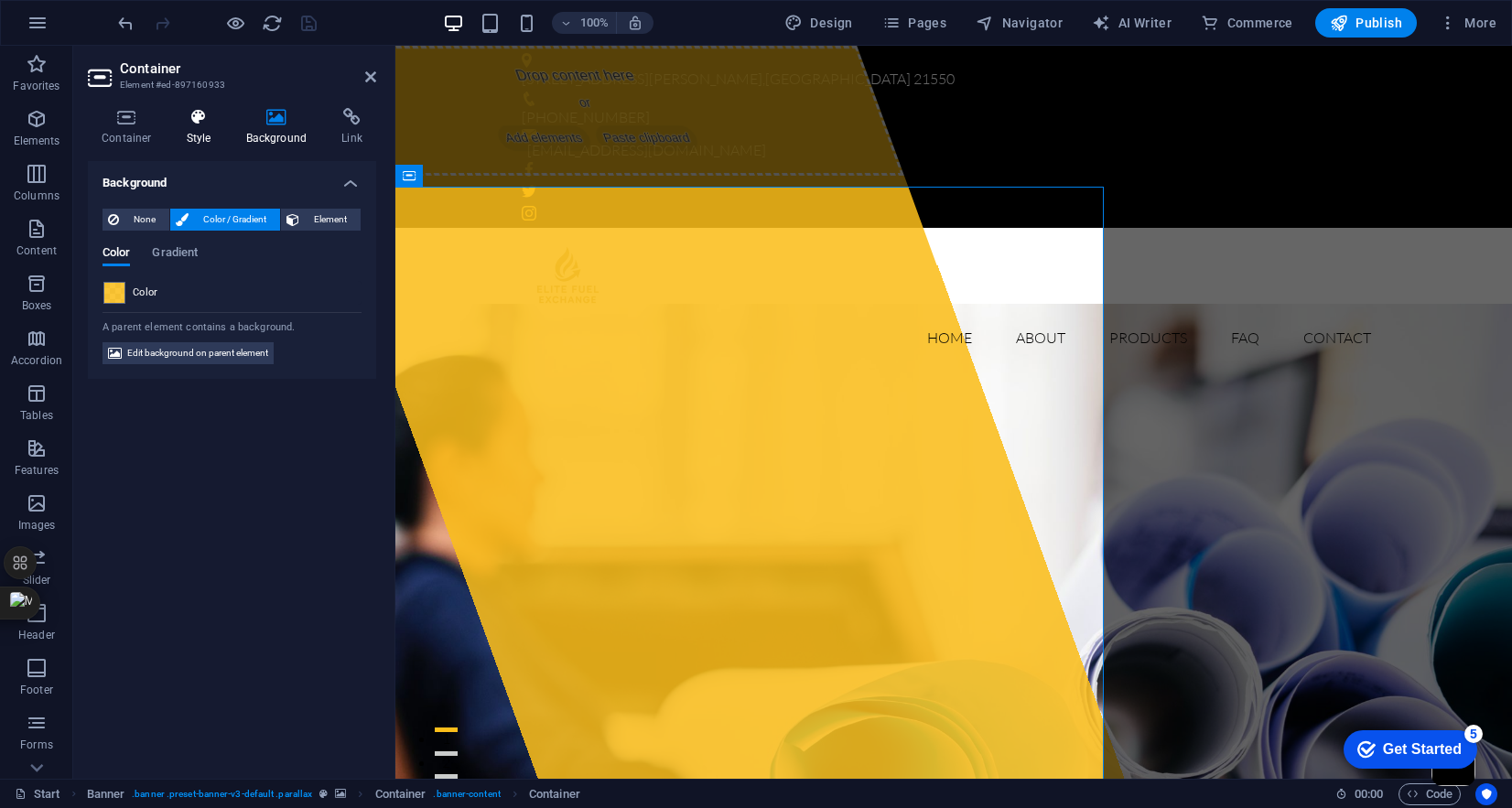
click at [192, 131] on h4 "Style" at bounding box center [203, 127] width 60 height 39
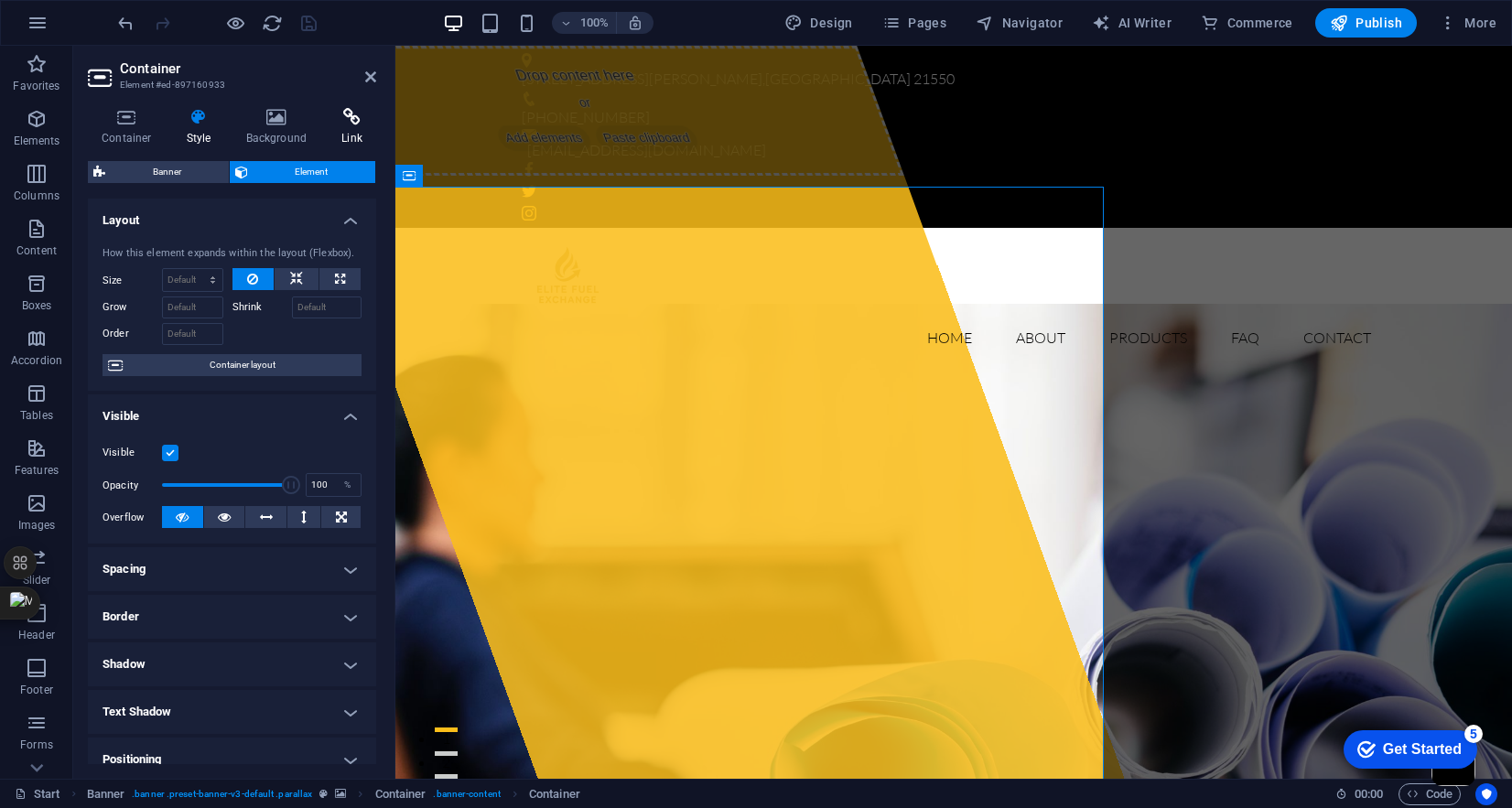
click at [339, 131] on h4 "Link" at bounding box center [352, 127] width 49 height 39
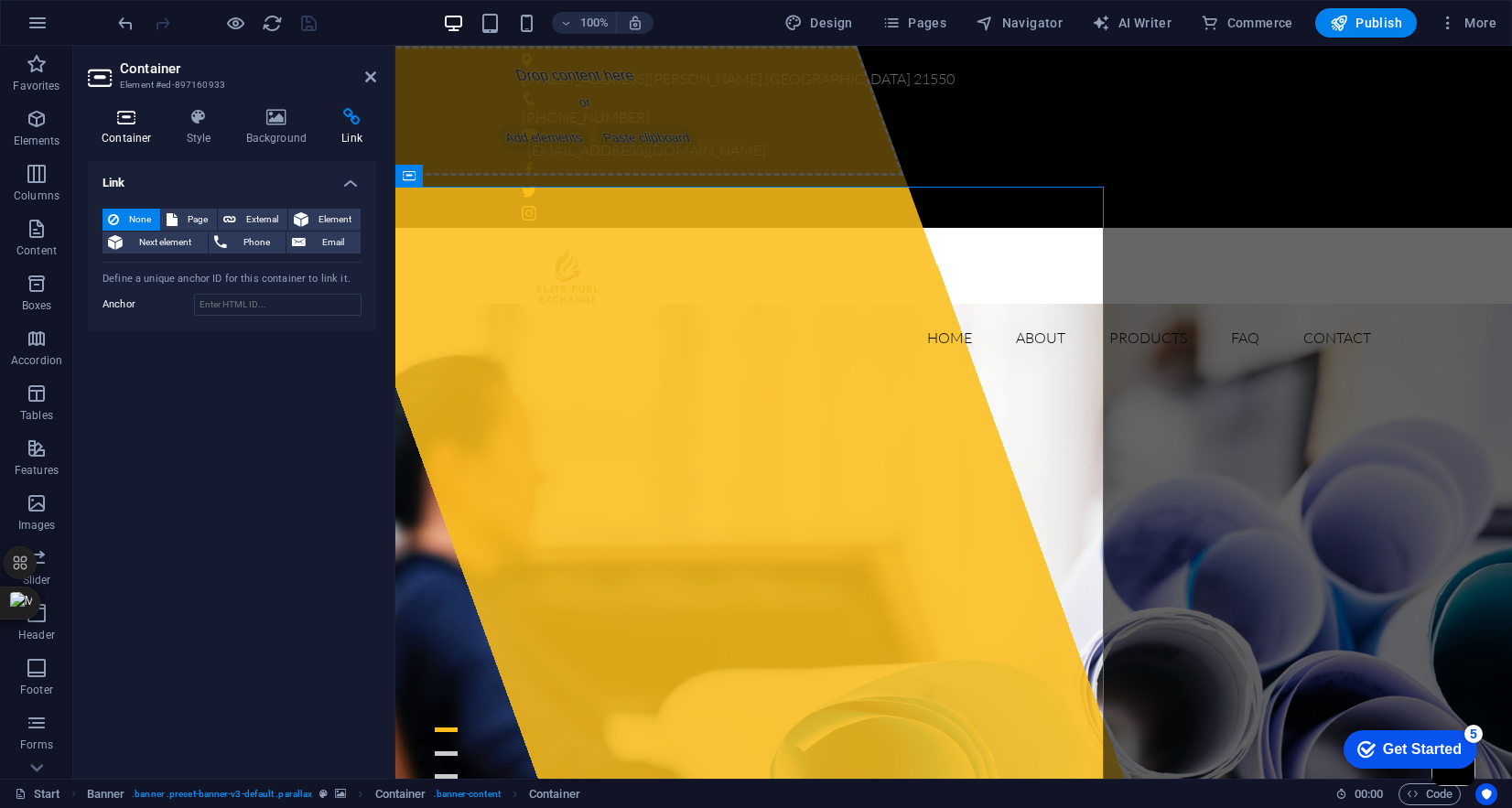
click at [112, 130] on h4 "Container" at bounding box center [130, 127] width 85 height 39
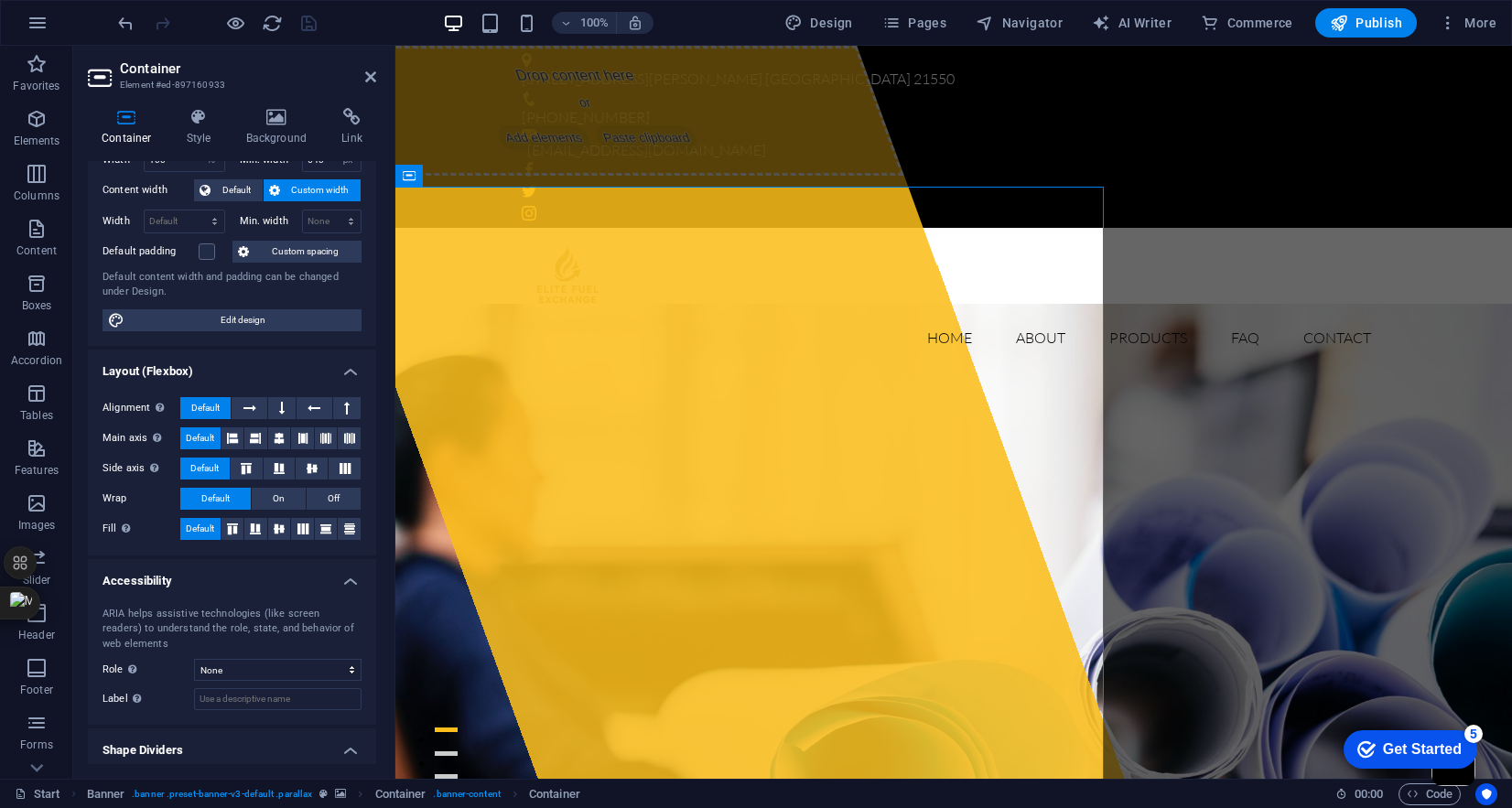
scroll to position [138, 0]
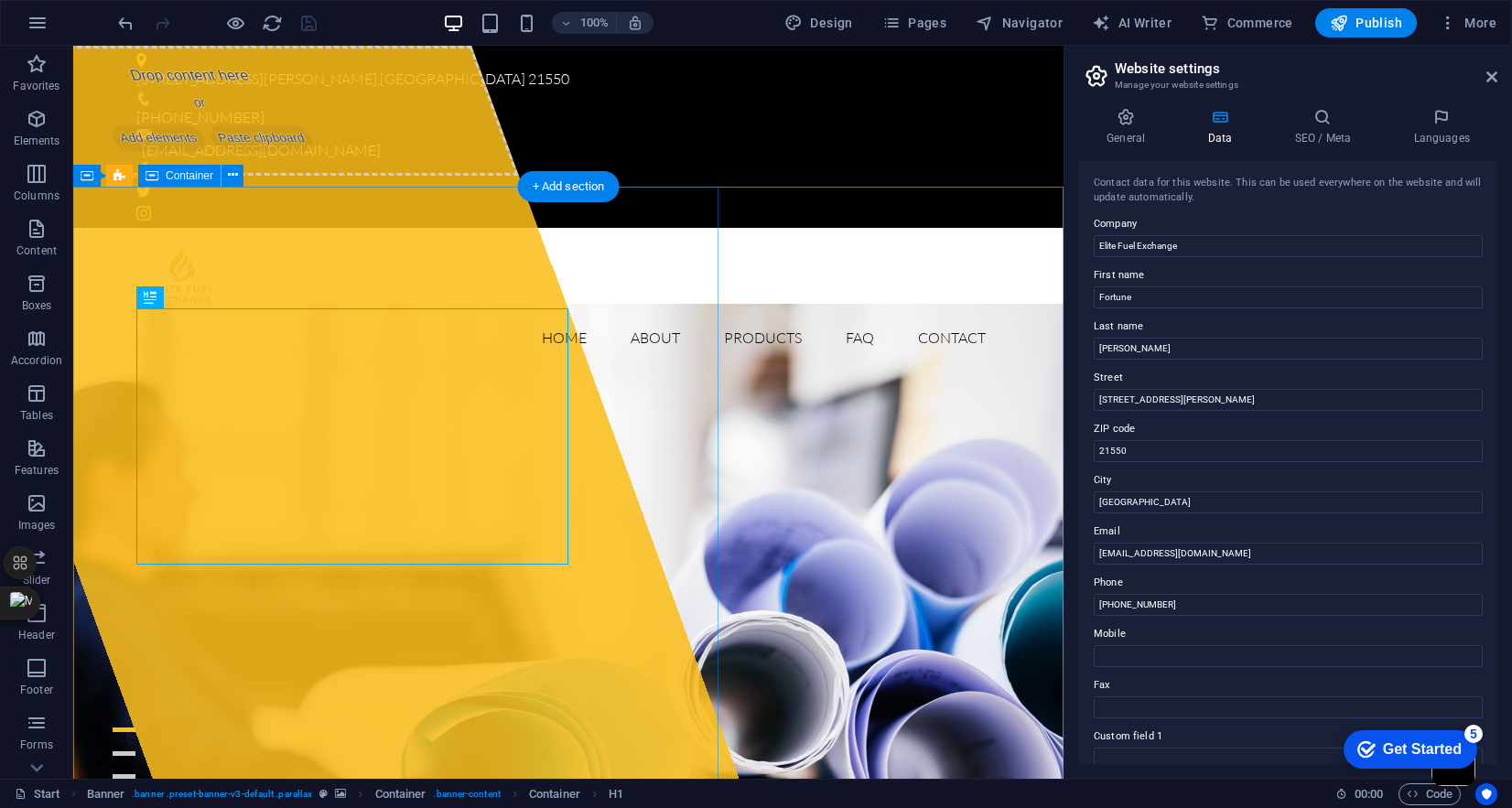
click at [186, 151] on span "Add elements" at bounding box center [158, 139] width 100 height 26
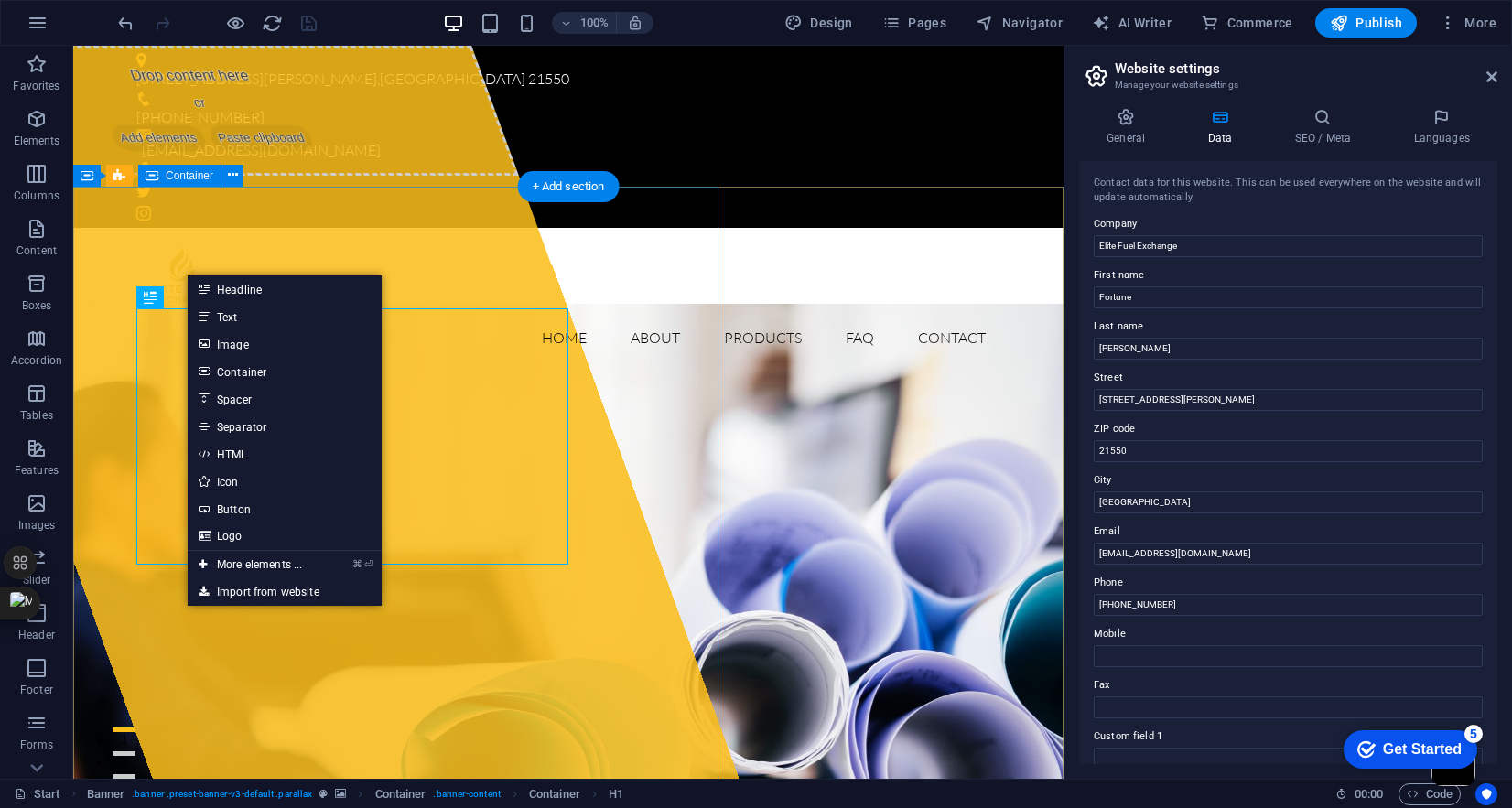
click at [182, 176] on div "Drop content here or Add elements Paste clipboard" at bounding box center [202, 111] width 633 height 130
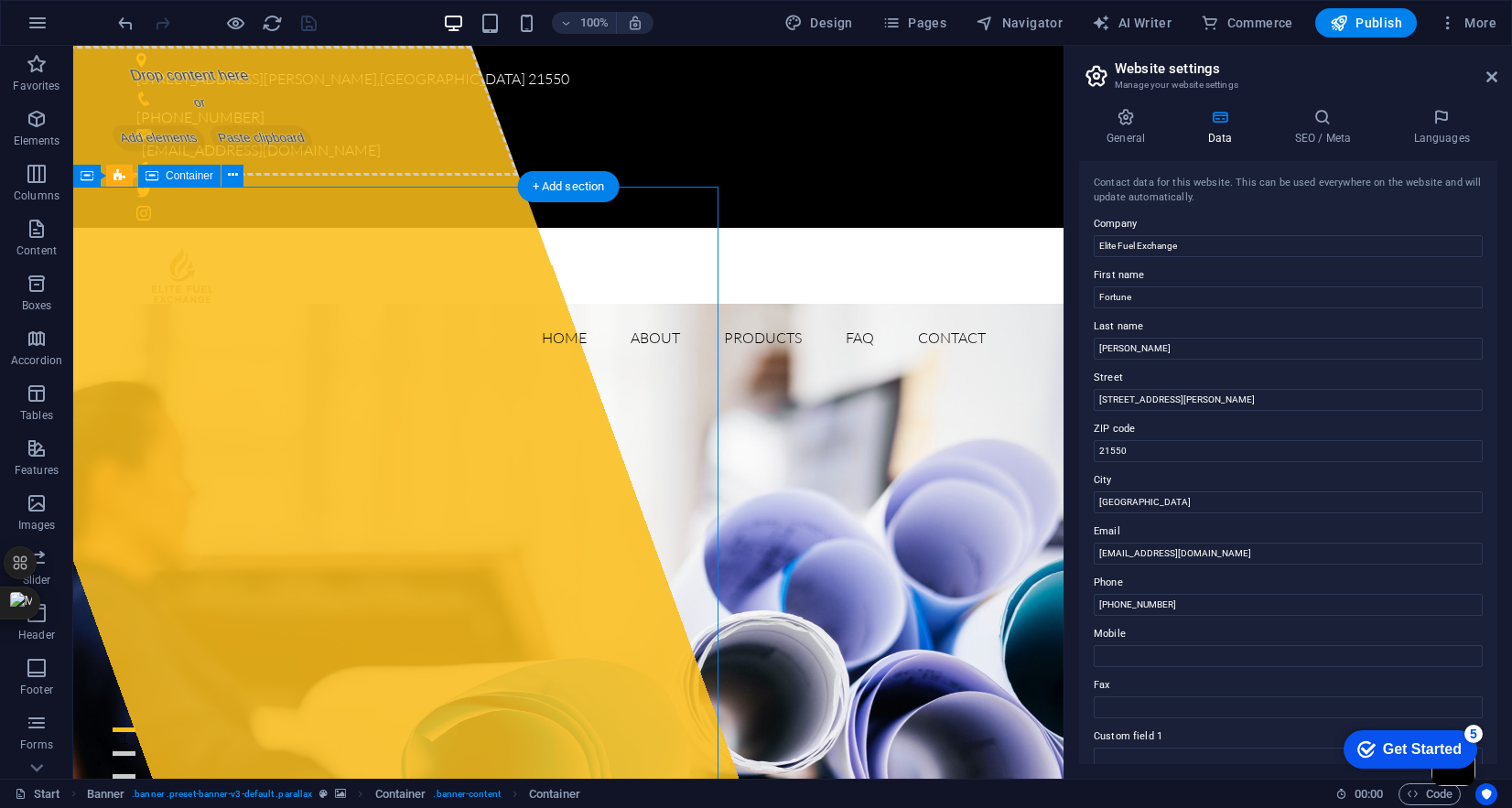
click at [180, 151] on span "Add elements" at bounding box center [158, 139] width 100 height 26
click at [232, 180] on icon at bounding box center [233, 175] width 10 height 19
click at [234, 172] on icon at bounding box center [233, 175] width 10 height 19
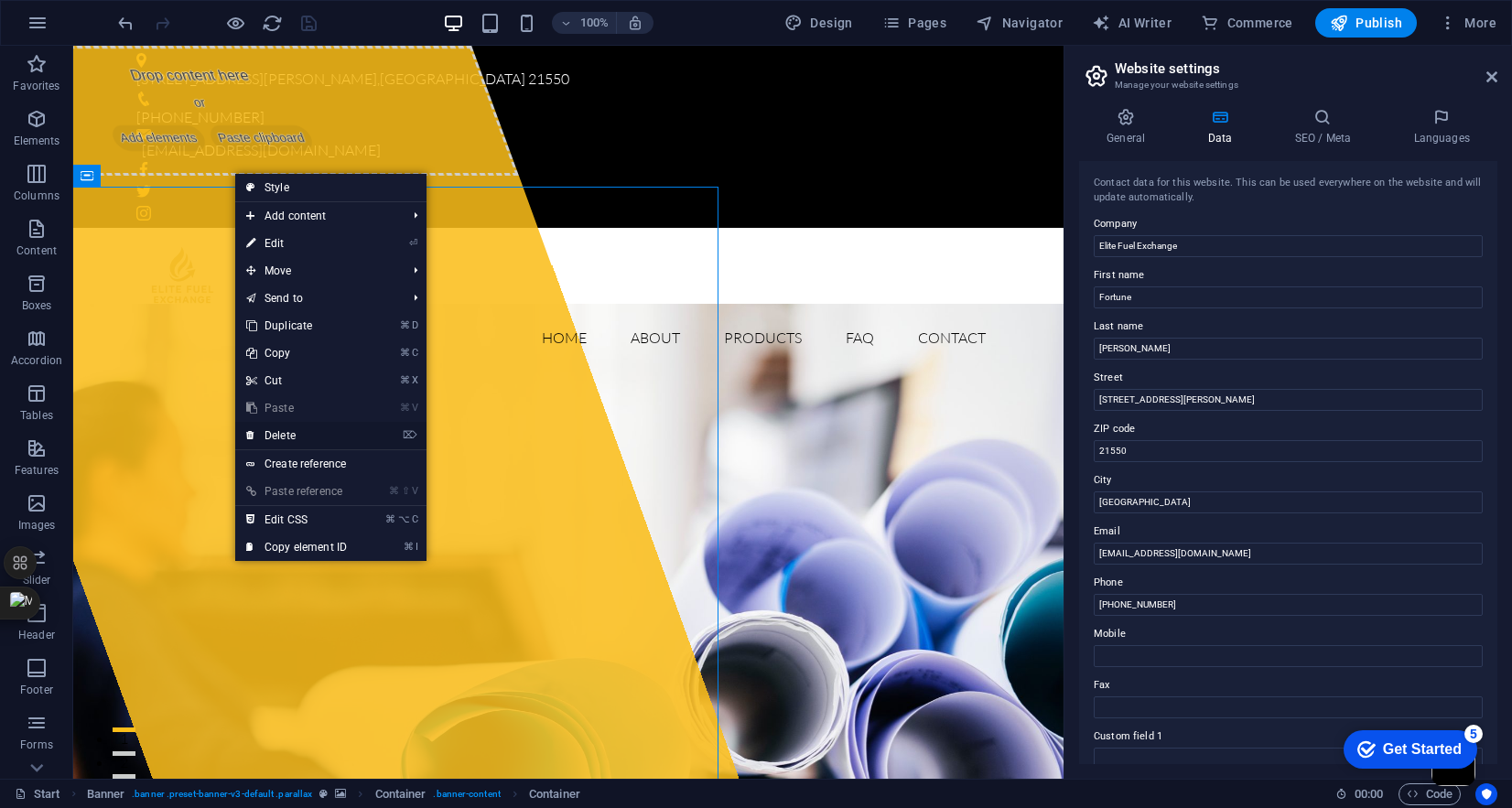
click at [282, 437] on link "⌦ Delete" at bounding box center [297, 436] width 123 height 28
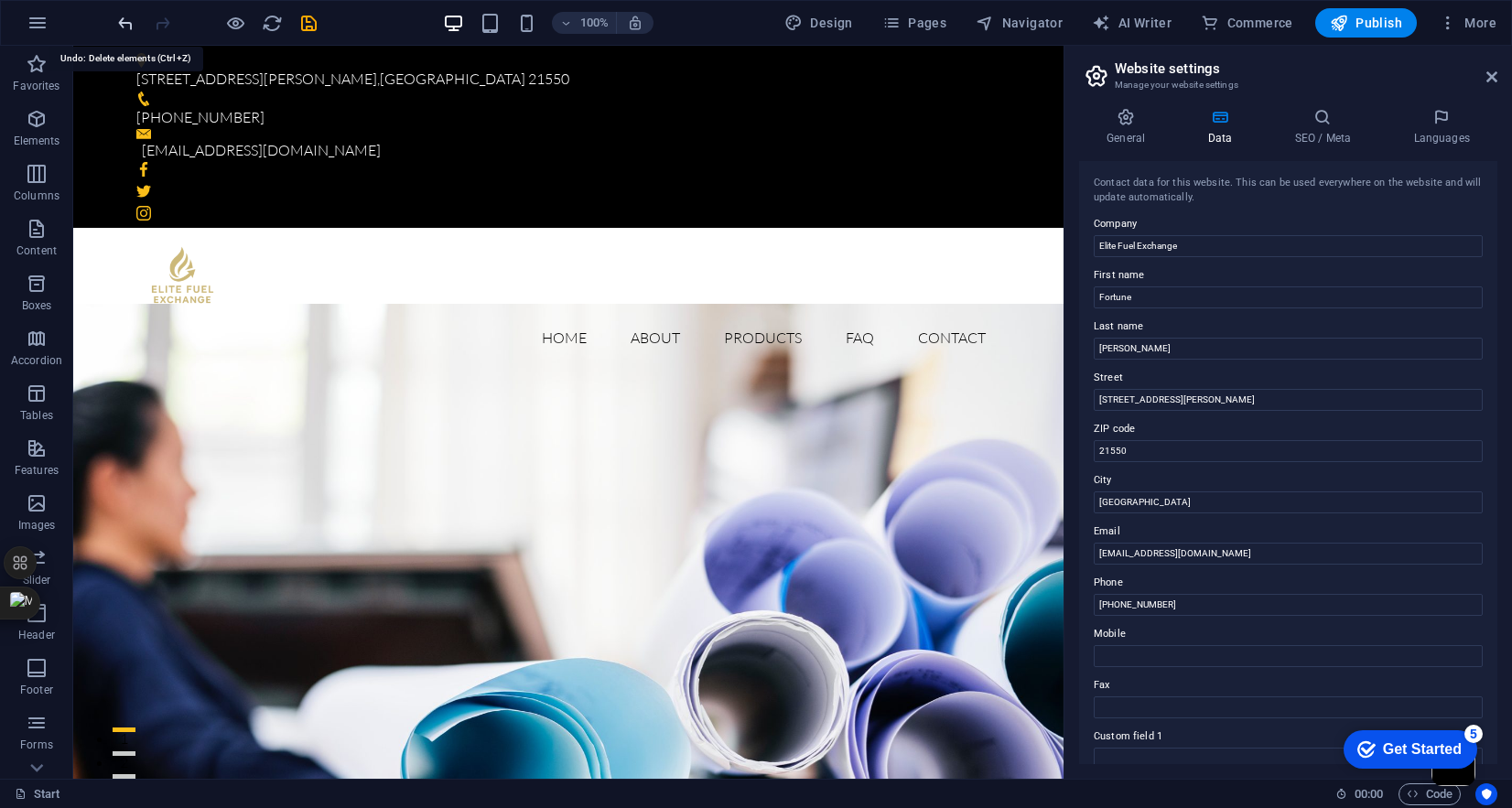
click at [127, 21] on icon "undo" at bounding box center [126, 23] width 21 height 21
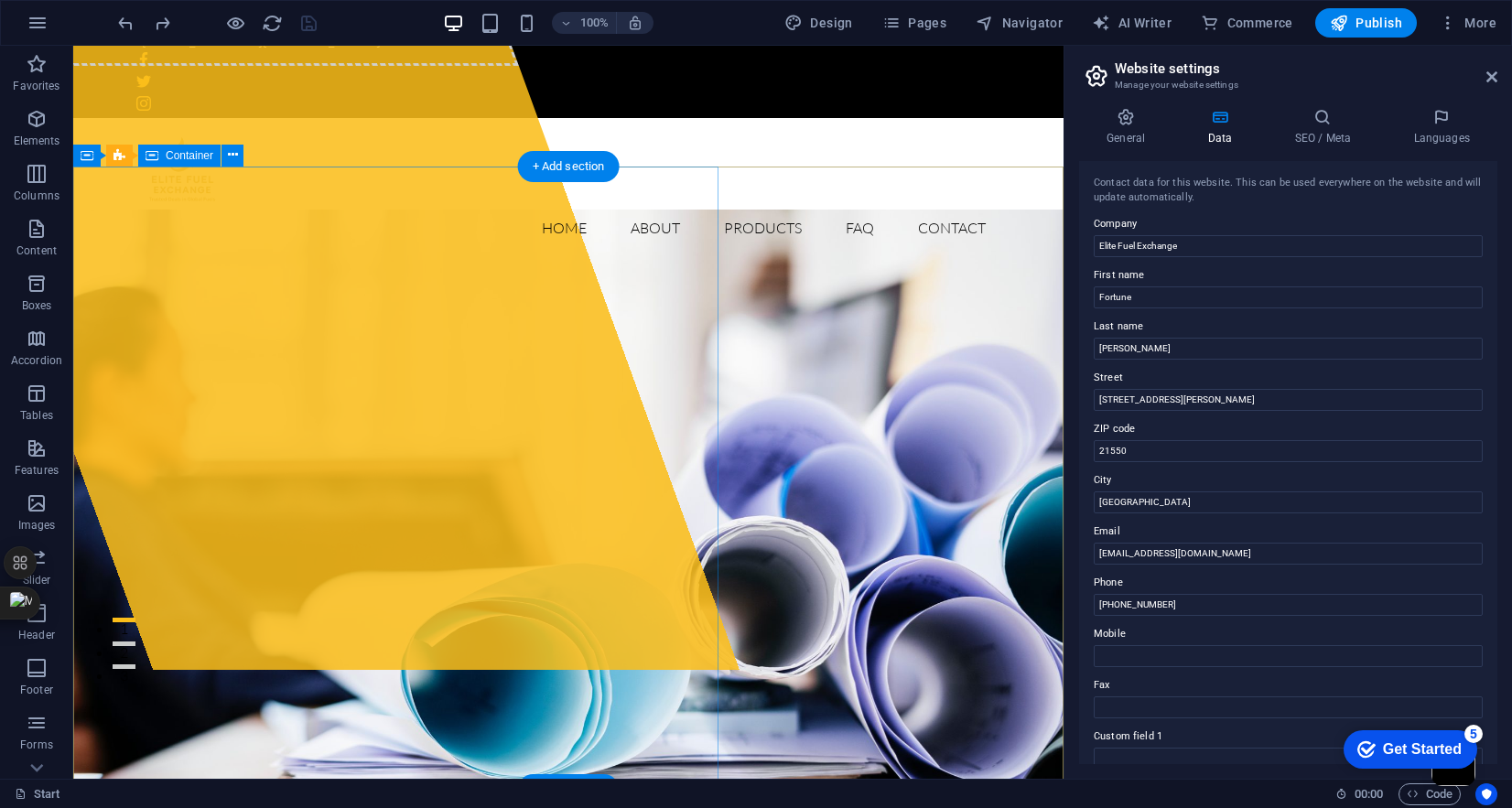
scroll to position [17, 0]
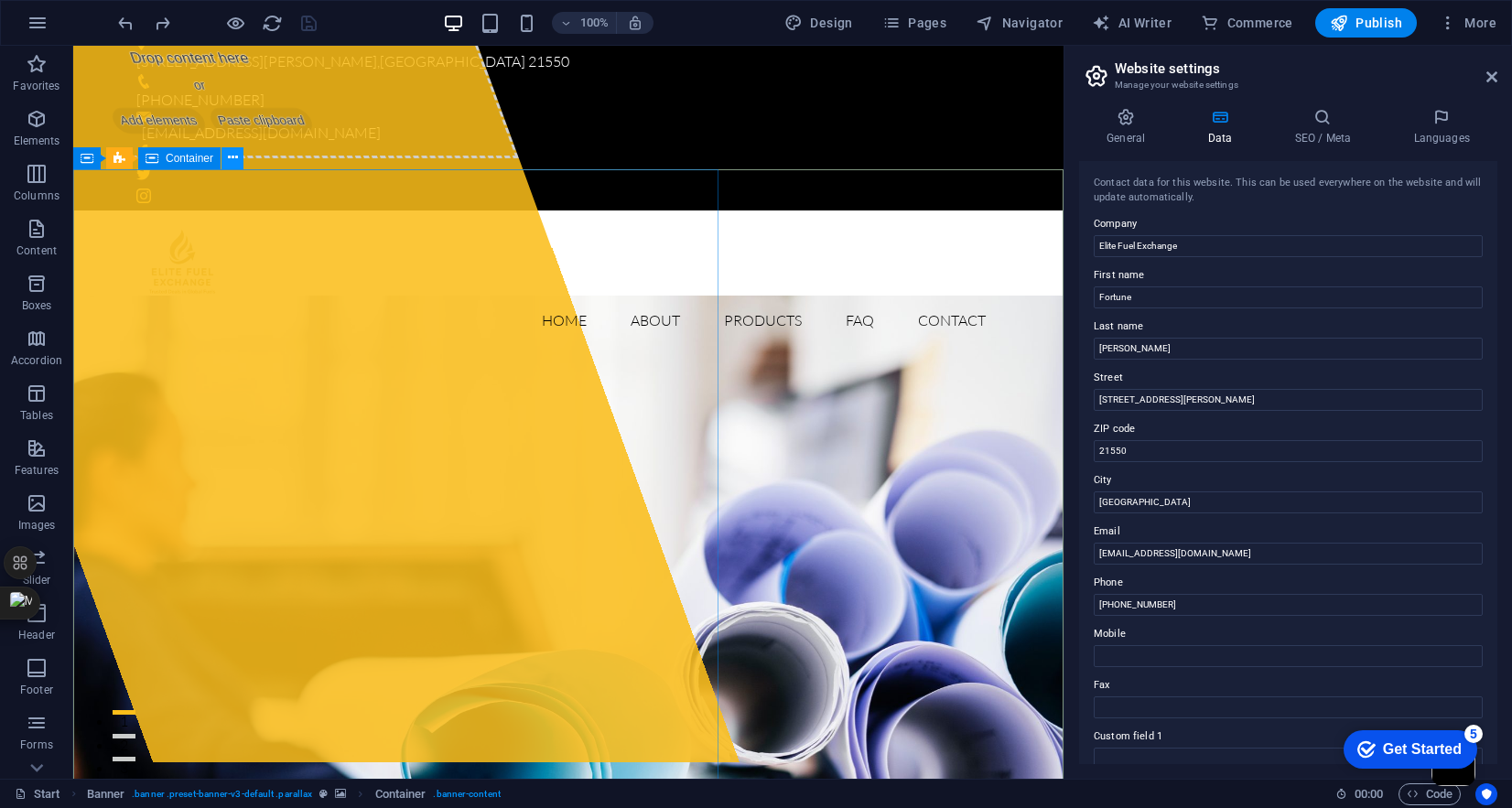
click at [231, 159] on icon at bounding box center [233, 158] width 10 height 19
click at [105, 159] on span "Banner" at bounding box center [118, 158] width 36 height 11
click at [157, 157] on icon at bounding box center [154, 158] width 10 height 19
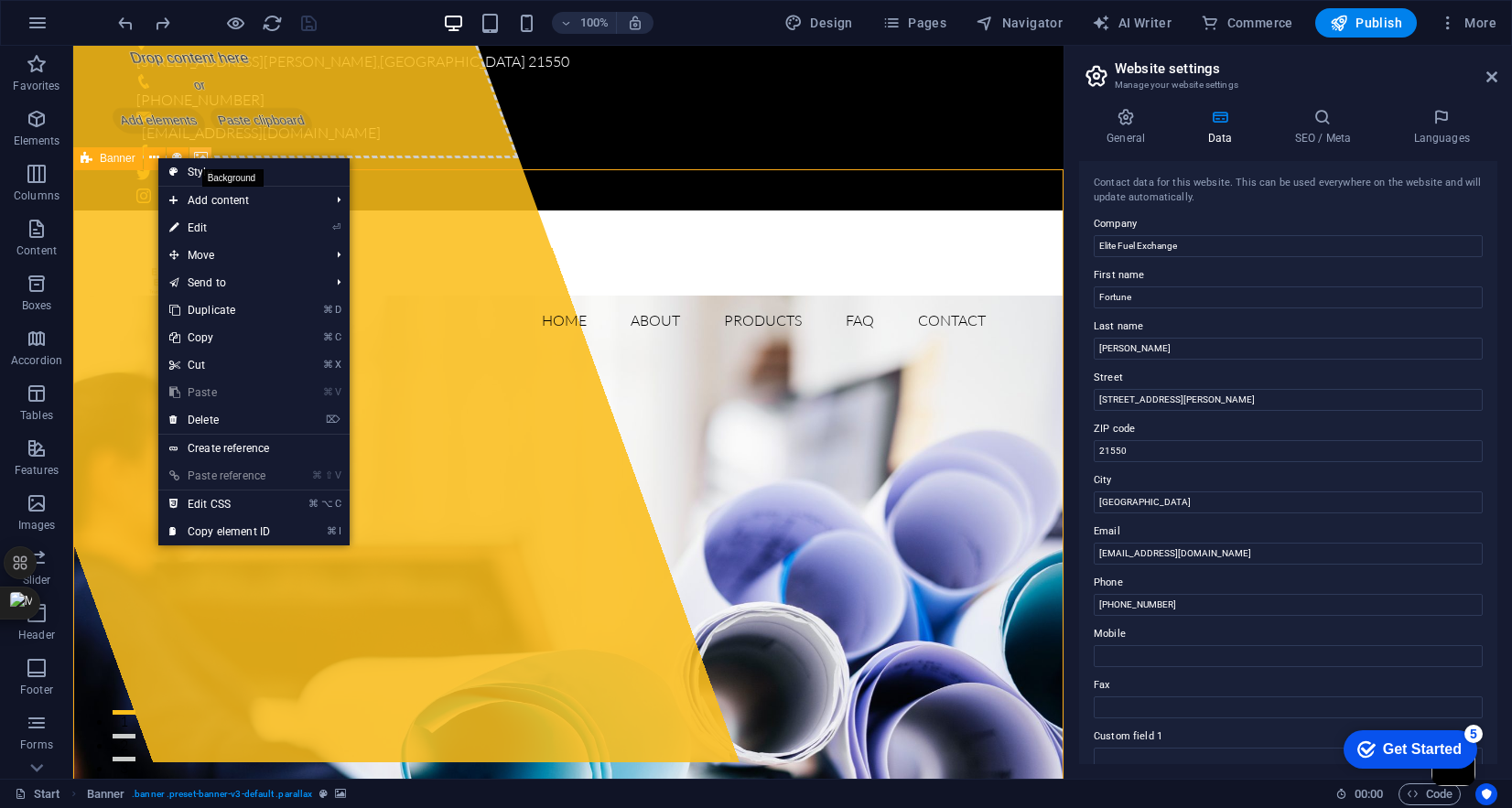
click at [203, 152] on icon at bounding box center [201, 158] width 14 height 19
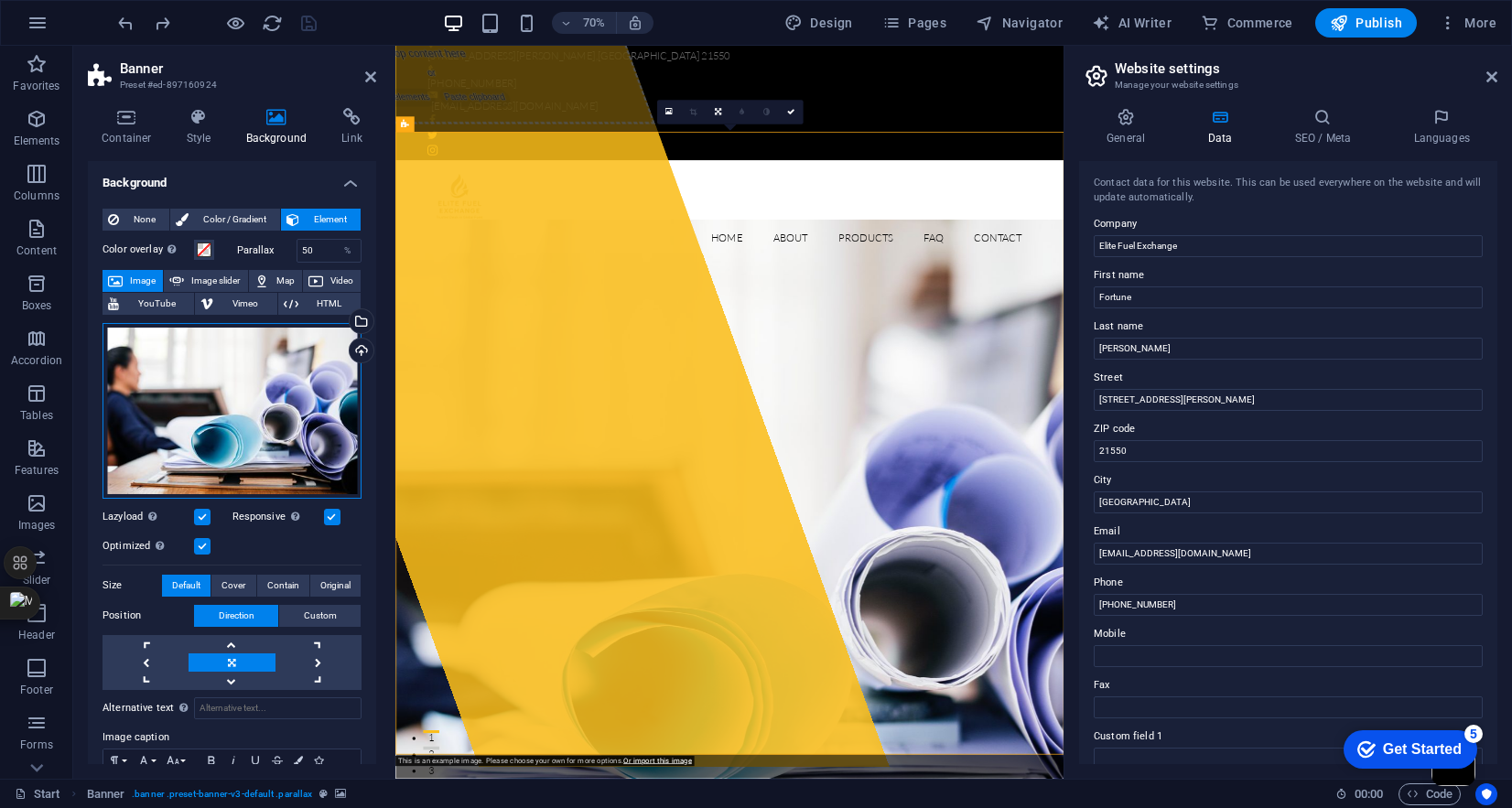
click at [209, 404] on div "Drag files here, click to choose files or select files from Files or our free s…" at bounding box center [232, 411] width 259 height 176
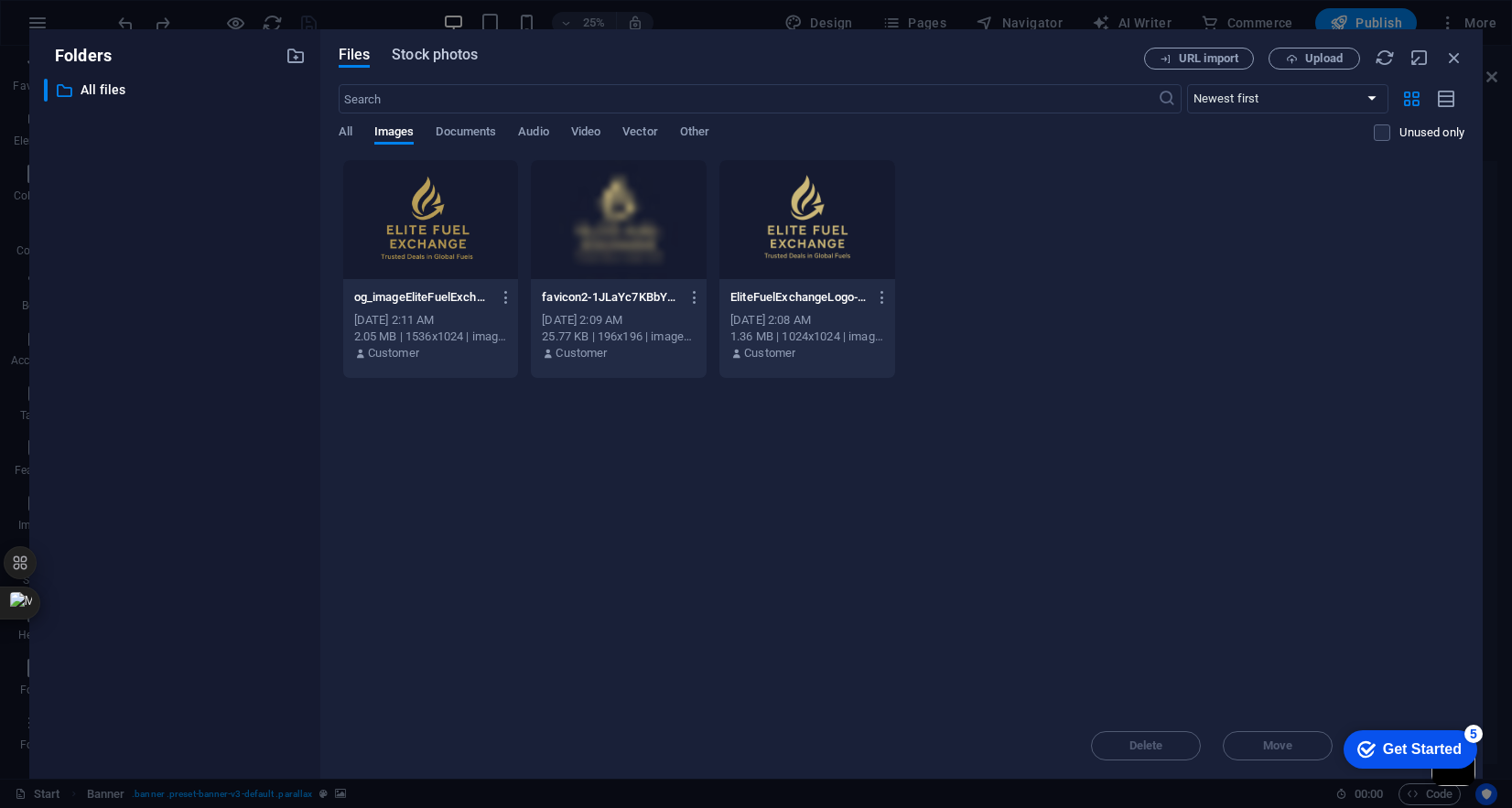
click at [436, 60] on span "Stock photos" at bounding box center [434, 55] width 86 height 22
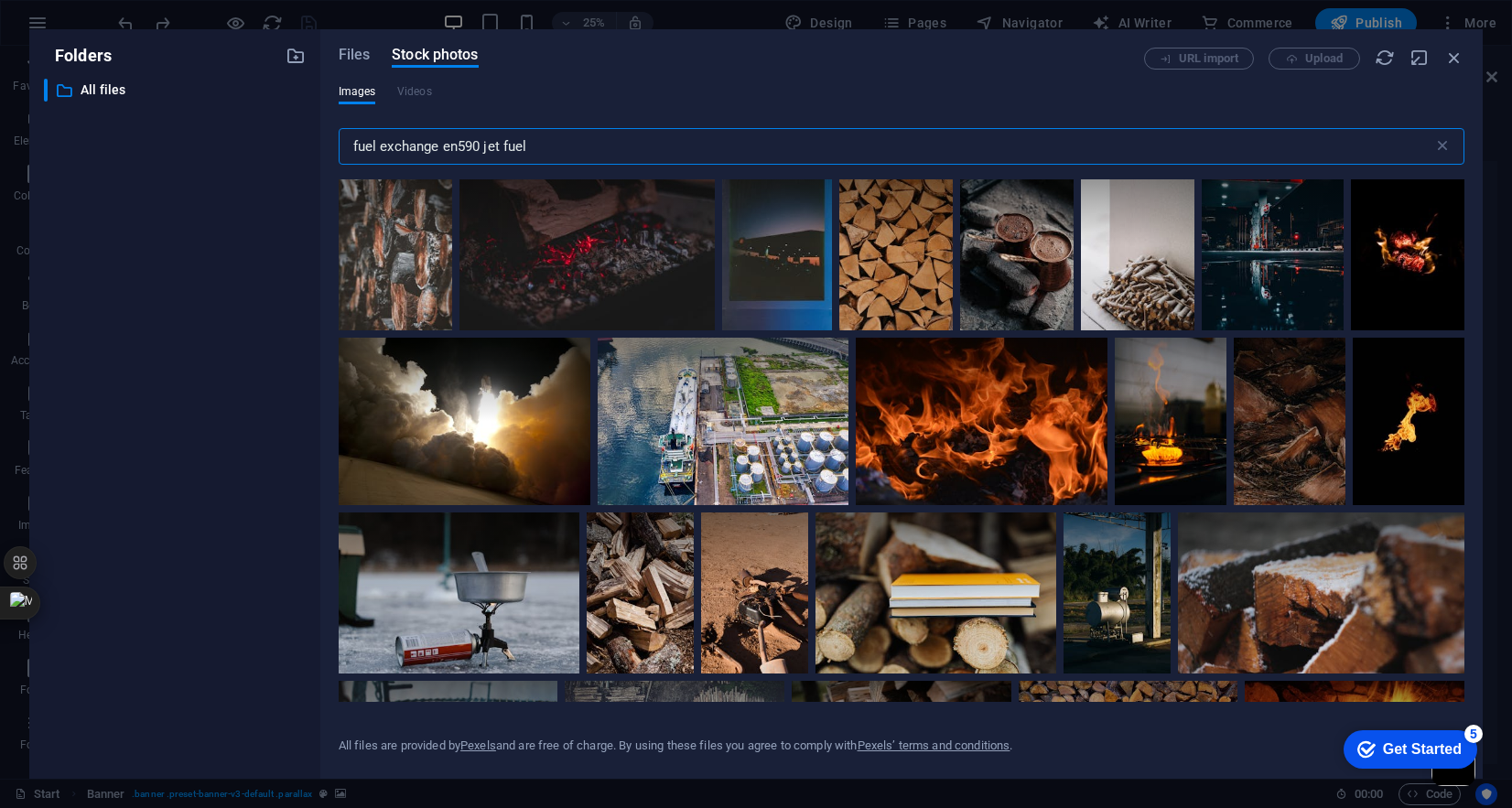
scroll to position [2937, 0]
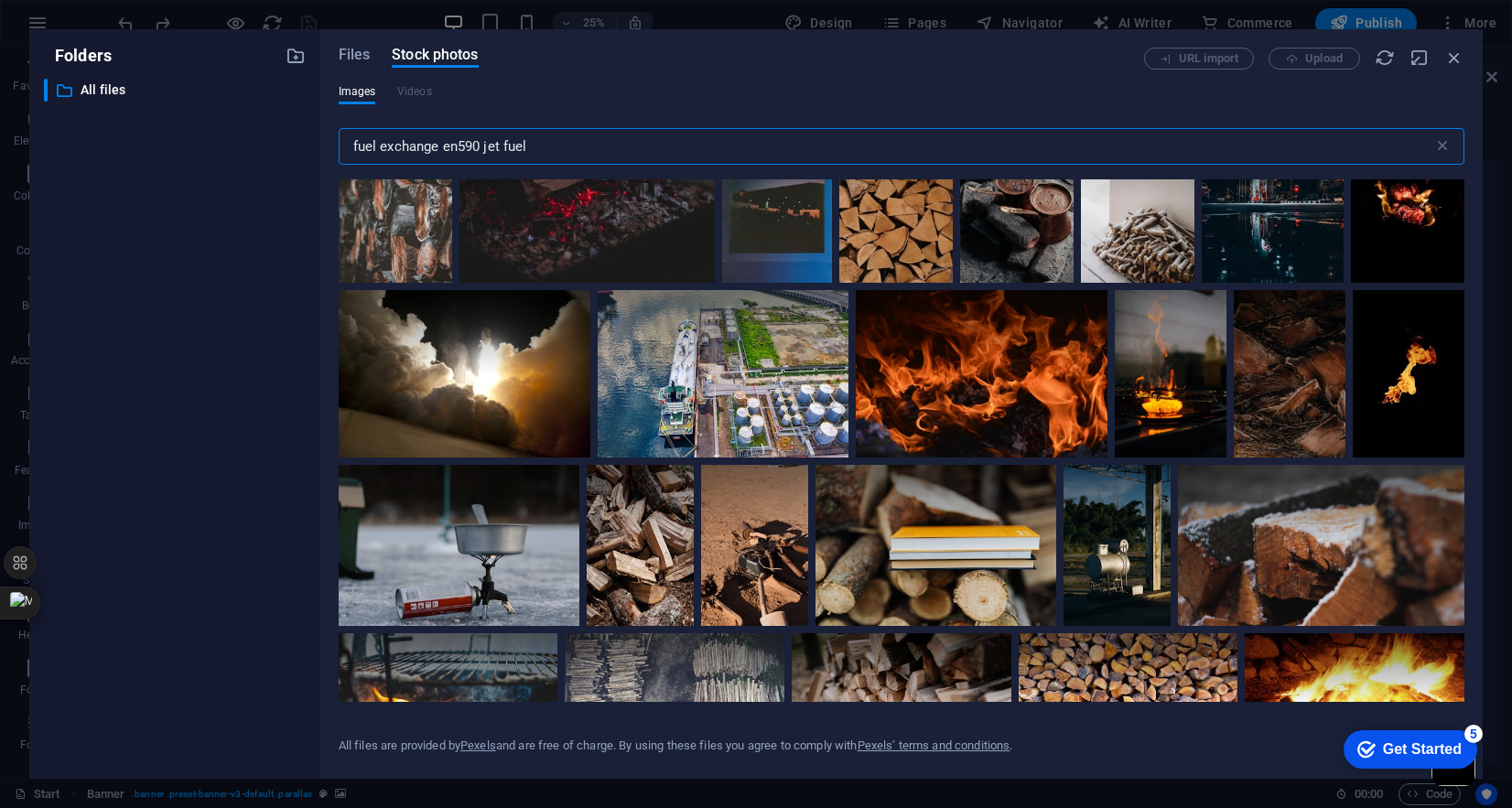
type input "fuel exchange en590 jet fuel"
click at [892, 427] on div at bounding box center [982, 375] width 252 height 168
click at [892, 427] on div at bounding box center [982, 415] width 252 height 84
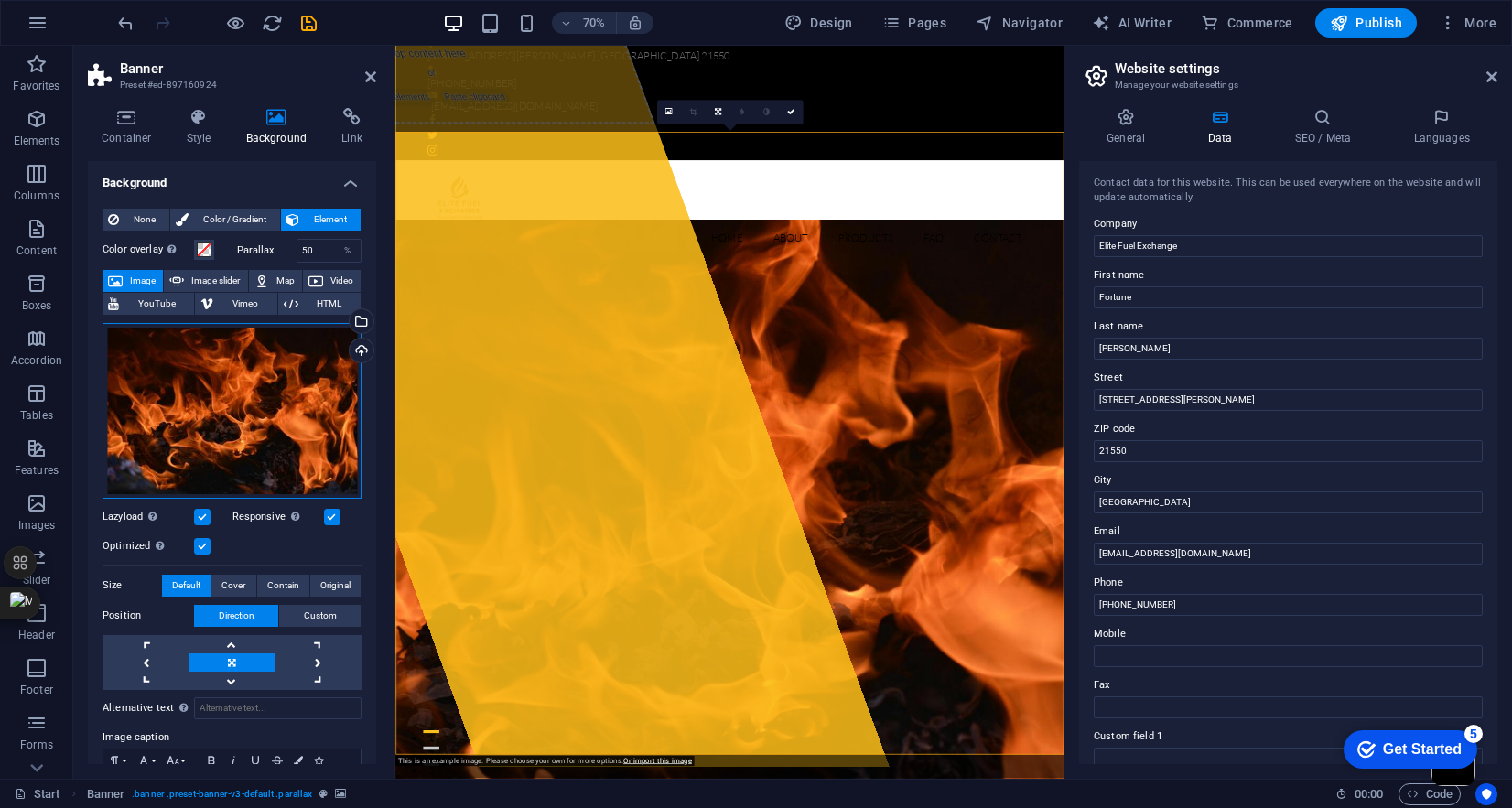
click at [261, 412] on div "Drag files here, click to choose files or select files from Files or our free s…" at bounding box center [232, 411] width 259 height 176
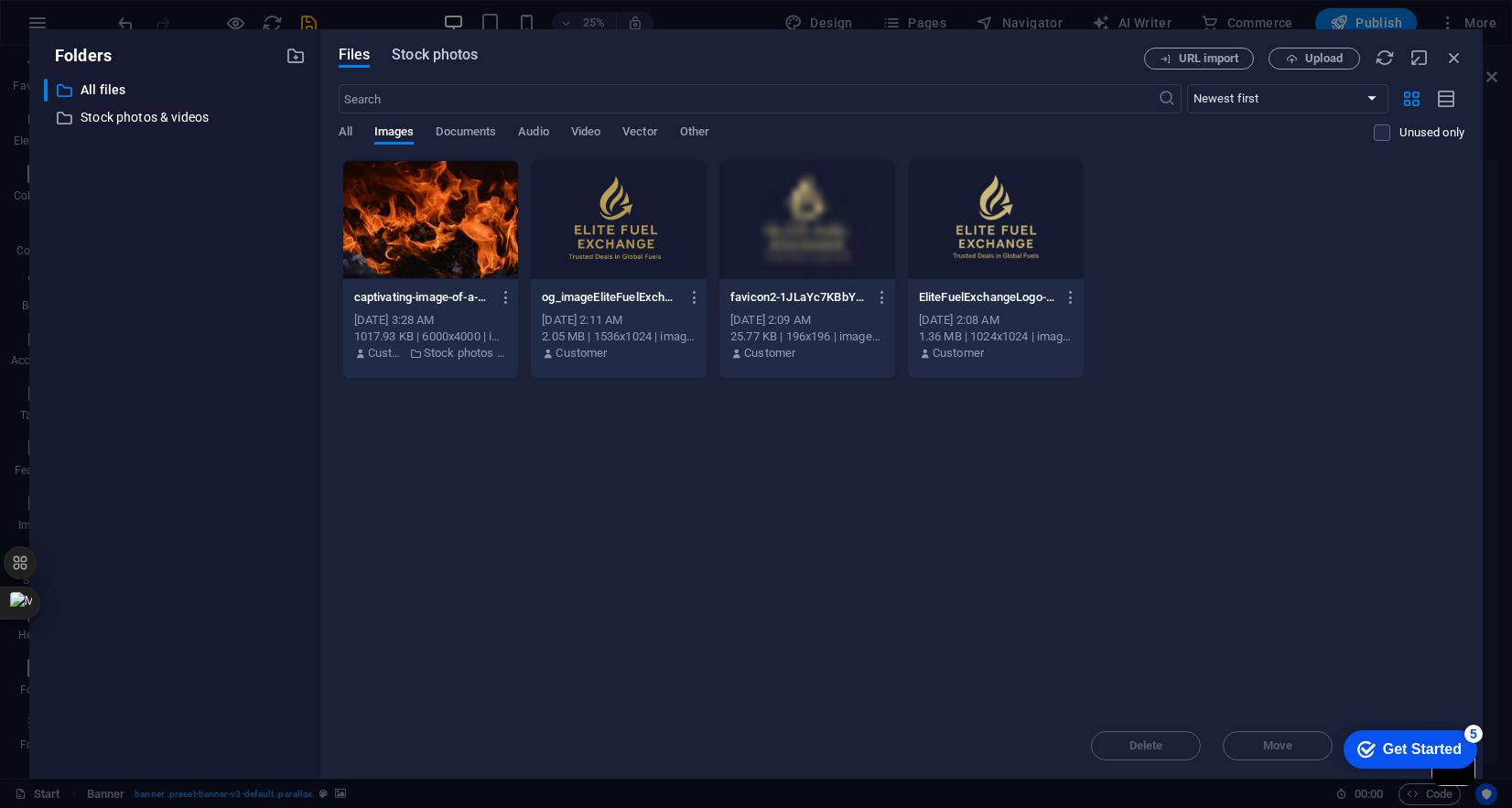
click at [431, 49] on span "Stock photos" at bounding box center [434, 55] width 86 height 22
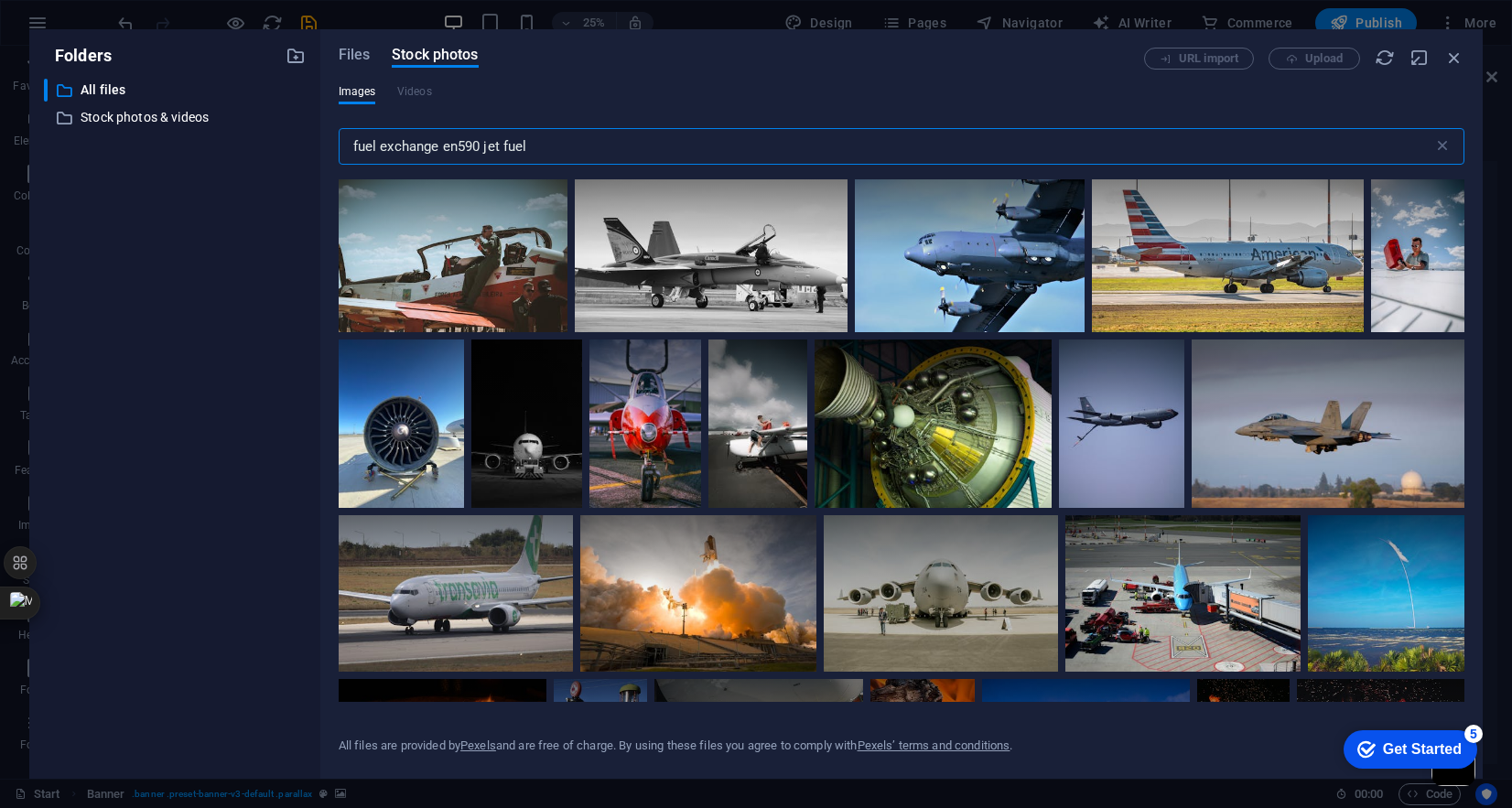
click at [561, 136] on input "fuel exchange en590 jet fuel" at bounding box center [886, 146] width 1095 height 37
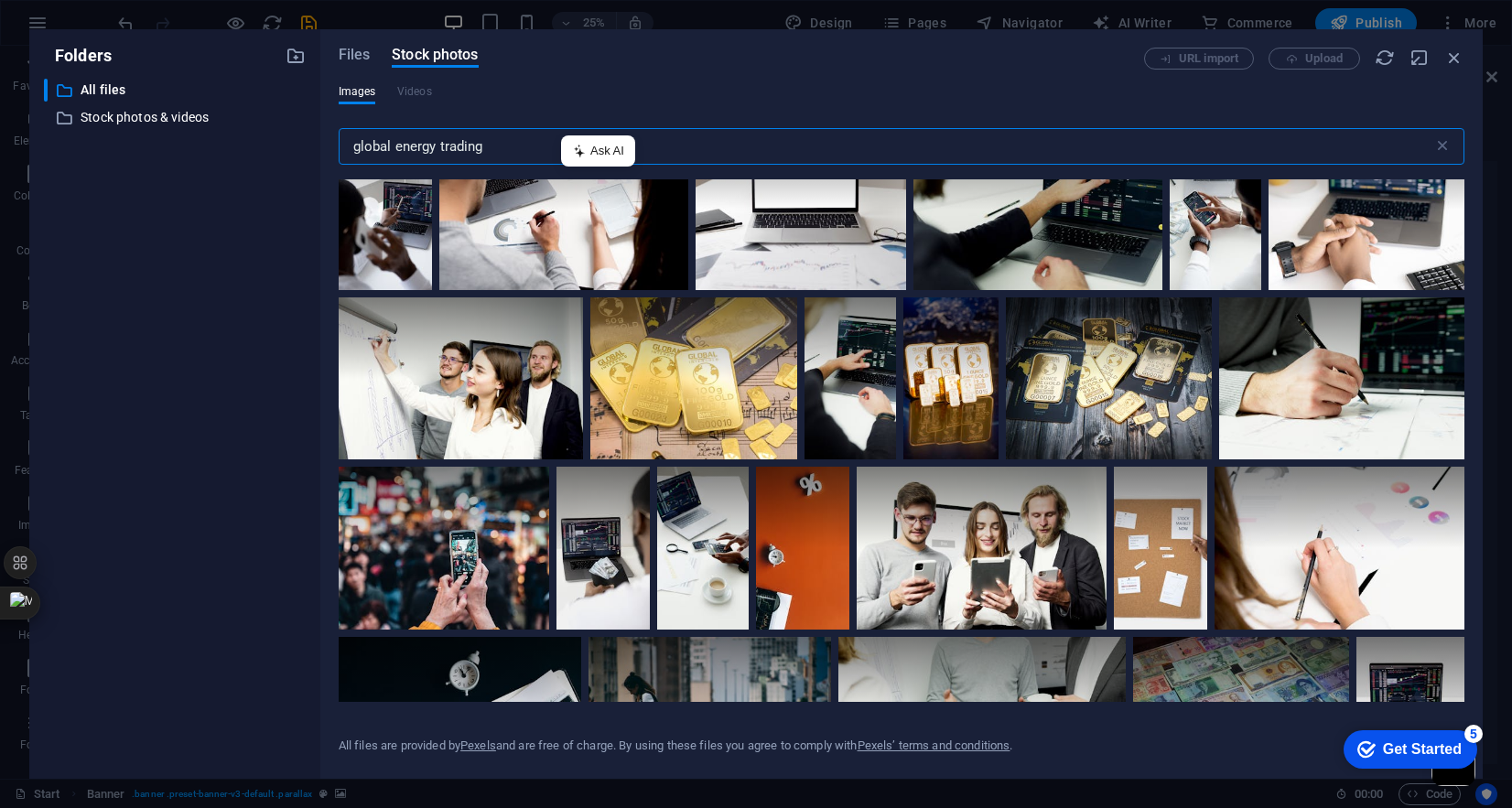
scroll to position [388, 0]
click at [461, 150] on input "global energy trading" at bounding box center [886, 146] width 1095 height 37
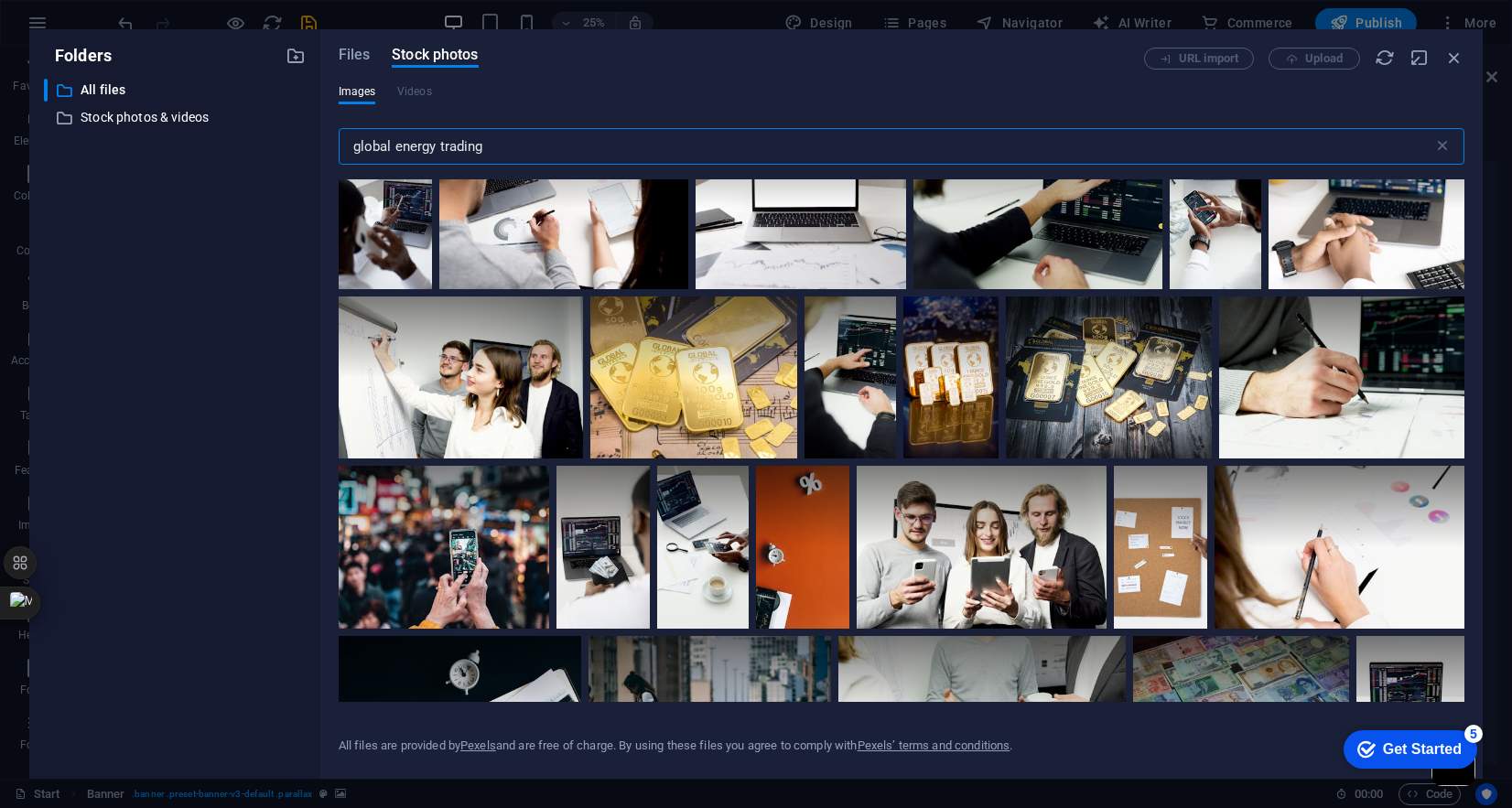
click at [461, 150] on input "global energy trading" at bounding box center [886, 146] width 1095 height 37
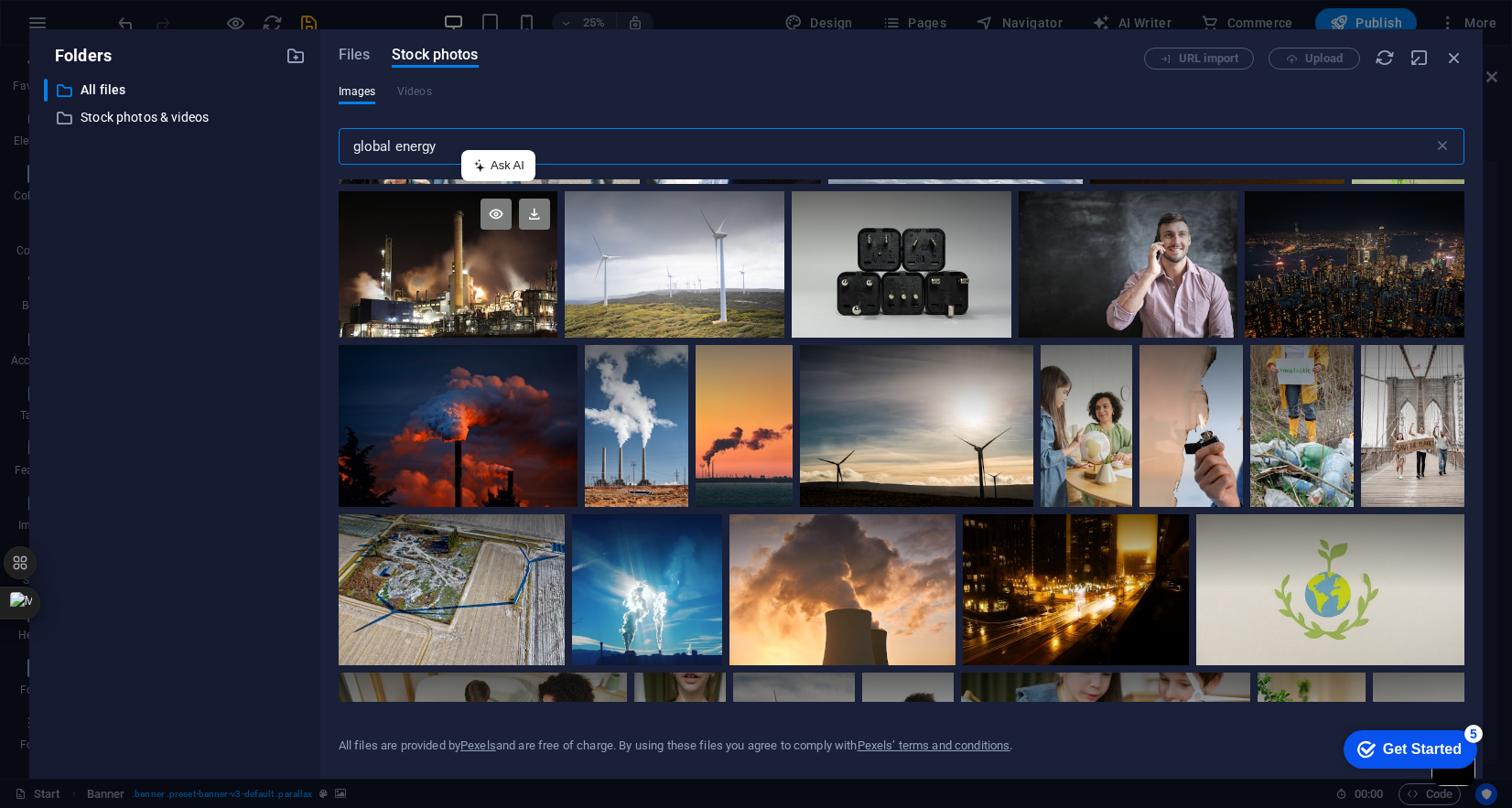
scroll to position [1296, 0]
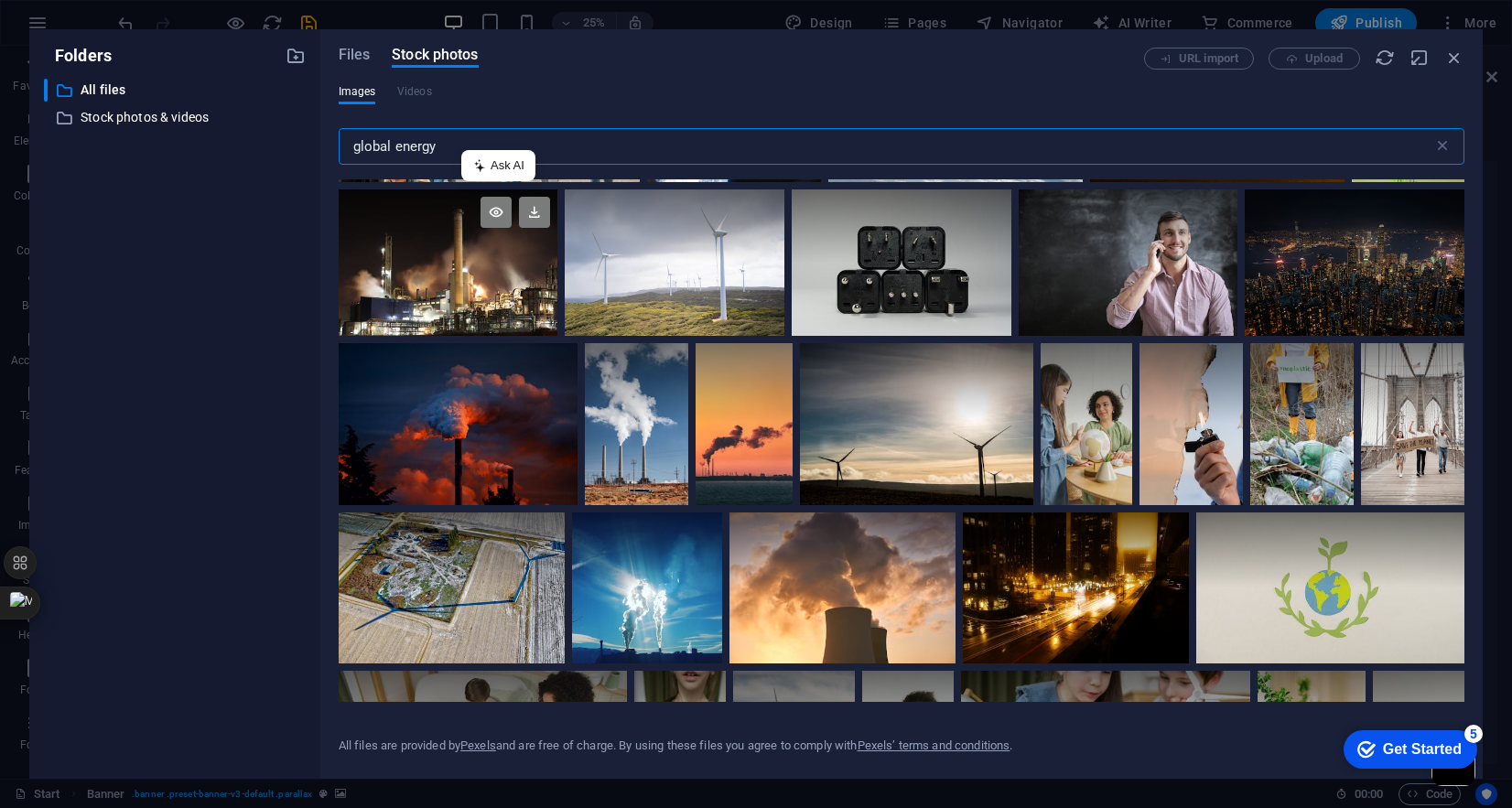
type input "global energy"
click at [440, 288] on div at bounding box center [448, 263] width 220 height 147
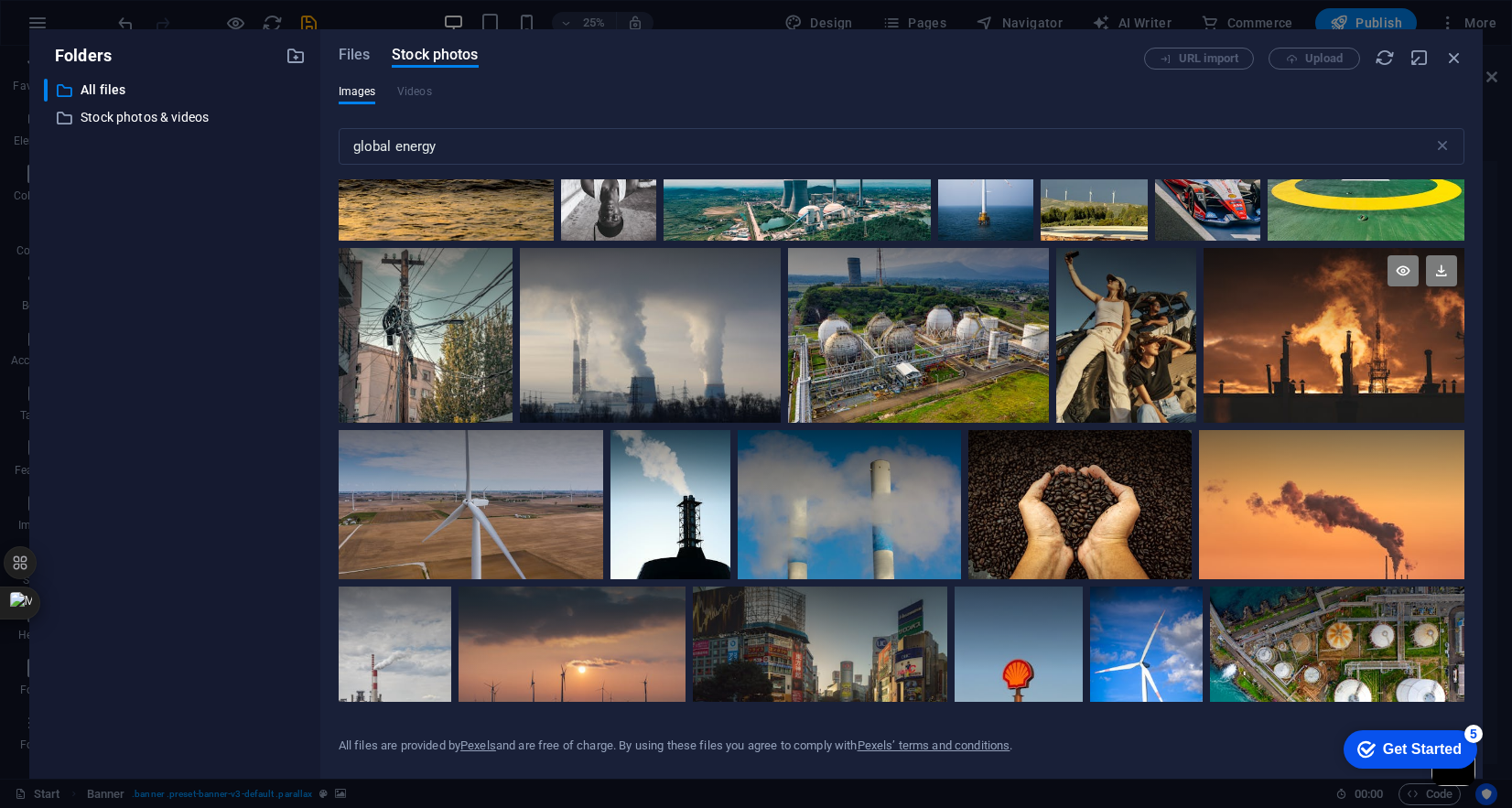
scroll to position [2635, 0]
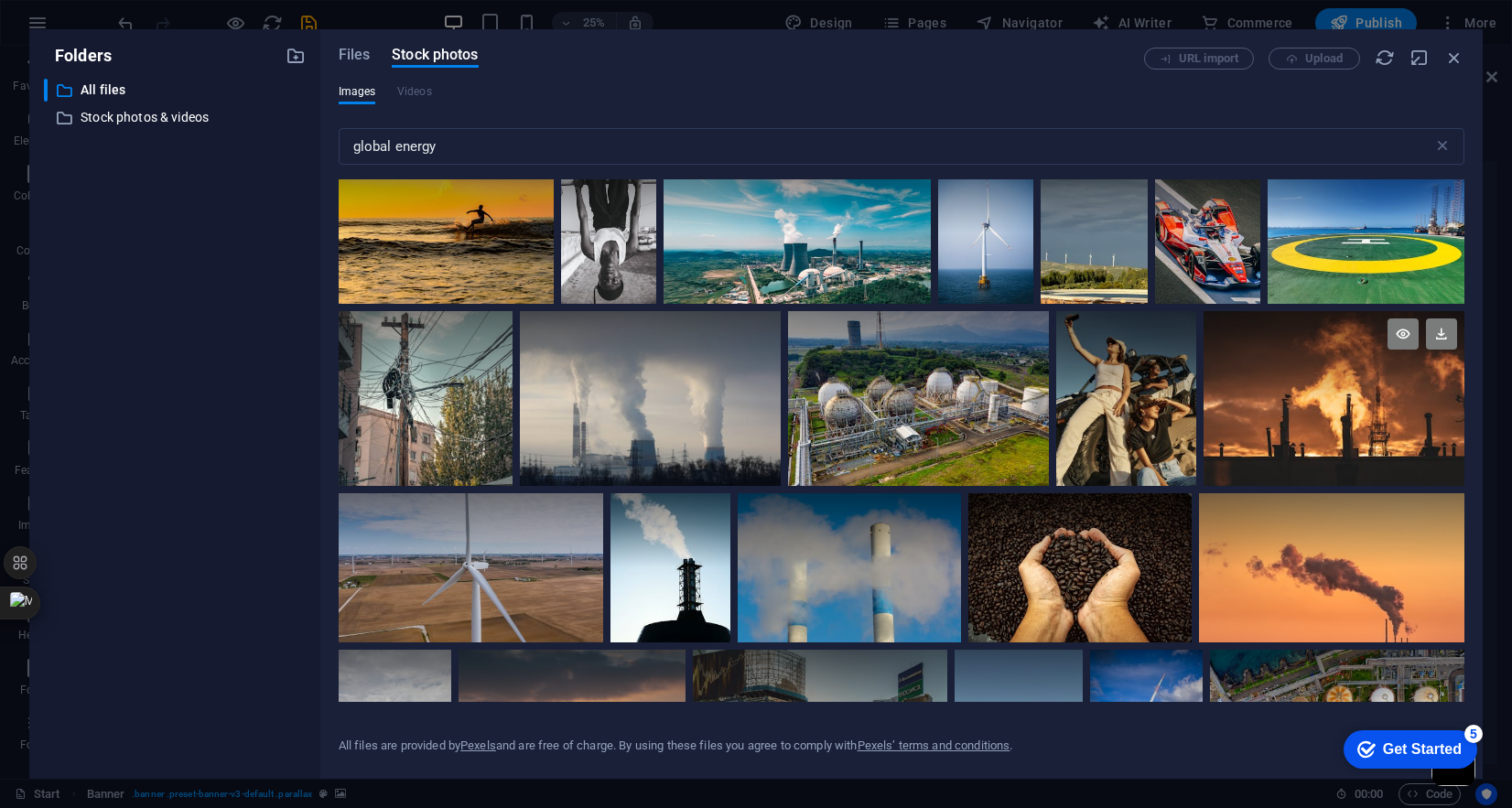
click at [1346, 403] on div at bounding box center [1334, 399] width 261 height 174
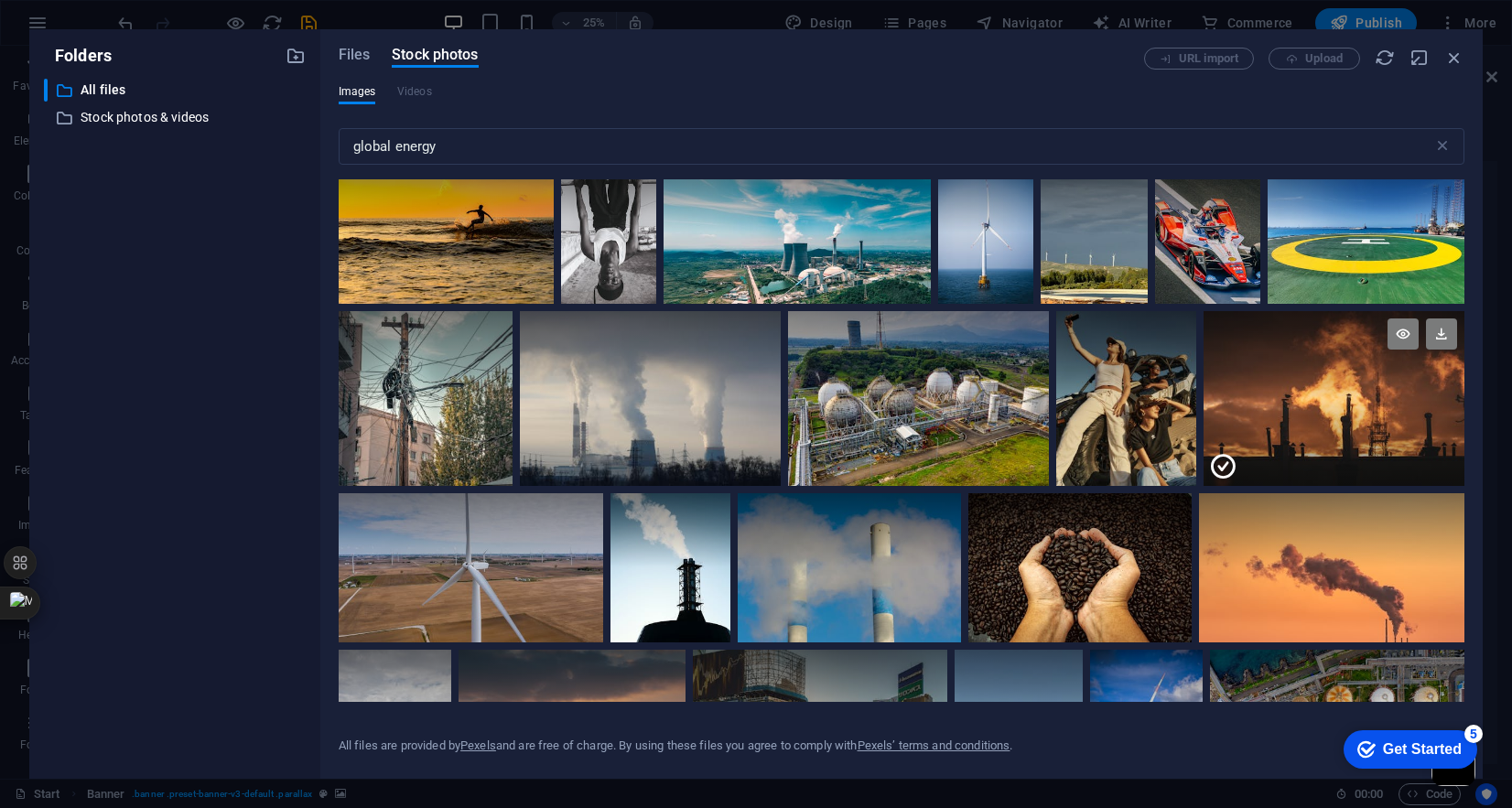
click at [1346, 403] on div at bounding box center [1334, 442] width 261 height 87
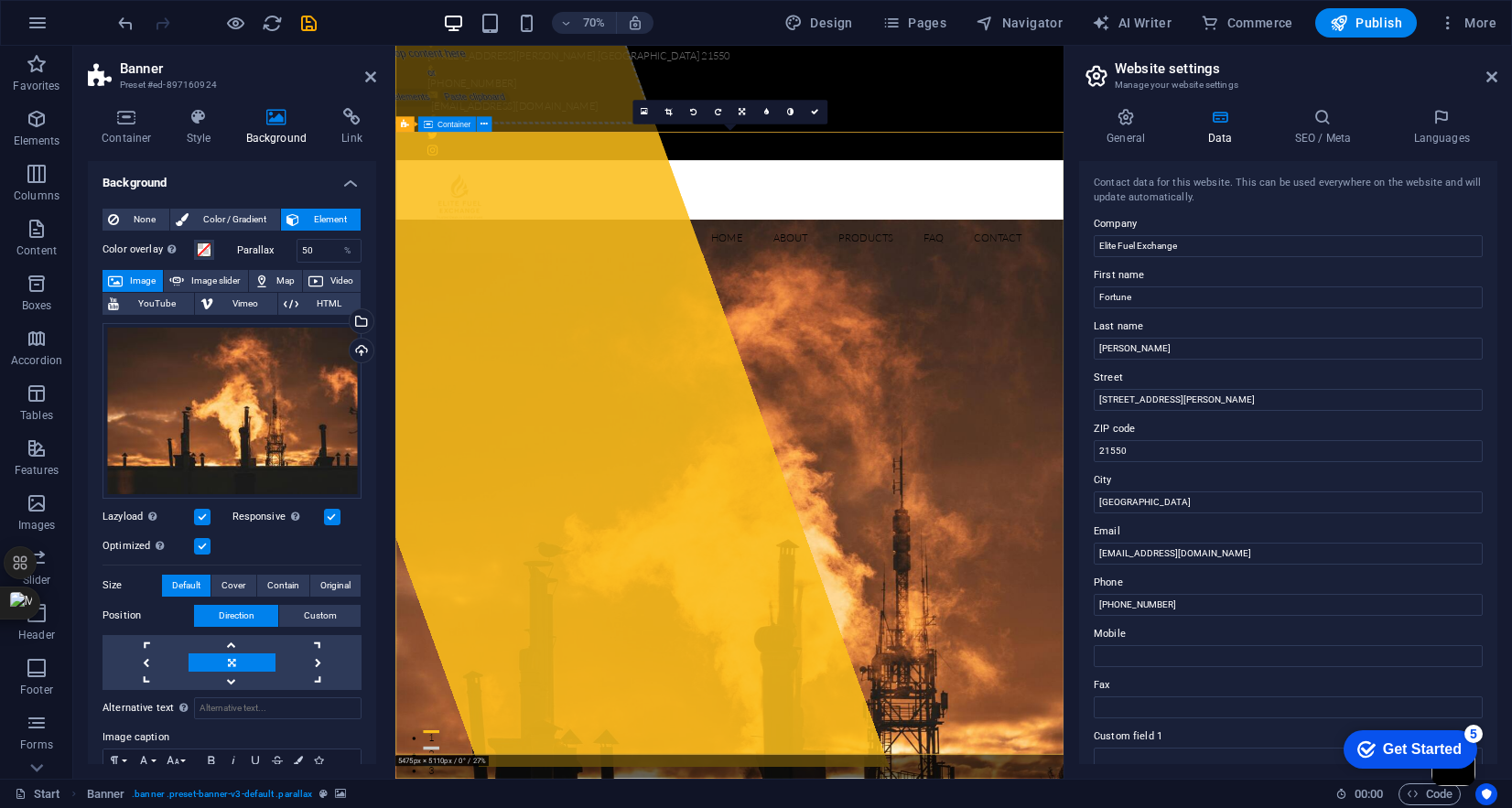
click at [309, 23] on icon "save" at bounding box center [309, 23] width 21 height 21
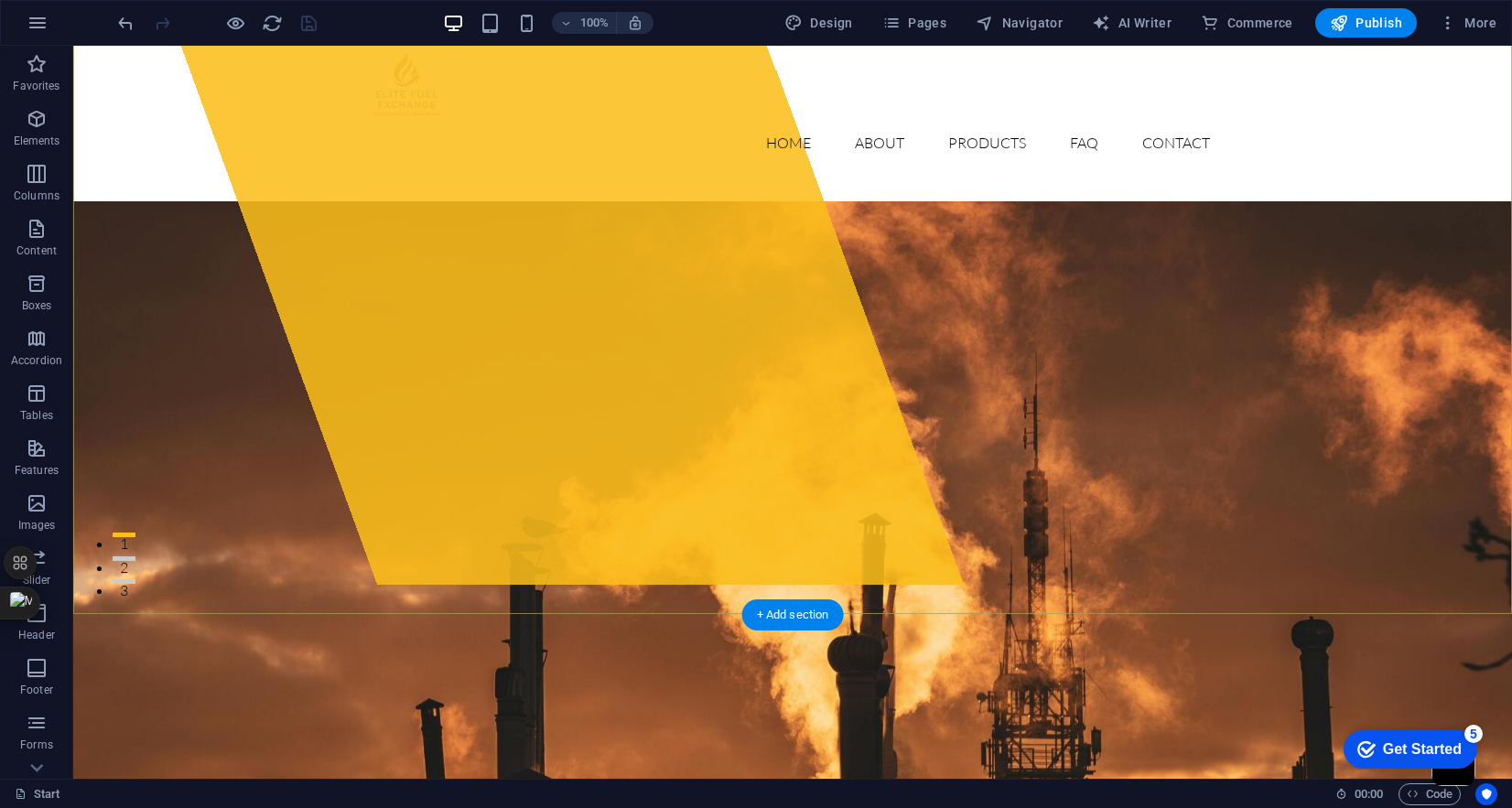
scroll to position [202, 0]
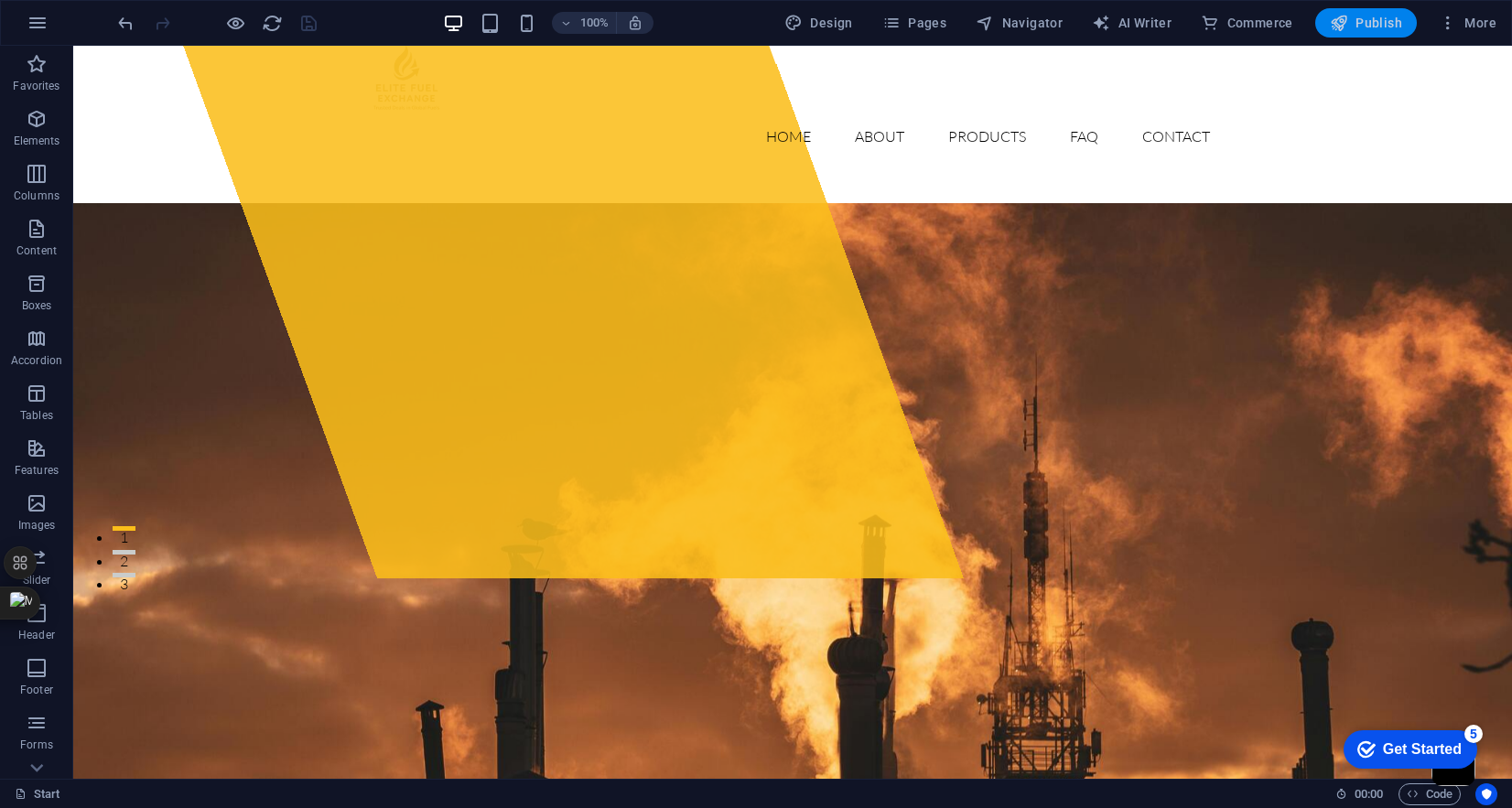
click at [1363, 21] on span "Publish" at bounding box center [1366, 23] width 72 height 18
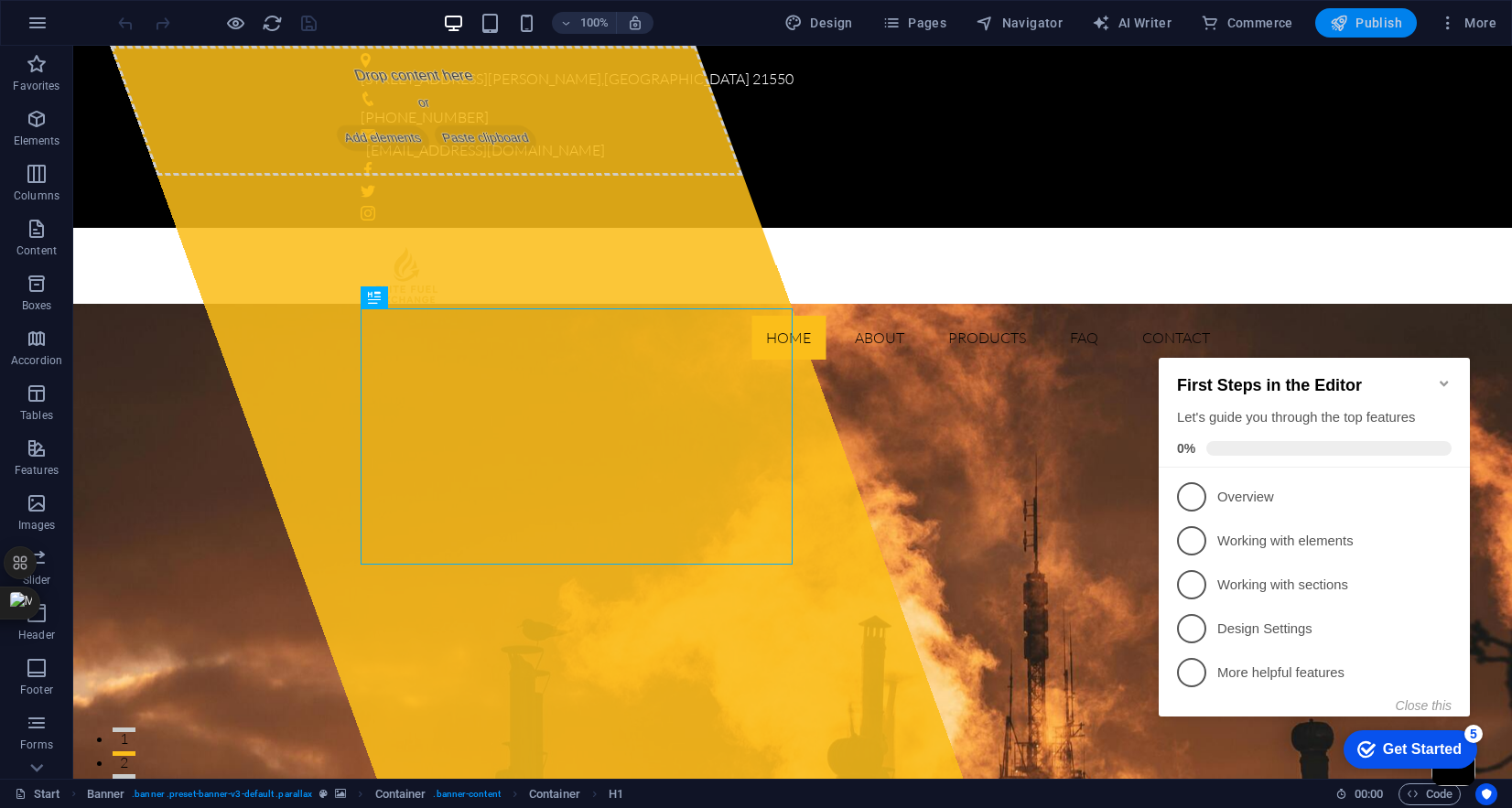
click at [1358, 25] on span "Publish" at bounding box center [1366, 23] width 72 height 18
